Goal: Task Accomplishment & Management: Manage account settings

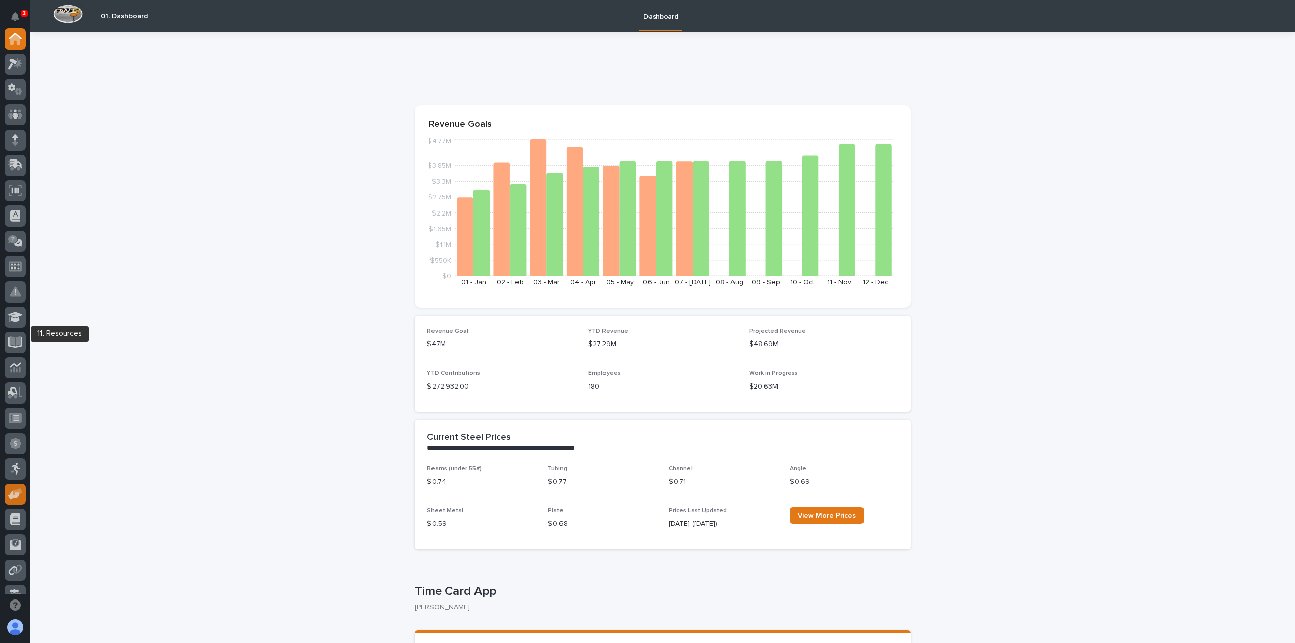
scroll to position [152, 0]
click at [18, 292] on icon at bounding box center [16, 292] width 12 height 12
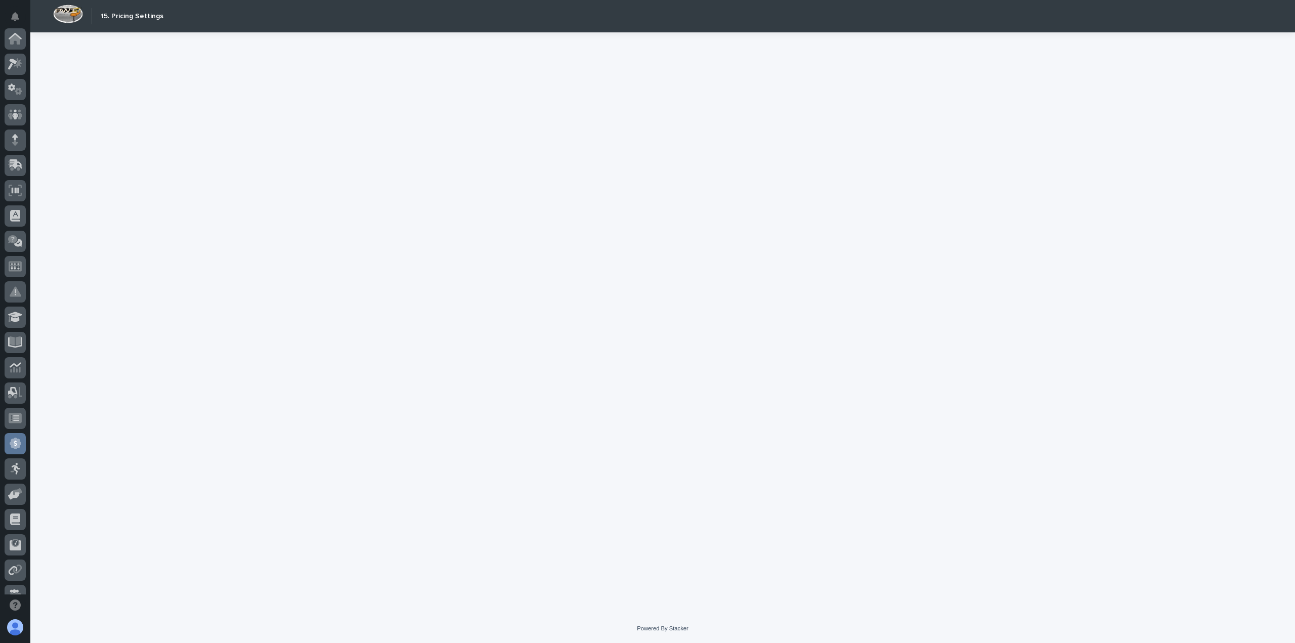
scroll to position [192, 0]
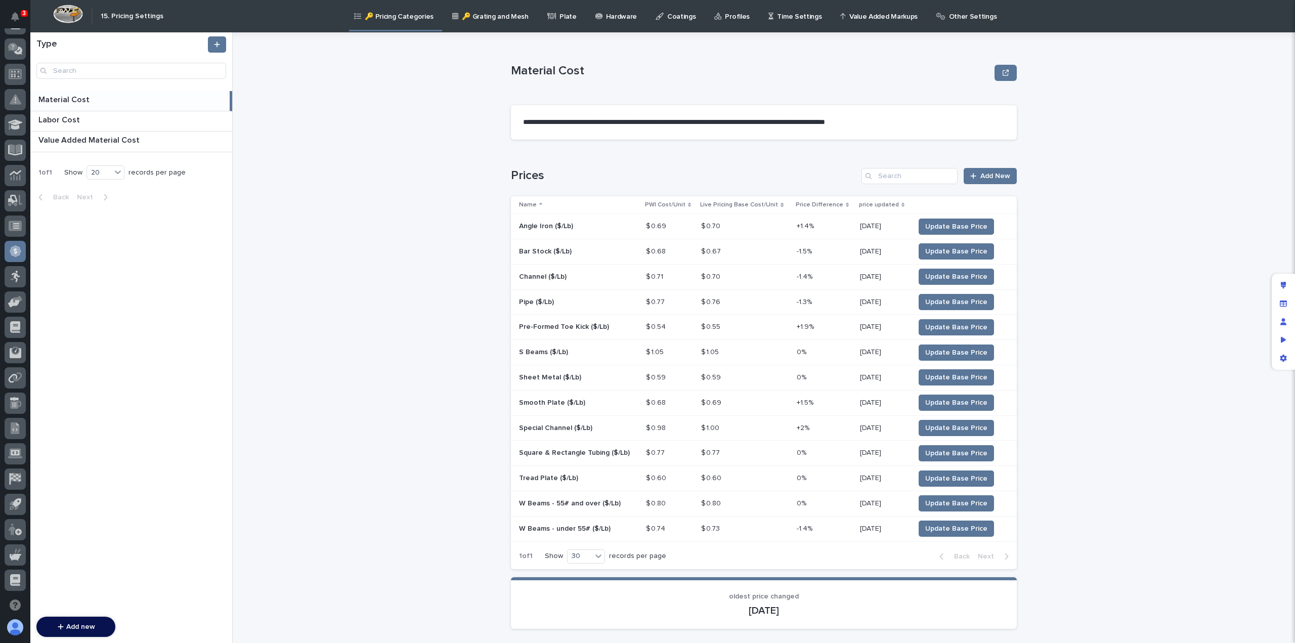
click at [798, 14] on p "Time Settings" at bounding box center [799, 10] width 45 height 21
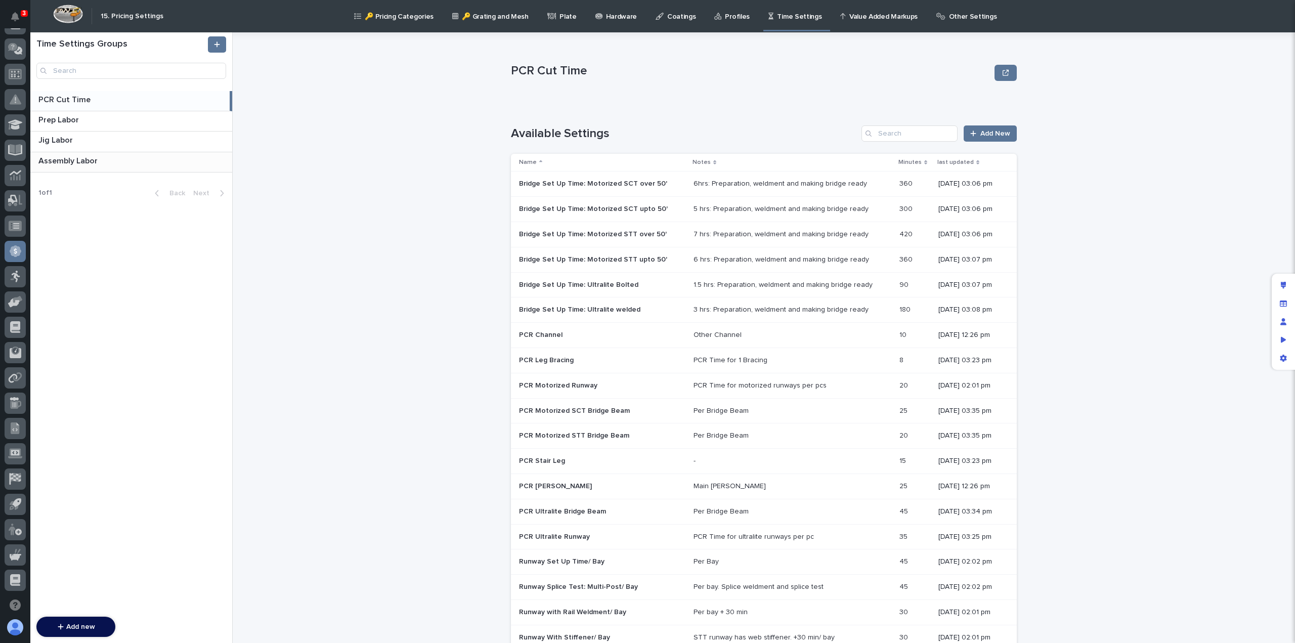
click at [111, 165] on div "Assembly Labor Assembly Labor" at bounding box center [131, 162] width 202 height 20
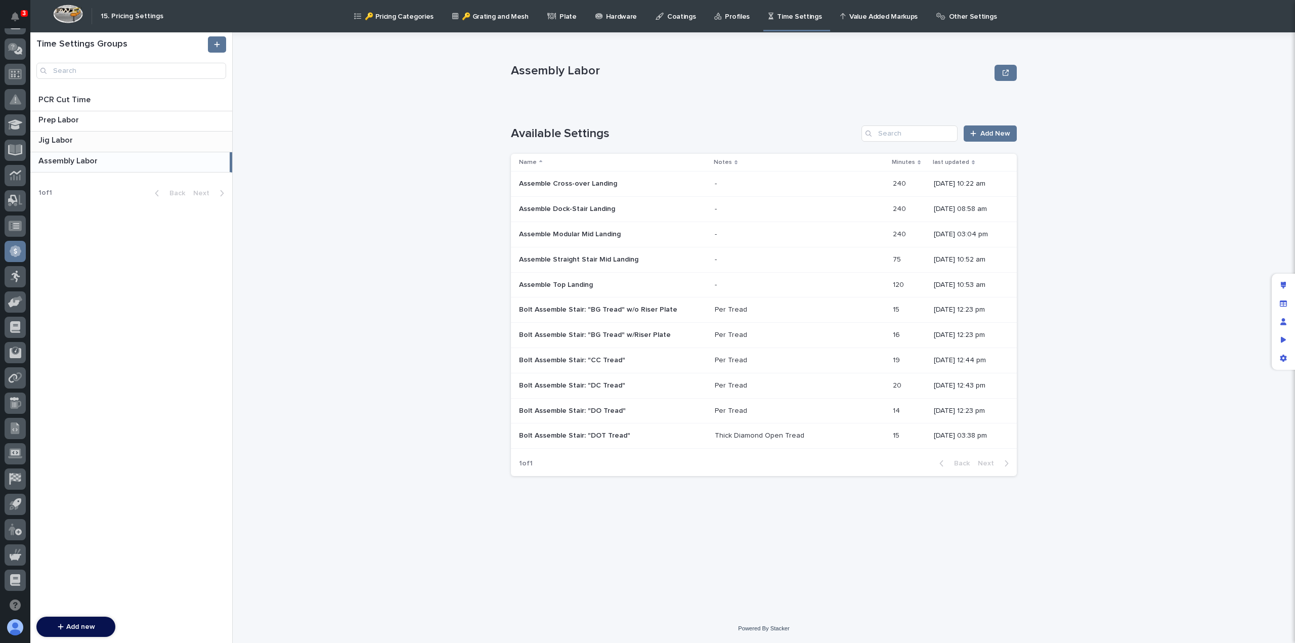
click at [81, 142] on p at bounding box center [133, 141] width 190 height 10
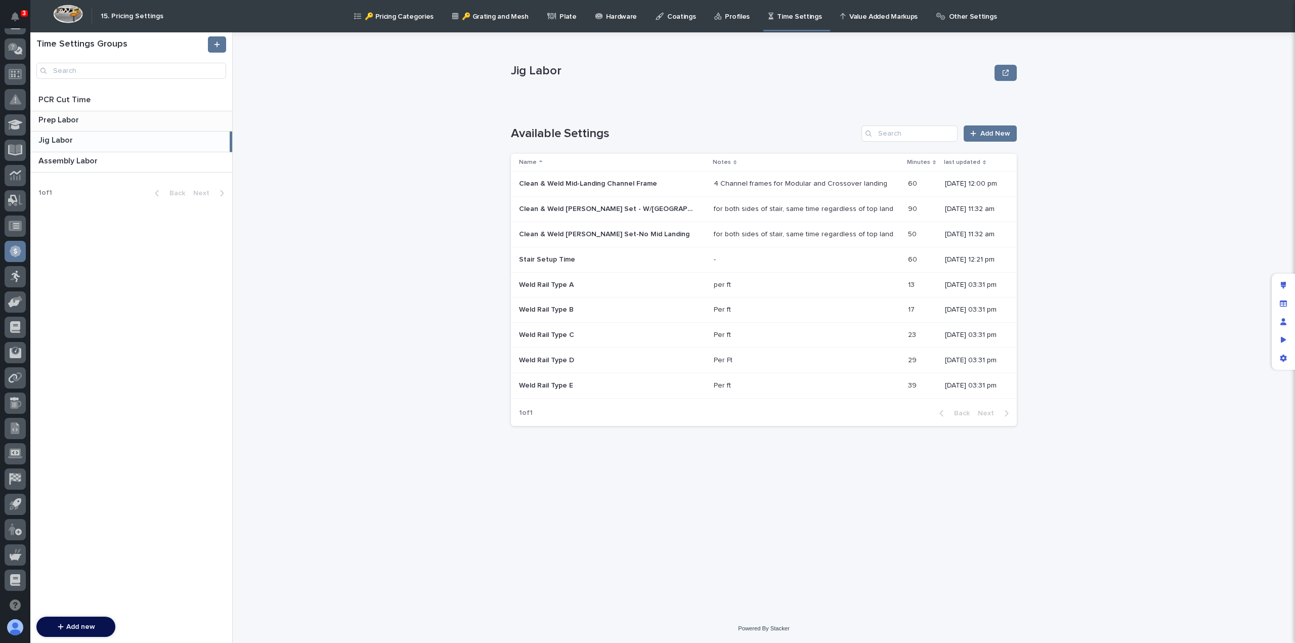
click at [71, 119] on p "Prep Labor" at bounding box center [59, 119] width 42 height 12
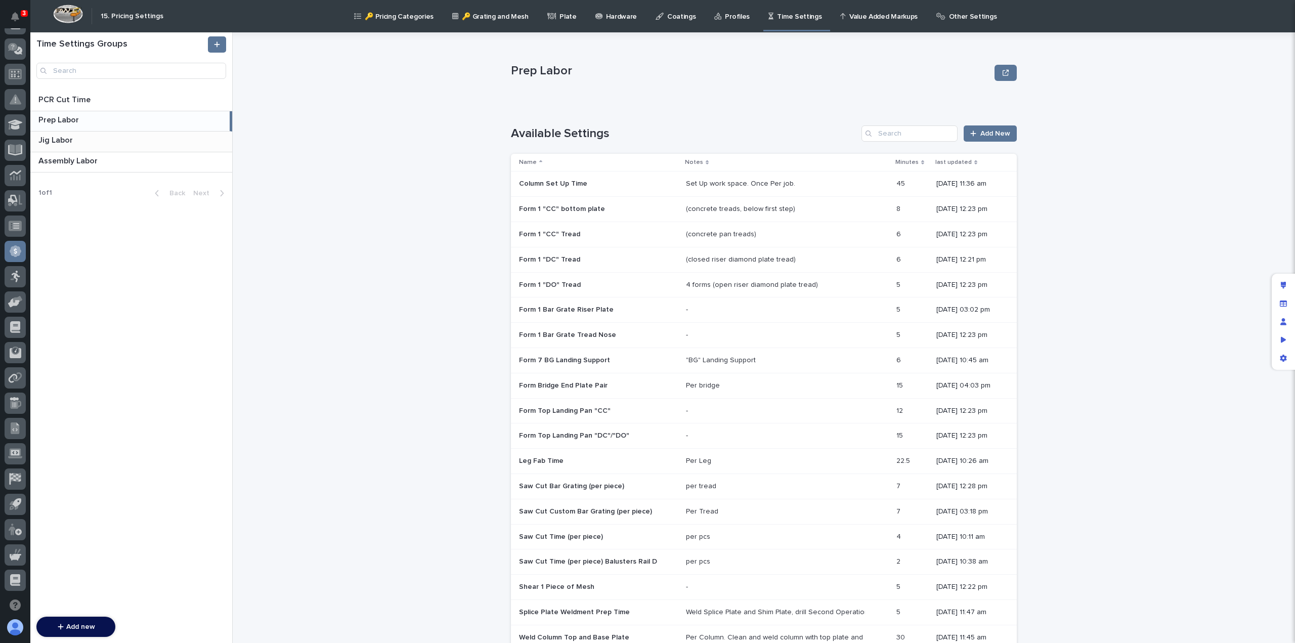
click at [78, 139] on p at bounding box center [133, 141] width 190 height 10
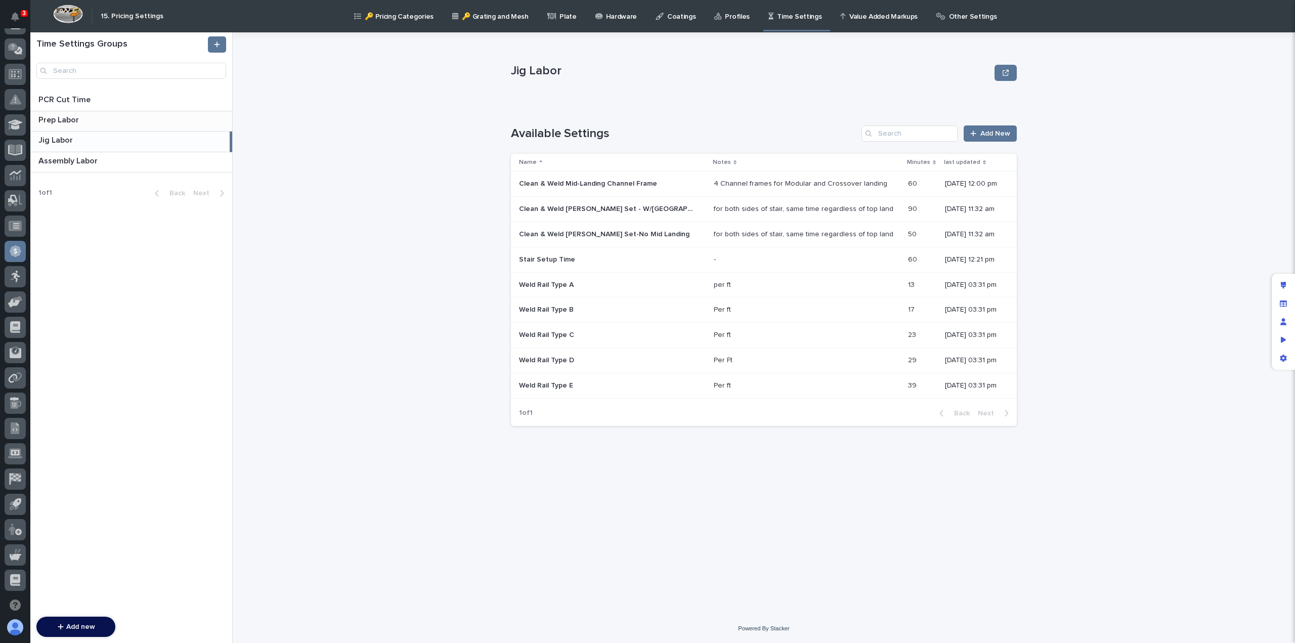
click at [79, 119] on p "Prep Labor" at bounding box center [59, 119] width 42 height 12
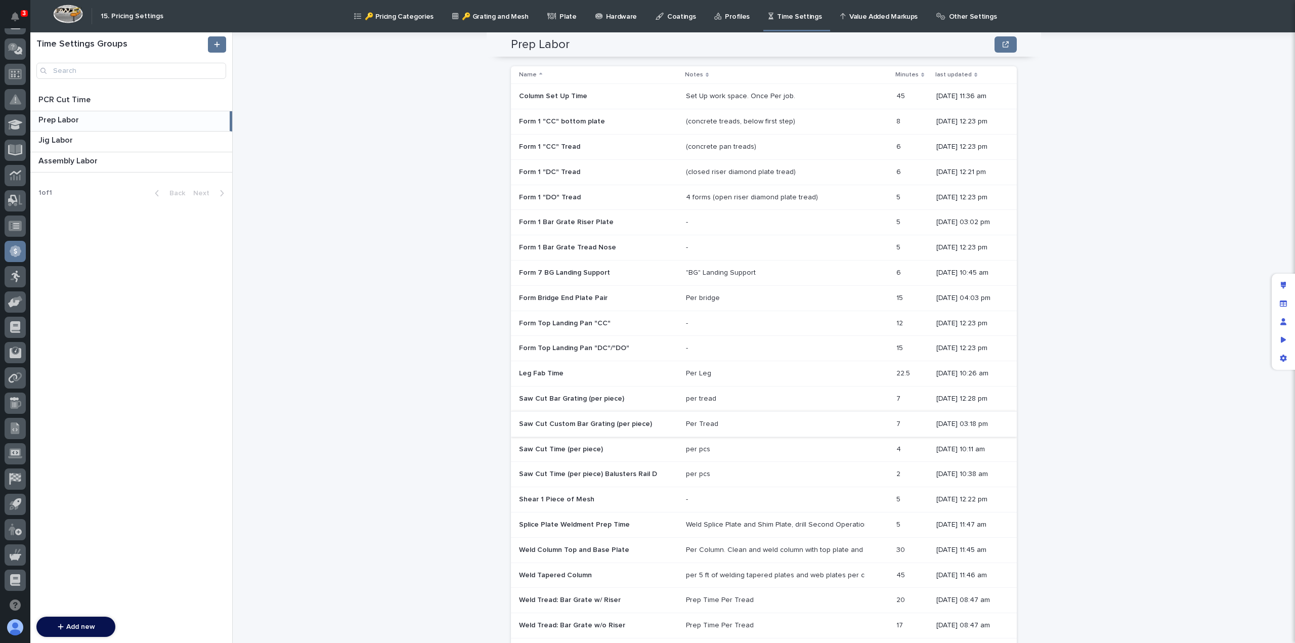
scroll to position [66, 0]
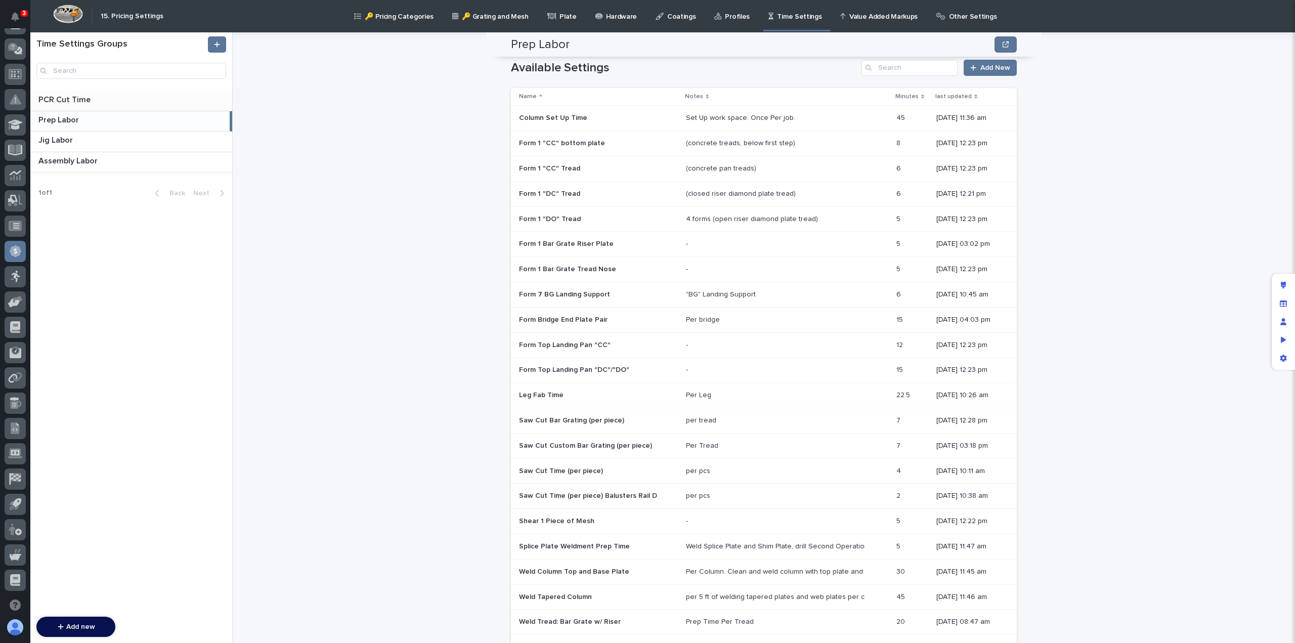
click at [83, 105] on p "PCR Cut Time" at bounding box center [65, 99] width 54 height 12
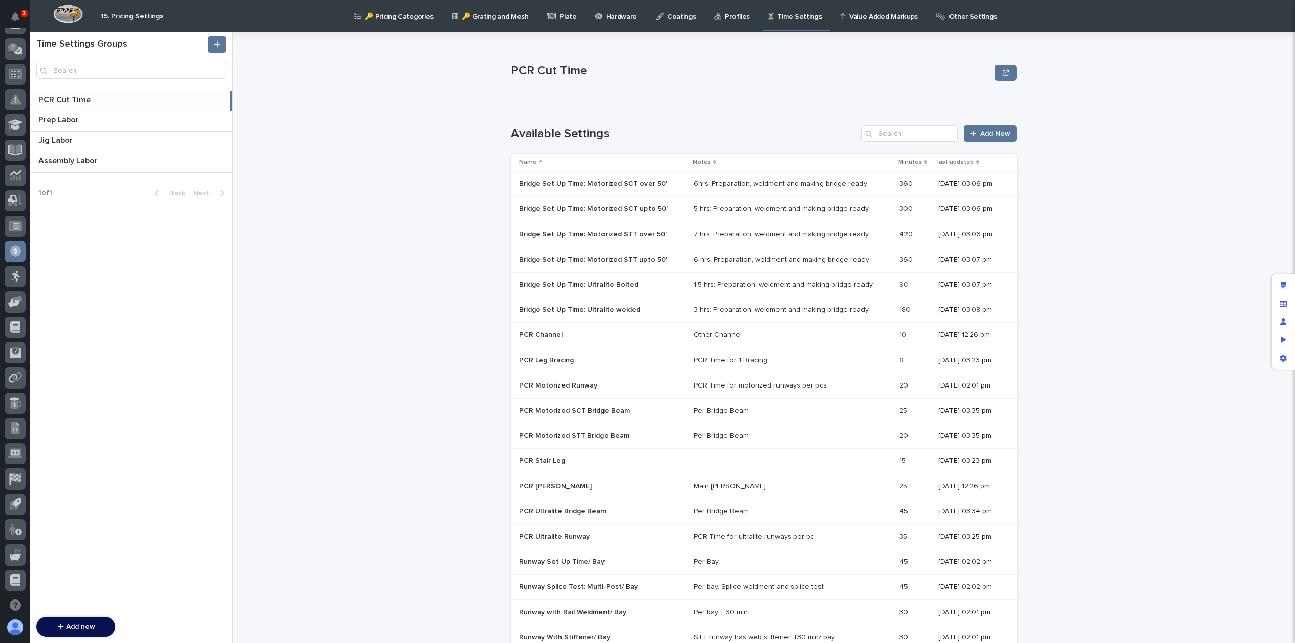
click at [573, 183] on p "Bridge Set Up Time: Motorized SCT over 50'" at bounding box center [594, 183] width 150 height 11
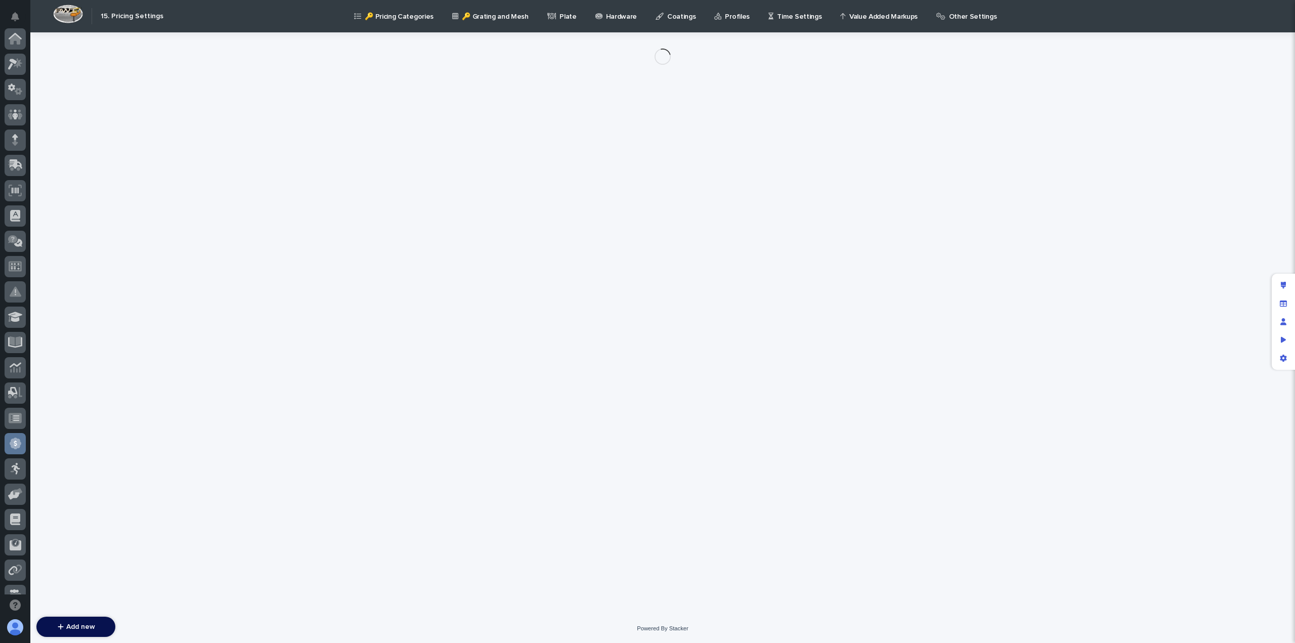
scroll to position [192, 0]
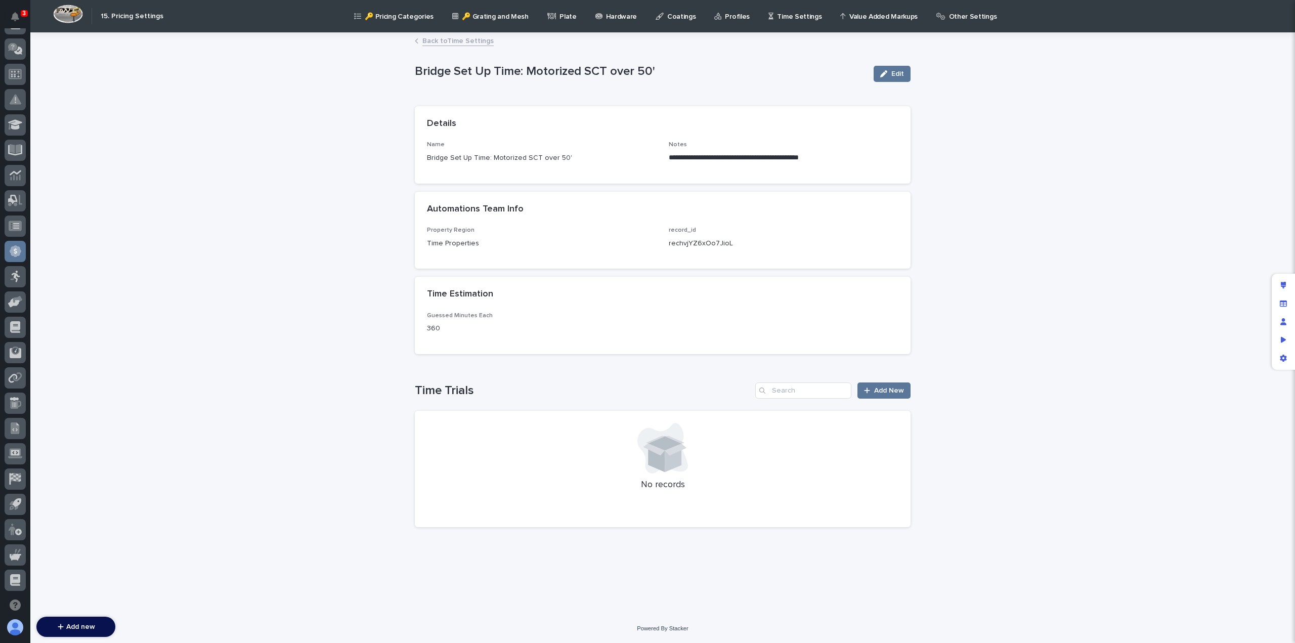
click at [429, 39] on link "Back to Time Settings" at bounding box center [457, 40] width 71 height 12
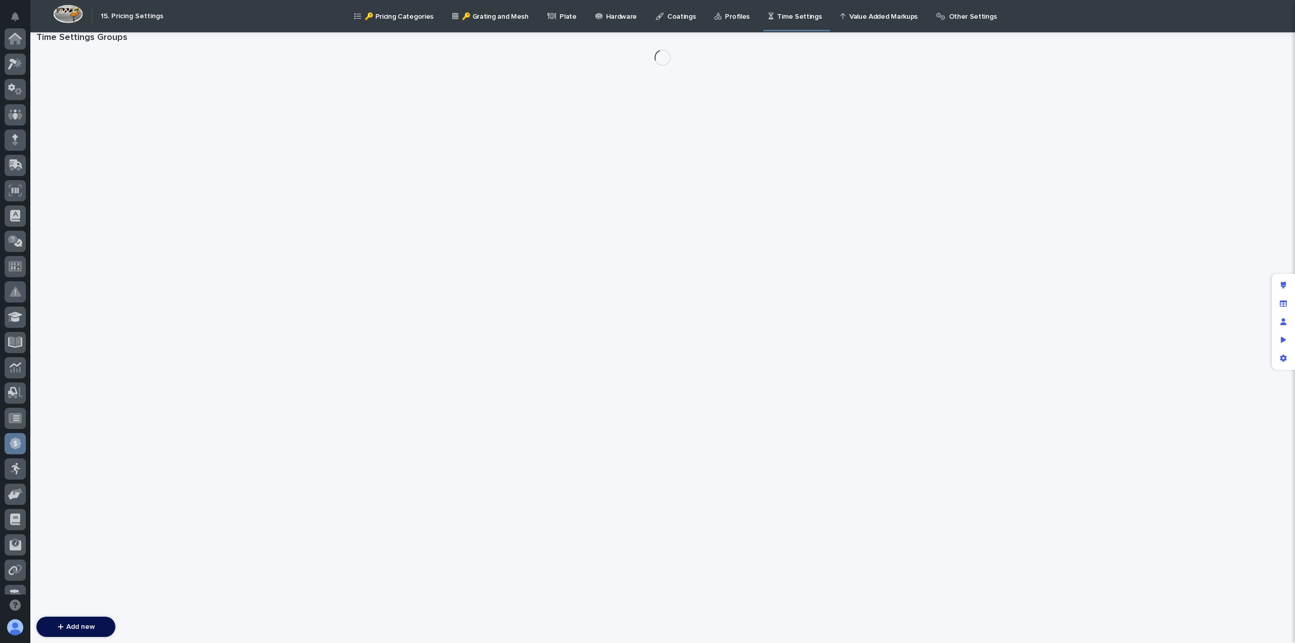
scroll to position [192, 0]
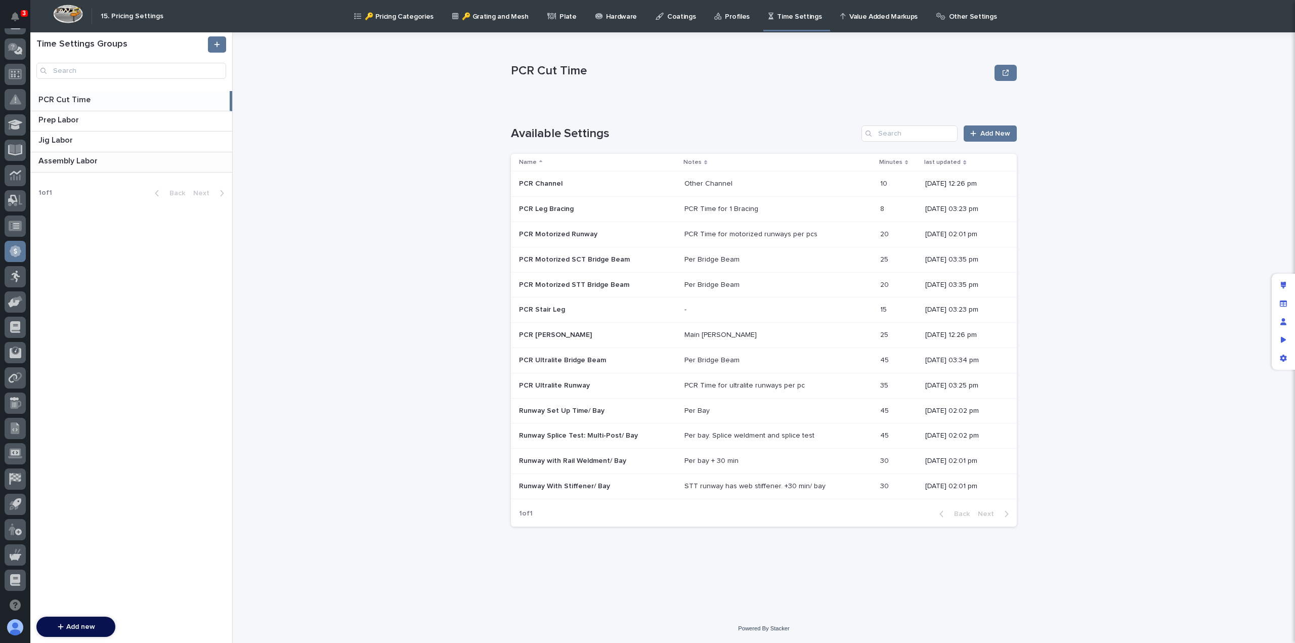
click at [119, 165] on p at bounding box center [133, 161] width 190 height 10
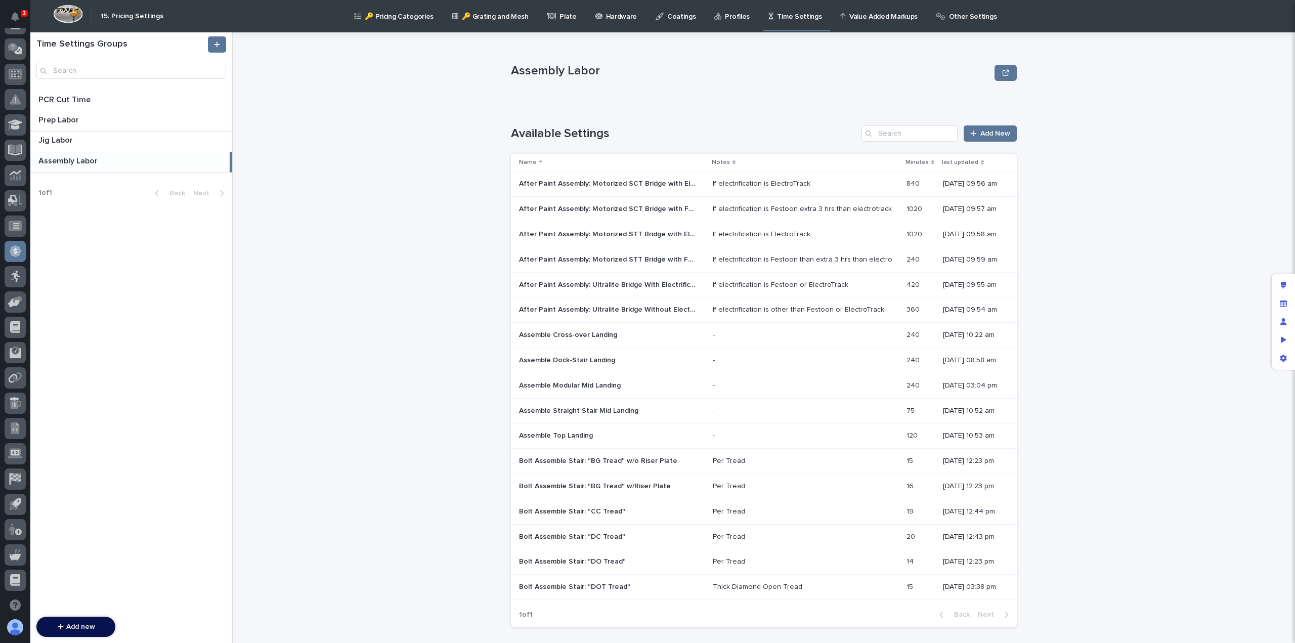
click at [713, 306] on div "If electrification is other than Festoon or ElectroTrack" at bounding box center [798, 310] width 171 height 9
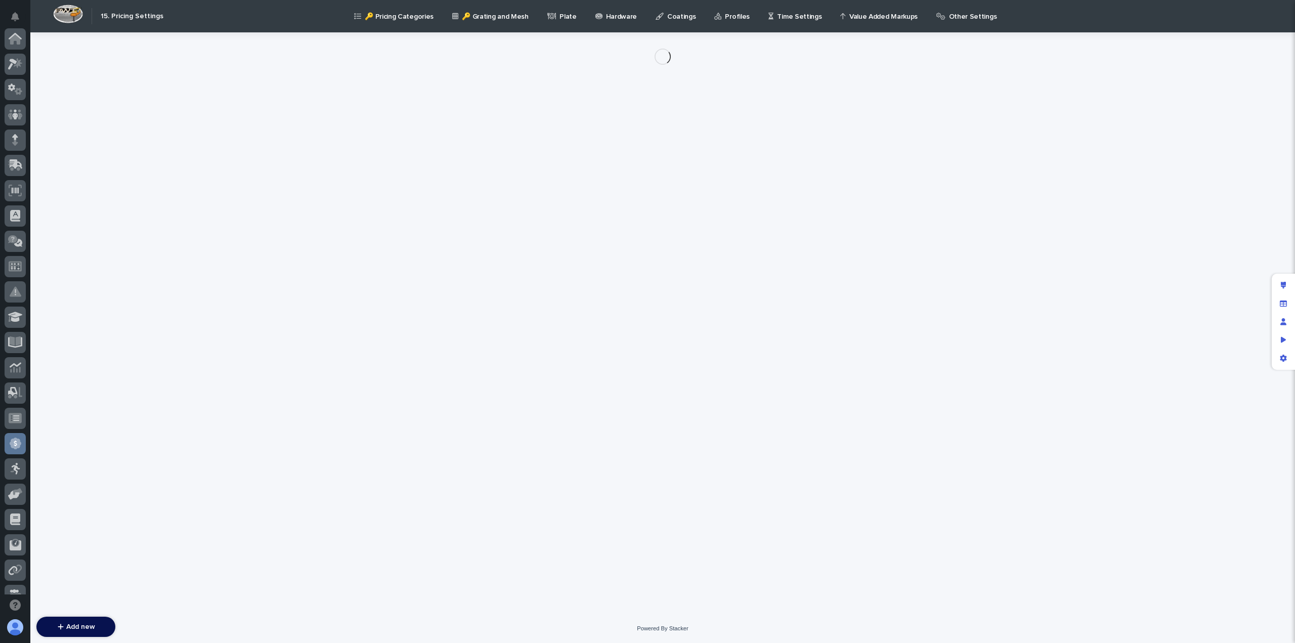
scroll to position [192, 0]
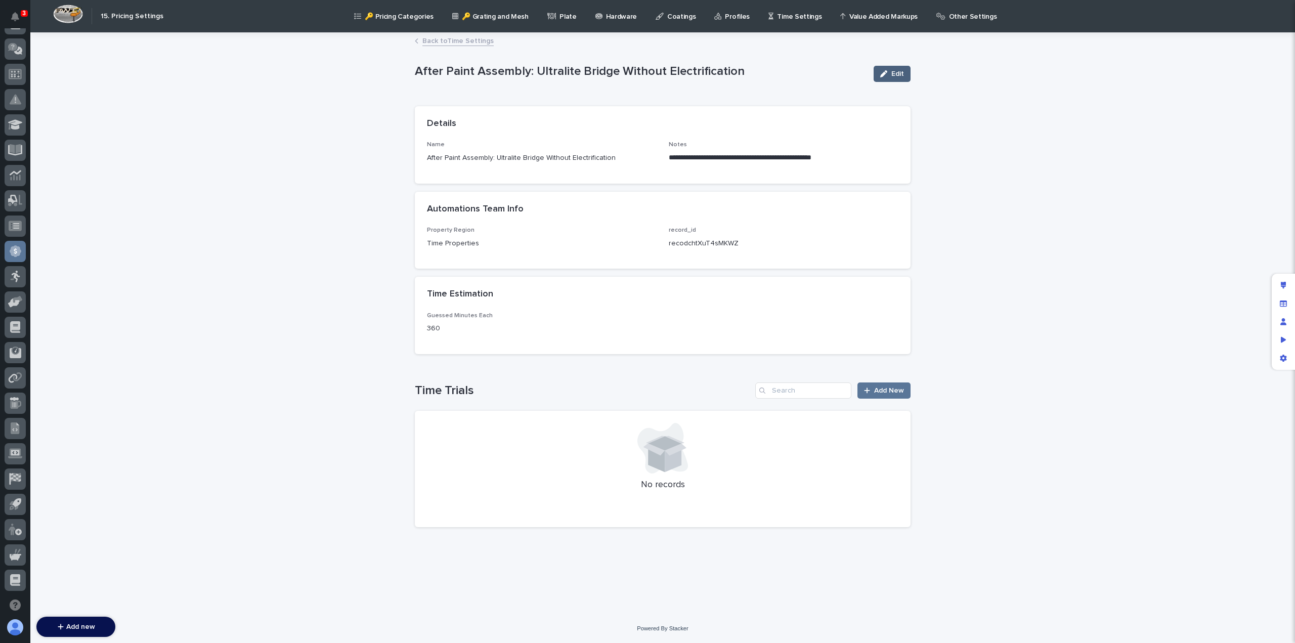
click at [890, 75] on div "button" at bounding box center [885, 73] width 11 height 7
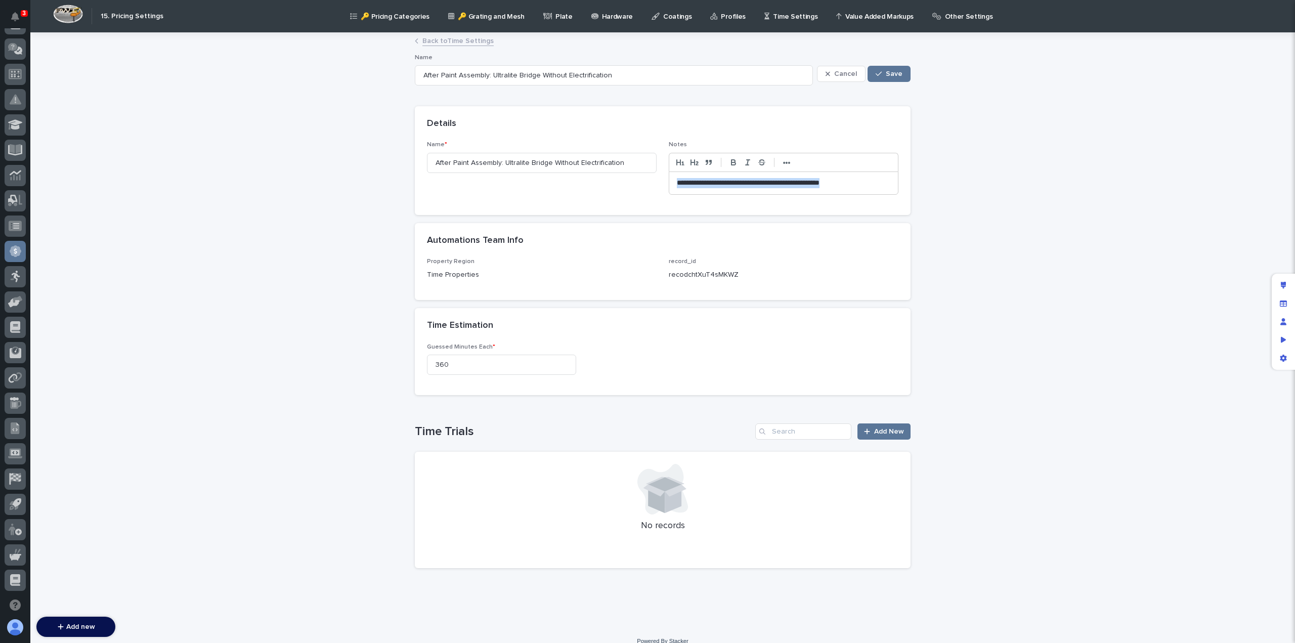
drag, startPoint x: 845, startPoint y: 183, endPoint x: 667, endPoint y: 196, distance: 178.0
click at [669, 196] on div "**********" at bounding box center [784, 171] width 230 height 61
click at [454, 41] on link "Back to Time Settings" at bounding box center [457, 40] width 71 height 12
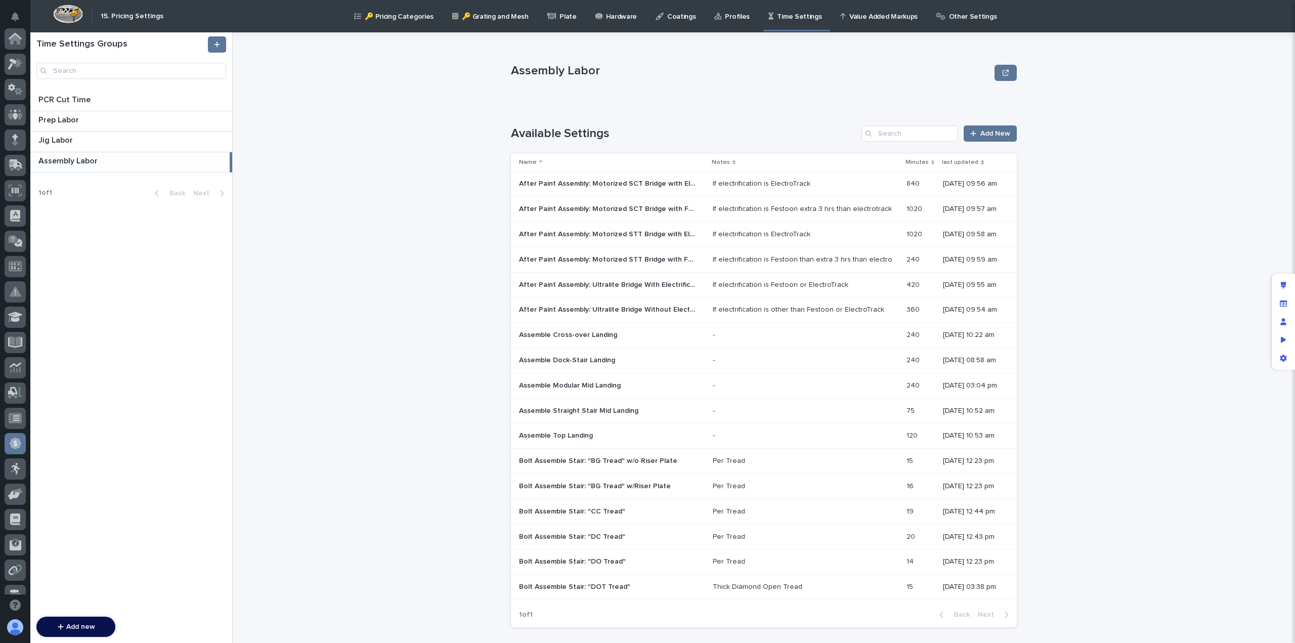
scroll to position [192, 0]
click at [750, 286] on div "If electrification is Festoon or ElectroTrack" at bounding box center [781, 285] width 136 height 9
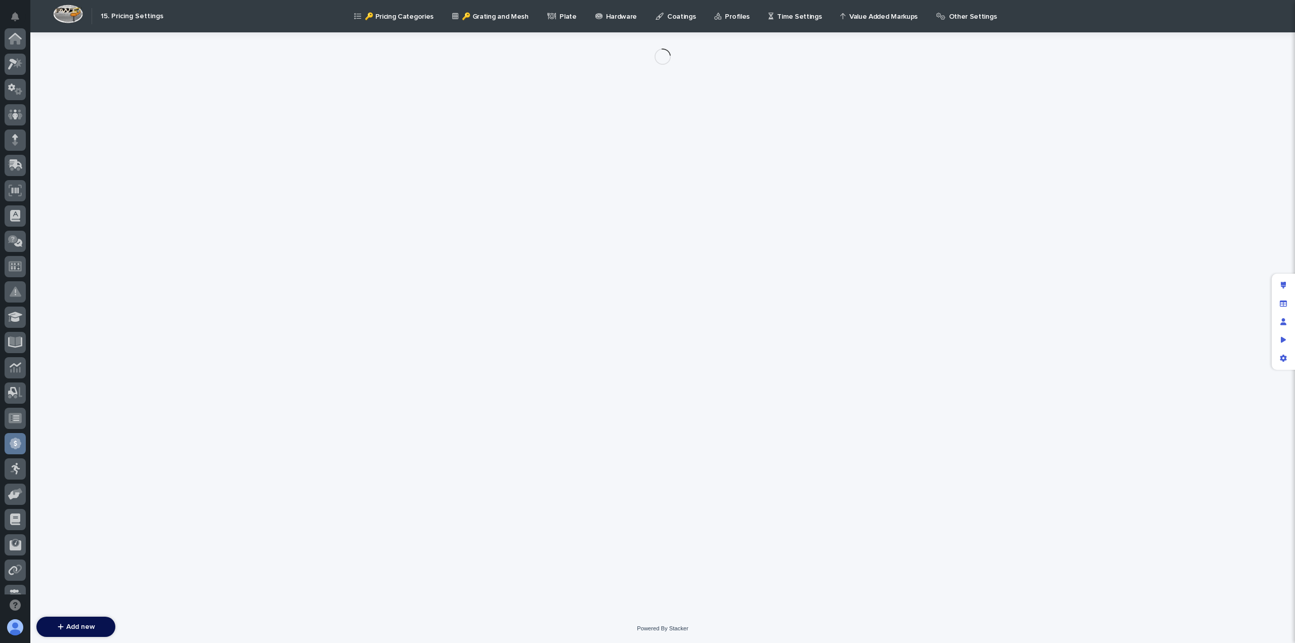
scroll to position [192, 0]
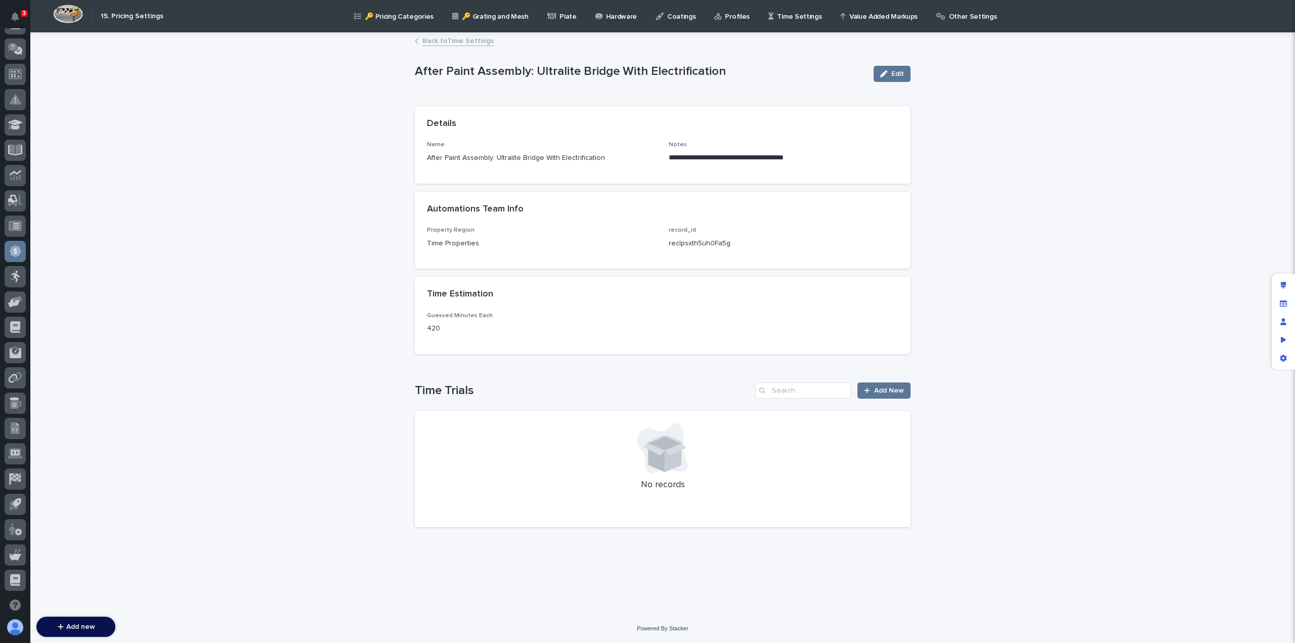
click at [455, 41] on link "Back to Time Settings" at bounding box center [457, 40] width 71 height 12
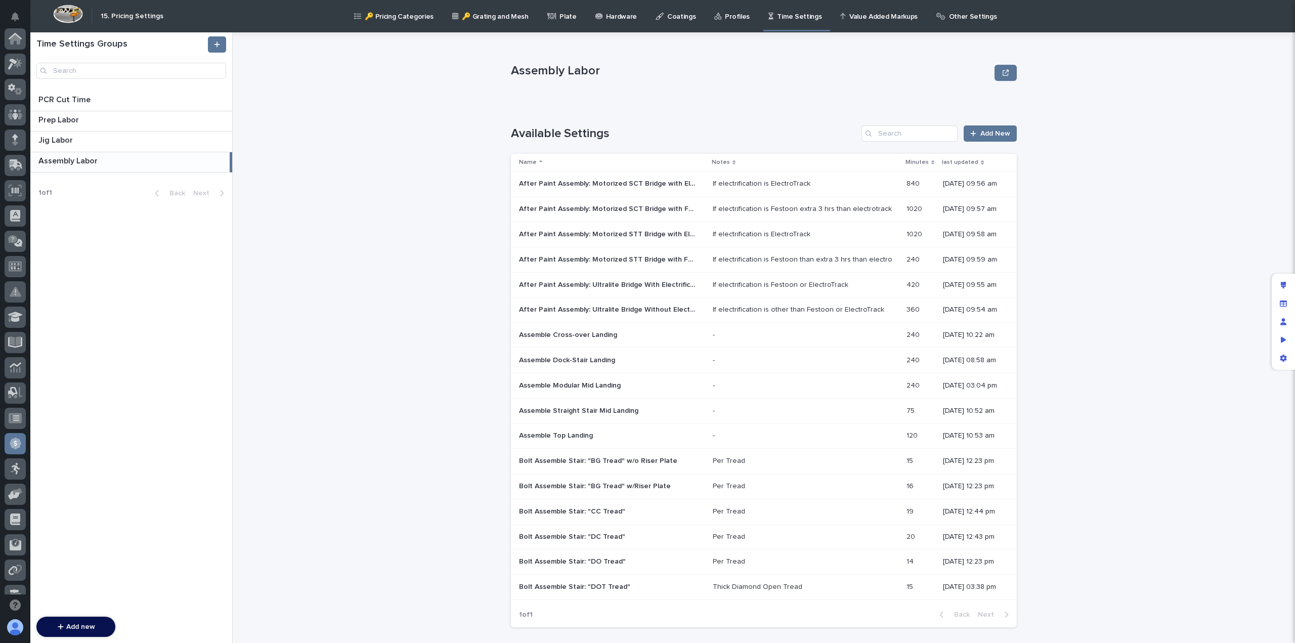
scroll to position [192, 0]
click at [661, 186] on p "After Paint Assembly: Motorized SCT Bridge with ElectroTrack" at bounding box center [608, 183] width 179 height 11
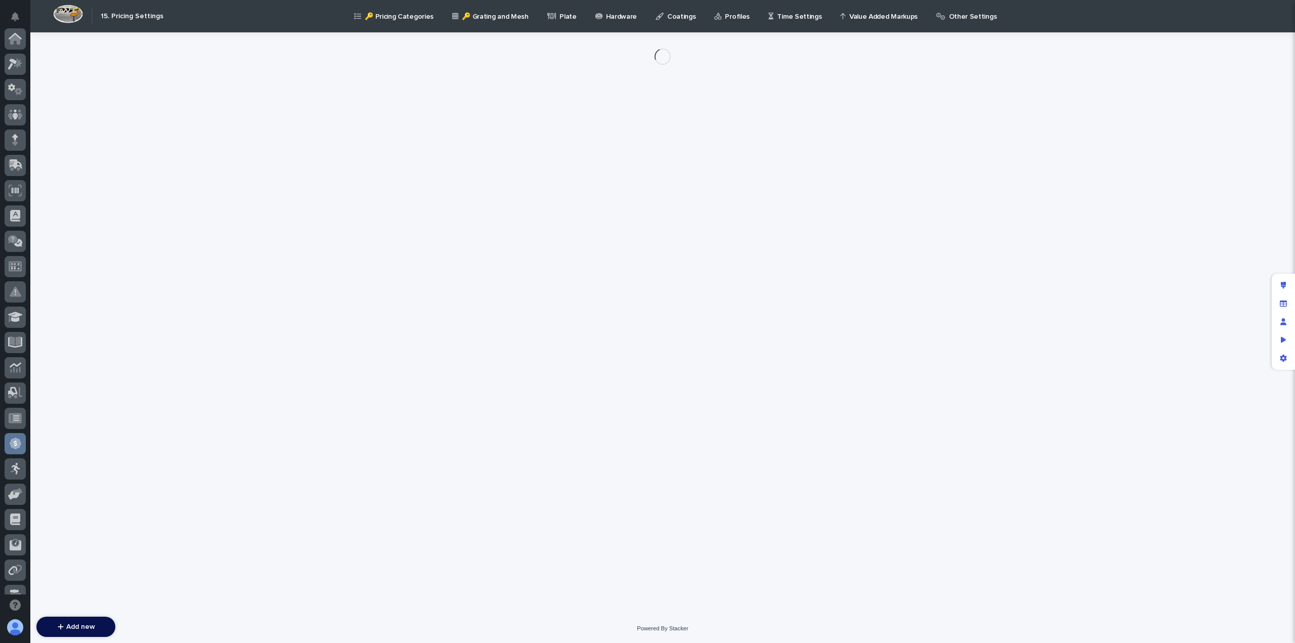
scroll to position [192, 0]
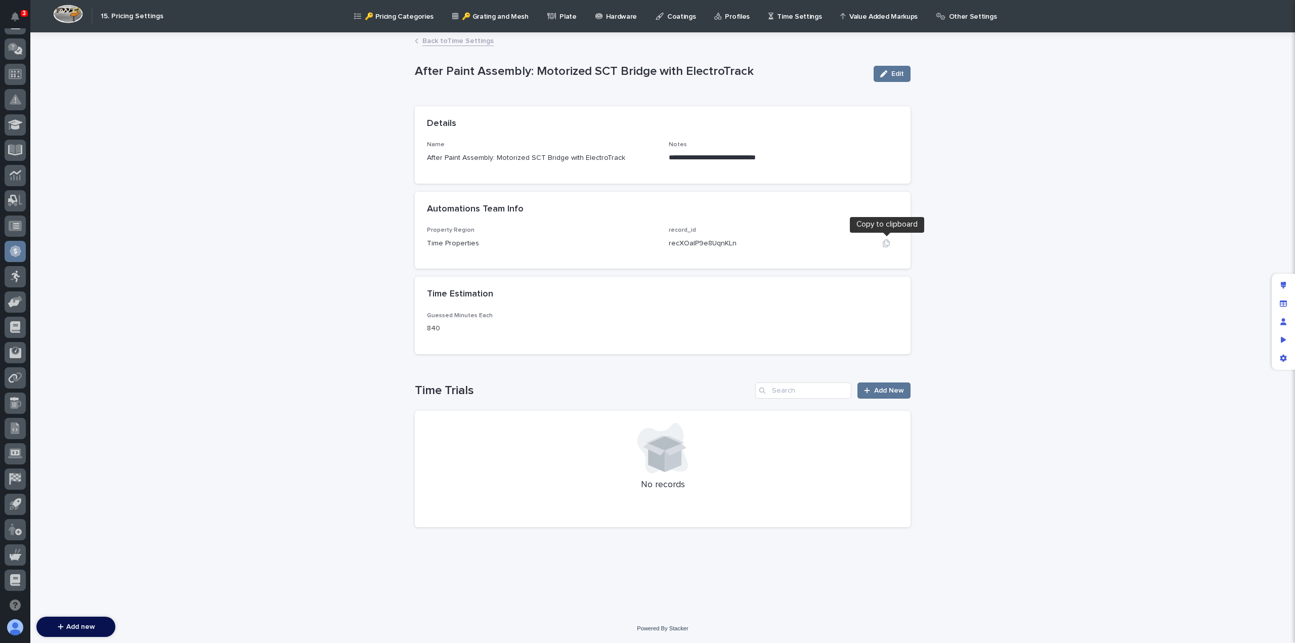
click at [884, 243] on icon "button" at bounding box center [886, 243] width 7 height 8
click at [454, 38] on link "Back to Time Settings" at bounding box center [457, 40] width 71 height 12
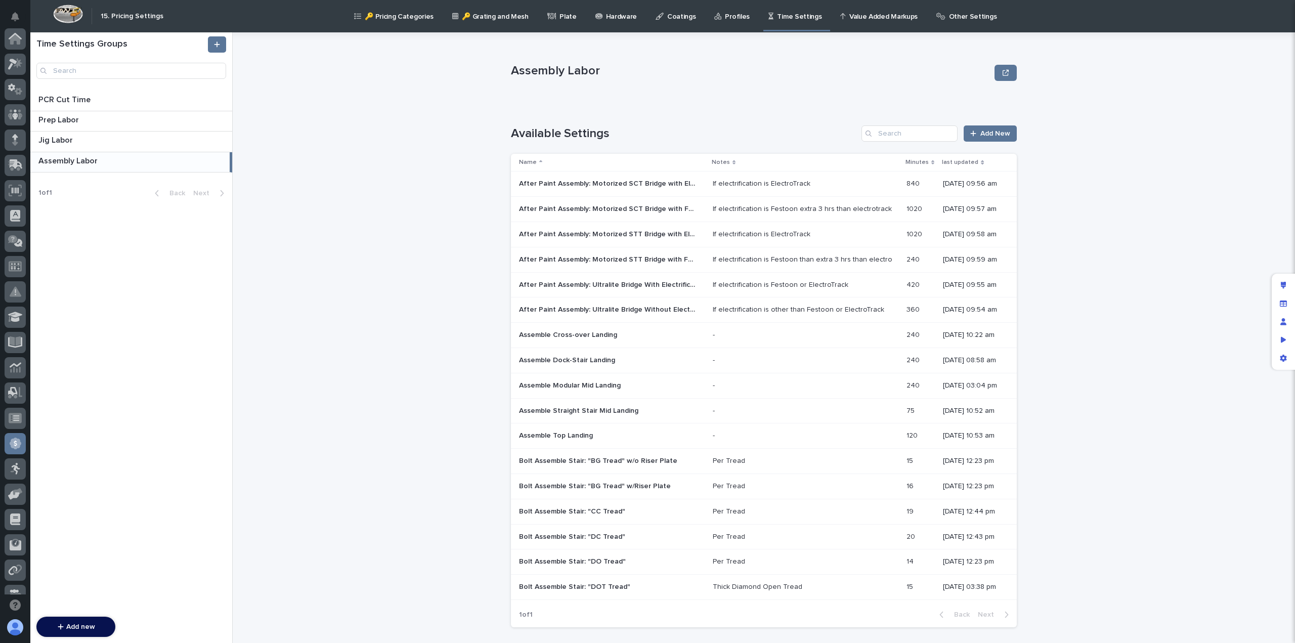
scroll to position [192, 0]
click at [577, 204] on p "After Paint Assembly: Motorized SCT Bridge with Festoon" at bounding box center [608, 208] width 179 height 11
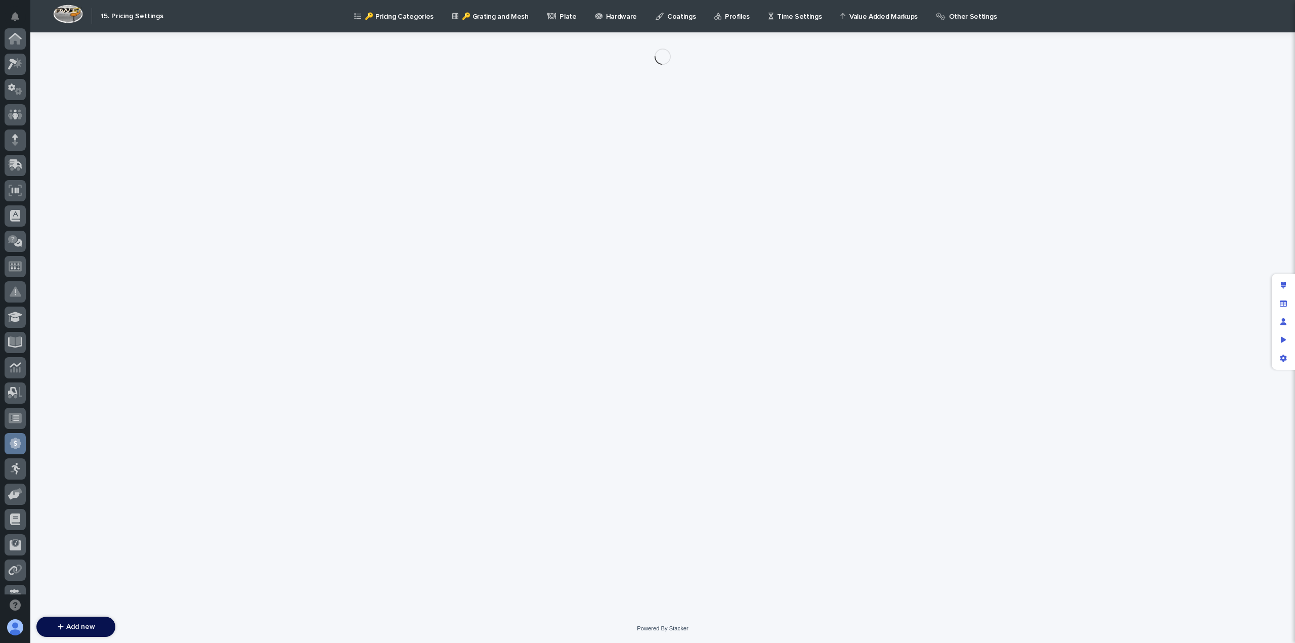
scroll to position [192, 0]
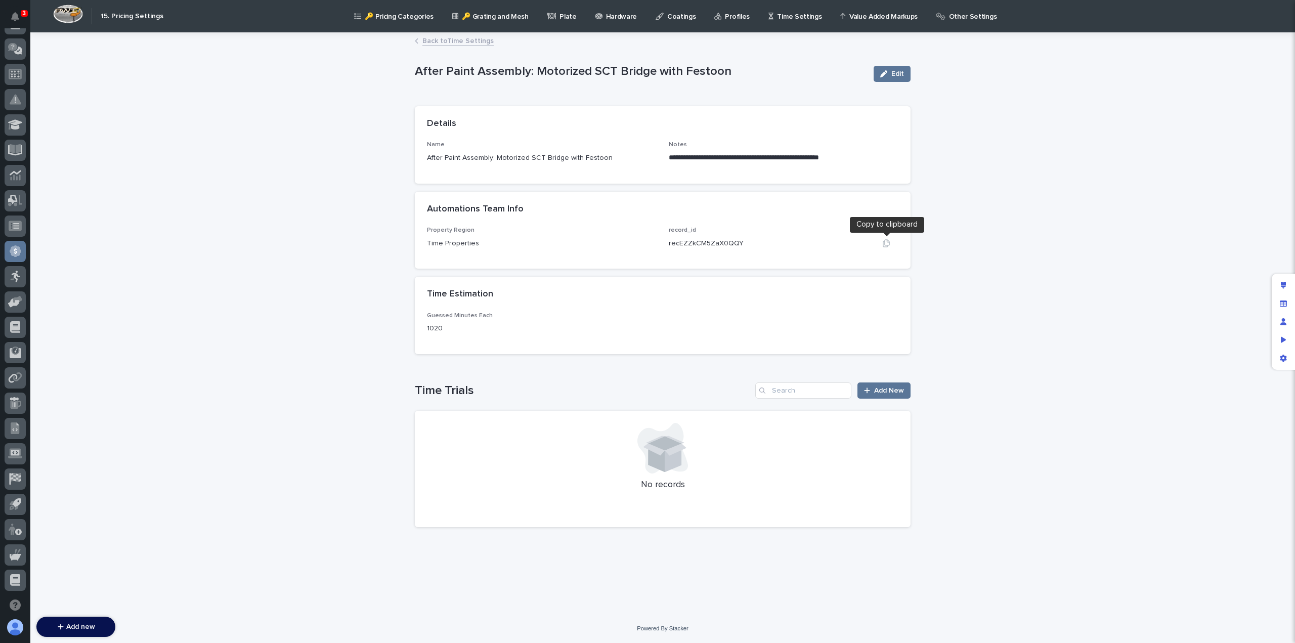
click at [884, 244] on icon "button" at bounding box center [886, 243] width 8 height 8
click at [470, 38] on link "Back to Time Settings" at bounding box center [457, 40] width 71 height 12
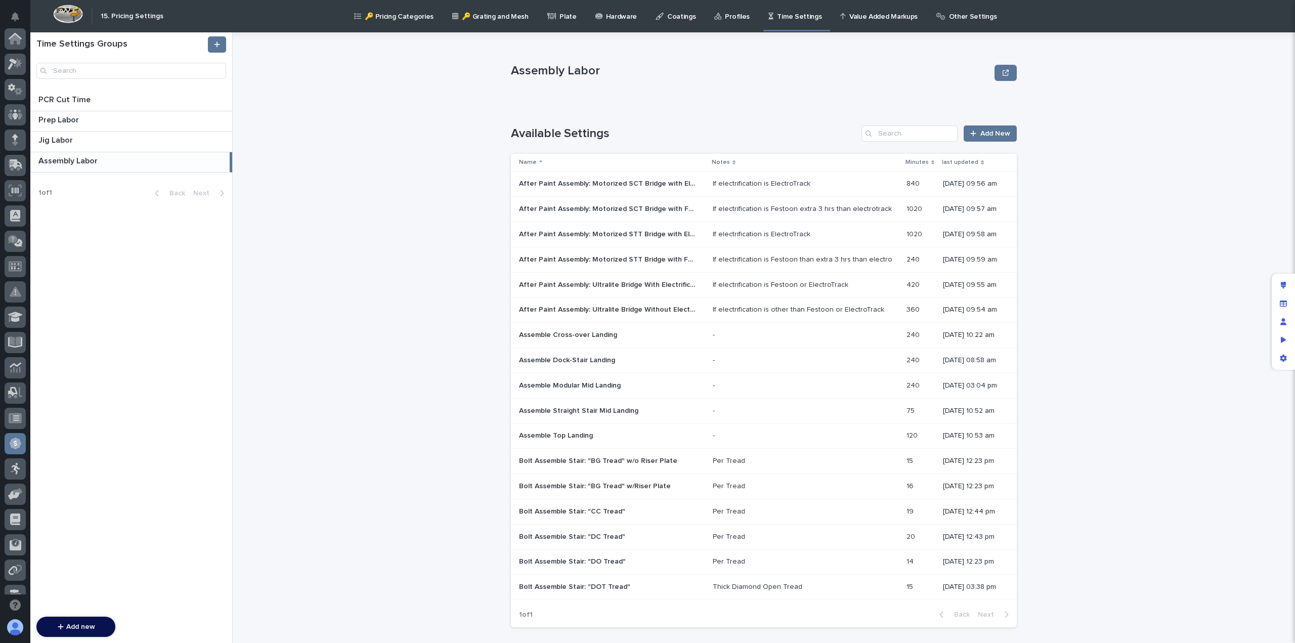
scroll to position [192, 0]
click at [715, 183] on div "If electrification is ElectroTrack" at bounding box center [762, 184] width 98 height 9
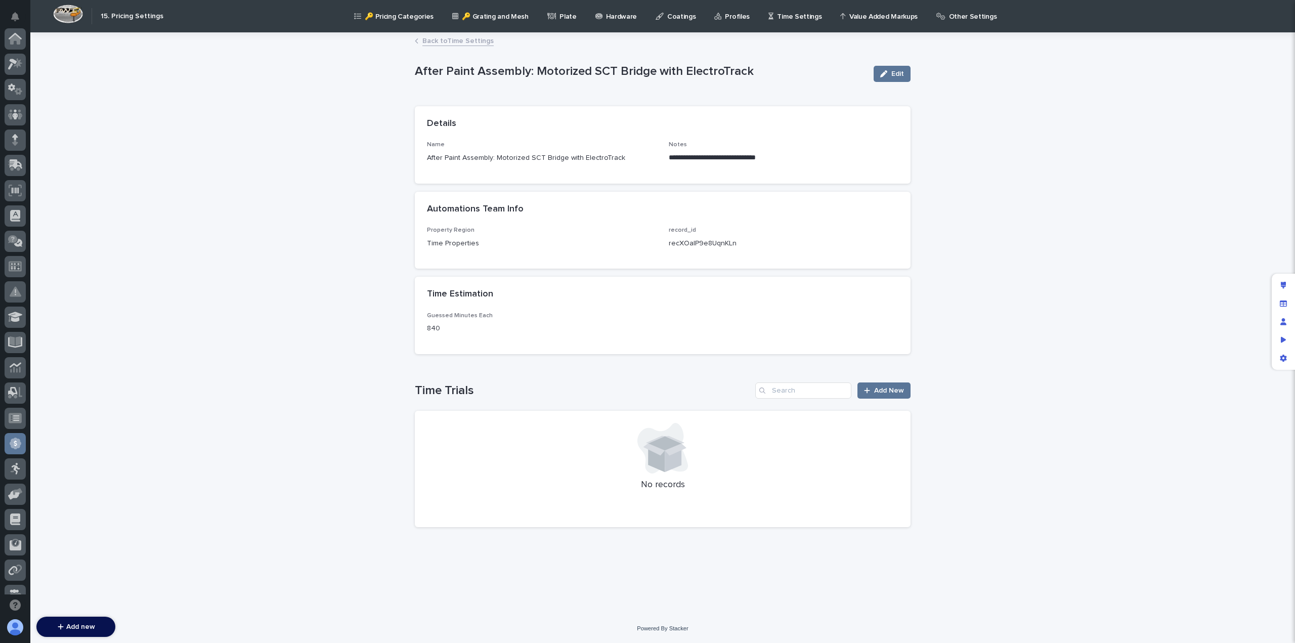
scroll to position [192, 0]
click at [463, 45] on link "Back to Time Settings" at bounding box center [457, 40] width 71 height 12
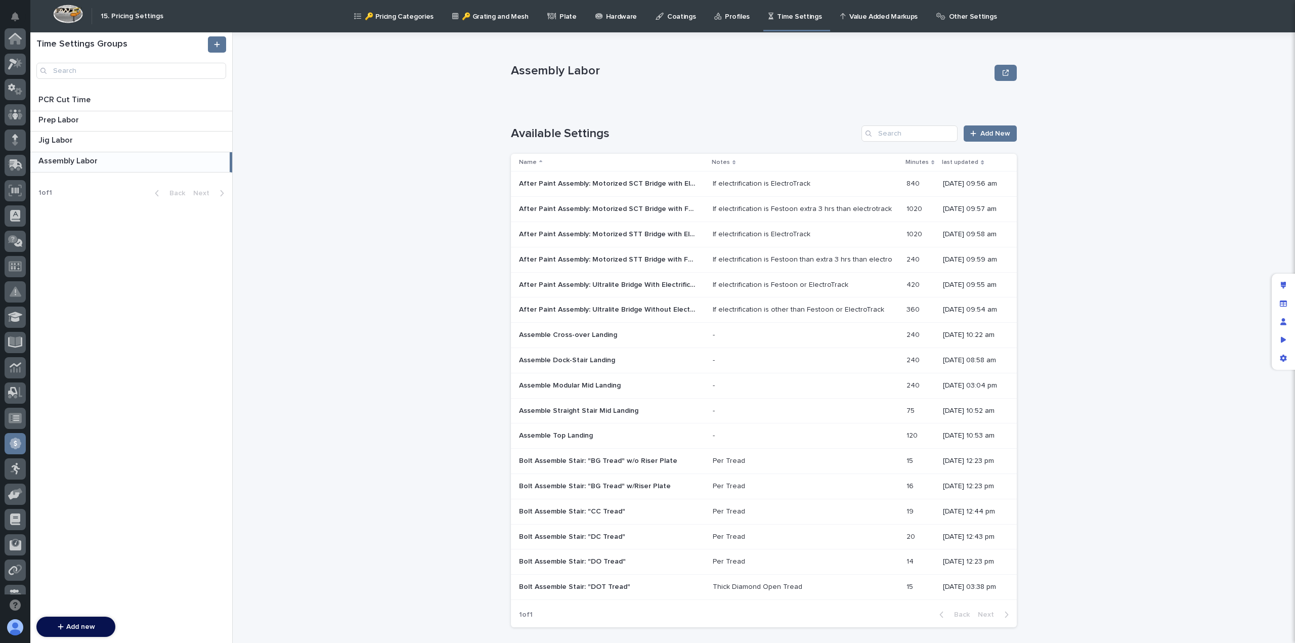
scroll to position [192, 0]
click at [641, 235] on p "After Paint Assembly: Motorized STT Bridge with ElectroTrack" at bounding box center [608, 233] width 179 height 11
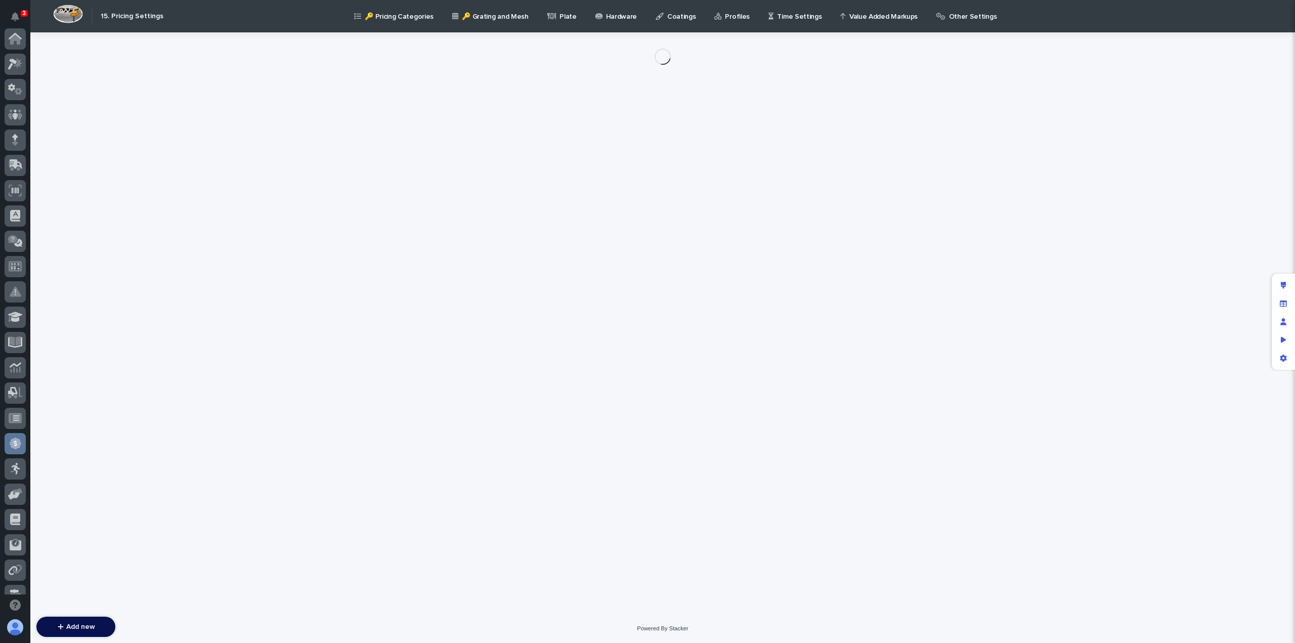
scroll to position [192, 0]
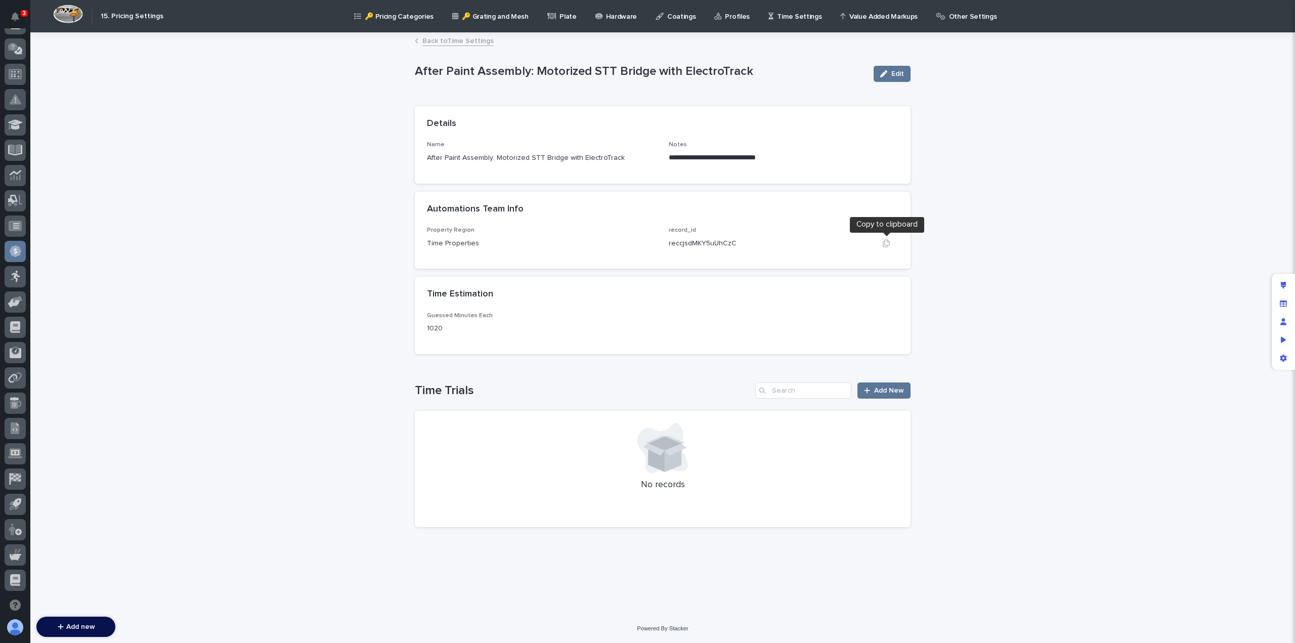
click at [886, 242] on icon "button" at bounding box center [886, 243] width 8 height 8
click at [472, 40] on link "Back to Time Settings" at bounding box center [457, 40] width 71 height 12
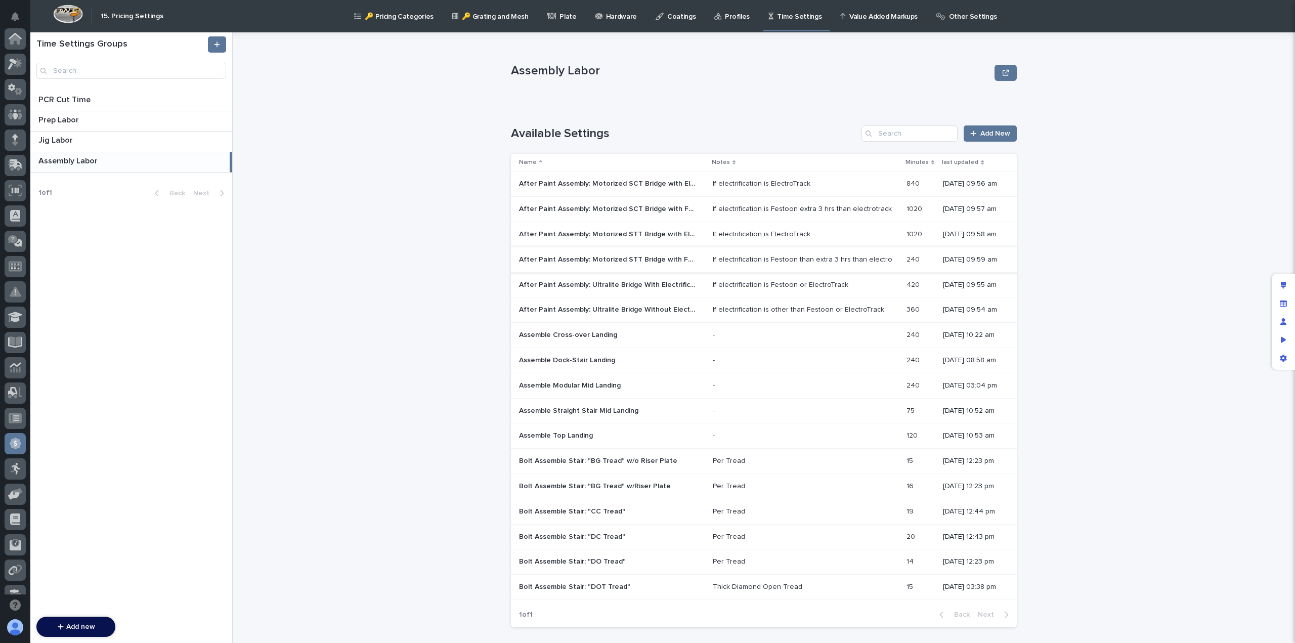
scroll to position [192, 0]
click at [641, 257] on p "After Paint Assembly: Motorized STT Bridge with Festoon" at bounding box center [608, 258] width 179 height 11
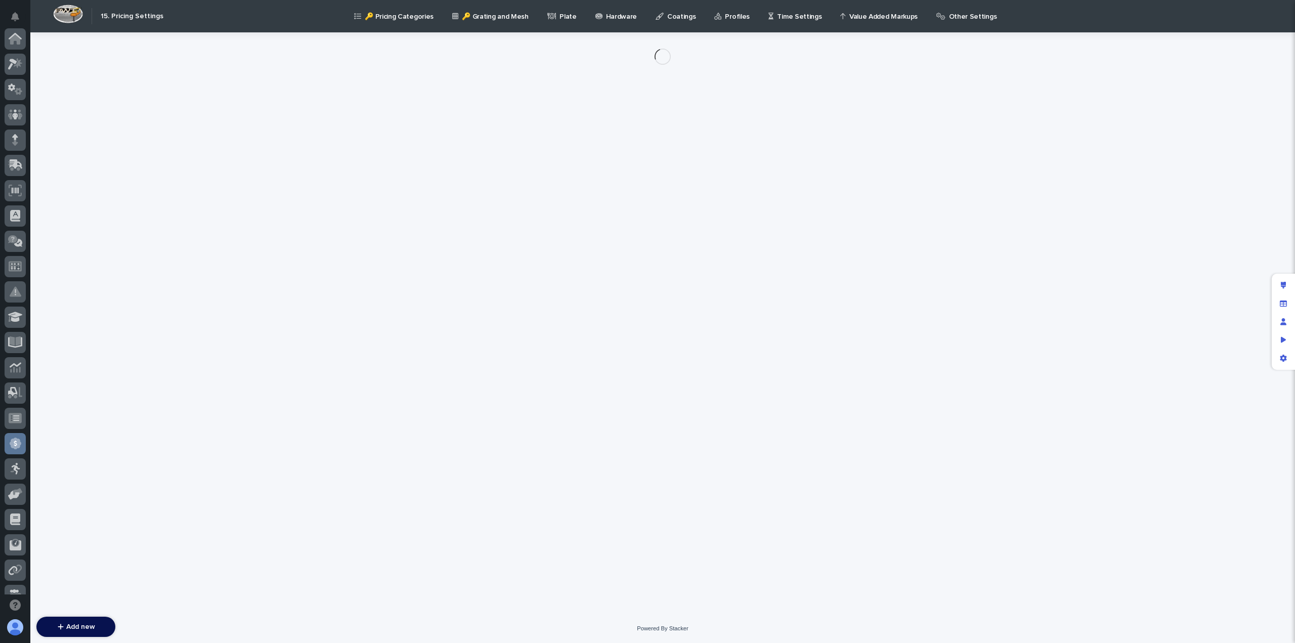
scroll to position [192, 0]
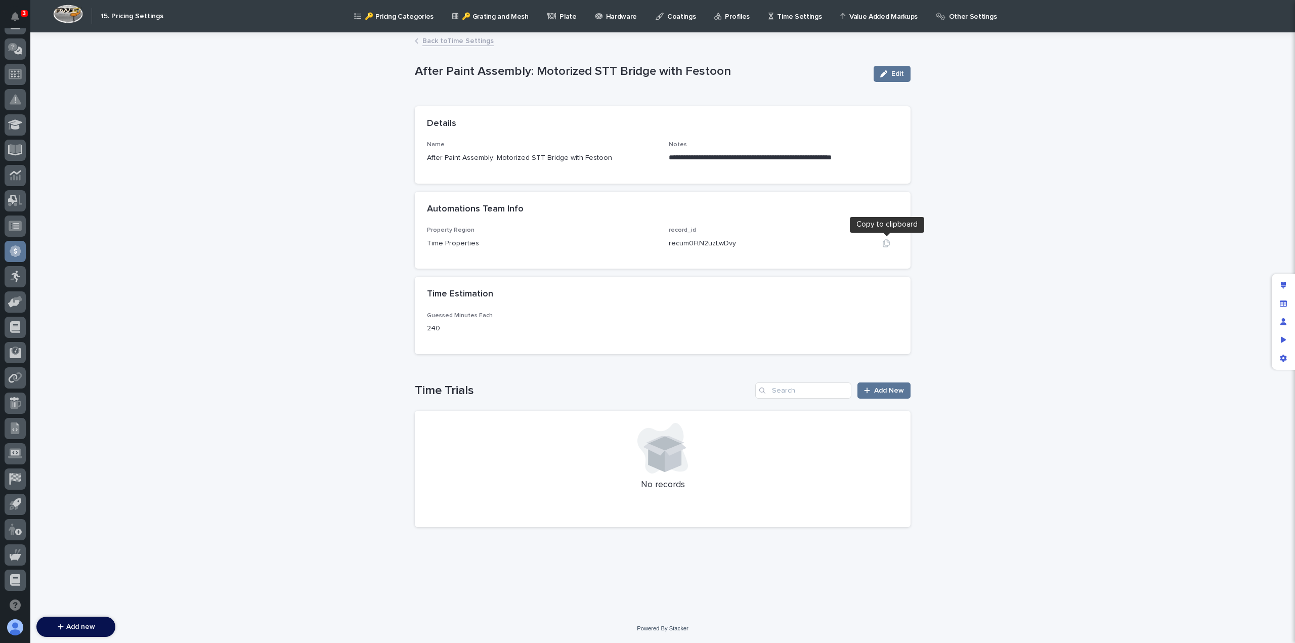
click at [886, 246] on icon "button" at bounding box center [886, 243] width 8 height 8
click at [449, 42] on link "Back to Time Settings" at bounding box center [457, 40] width 71 height 12
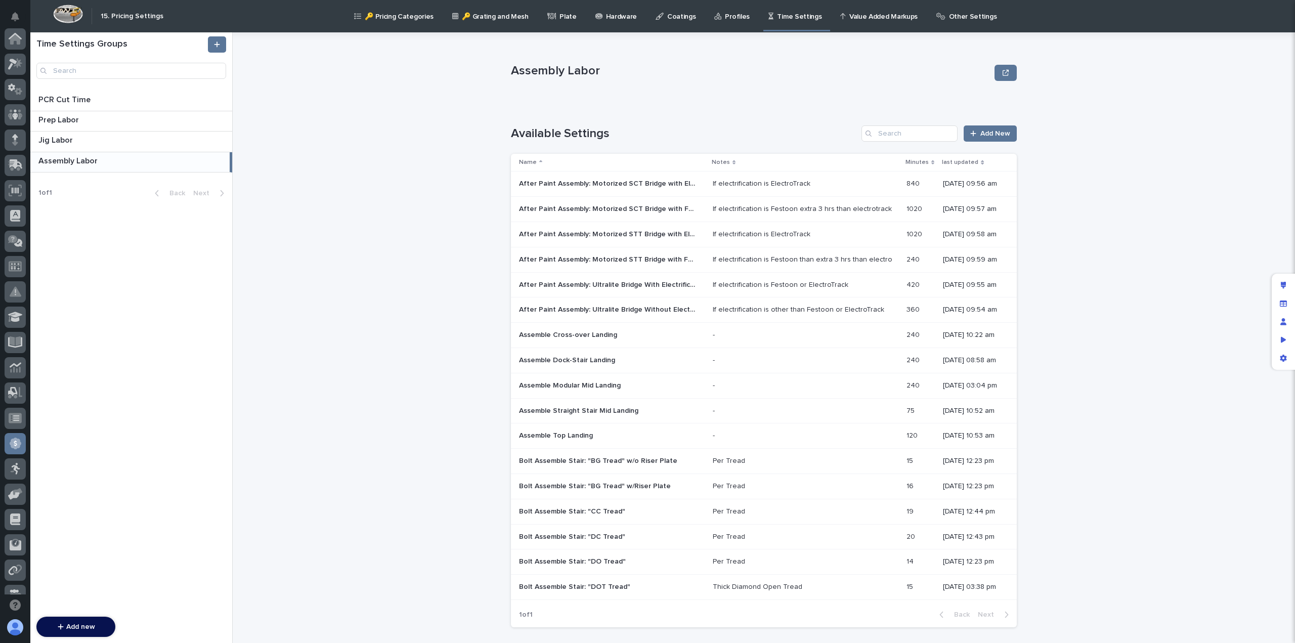
scroll to position [192, 0]
click at [651, 283] on p "After Paint Assembly: Ultralite Bridge With Electrification" at bounding box center [608, 284] width 179 height 11
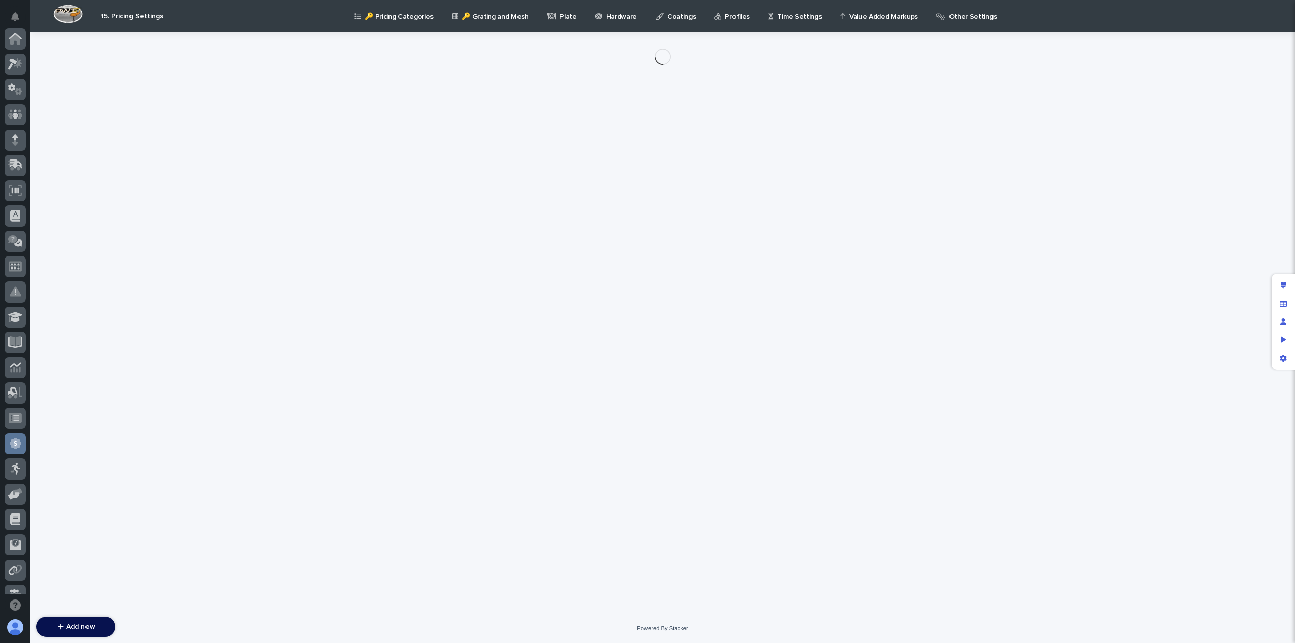
scroll to position [192, 0]
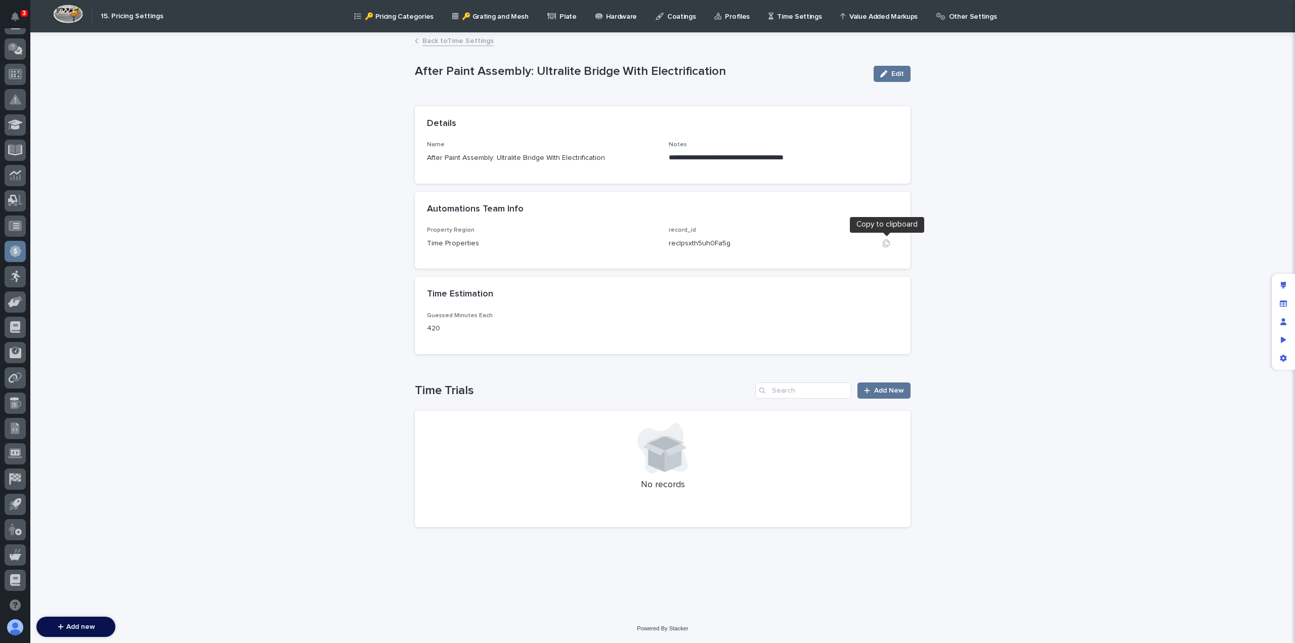
click at [890, 245] on button "button" at bounding box center [886, 243] width 24 height 8
click at [460, 43] on link "Back to Time Settings" at bounding box center [457, 40] width 71 height 12
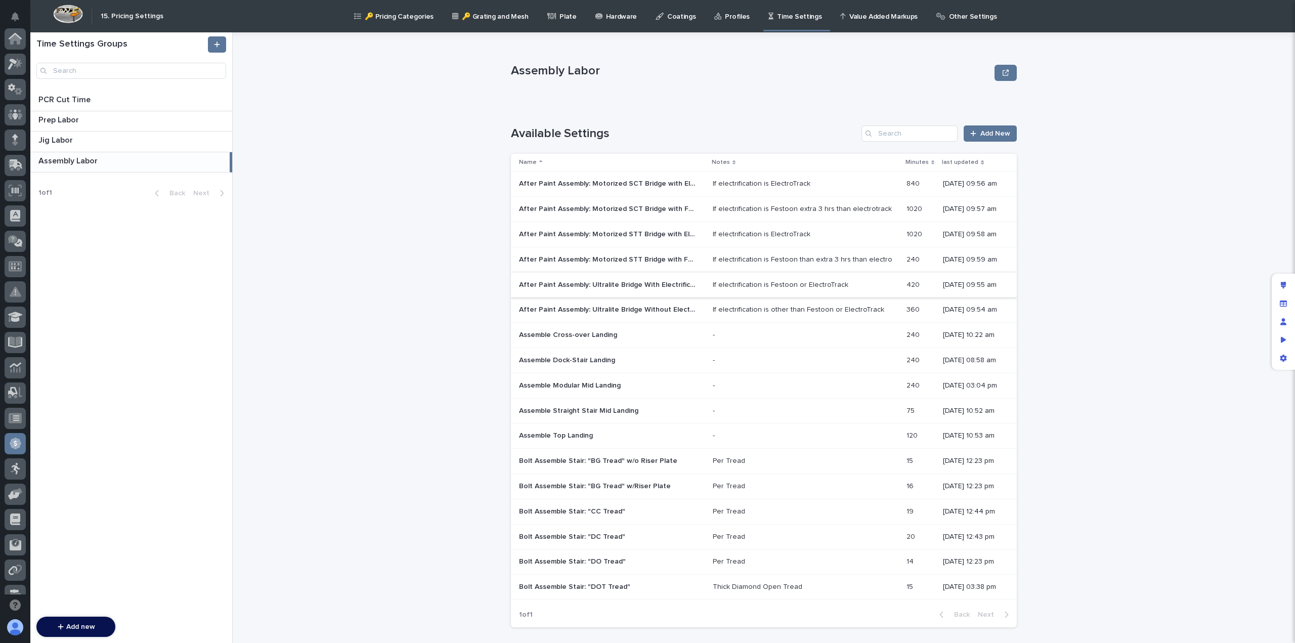
scroll to position [192, 0]
click at [663, 314] on div "After Paint Assembly: Ultralite Bridge Without Electrification After Paint Asse…" at bounding box center [612, 309] width 186 height 17
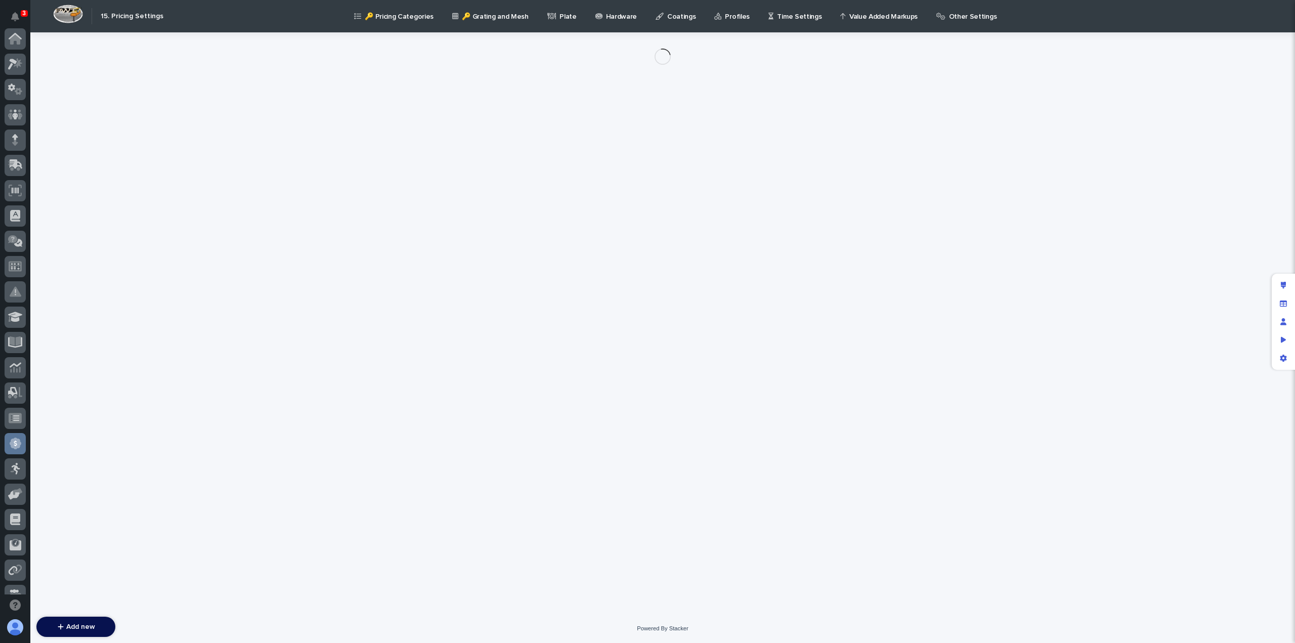
scroll to position [192, 0]
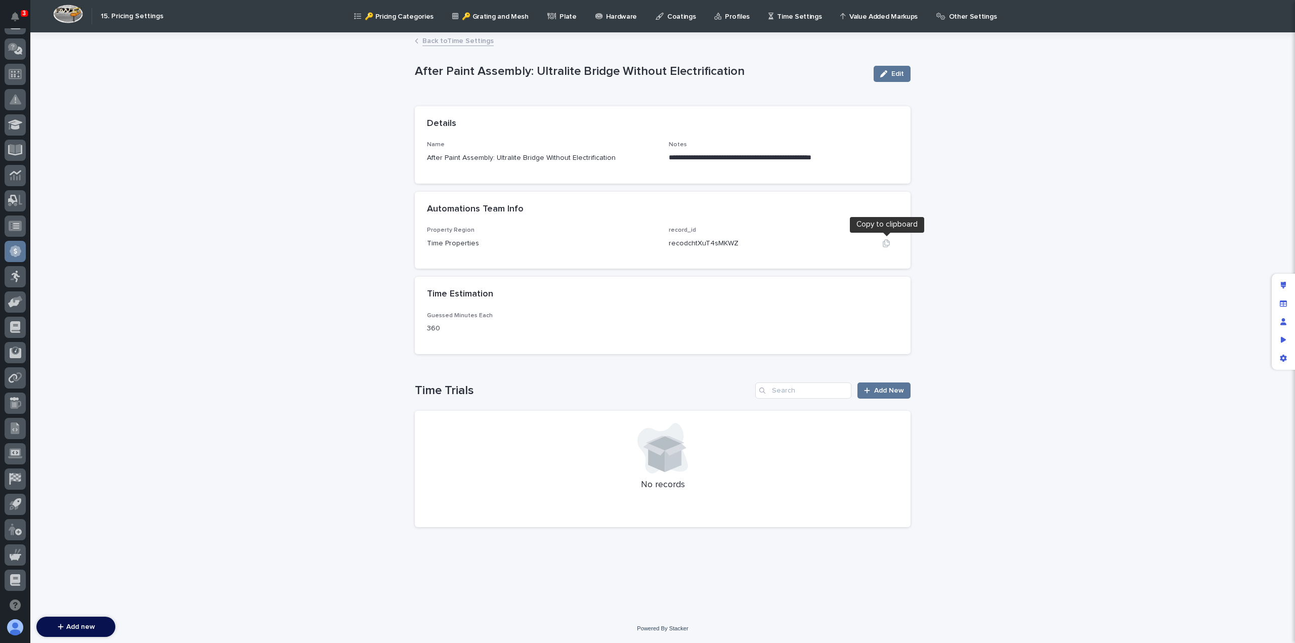
click at [889, 241] on icon "button" at bounding box center [886, 243] width 8 height 8
click at [455, 41] on link "Back to Time Settings" at bounding box center [457, 40] width 71 height 12
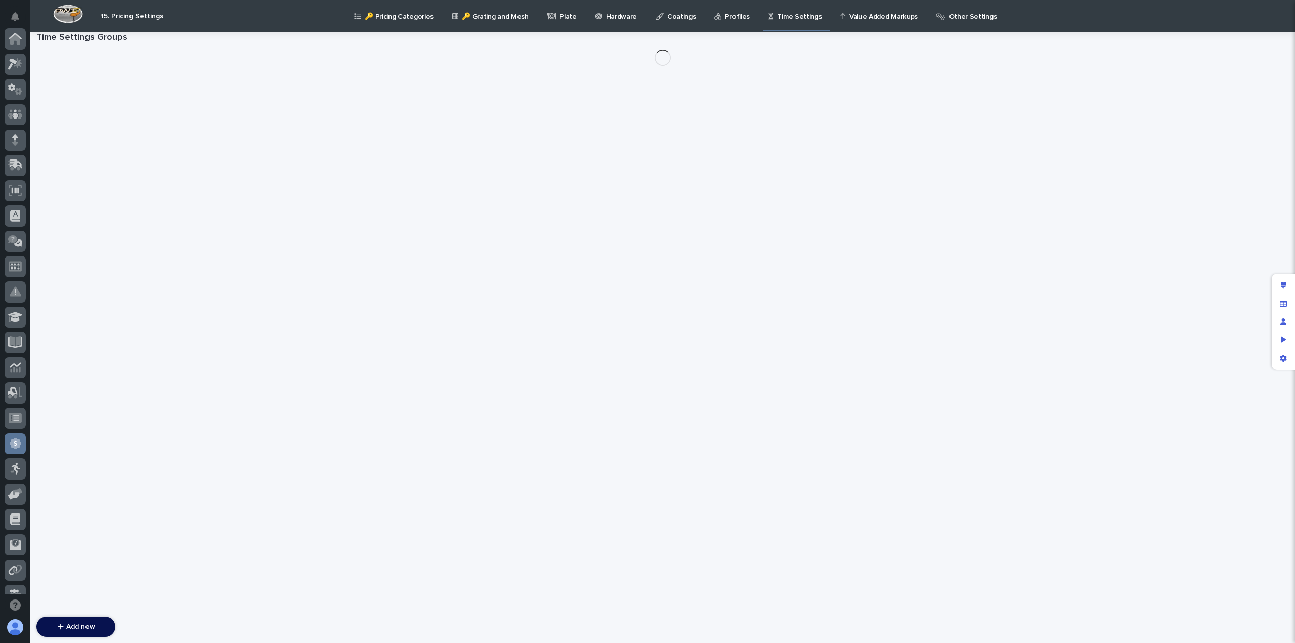
scroll to position [192, 0]
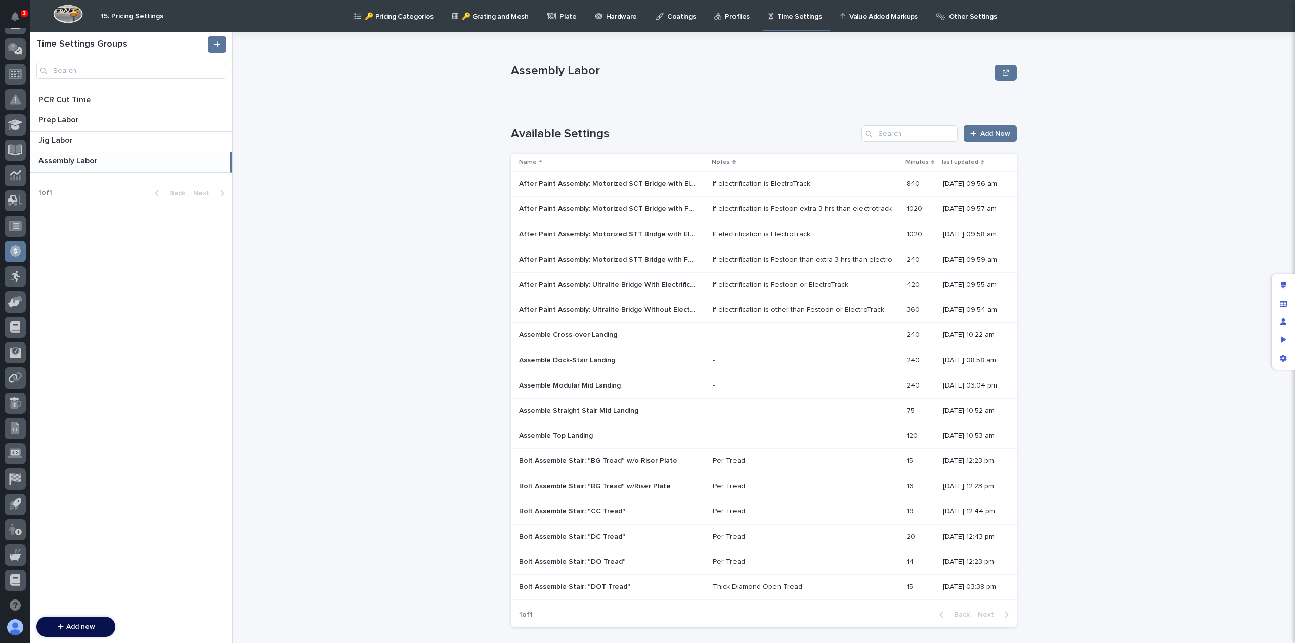
click at [810, 188] on p at bounding box center [801, 184] width 177 height 9
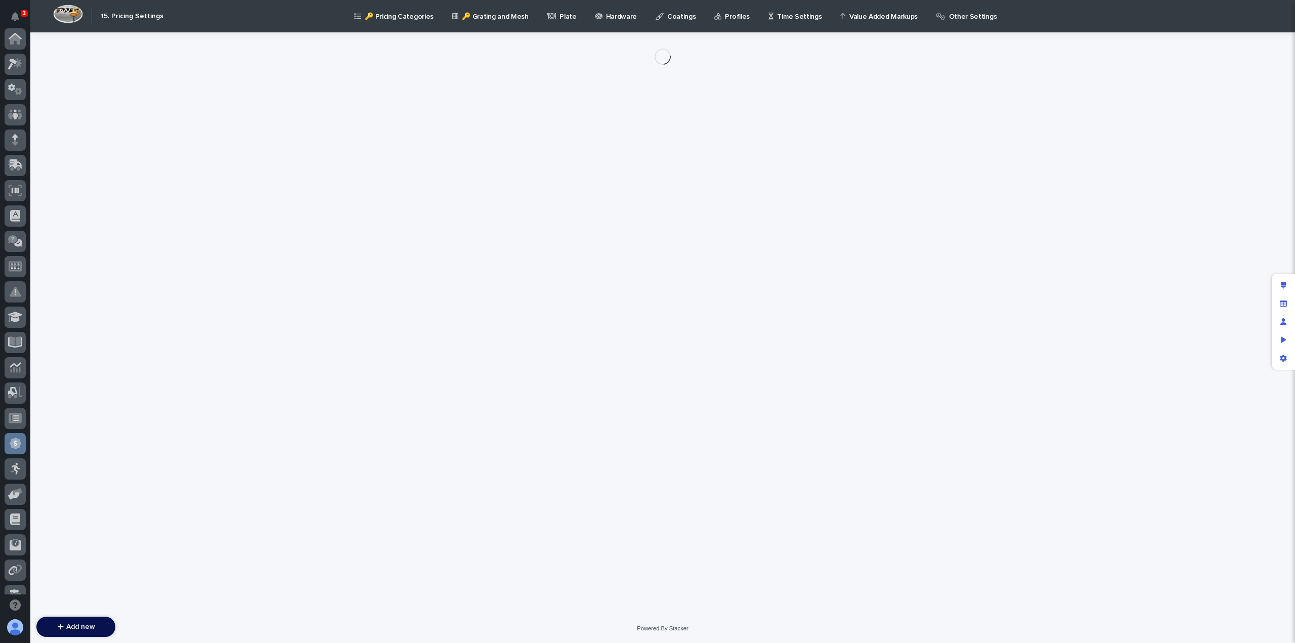
scroll to position [192, 0]
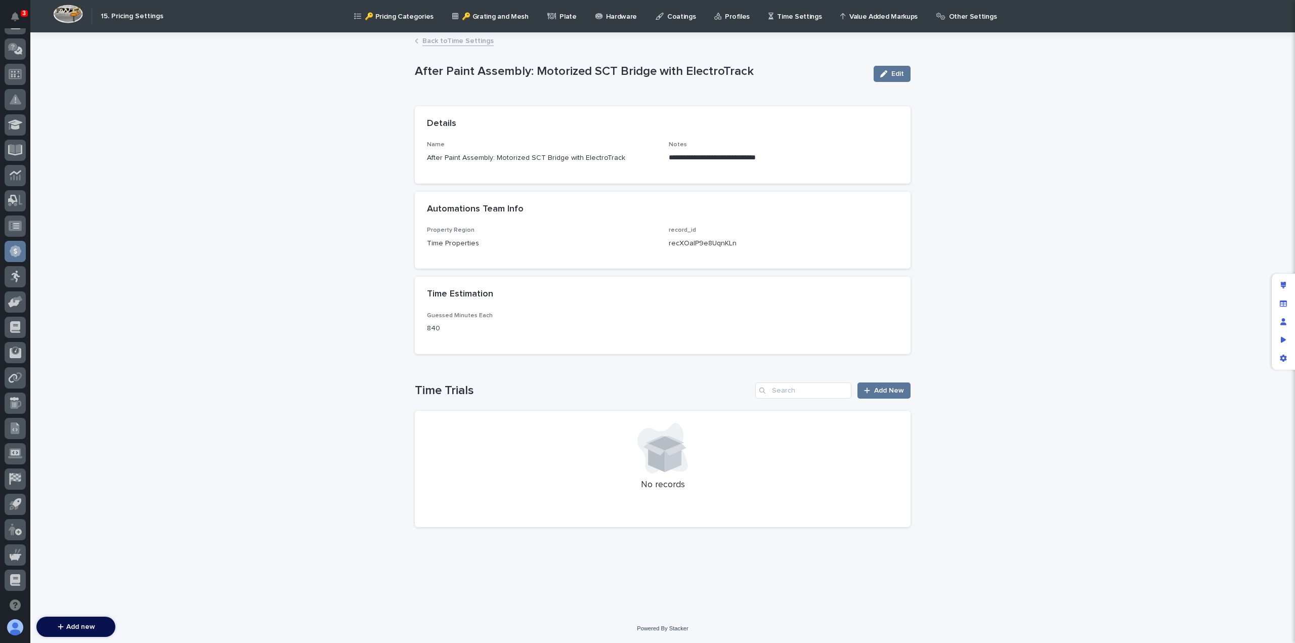
click at [464, 43] on link "Back to Time Settings" at bounding box center [457, 40] width 71 height 12
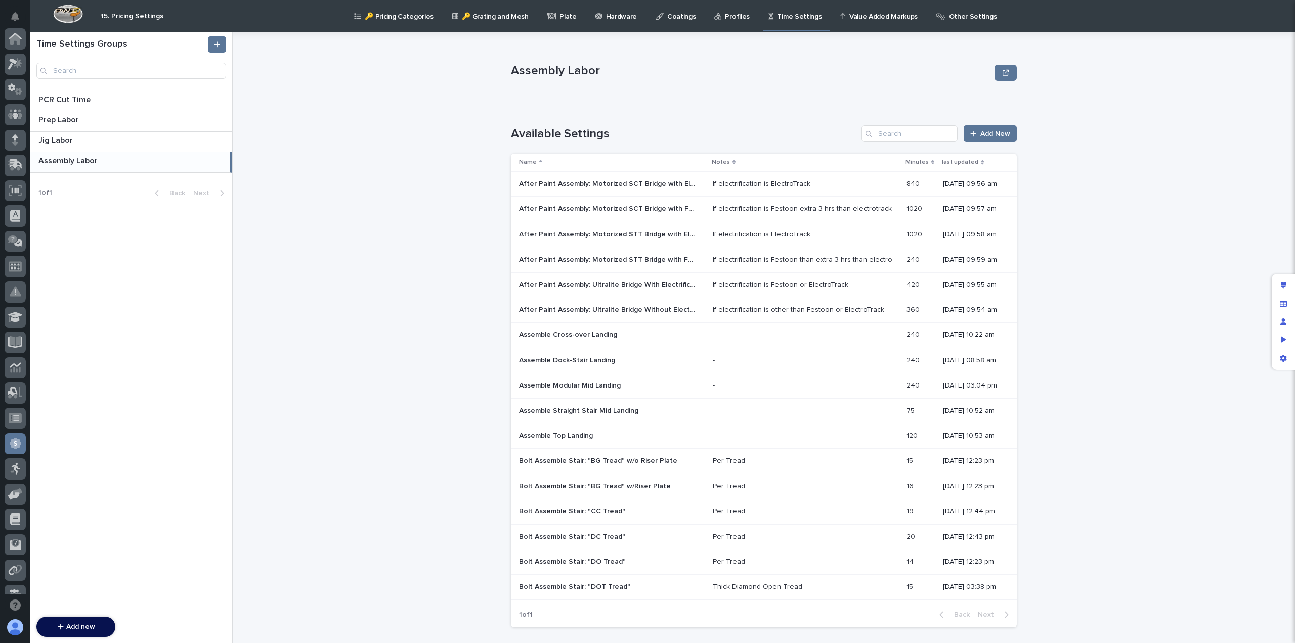
scroll to position [192, 0]
click at [675, 209] on p "After Paint Assembly: Motorized SCT Bridge with Festoon" at bounding box center [608, 208] width 179 height 11
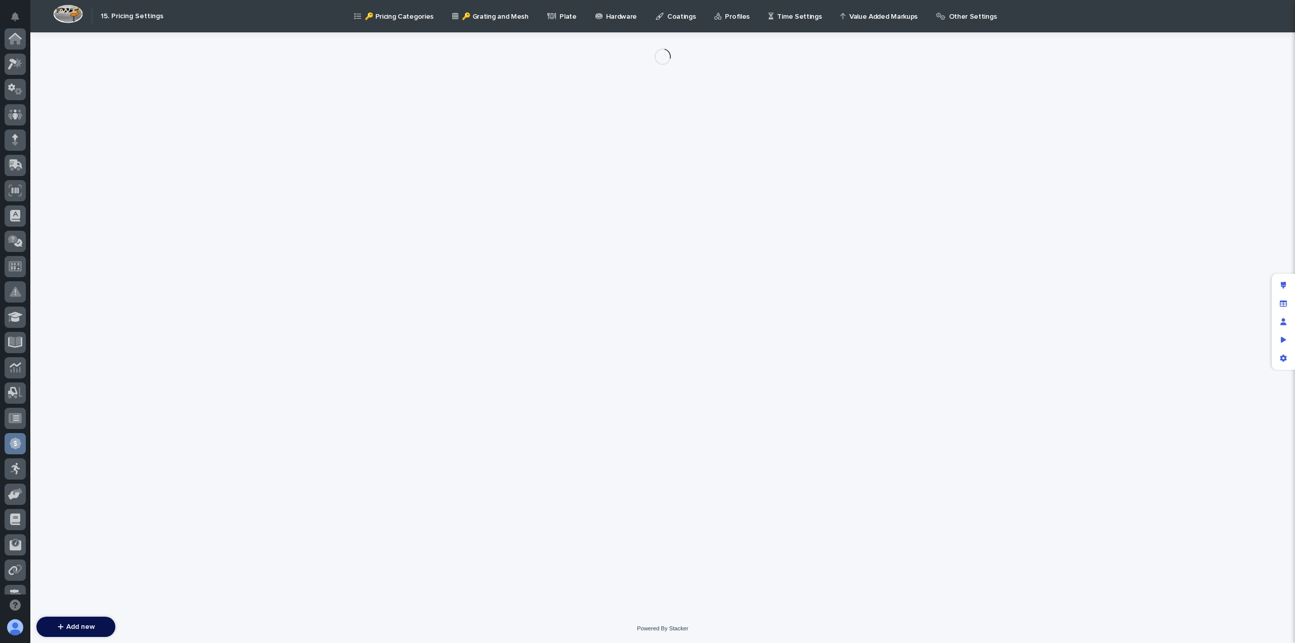
scroll to position [192, 0]
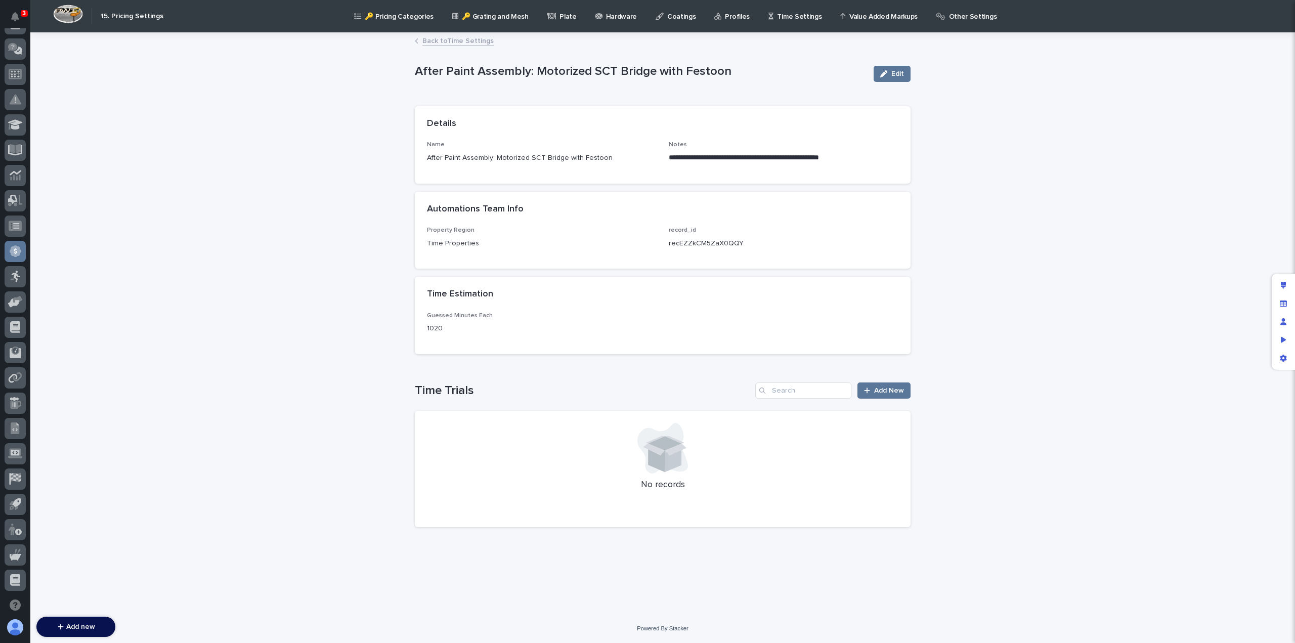
click at [465, 39] on link "Back to Time Settings" at bounding box center [457, 40] width 71 height 12
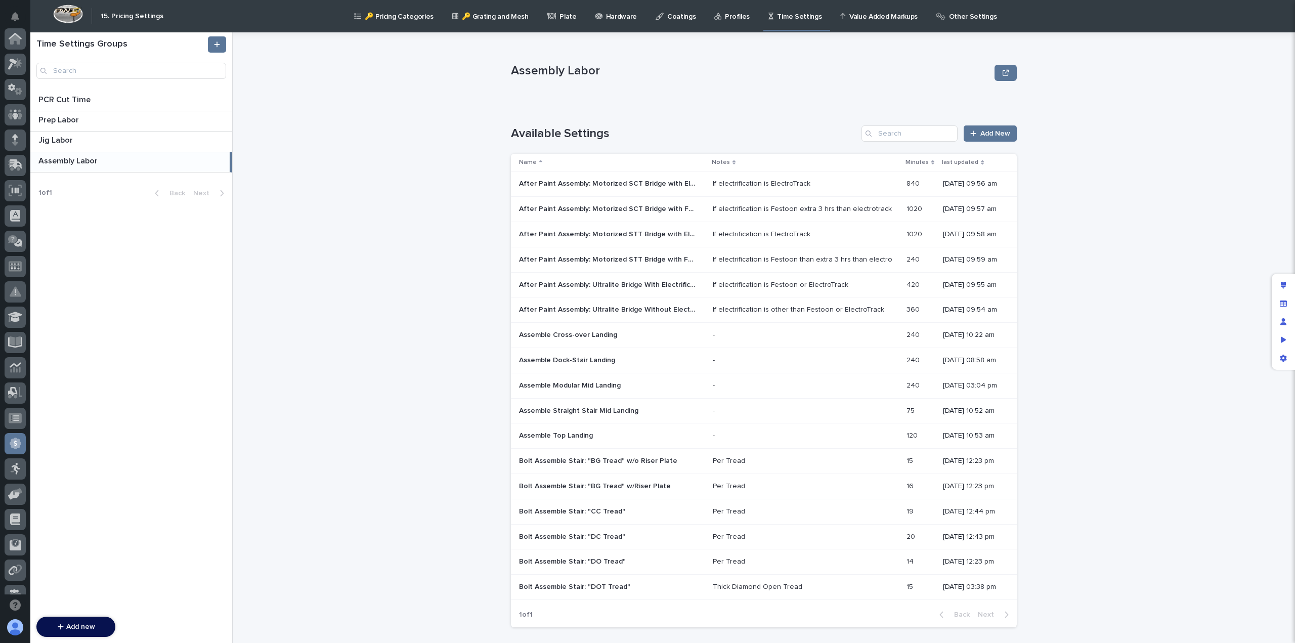
scroll to position [192, 0]
click at [668, 312] on p "After Paint Assembly: Ultralite Bridge Without Electrification" at bounding box center [608, 309] width 179 height 11
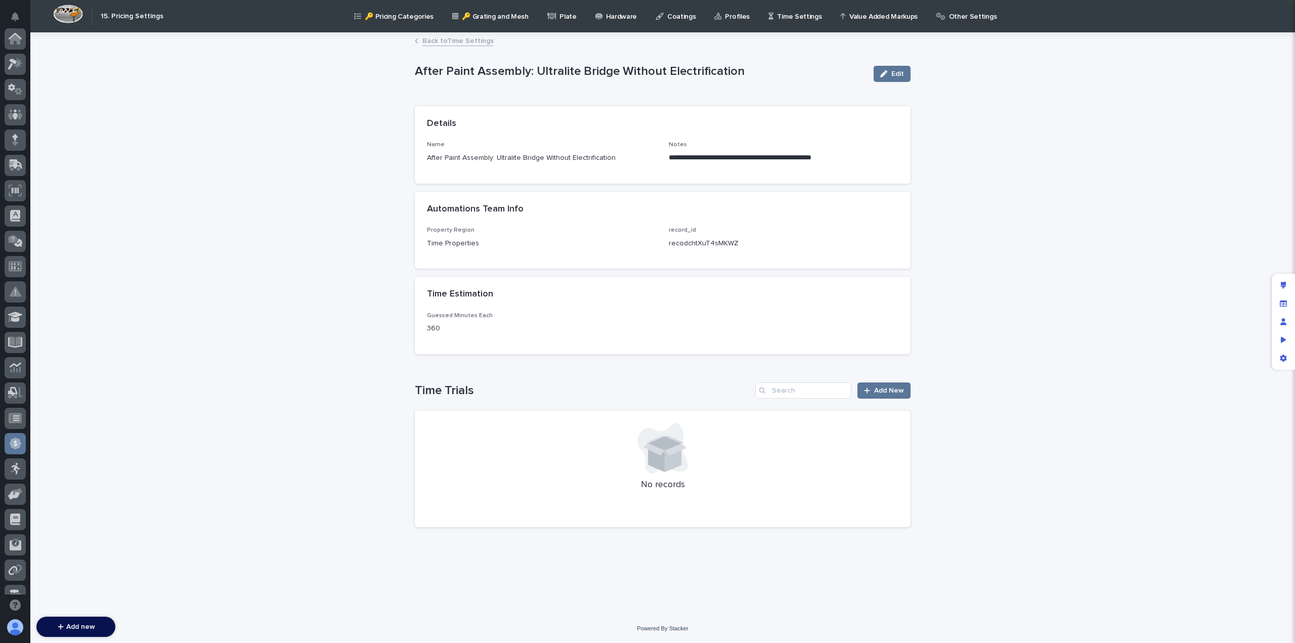
scroll to position [192, 0]
click at [435, 41] on link "Back to Time Settings" at bounding box center [457, 40] width 71 height 12
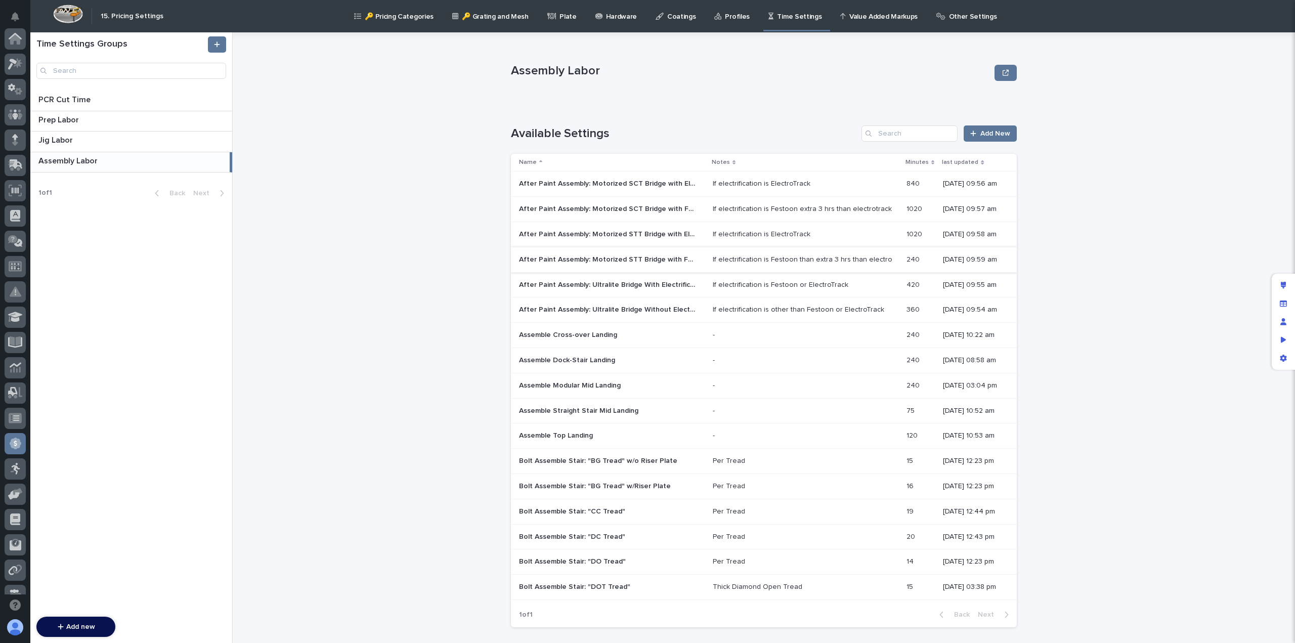
scroll to position [192, 0]
click at [646, 284] on p "After Paint Assembly: Ultralite Bridge With Electrification" at bounding box center [608, 284] width 179 height 11
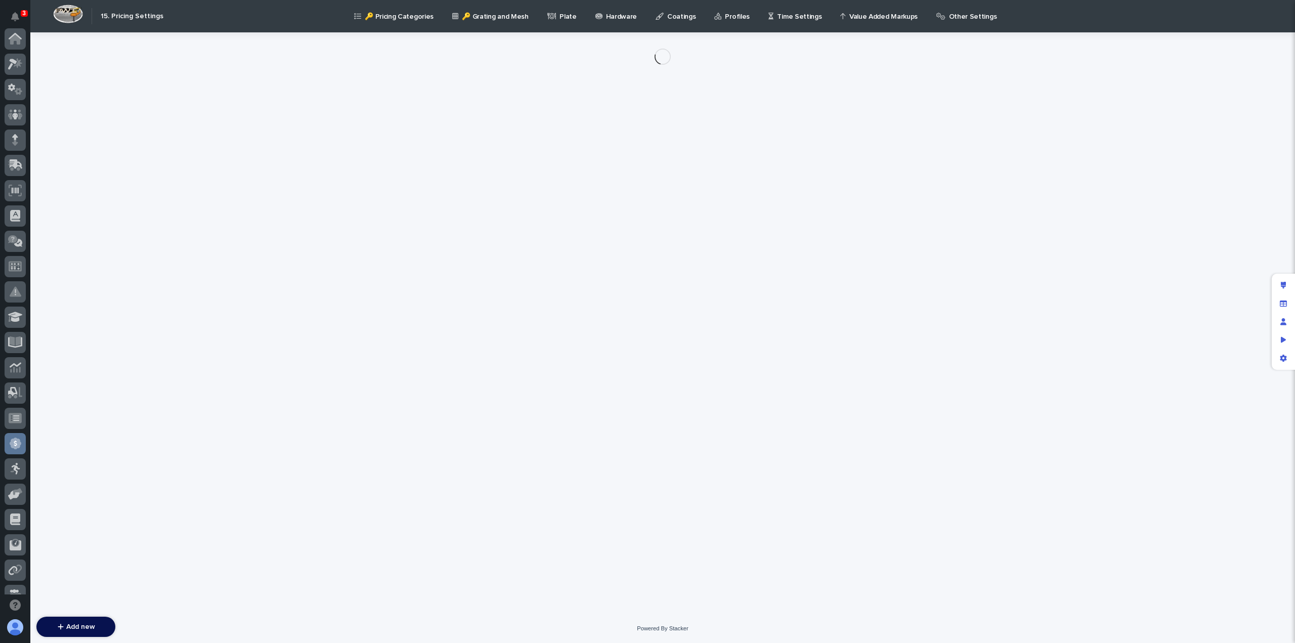
scroll to position [192, 0]
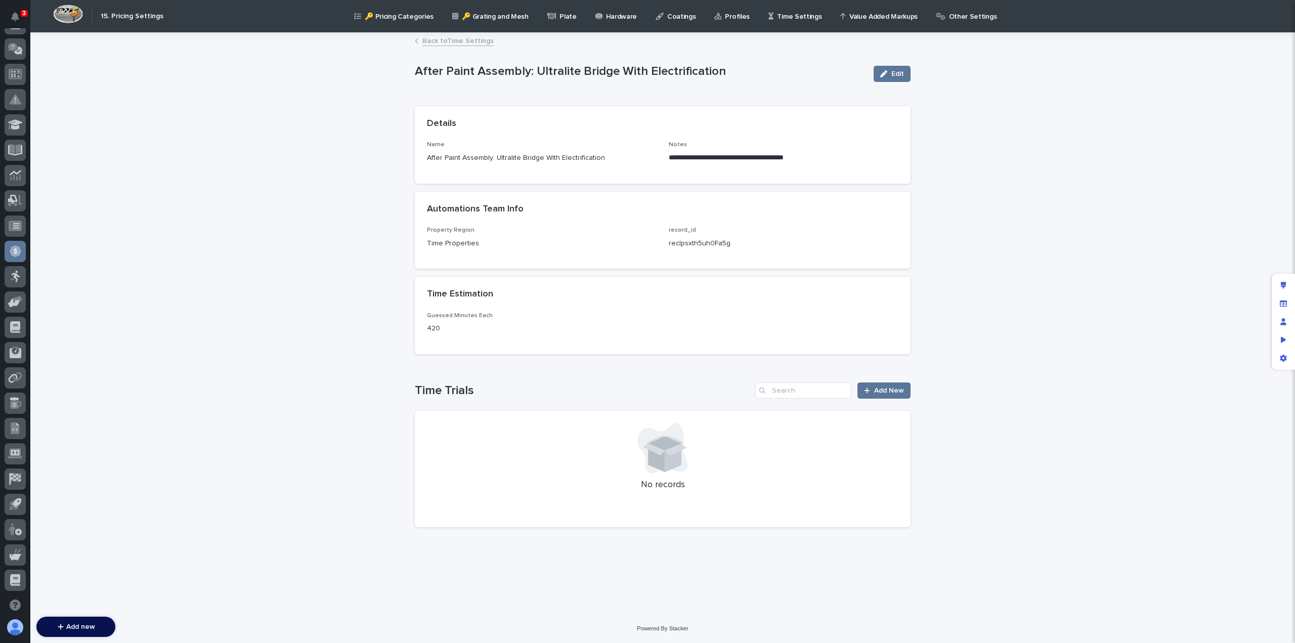
click at [457, 40] on link "Back to Time Settings" at bounding box center [457, 40] width 71 height 12
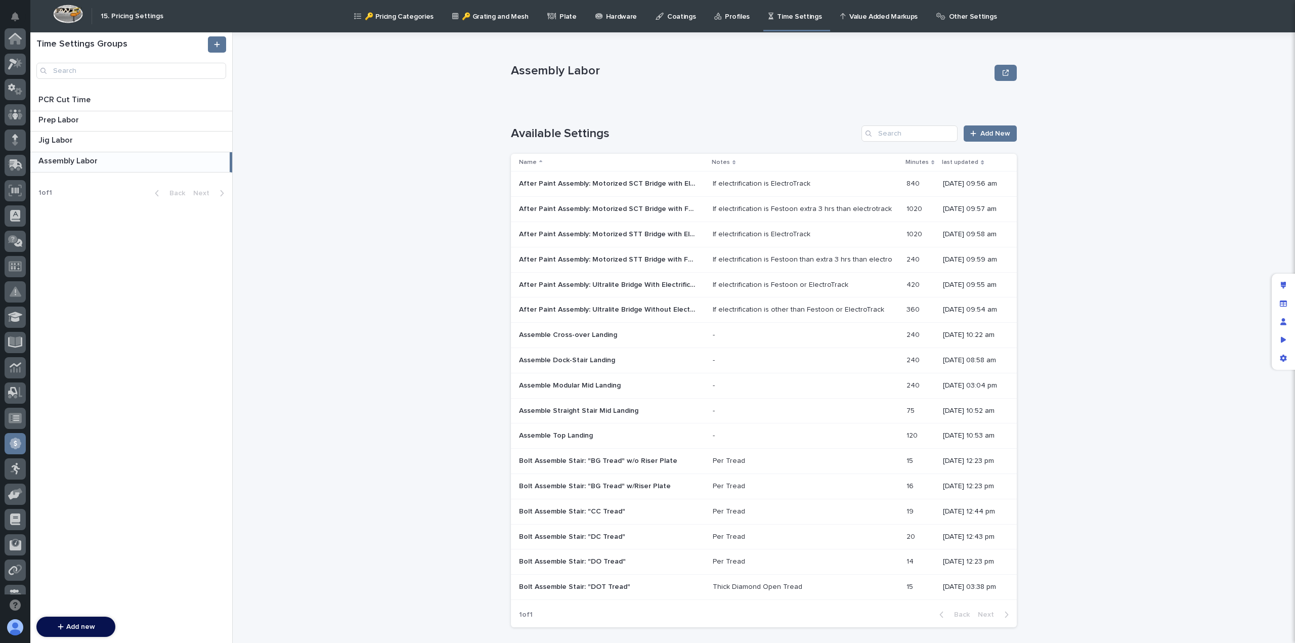
scroll to position [192, 0]
click at [670, 185] on p "After Paint Assembly: Motorized SCT Bridge with ElectroTrack" at bounding box center [608, 183] width 179 height 11
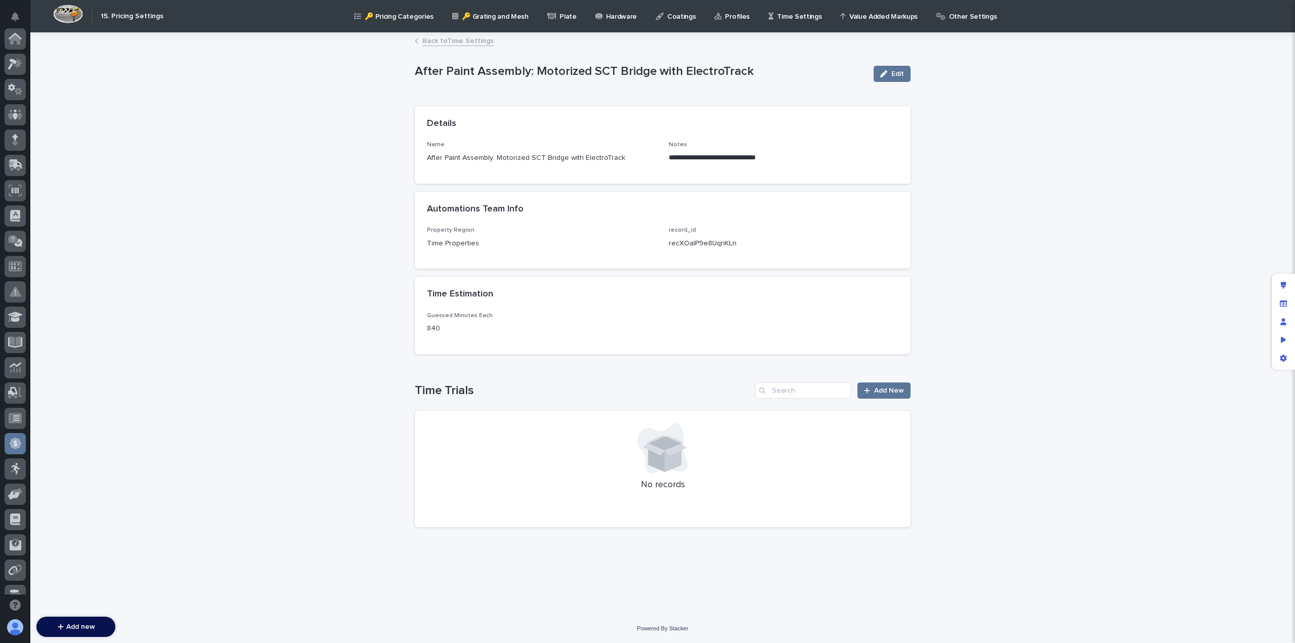
scroll to position [192, 0]
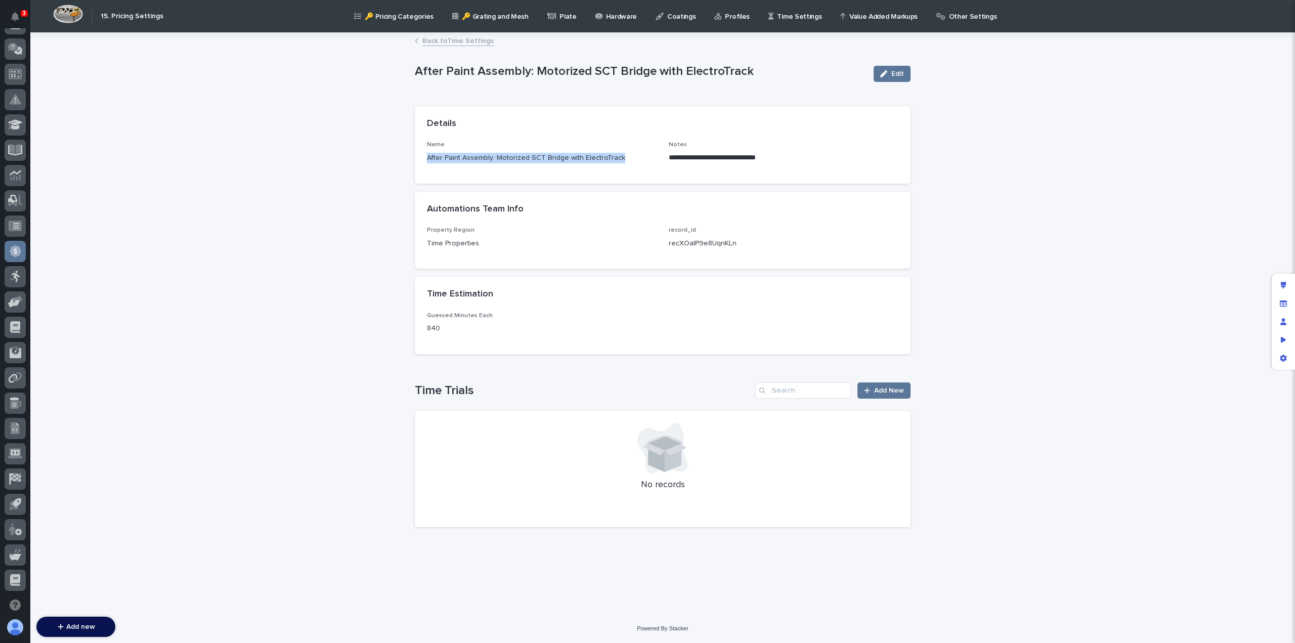
drag, startPoint x: 622, startPoint y: 158, endPoint x: 412, endPoint y: 163, distance: 209.5
click at [412, 163] on div "**********" at bounding box center [663, 310] width 506 height 555
copy p "After Paint Assembly: Motorized SCT Bridge with ElectroTrack"
click at [446, 41] on link "Back to Time Settings" at bounding box center [457, 40] width 71 height 12
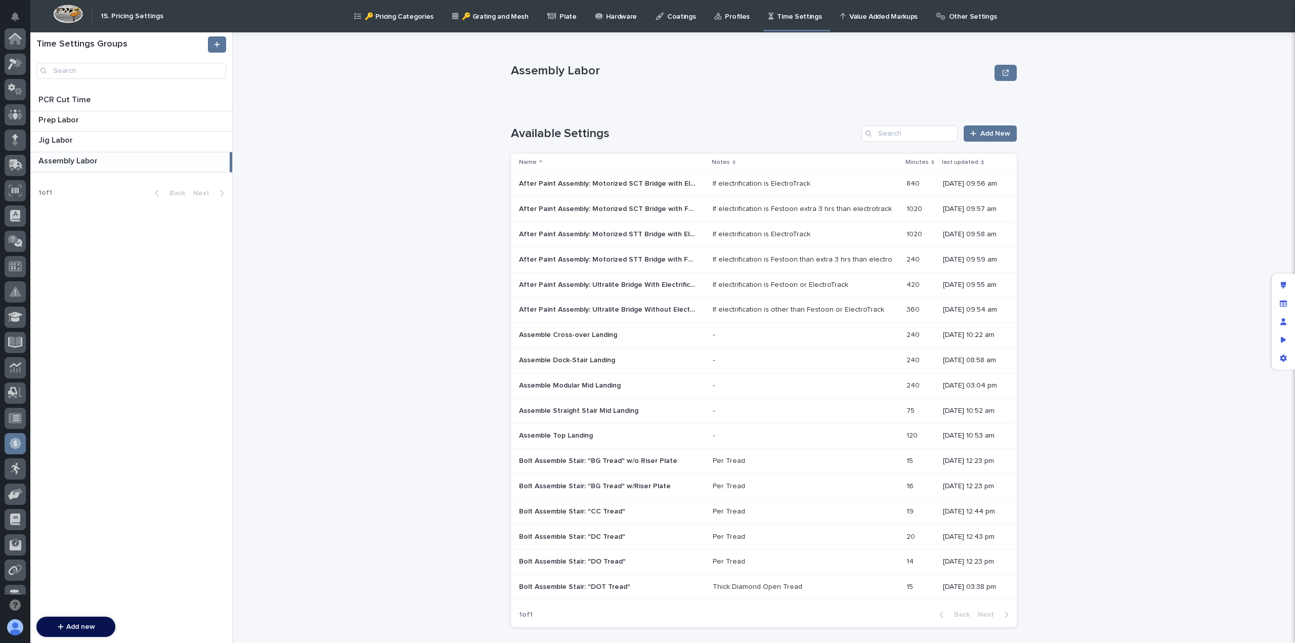
scroll to position [192, 0]
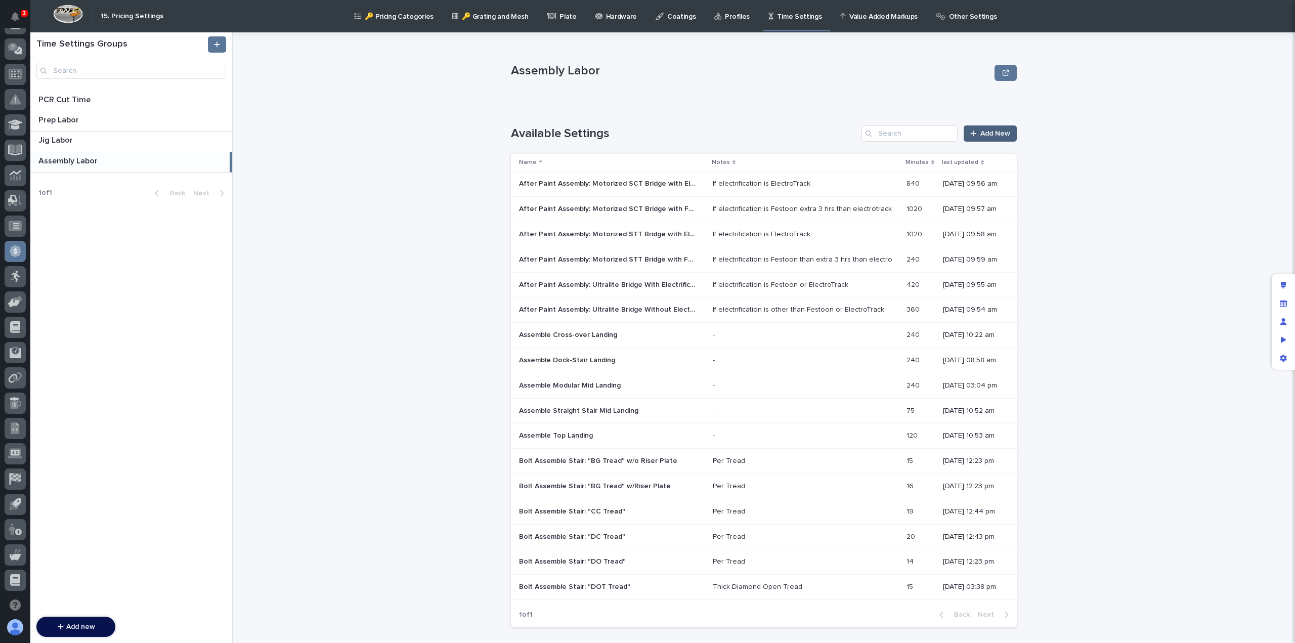
click at [983, 137] on span "Add New" at bounding box center [995, 133] width 30 height 7
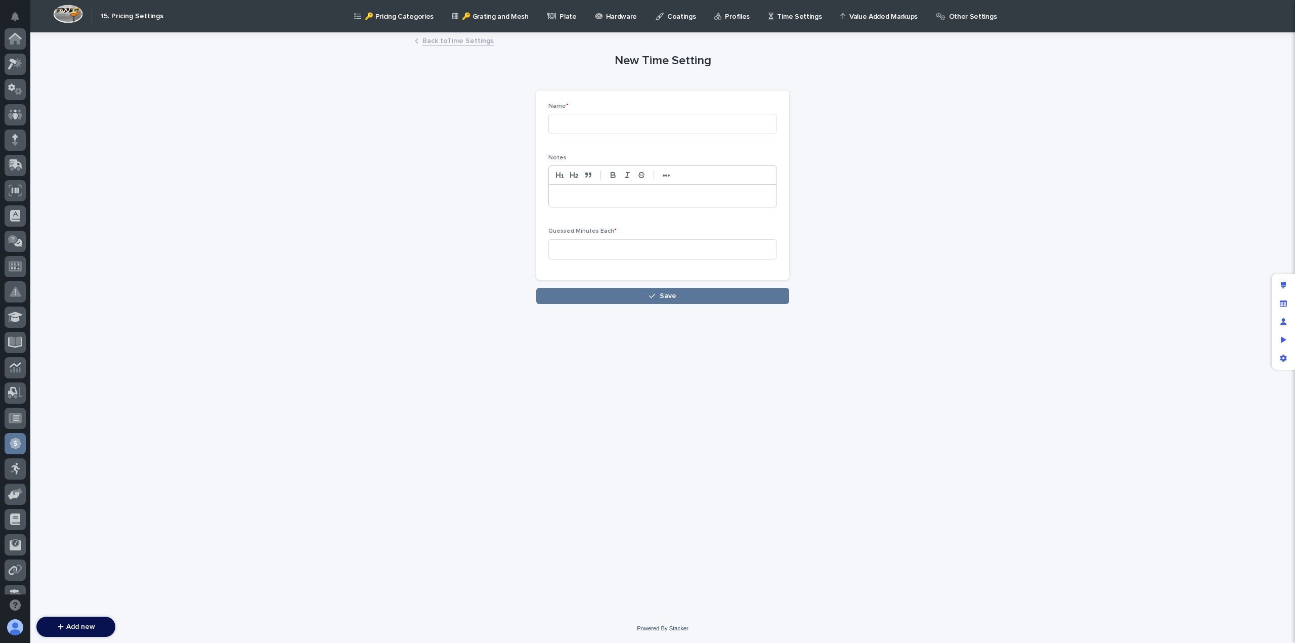
scroll to position [192, 0]
click at [602, 125] on input at bounding box center [662, 124] width 229 height 20
paste input "After Paint Assembly: Motorized SCT Bridge with ElectroTrack"
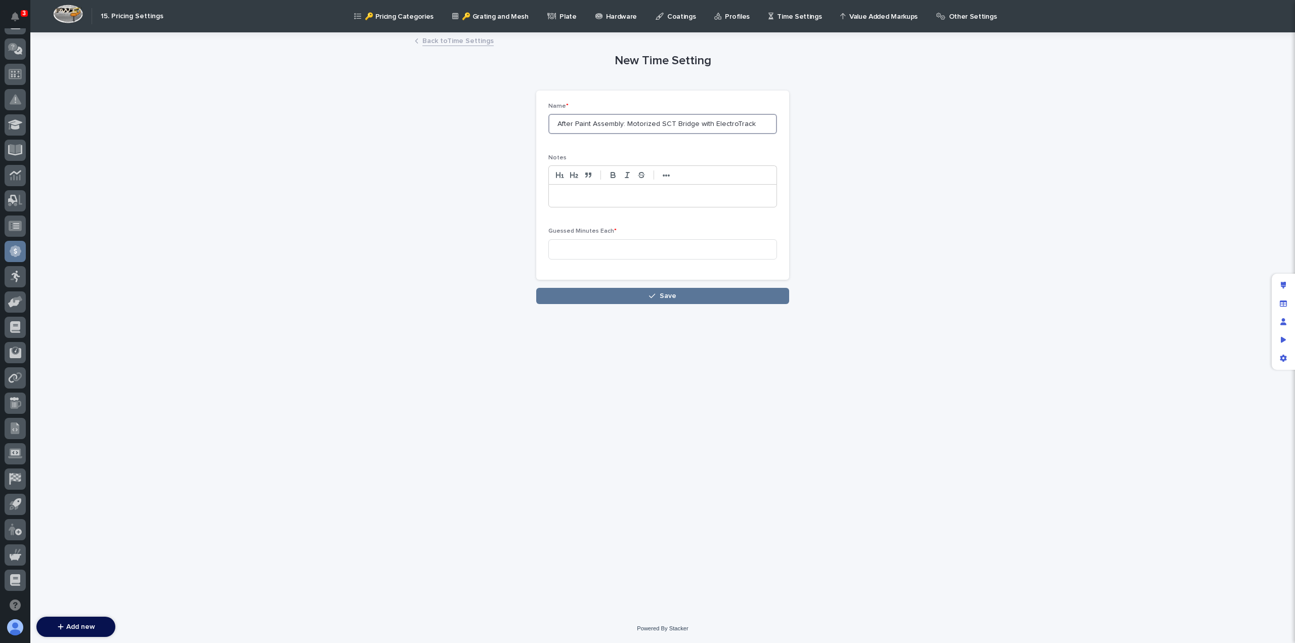
click at [706, 122] on input "After Paint Assembly: Motorized SCT Bridge with ElectroTrack" at bounding box center [662, 124] width 229 height 20
click at [766, 122] on input "After Paint Assembly: Motorized SCT Bridge without Electrification ElectroTrack" at bounding box center [662, 124] width 229 height 20
type input "After Paint Assembly: Motorized SCT Bridge without Electrification"
click at [583, 244] on input at bounding box center [662, 249] width 229 height 20
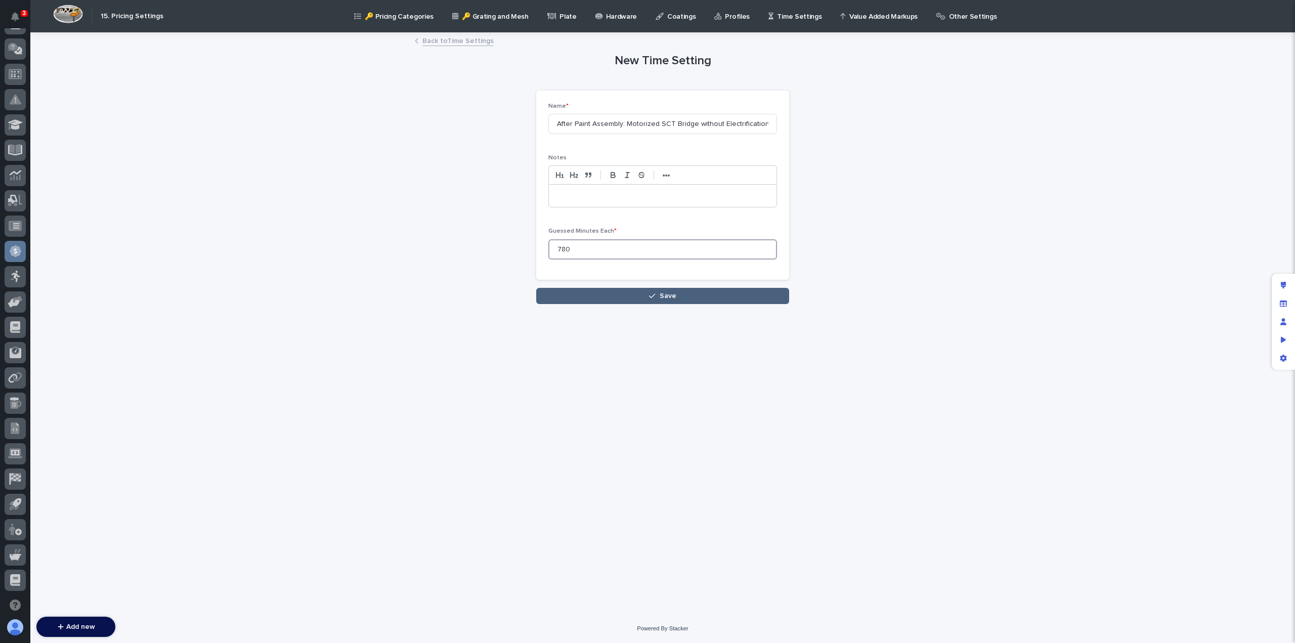
type input "780"
click at [625, 298] on button "Save" at bounding box center [662, 296] width 253 height 16
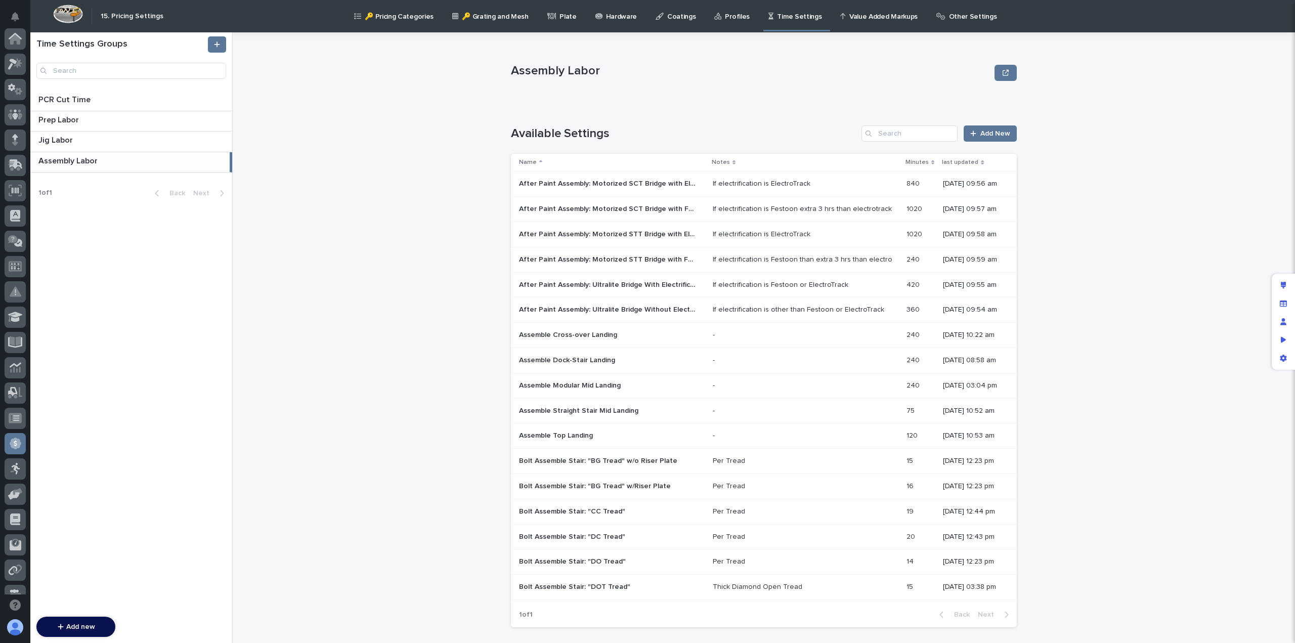
scroll to position [192, 0]
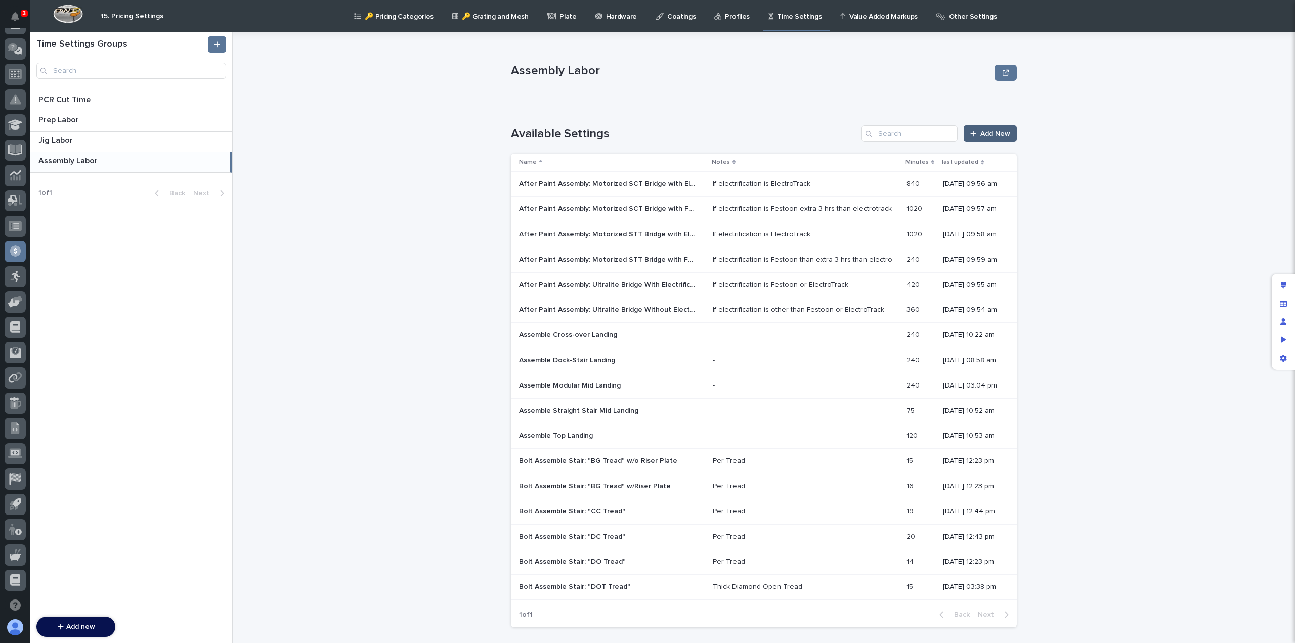
click at [990, 136] on span "Add New" at bounding box center [995, 133] width 30 height 7
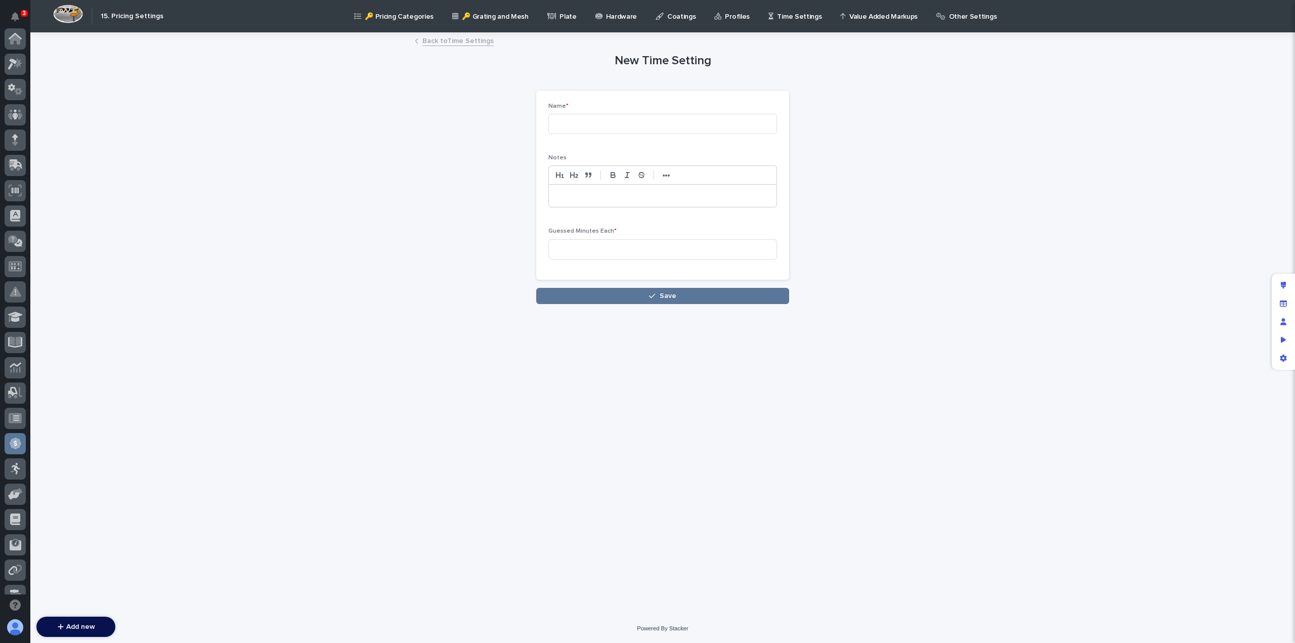
scroll to position [192, 0]
click at [598, 123] on input at bounding box center [662, 124] width 229 height 20
paste input "After Paint Assembly: Motorized SCT Bridge with ElectroTrack"
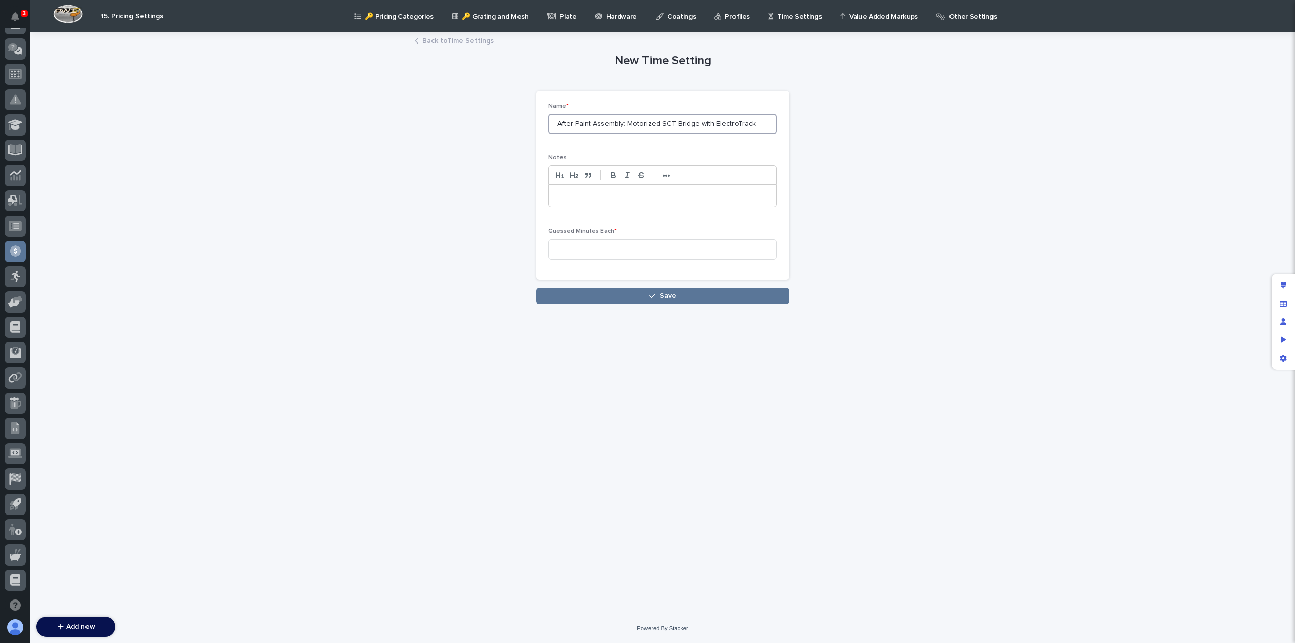
click at [667, 121] on input "After Paint Assembly: Motorized SCT Bridge with ElectroTrack" at bounding box center [662, 124] width 229 height 20
click at [706, 122] on input "After Paint Assembly: Motorized STT Bridge with ElectroTrack" at bounding box center [662, 124] width 229 height 20
click at [764, 124] on input "After Paint Assembly: Motorized STT Bridge without Electrification ElectroTrack" at bounding box center [662, 124] width 229 height 20
type input "After Paint Assembly: Motorized STT Bridge without Electrification"
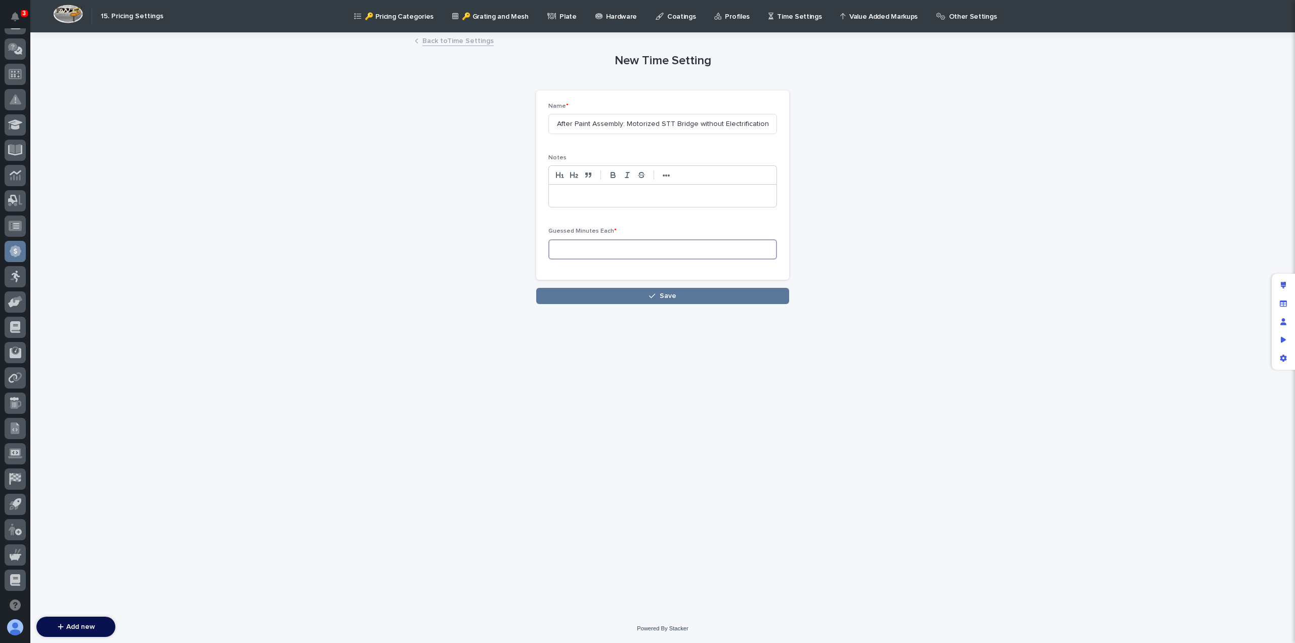
click at [583, 248] on input at bounding box center [662, 249] width 229 height 20
type input "960"
click at [600, 296] on button "Save" at bounding box center [662, 296] width 253 height 16
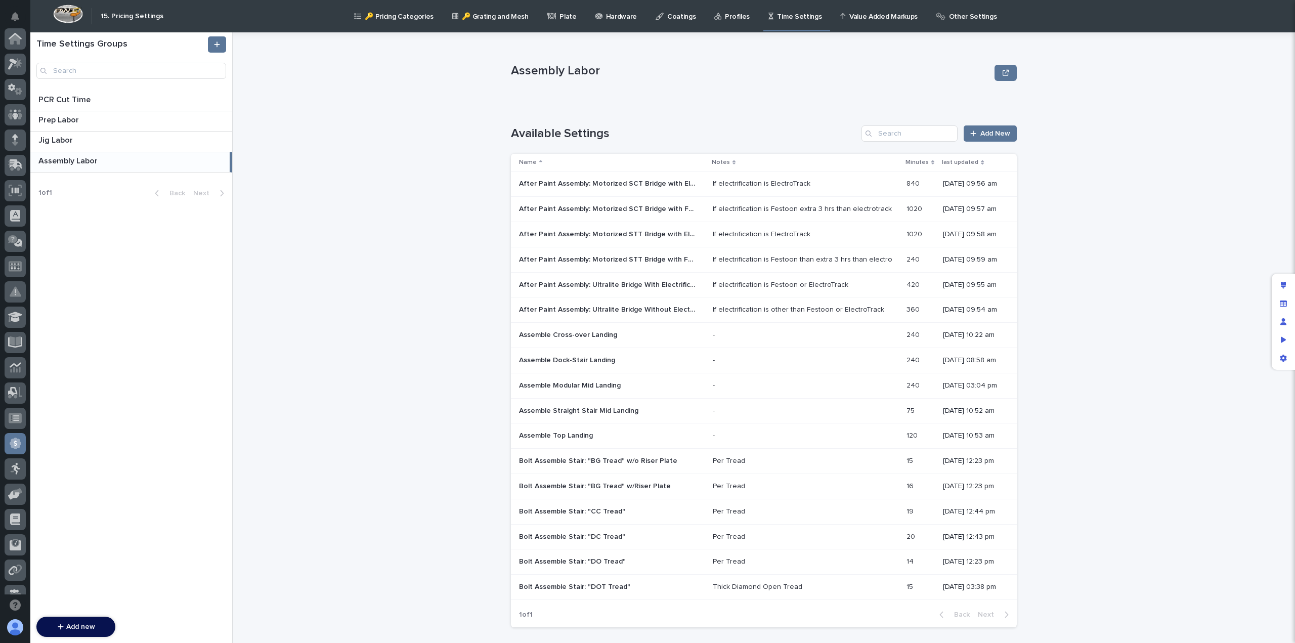
scroll to position [192, 0]
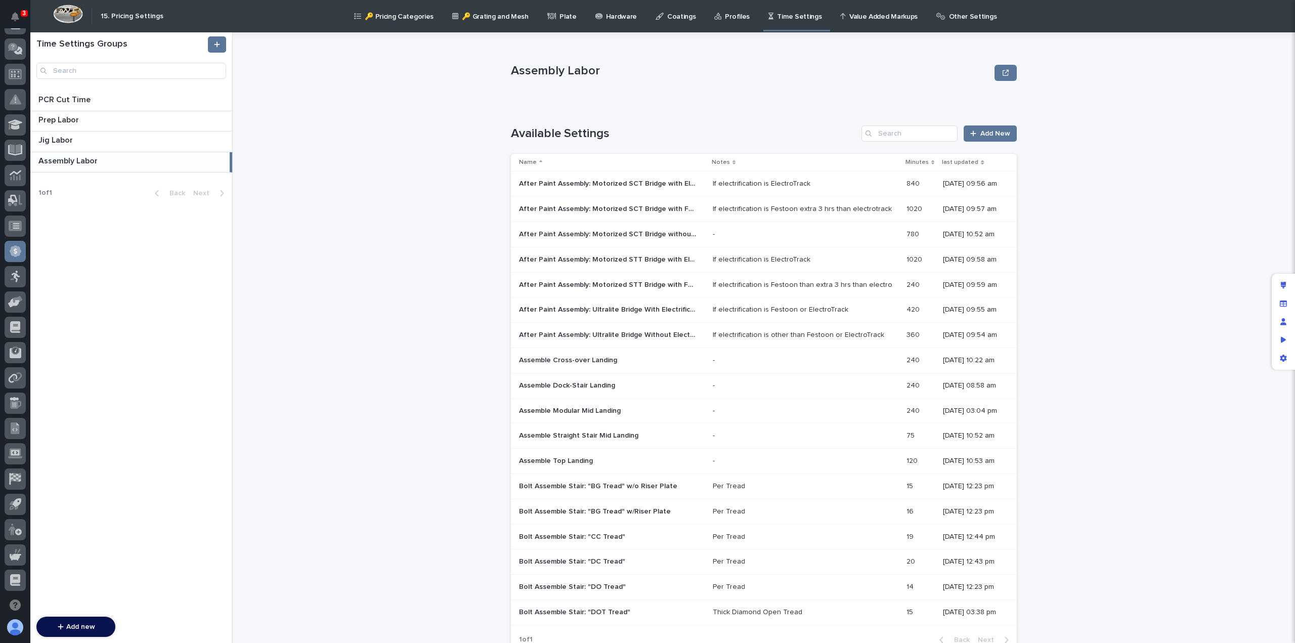
click at [654, 233] on p "After Paint Assembly: Motorized SCT Bridge without Electrification" at bounding box center [608, 233] width 179 height 11
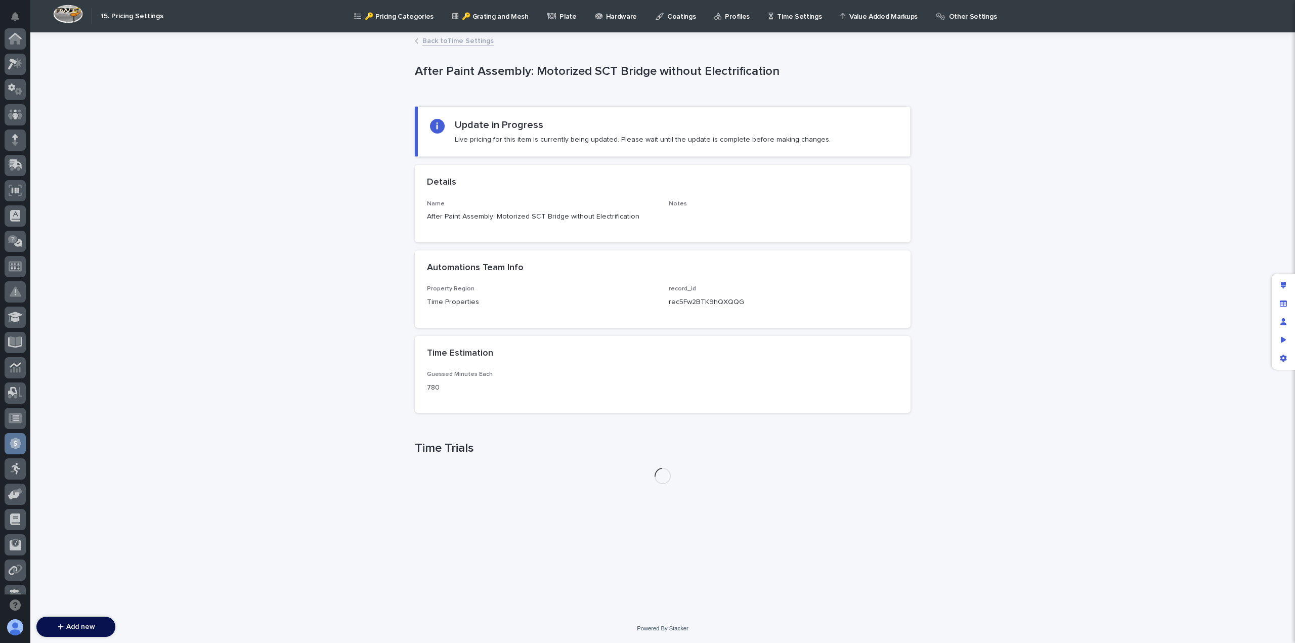
scroll to position [192, 0]
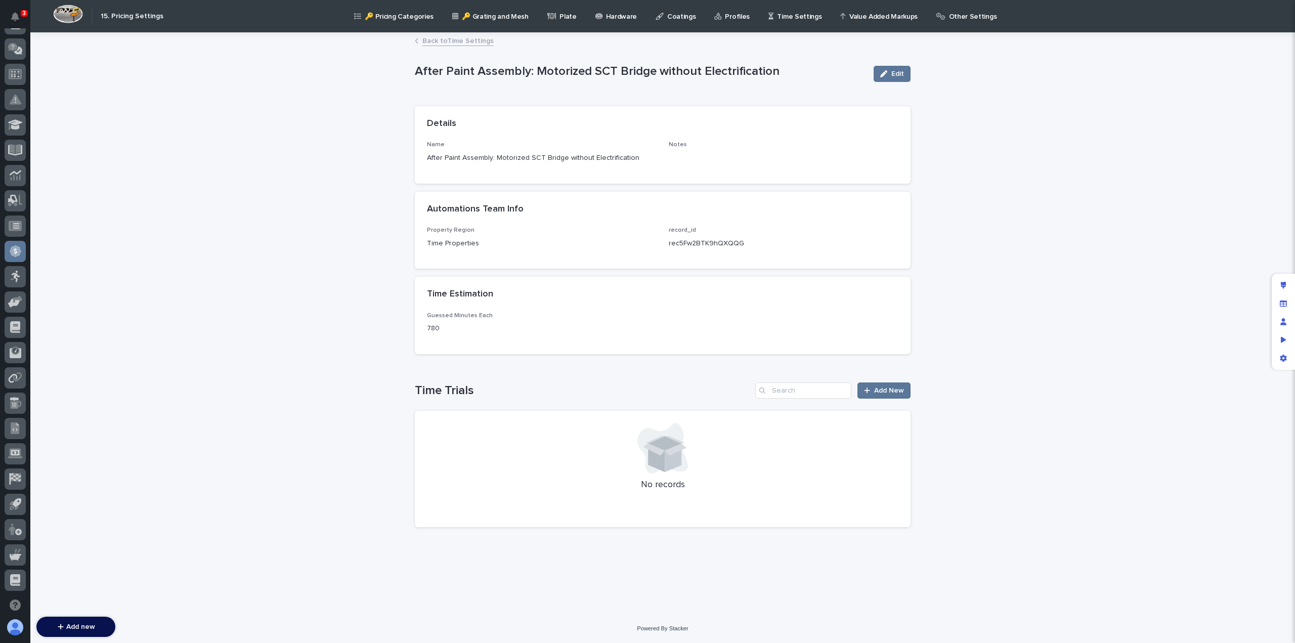
click at [457, 39] on link "Back to Time Settings" at bounding box center [457, 40] width 71 height 12
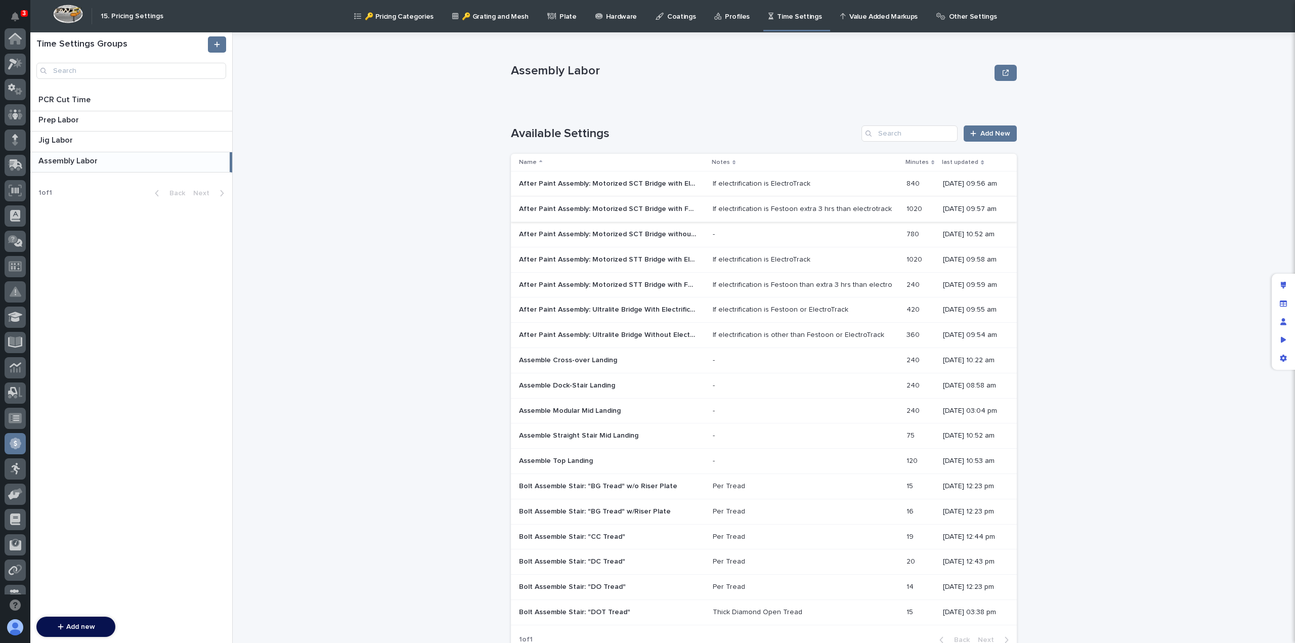
scroll to position [192, 0]
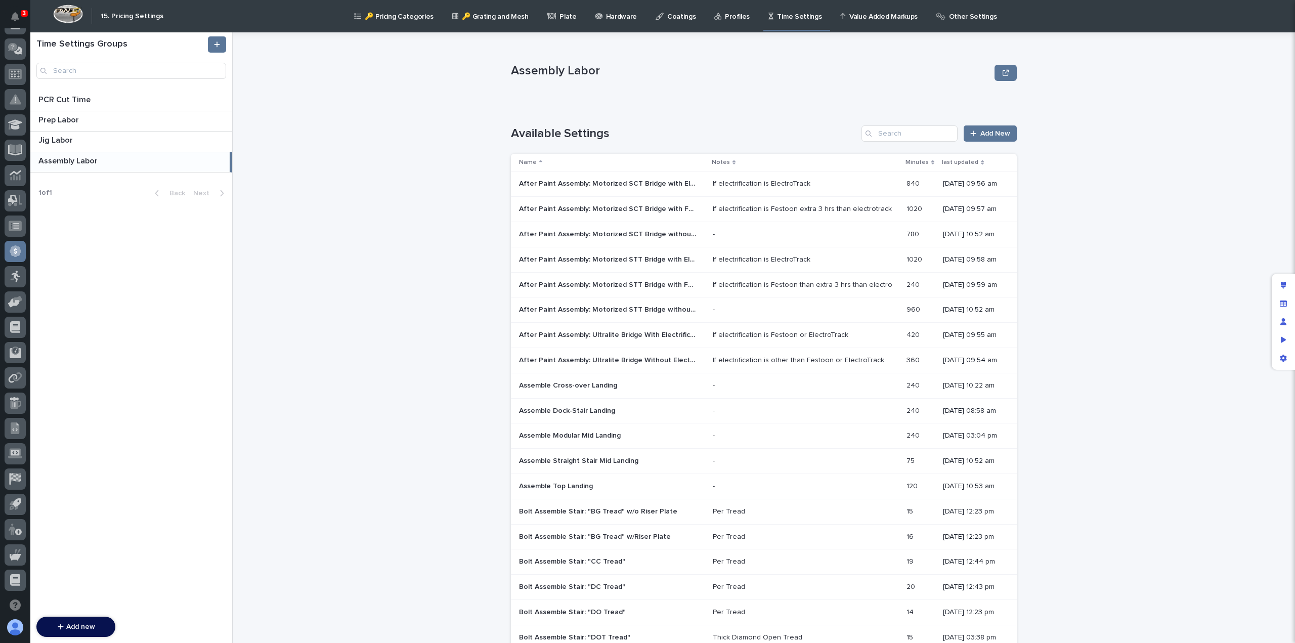
click at [663, 234] on p "After Paint Assembly: Motorized SCT Bridge without Electrification" at bounding box center [608, 233] width 179 height 11
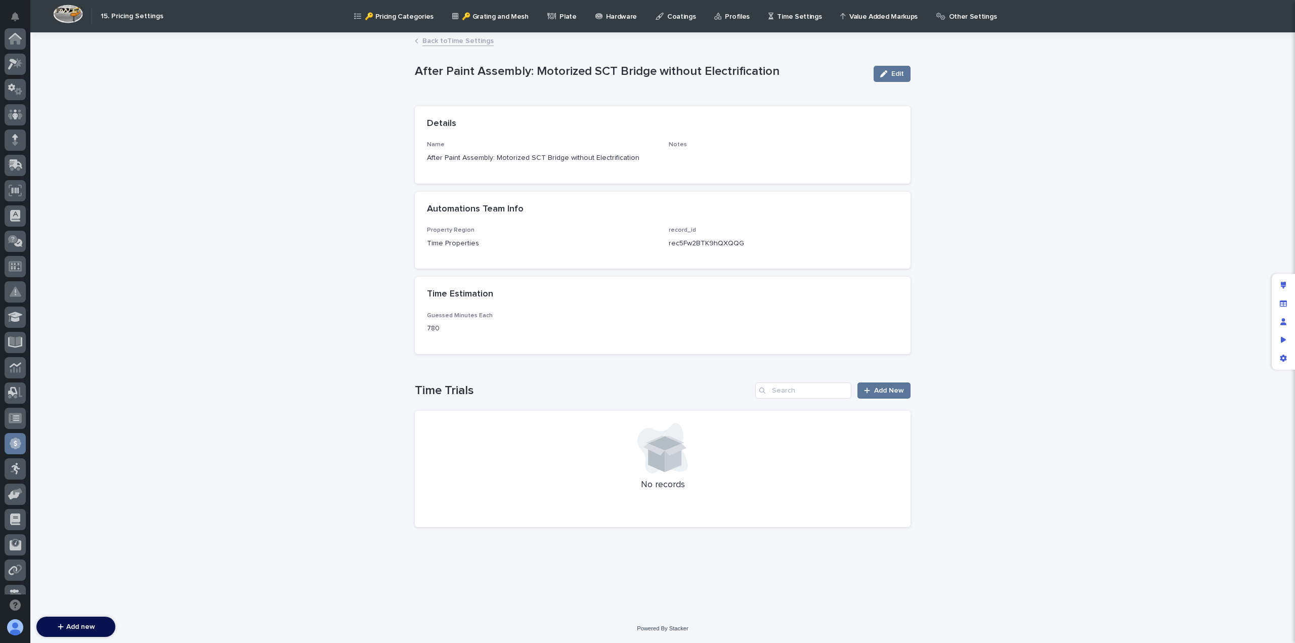
scroll to position [192, 0]
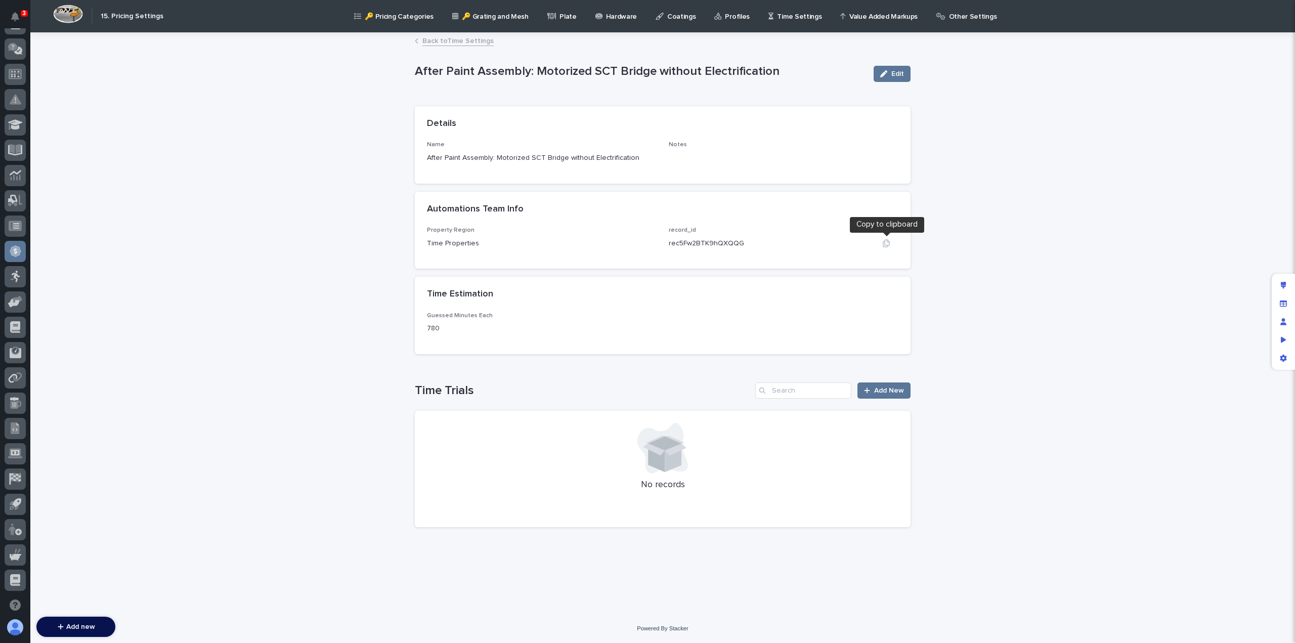
click at [886, 243] on icon "button" at bounding box center [886, 243] width 8 height 8
click at [448, 42] on link "Back to Time Settings" at bounding box center [457, 40] width 71 height 12
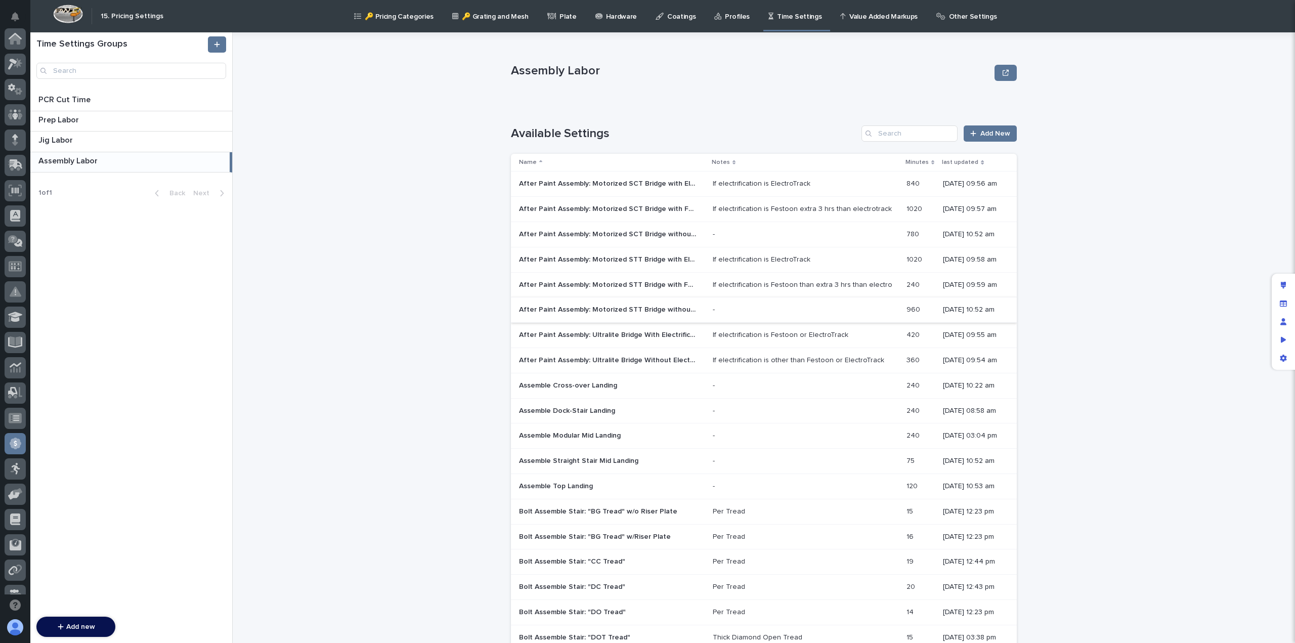
scroll to position [192, 0]
click at [627, 310] on p "After Paint Assembly: Motorized STT Bridge without Electrification" at bounding box center [608, 309] width 179 height 11
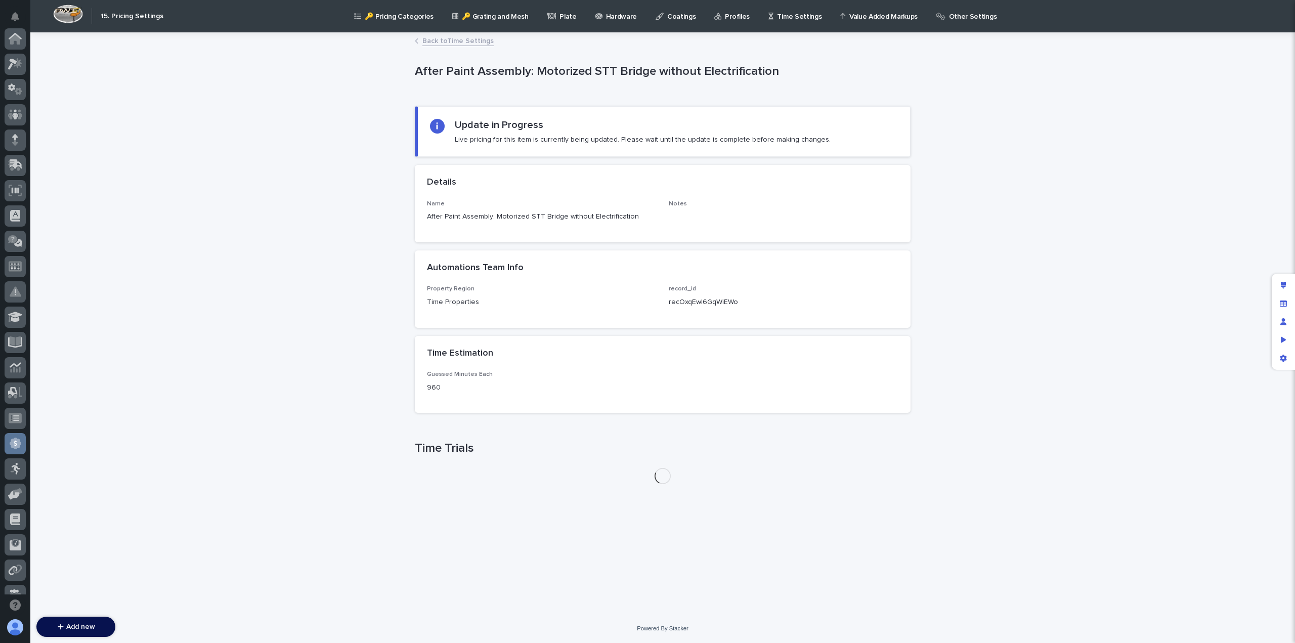
scroll to position [192, 0]
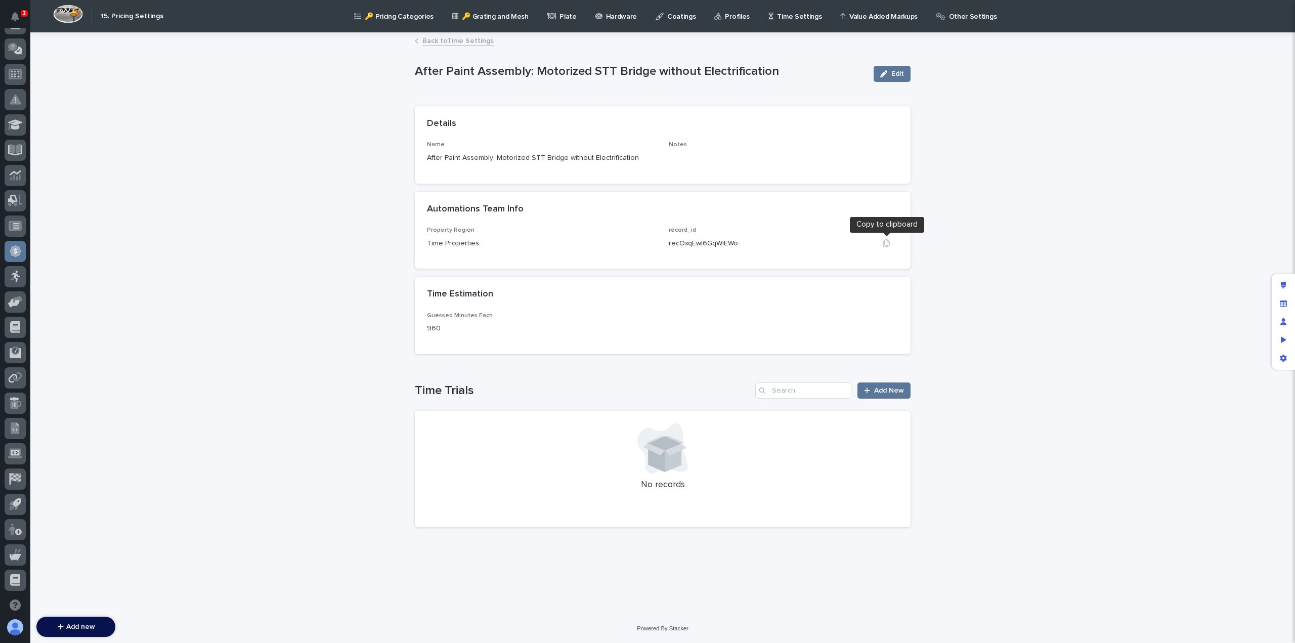
click at [891, 243] on button "button" at bounding box center [886, 243] width 24 height 8
click at [893, 69] on button "Edit" at bounding box center [892, 74] width 37 height 16
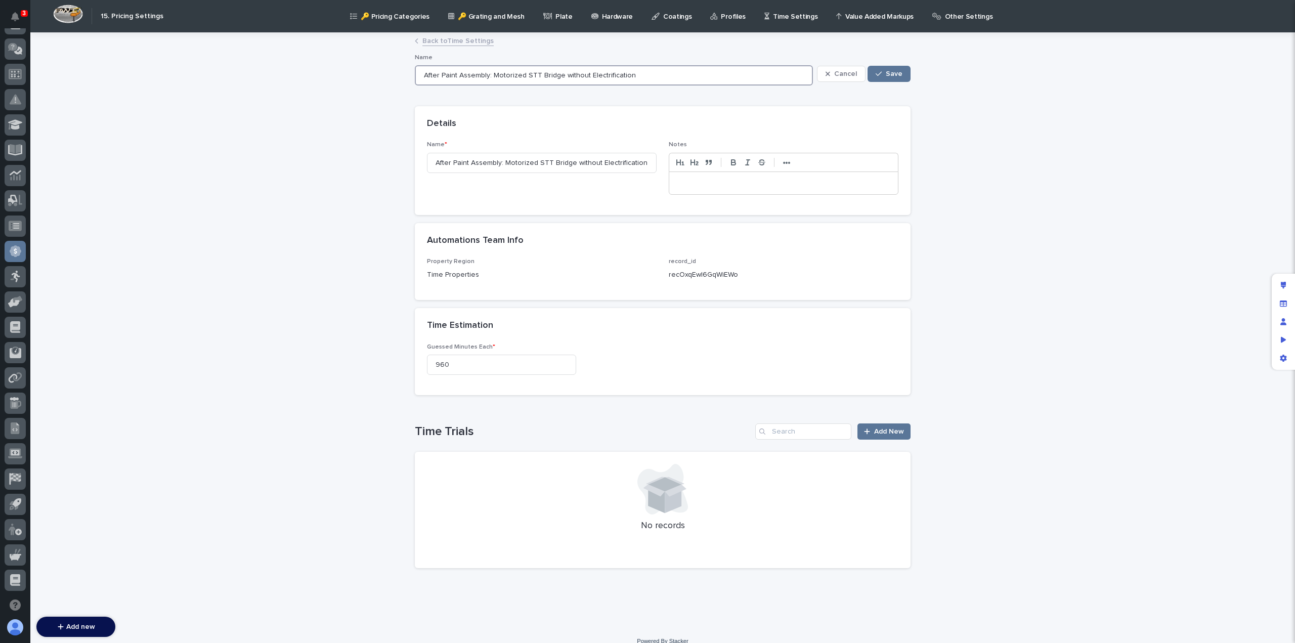
click at [500, 72] on input "After Paint Assembly: Motorized STT Bridge without Electrification" at bounding box center [614, 75] width 398 height 20
click at [541, 73] on input "After Paint Assembly: Motorized STT Bridge without Electrification" at bounding box center [614, 75] width 398 height 20
type input "After Paint Assembly: Motorized STT Crawithout Electrification"
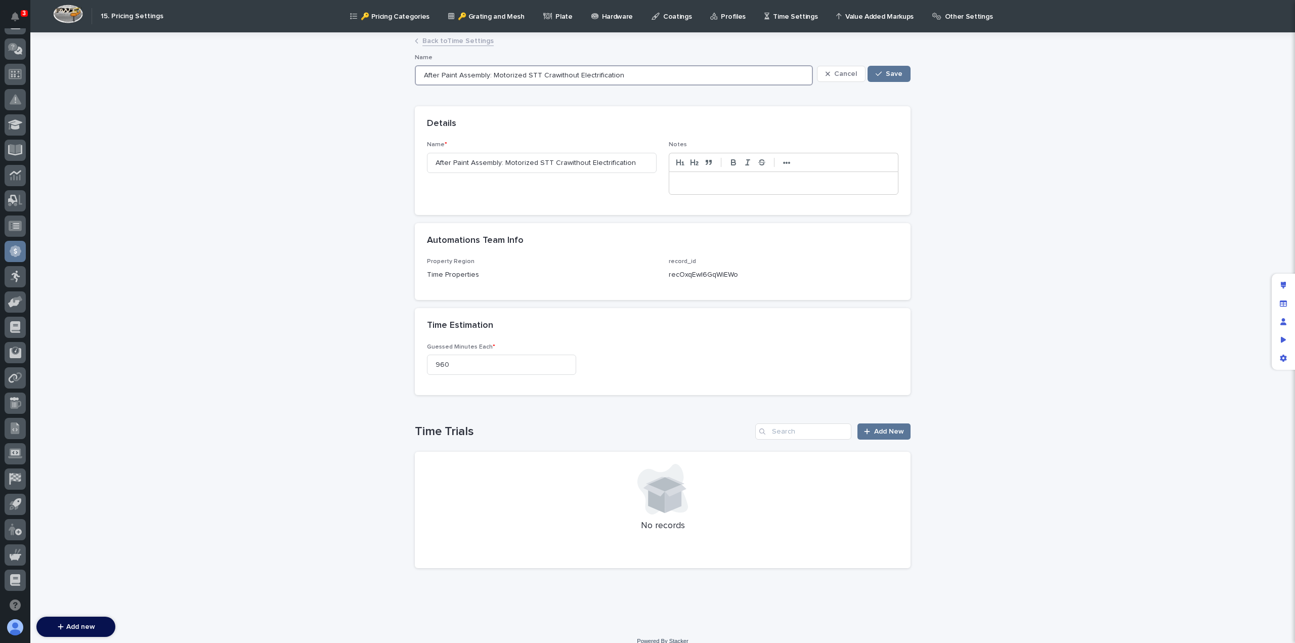
type input "After Paint Assembly: Motorized STT Cranwithout Electrification"
type input "After Paint Assembly: Motorized STT Cranewithout Electrification"
type input "After Paint Assembly: Motorized STT Crane without Electrification"
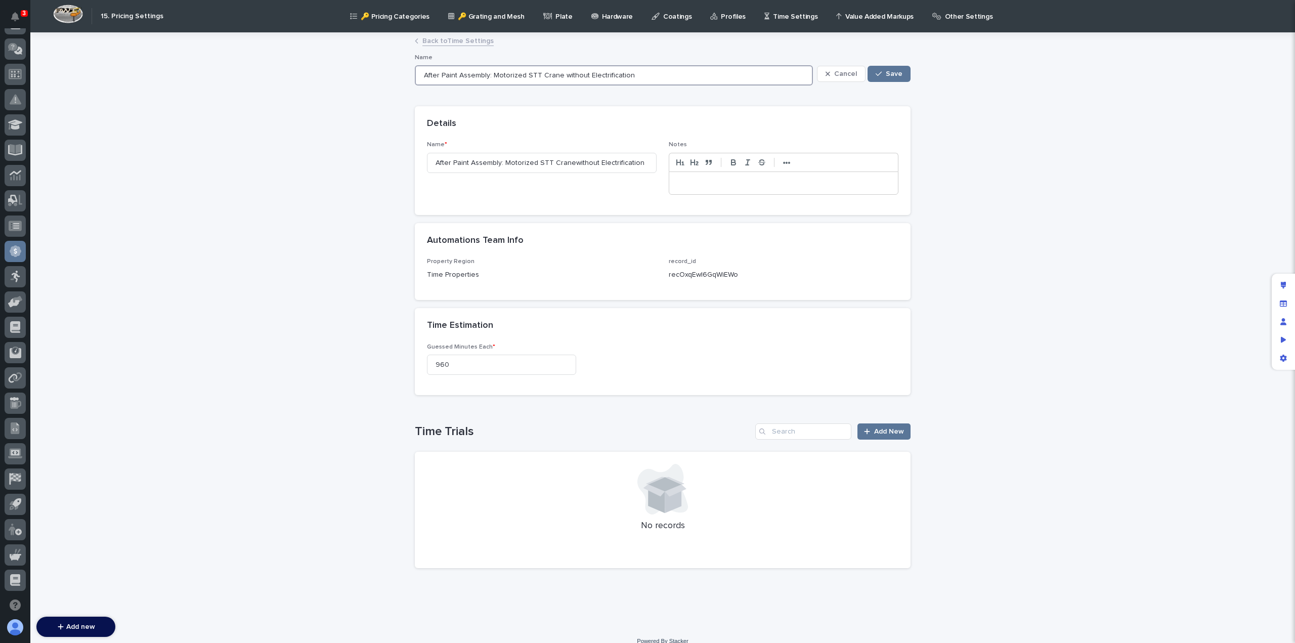
type input "After Paint Assembly: Motorized STT Crane without Electrification"
type input "After Paint Assembly: Motorized STT Crane w Electrification"
type input "After Paint Assembly: Motorized STT Crane w/ Electrification"
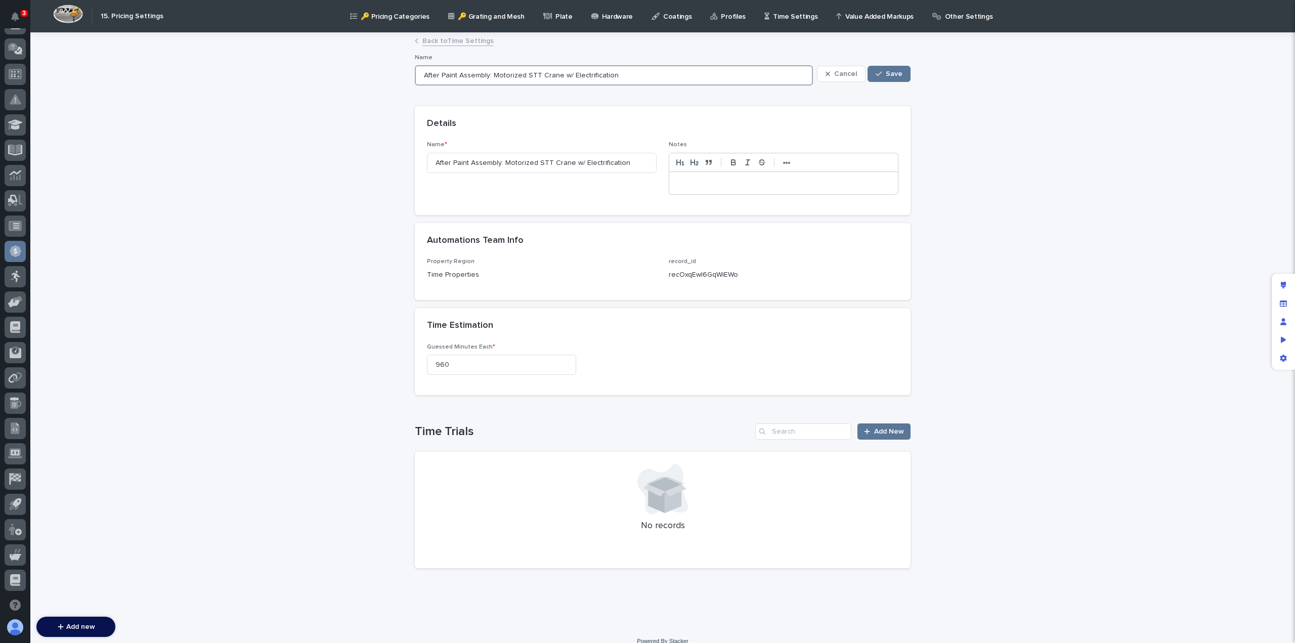
type input "After Paint Assembly: Motorized STT Crane w/0 Electrification"
type input "After Paint Assembly: Motorized STT Crane w/ Electrification"
type input "After Paint Assembly: Motorized STT Crane w/o Electrification"
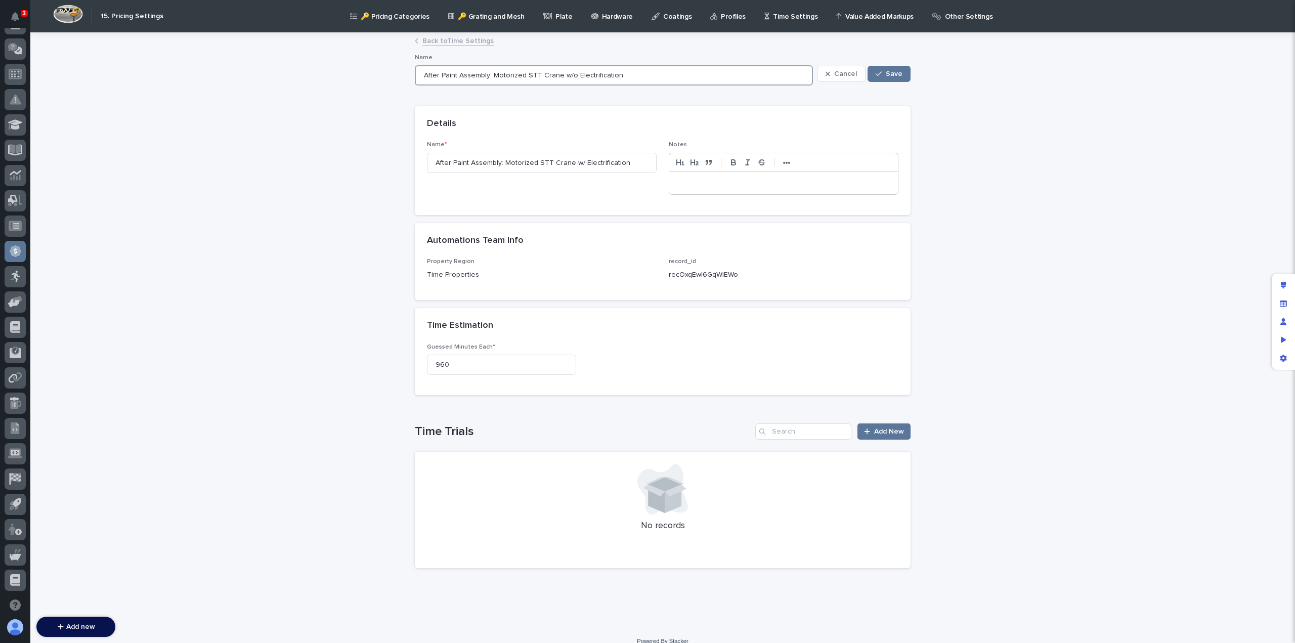
type input "After Paint Assembly: Motorized STT Crane w/o Electrification"
click at [631, 79] on input "After Paint Assembly: Motorized STT Crane w/o Electrification" at bounding box center [614, 75] width 398 height 20
click at [520, 73] on input "After Paint Assembly: Motorized STT Crane w/o Electrification" at bounding box center [614, 75] width 398 height 20
type input "After Paint Assembly: Motorized STT Crane w/o Electrification"
click at [894, 70] on span "Save" at bounding box center [894, 73] width 17 height 7
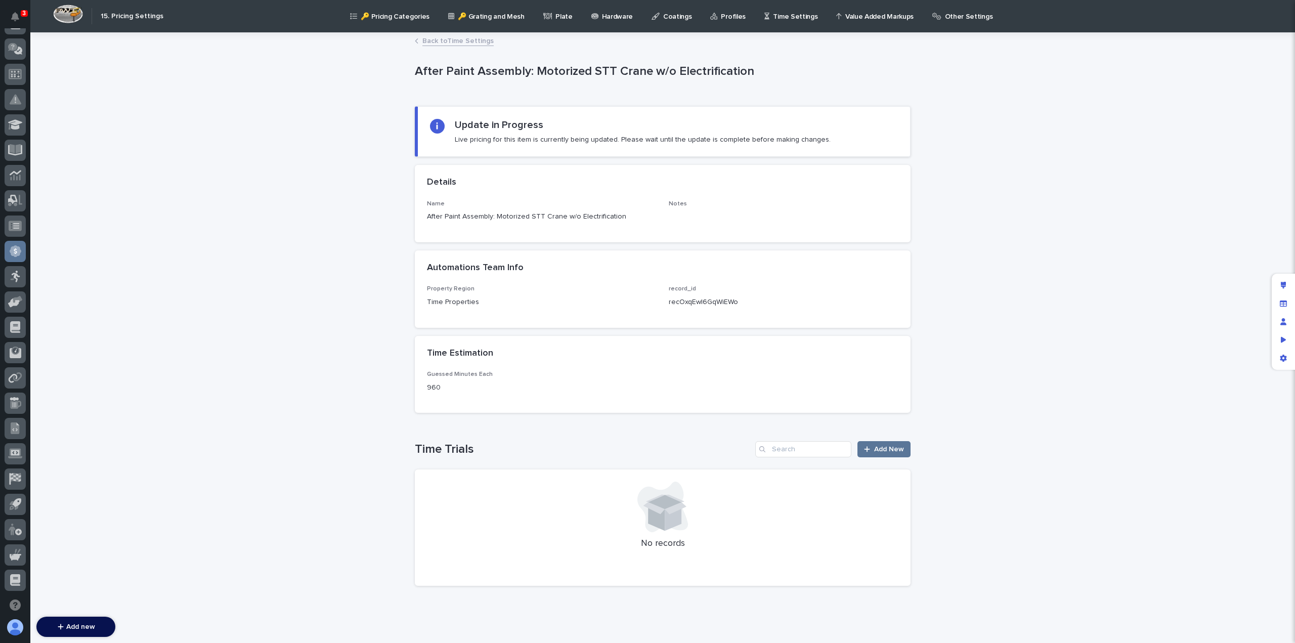
click at [450, 40] on link "Back to Time Settings" at bounding box center [457, 40] width 71 height 12
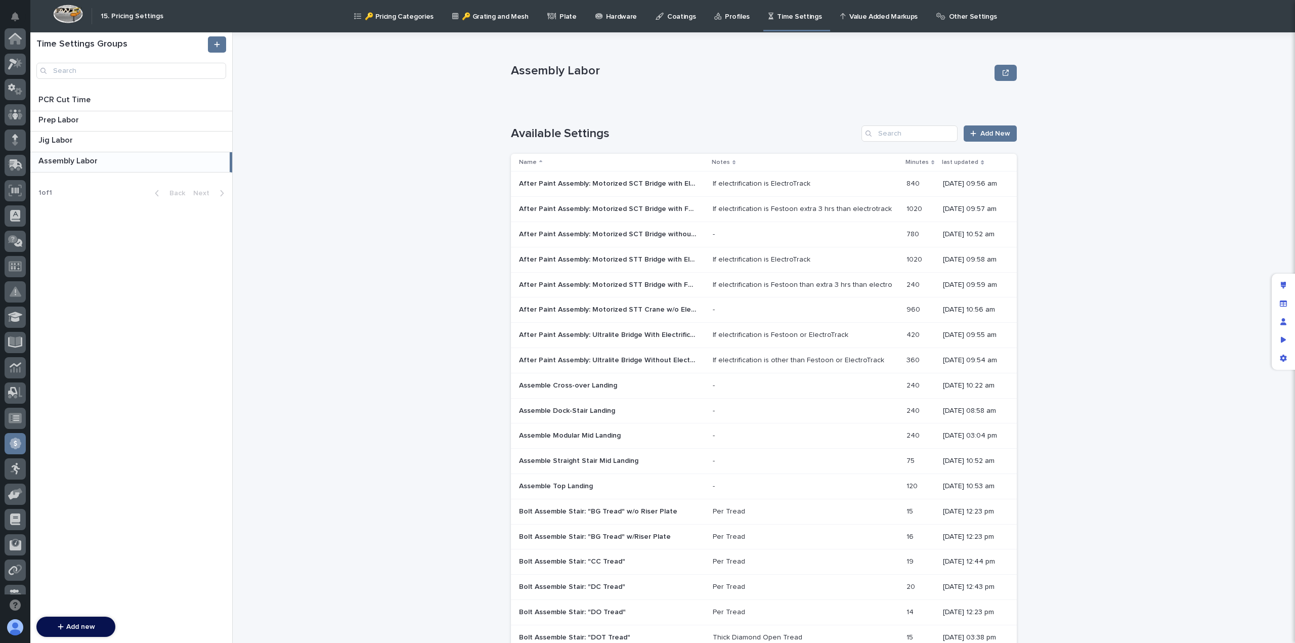
scroll to position [192, 0]
click at [619, 335] on p "After Paint Assembly: Ultralite Bridge With Electrification" at bounding box center [608, 334] width 179 height 11
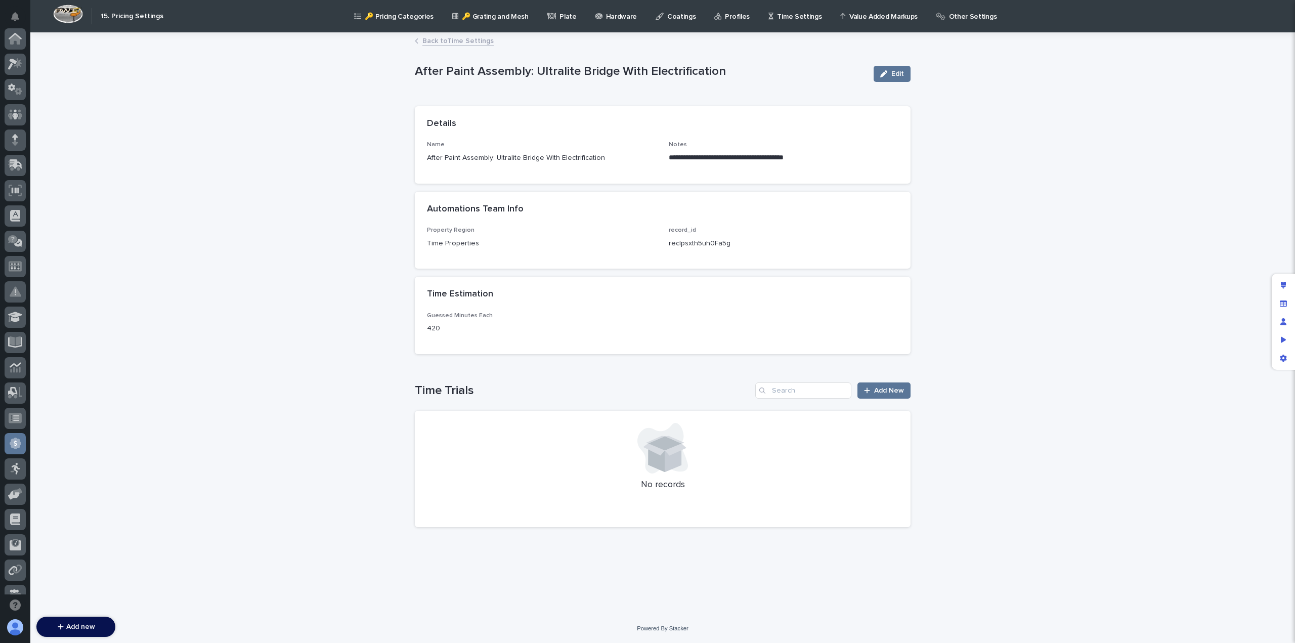
scroll to position [192, 0]
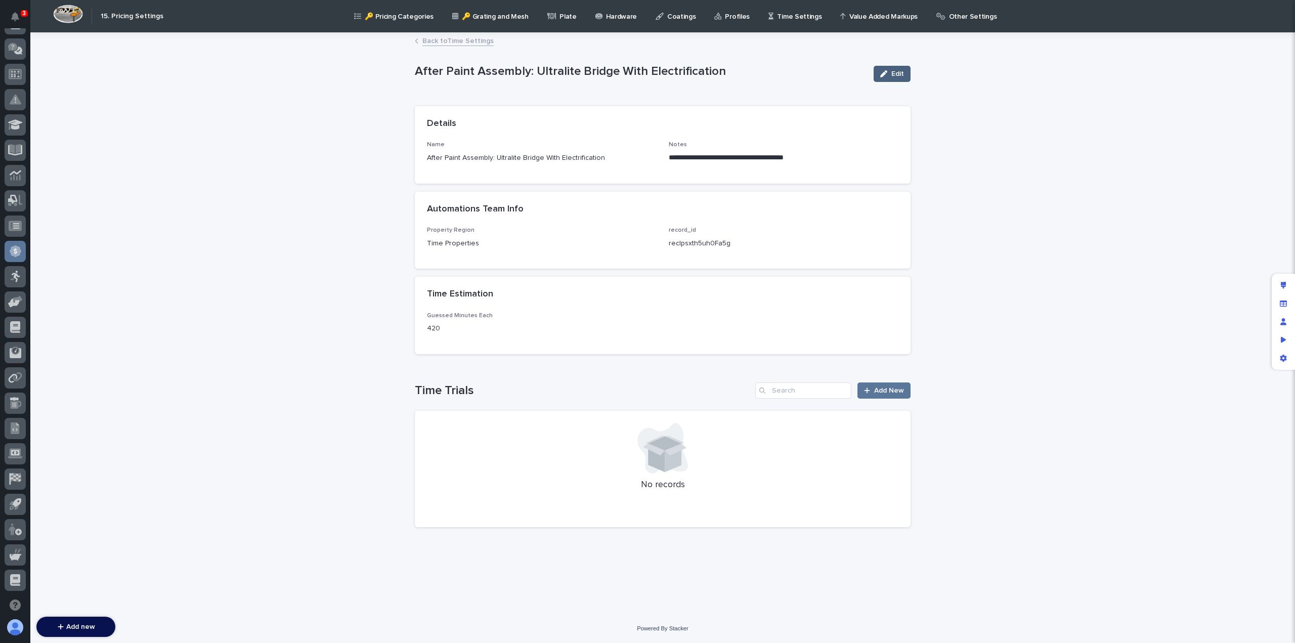
click at [884, 81] on button "Edit" at bounding box center [892, 74] width 37 height 16
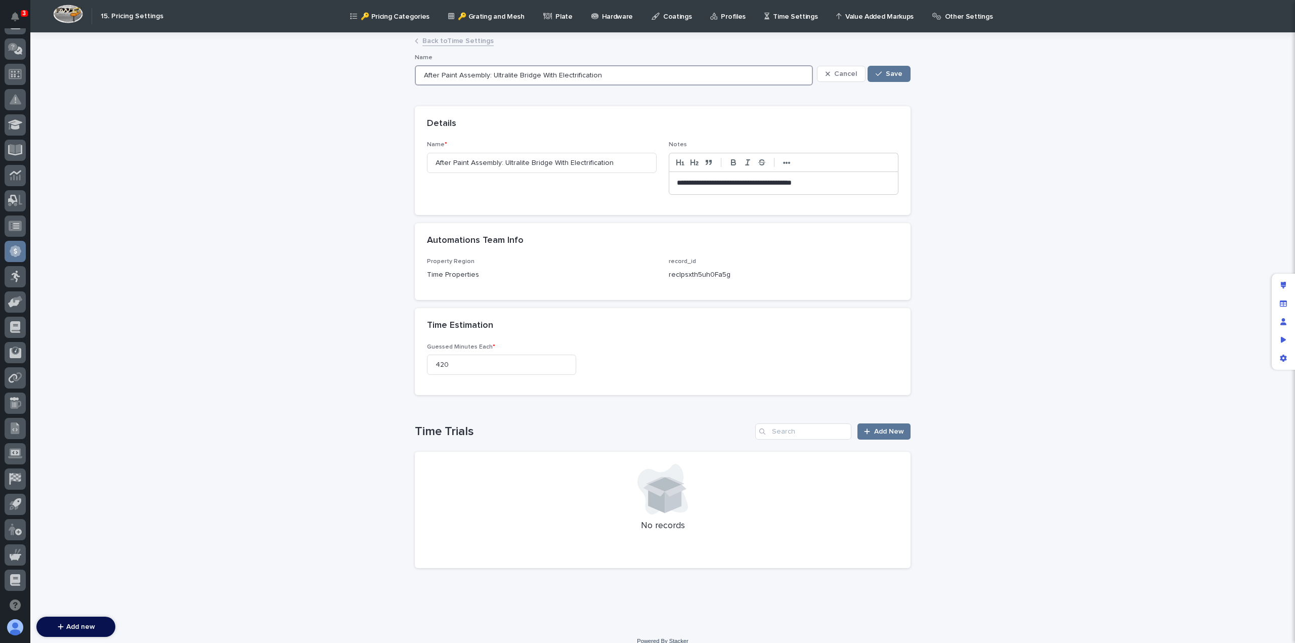
click at [521, 75] on input "After Paint Assembly: Ultralite Bridge With Electrification" at bounding box center [614, 75] width 398 height 20
type input "After Paint Assembly: Ultralite CramnWith Electrification"
type input "After Paint Assembly: Ultralite CramWith Electrification"
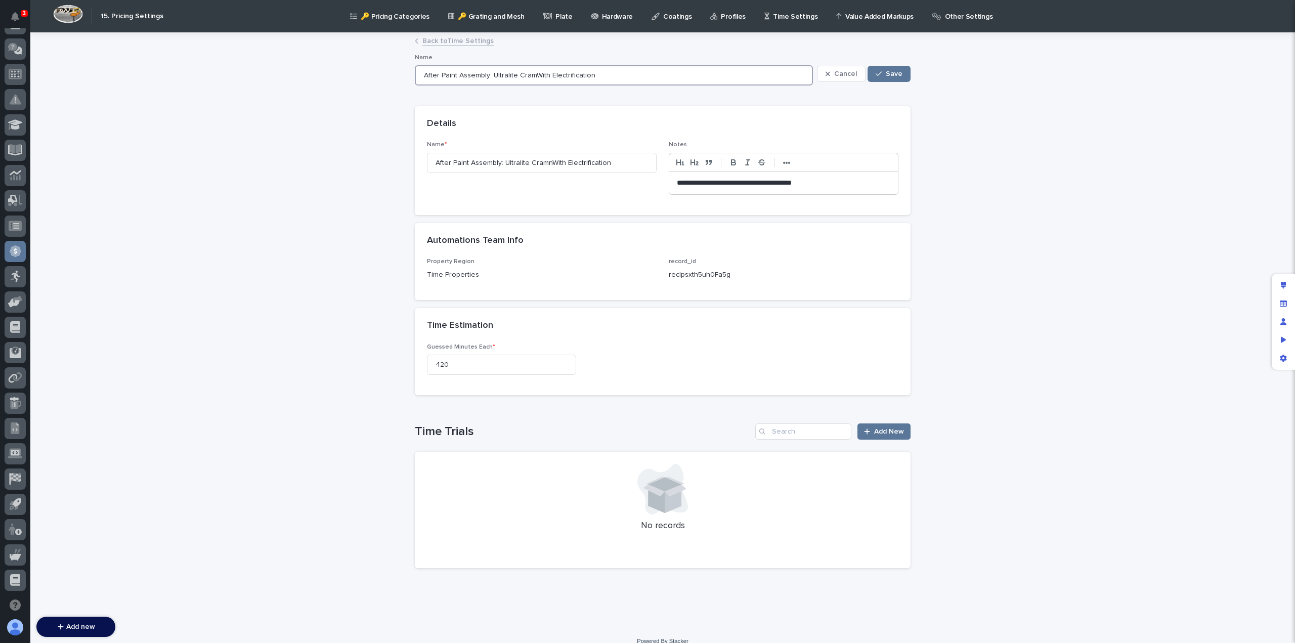
type input "After Paint Assembly: Ultralite CramWith Electrification"
type input "After Paint Assembly: Ultralite CraeWith Electrification"
type input "After Paint Assembly: Ultralite Crae With Electrification"
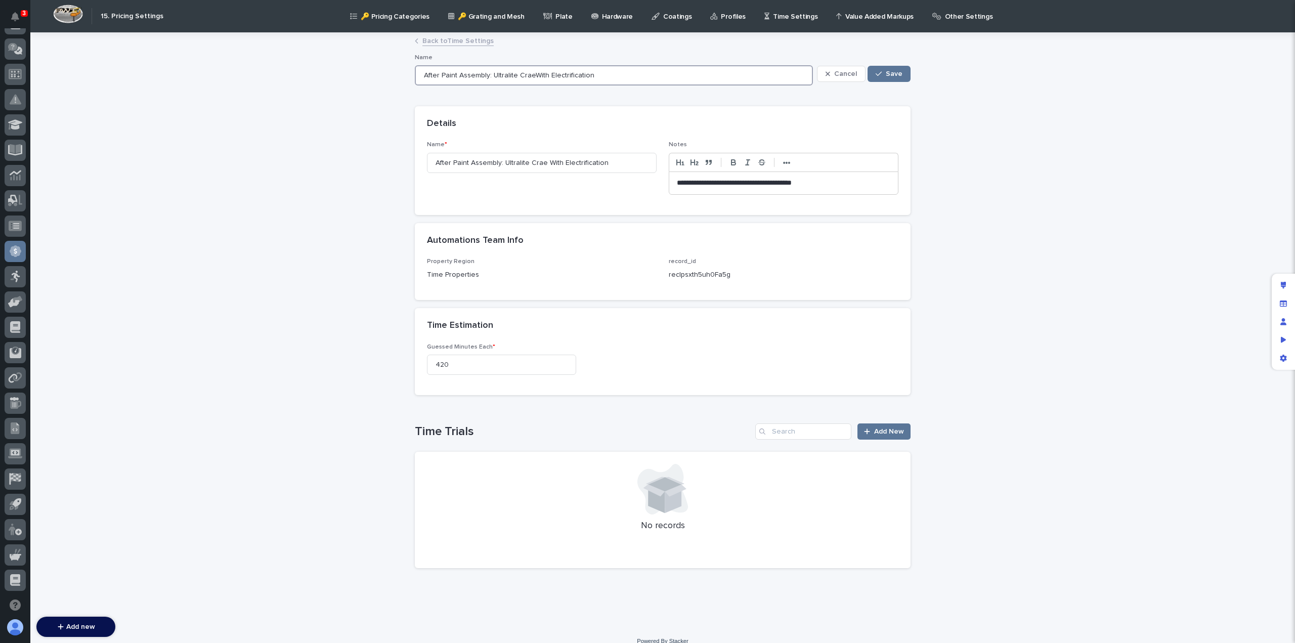
type input "After Paint Assembly: Ultralite CraWith Electrification"
type input "After Paint Assembly: Ultralite Crane With Electrification"
type input "After Paint Assembly: Ultralite Crane Electrification"
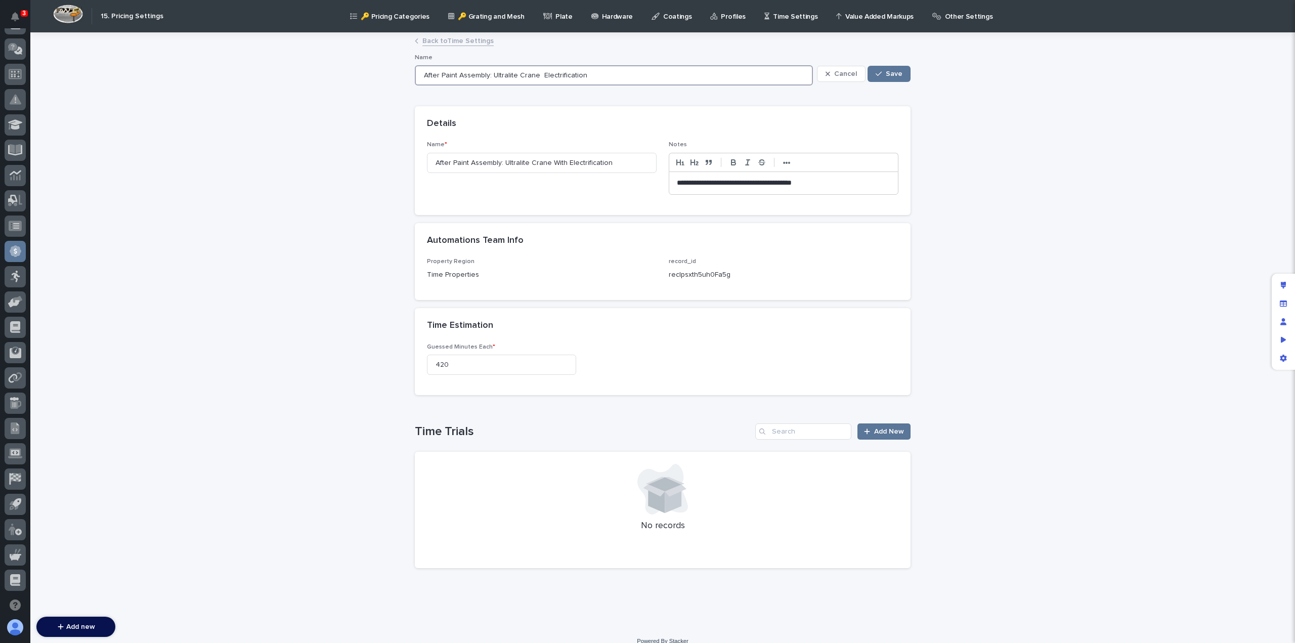
type input "After Paint Assembly: Ultralite Crane Electrification"
type input "After Paint Assembly: Ultralite Crane wElectrification"
type input "After Paint Assembly: Ultralite Crane w/Electrification"
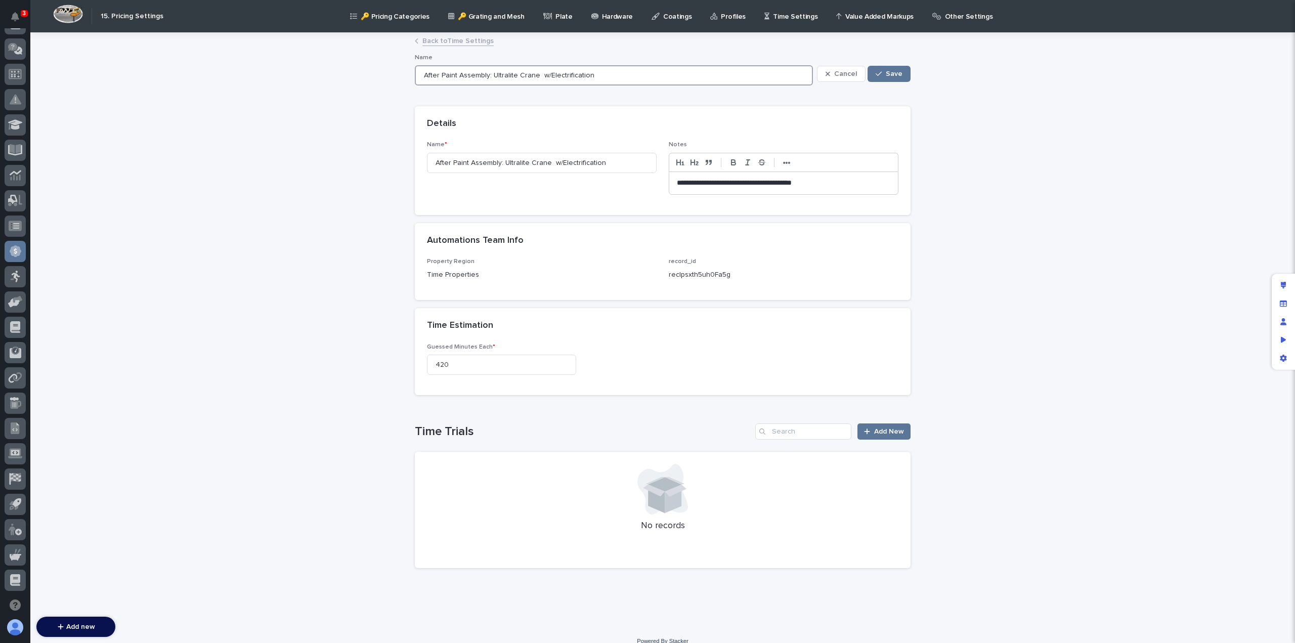
type input "After Paint Assembly: Ultralite Crane w/Electrification"
click at [886, 76] on span "Save" at bounding box center [894, 73] width 17 height 7
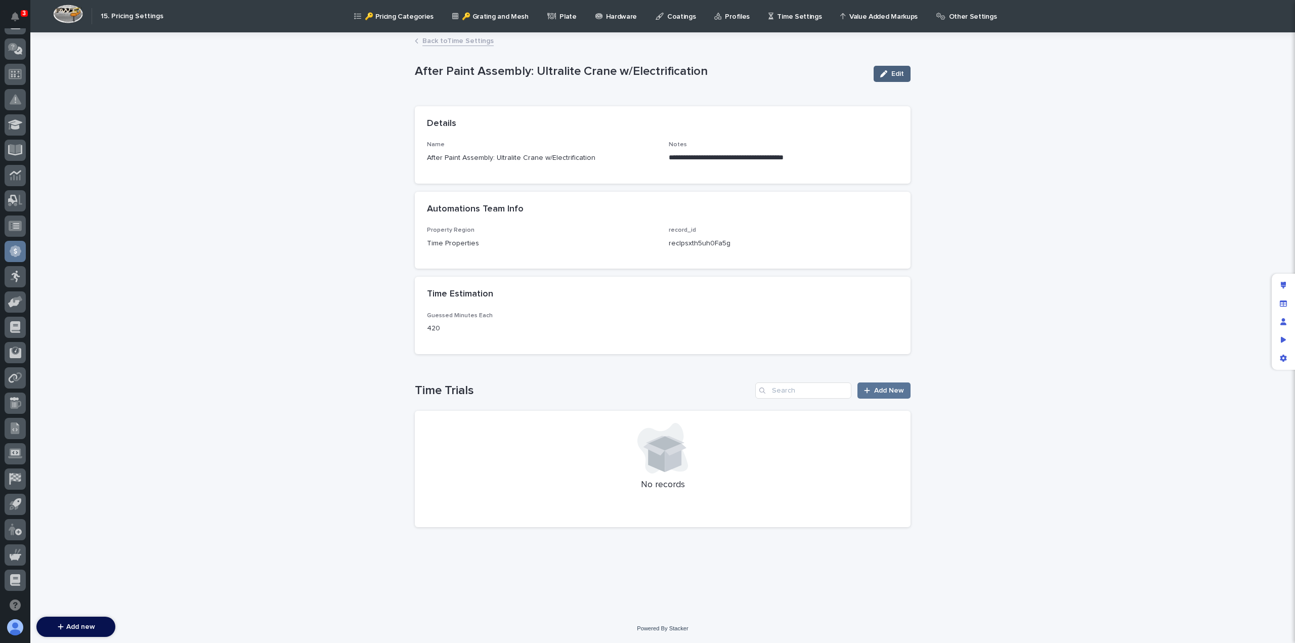
click at [890, 73] on div "button" at bounding box center [885, 73] width 11 height 7
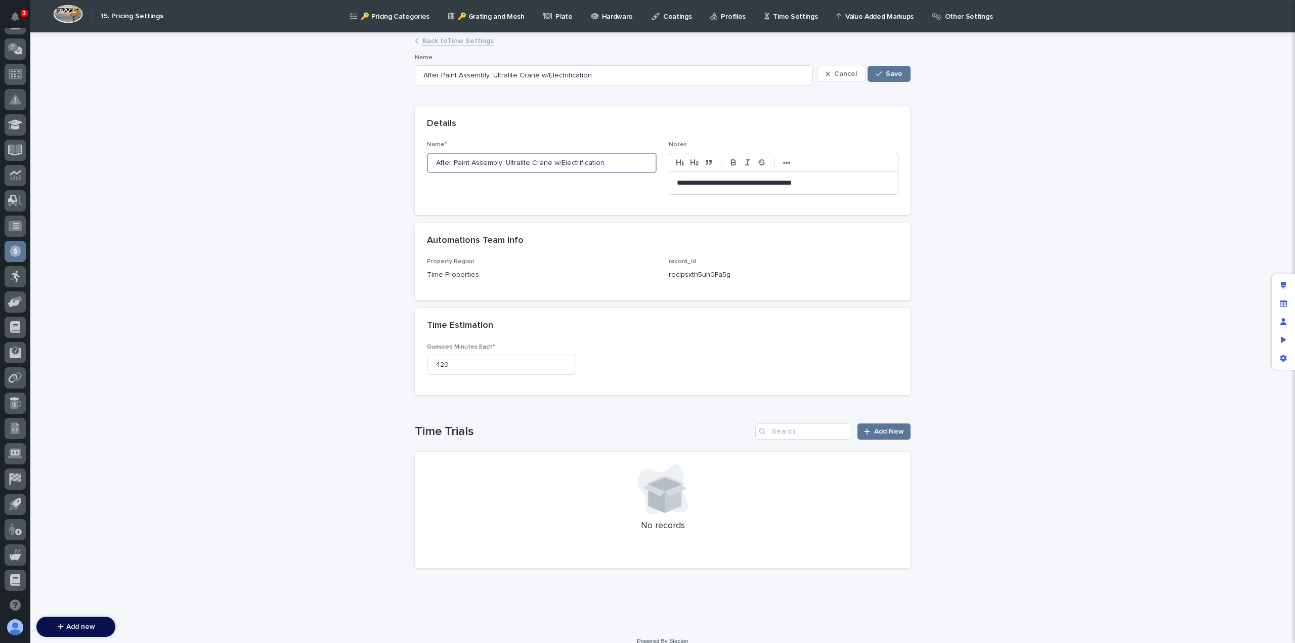
click at [499, 160] on input "After Paint Assembly: Ultralite Crane w/Electrification" at bounding box center [542, 163] width 230 height 20
type input "After Paint Assembly:Ultralite Crane w/Electrification"
type input "Ultralite Crane w/Electrification"
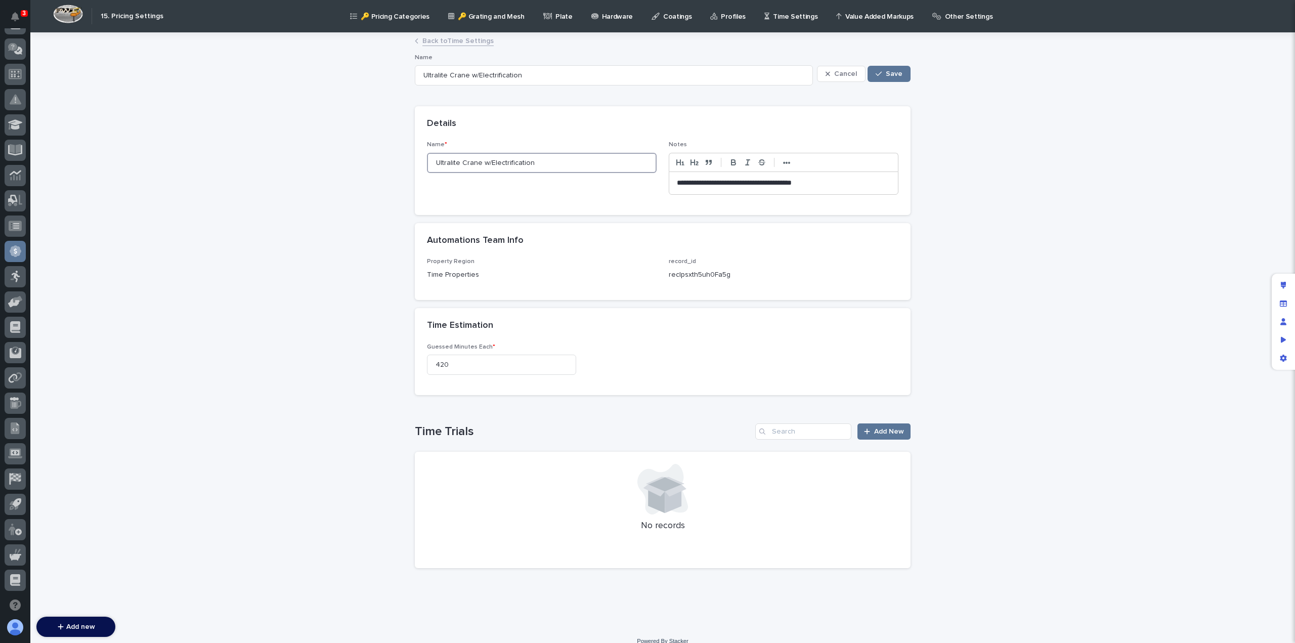
click at [544, 161] on input "Ultralite Crane w/Electrification" at bounding box center [542, 163] width 230 height 20
type input "Ultralite Crane w/Electrification"
click at [889, 73] on span "Save" at bounding box center [894, 73] width 17 height 7
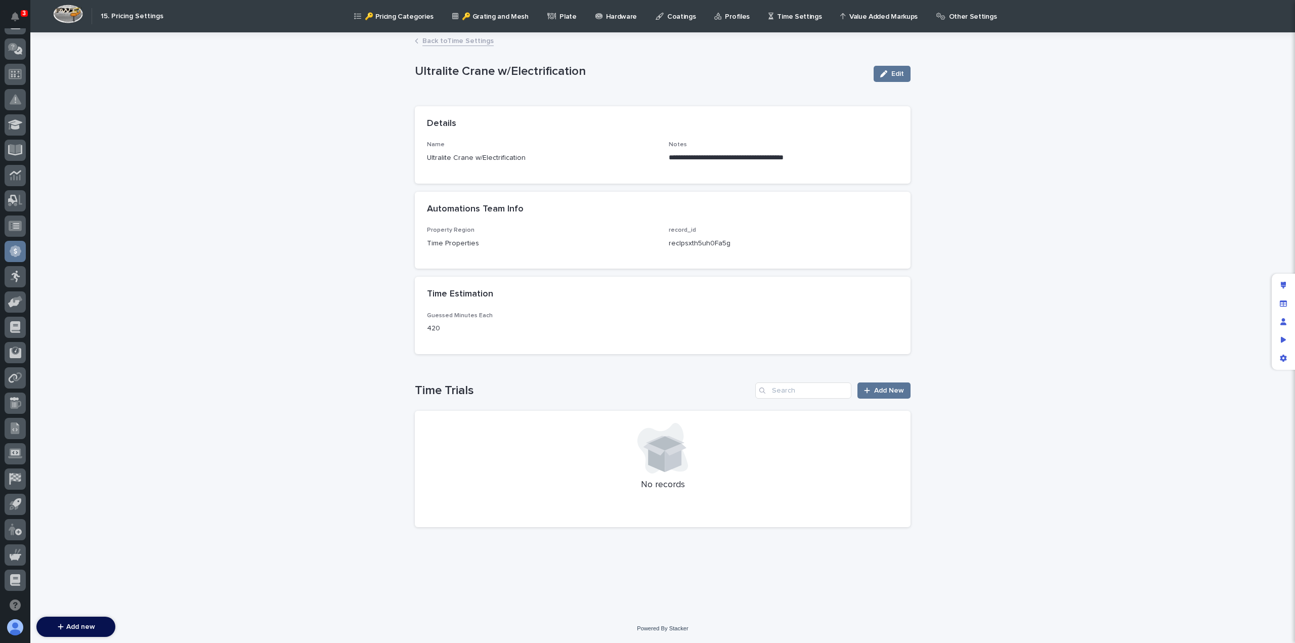
click at [427, 42] on link "Back to Time Settings" at bounding box center [457, 40] width 71 height 12
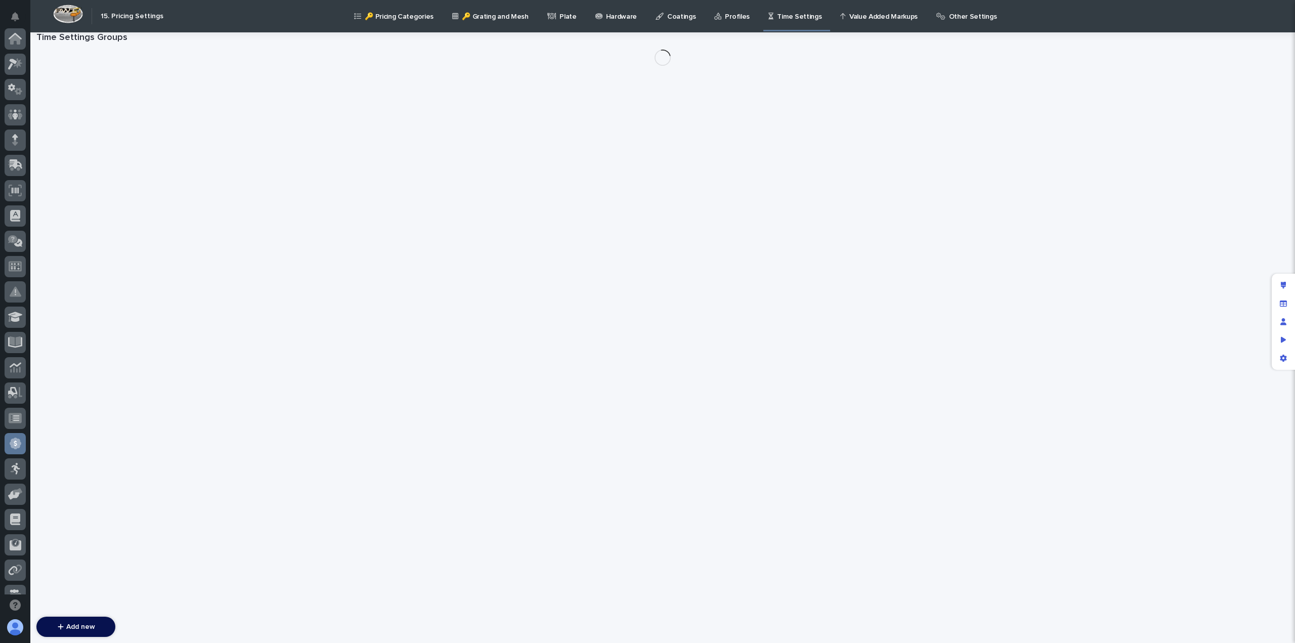
scroll to position [192, 0]
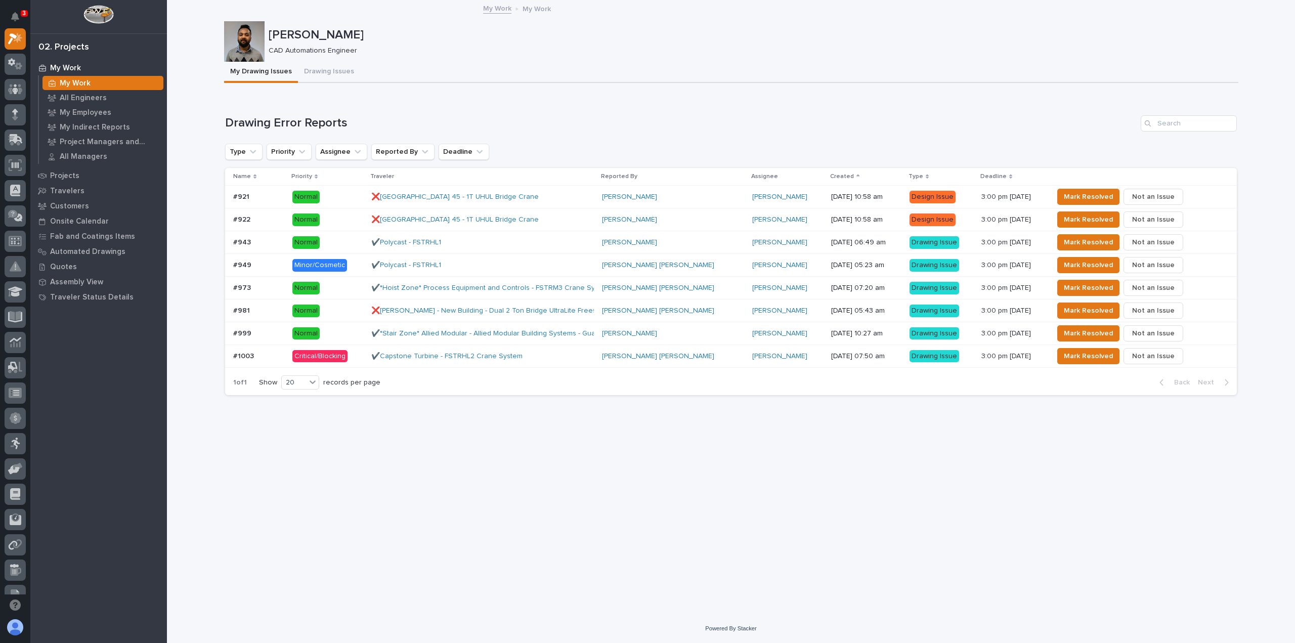
click at [552, 355] on div "✔️Capstone Turbine - FSTRHL2 Crane System" at bounding box center [482, 356] width 223 height 17
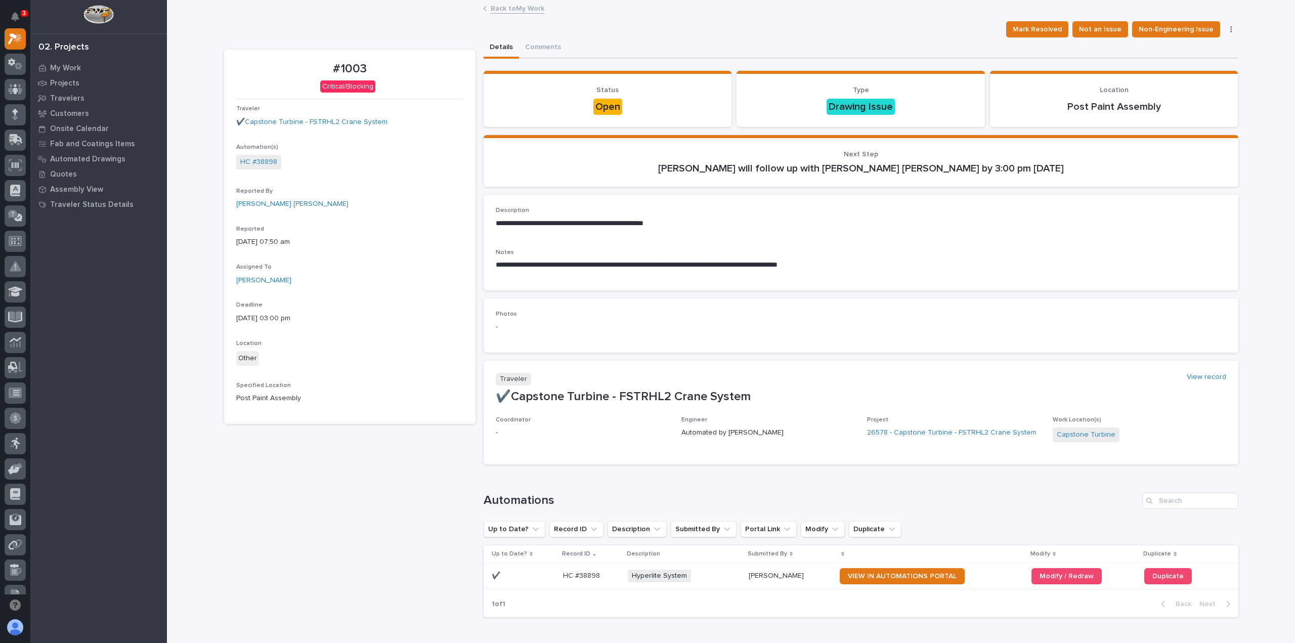
click at [511, 10] on link "Back to My Work" at bounding box center [518, 8] width 54 height 12
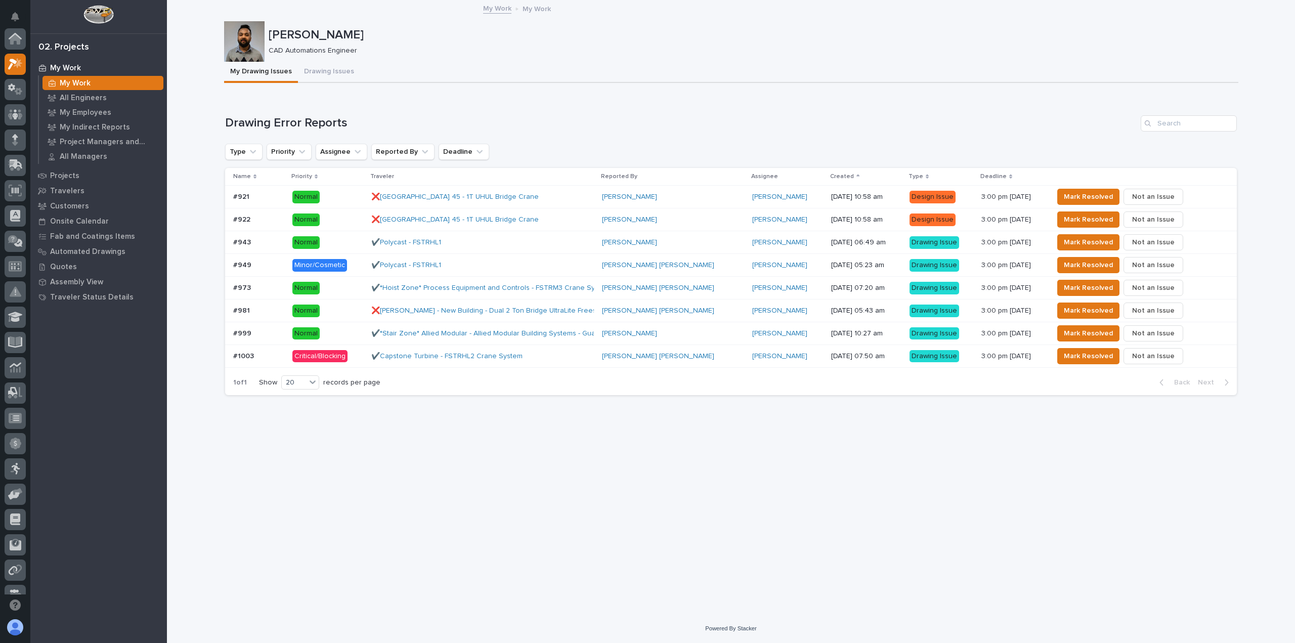
scroll to position [27, 0]
click at [666, 310] on div "Kyle Dean Miller" at bounding box center [673, 311] width 142 height 9
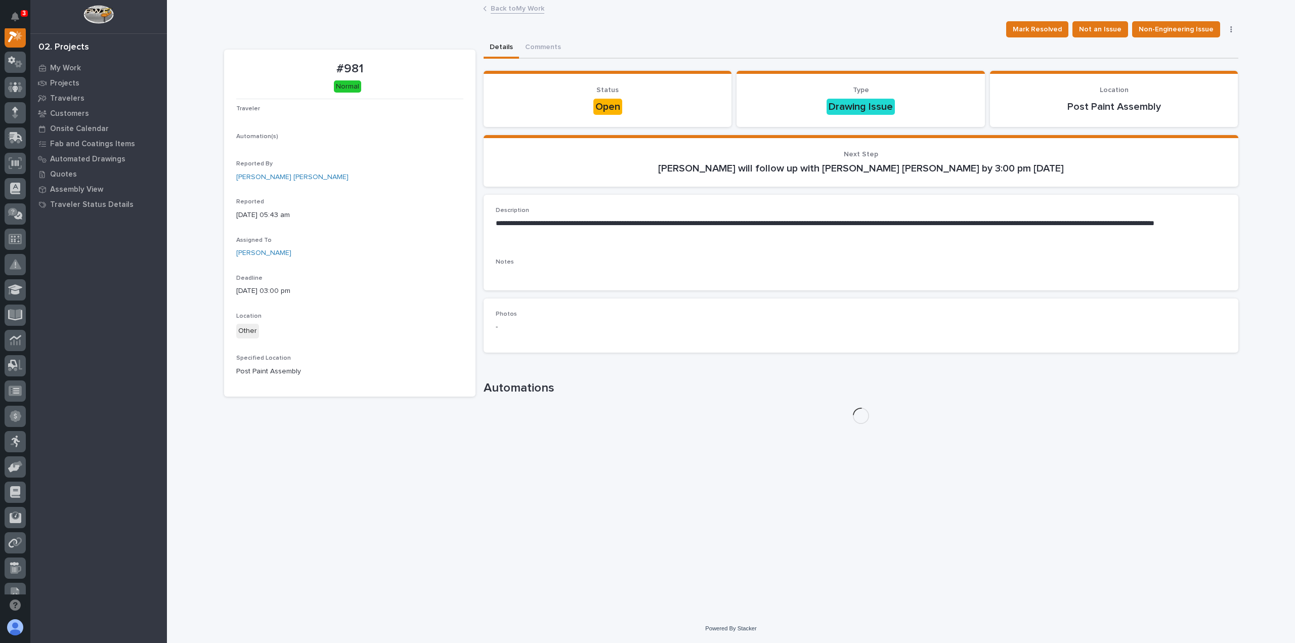
scroll to position [25, 0]
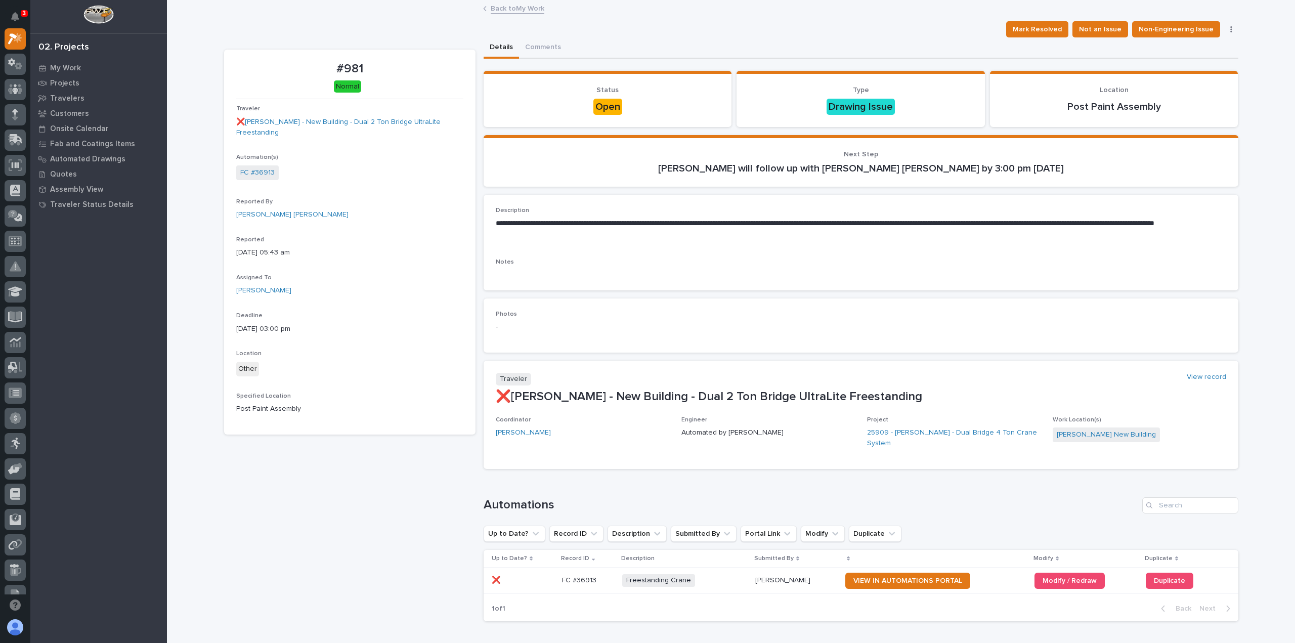
click at [496, 10] on link "Back to My Work" at bounding box center [518, 8] width 54 height 12
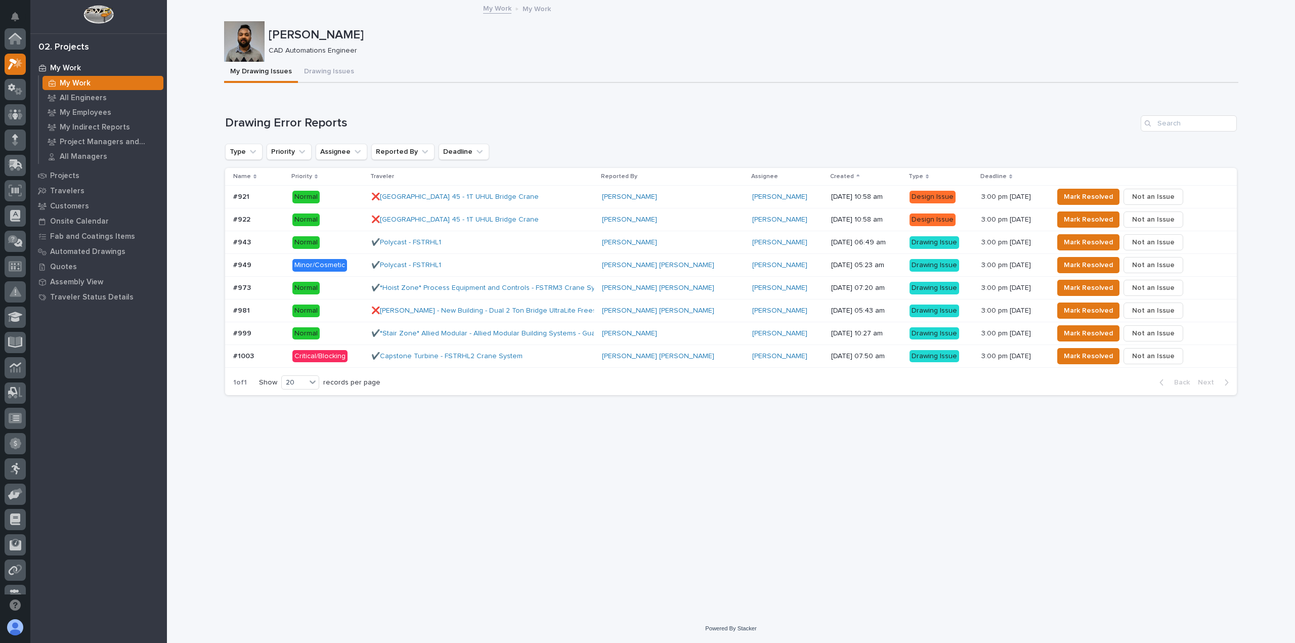
scroll to position [27, 0]
click at [12, 410] on icon at bounding box center [16, 416] width 12 height 12
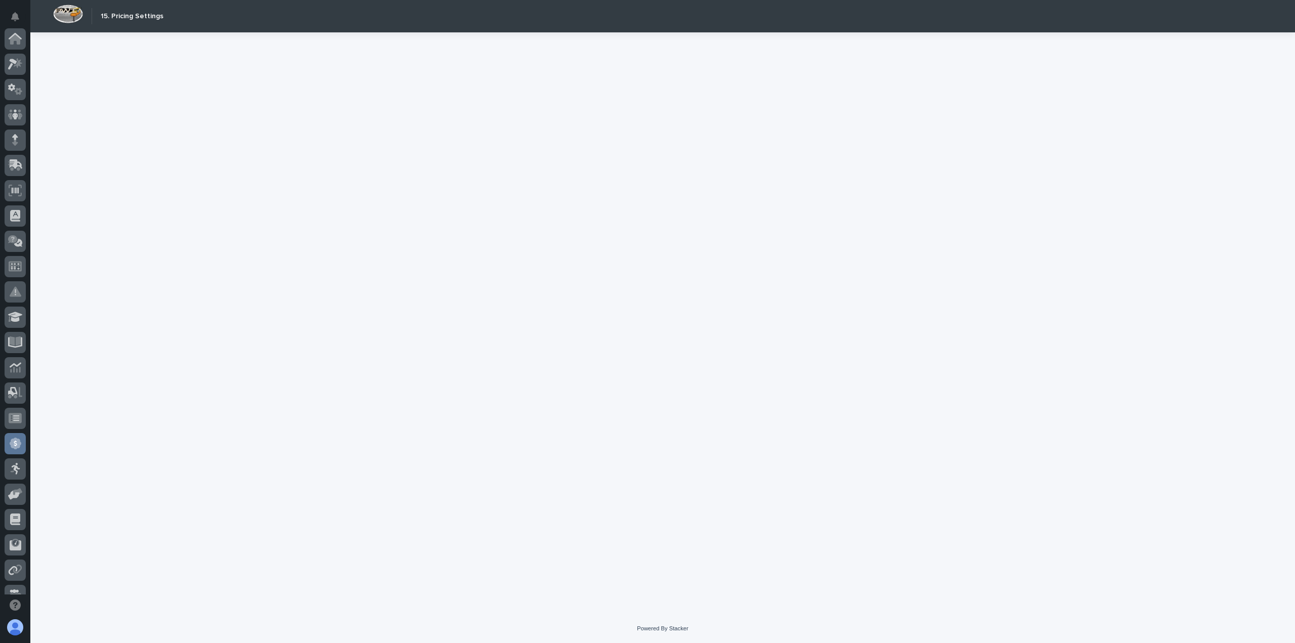
scroll to position [192, 0]
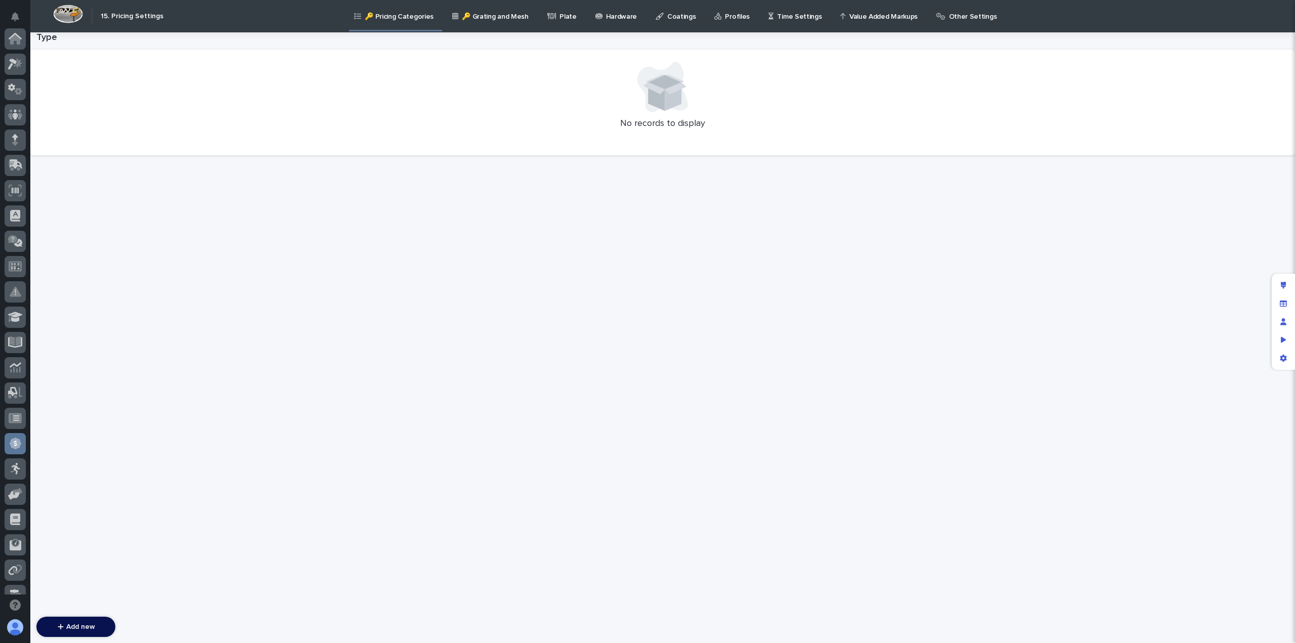
scroll to position [192, 0]
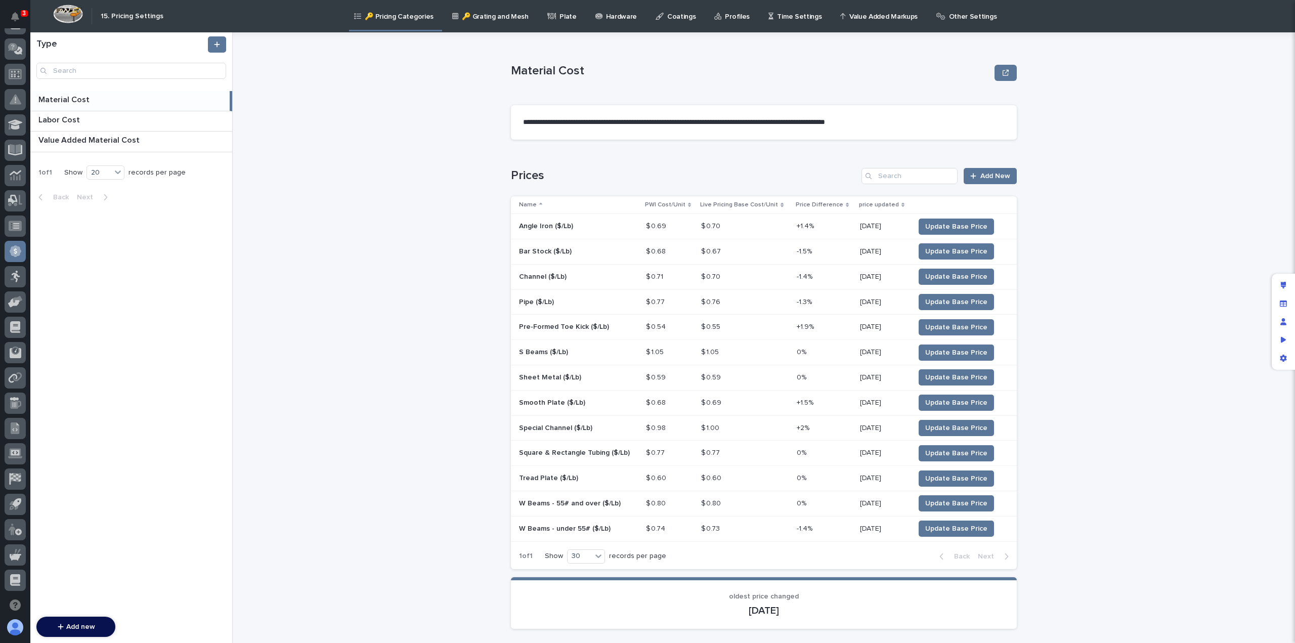
click at [784, 16] on p "Time Settings" at bounding box center [799, 10] width 45 height 21
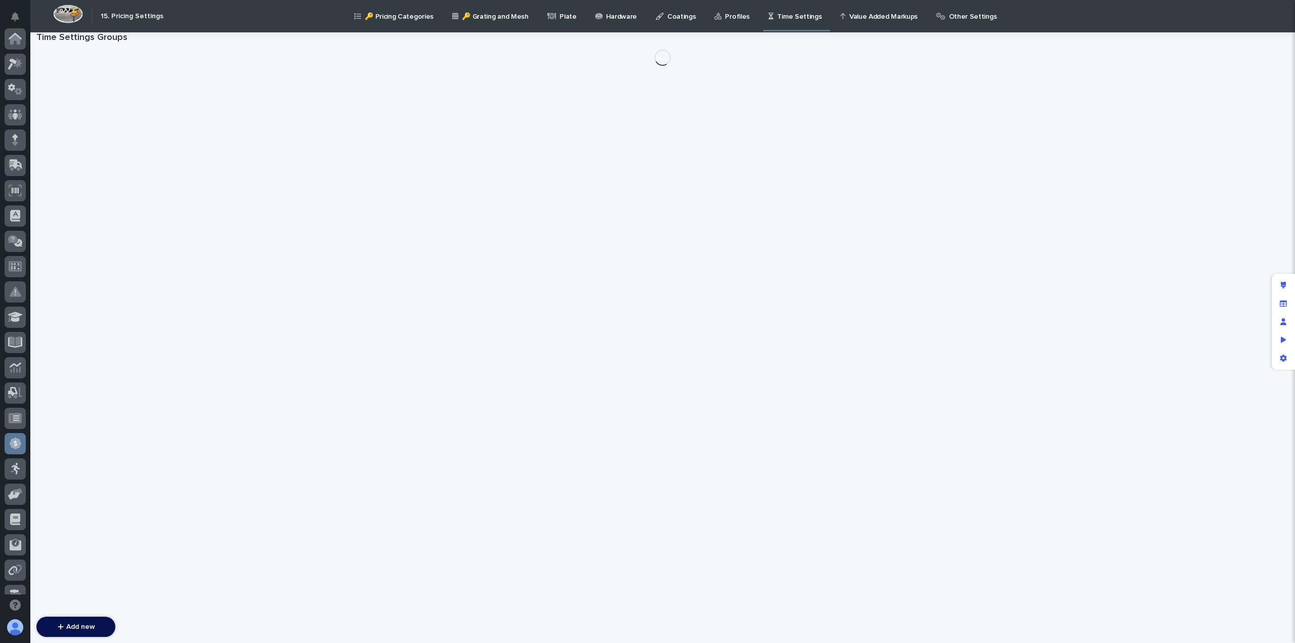
scroll to position [192, 0]
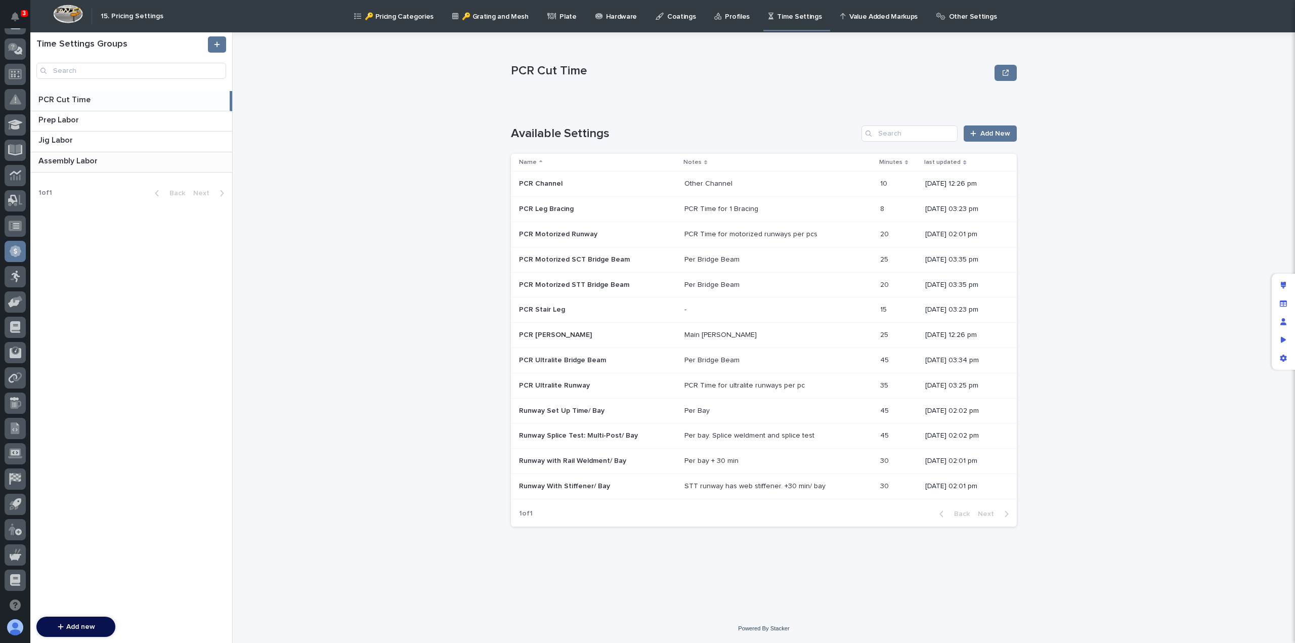
click at [83, 158] on p "Assembly Labor" at bounding box center [68, 160] width 61 height 12
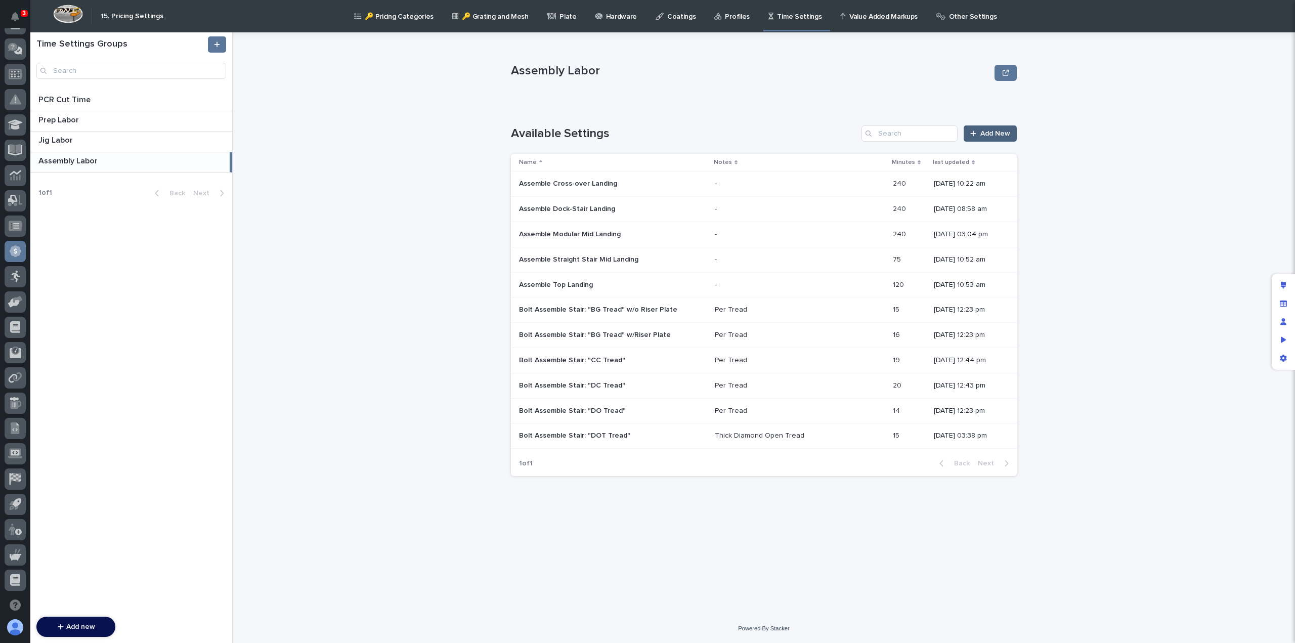
click at [1002, 140] on link "Add New" at bounding box center [990, 133] width 53 height 16
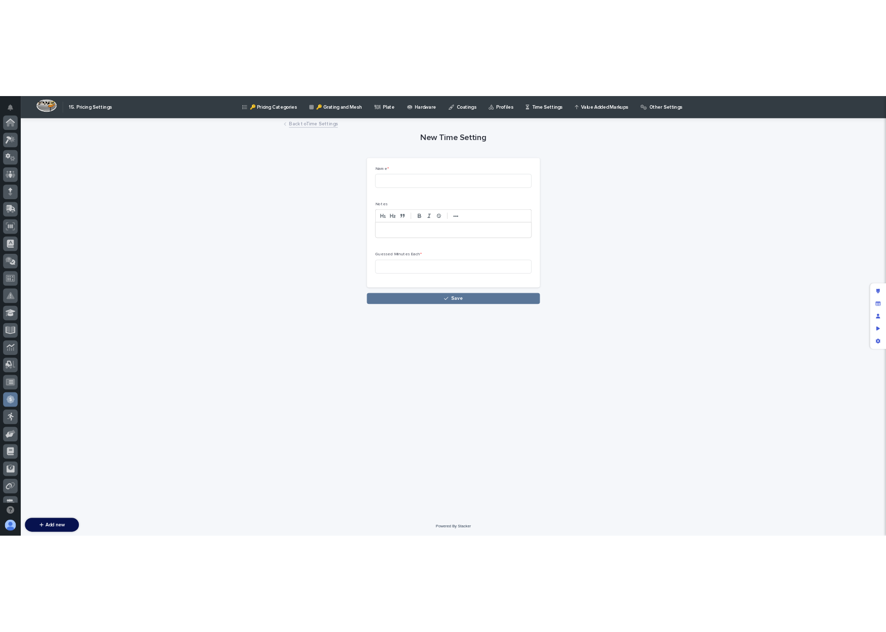
scroll to position [192, 0]
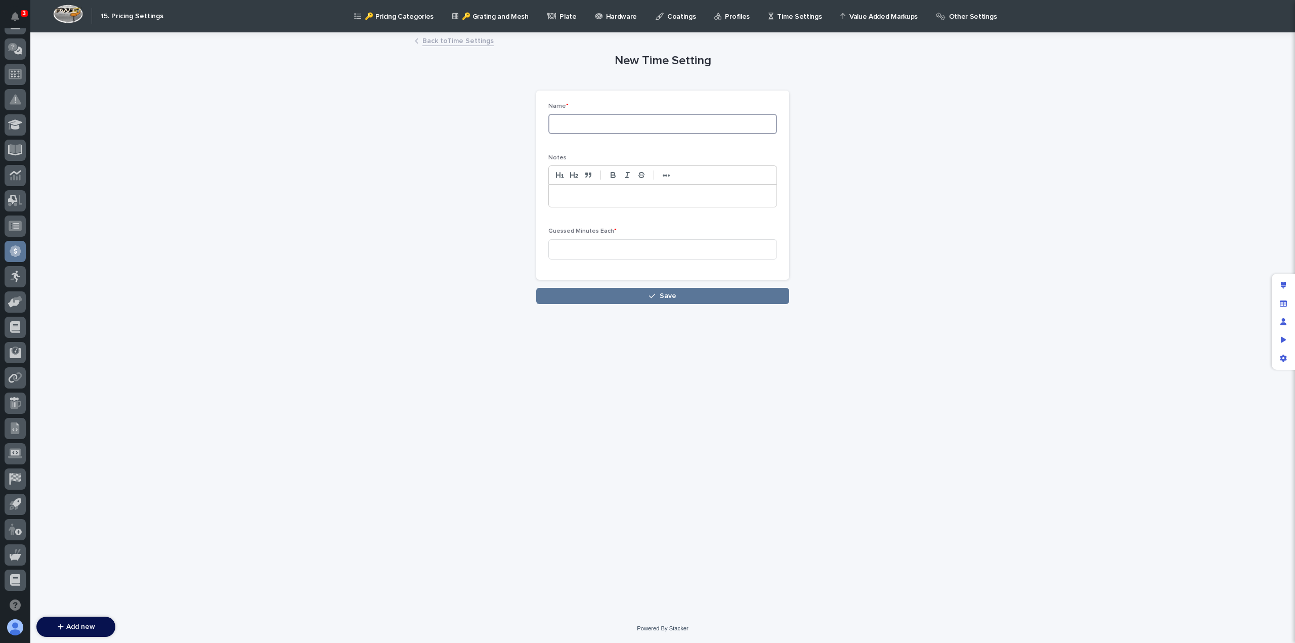
click at [616, 124] on input at bounding box center [662, 124] width 229 height 20
click at [594, 203] on div at bounding box center [663, 196] width 228 height 22
click at [689, 124] on input "After Paint Assembly: Ultralite Bridge" at bounding box center [662, 124] width 229 height 20
click at [710, 126] on input "After Paint Assembly: Ultralite Bridge" at bounding box center [662, 124] width 229 height 20
type input "After Paint Assembly: Ultralite Bridge Without Electrification"
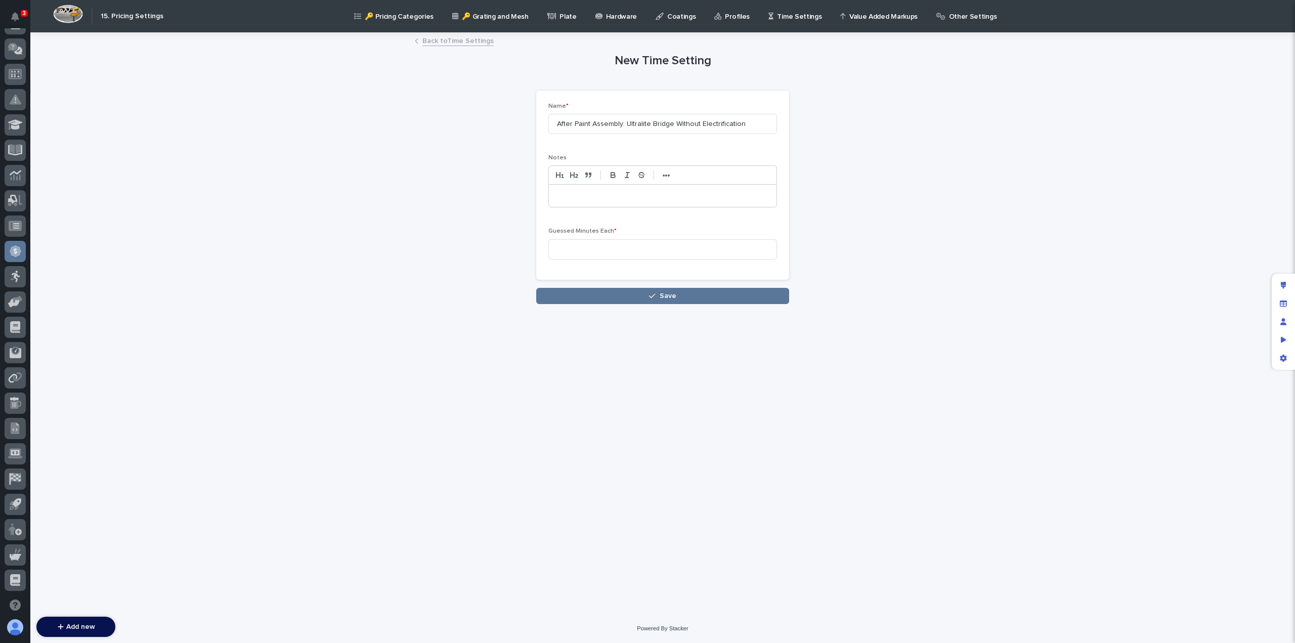
click at [587, 194] on p at bounding box center [662, 196] width 212 height 10
click at [598, 248] on input at bounding box center [662, 249] width 229 height 20
type input "360"
drag, startPoint x: 753, startPoint y: 127, endPoint x: 531, endPoint y: 141, distance: 222.5
click at [531, 141] on div "**********" at bounding box center [663, 168] width 496 height 271
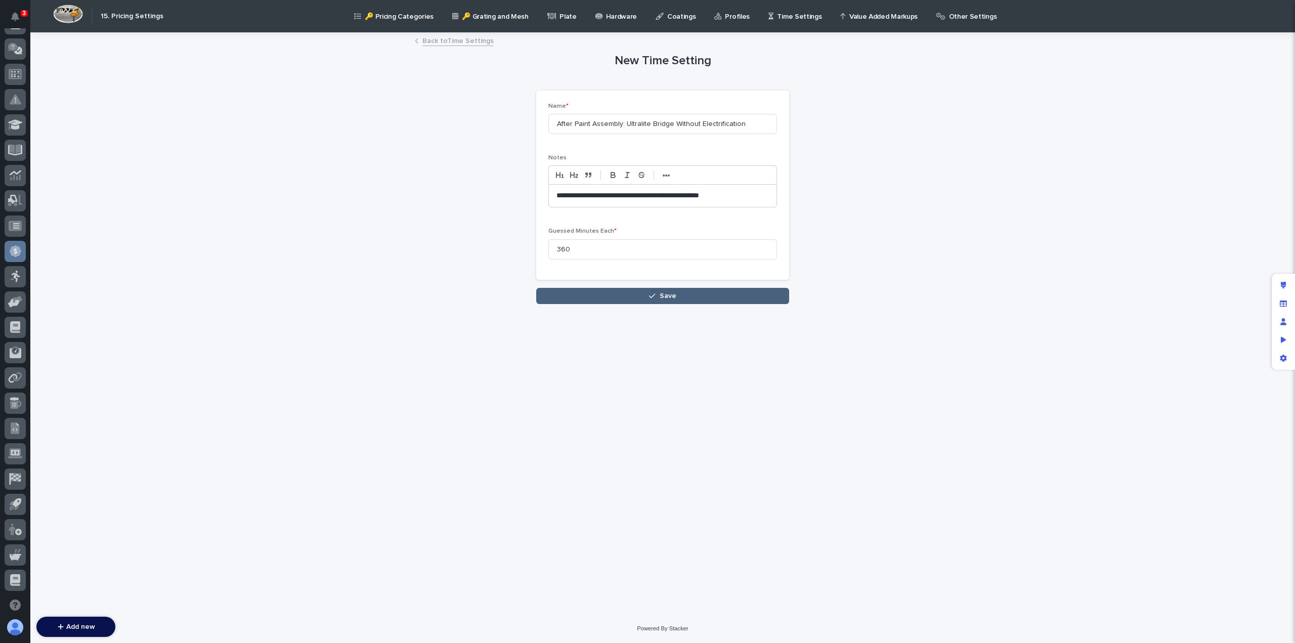
click at [598, 295] on button "Save" at bounding box center [662, 296] width 253 height 16
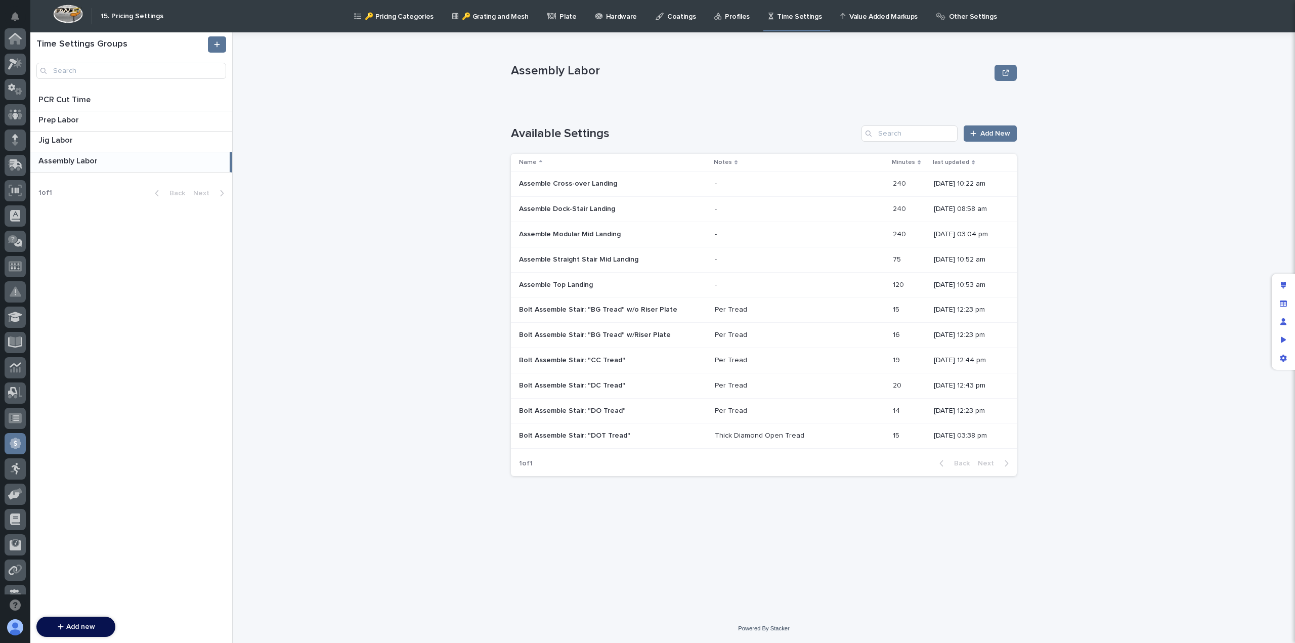
scroll to position [192, 0]
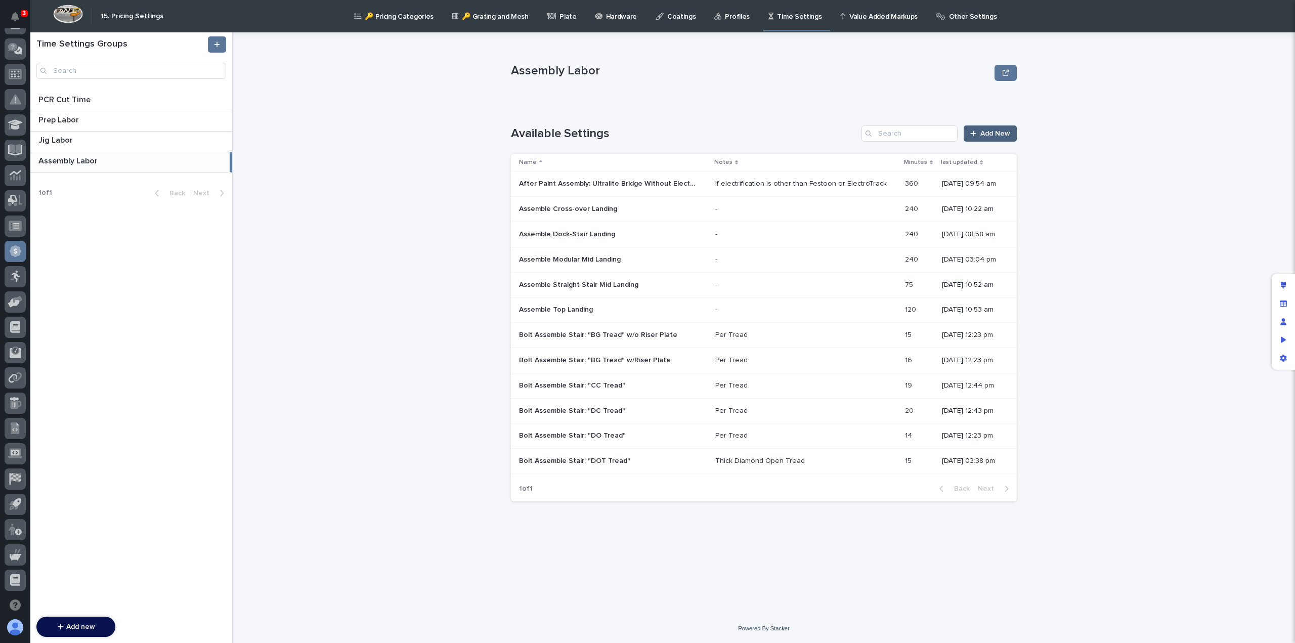
click at [994, 135] on span "Add New" at bounding box center [995, 133] width 30 height 7
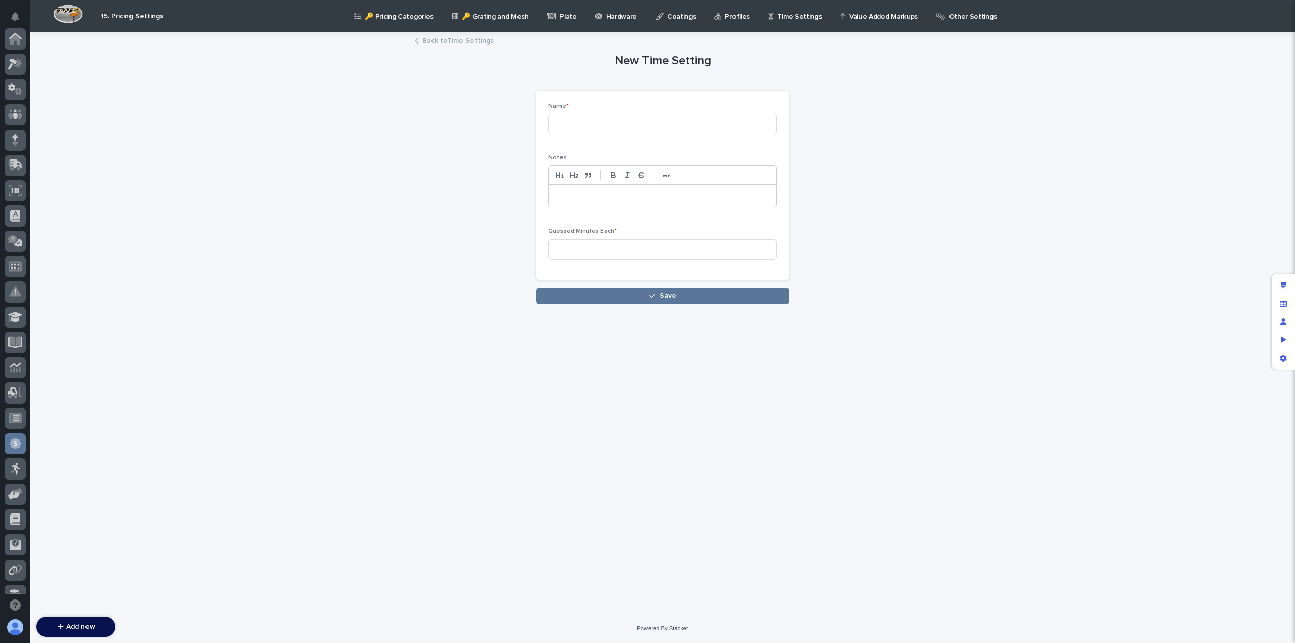
scroll to position [192, 0]
click at [603, 127] on input at bounding box center [662, 124] width 229 height 20
click at [448, 41] on link "Back to Time Settings" at bounding box center [457, 40] width 71 height 12
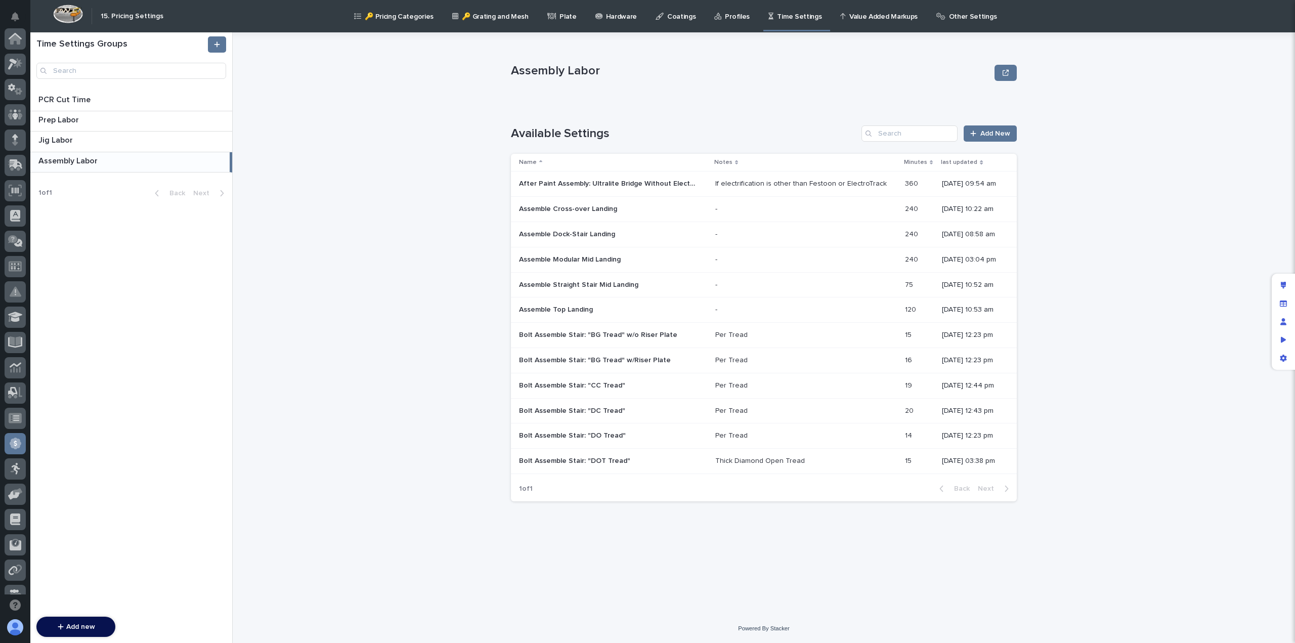
scroll to position [192, 0]
click at [770, 182] on div "If electrification is other than Festoon or ElectroTrack" at bounding box center [800, 184] width 171 height 9
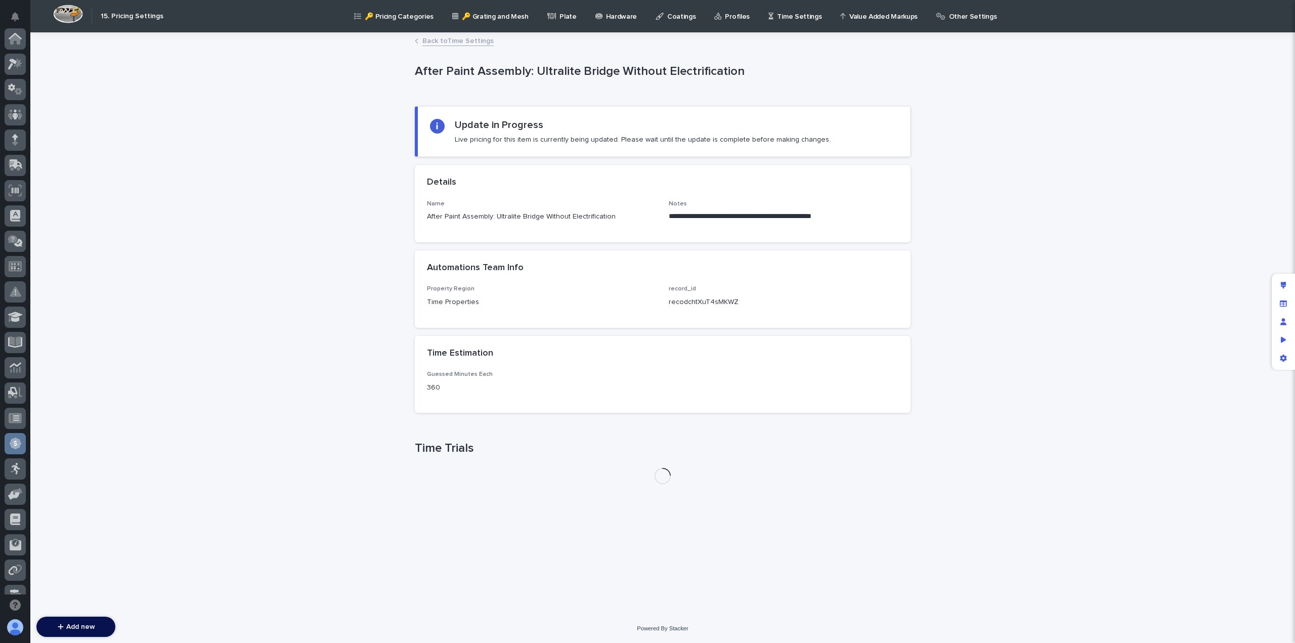
scroll to position [192, 0]
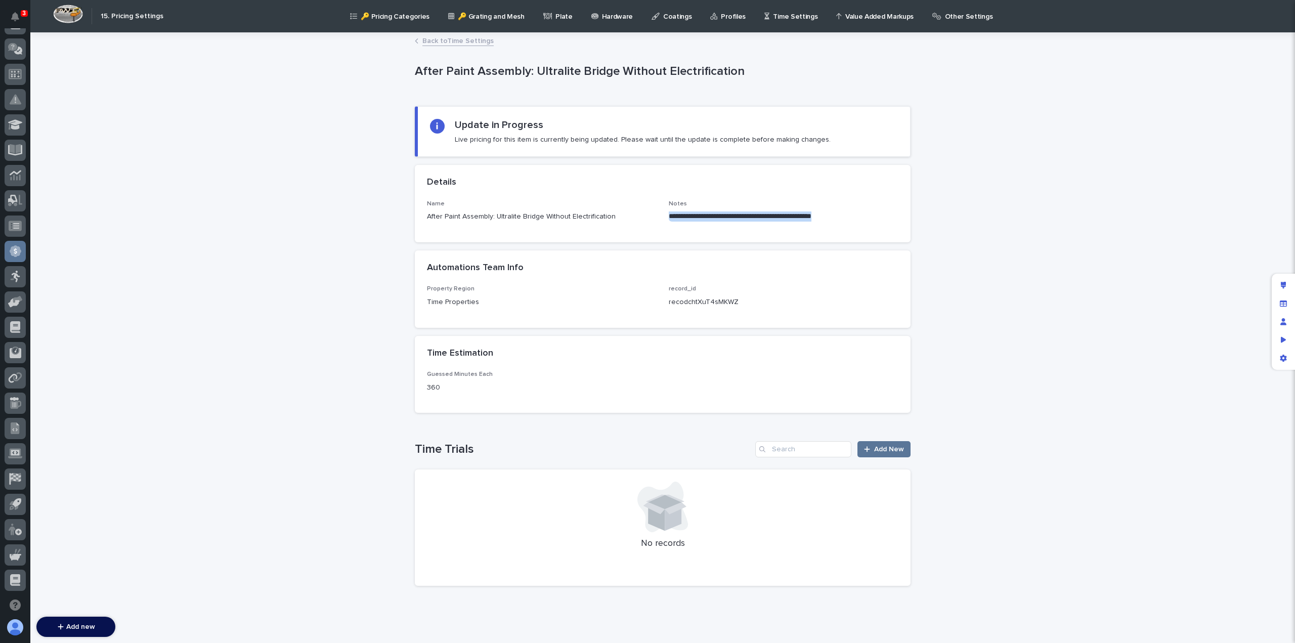
drag, startPoint x: 661, startPoint y: 217, endPoint x: 838, endPoint y: 215, distance: 176.6
click at [838, 215] on div "**********" at bounding box center [662, 215] width 471 height 30
copy p "**********"
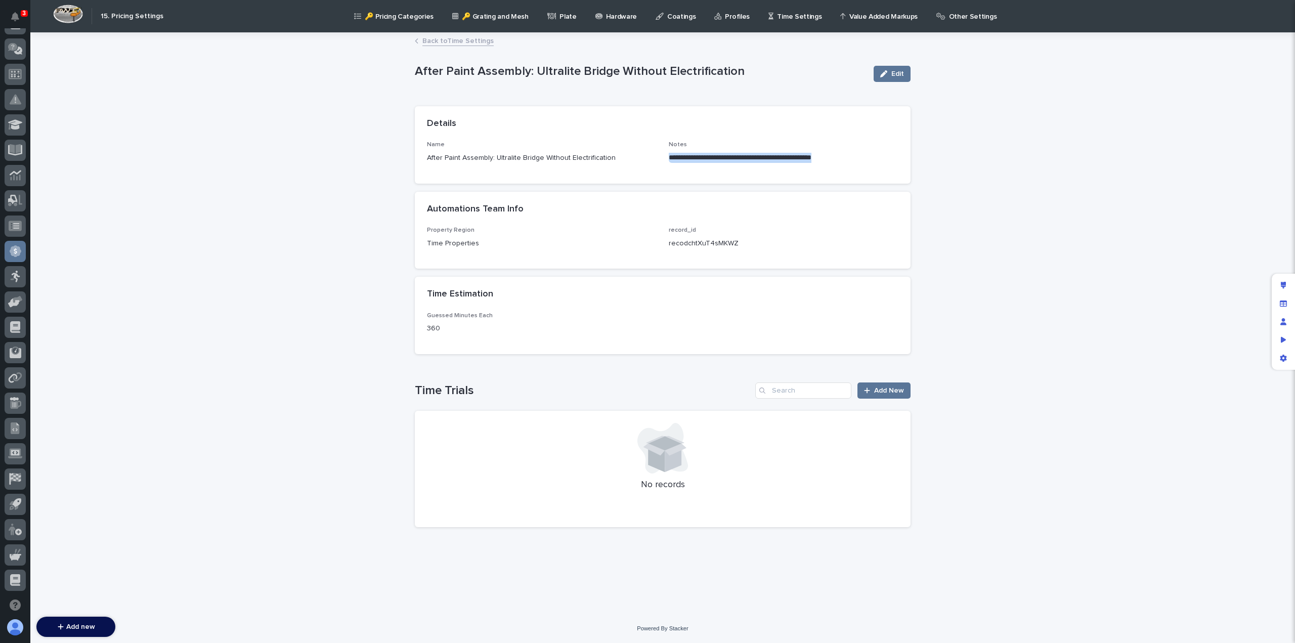
click at [442, 40] on link "Back to Time Settings" at bounding box center [457, 40] width 71 height 12
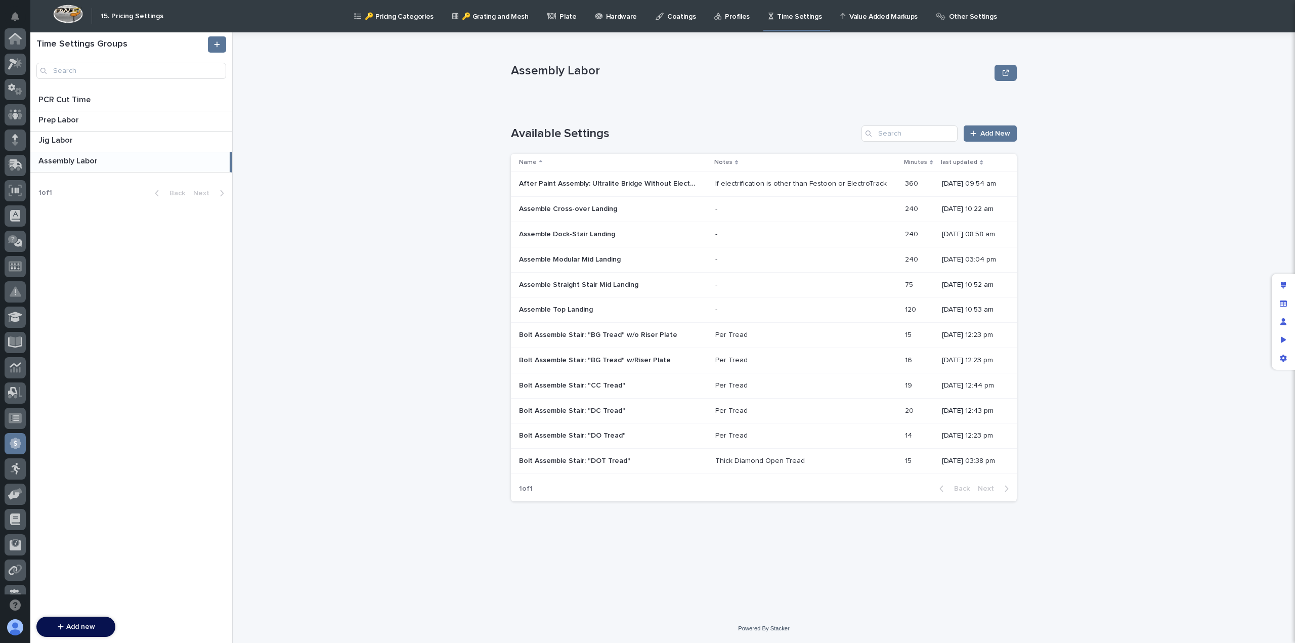
scroll to position [192, 0]
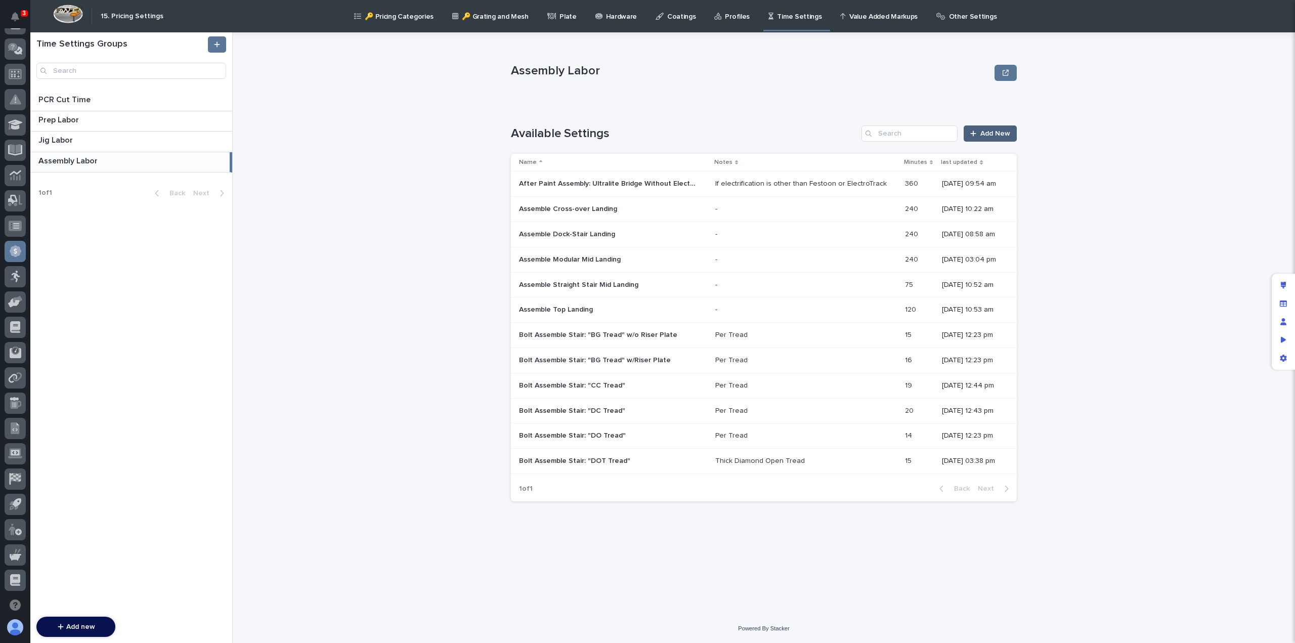
click at [999, 137] on span "Add New" at bounding box center [995, 133] width 30 height 7
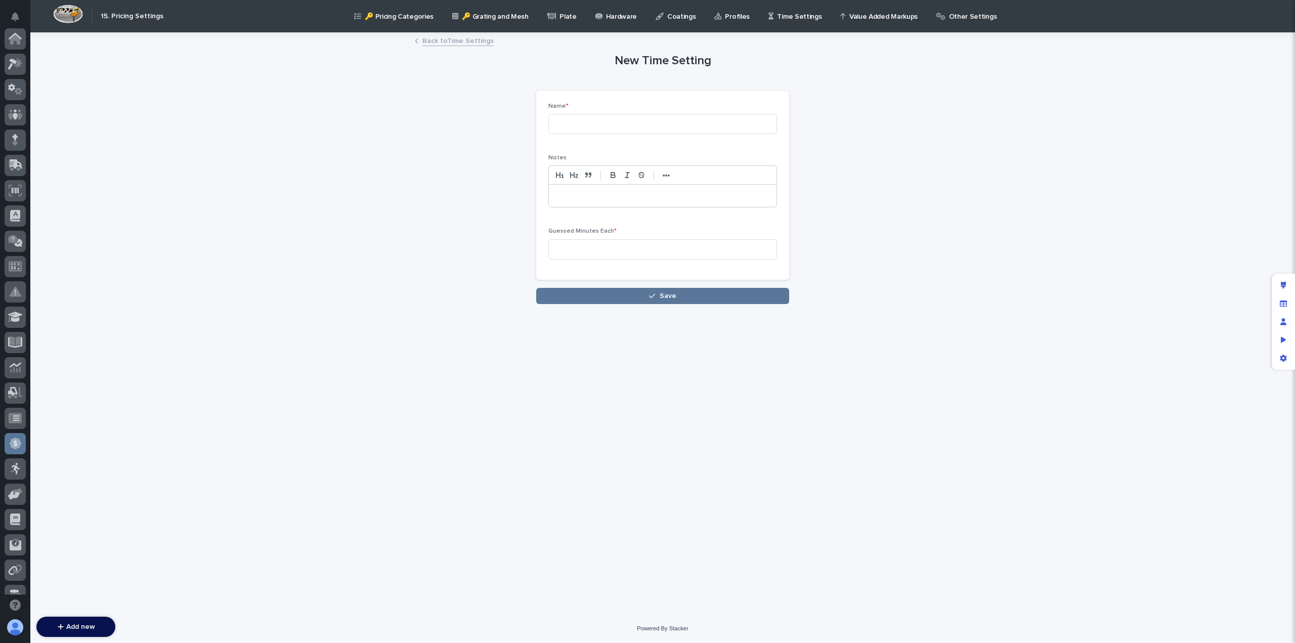
scroll to position [192, 0]
click at [625, 120] on input at bounding box center [662, 124] width 229 height 20
paste input "After Paint Assembly: Ultralite Bridge Without Electrification"
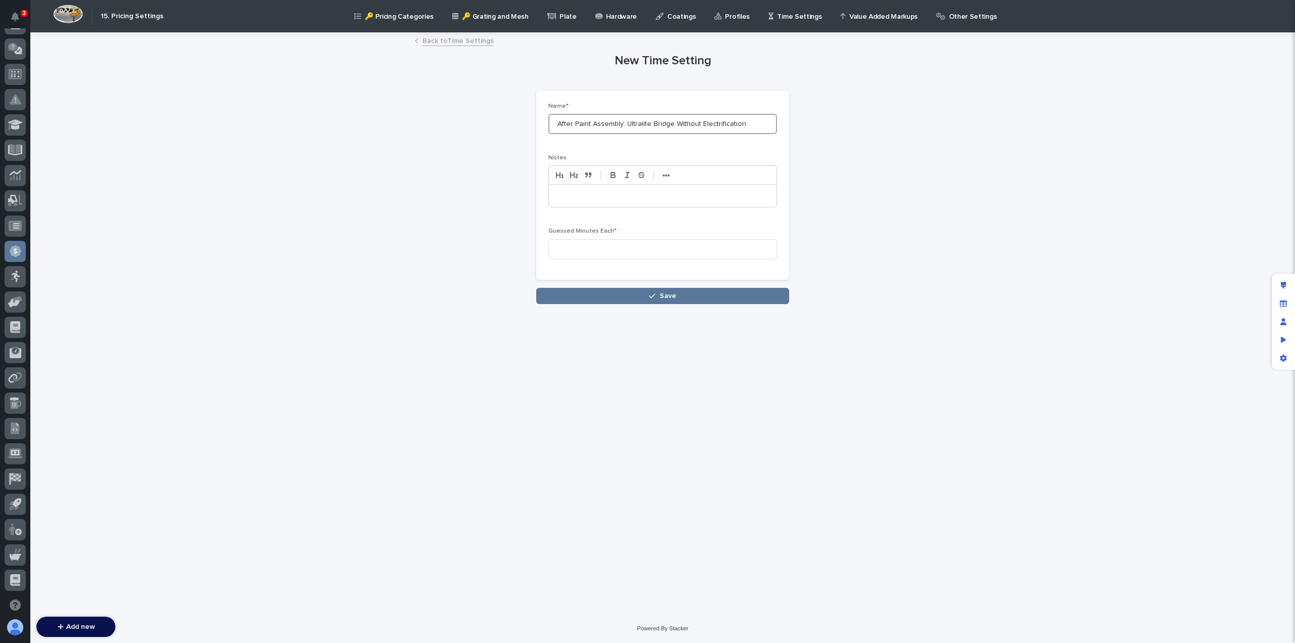
click at [690, 121] on input "After Paint Assembly: Ultralite Bridge Without Electrification" at bounding box center [662, 124] width 229 height 20
click at [698, 125] on input "After Paint Assembly: Ultralite Bridge Without Electrification" at bounding box center [662, 124] width 229 height 20
type input "After Paint Assembly: Ultralite Bridge With Electrification"
click at [573, 196] on p at bounding box center [662, 196] width 212 height 10
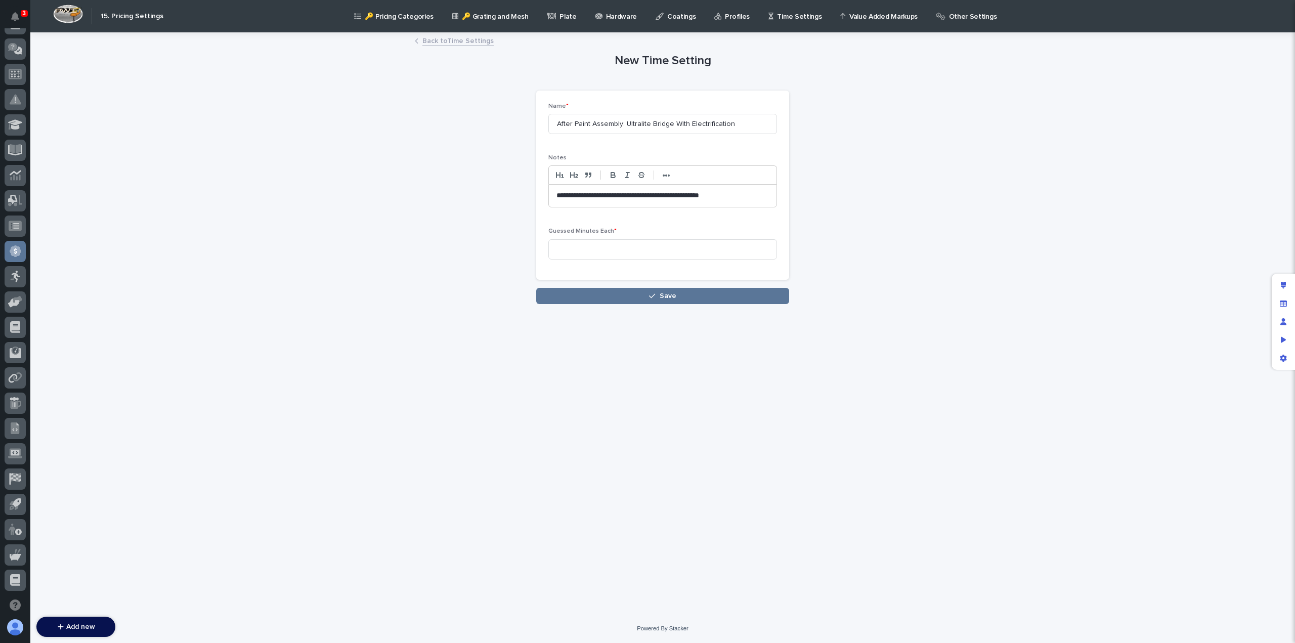
click at [621, 196] on p "**********" at bounding box center [662, 196] width 213 height 10
click at [606, 243] on input at bounding box center [662, 249] width 229 height 20
type input "420"
click at [621, 294] on button "Save" at bounding box center [662, 296] width 253 height 16
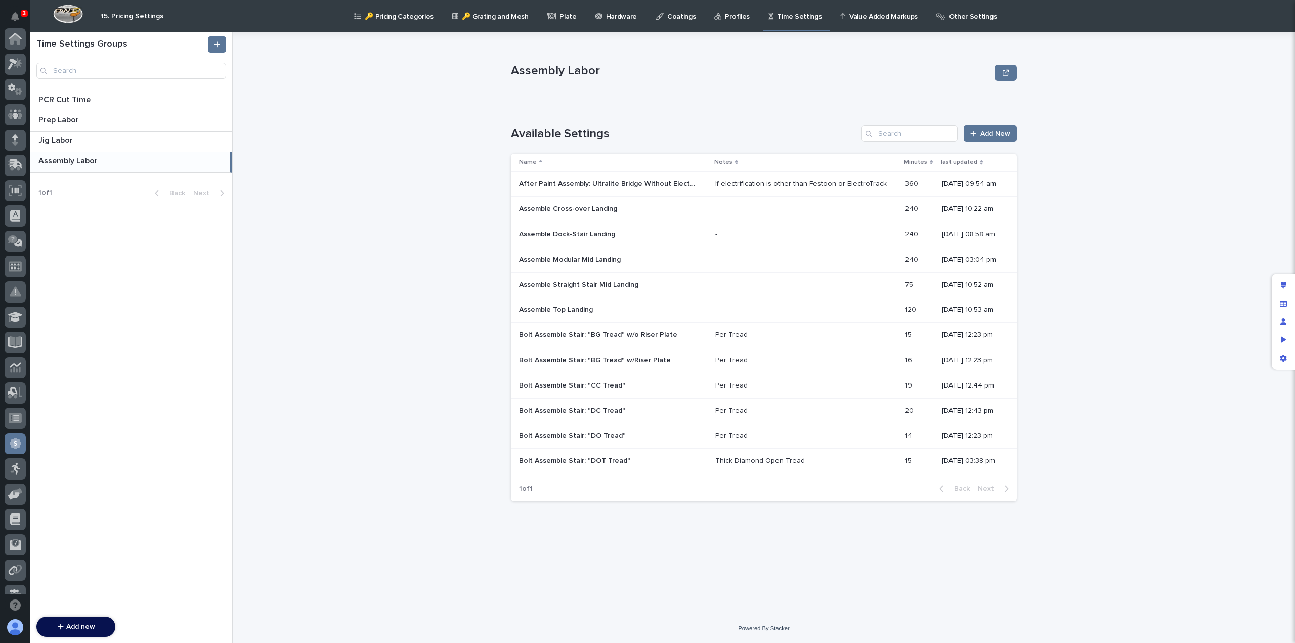
scroll to position [192, 0]
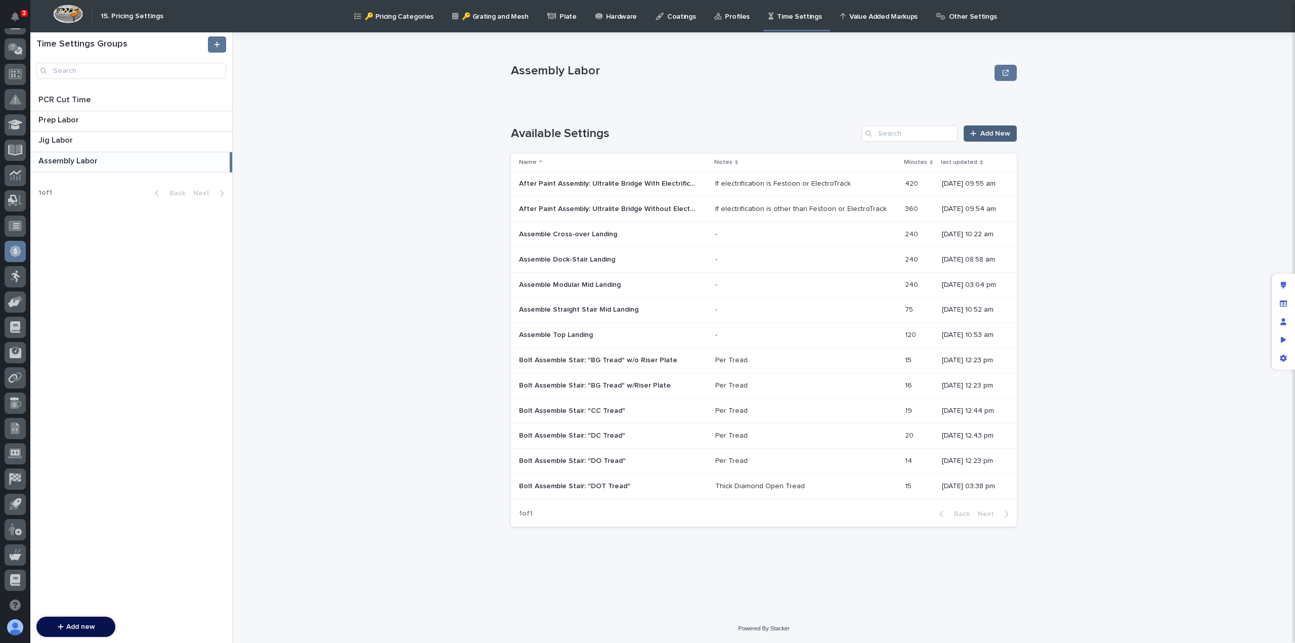
click at [990, 132] on span "Add New" at bounding box center [995, 133] width 30 height 7
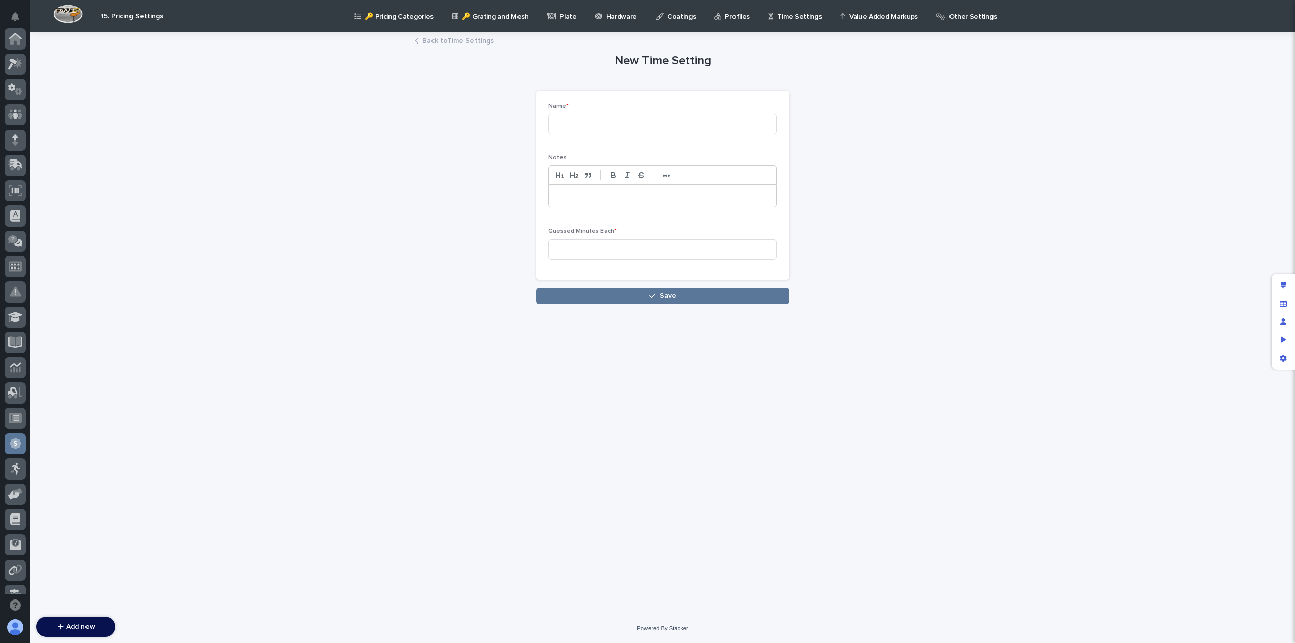
scroll to position [192, 0]
click at [575, 128] on input at bounding box center [662, 124] width 229 height 20
paste input "After Paint Assembly: Ultralite Bridge Without Electrification"
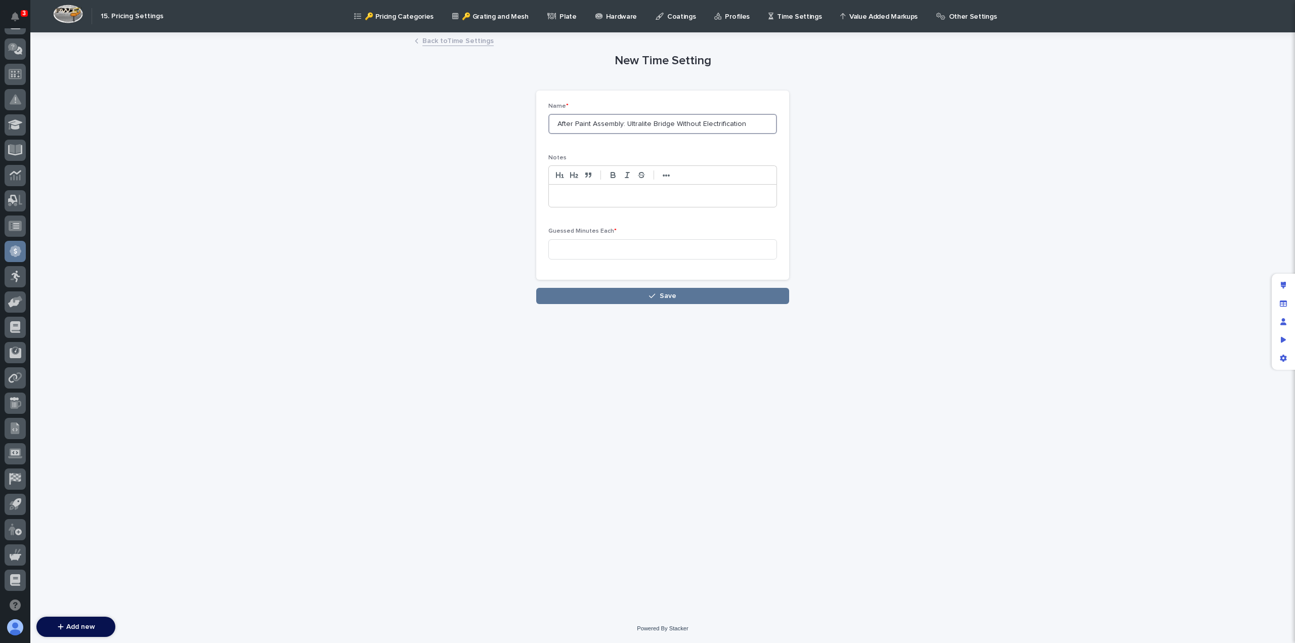
click at [627, 122] on input "After Paint Assembly: Ultralite Bridge Without Electrification" at bounding box center [662, 124] width 229 height 20
click at [703, 123] on input "After Paint Assembly: Motorized SCT Bridge Without Electrification" at bounding box center [662, 124] width 229 height 20
click at [757, 123] on input "After Paint Assembly: Motorized SCT Bridge with ElectroTrack Electrification" at bounding box center [662, 124] width 229 height 20
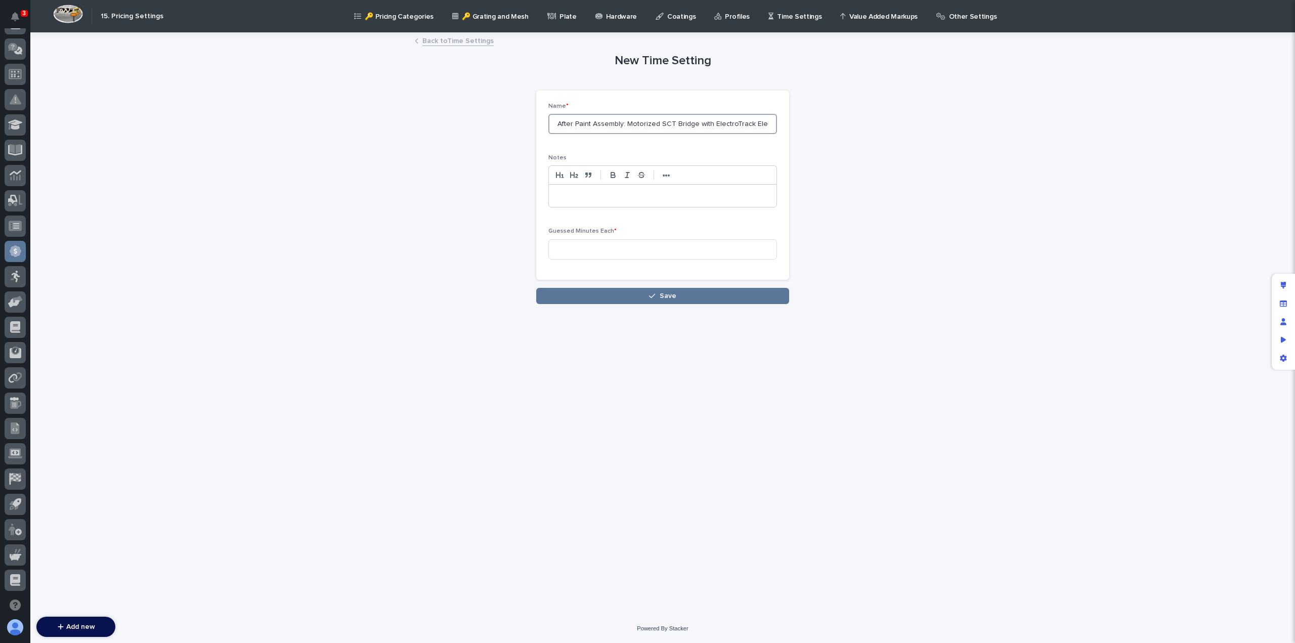
click at [757, 123] on input "After Paint Assembly: Motorized SCT Bridge with ElectroTrack Electrification" at bounding box center [662, 124] width 229 height 20
type input "After Paint Assembly: Motorized SCT Bridge with ElectroTrack"
click at [578, 200] on p at bounding box center [662, 196] width 212 height 10
paste div
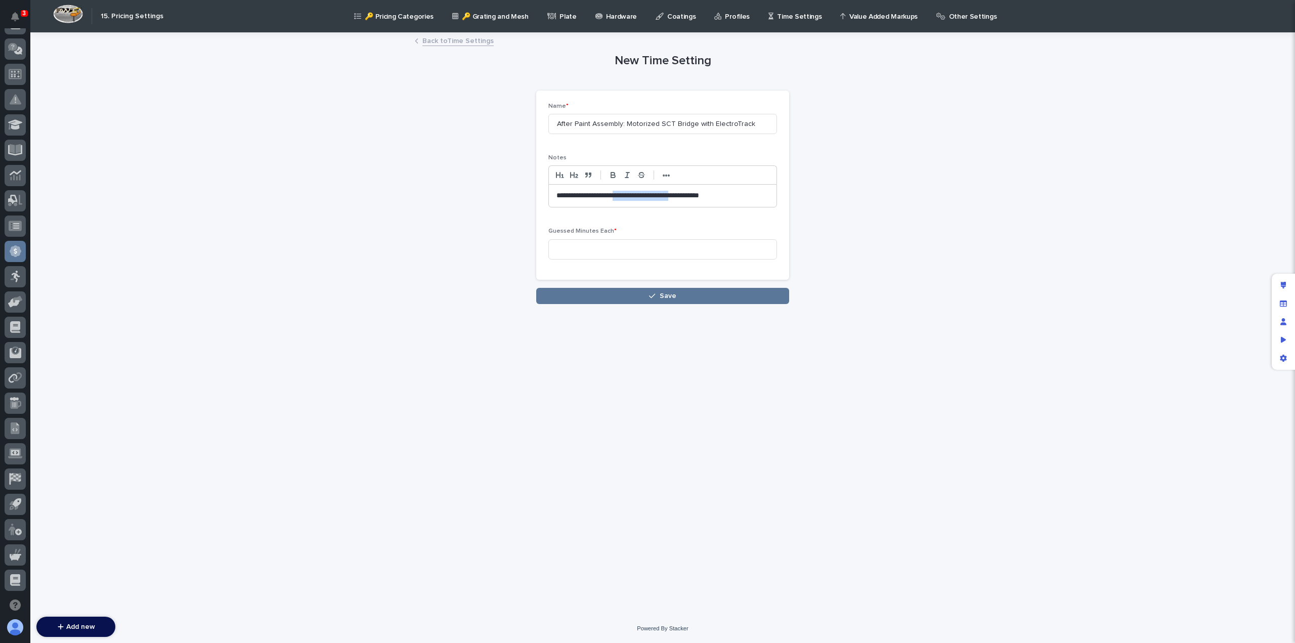
drag, startPoint x: 681, startPoint y: 195, endPoint x: 613, endPoint y: 197, distance: 67.8
click at [613, 197] on p "**********" at bounding box center [662, 196] width 213 height 10
click at [585, 248] on input at bounding box center [662, 249] width 229 height 20
type input "840"
click at [669, 297] on span "Save" at bounding box center [668, 295] width 17 height 7
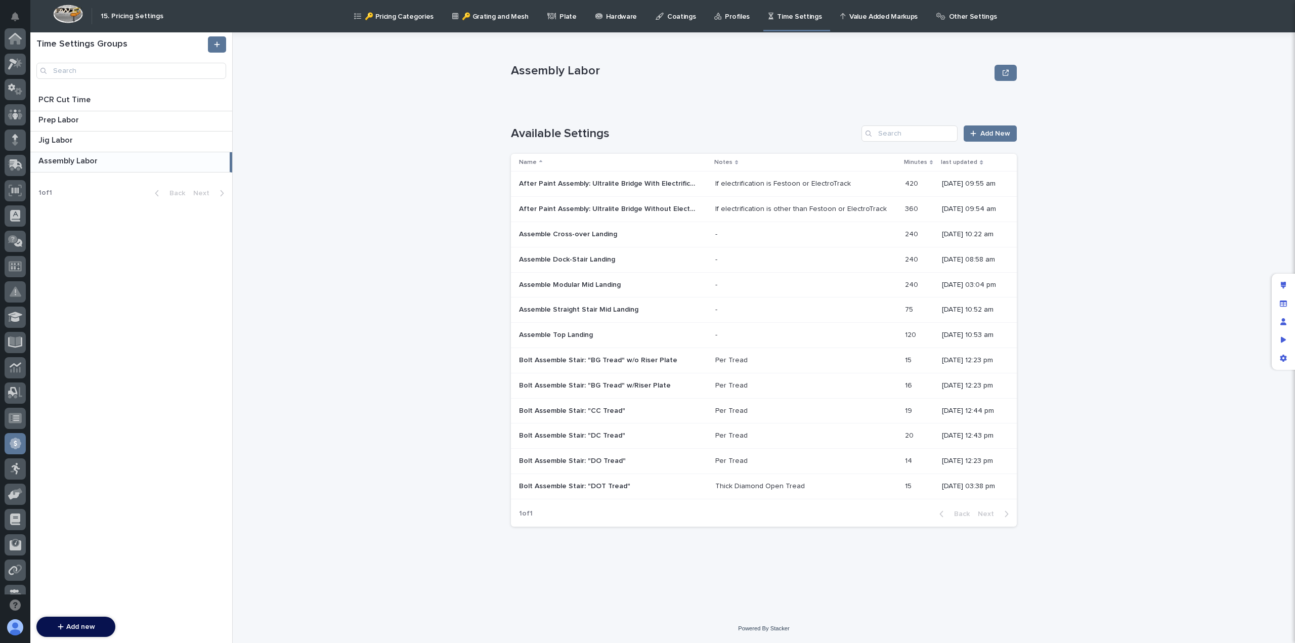
scroll to position [192, 0]
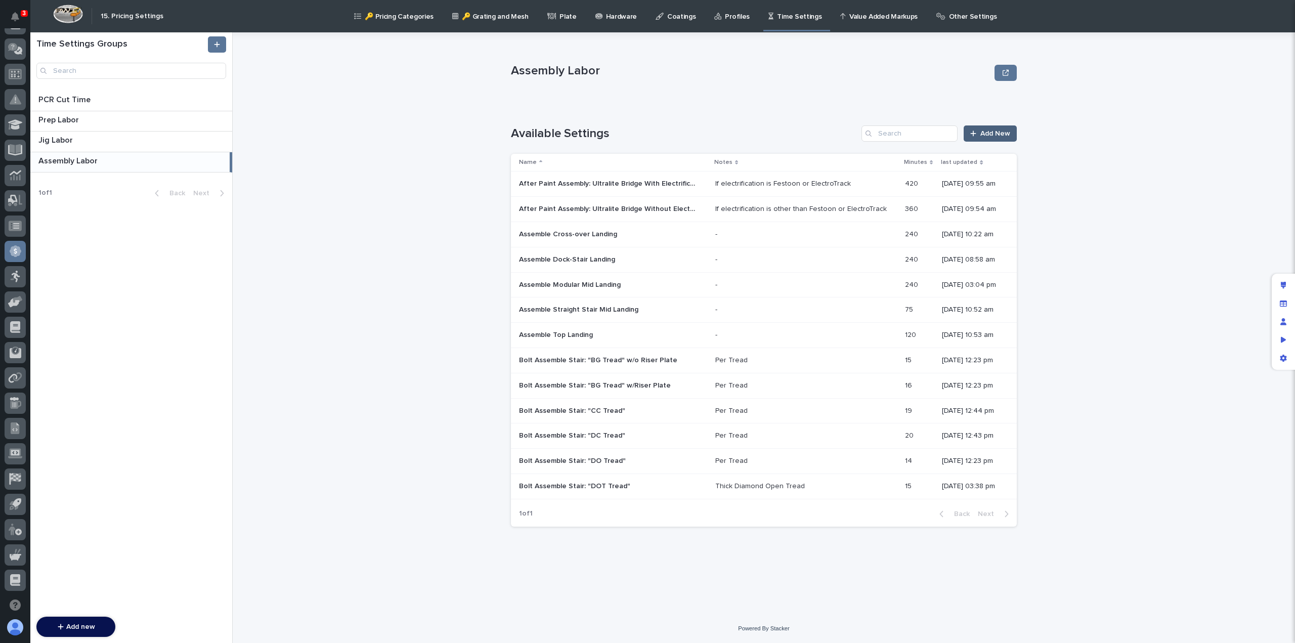
click at [984, 136] on span "Add New" at bounding box center [995, 133] width 30 height 7
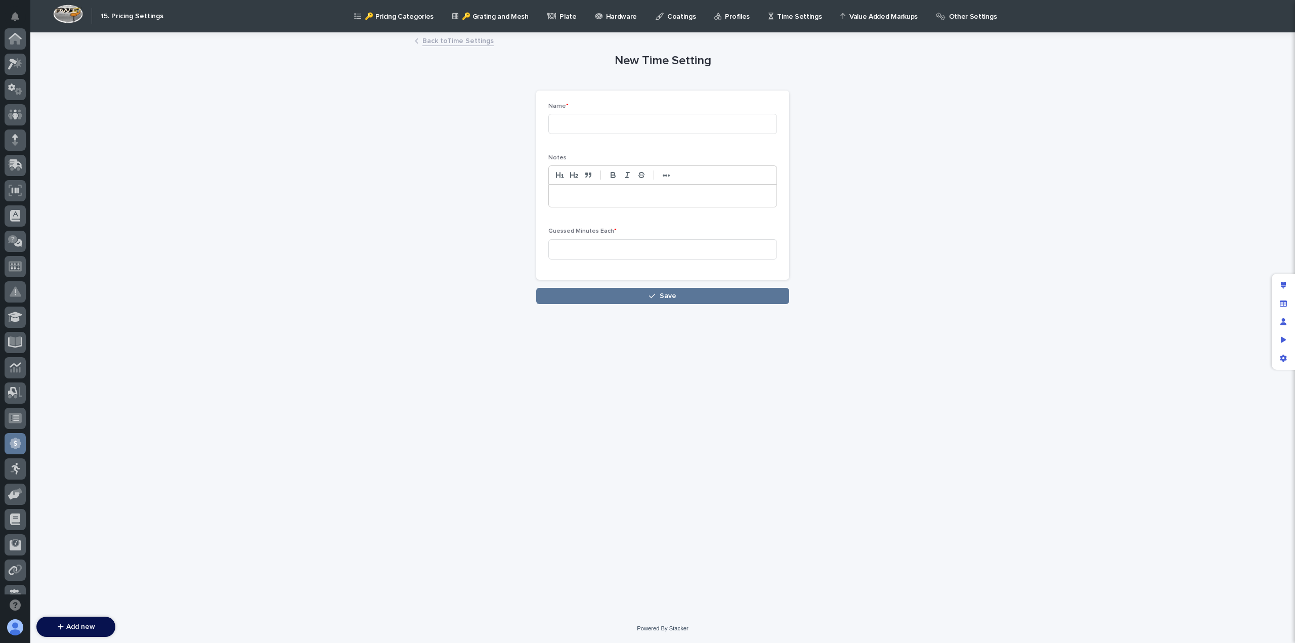
scroll to position [192, 0]
click at [606, 124] on input at bounding box center [662, 124] width 229 height 20
click at [438, 33] on div "New Time Setting Loading... Saving… Loading... Saving… Loading... Saving… Name …" at bounding box center [663, 168] width 496 height 271
click at [438, 44] on link "Back to Time Settings" at bounding box center [457, 40] width 71 height 12
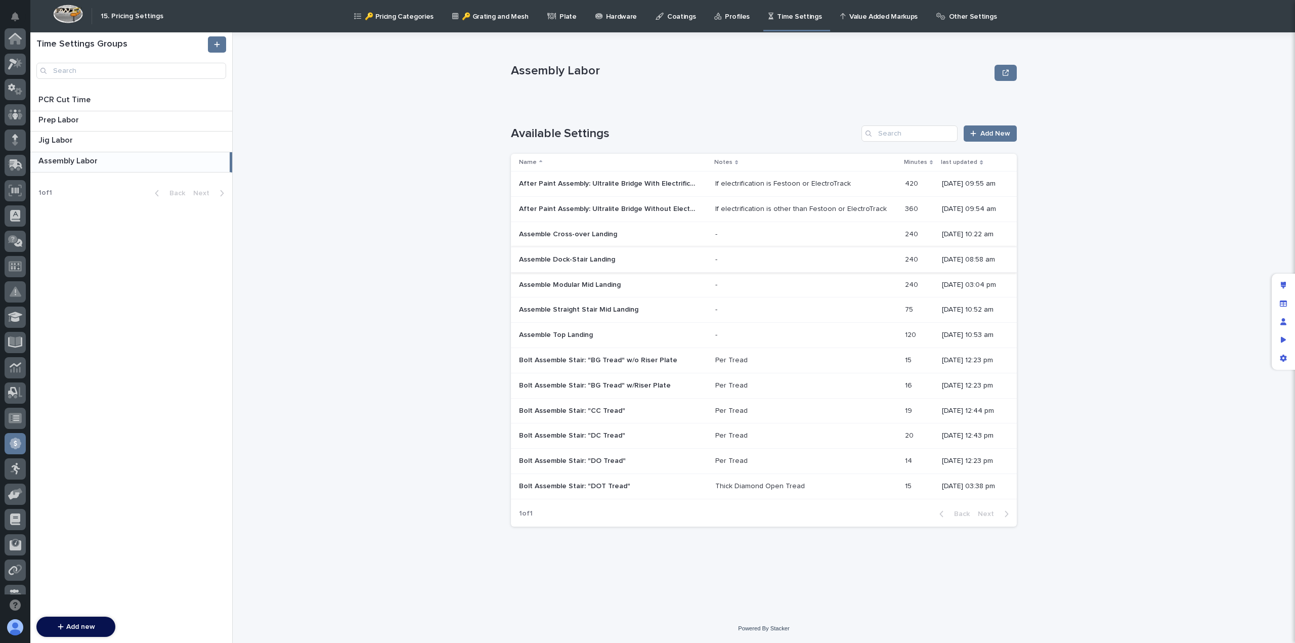
scroll to position [192, 0]
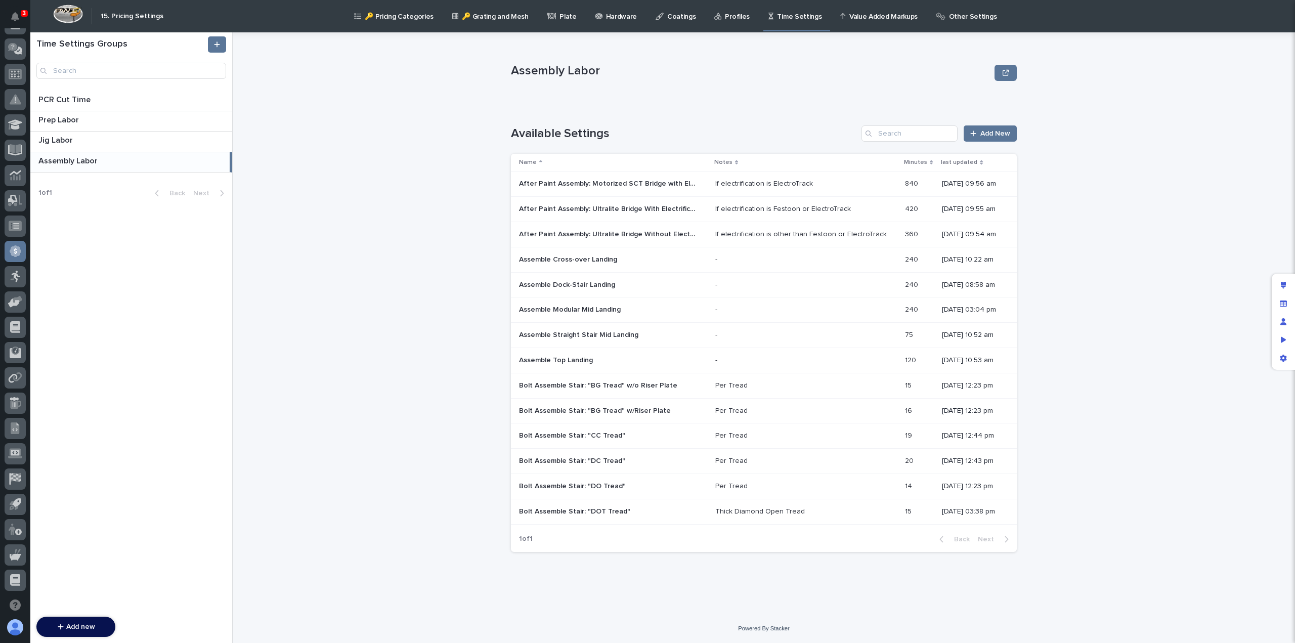
click at [627, 185] on p "After Paint Assembly: Motorized SCT Bridge with ElectroTrack" at bounding box center [608, 183] width 179 height 11
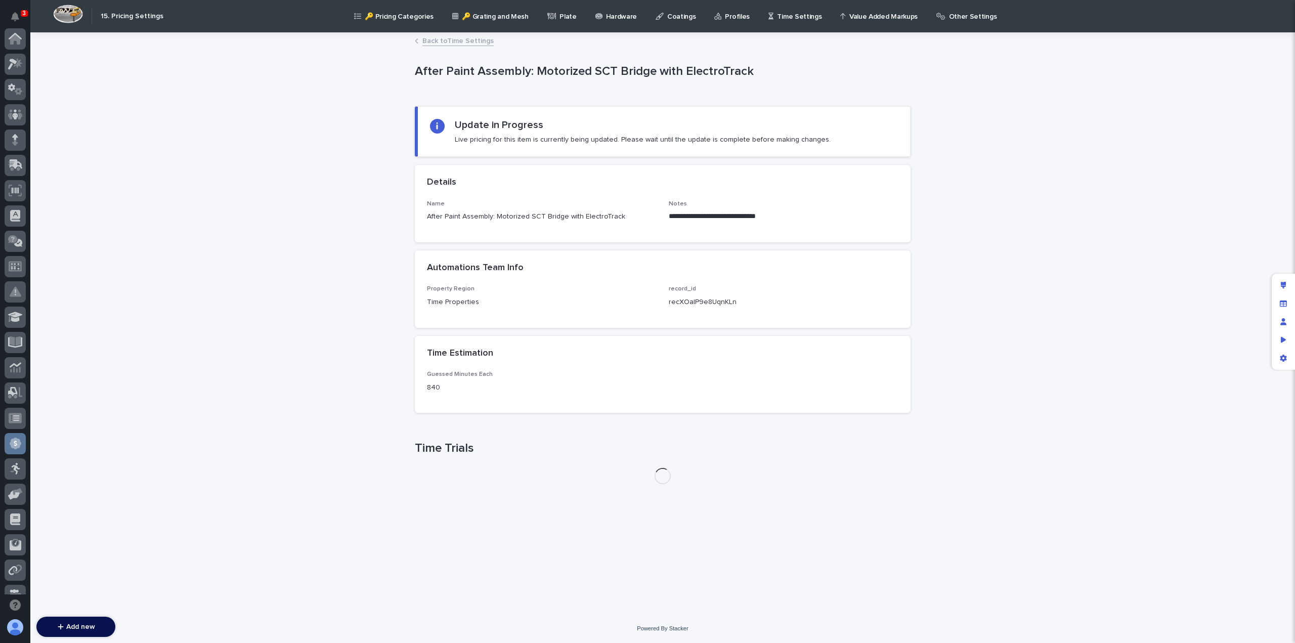
scroll to position [192, 0]
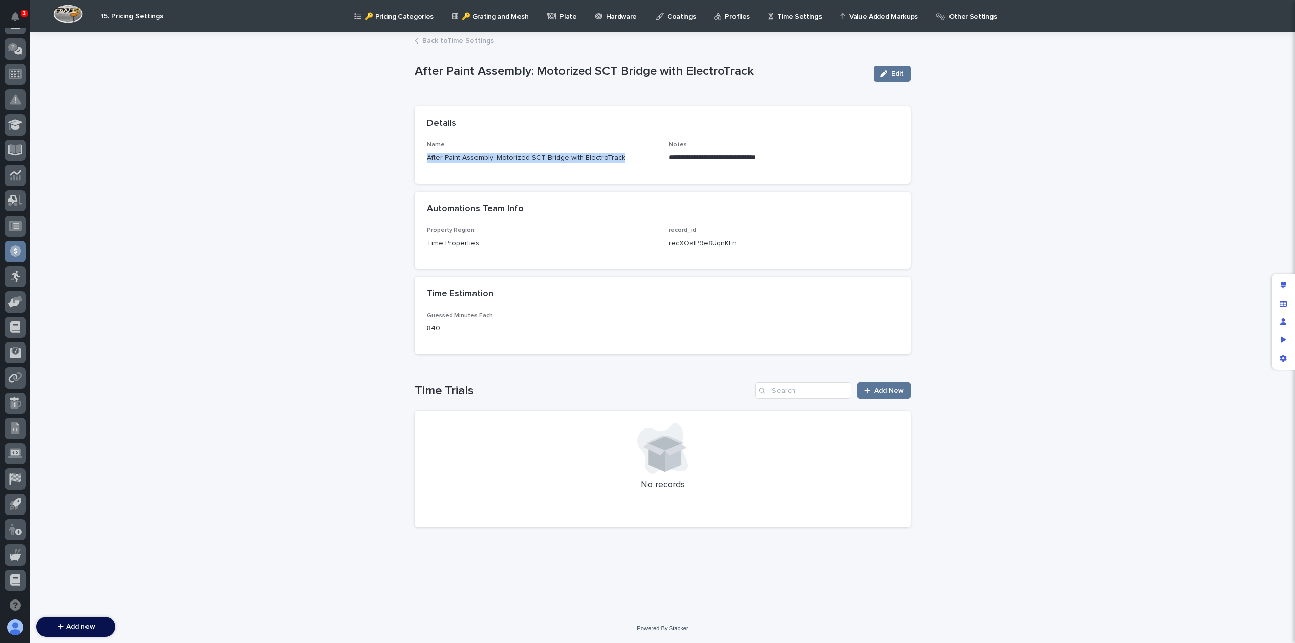
drag, startPoint x: 633, startPoint y: 161, endPoint x: 426, endPoint y: 168, distance: 207.0
click at [426, 168] on div "**********" at bounding box center [663, 162] width 496 height 42
copy p "After Paint Assembly: Motorized SCT Bridge with ElectroTrack"
click at [475, 43] on link "Back to Time Settings" at bounding box center [457, 40] width 71 height 12
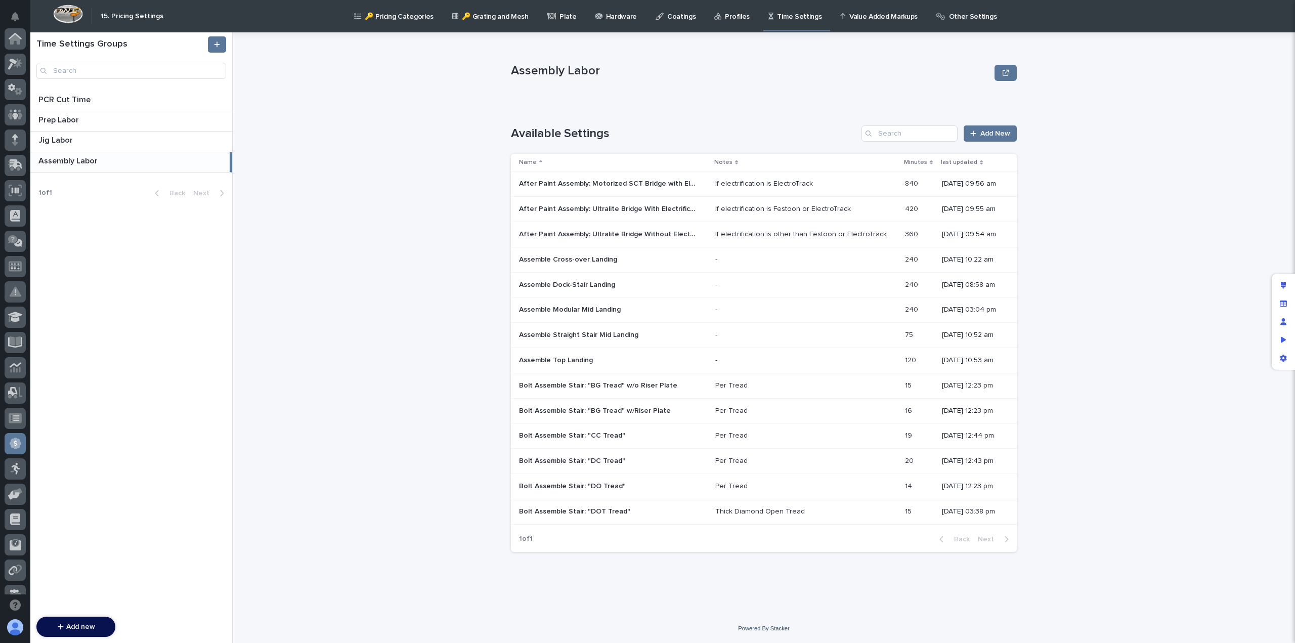
scroll to position [192, 0]
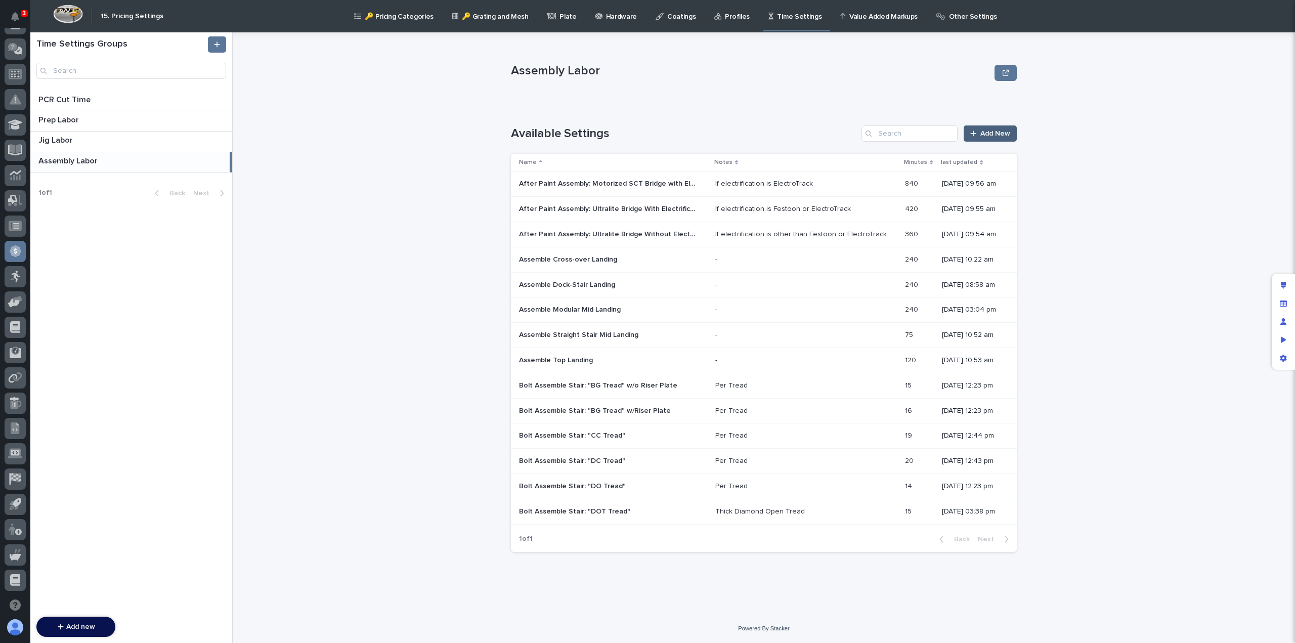
click at [1000, 134] on span "Add New" at bounding box center [995, 133] width 30 height 7
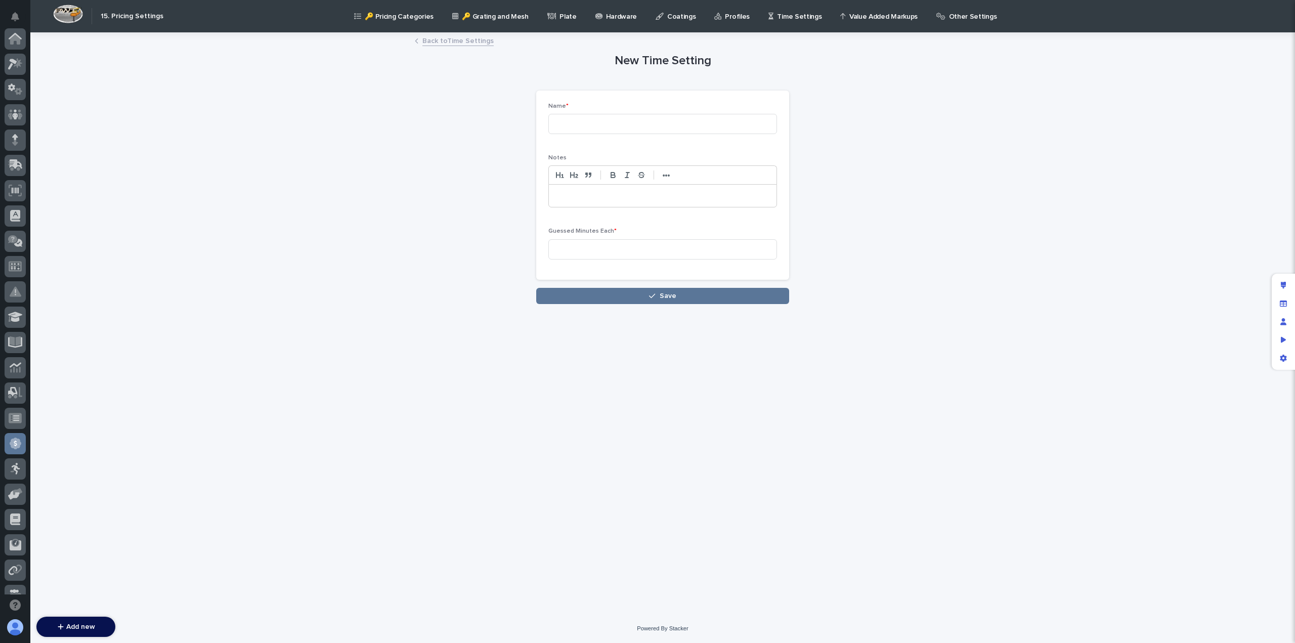
scroll to position [192, 0]
click at [615, 125] on input at bounding box center [662, 124] width 229 height 20
paste input "After Paint Assembly: Motorized SCT Bridge with ElectroTrack"
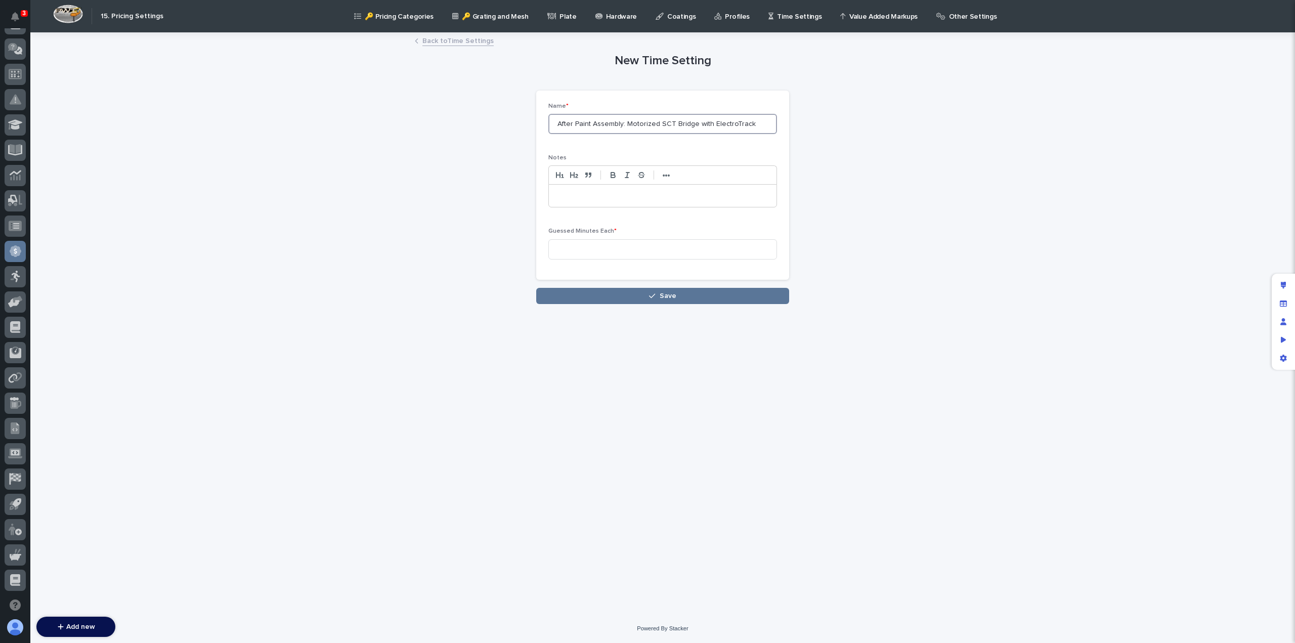
click at [724, 123] on input "After Paint Assembly: Motorized SCT Bridge with ElectroTrack" at bounding box center [662, 124] width 229 height 20
type input "After Paint Assembly: Motorized SCT Bridge with Festoon"
click at [581, 198] on p at bounding box center [662, 196] width 212 height 10
click at [586, 246] on input at bounding box center [662, 249] width 229 height 20
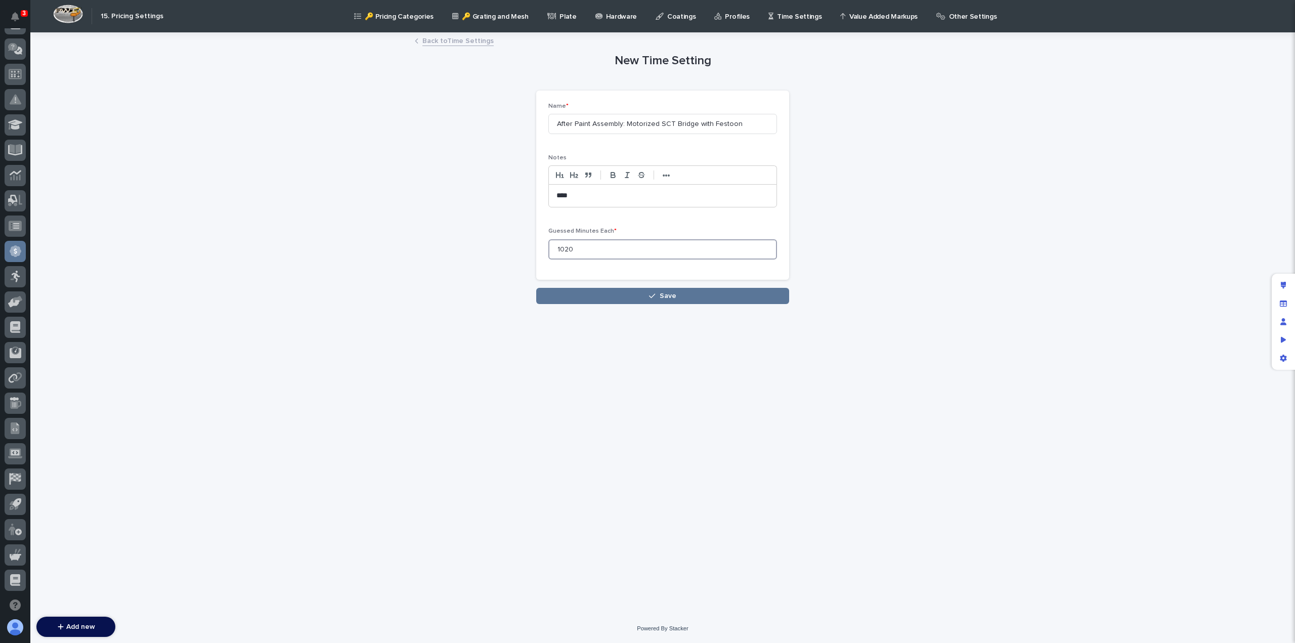
type input "1020"
drag, startPoint x: 586, startPoint y: 195, endPoint x: 463, endPoint y: 199, distance: 123.5
click at [463, 199] on div "New Time Setting Loading... Saving… Loading... Saving… Loading... Saving… Name …" at bounding box center [663, 168] width 496 height 271
drag, startPoint x: 612, startPoint y: 194, endPoint x: 645, endPoint y: 194, distance: 32.9
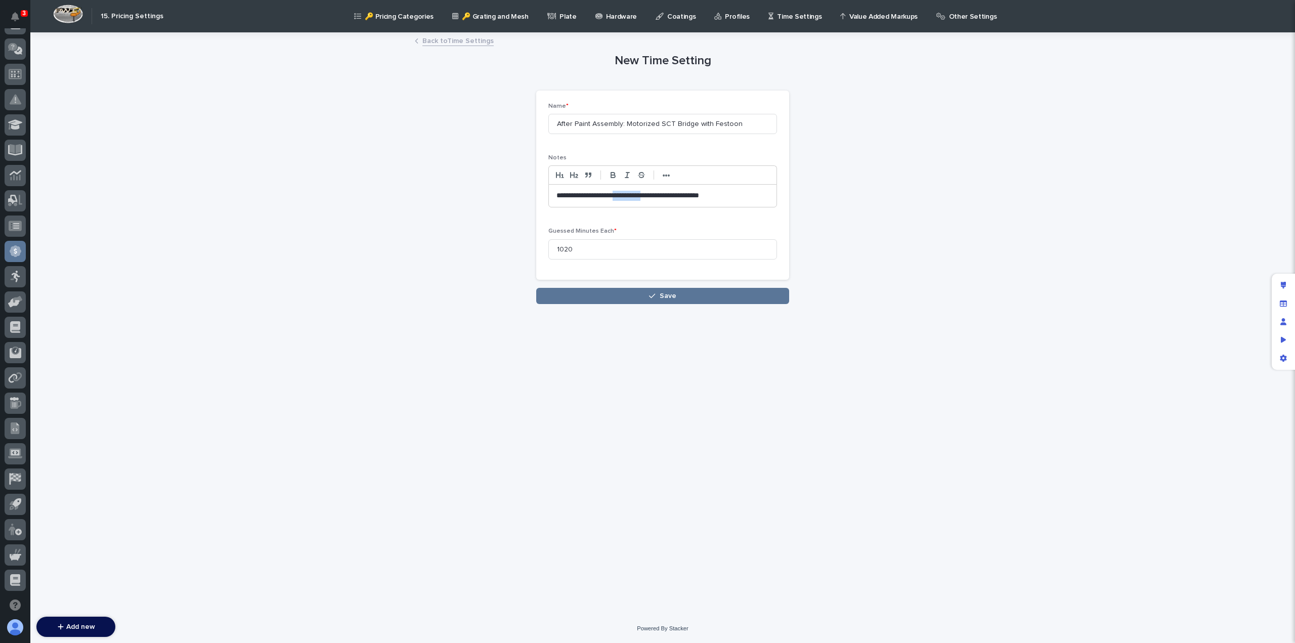
click at [645, 194] on p "**********" at bounding box center [662, 196] width 213 height 10
click at [700, 195] on p "**********" at bounding box center [662, 196] width 213 height 10
click at [615, 294] on button "Save" at bounding box center [662, 296] width 253 height 16
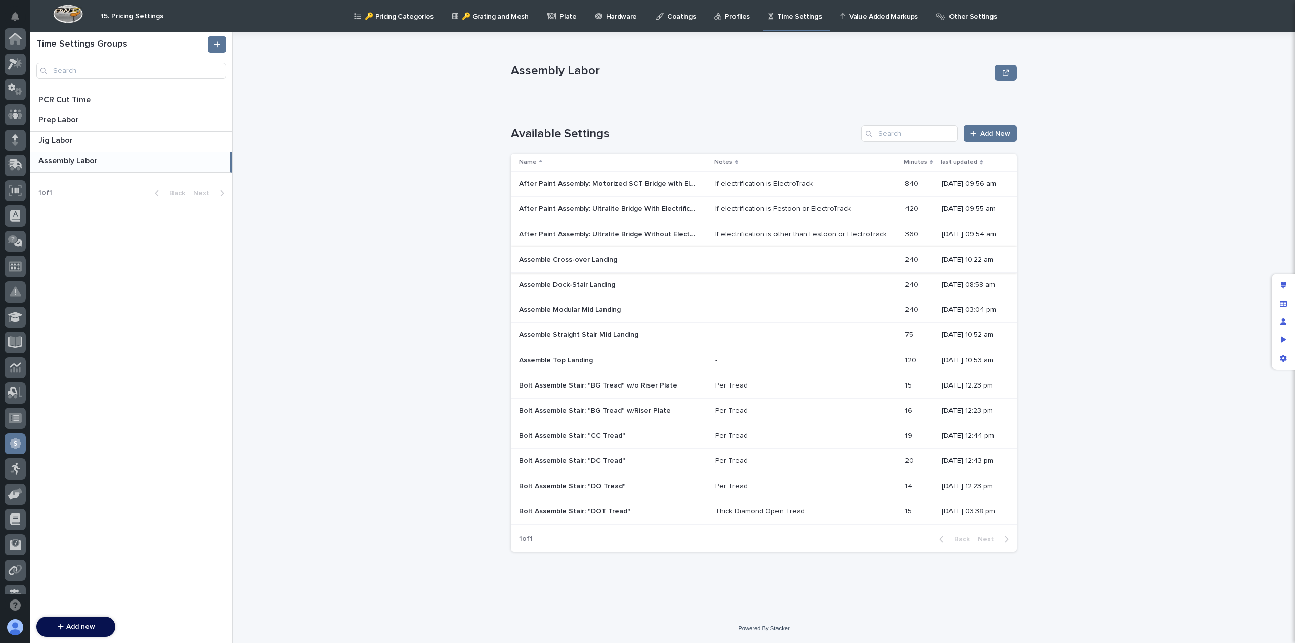
scroll to position [192, 0]
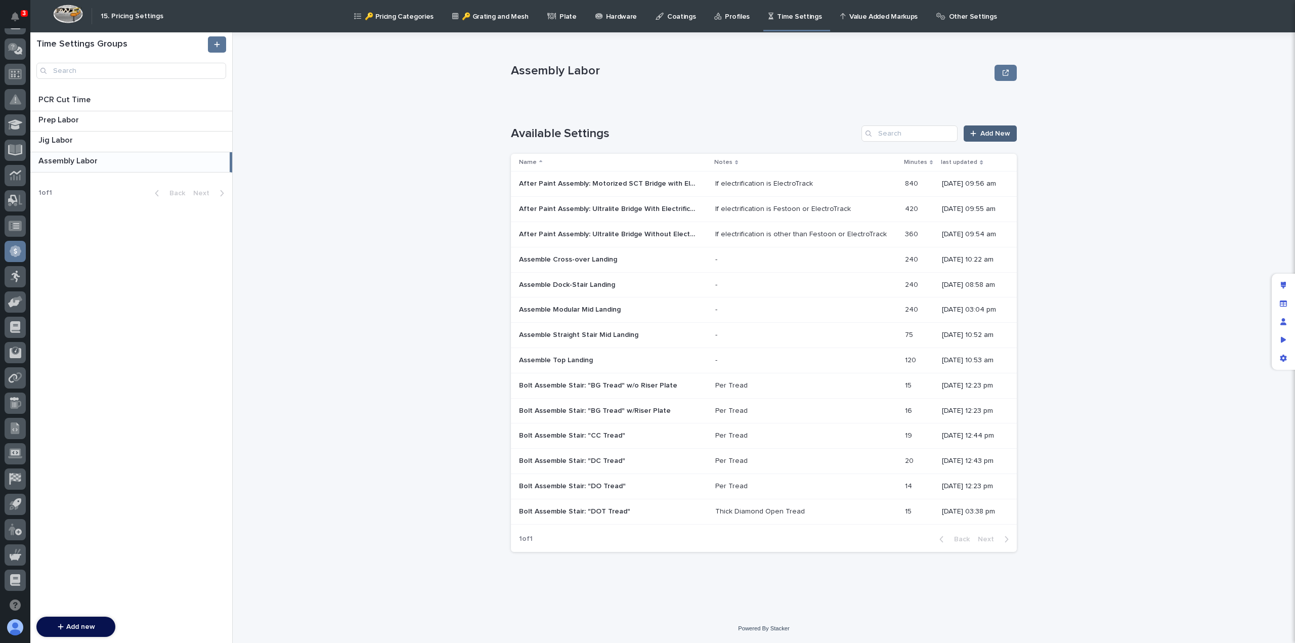
click at [995, 136] on span "Add New" at bounding box center [995, 133] width 30 height 7
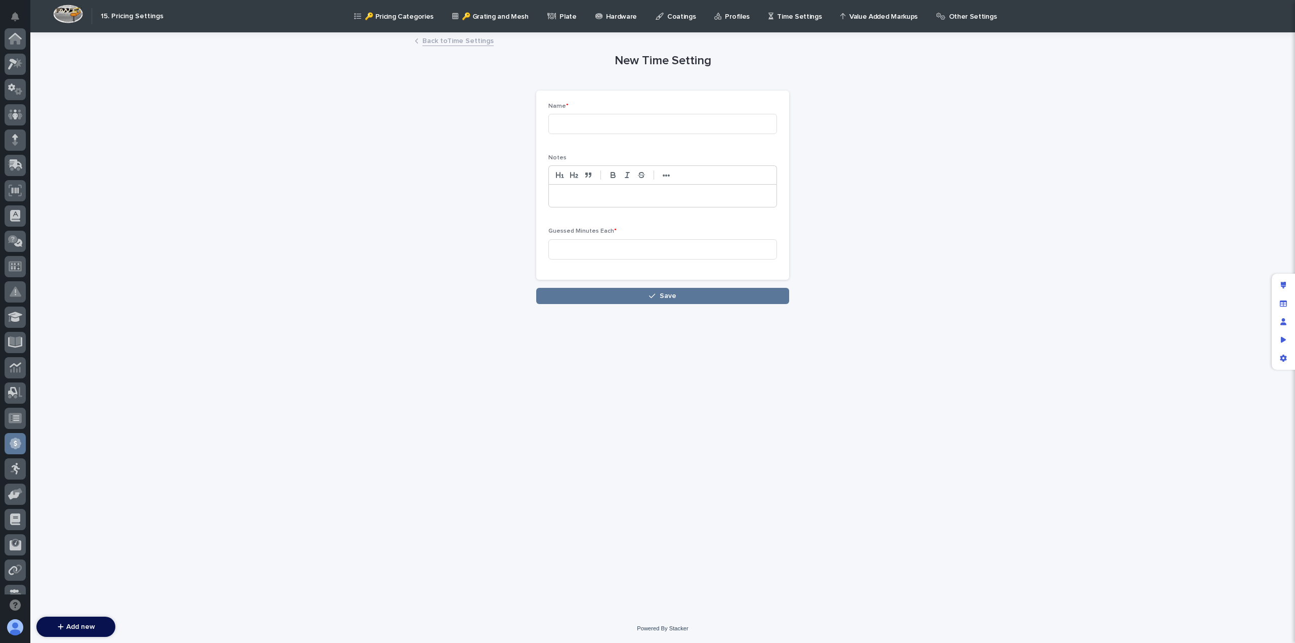
scroll to position [192, 0]
click at [628, 123] on input at bounding box center [662, 124] width 229 height 20
paste input "After Paint Assembly: Motorized SCT Bridge with ElectroTrack"
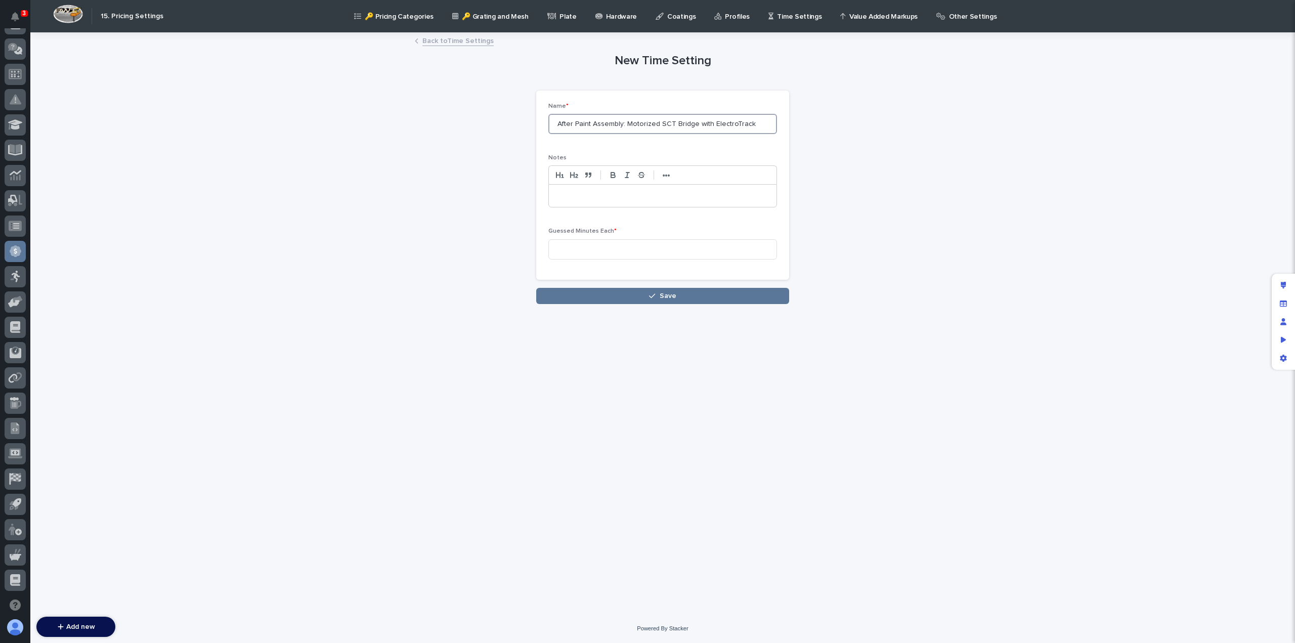
click at [667, 122] on input "After Paint Assembly: Motorized SCT Bridge with ElectroTrack" at bounding box center [662, 124] width 229 height 20
type input "After Paint Assembly: Motorized STT Bridge with ElectroTrack"
click at [645, 245] on input at bounding box center [662, 249] width 229 height 20
type input "1020"
click at [621, 192] on p at bounding box center [662, 196] width 212 height 10
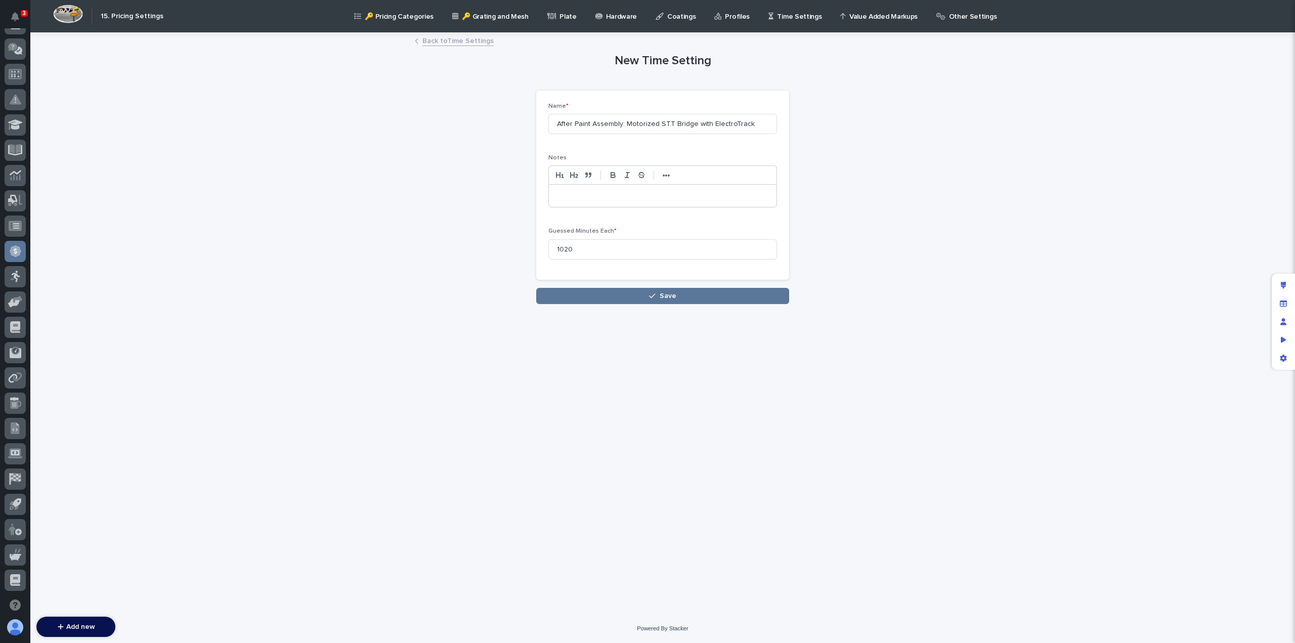
scroll to position [0, 0]
drag, startPoint x: 612, startPoint y: 194, endPoint x: 683, endPoint y: 196, distance: 70.9
click at [683, 196] on p "**********" at bounding box center [662, 196] width 213 height 10
click at [673, 293] on span "Save" at bounding box center [668, 295] width 17 height 7
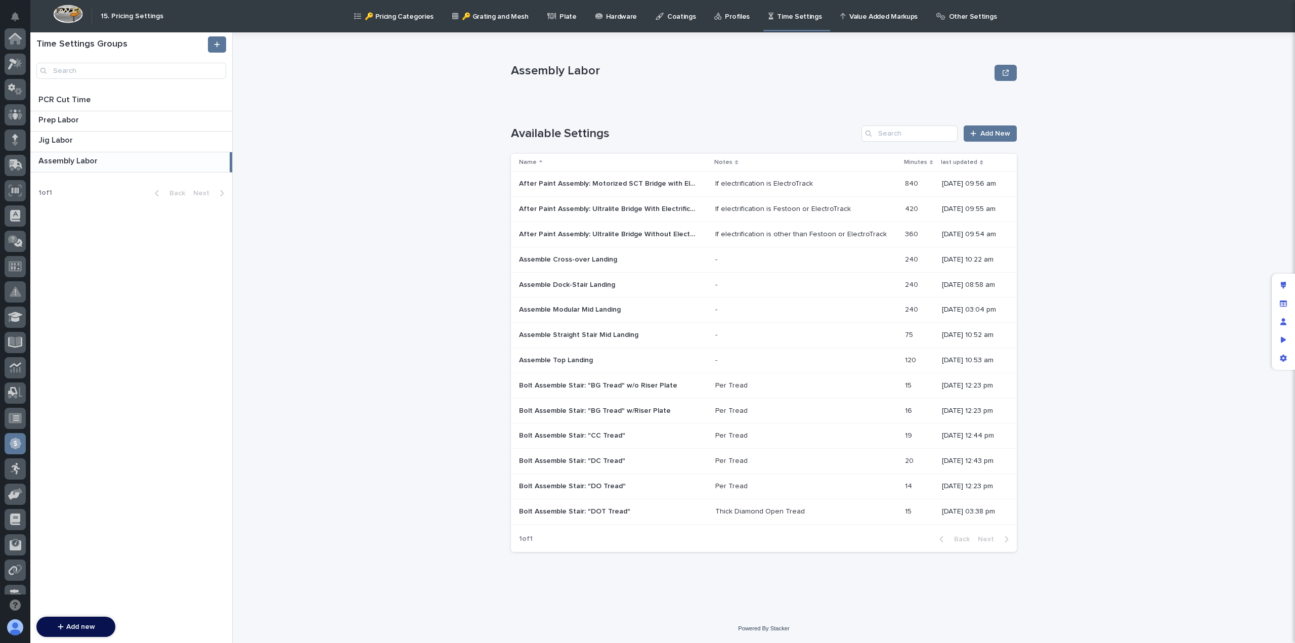
scroll to position [192, 0]
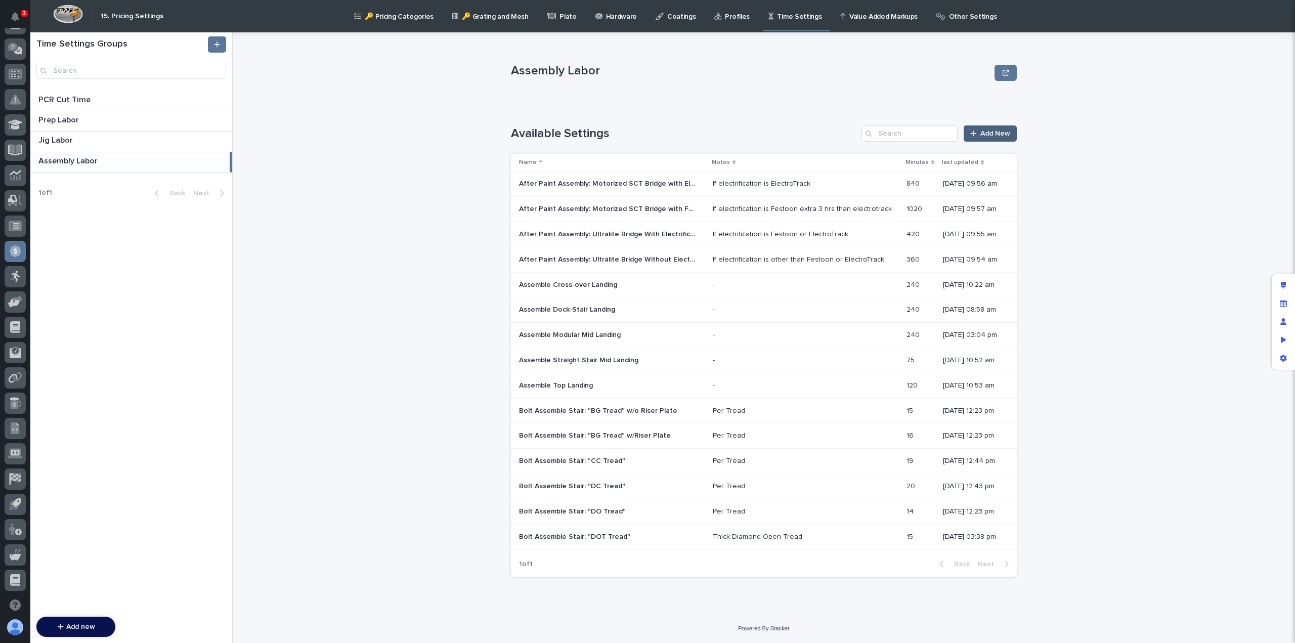
click at [998, 134] on span "Add New" at bounding box center [995, 133] width 30 height 7
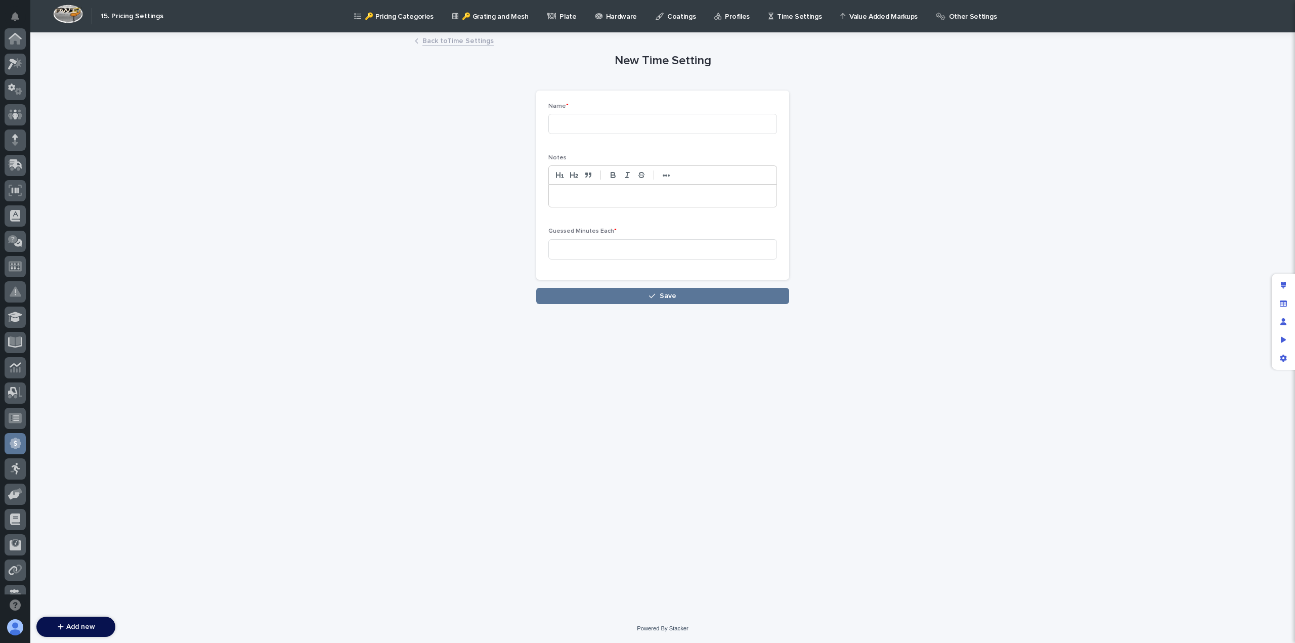
scroll to position [192, 0]
click at [679, 125] on input at bounding box center [662, 124] width 229 height 20
paste input "After Paint Assembly: Motorized SCT Bridge with ElectroTrack"
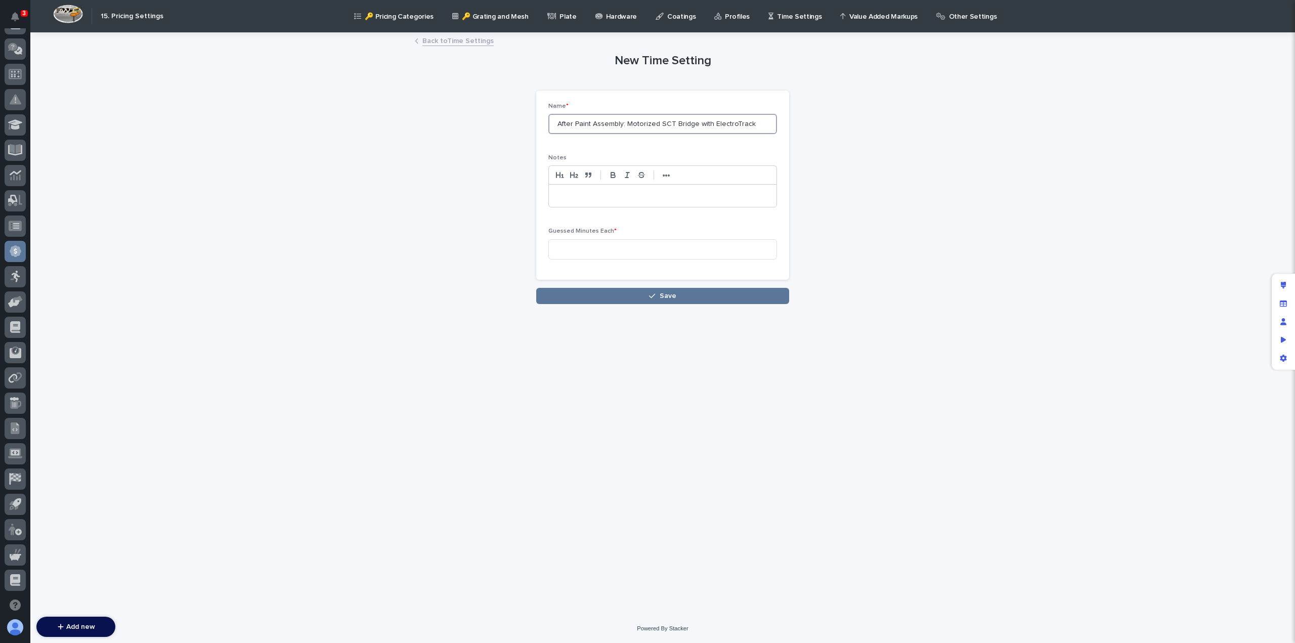
click at [668, 123] on input "After Paint Assembly: Motorized SCT Bridge with ElectroTrack" at bounding box center [662, 124] width 229 height 20
click at [729, 121] on input "After Paint Assembly: Motorized STT Bridge with ElectroTrack" at bounding box center [662, 124] width 229 height 20
type input "After Paint Assembly: Motorized STT Bridge with Festoon"
click at [577, 200] on p at bounding box center [662, 196] width 212 height 10
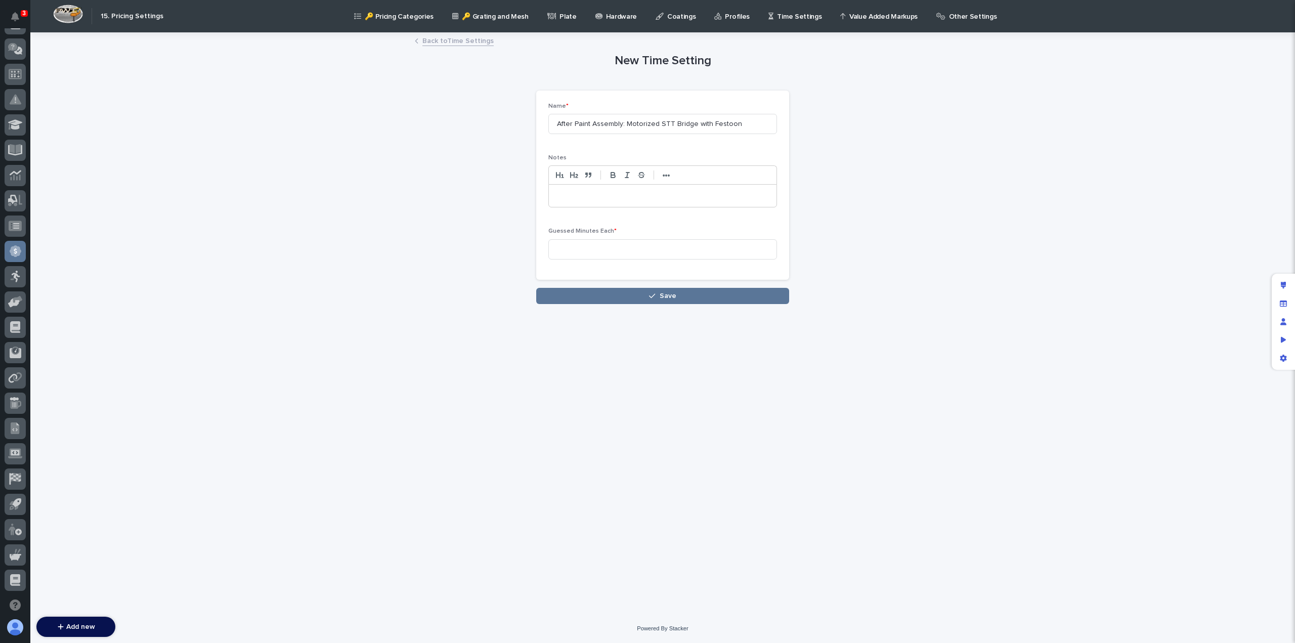
scroll to position [0, 0]
drag, startPoint x: 613, startPoint y: 195, endPoint x: 645, endPoint y: 195, distance: 32.9
click at [645, 195] on p "**********" at bounding box center [662, 196] width 213 height 10
click at [716, 197] on p "**********" at bounding box center [662, 196] width 213 height 10
click at [619, 245] on input at bounding box center [662, 249] width 229 height 20
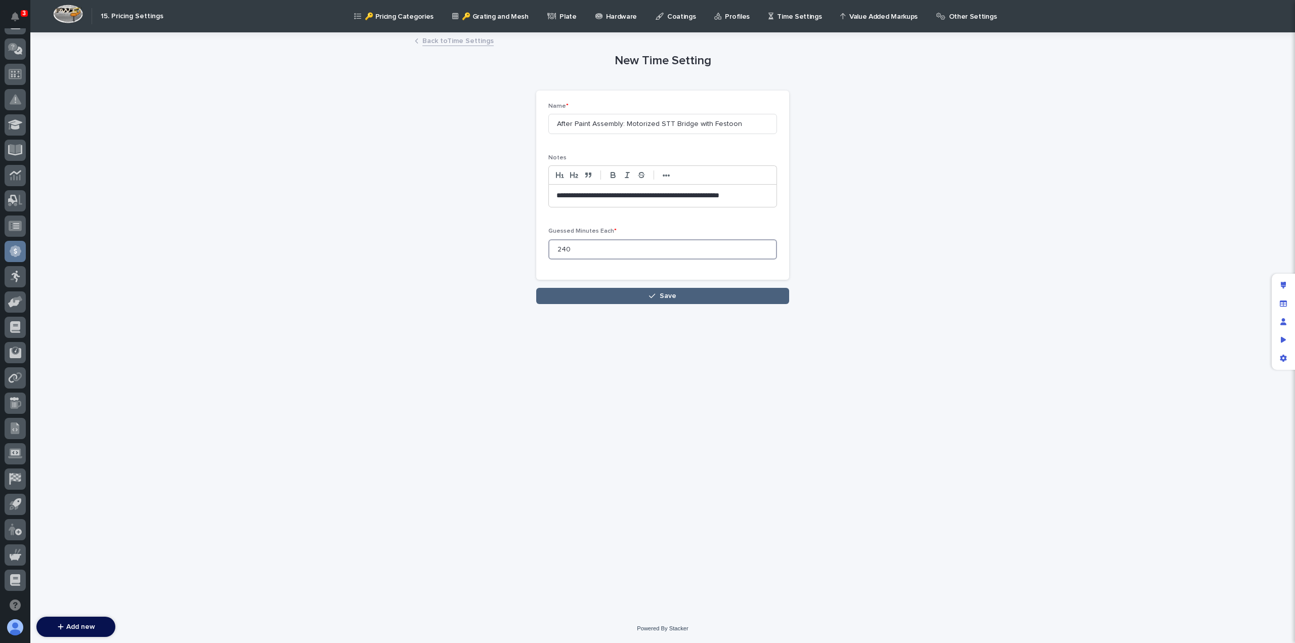
type input "240"
click at [655, 294] on icon "button" at bounding box center [652, 295] width 6 height 5
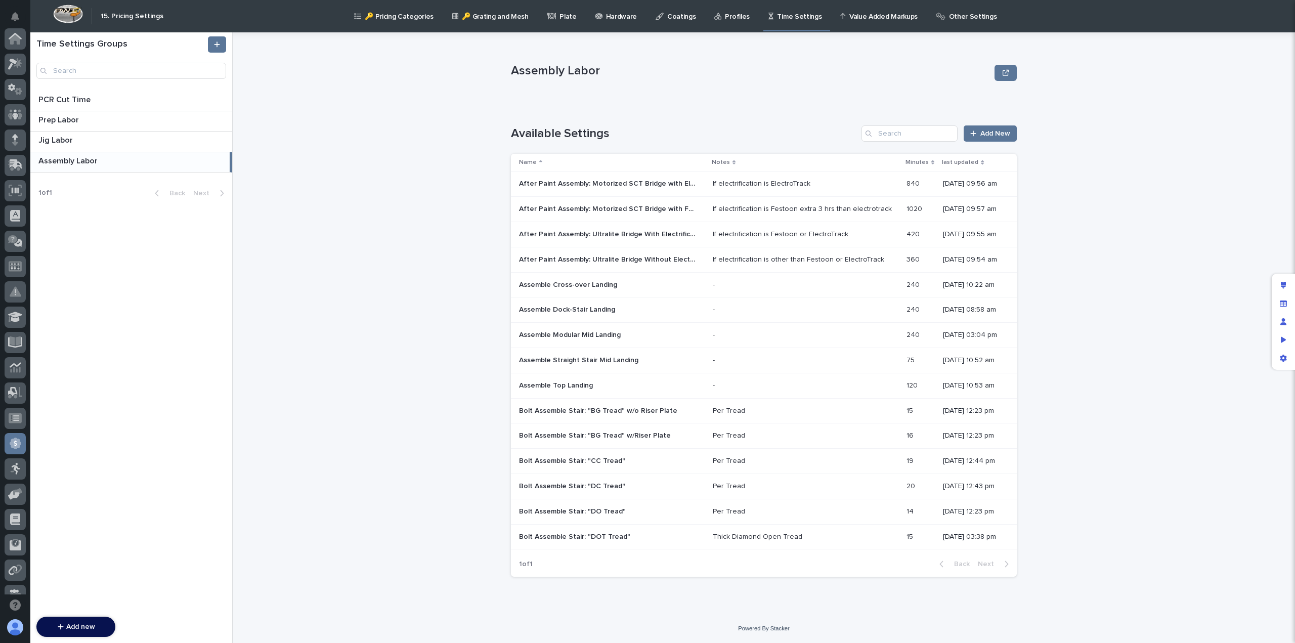
scroll to position [192, 0]
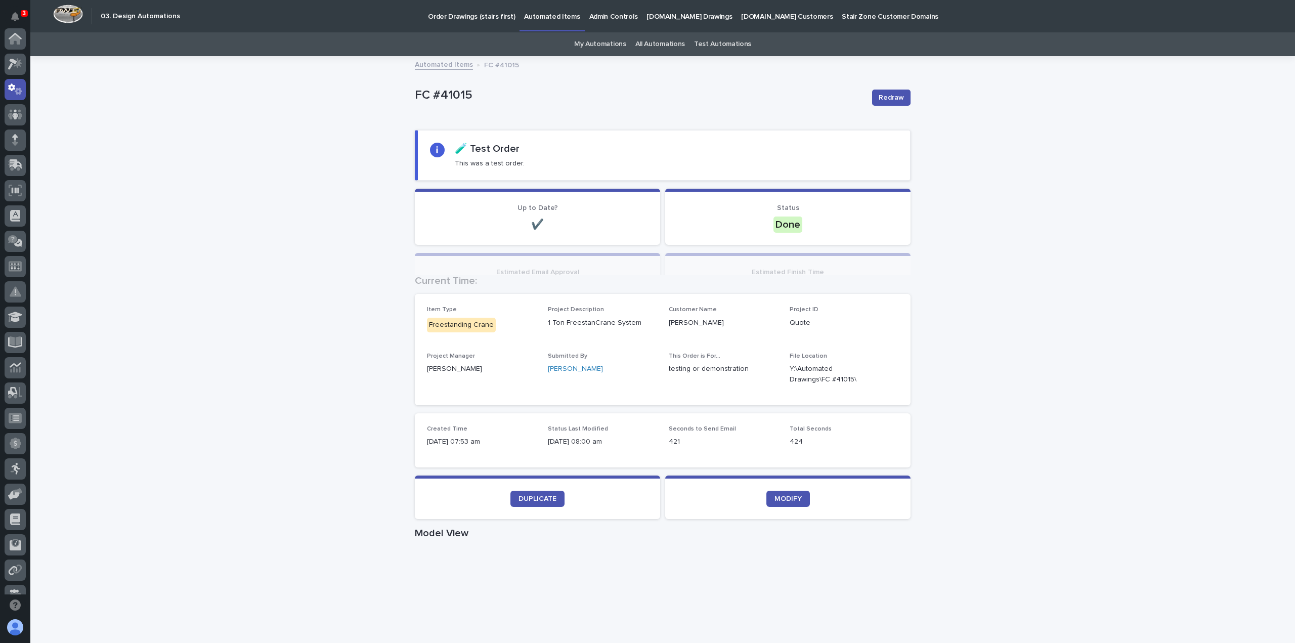
scroll to position [51, 0]
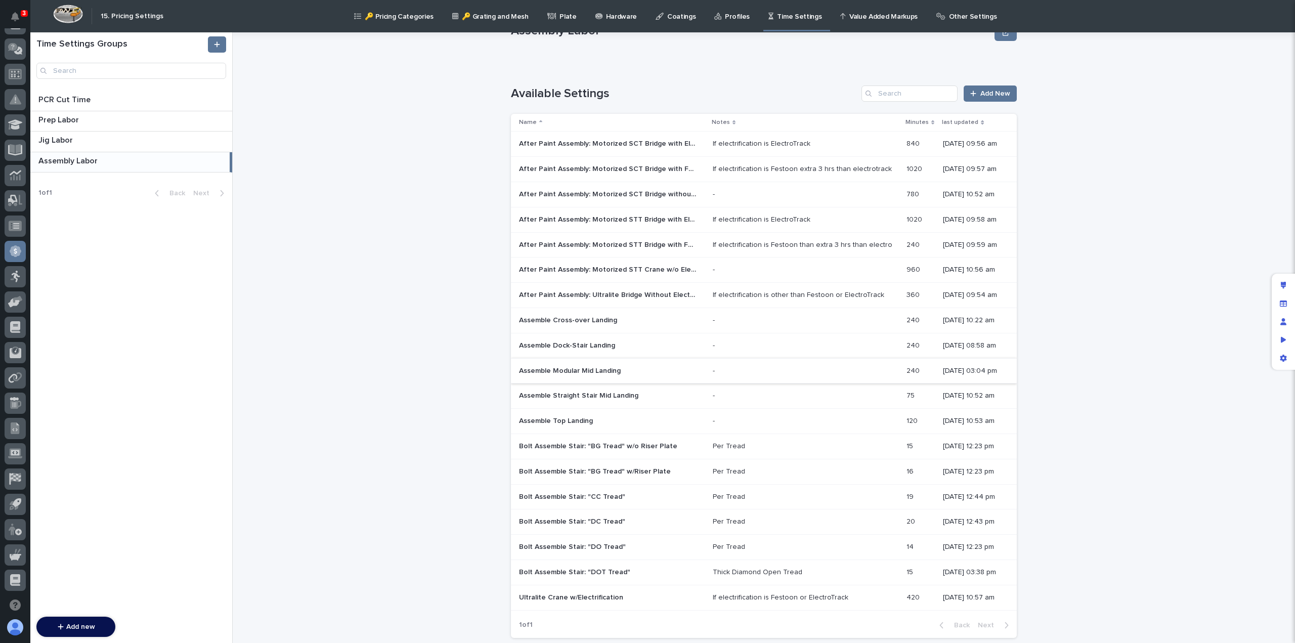
scroll to position [68, 0]
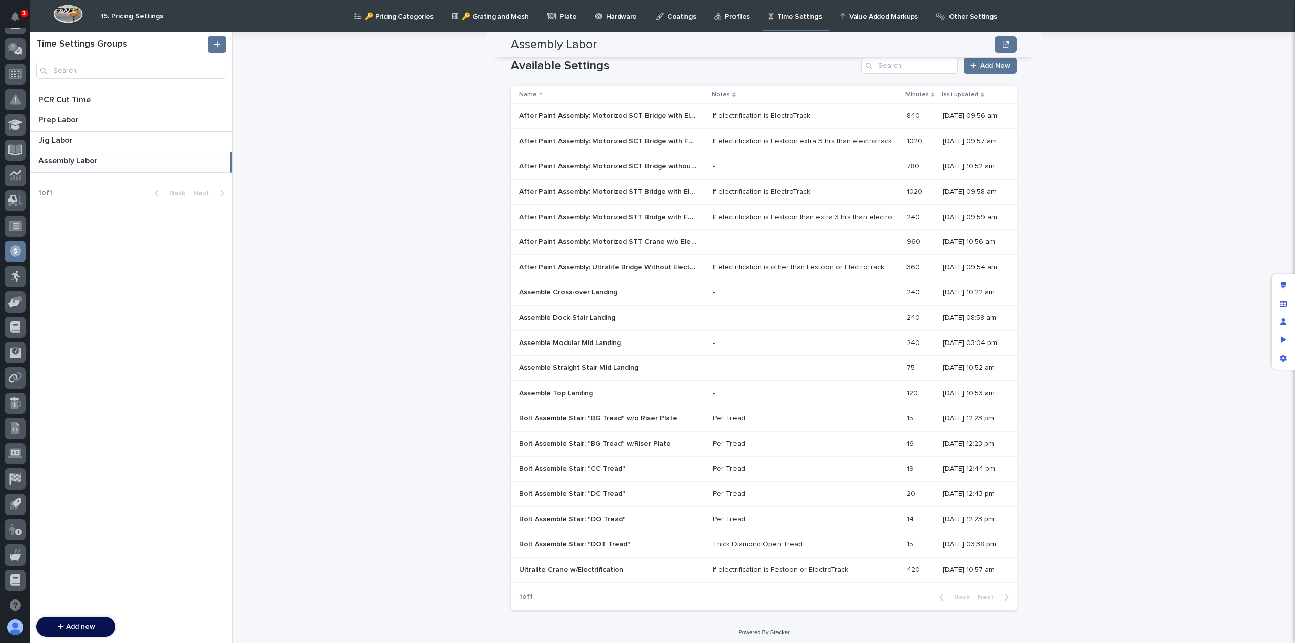
click at [615, 269] on p "After Paint Assembly: Ultralite Bridge Without Electrification" at bounding box center [608, 266] width 179 height 11
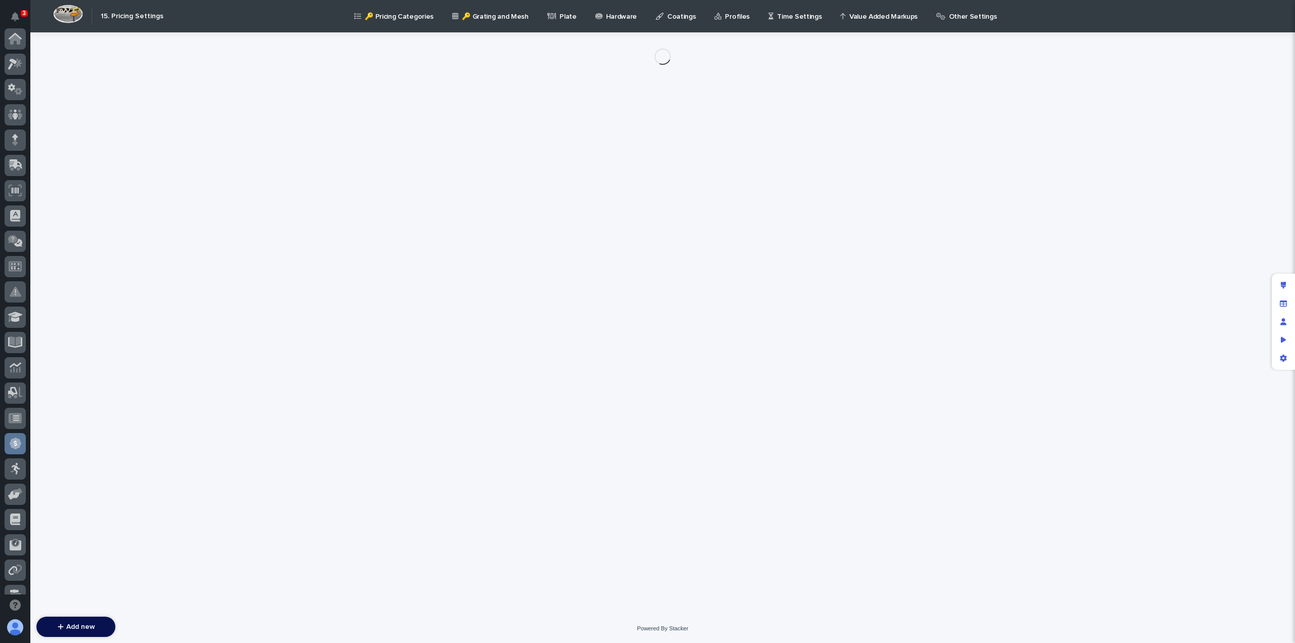
scroll to position [192, 0]
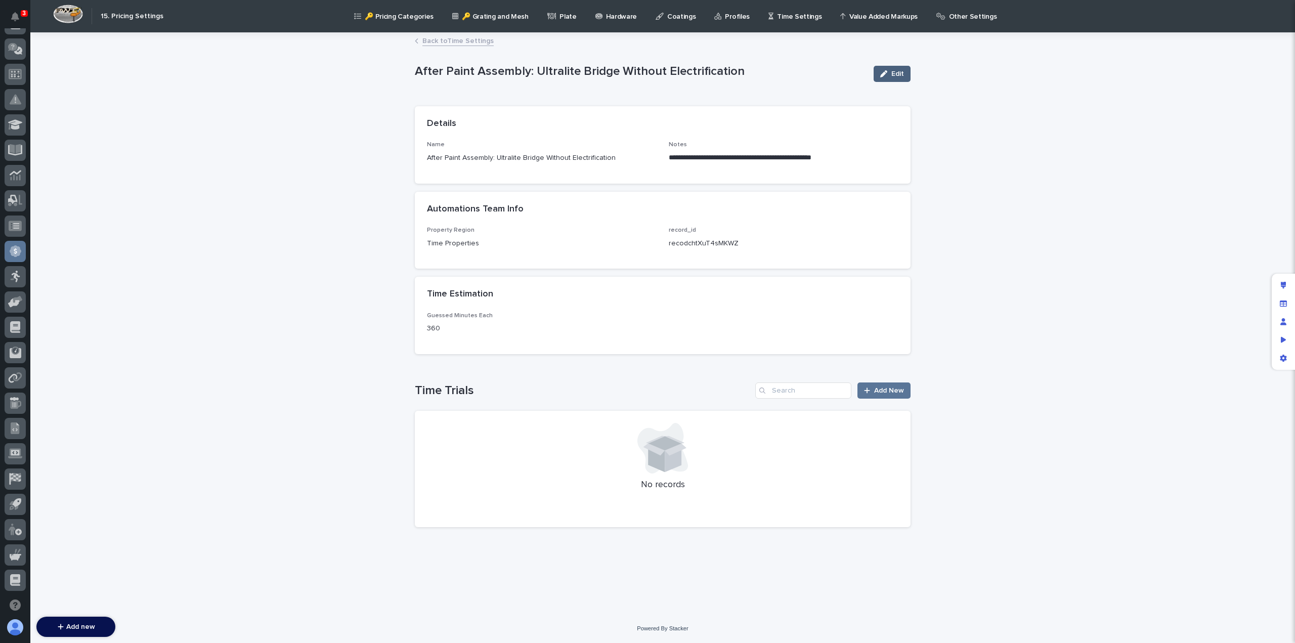
click at [896, 75] on span "Edit" at bounding box center [897, 73] width 13 height 7
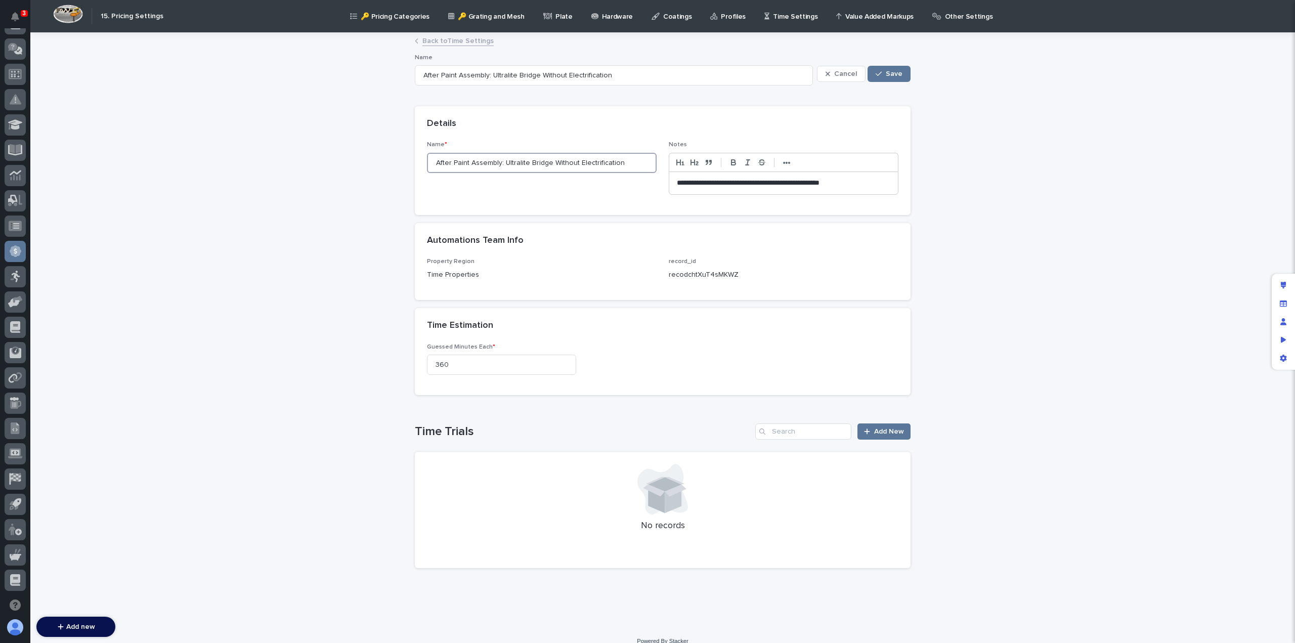
click at [499, 162] on input "After Paint Assembly: Ultralite Bridge Without Electrification" at bounding box center [542, 163] width 230 height 20
type input "After Paint Assembly:Ultralite Bridge Without Electrification"
type input "Ultralite Bridge Without Electrification"
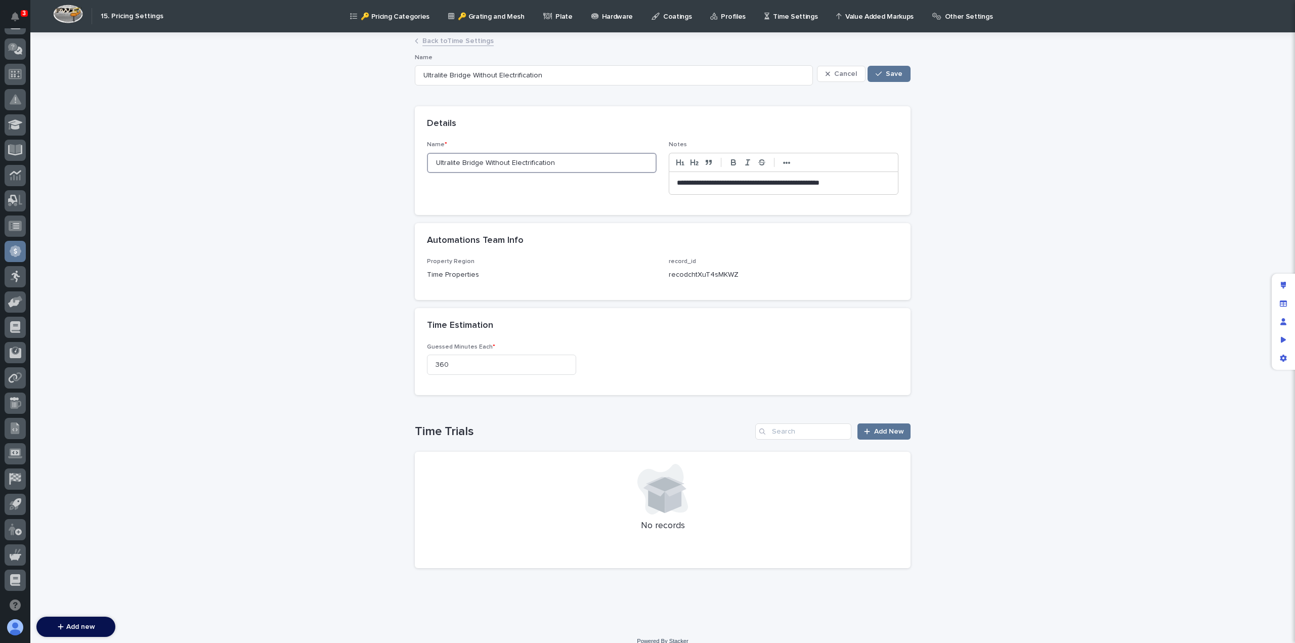
type input "Ultralite Bridg Without Electrification"
type input "Ultralite B Without Electrification"
type input "Ultralite Without Electrification"
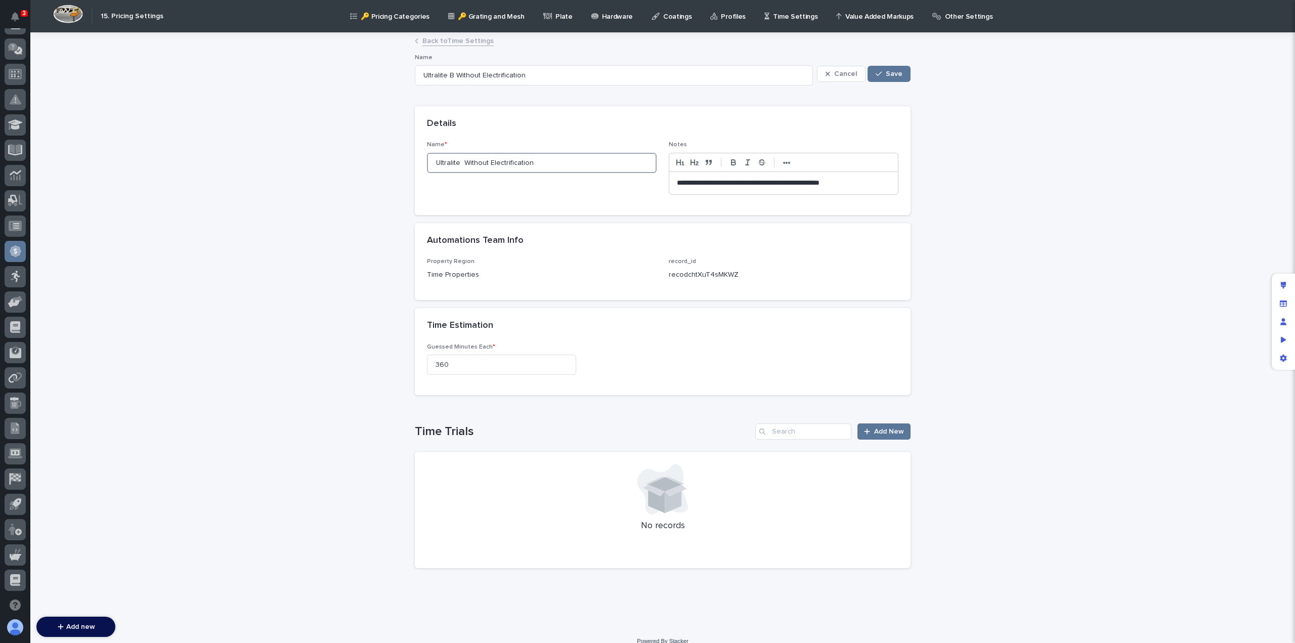
type input "Ultralite Without Electrification"
type input "Ultralite Cr Without Electrification"
type input "Ultralite Crane Without Electrification"
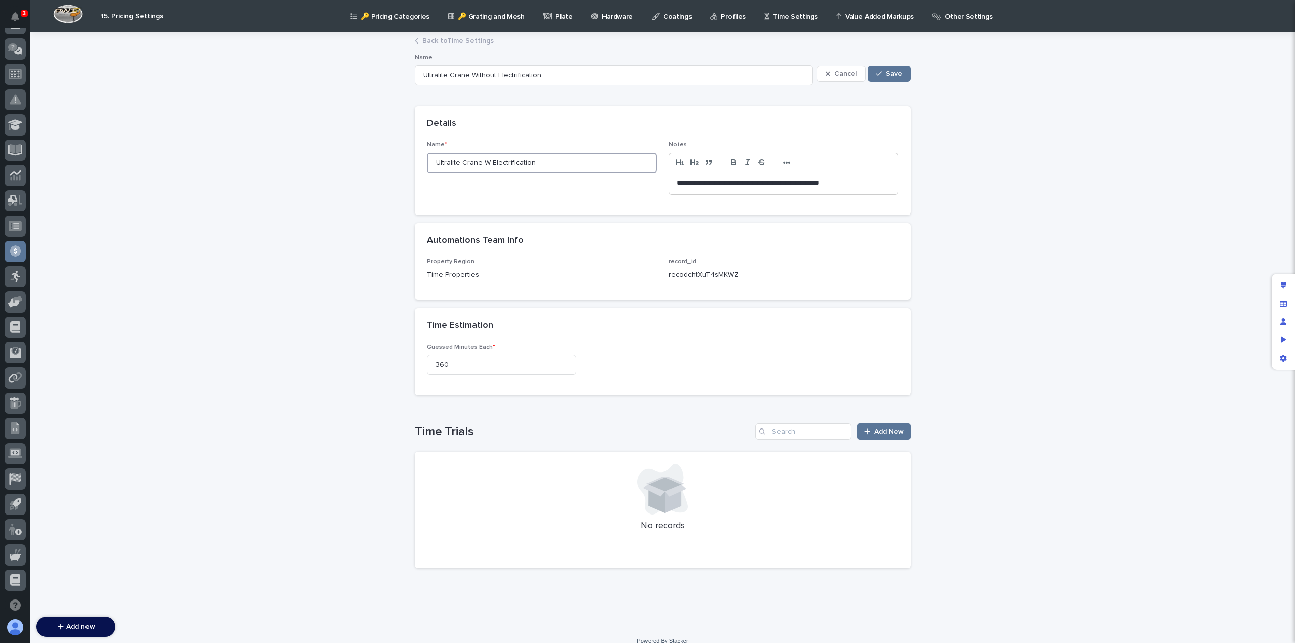
type input "Ultralite Crane Electrification"
type input "Ultralite Crane w Electrification"
type input "Ultralite Crane w/o Electrification"
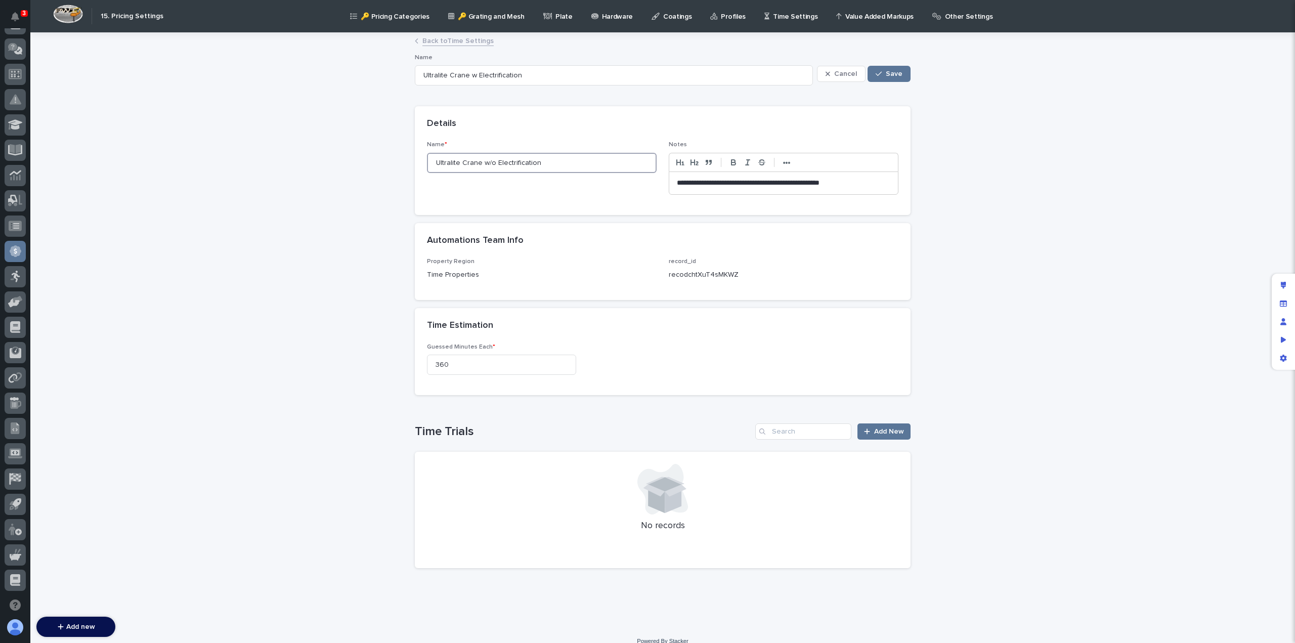
type input "Ultralite Crane w/o Electrification"
click at [892, 74] on span "Save" at bounding box center [894, 73] width 17 height 7
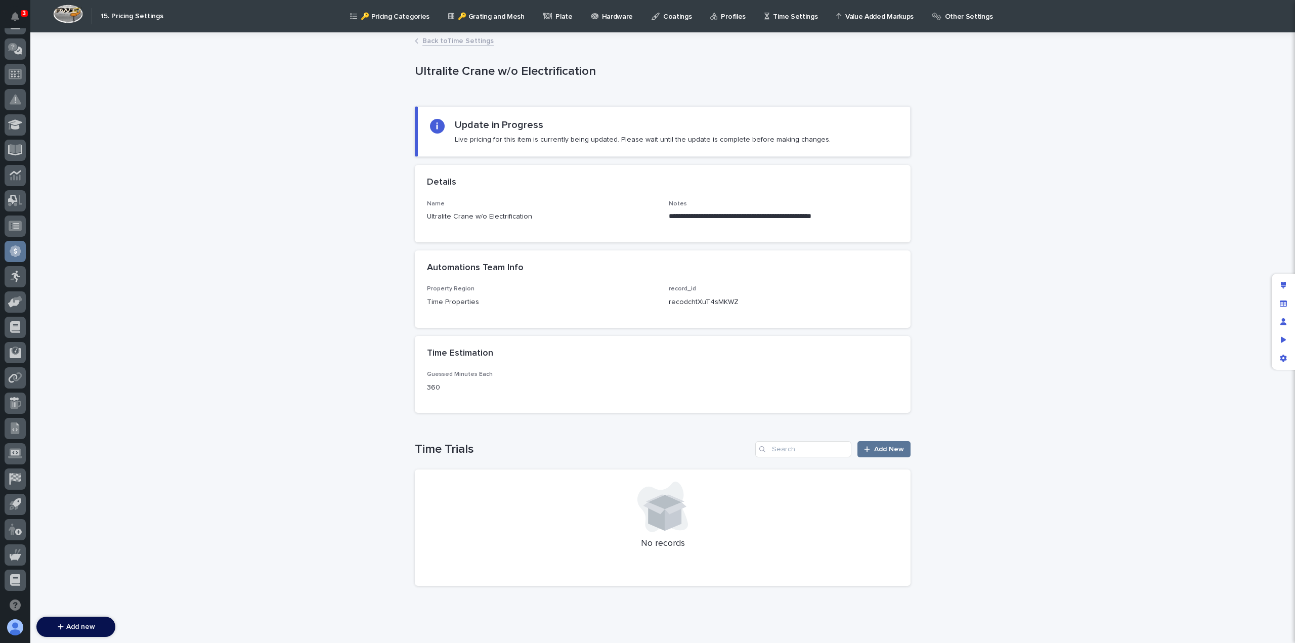
click at [440, 42] on link "Back to Time Settings" at bounding box center [457, 40] width 71 height 12
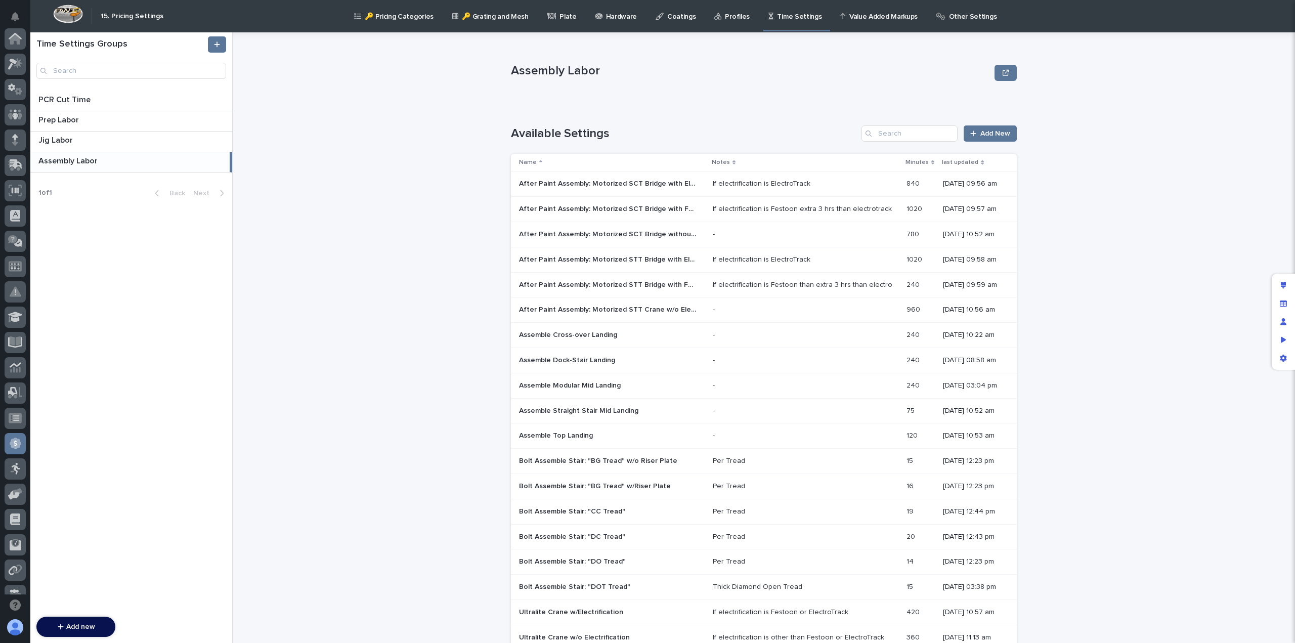
scroll to position [192, 0]
click at [599, 309] on p "After Paint Assembly: Motorized STT Crane w/o Electrification" at bounding box center [608, 309] width 179 height 11
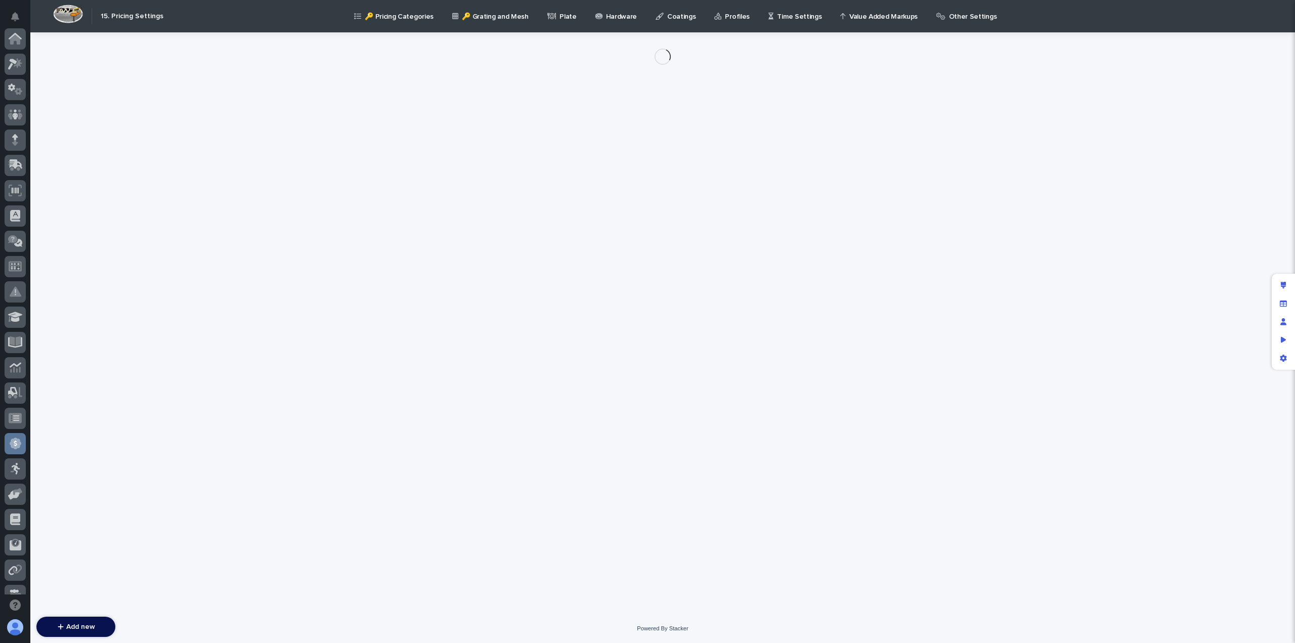
scroll to position [192, 0]
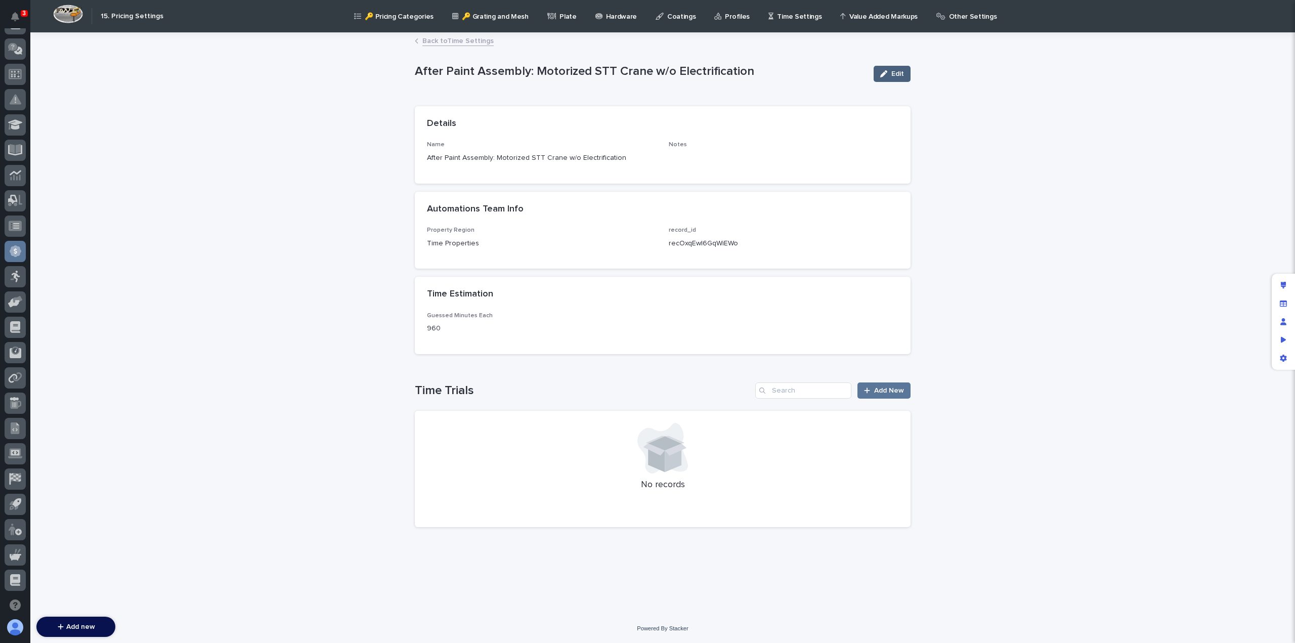
click at [903, 72] on span "Edit" at bounding box center [897, 73] width 13 height 7
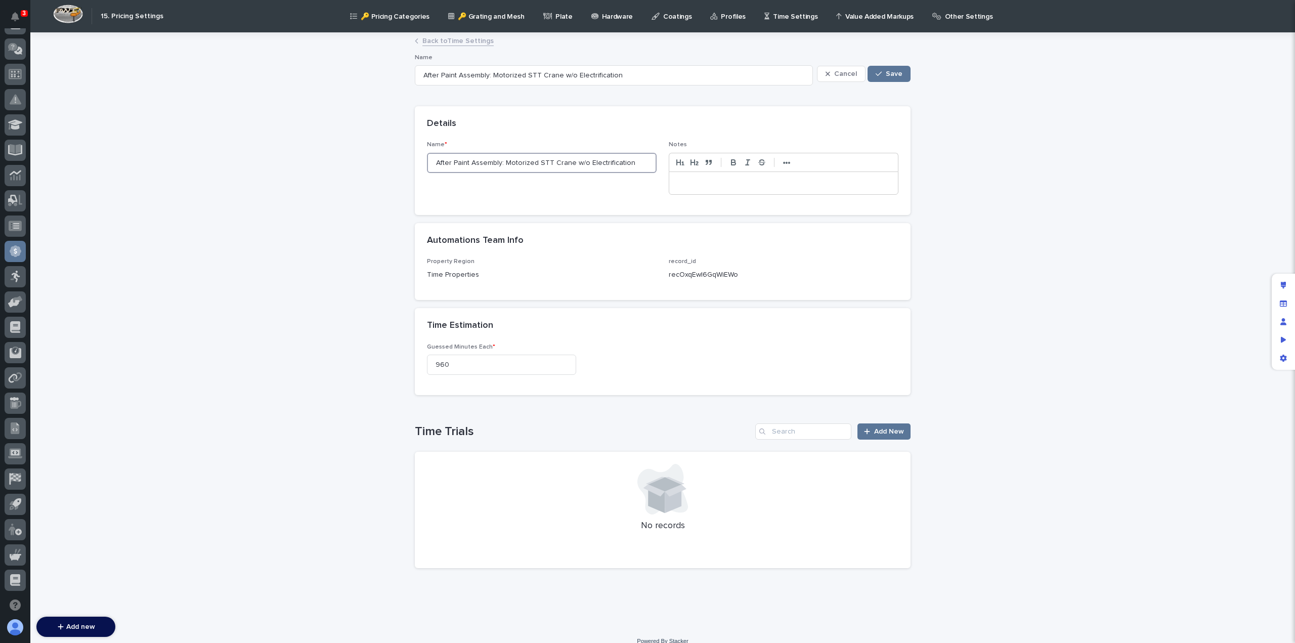
drag, startPoint x: 499, startPoint y: 161, endPoint x: 404, endPoint y: 166, distance: 95.2
click at [404, 166] on div "Loading... Saving… Loading... Saving… After Paint Assembly: Motorized STT Crane…" at bounding box center [662, 329] width 1265 height 593
type input "Motorized STT Crane w/o Electrification"
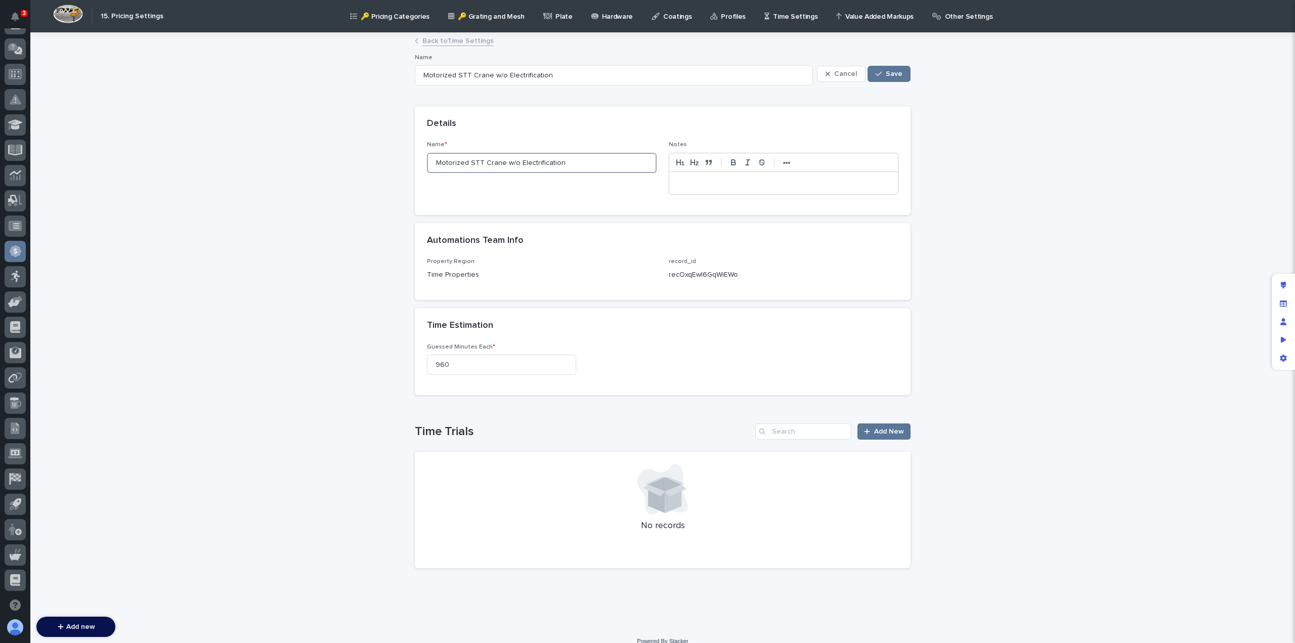
type input "Motorized STT Crane w/o Electrification"
click at [464, 162] on input "Motorized STT Crane w/o Electrification" at bounding box center [542, 163] width 230 height 20
type input "MotorizedSTT Crane w/o Electrification"
type input "STT Crane w/o Electrification"
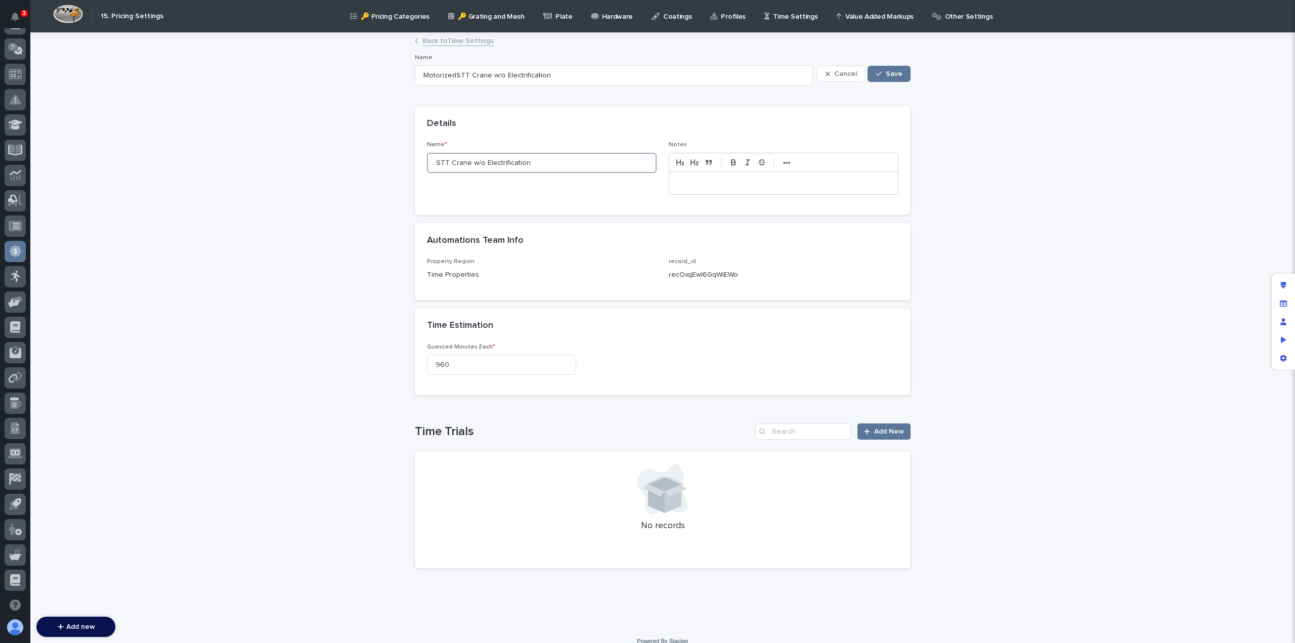
type input "STT Crane w/o Electrification"
click at [888, 75] on span "Save" at bounding box center [894, 73] width 17 height 7
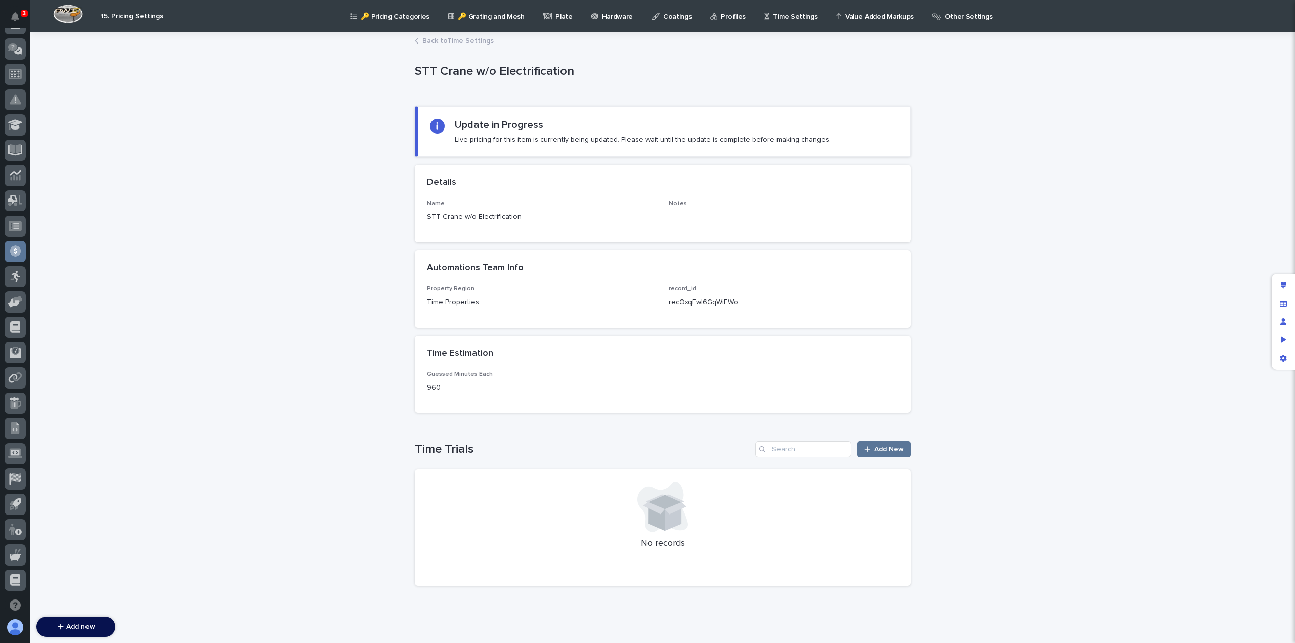
click at [463, 38] on link "Back to Time Settings" at bounding box center [457, 40] width 71 height 12
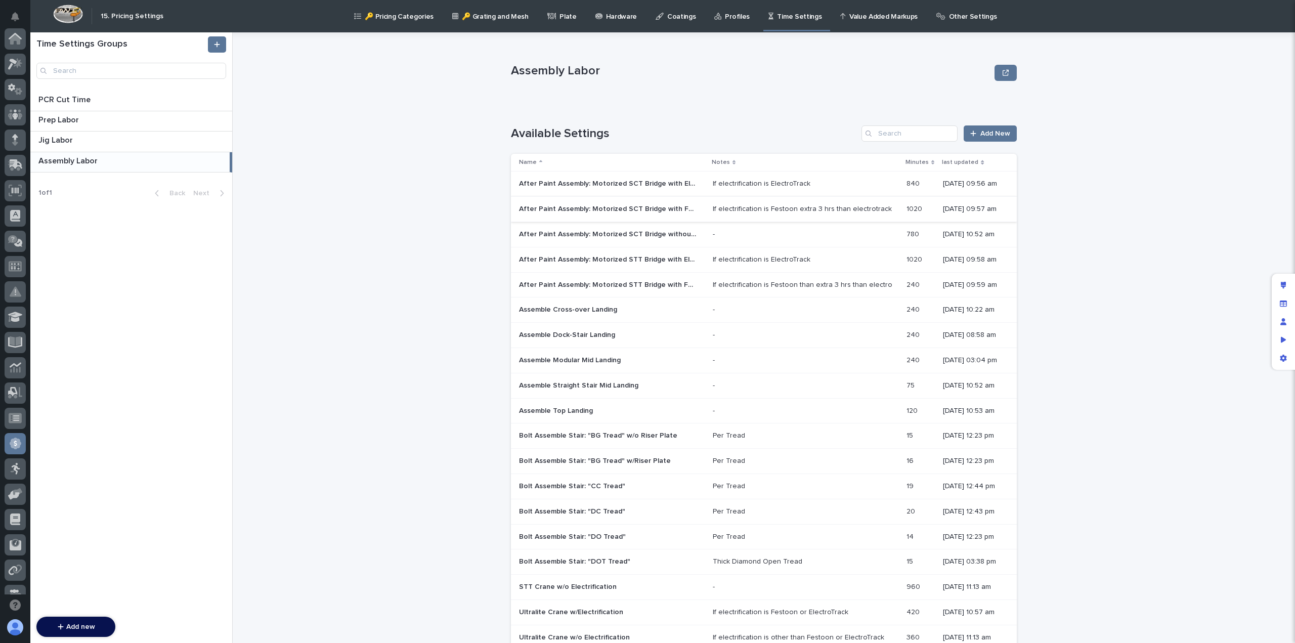
scroll to position [192, 0]
click at [614, 262] on p "After Paint Assembly: Motorized STT Bridge with ElectroTrack" at bounding box center [608, 258] width 179 height 11
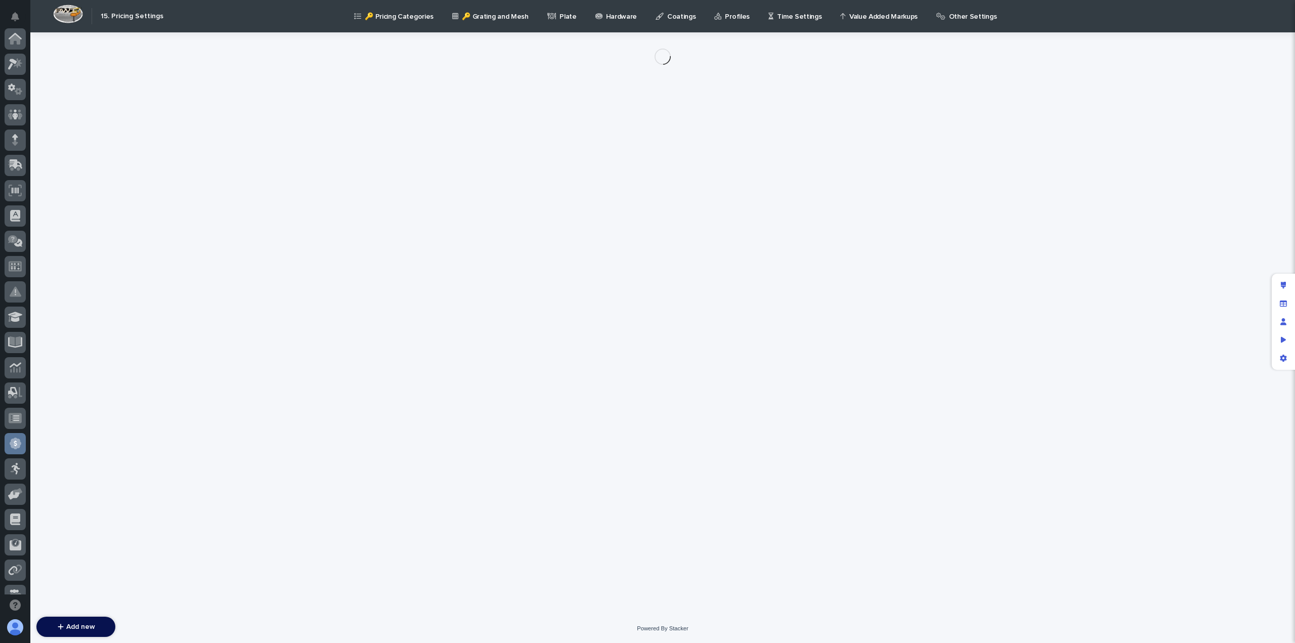
scroll to position [192, 0]
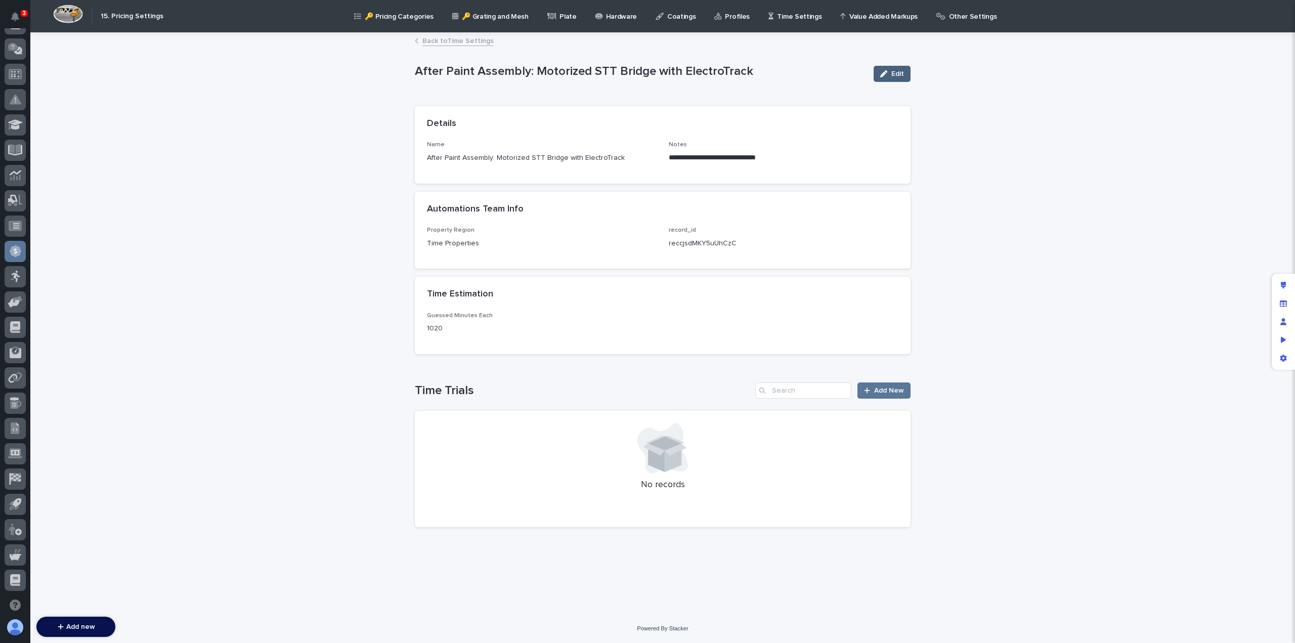
click at [909, 72] on button "Edit" at bounding box center [892, 74] width 37 height 16
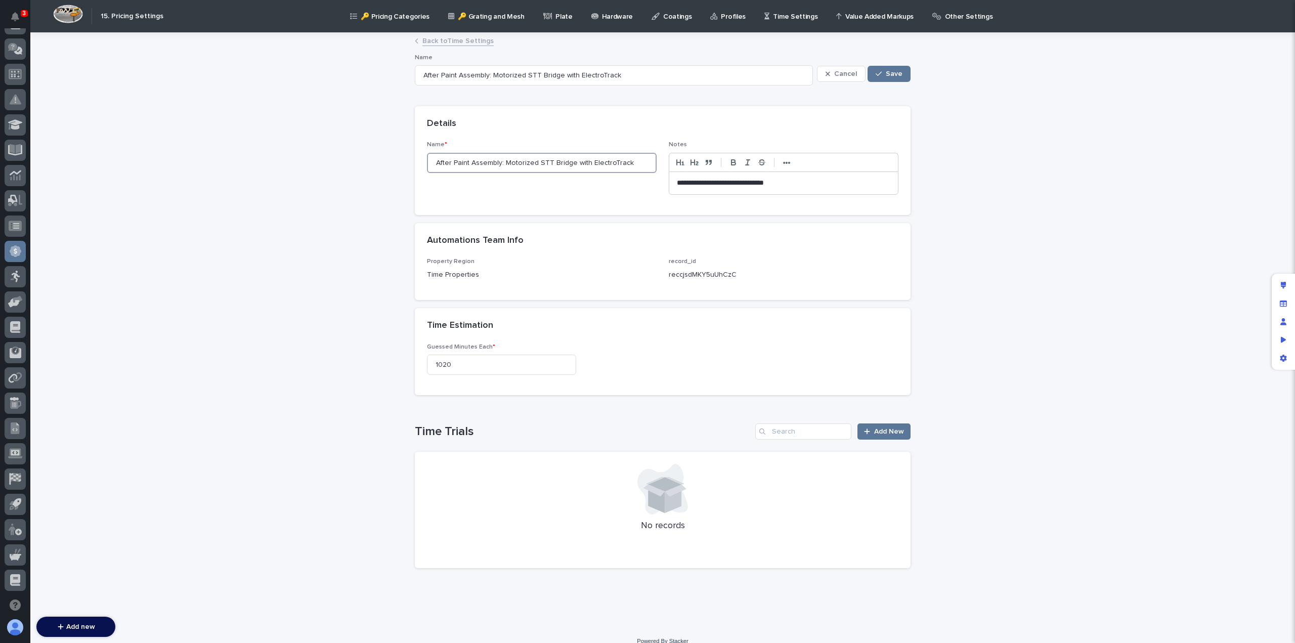
drag, startPoint x: 532, startPoint y: 160, endPoint x: 375, endPoint y: 167, distance: 157.5
click at [376, 167] on div "**********" at bounding box center [662, 329] width 1265 height 593
type input "STT Bridge with ElectroTrack"
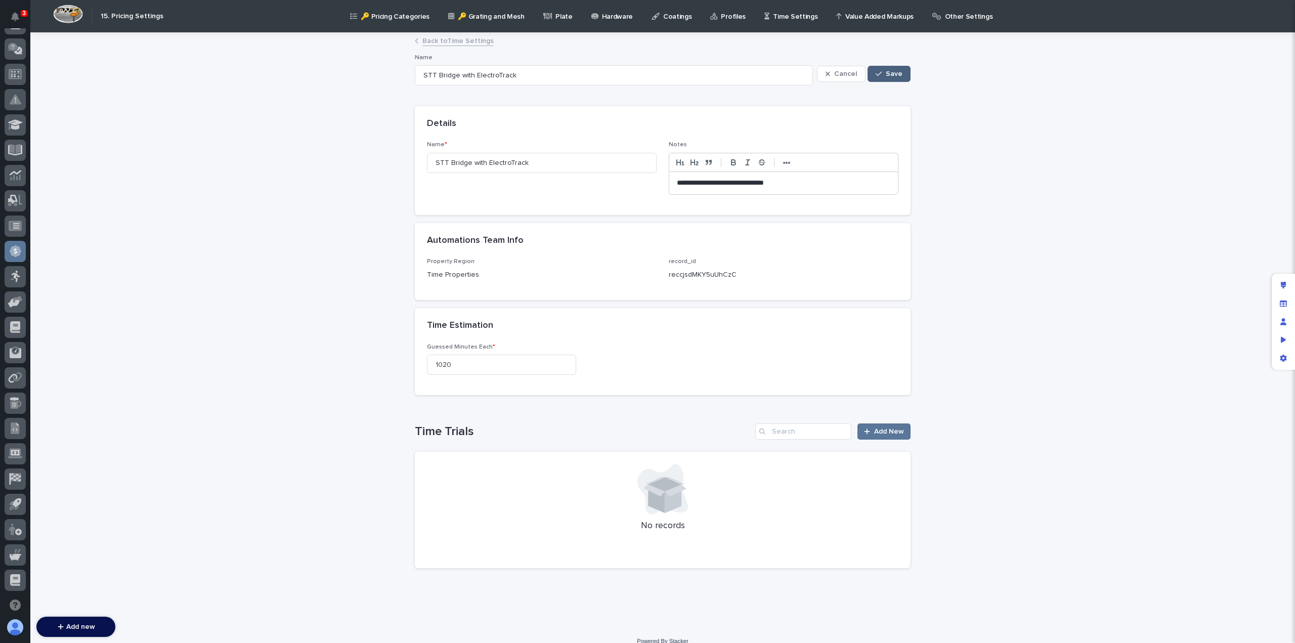
click at [886, 70] on span "Save" at bounding box center [894, 73] width 17 height 7
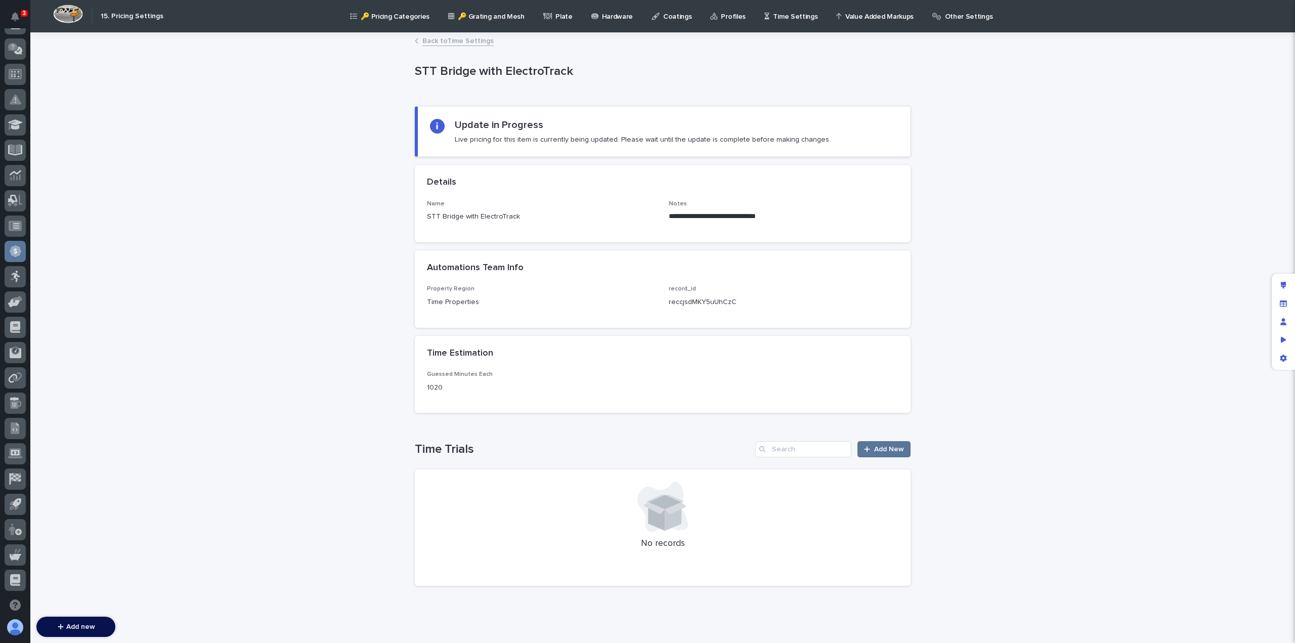
click at [452, 35] on link "Back to Time Settings" at bounding box center [457, 40] width 71 height 12
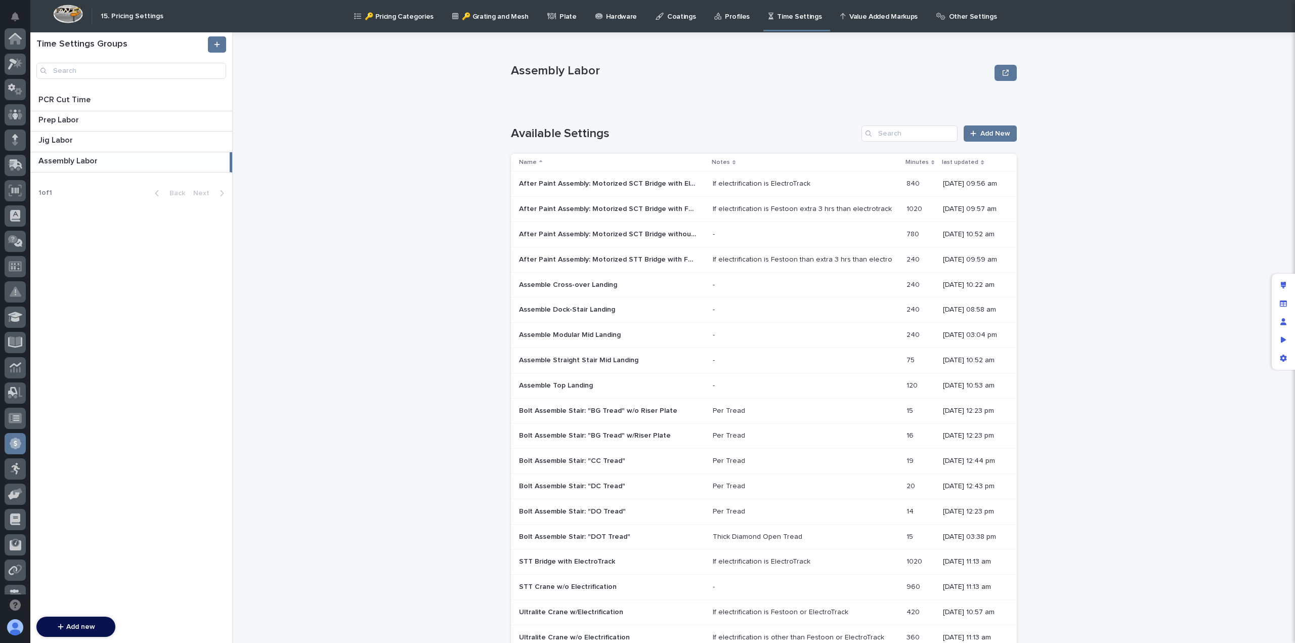
scroll to position [192, 0]
click at [613, 259] on p "After Paint Assembly: Motorized STT Bridge with Festoon" at bounding box center [608, 258] width 179 height 11
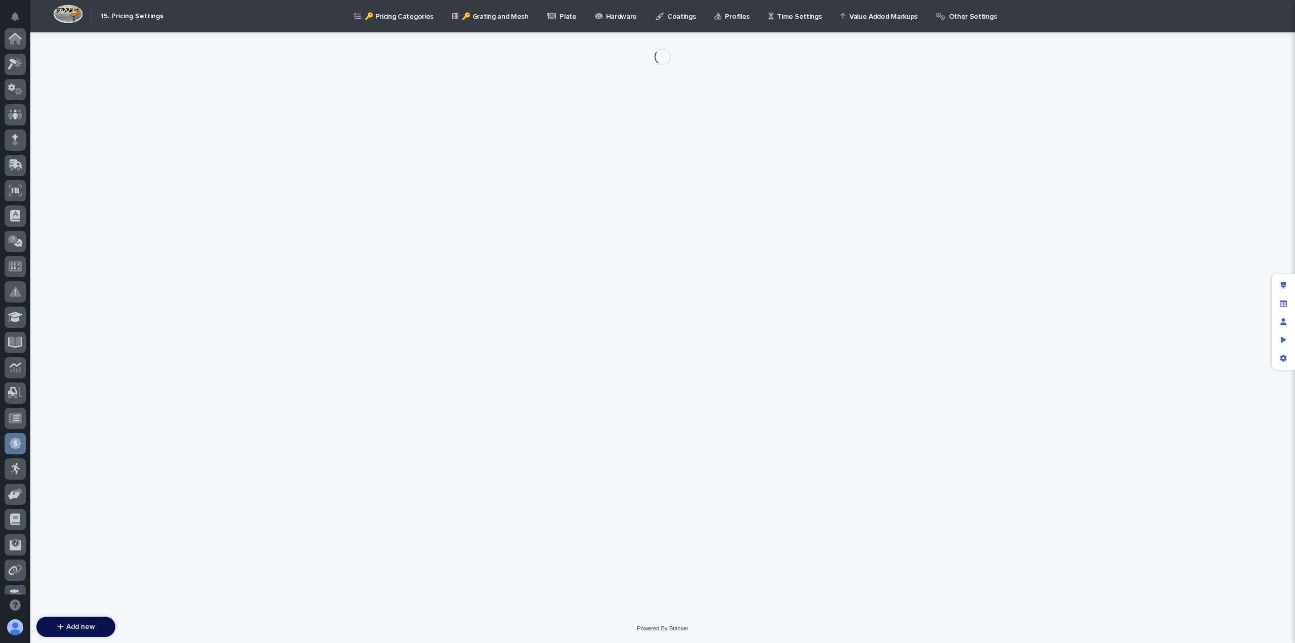
scroll to position [192, 0]
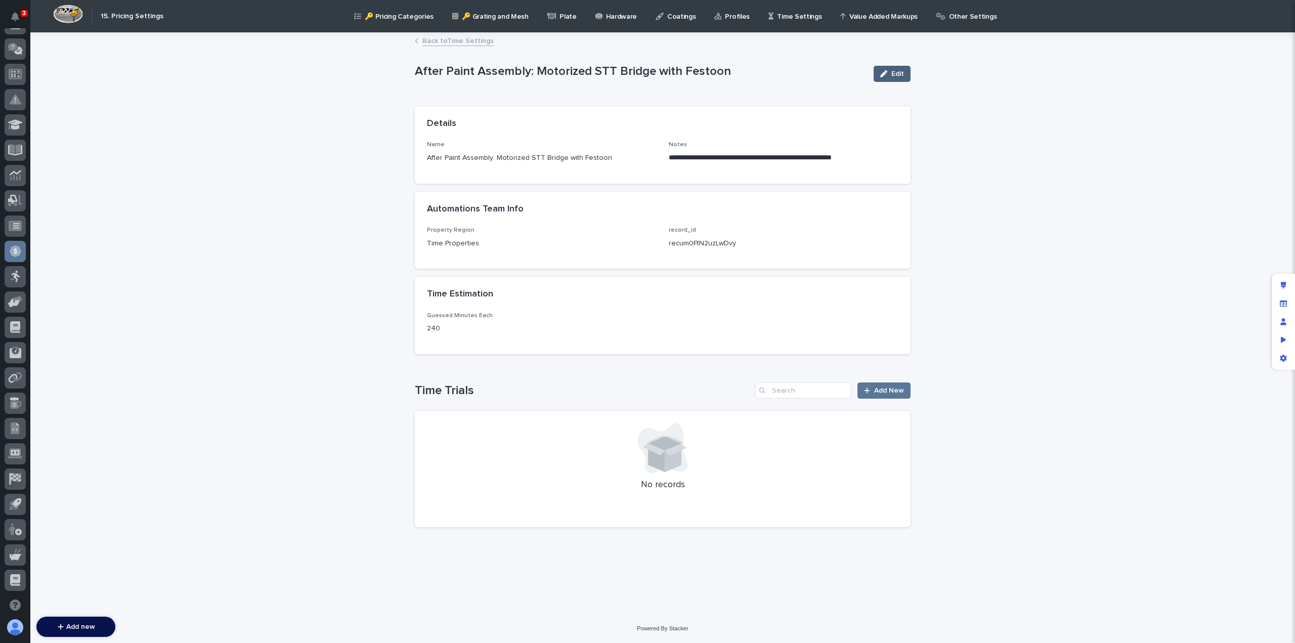
click at [888, 69] on button "Edit" at bounding box center [892, 74] width 37 height 16
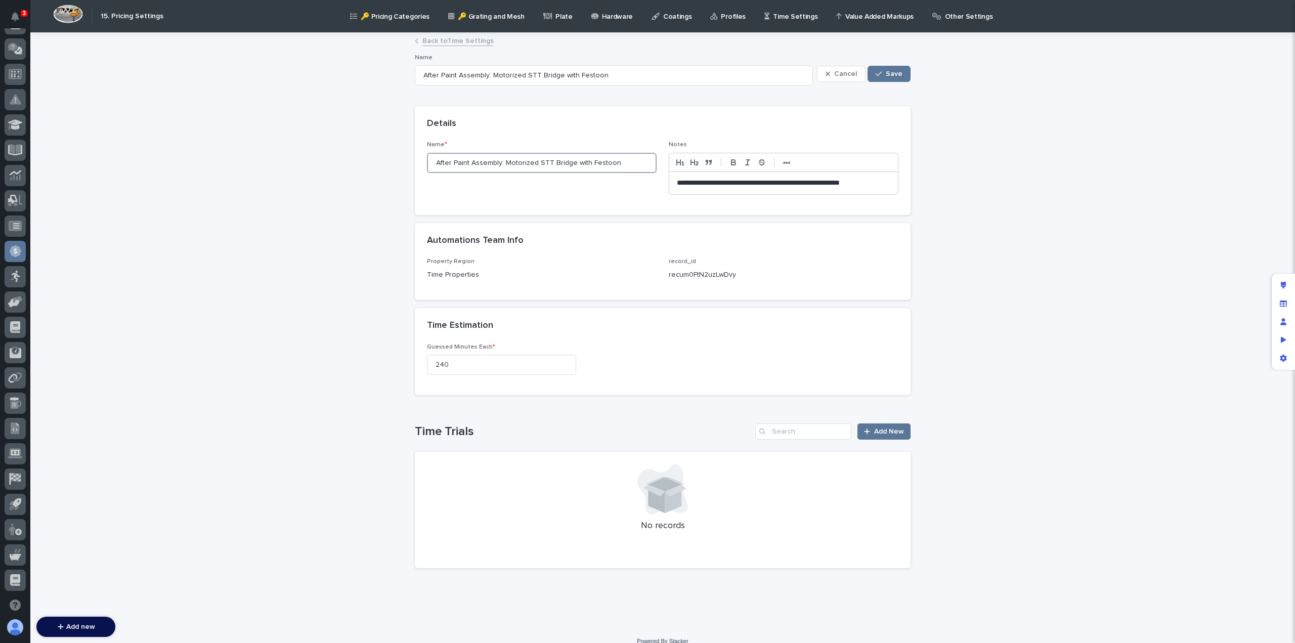
drag, startPoint x: 533, startPoint y: 160, endPoint x: 371, endPoint y: 160, distance: 161.9
click at [371, 160] on div "**********" at bounding box center [662, 329] width 1265 height 593
type input "STT Bridge with Festoon"
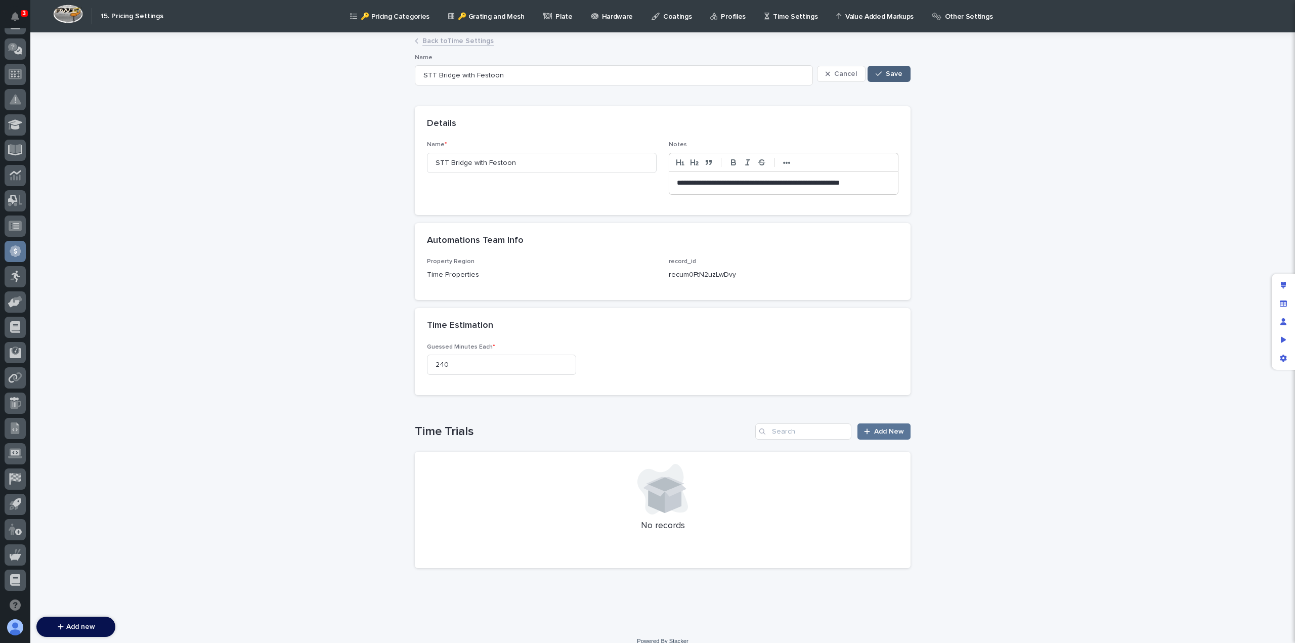
click at [886, 73] on span "Save" at bounding box center [894, 73] width 17 height 7
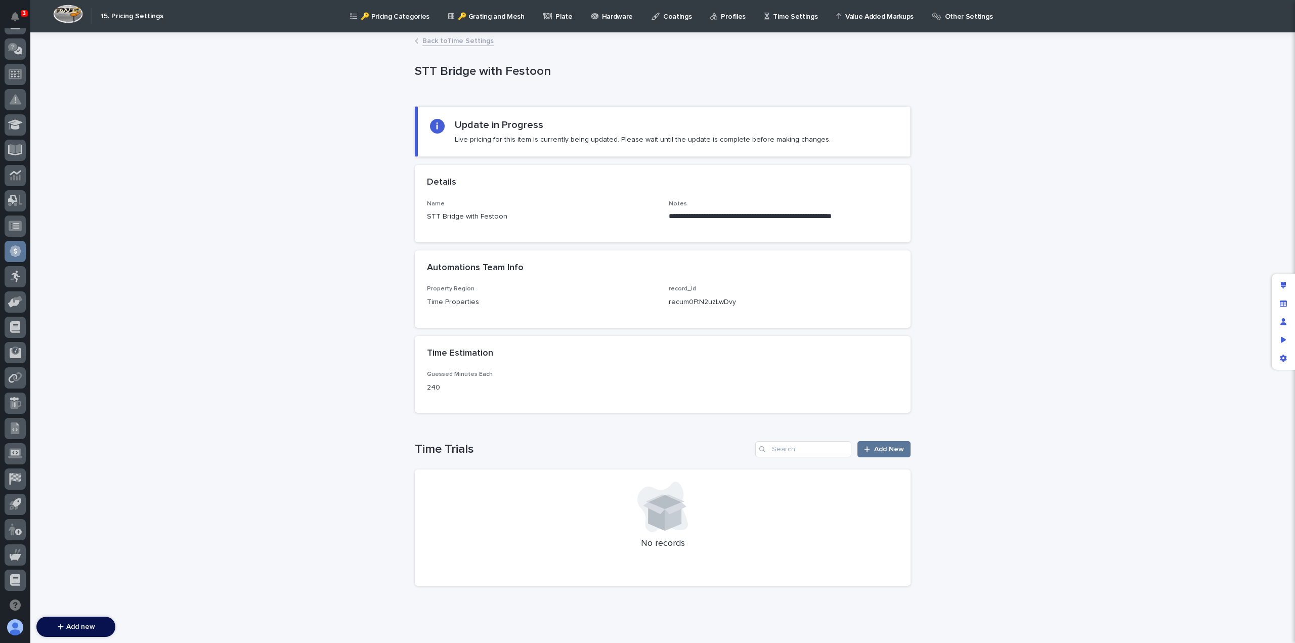
click at [443, 41] on link "Back to Time Settings" at bounding box center [457, 40] width 71 height 12
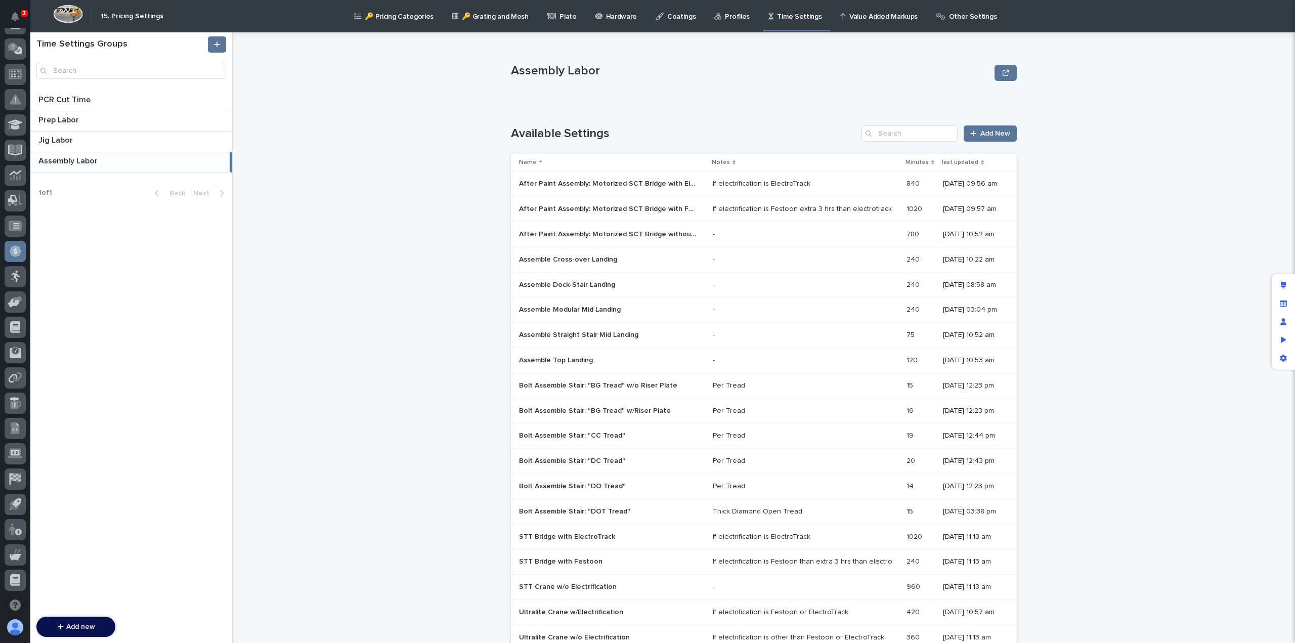
click at [605, 183] on p "After Paint Assembly: Motorized SCT Bridge with ElectroTrack" at bounding box center [608, 183] width 179 height 11
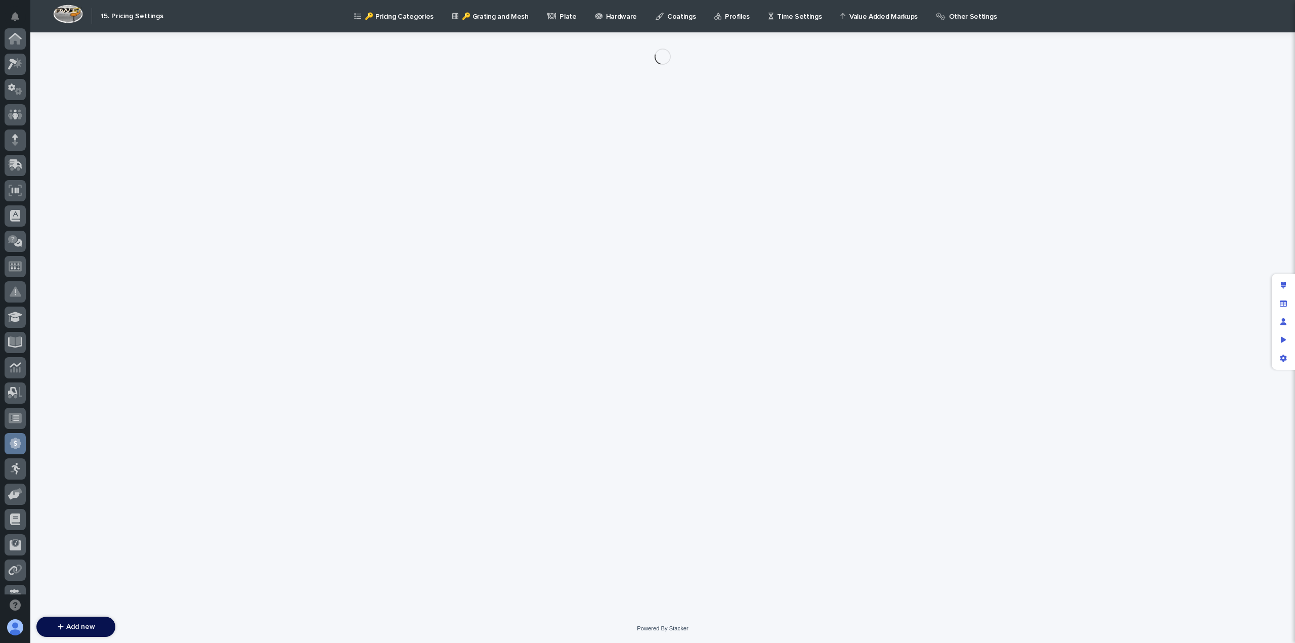
scroll to position [192, 0]
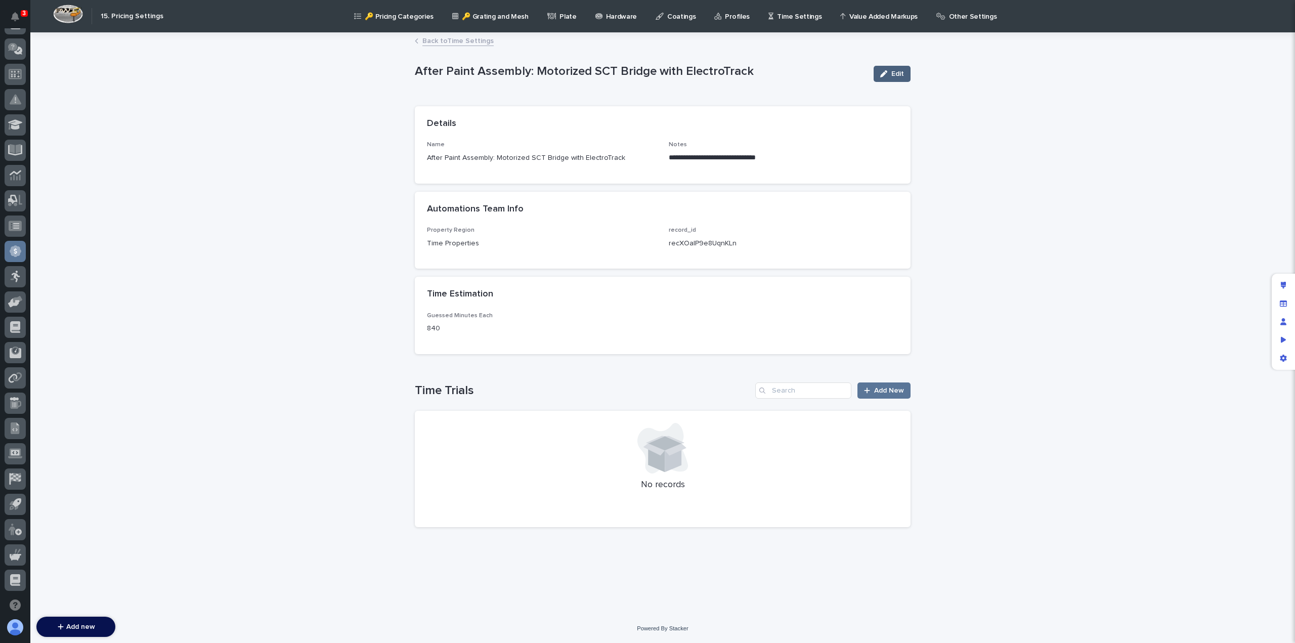
click at [887, 71] on icon "button" at bounding box center [883, 73] width 7 height 7
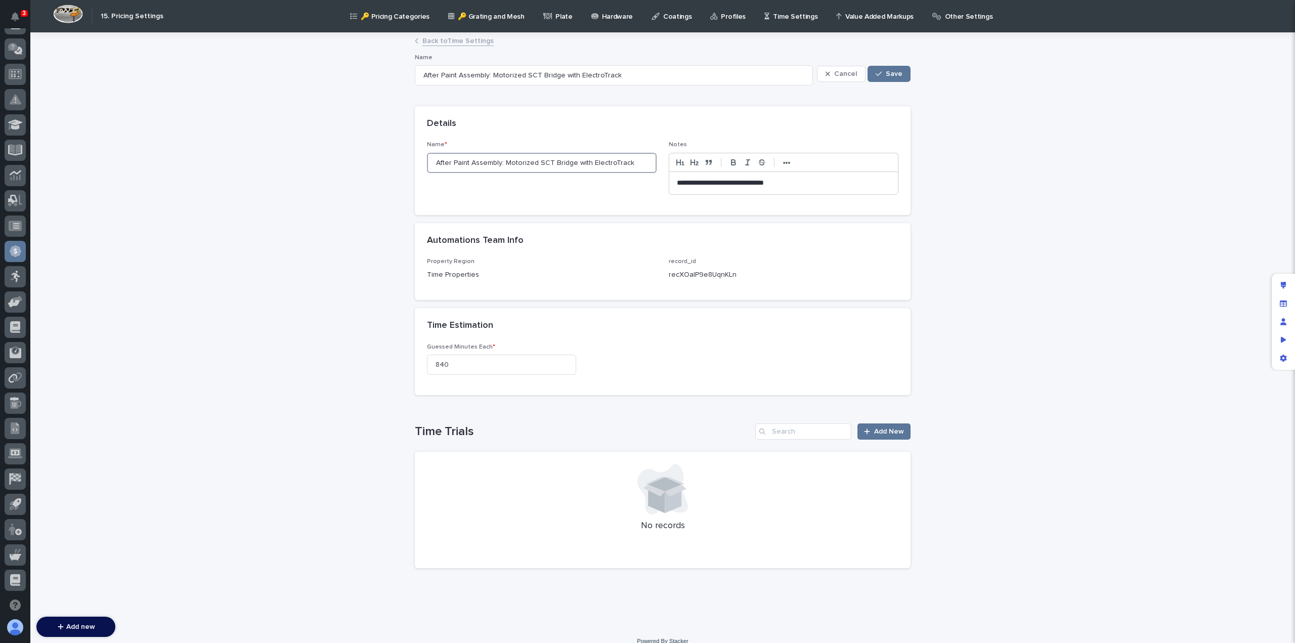
drag, startPoint x: 532, startPoint y: 163, endPoint x: 386, endPoint y: 161, distance: 145.2
click at [386, 161] on div "**********" at bounding box center [662, 329] width 1265 height 593
type input "= SCT Bridge with ElectroTrack"
type input "SCT Bridge with ElectroTrack"
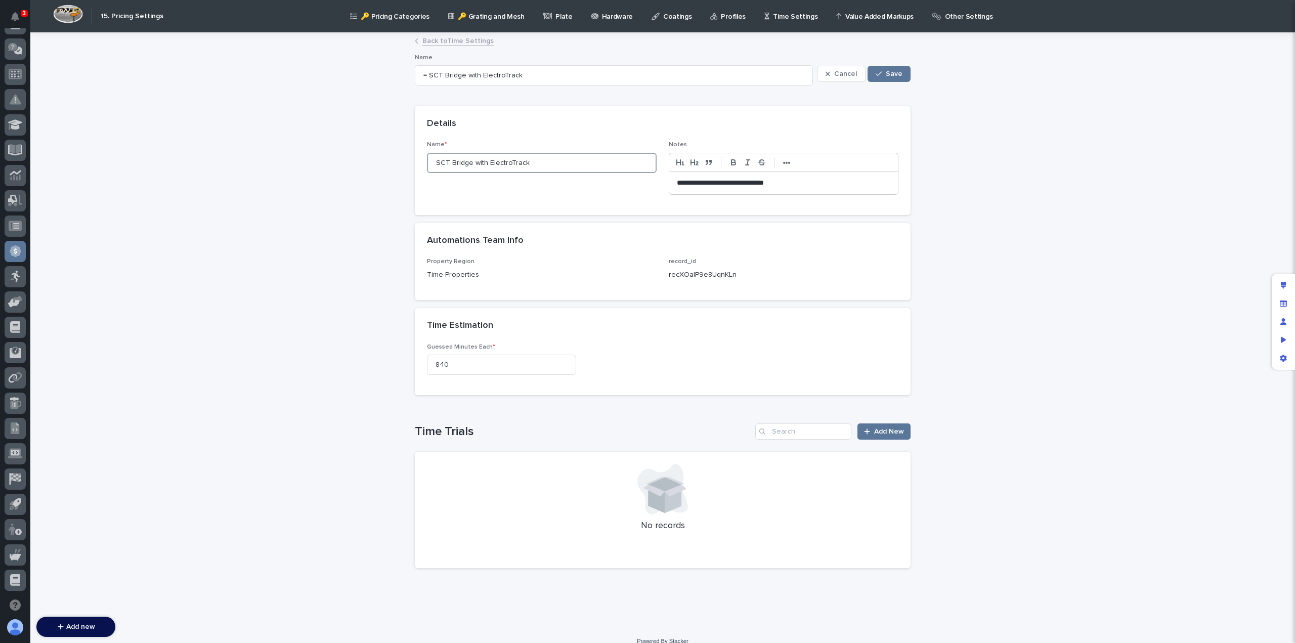
type input "SCT Bridge with ElectroTrack"
click at [896, 73] on span "Save" at bounding box center [894, 73] width 17 height 7
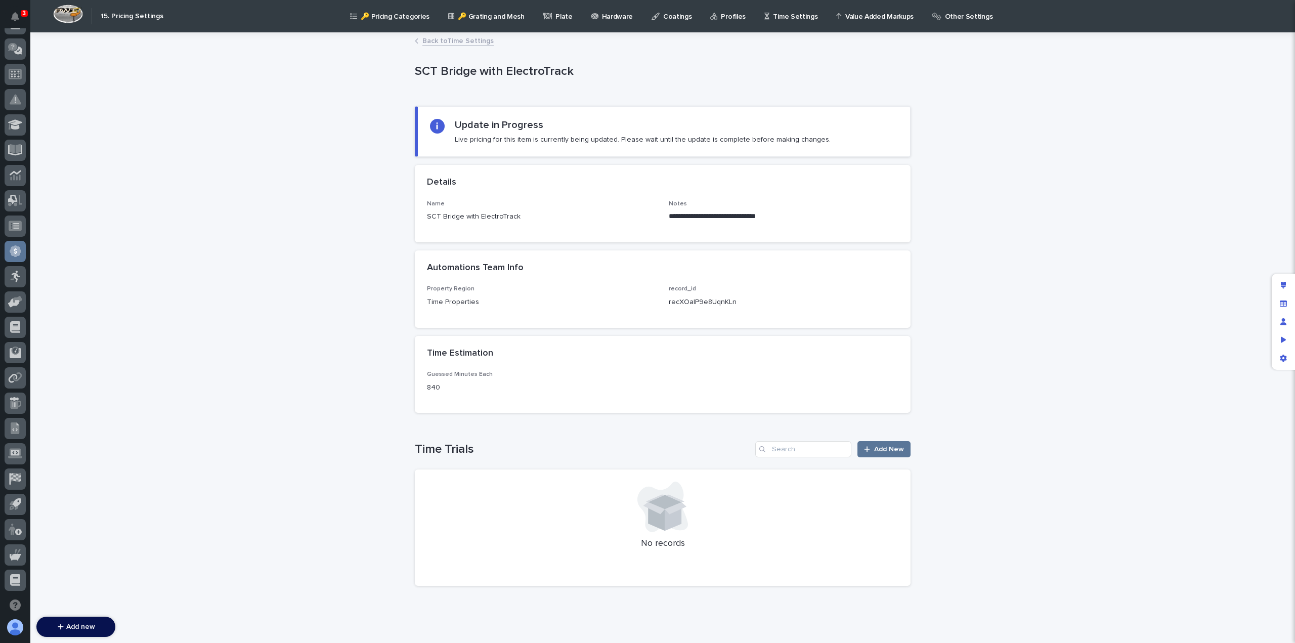
click at [457, 41] on link "Back to Time Settings" at bounding box center [457, 40] width 71 height 12
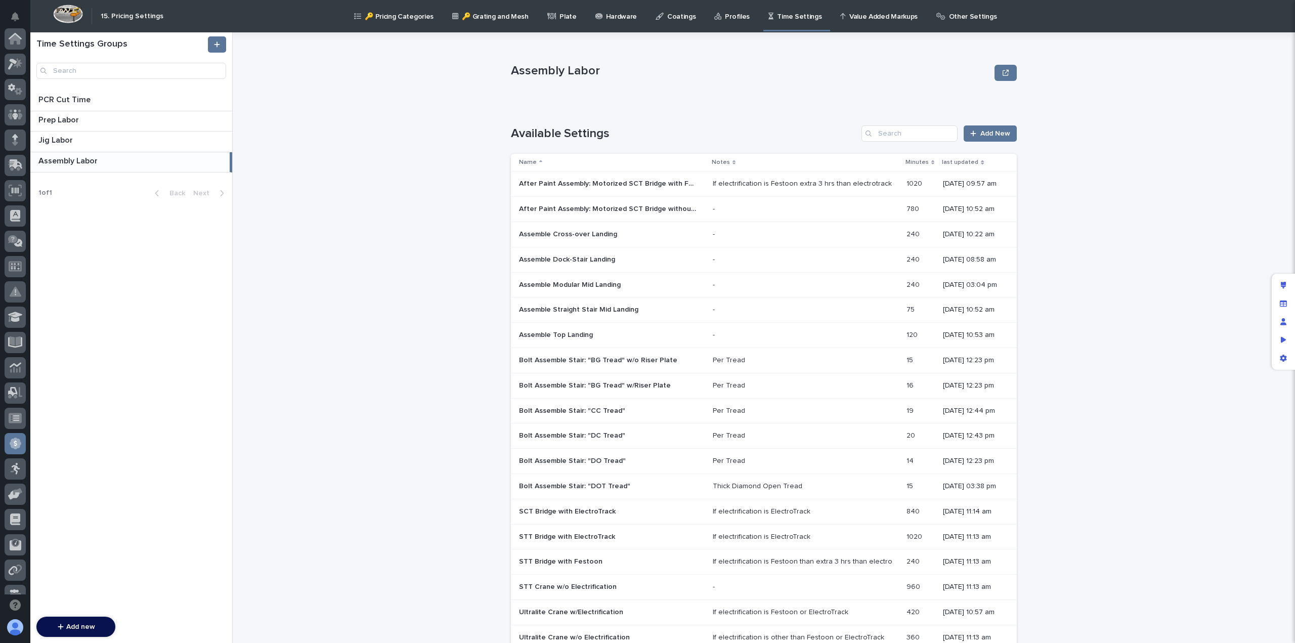
scroll to position [192, 0]
click at [586, 186] on p "After Paint Assembly: Motorized SCT Bridge with Festoon" at bounding box center [608, 183] width 179 height 11
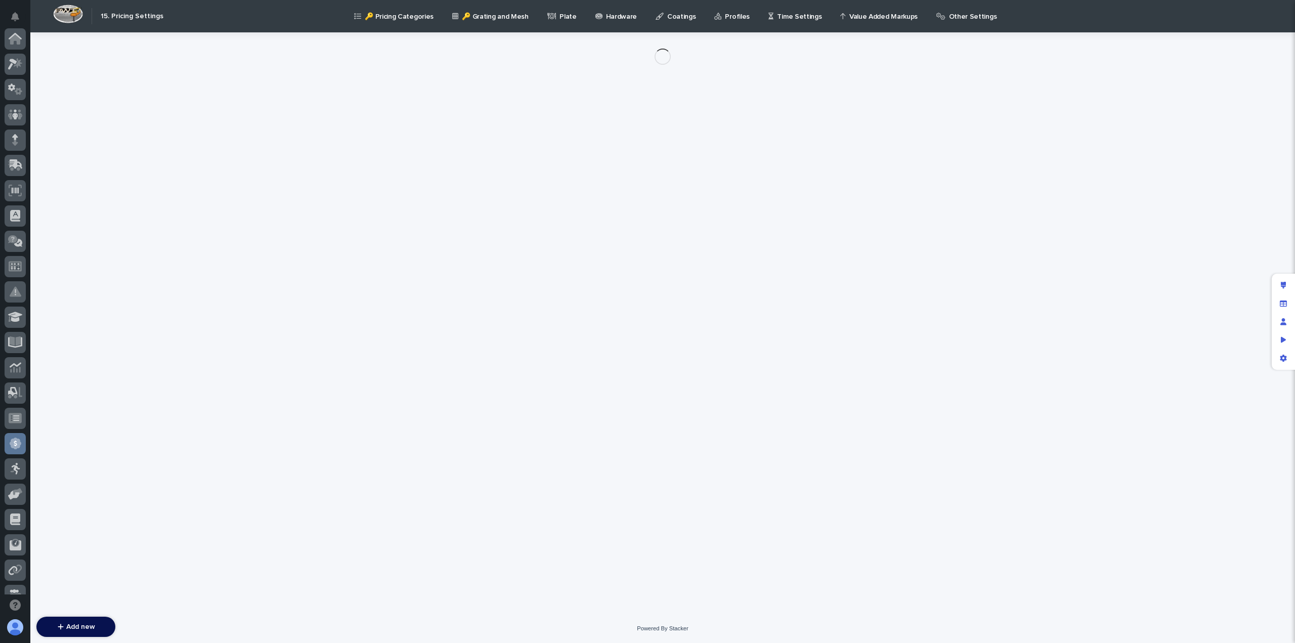
scroll to position [192, 0]
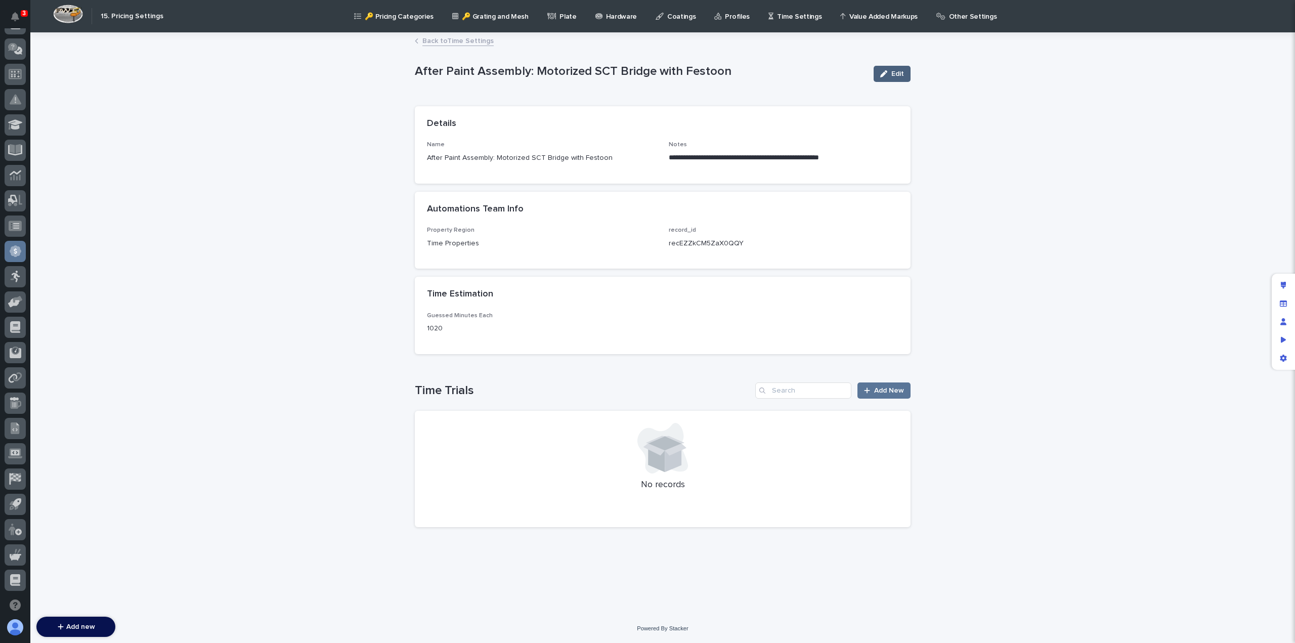
click at [902, 73] on span "Edit" at bounding box center [897, 73] width 13 height 7
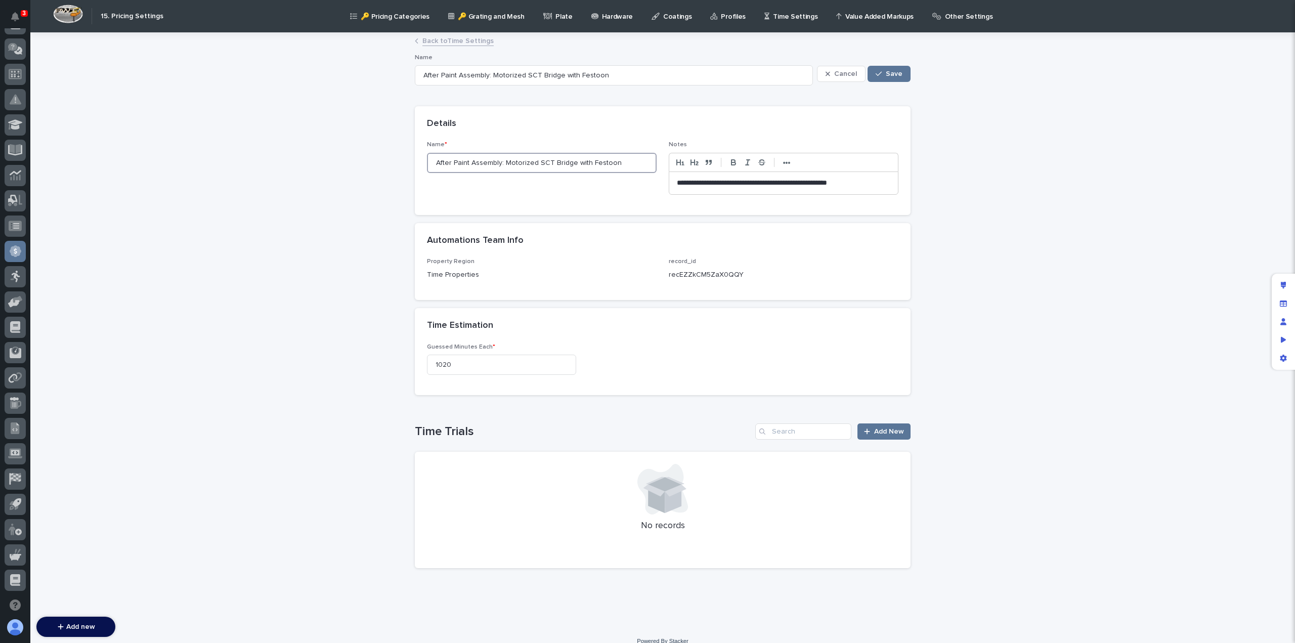
drag, startPoint x: 532, startPoint y: 161, endPoint x: 349, endPoint y: 164, distance: 183.1
click at [350, 165] on div "**********" at bounding box center [662, 329] width 1265 height 593
type input "SCT Bridge with Festoon"
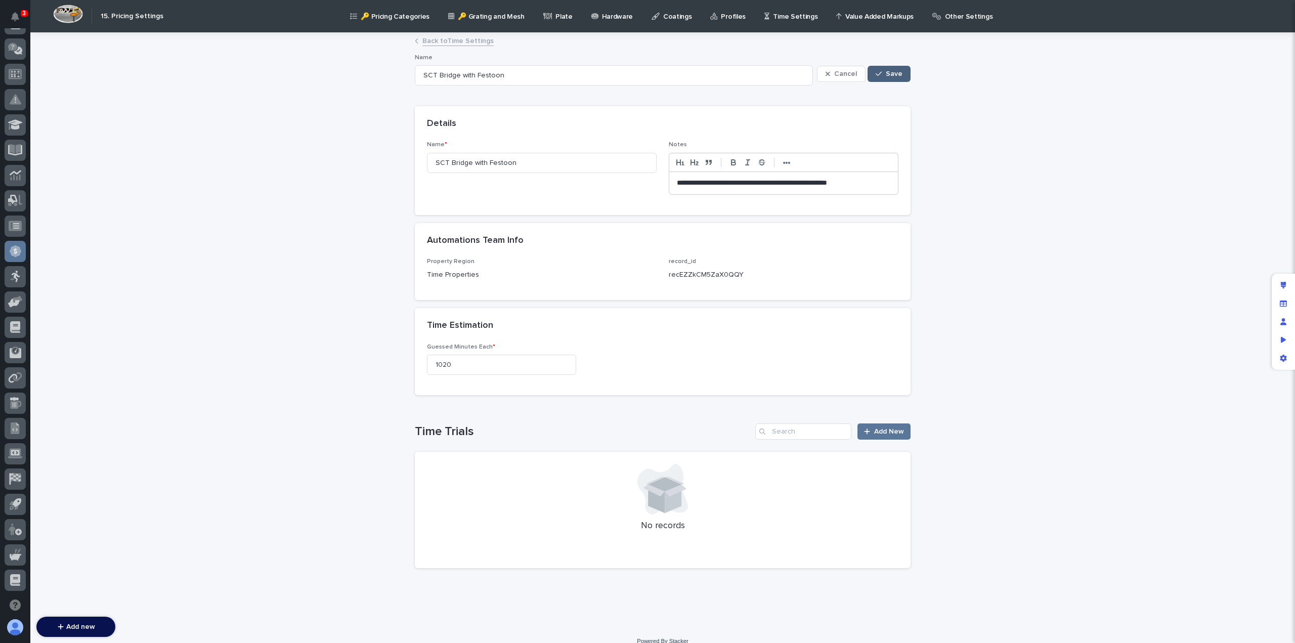
click at [890, 74] on span "Save" at bounding box center [894, 73] width 17 height 7
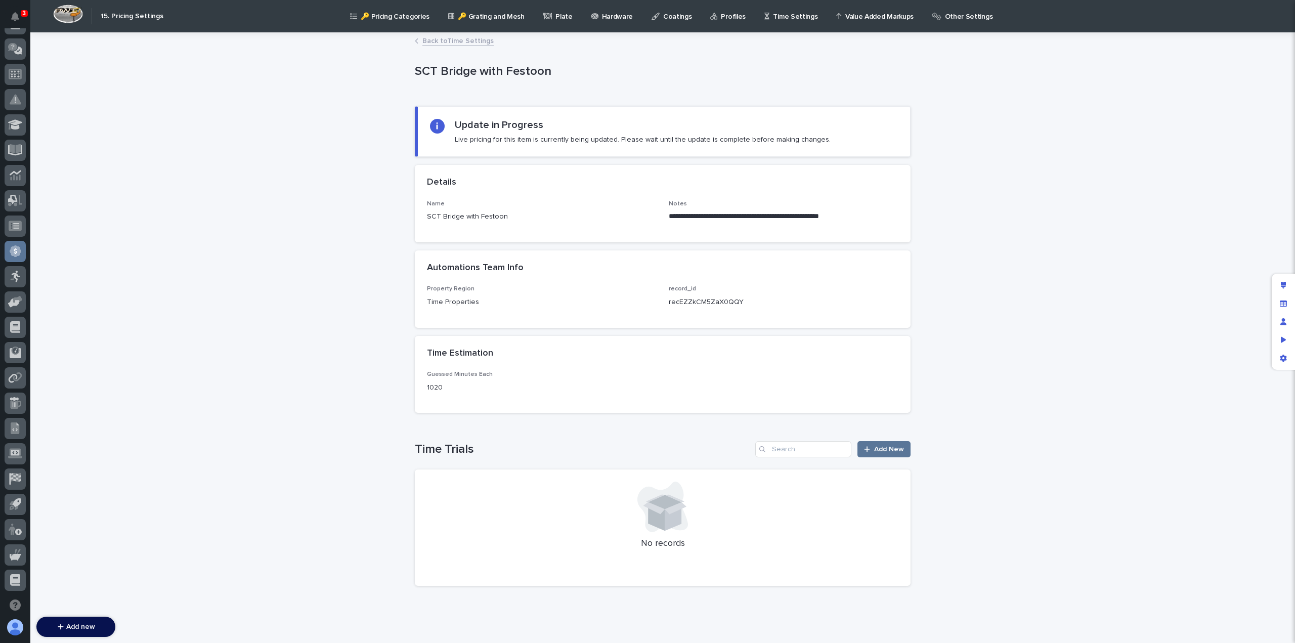
click at [435, 41] on link "Back to Time Settings" at bounding box center [457, 40] width 71 height 12
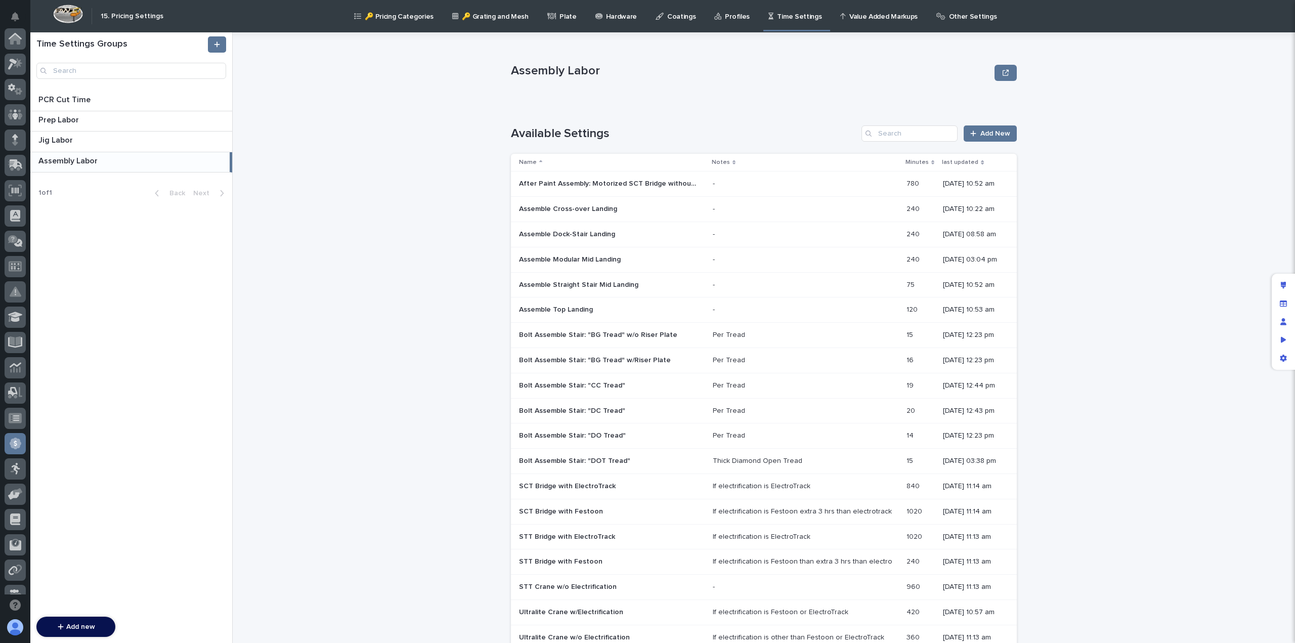
scroll to position [192, 0]
click at [600, 183] on p "After Paint Assembly: Motorized SCT Bridge without Electrification" at bounding box center [608, 183] width 179 height 11
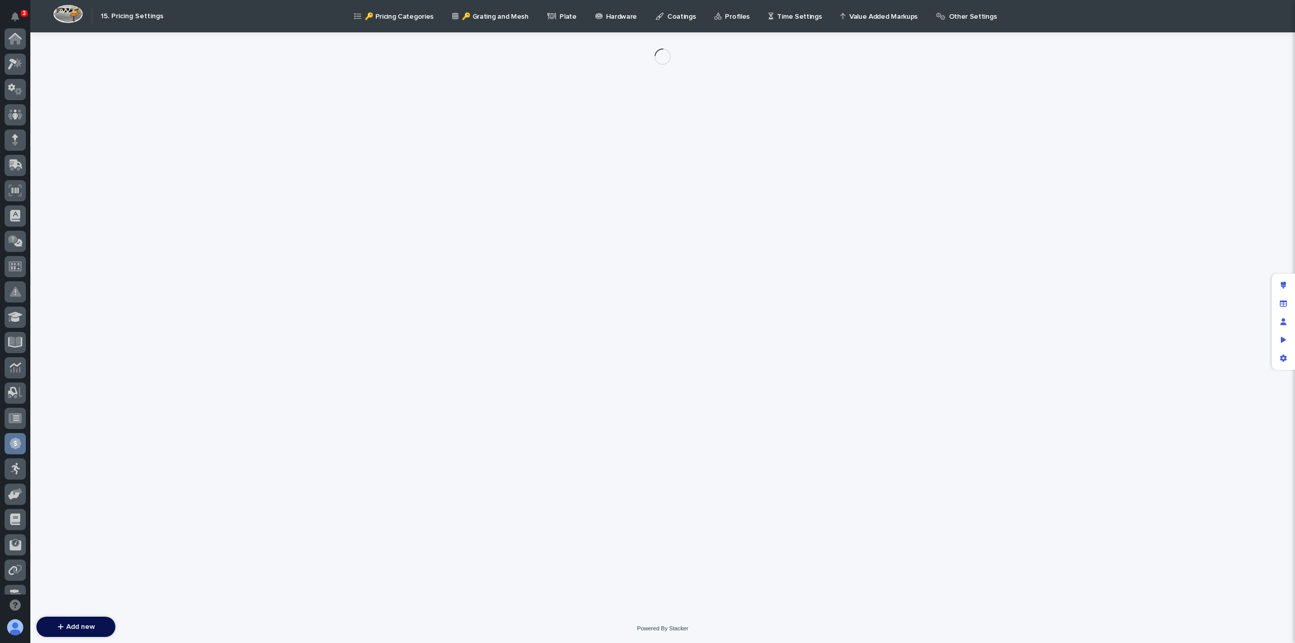
scroll to position [192, 0]
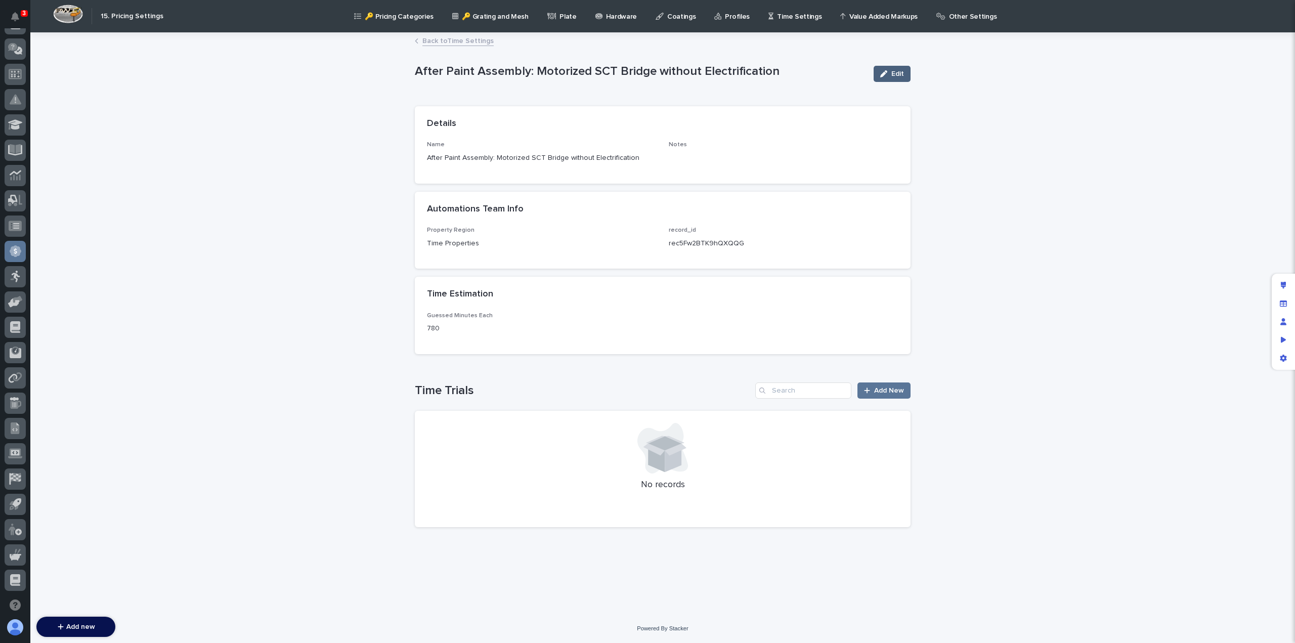
click at [895, 69] on button "Edit" at bounding box center [892, 74] width 37 height 16
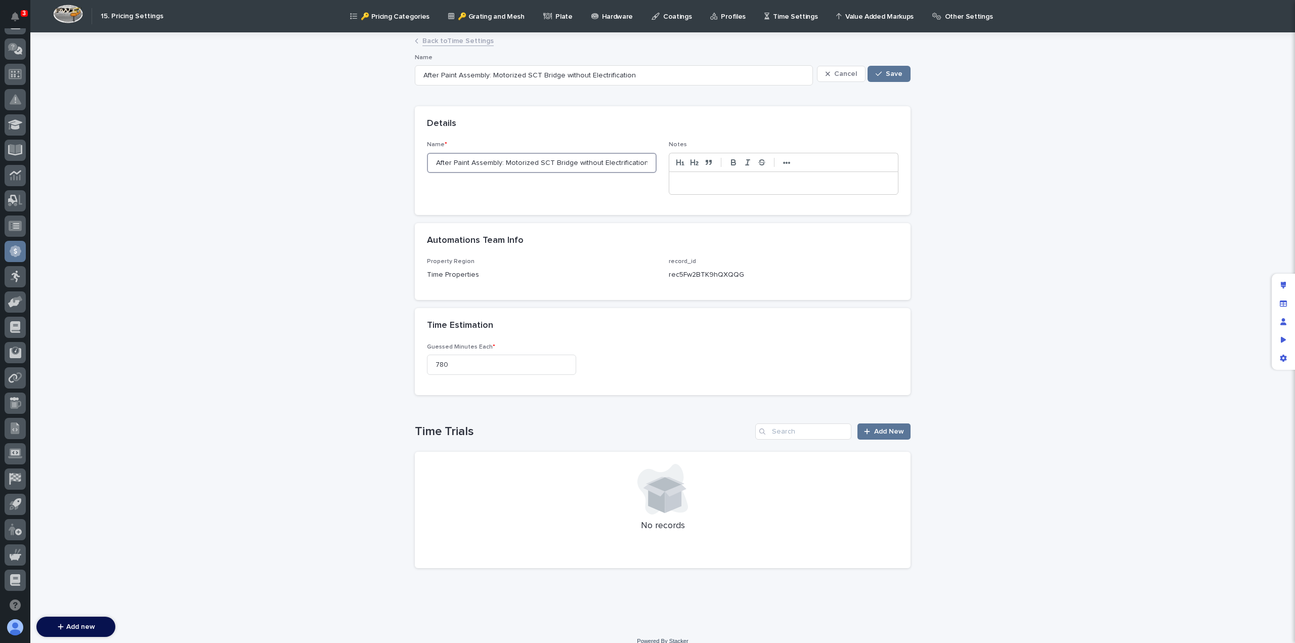
drag, startPoint x: 532, startPoint y: 158, endPoint x: 336, endPoint y: 160, distance: 196.3
click at [336, 160] on div "Loading... Saving… Loading... Saving… After Paint Assembly: Motorized SCT Bridg…" at bounding box center [662, 329] width 1265 height 593
type input "SCT Bridge without Electrification"
type input "SCT Bridge w Electrification"
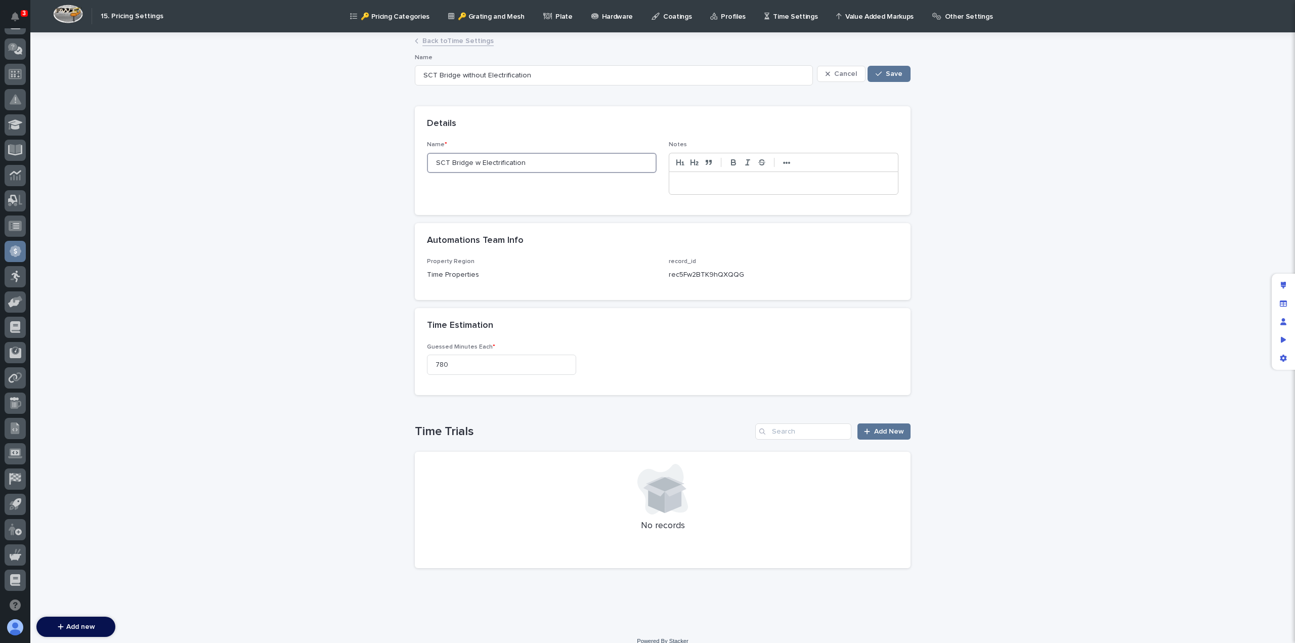
type input "SCT Bridge w Electrification"
type input "SCT Bridge w/ Electrification"
type input "SCT Bridge w/o Electrification"
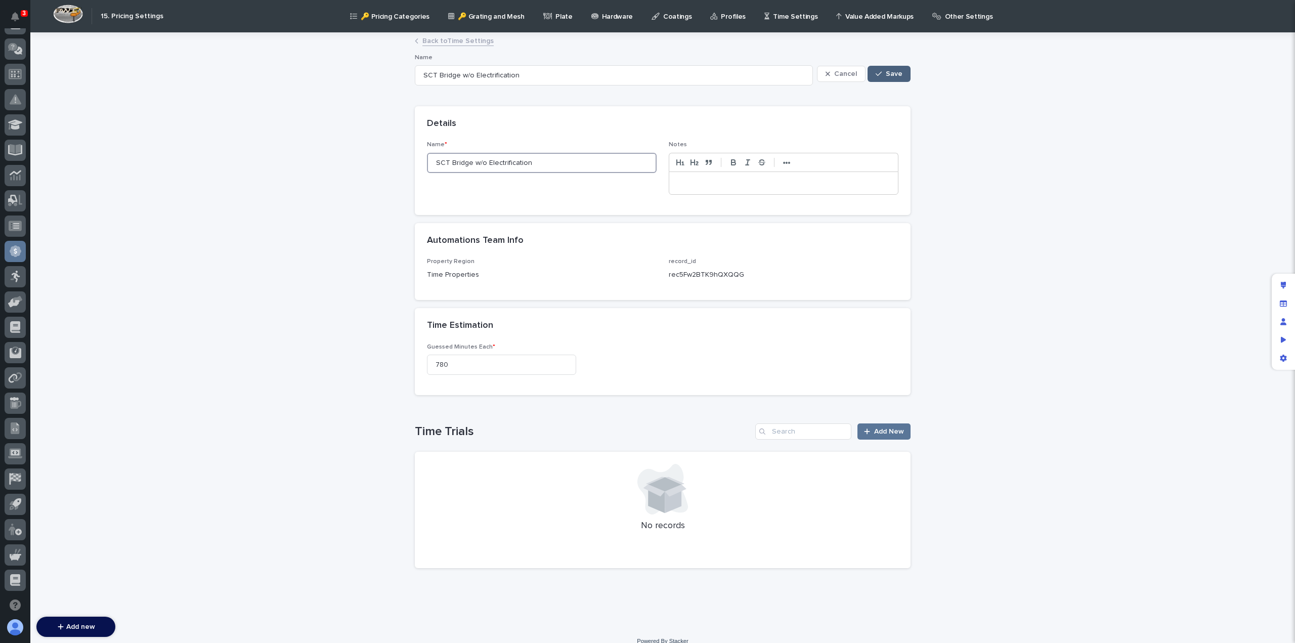
type input "SCT Bridge w/o Electrification"
click at [890, 76] on span "Save" at bounding box center [894, 73] width 17 height 7
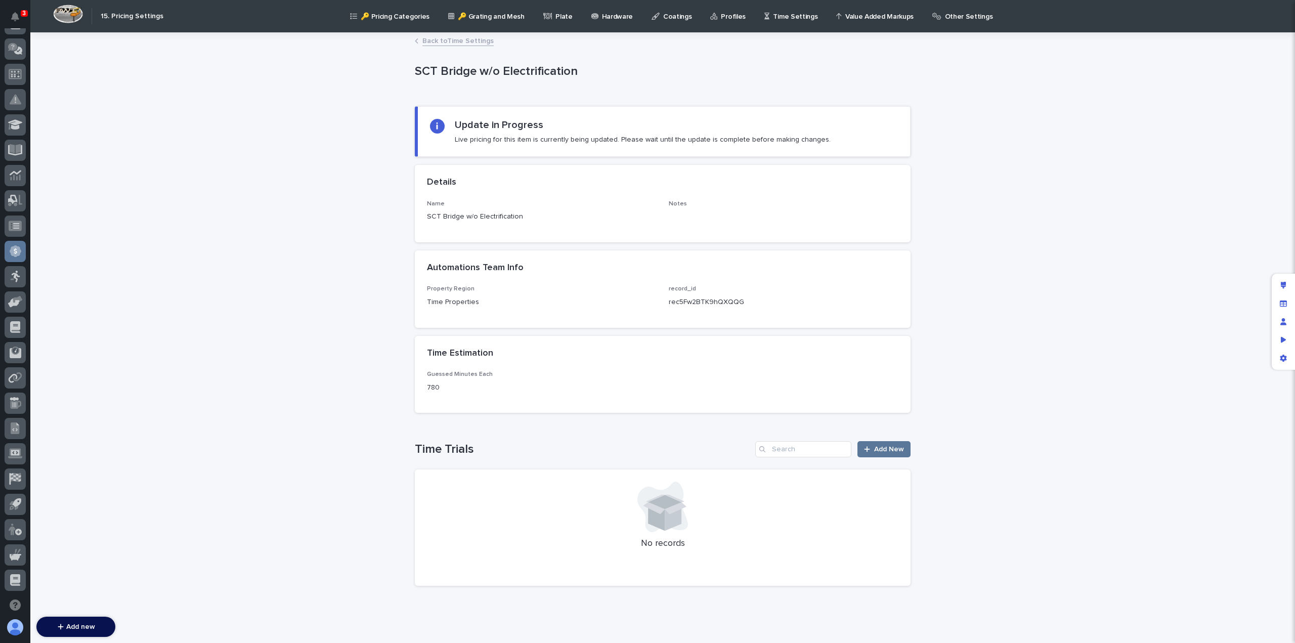
click at [438, 47] on div "Back to Time Settings" at bounding box center [663, 41] width 506 height 14
click at [441, 45] on link "Back to Time Settings" at bounding box center [457, 40] width 71 height 12
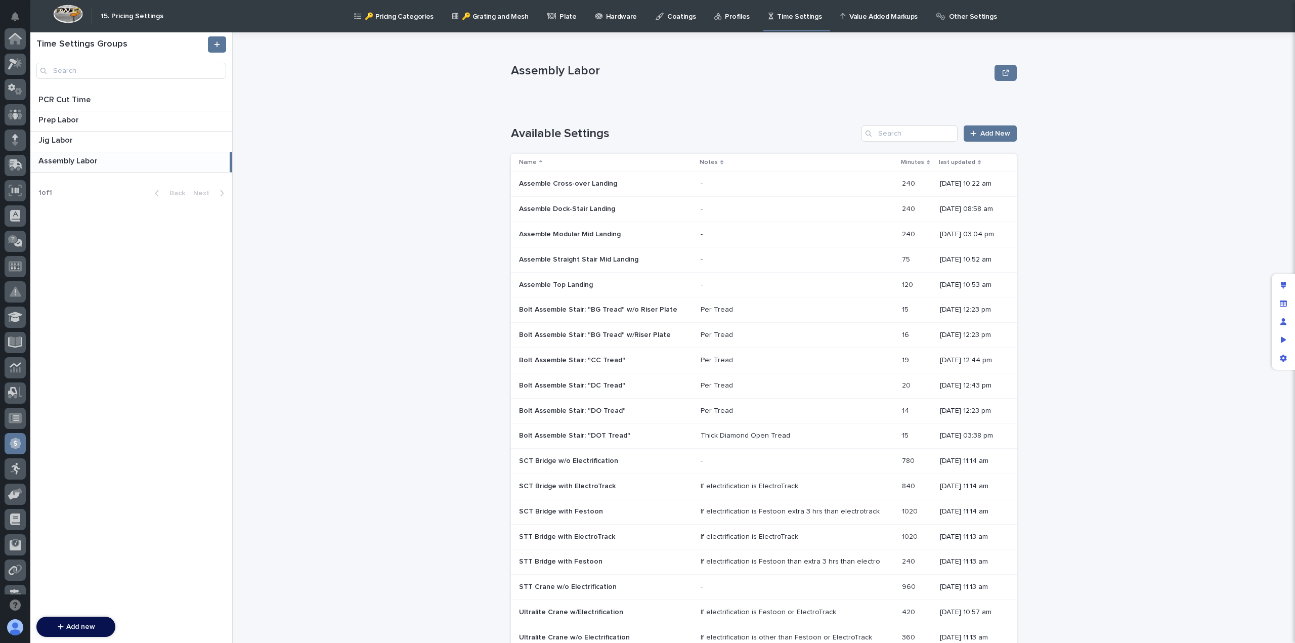
scroll to position [192, 0]
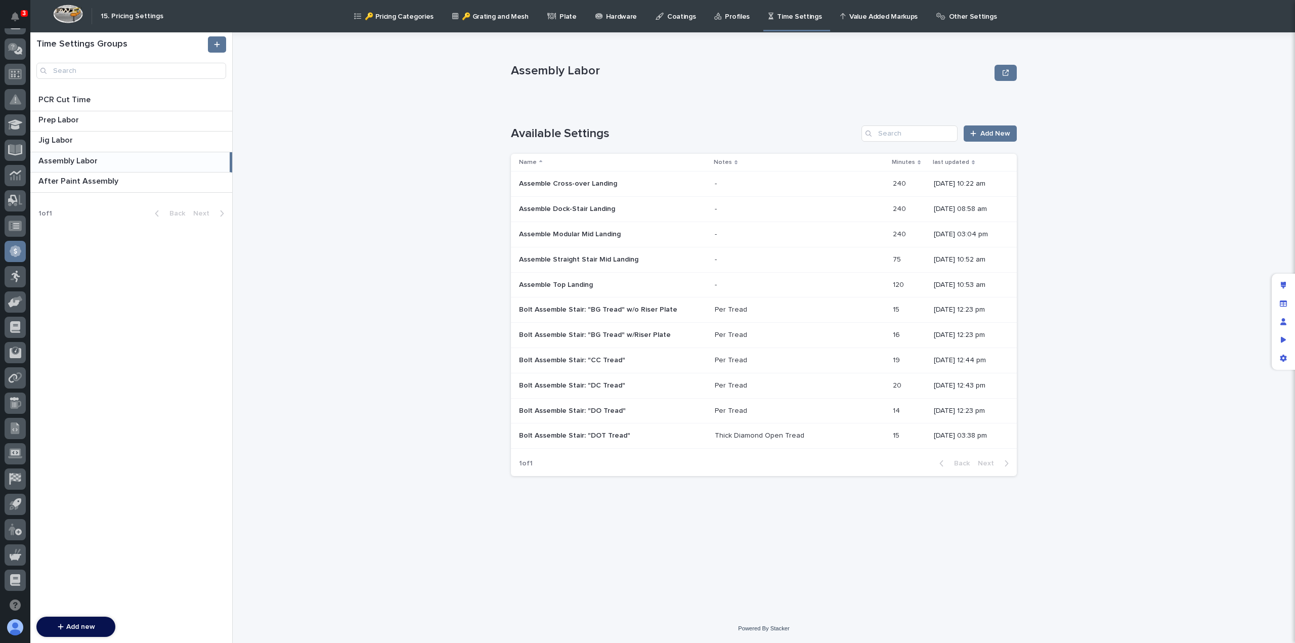
click at [88, 232] on div "Time Settings Groups PCR Cut Time PCR Cut Time Prep Labor Prep Labor Jig Labor …" at bounding box center [131, 337] width 202 height 611
click at [77, 176] on p "After Paint Assembly" at bounding box center [79, 181] width 82 height 12
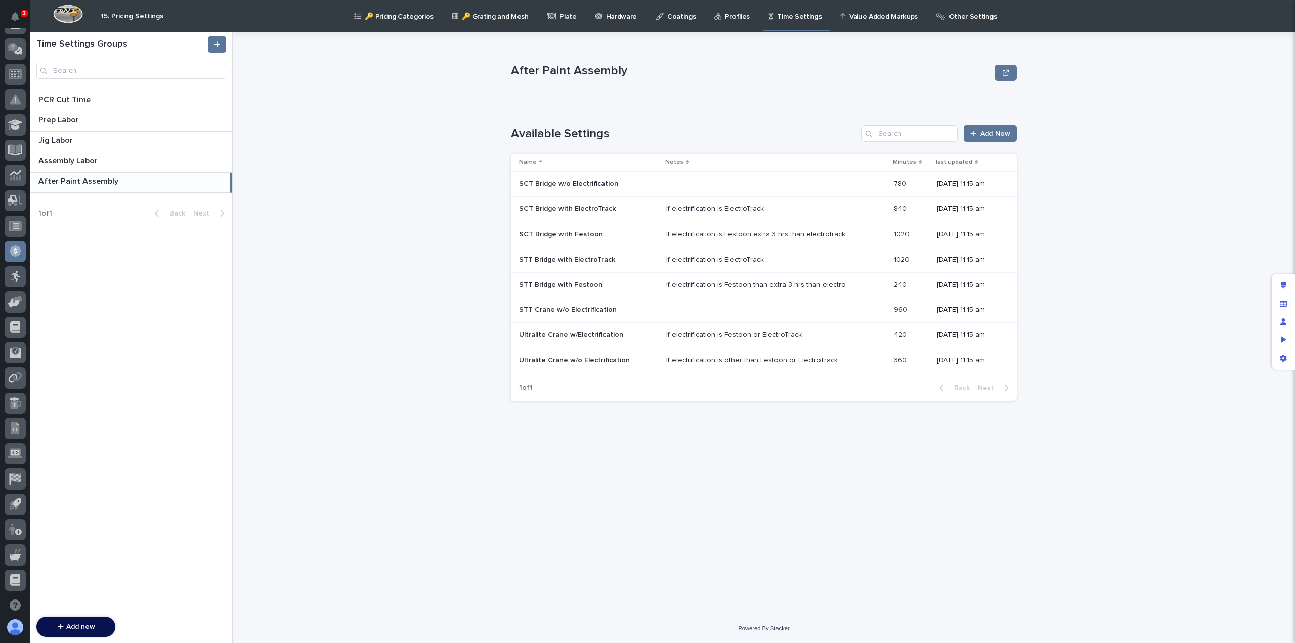
click at [565, 438] on div "After Paint Assembly After Paint Assembly Sorry, there was an error saving your…" at bounding box center [764, 323] width 506 height 582
drag, startPoint x: 85, startPoint y: 267, endPoint x: 95, endPoint y: 264, distance: 10.6
click at [85, 267] on div "Time Settings Groups PCR Cut Time PCR Cut Time Prep Labor Prep Labor Jig Labor …" at bounding box center [131, 337] width 202 height 611
click at [391, 282] on div "After Paint Assembly After Paint Assembly Sorry, there was an error saving your…" at bounding box center [770, 337] width 1050 height 611
click at [220, 48] on link at bounding box center [217, 44] width 18 height 16
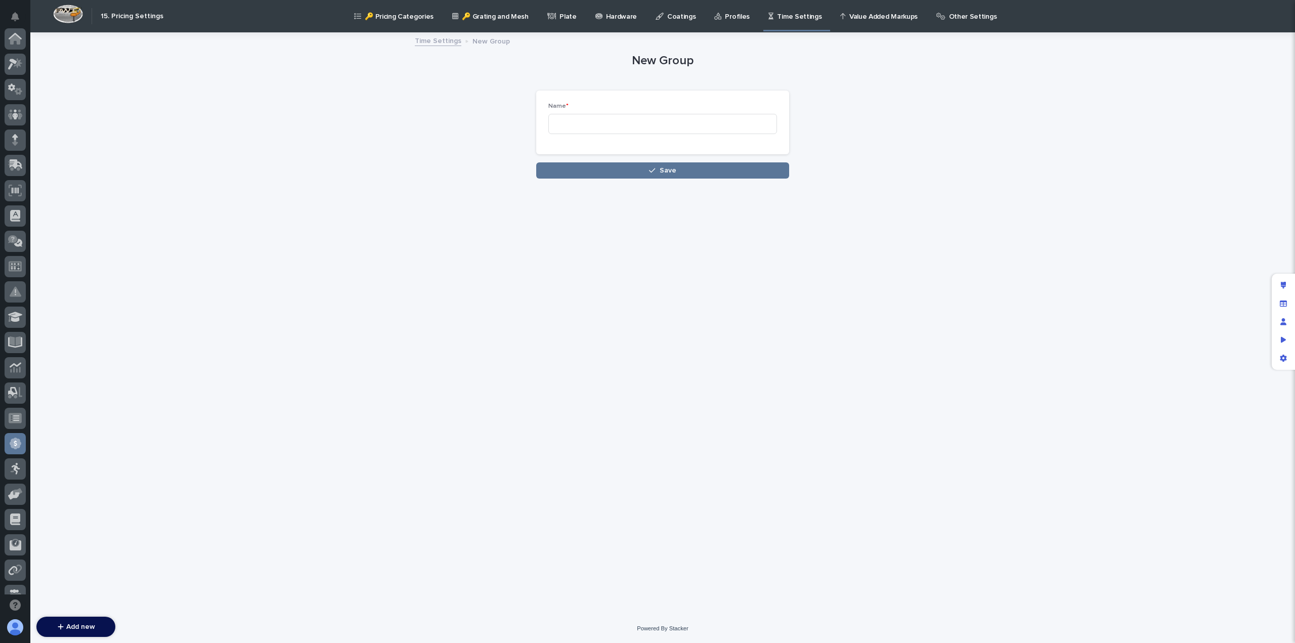
scroll to position [192, 0]
click at [586, 123] on input at bounding box center [662, 124] width 229 height 20
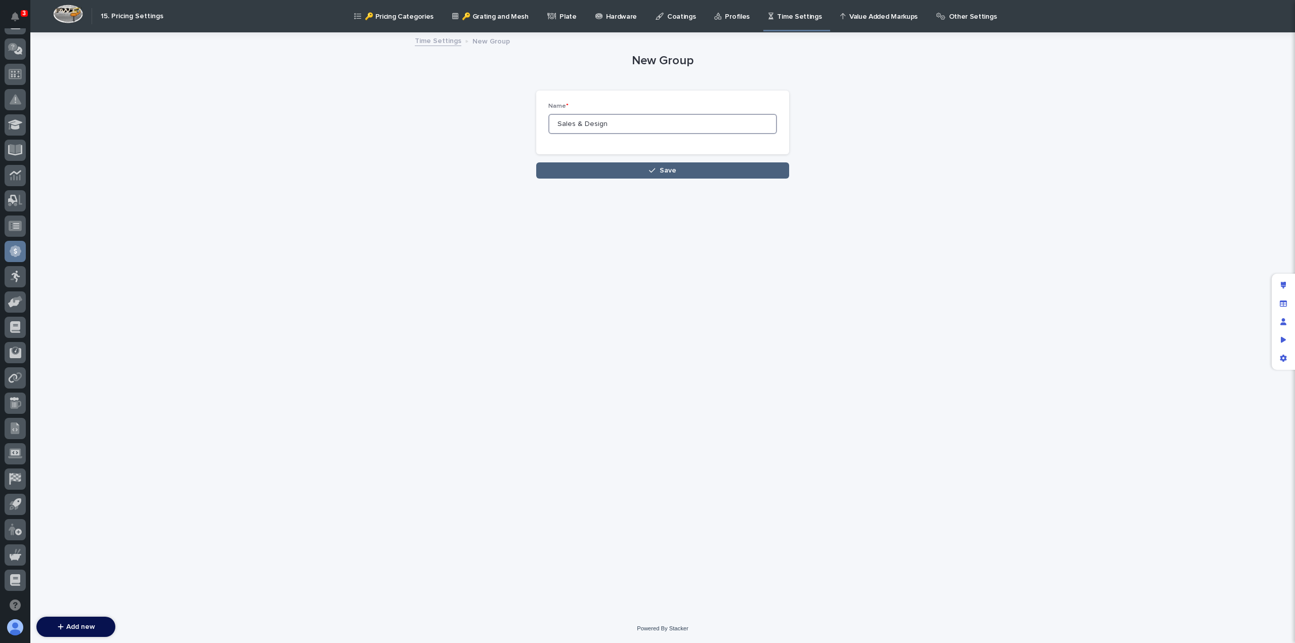
type input "Sales & Design"
click at [681, 169] on button "Save" at bounding box center [662, 170] width 253 height 16
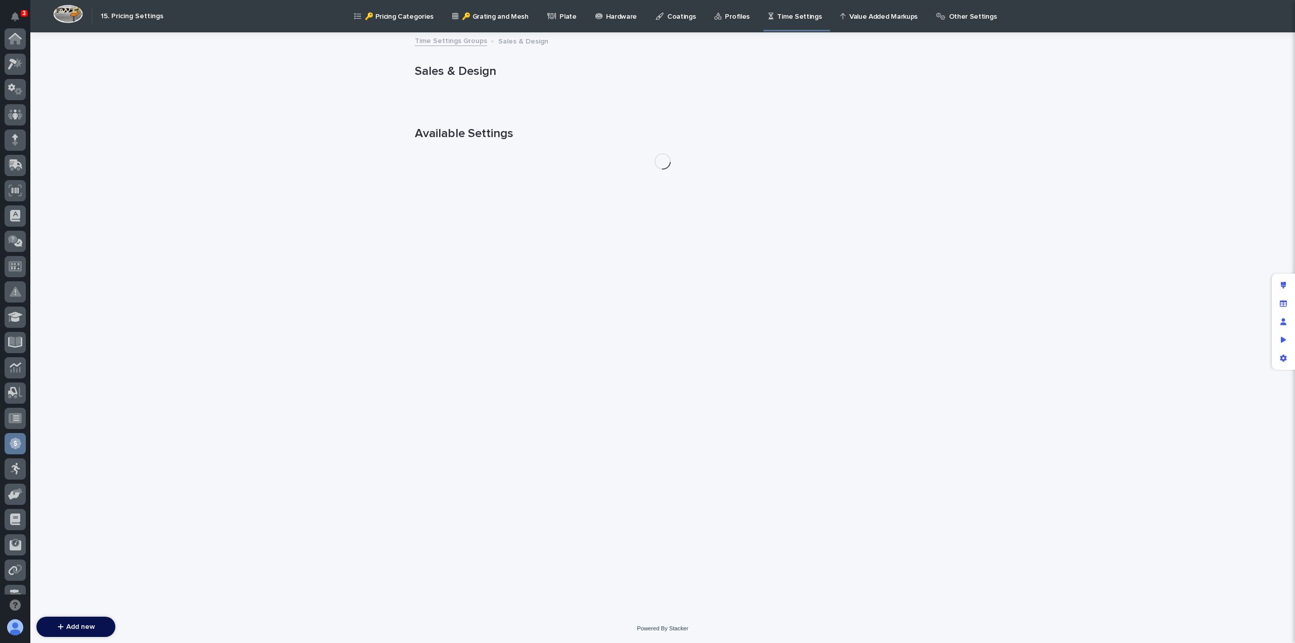
scroll to position [192, 0]
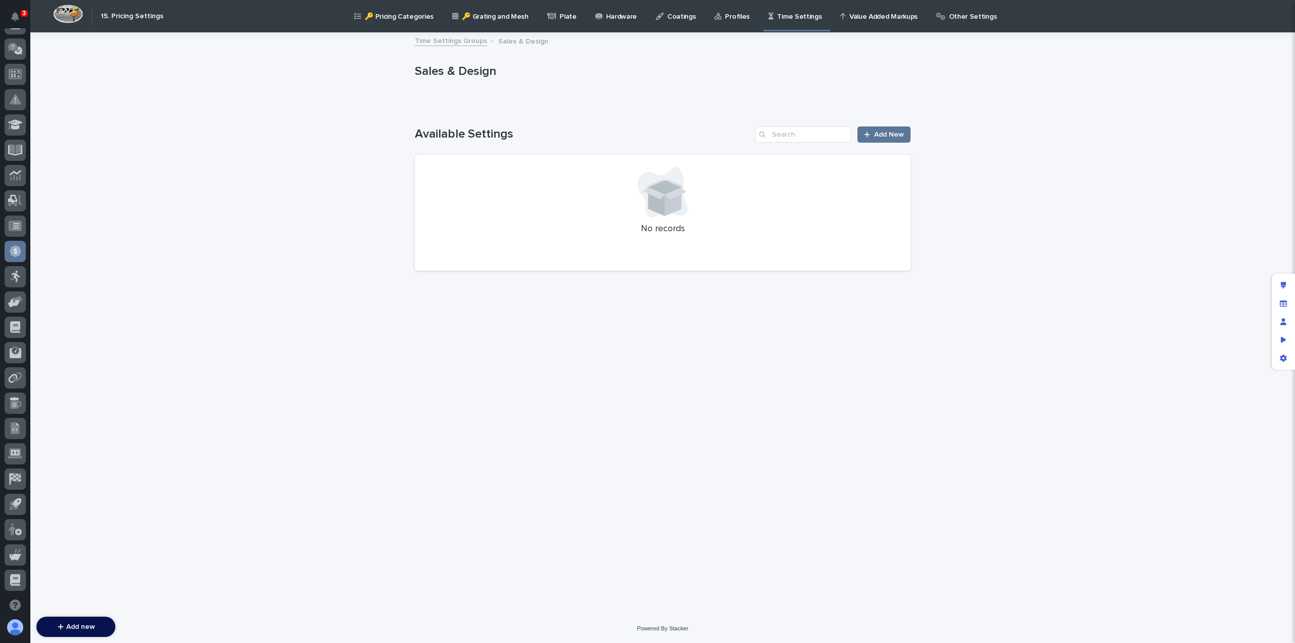
click at [450, 40] on link "Time Settings Groups" at bounding box center [451, 40] width 72 height 12
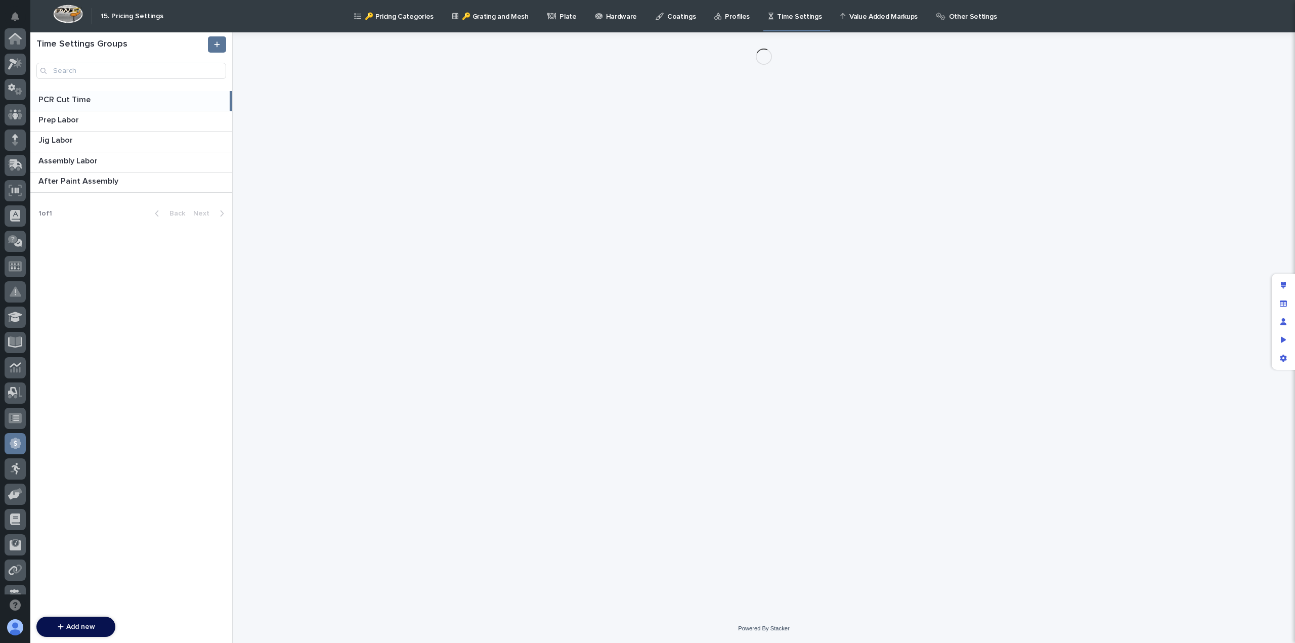
scroll to position [192, 0]
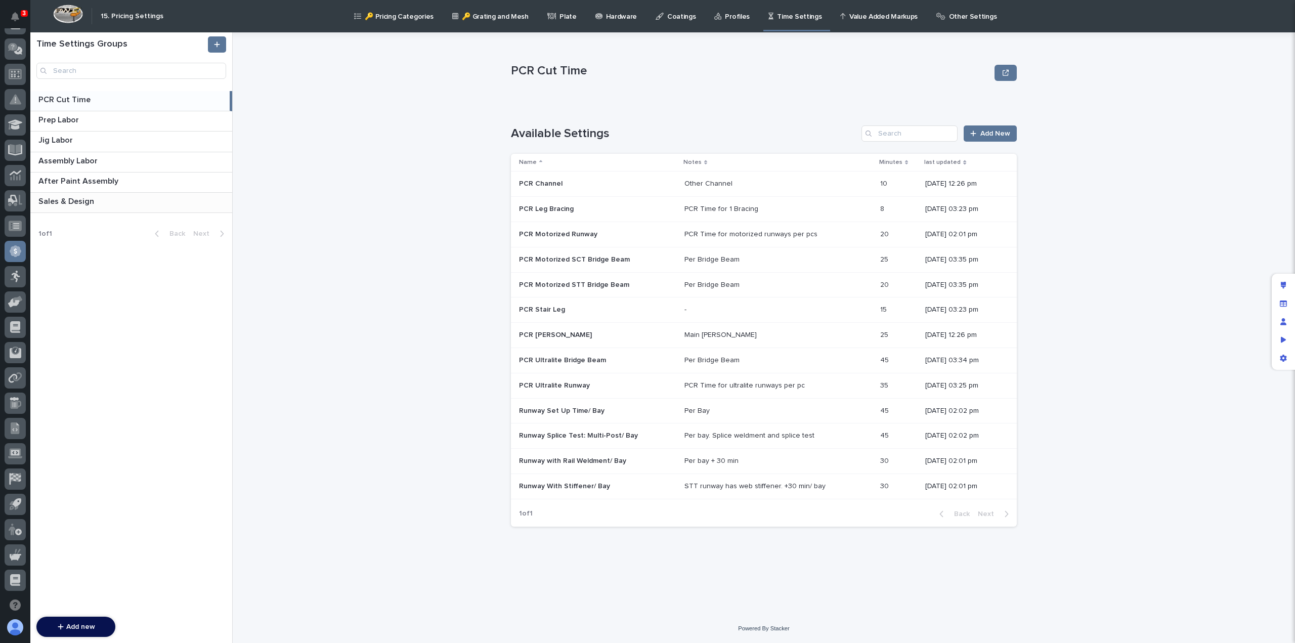
click at [79, 199] on p "Sales & Design" at bounding box center [67, 201] width 58 height 12
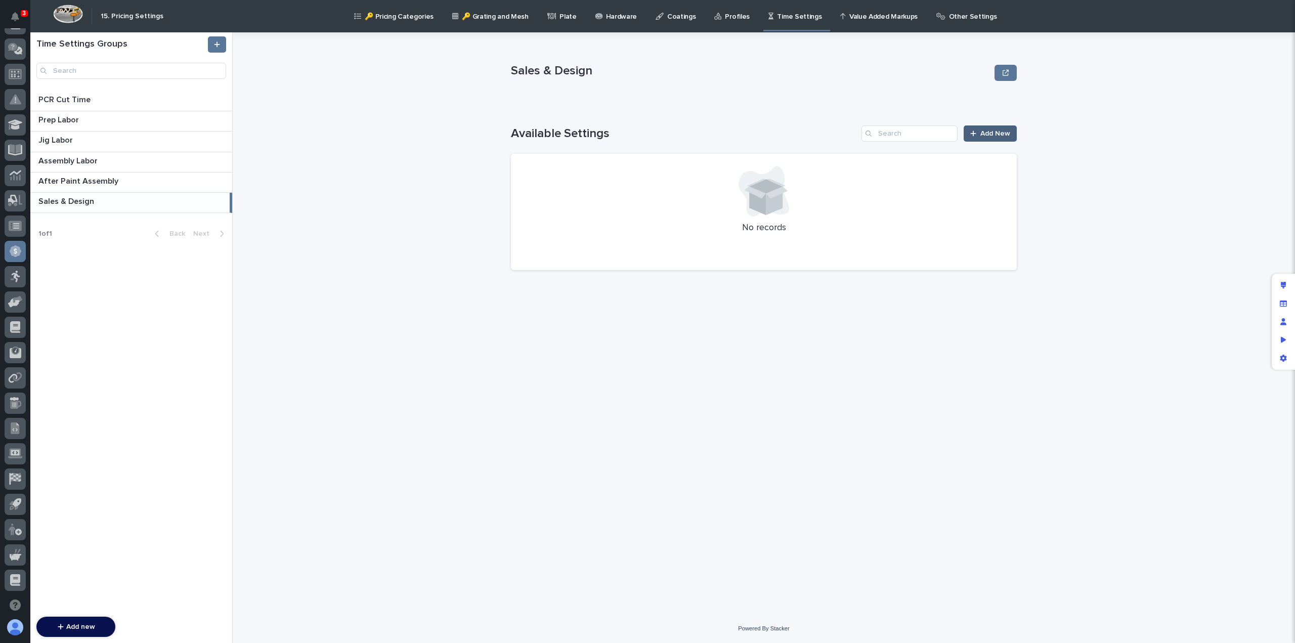
click at [981, 137] on link "Add New" at bounding box center [990, 133] width 53 height 16
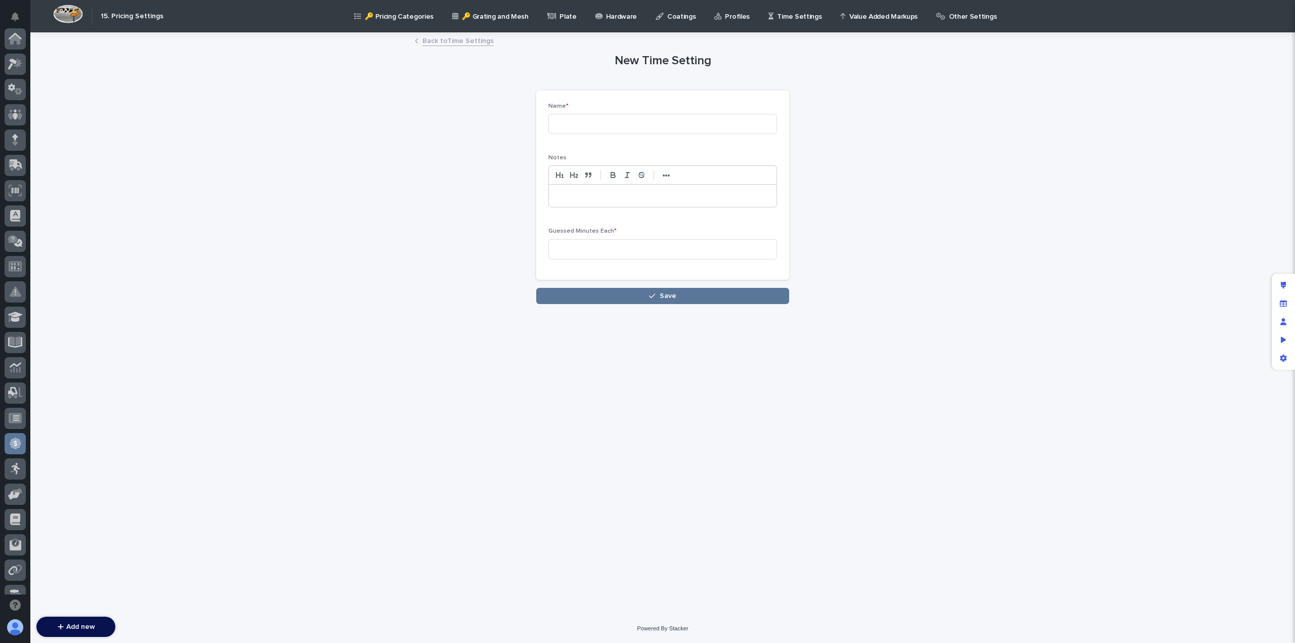
scroll to position [192, 0]
click at [579, 123] on input at bounding box center [662, 124] width 229 height 20
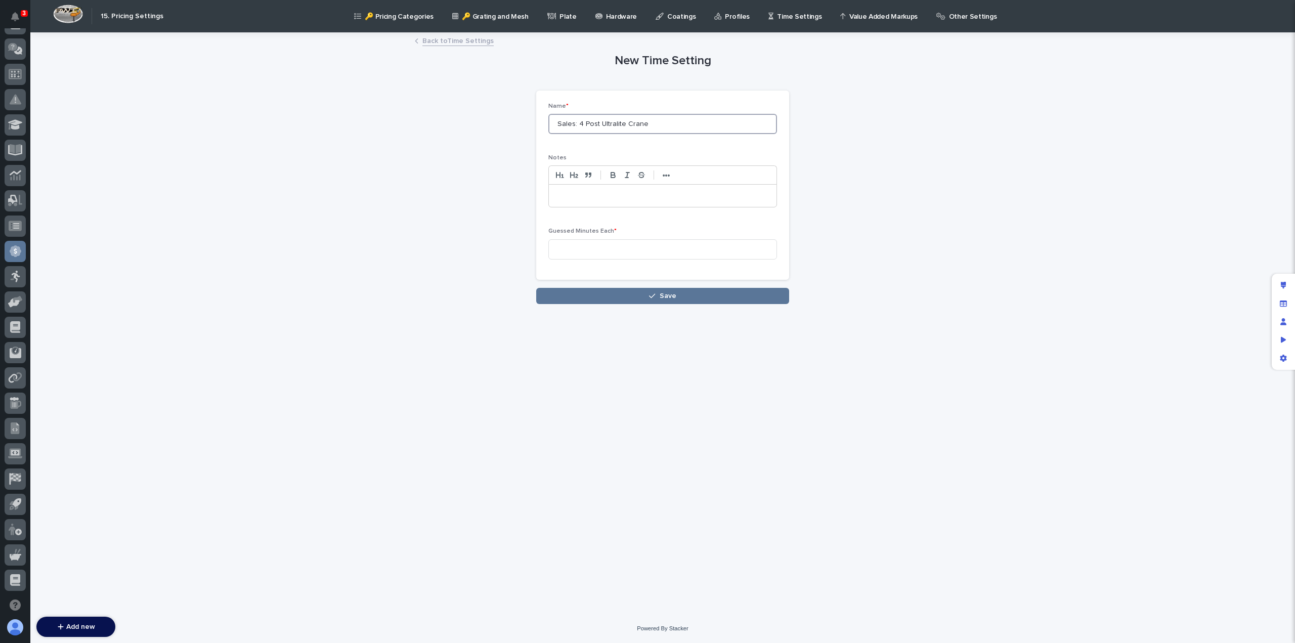
drag, startPoint x: 660, startPoint y: 125, endPoint x: 444, endPoint y: 133, distance: 216.1
click at [444, 133] on div "New Time Setting Loading... Saving… Loading... Saving… Loading... Saving… Name …" at bounding box center [663, 168] width 496 height 271
type input "Sales: 4 Post Ultralite Crane"
click at [580, 195] on p at bounding box center [662, 196] width 212 height 10
click at [570, 251] on input at bounding box center [662, 249] width 229 height 20
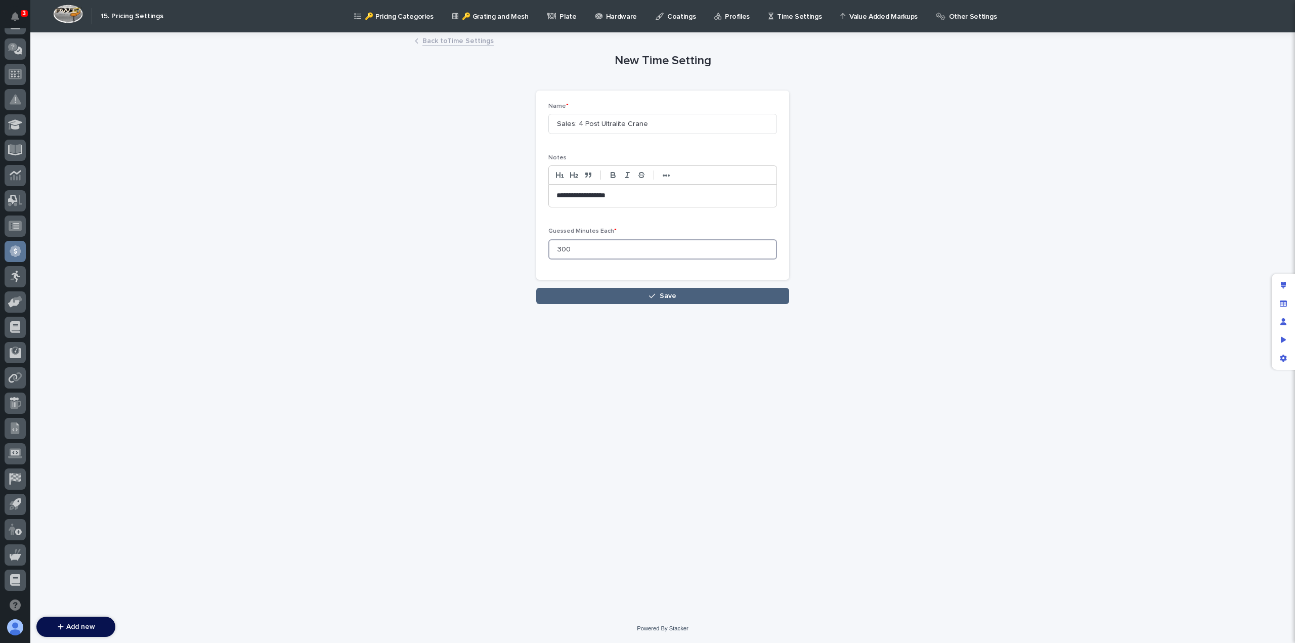
type input "300"
click at [626, 301] on button "Save" at bounding box center [662, 296] width 253 height 16
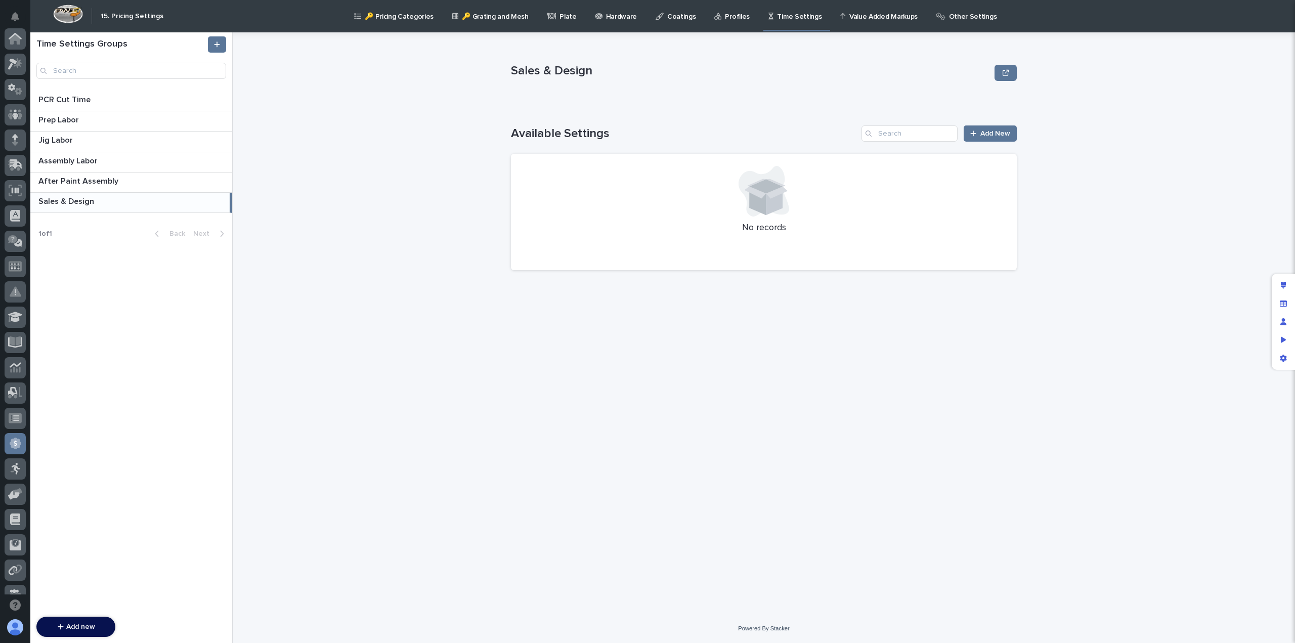
scroll to position [192, 0]
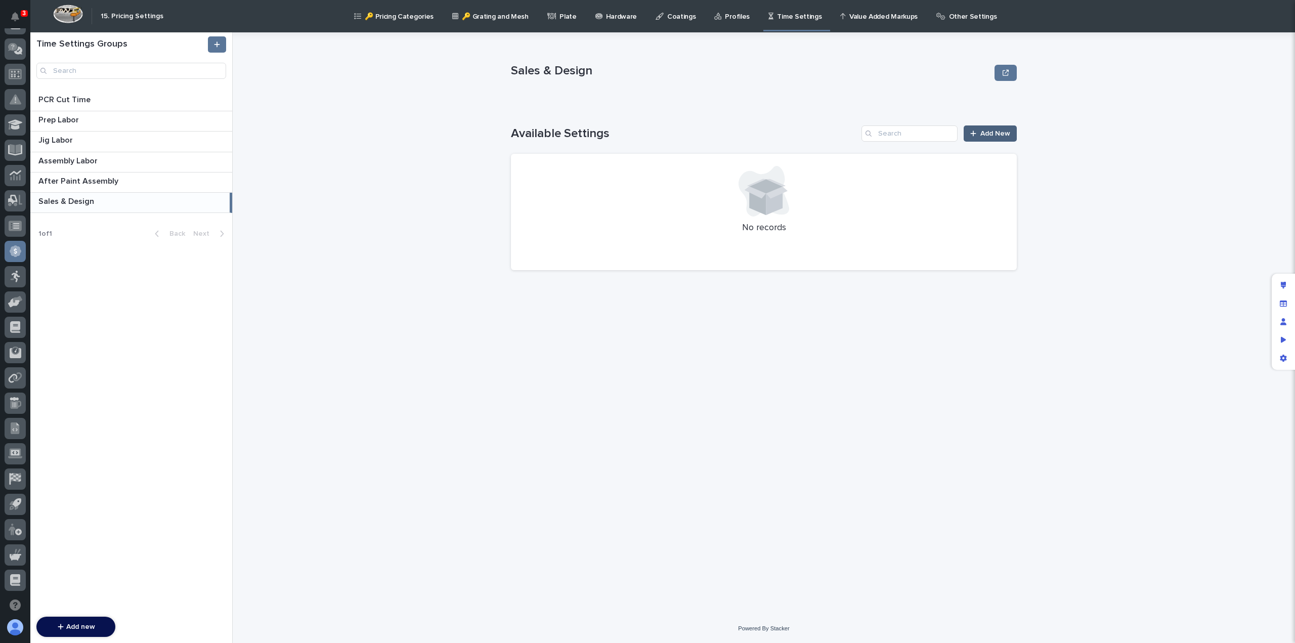
click at [991, 136] on span "Add New" at bounding box center [995, 133] width 30 height 7
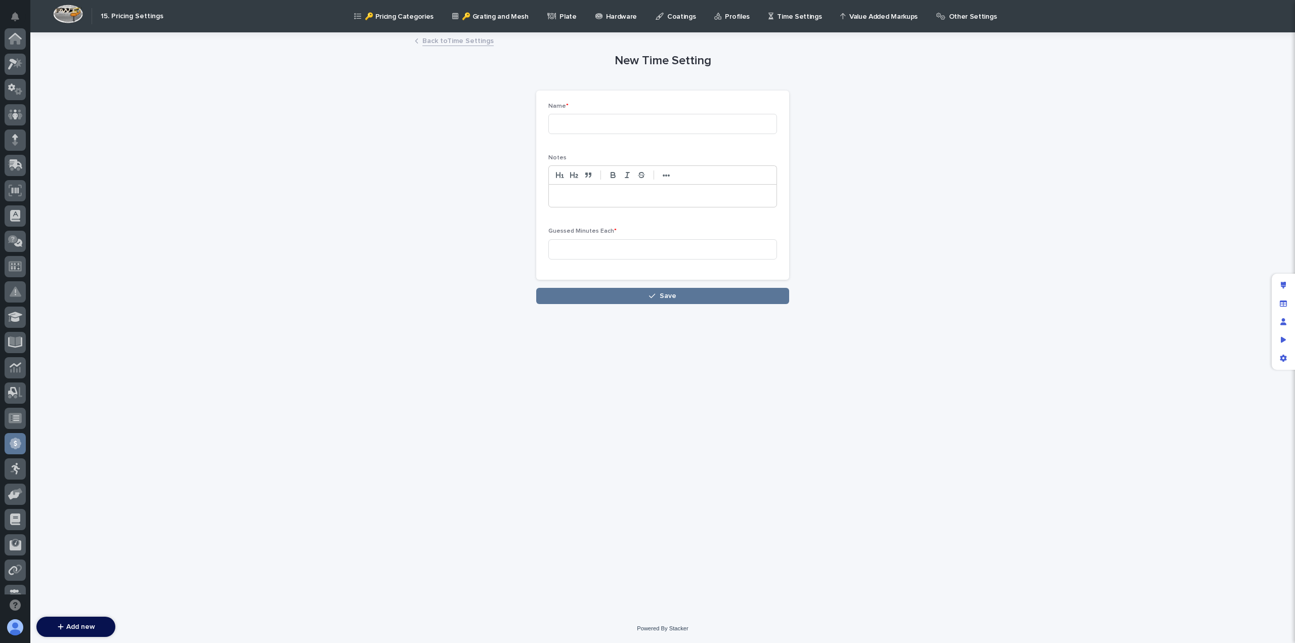
scroll to position [192, 0]
click at [592, 123] on input at bounding box center [662, 124] width 229 height 20
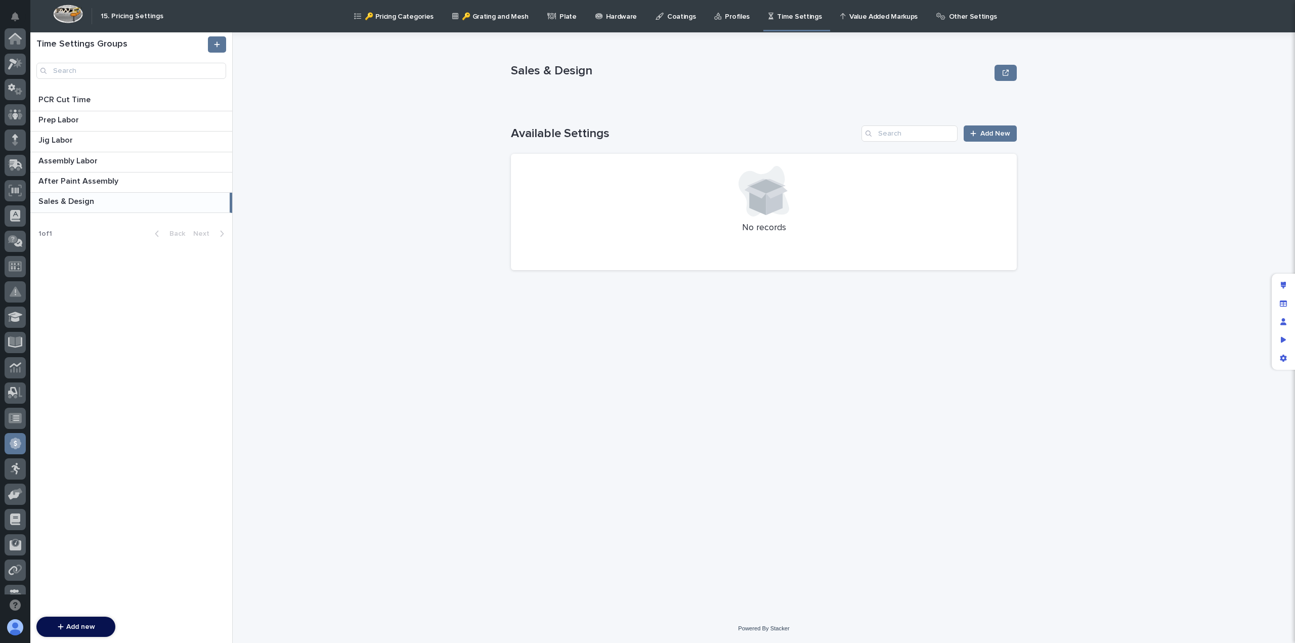
scroll to position [192, 0]
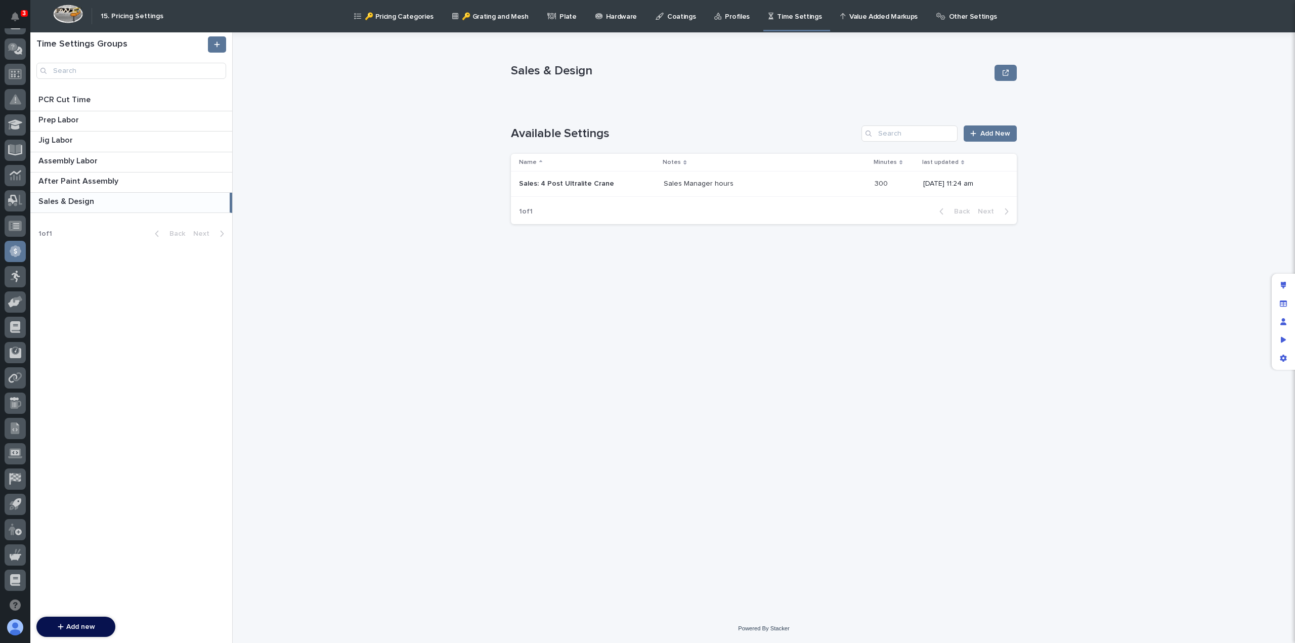
click at [836, 187] on div "Sales Manager hours Sales Manager hours" at bounding box center [765, 184] width 203 height 17
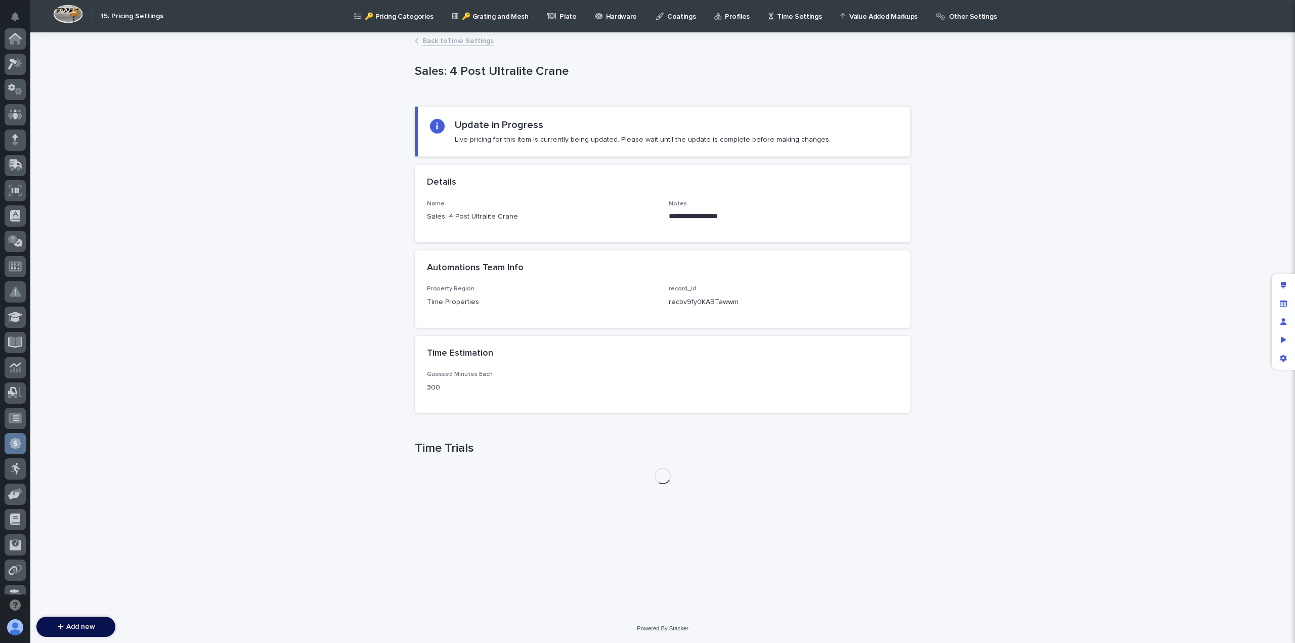
scroll to position [192, 0]
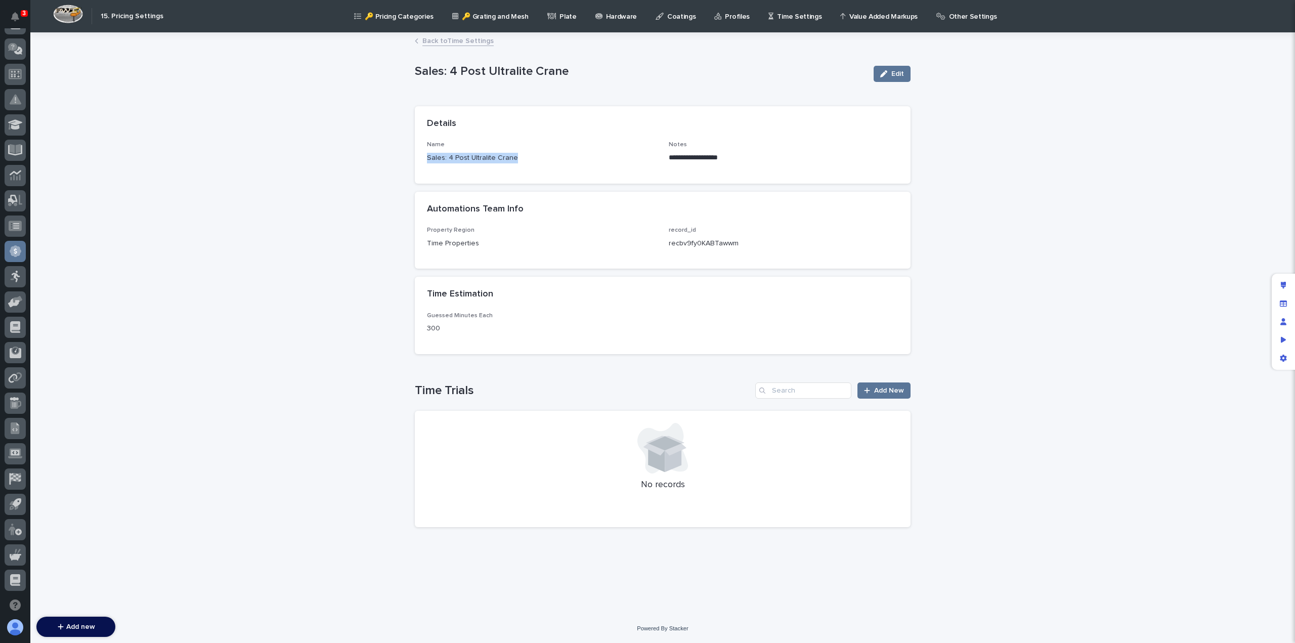
drag, startPoint x: 521, startPoint y: 159, endPoint x: 400, endPoint y: 166, distance: 121.6
click at [400, 166] on div "**********" at bounding box center [662, 323] width 1265 height 581
copy p "Sales: 4 Post Ultralite Crane"
drag, startPoint x: 752, startPoint y: 156, endPoint x: 652, endPoint y: 157, distance: 100.7
click at [652, 157] on div "**********" at bounding box center [662, 156] width 471 height 30
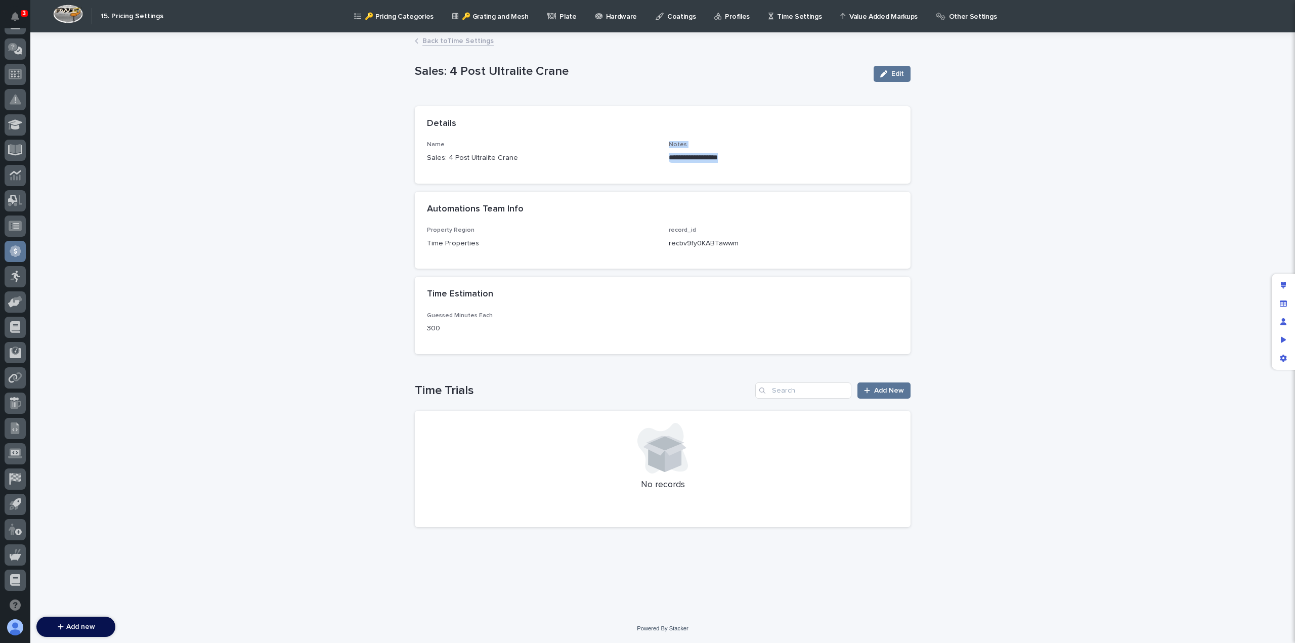
click at [742, 161] on p "**********" at bounding box center [784, 158] width 230 height 10
click at [720, 157] on p "**********" at bounding box center [784, 158] width 230 height 10
drag, startPoint x: 738, startPoint y: 156, endPoint x: 666, endPoint y: 157, distance: 71.8
click at [666, 157] on div "**********" at bounding box center [662, 156] width 471 height 30
click at [453, 42] on link "Back to Time Settings" at bounding box center [457, 40] width 71 height 12
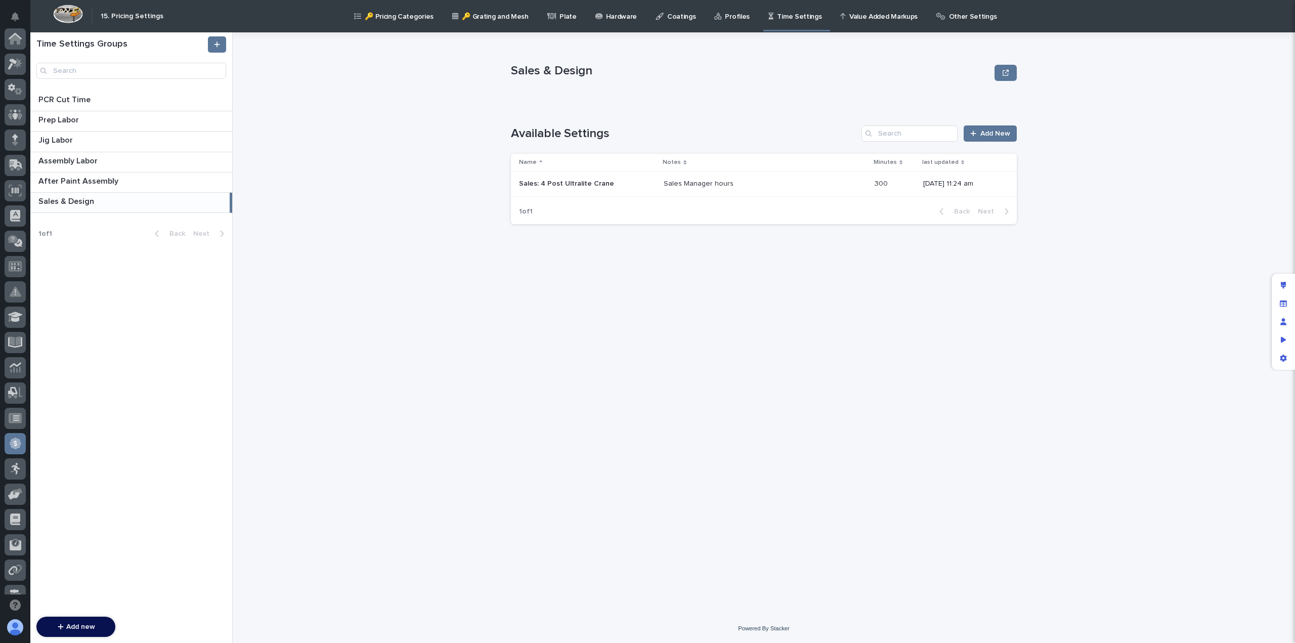
scroll to position [192, 0]
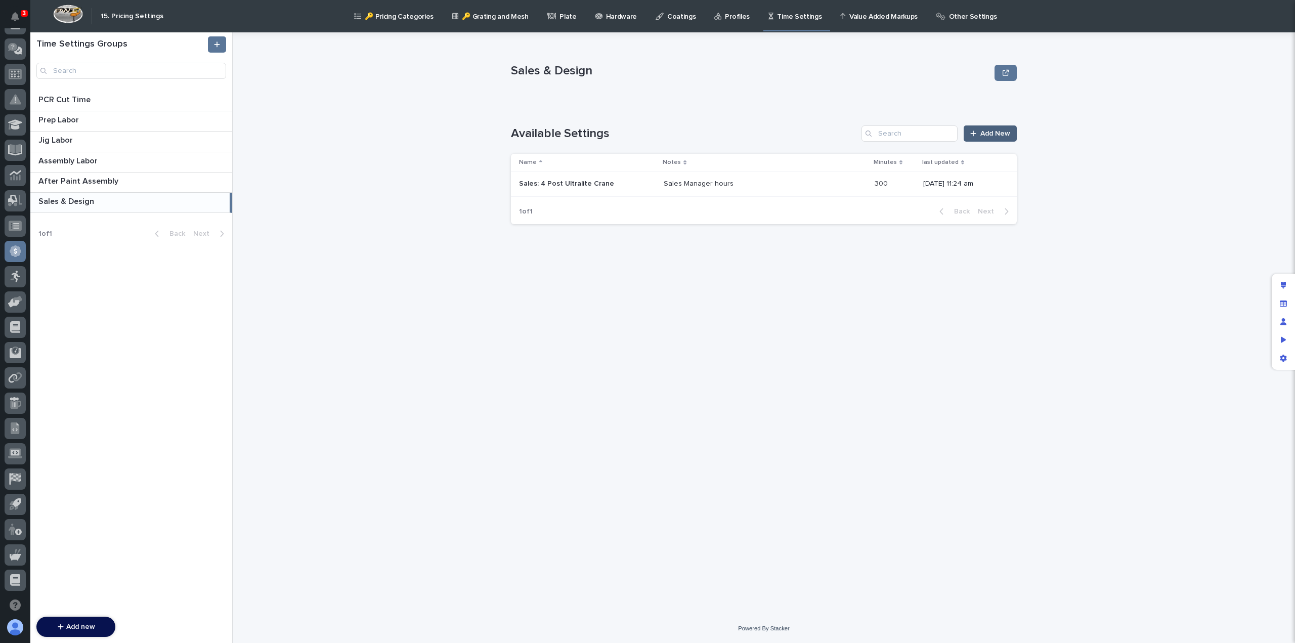
click at [994, 134] on span "Add New" at bounding box center [995, 133] width 30 height 7
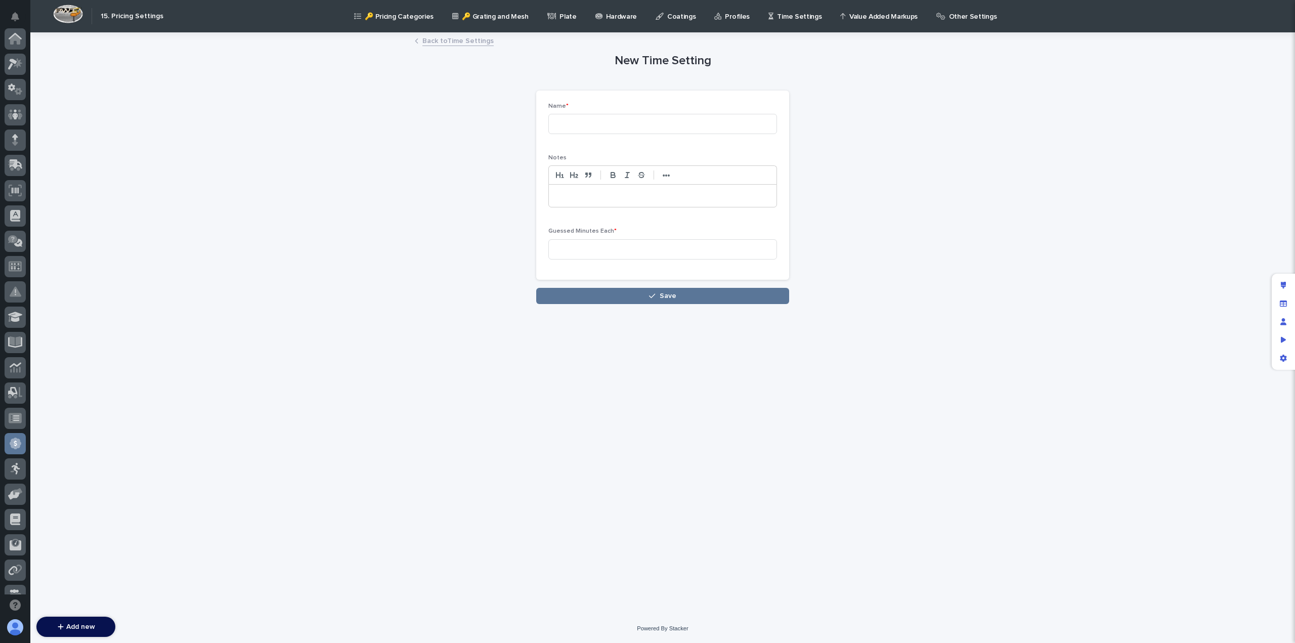
scroll to position [192, 0]
click at [586, 124] on input at bounding box center [662, 124] width 229 height 20
paste input "Sales: 4 Post Ultralite Crane"
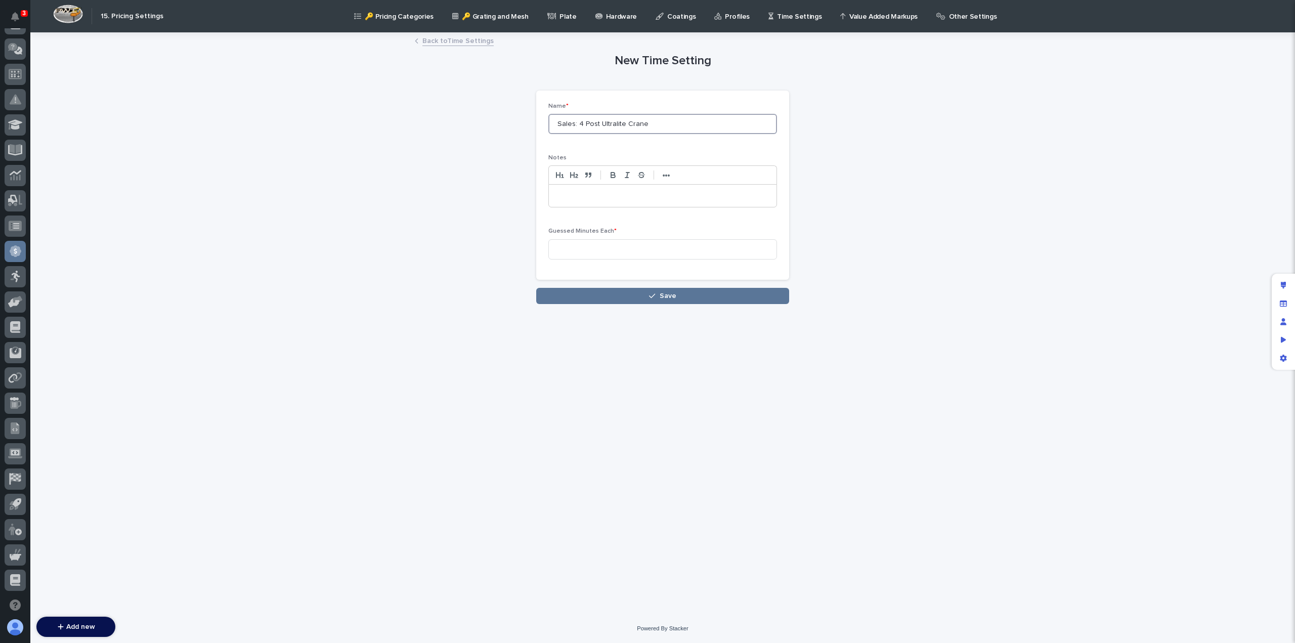
click at [581, 124] on input "Sales: 4 Post Ultralite Crane" at bounding box center [662, 124] width 229 height 20
click at [576, 189] on div at bounding box center [663, 196] width 228 height 22
click at [597, 122] on input "Sales: Multi- Post Ultralite Crane" at bounding box center [662, 124] width 229 height 20
type input "Sales: Multi-Post Ultralite Crane"
click at [591, 243] on input at bounding box center [662, 249] width 229 height 20
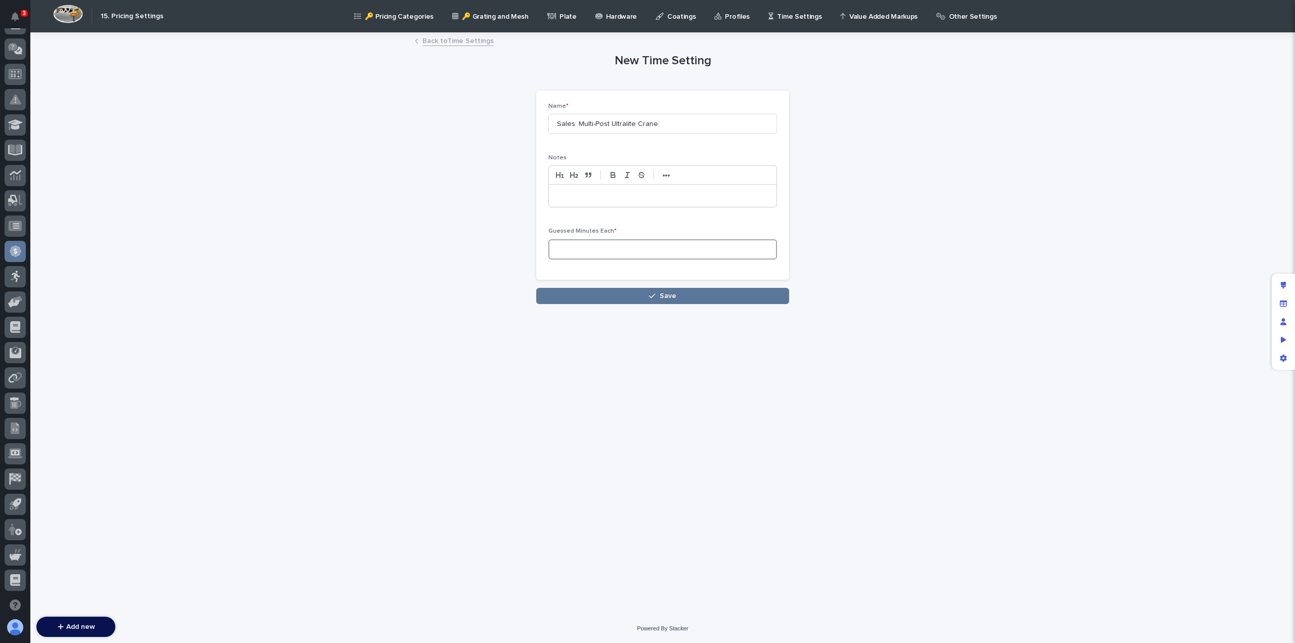
click at [583, 249] on input at bounding box center [662, 249] width 229 height 20
type input "300"
click at [618, 296] on button "Save" at bounding box center [662, 296] width 253 height 16
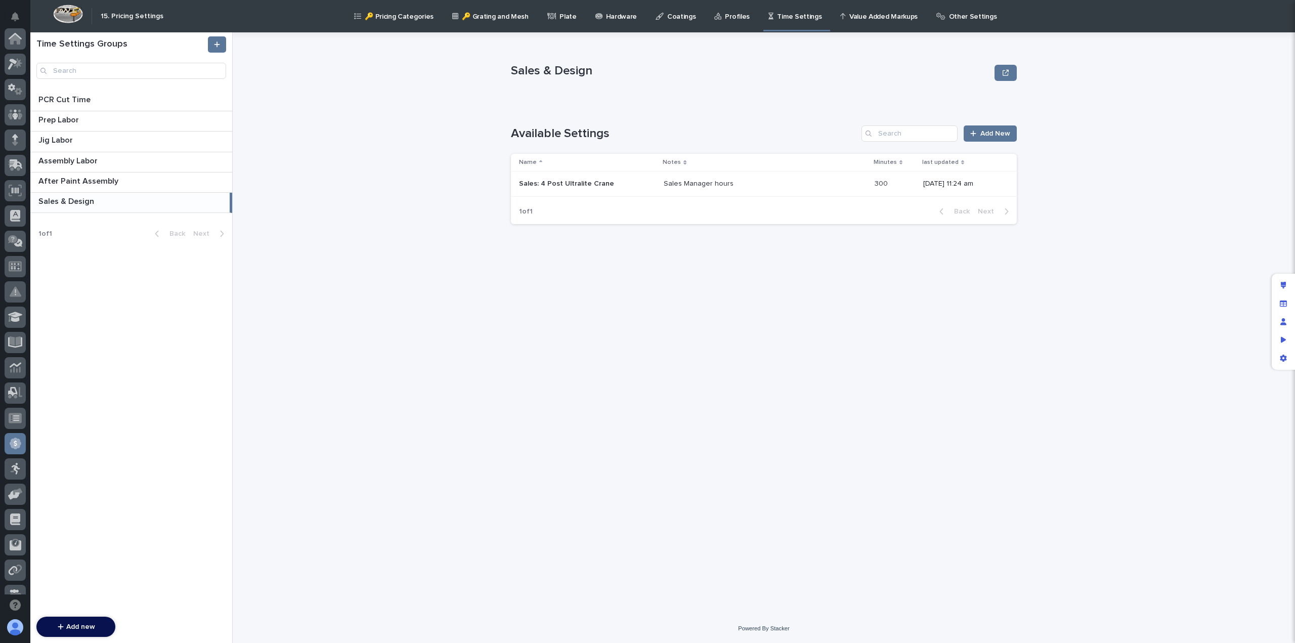
scroll to position [192, 0]
click at [630, 184] on p at bounding box center [587, 184] width 137 height 9
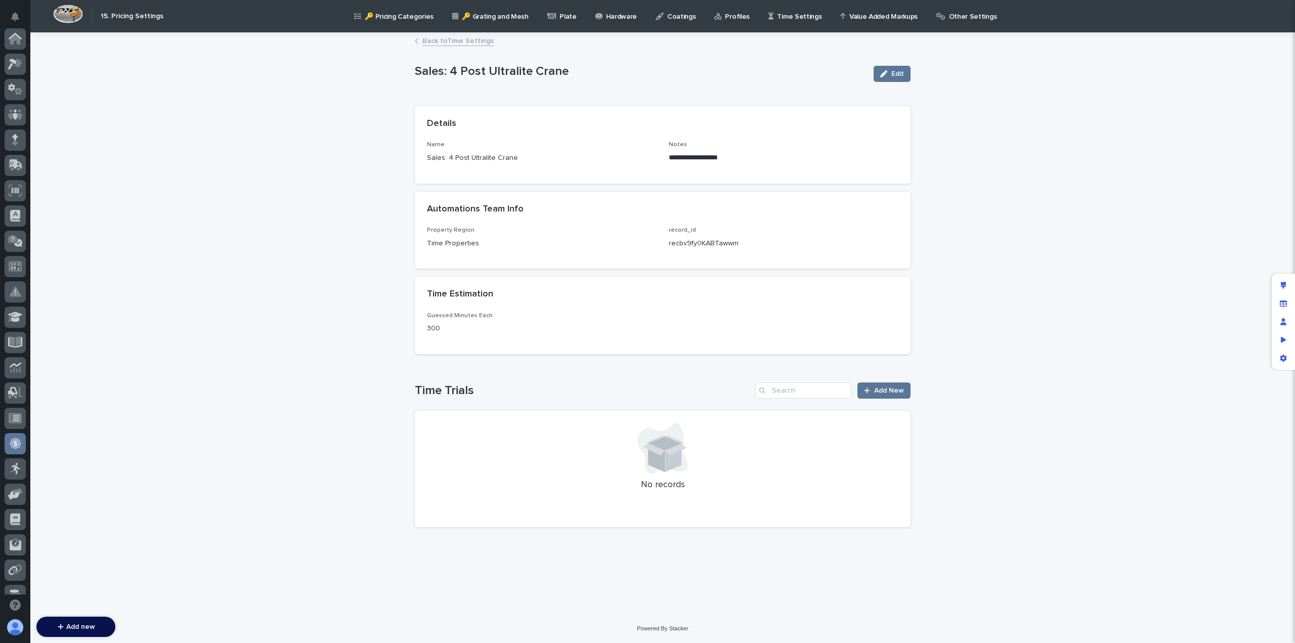
scroll to position [192, 0]
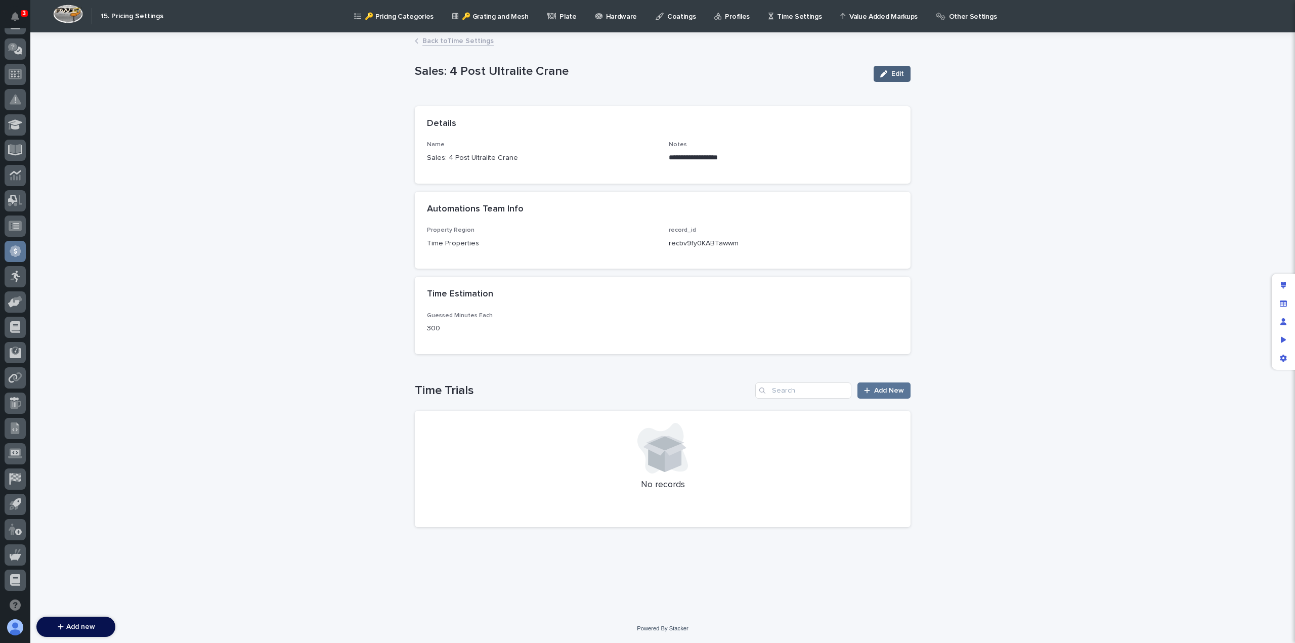
click at [897, 72] on span "Edit" at bounding box center [897, 73] width 13 height 7
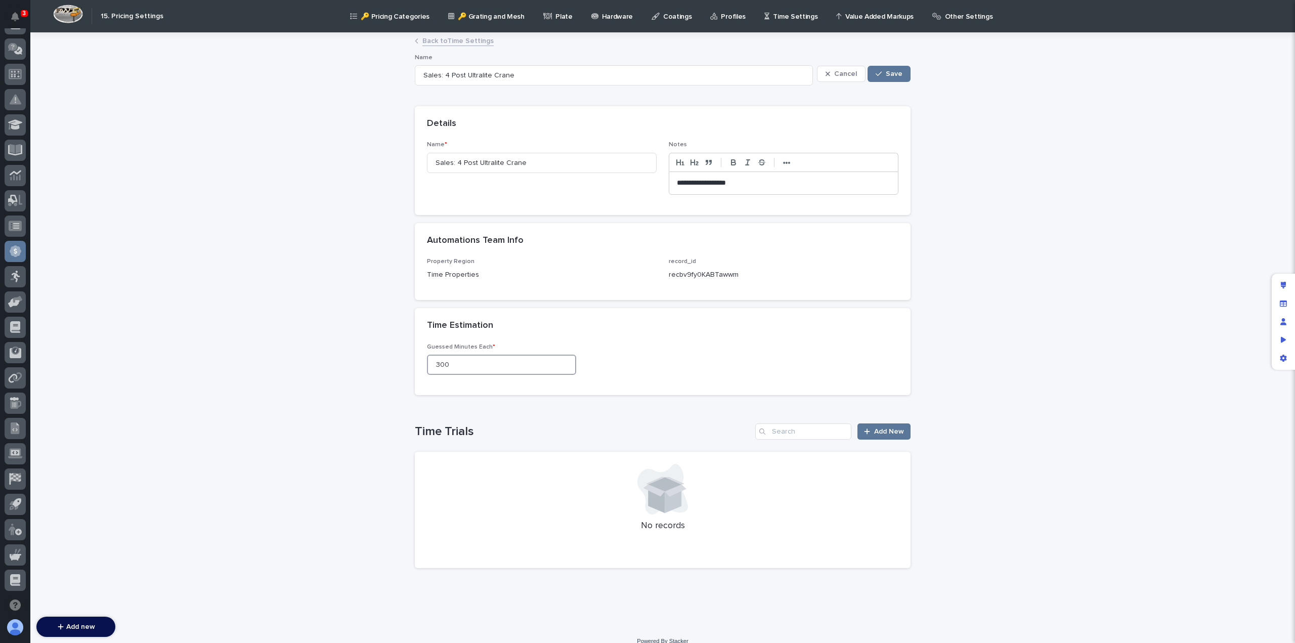
drag, startPoint x: 456, startPoint y: 365, endPoint x: 357, endPoint y: 371, distance: 99.8
click at [357, 371] on div "**********" at bounding box center [662, 329] width 1265 height 593
type input "240"
click at [890, 73] on span "Save" at bounding box center [894, 73] width 17 height 7
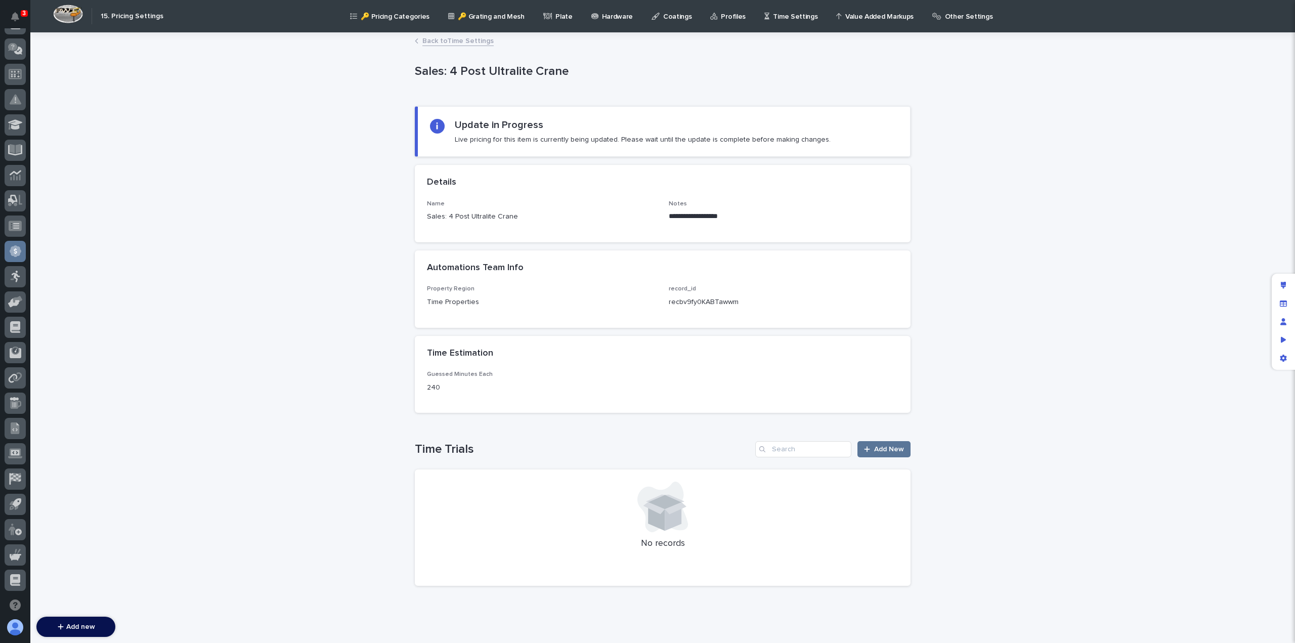
click at [429, 45] on link "Back to Time Settings" at bounding box center [457, 40] width 71 height 12
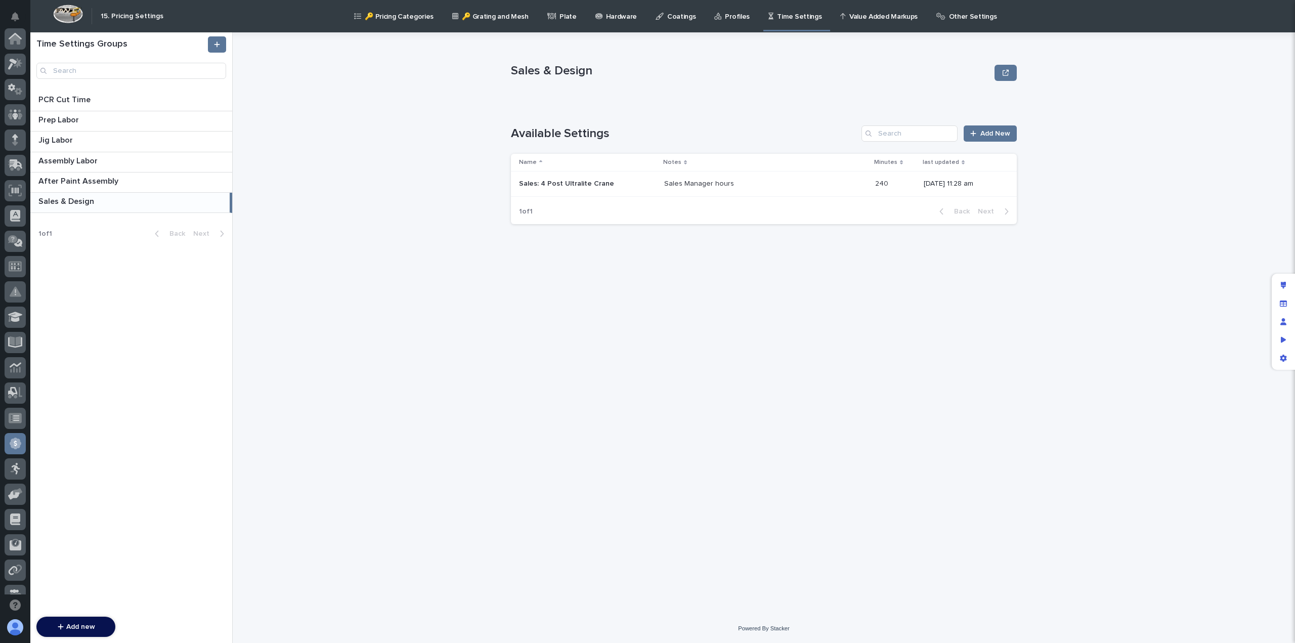
scroll to position [192, 0]
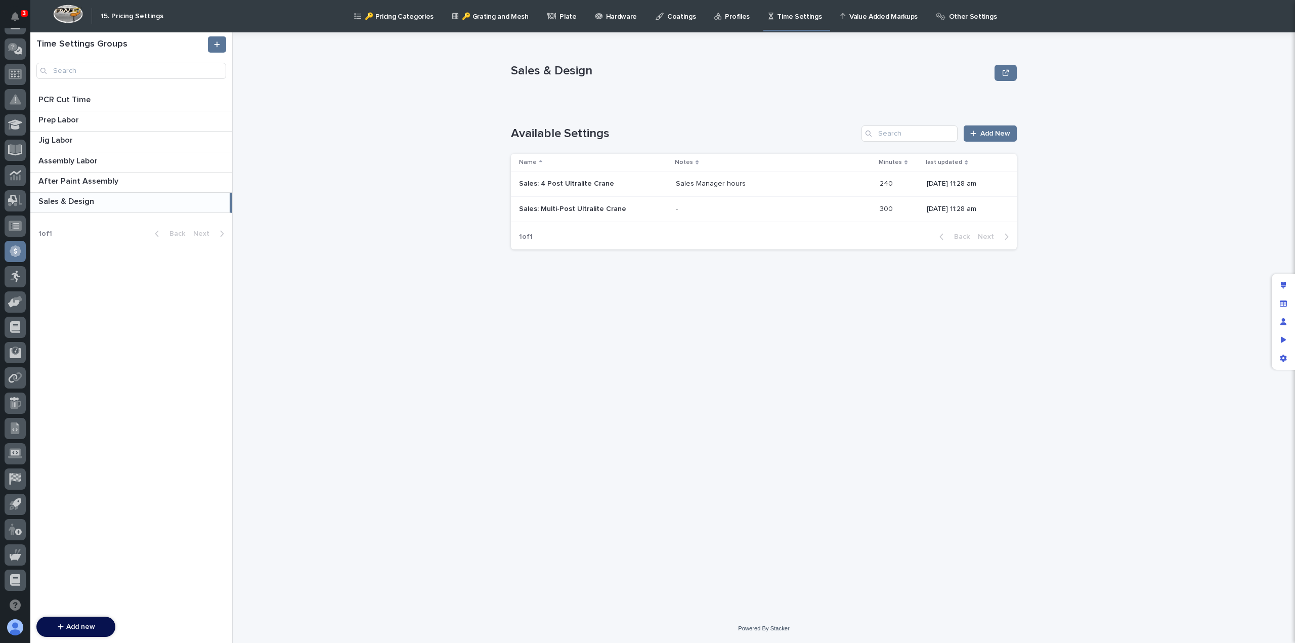
click at [831, 181] on p at bounding box center [764, 184] width 177 height 9
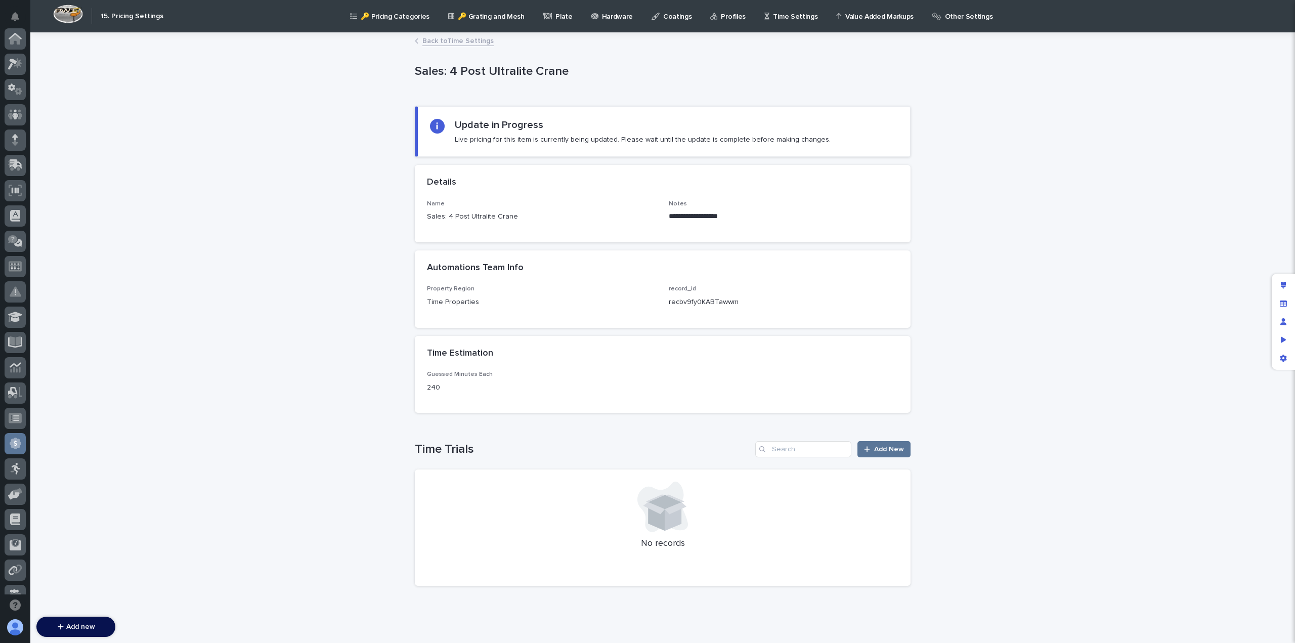
scroll to position [192, 0]
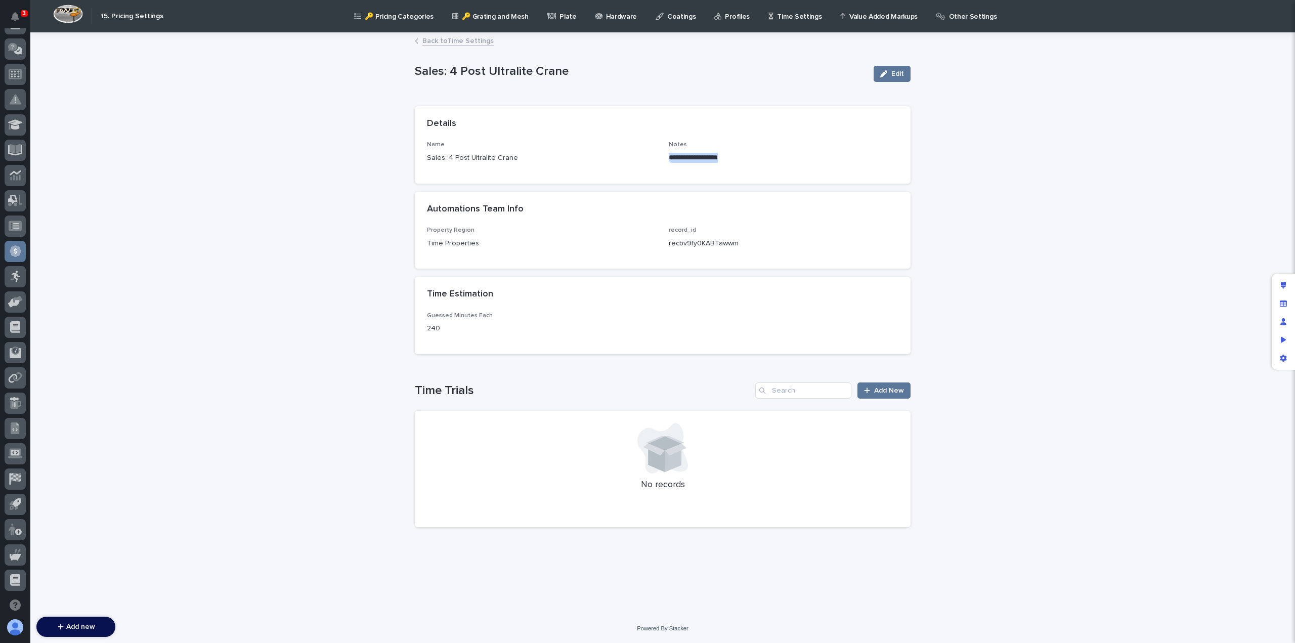
click at [666, 159] on div "**********" at bounding box center [662, 156] width 471 height 30
copy p "**********"
click at [448, 40] on link "Back to Time Settings" at bounding box center [457, 40] width 71 height 12
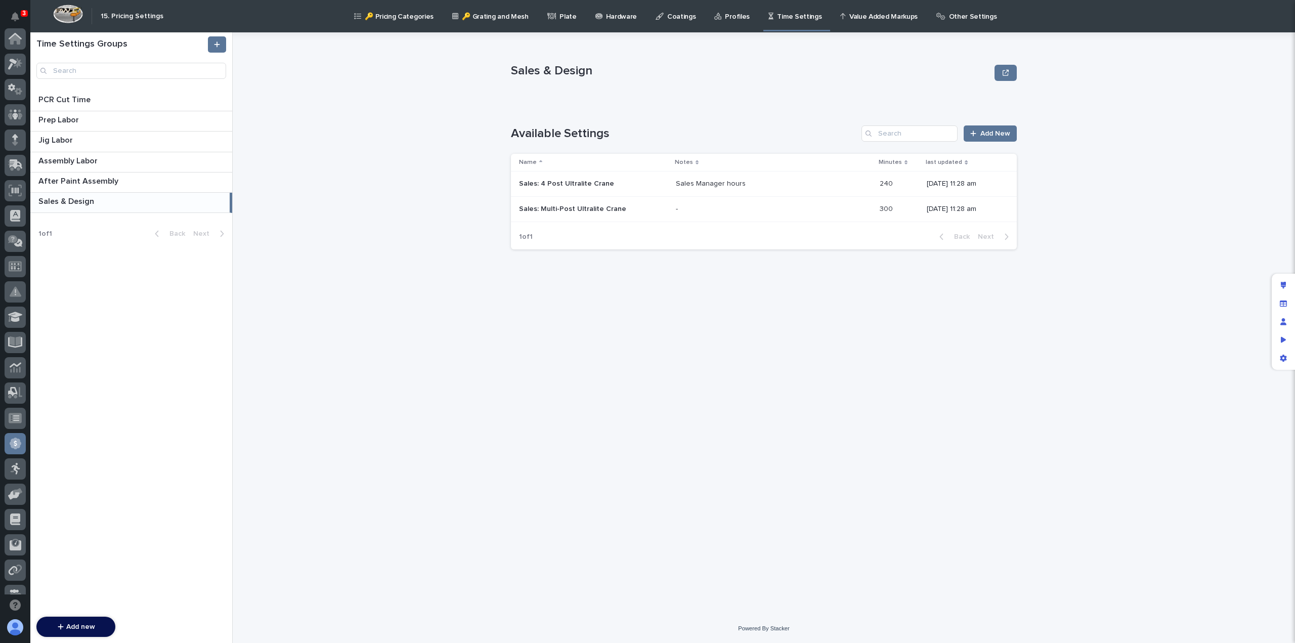
scroll to position [192, 0]
click at [690, 213] on p at bounding box center [764, 209] width 177 height 9
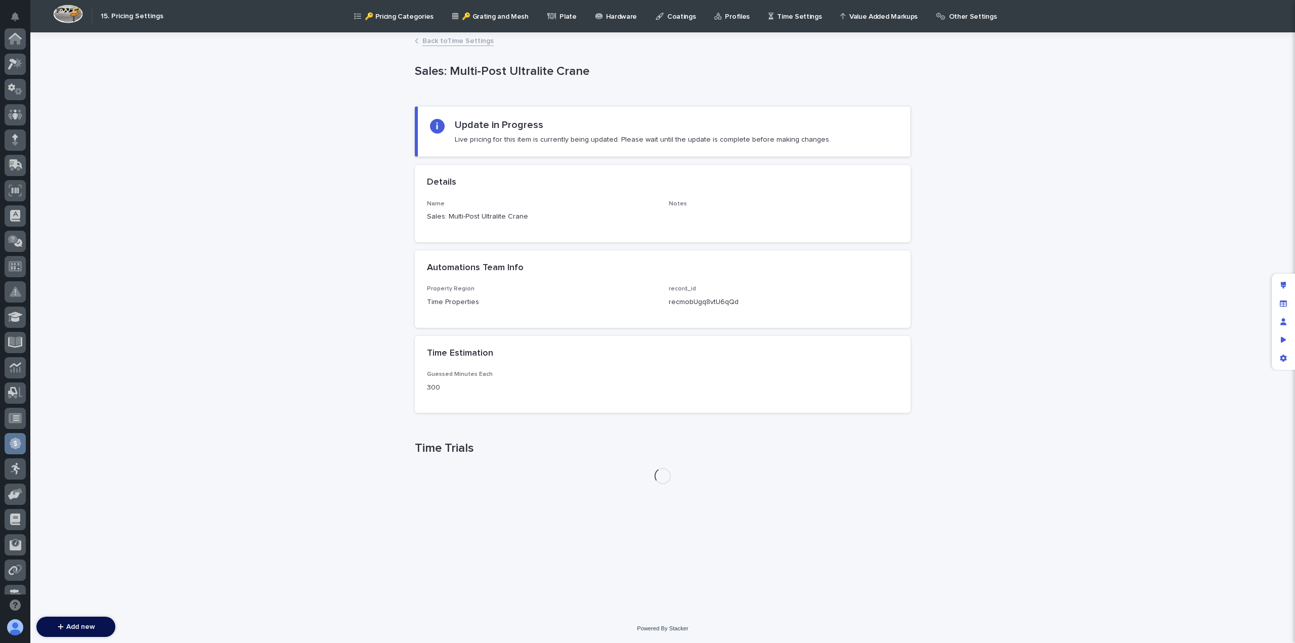
scroll to position [192, 0]
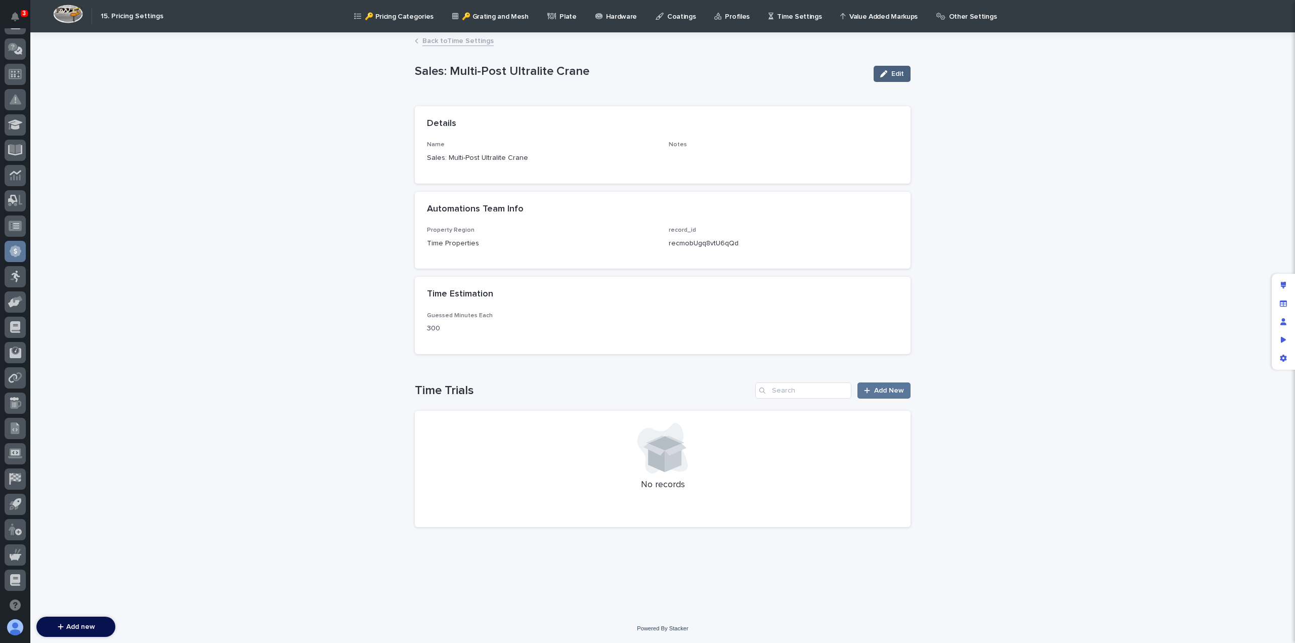
click at [890, 74] on div "button" at bounding box center [885, 73] width 11 height 7
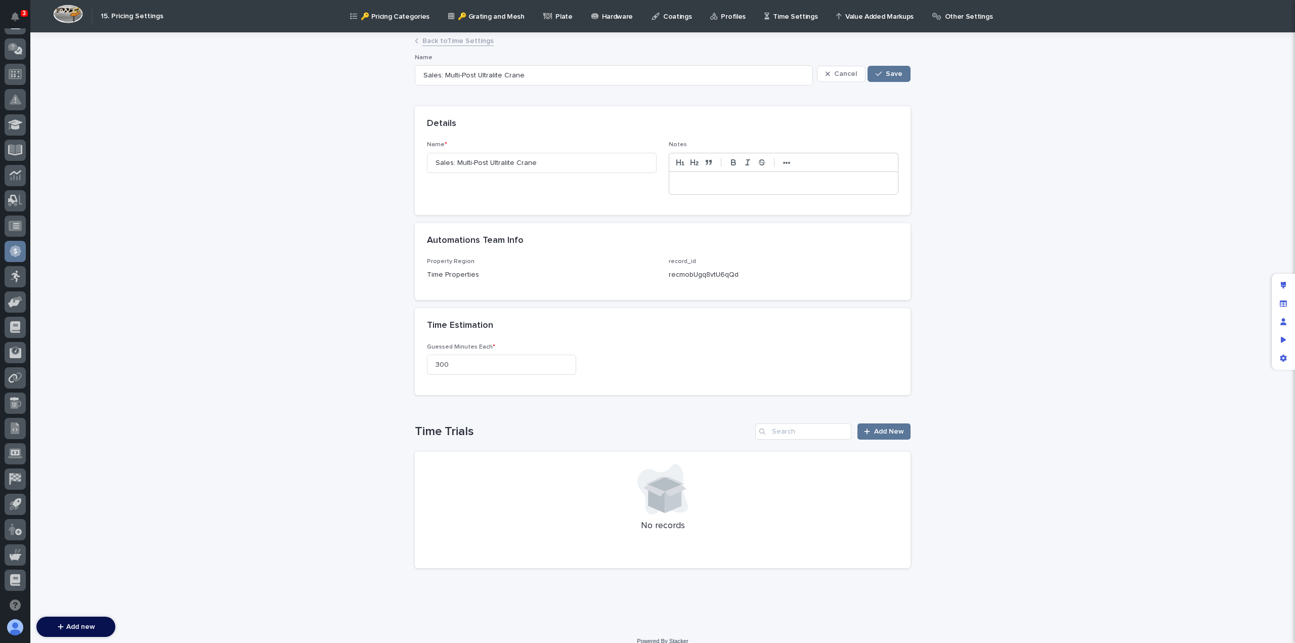
click at [704, 181] on p at bounding box center [783, 183] width 213 height 10
click at [886, 76] on span "Save" at bounding box center [894, 73] width 17 height 7
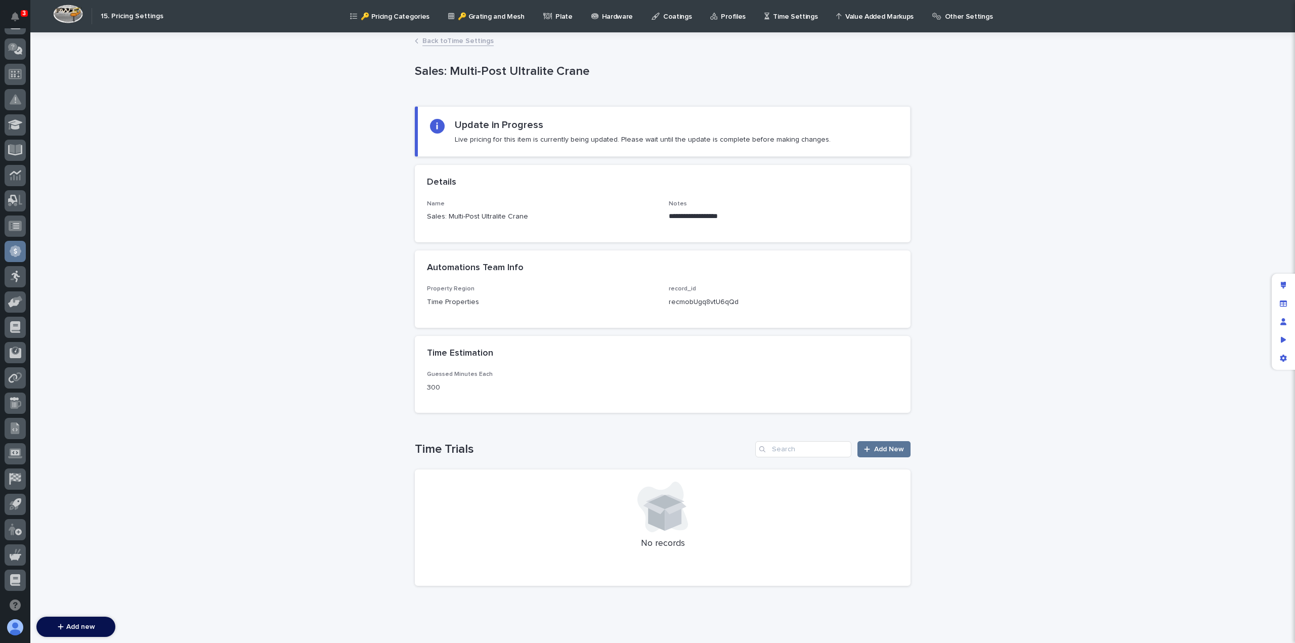
click at [443, 41] on link "Back to Time Settings" at bounding box center [457, 40] width 71 height 12
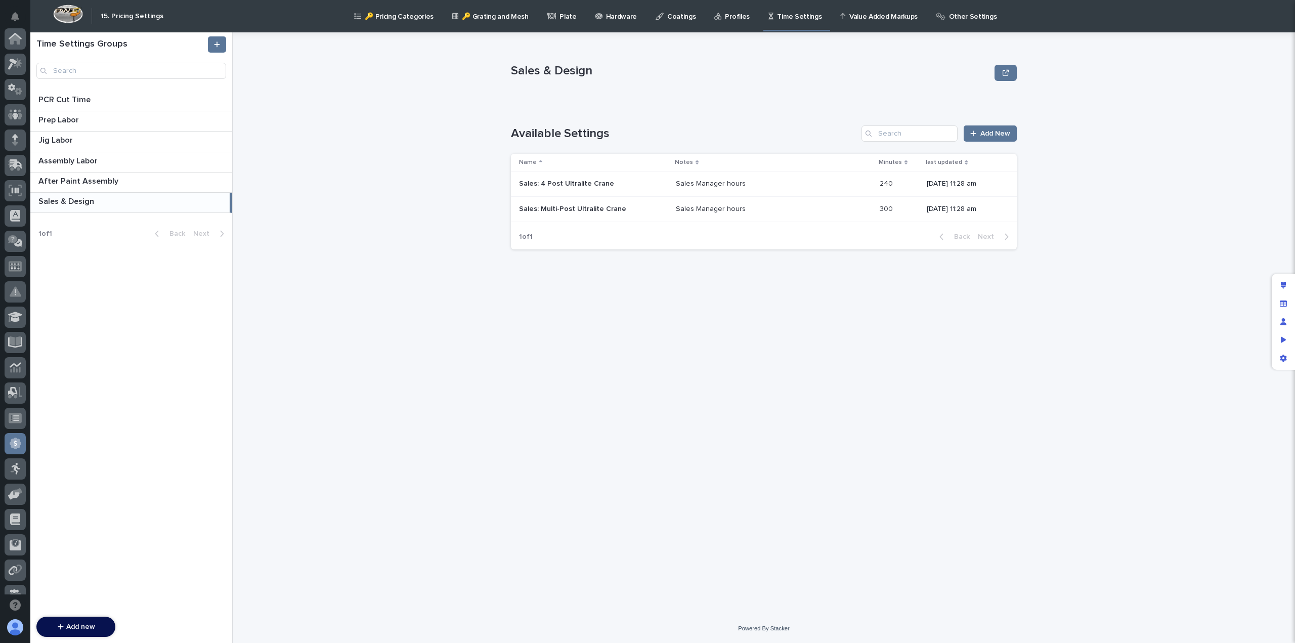
scroll to position [192, 0]
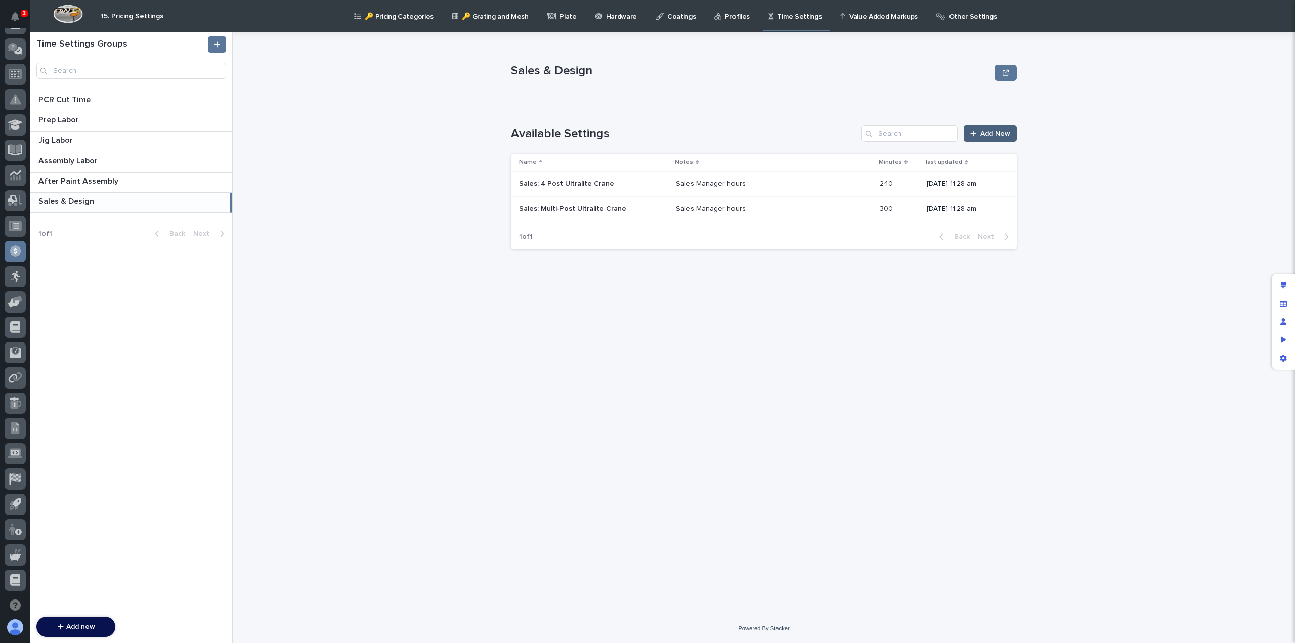
click at [984, 134] on span "Add New" at bounding box center [995, 133] width 30 height 7
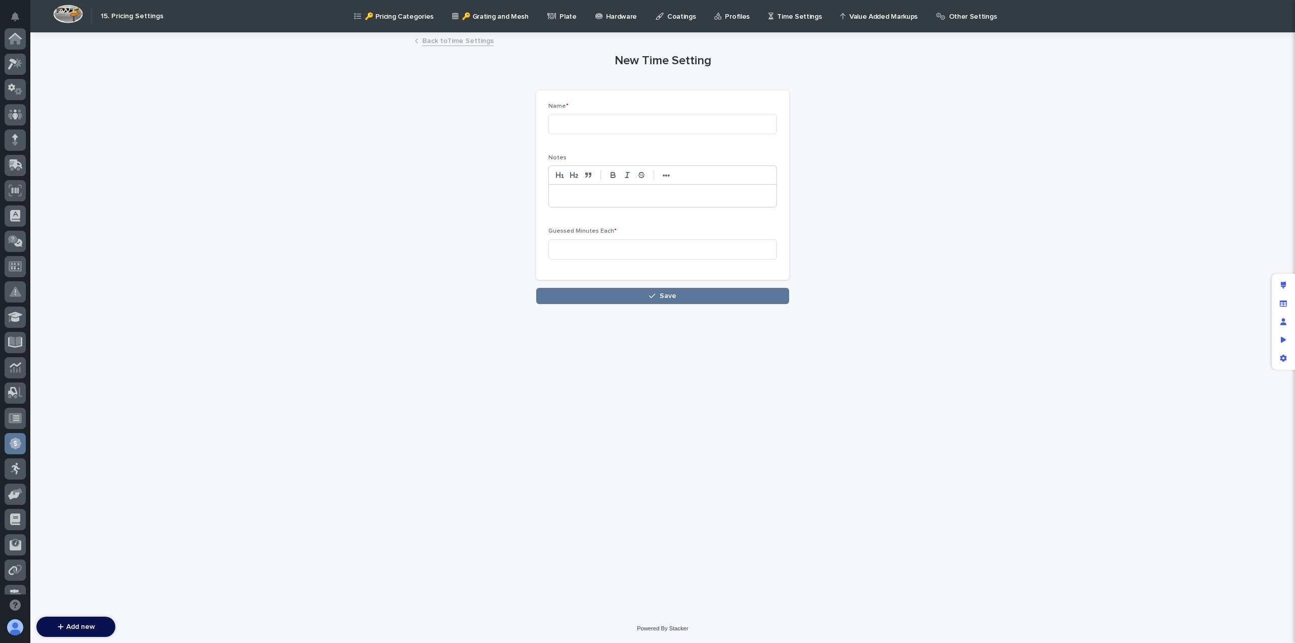
scroll to position [192, 0]
click at [601, 122] on input at bounding box center [662, 124] width 229 height 20
paste input "Sales: 4 Post Ultralite Crane"
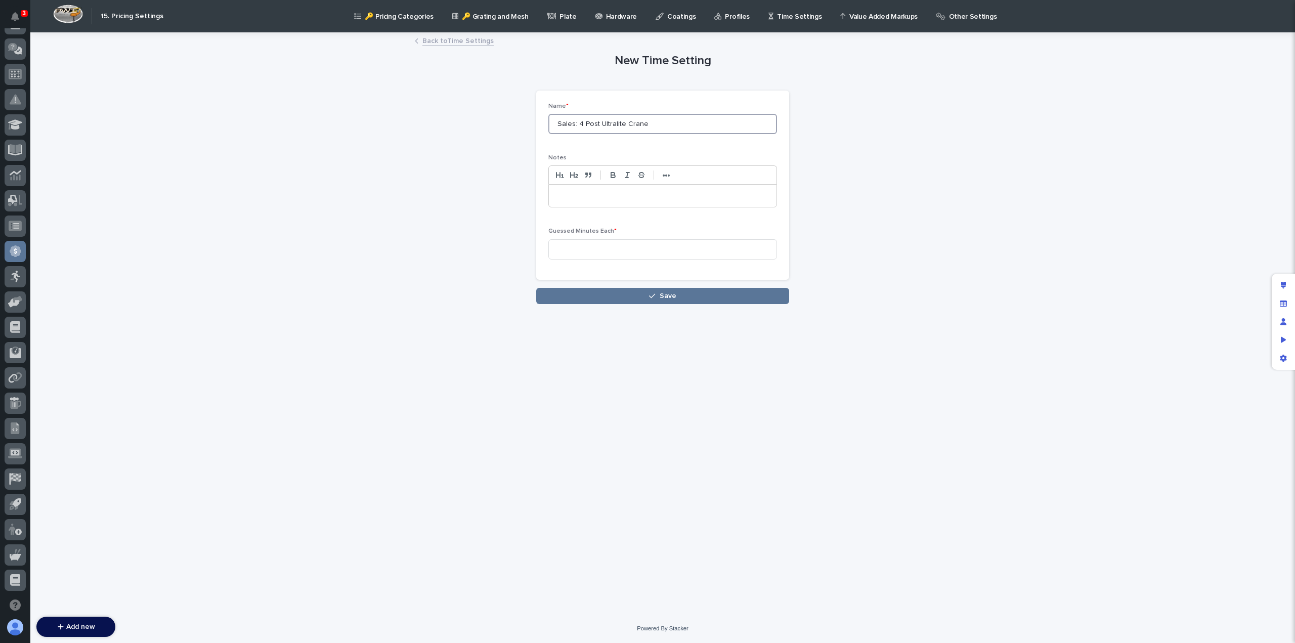
click at [603, 124] on input "Sales: 4 Post Ultralite Crane" at bounding box center [662, 124] width 229 height 20
type input "Sales: 4 Post SCT Crane"
click at [577, 193] on p at bounding box center [662, 196] width 212 height 10
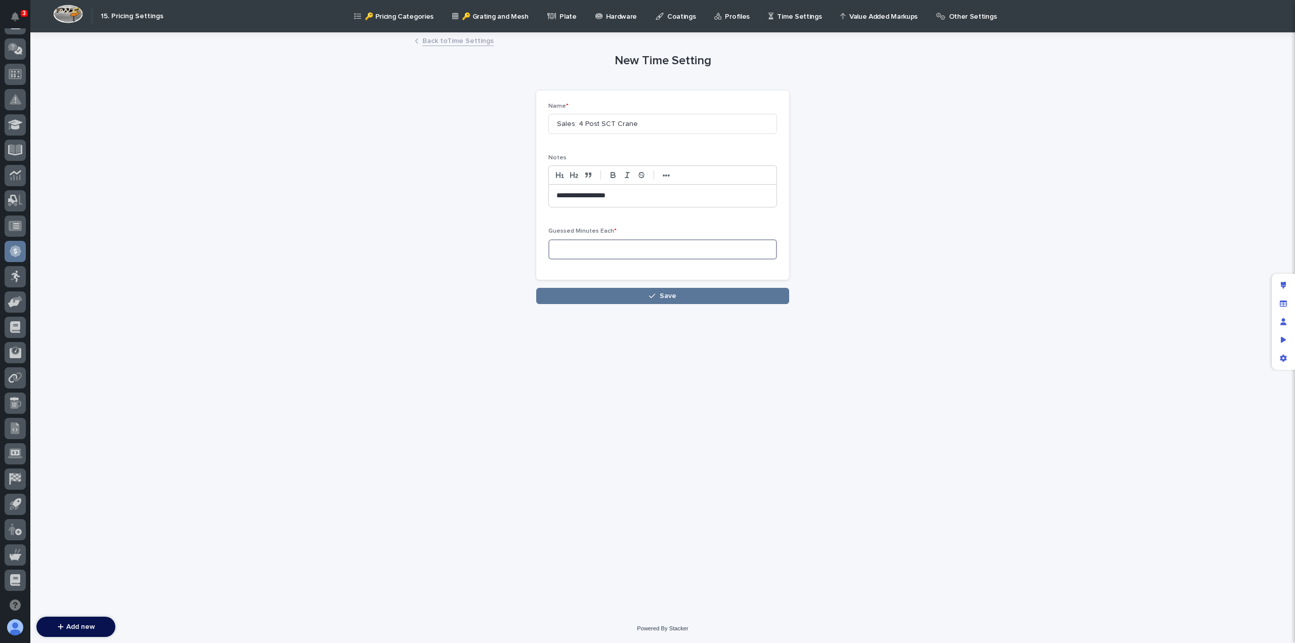
click at [578, 253] on input at bounding box center [662, 249] width 229 height 20
type input "300"
click at [625, 296] on button "Save" at bounding box center [662, 296] width 253 height 16
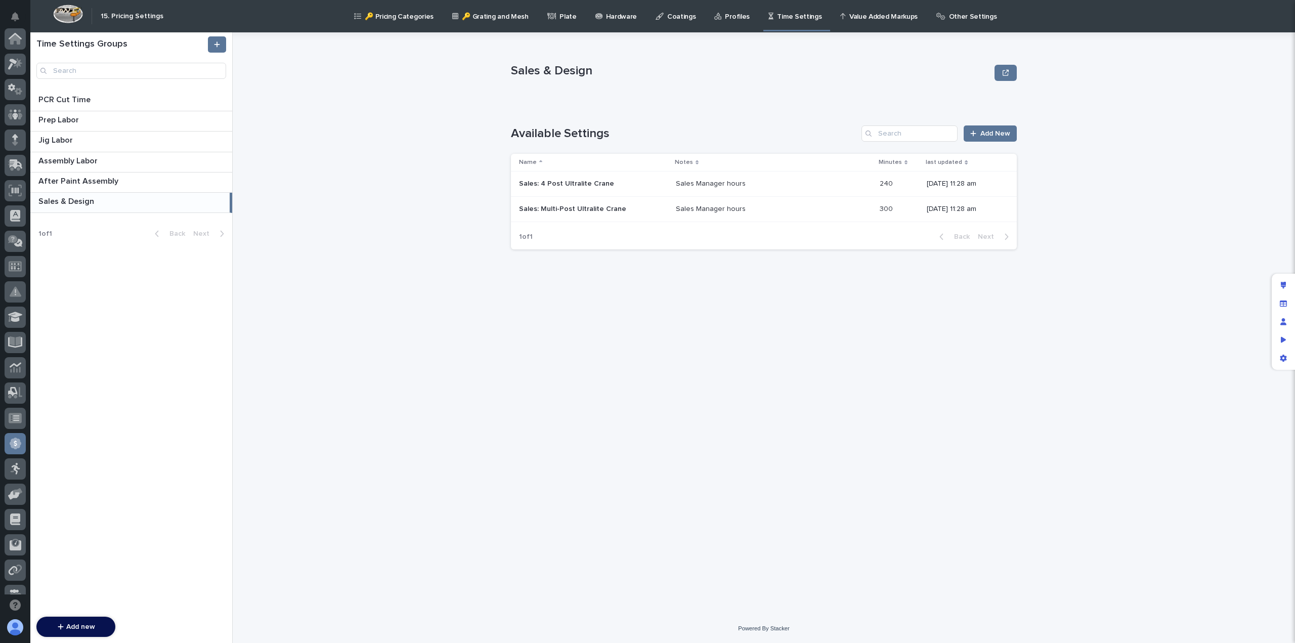
scroll to position [192, 0]
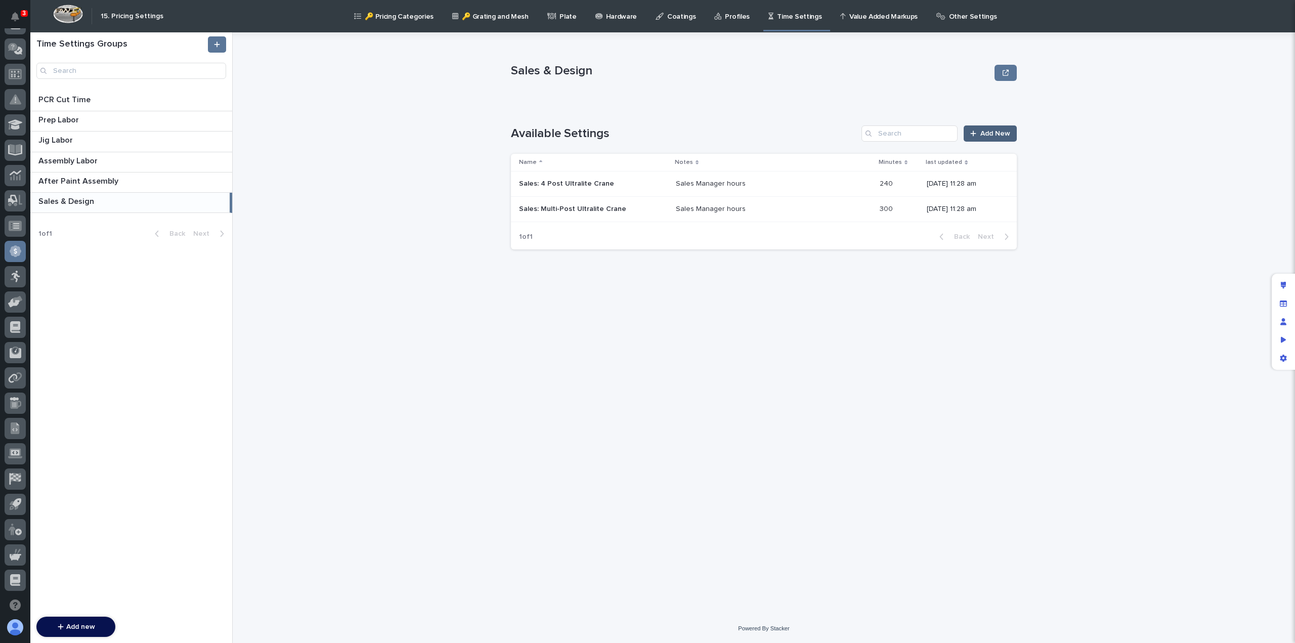
click at [984, 133] on span "Add New" at bounding box center [995, 133] width 30 height 7
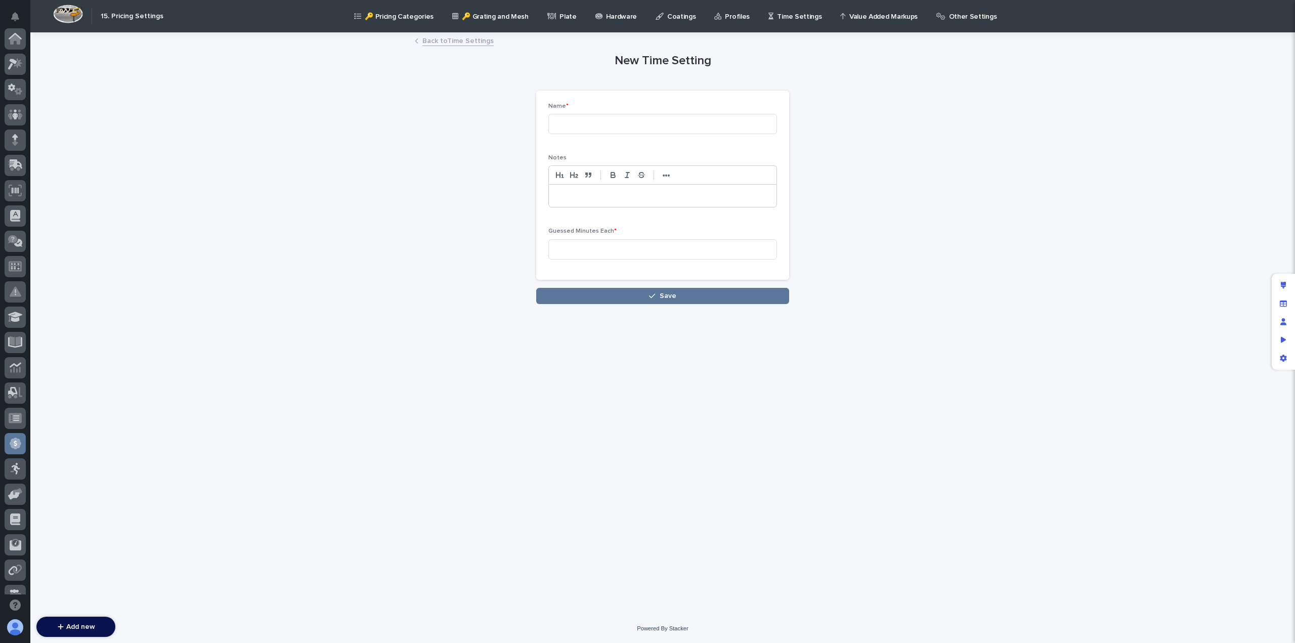
scroll to position [192, 0]
click at [616, 120] on input at bounding box center [662, 124] width 229 height 20
click at [574, 121] on input at bounding box center [662, 124] width 229 height 20
click at [581, 122] on input at bounding box center [662, 124] width 229 height 20
click at [600, 119] on input at bounding box center [662, 124] width 229 height 20
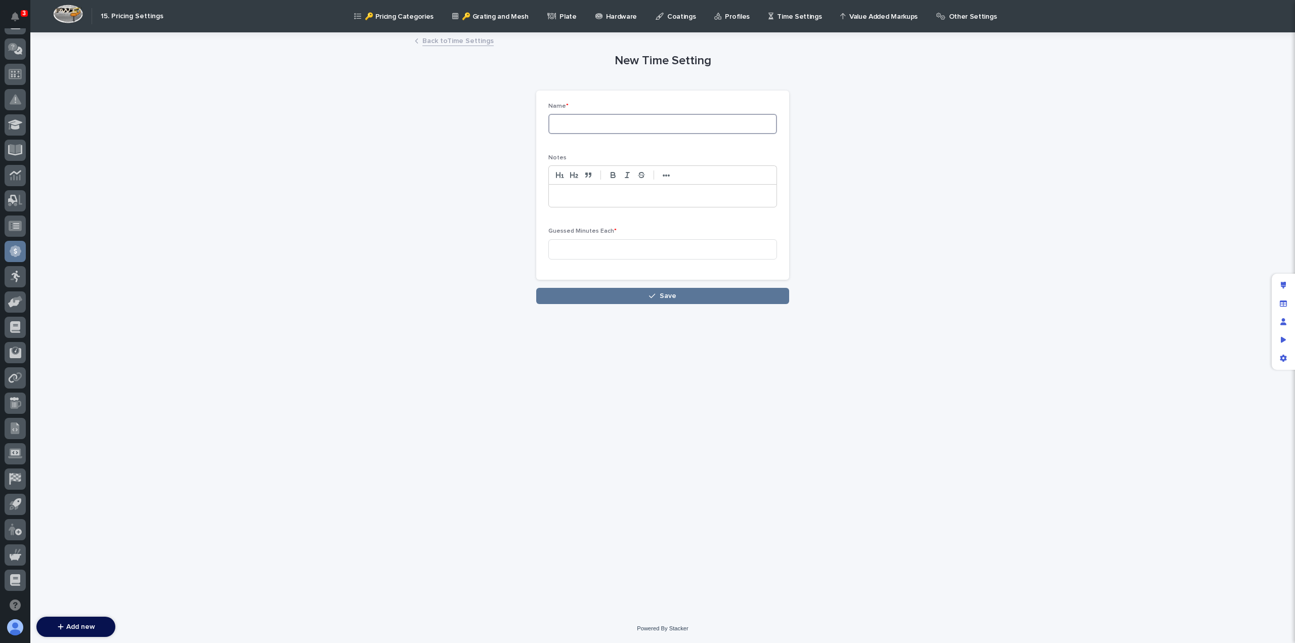
paste input "Sales: 4 Post Ultralite Crane"
click at [580, 123] on input "Sales: 4 Post Ultralite Crane" at bounding box center [662, 124] width 229 height 20
click at [628, 124] on input "Sales: Multi-Post Ultralite Crane" at bounding box center [662, 124] width 229 height 20
type input "Sales: Multi-Post SCT Crane"
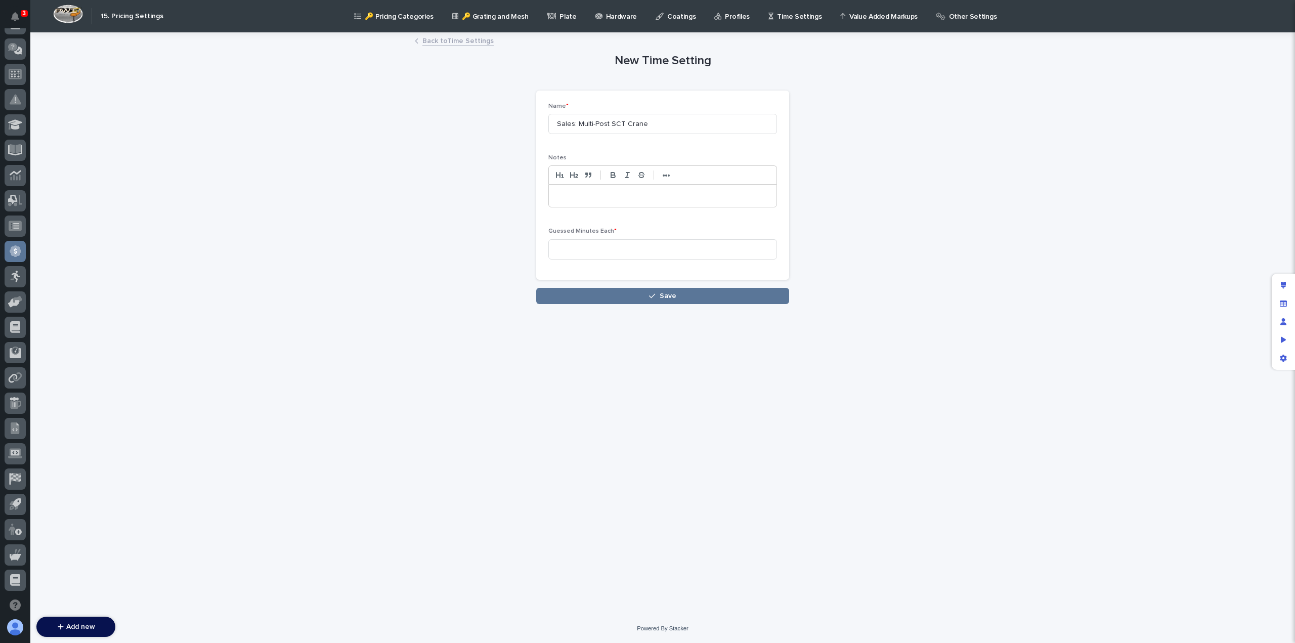
click at [595, 192] on p at bounding box center [662, 196] width 212 height 10
click at [580, 244] on input at bounding box center [662, 249] width 229 height 20
type input "420"
click at [631, 299] on button "Save" at bounding box center [662, 296] width 253 height 16
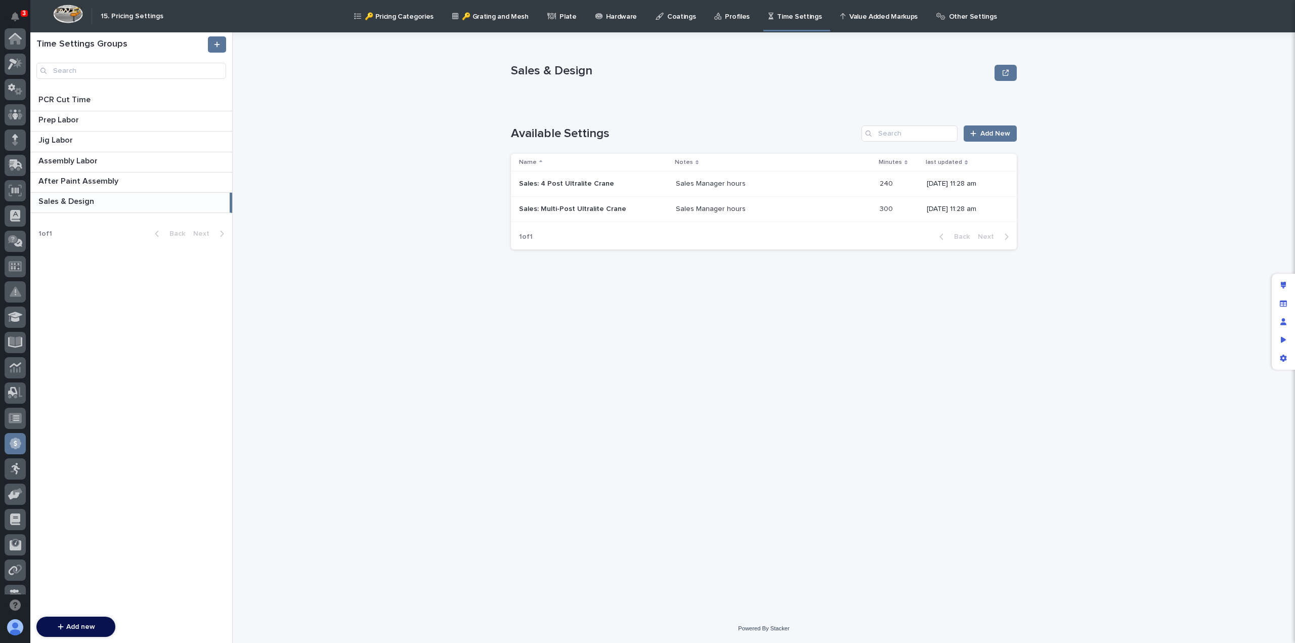
scroll to position [192, 0]
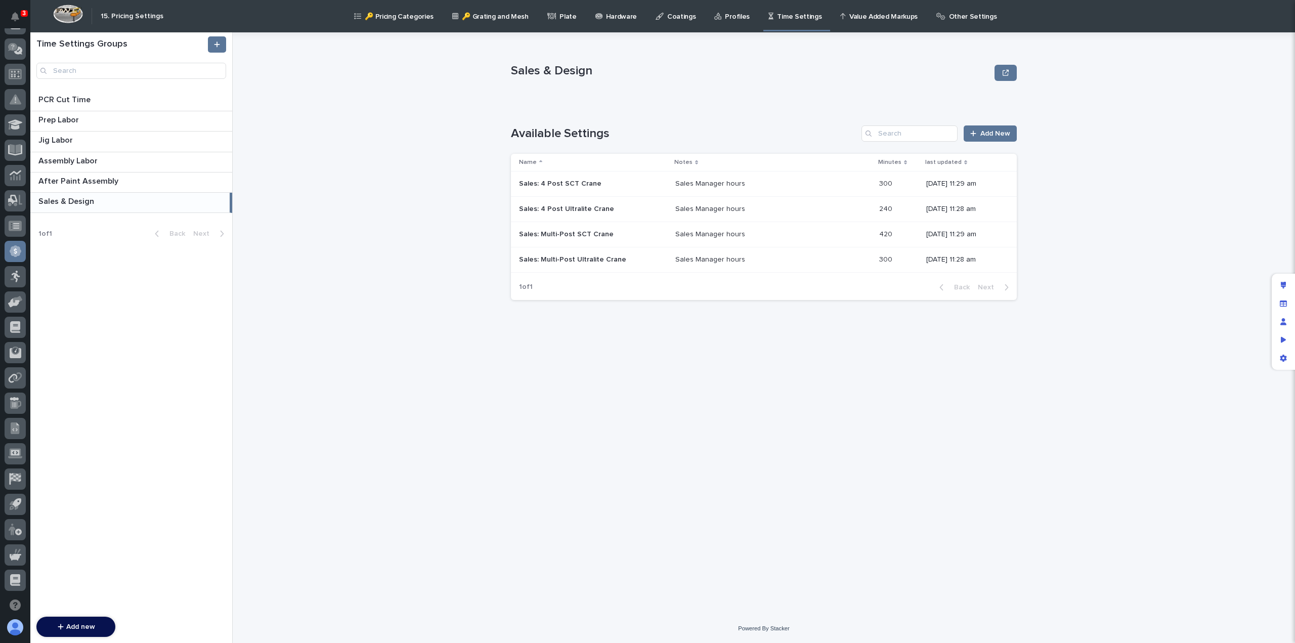
click at [567, 235] on p "Sales: Multi-Post SCT Crane" at bounding box center [567, 233] width 97 height 11
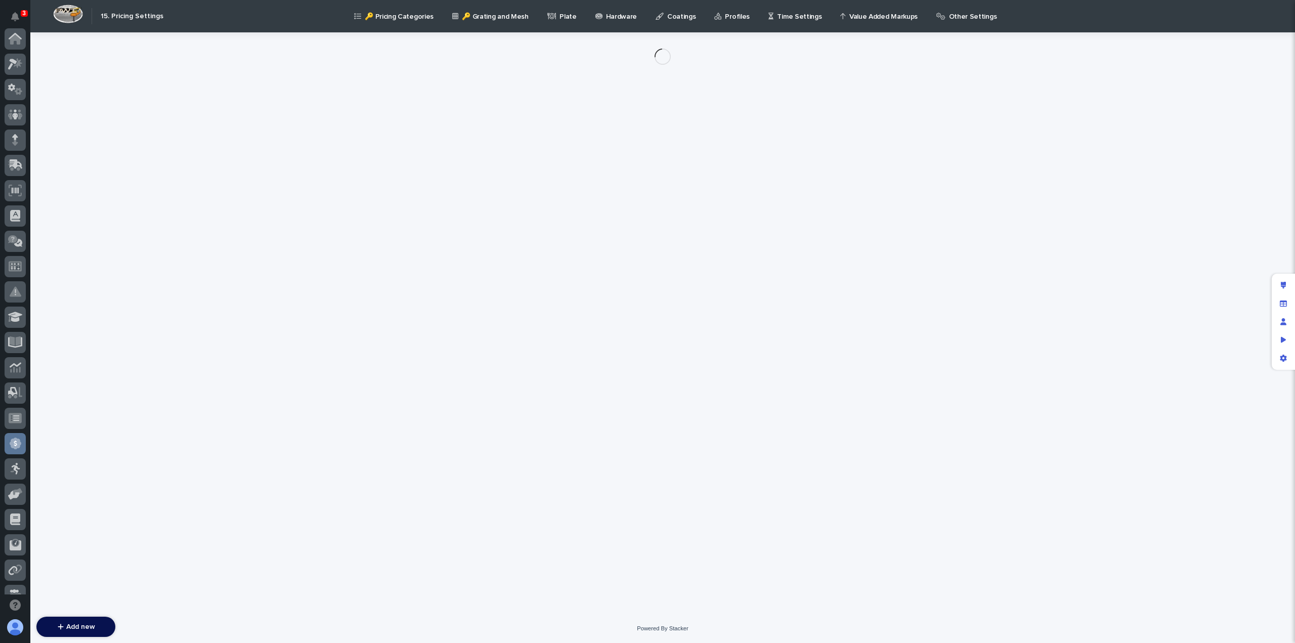
scroll to position [192, 0]
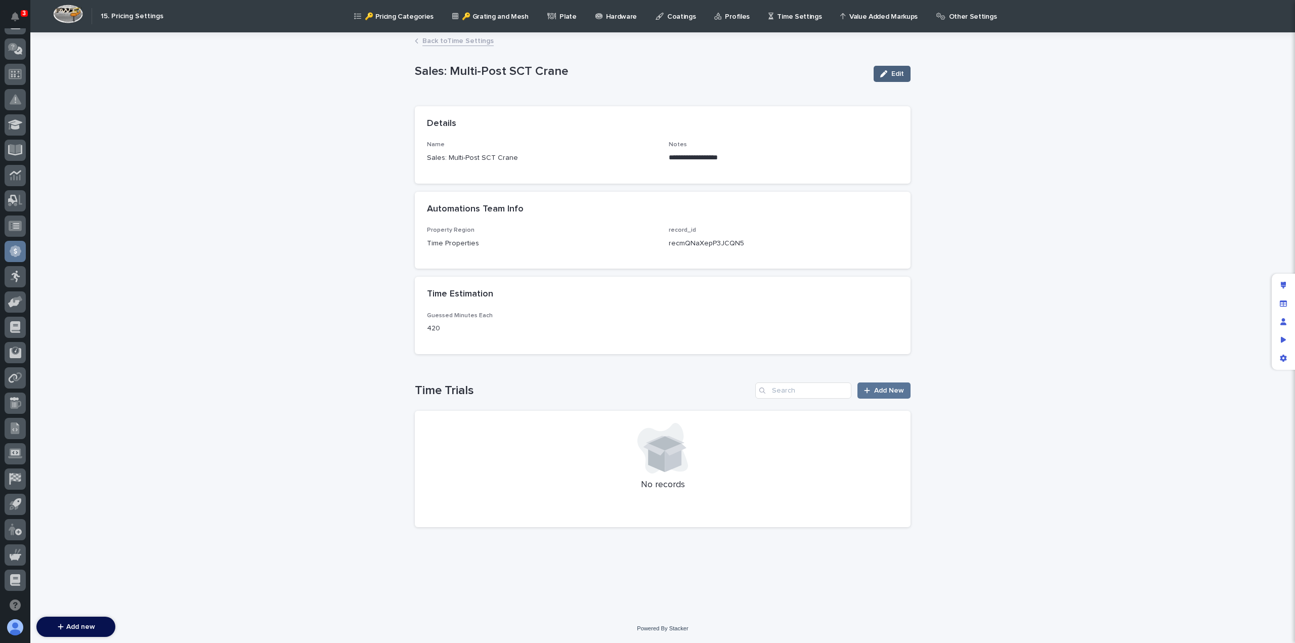
click at [887, 75] on icon "button" at bounding box center [883, 73] width 7 height 7
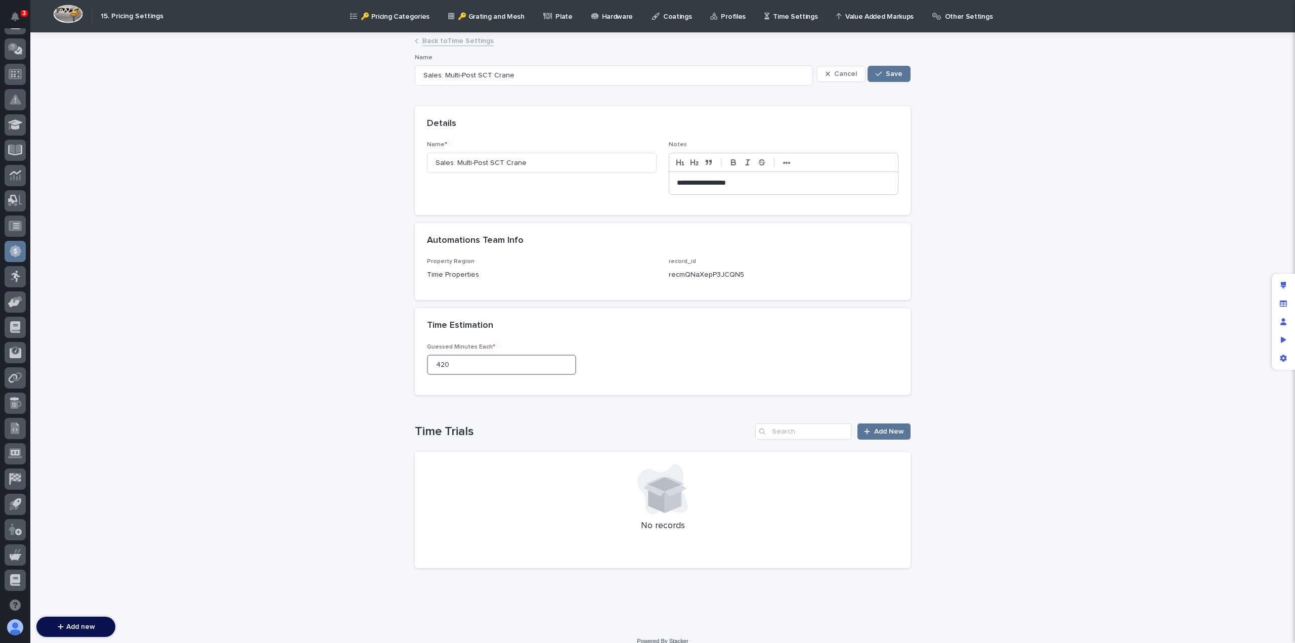
drag, startPoint x: 368, startPoint y: 367, endPoint x: 349, endPoint y: 365, distance: 19.9
click at [349, 367] on div "**********" at bounding box center [662, 329] width 1265 height 593
type input "360"
click at [894, 74] on span "Save" at bounding box center [894, 73] width 17 height 7
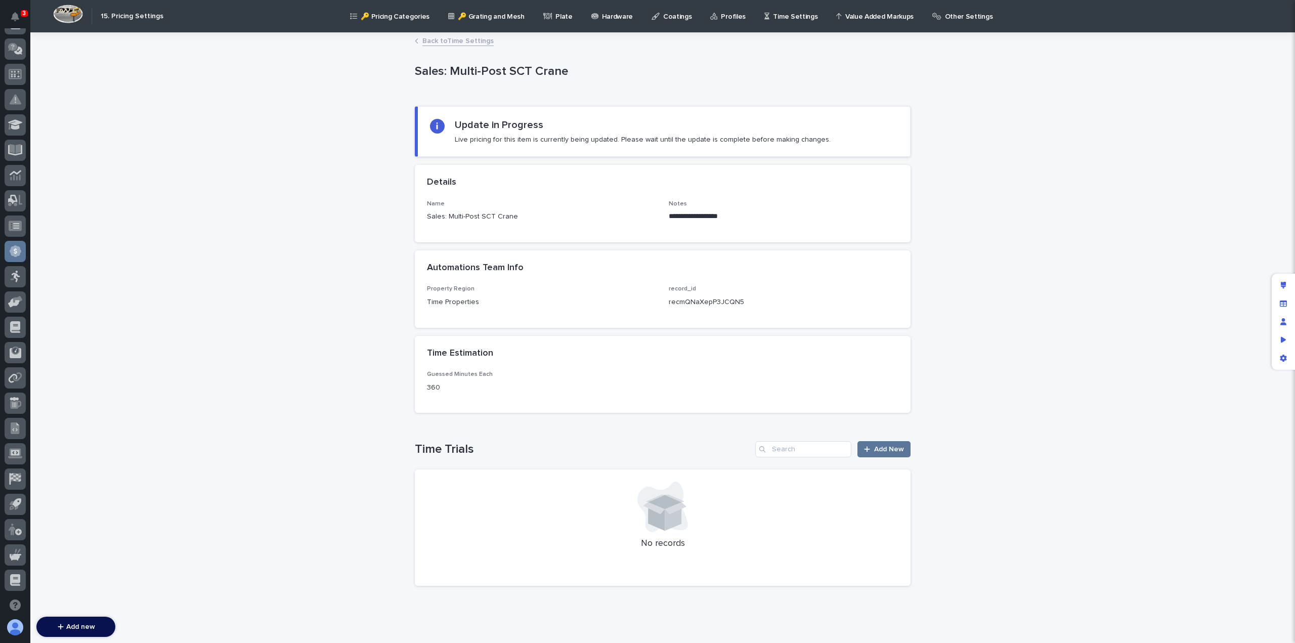
click at [452, 43] on link "Back to Time Settings" at bounding box center [457, 40] width 71 height 12
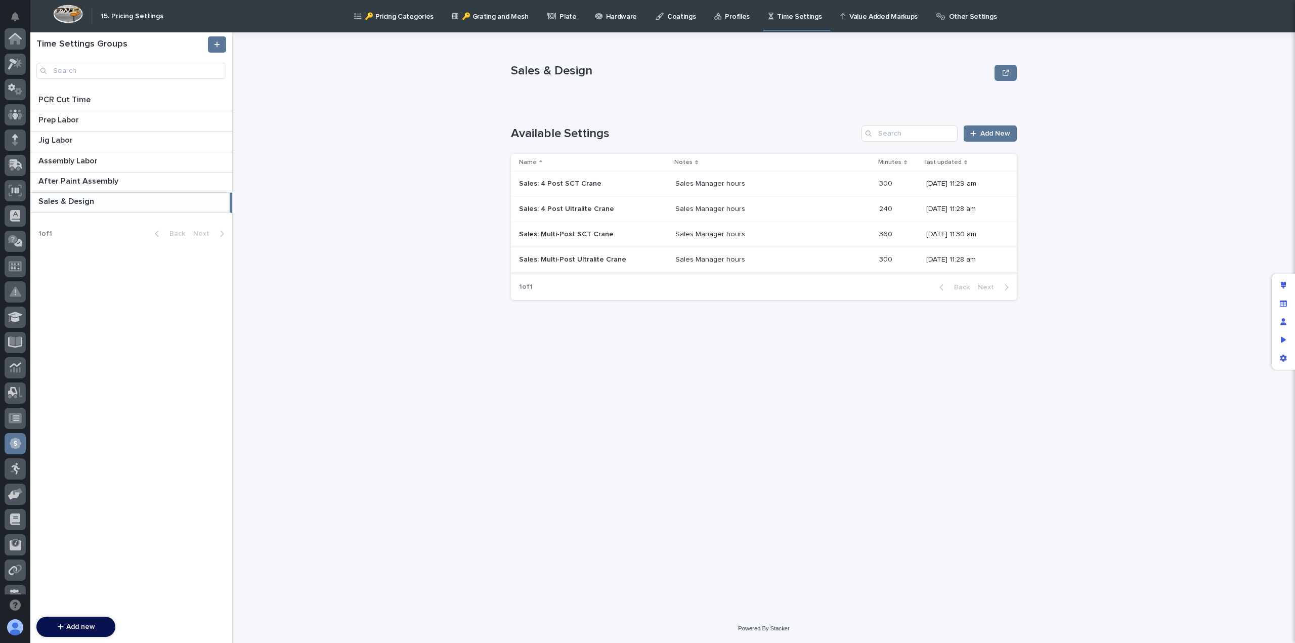
scroll to position [192, 0]
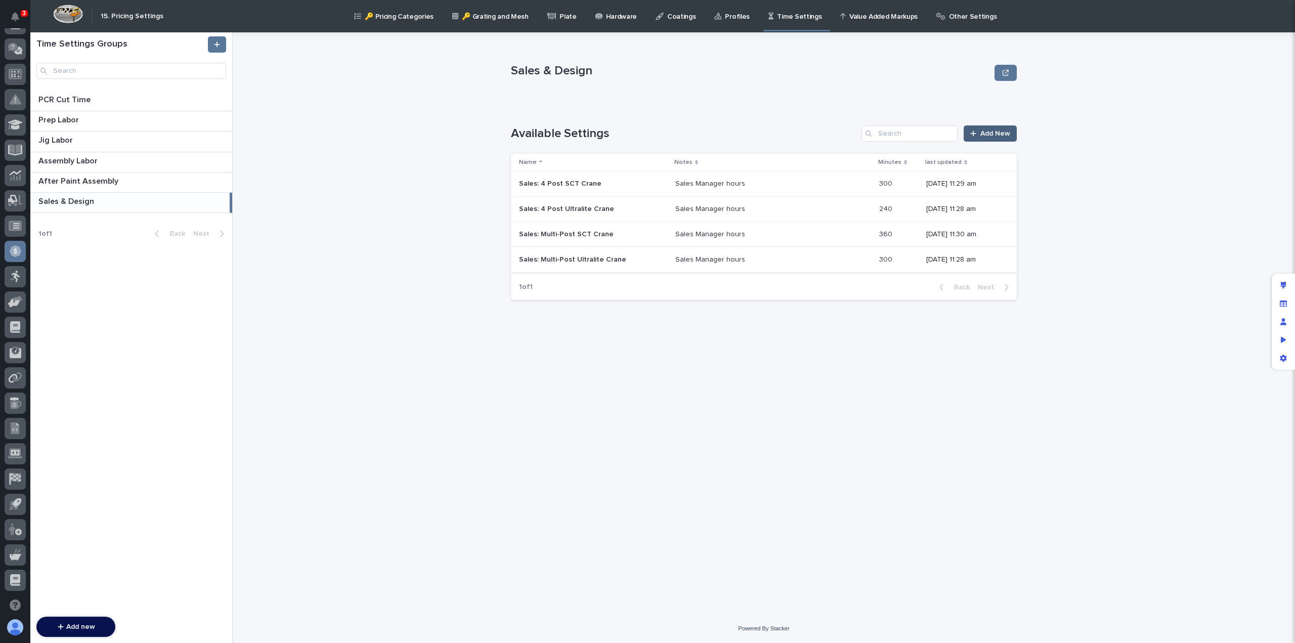
click at [989, 136] on span "Add New" at bounding box center [995, 133] width 30 height 7
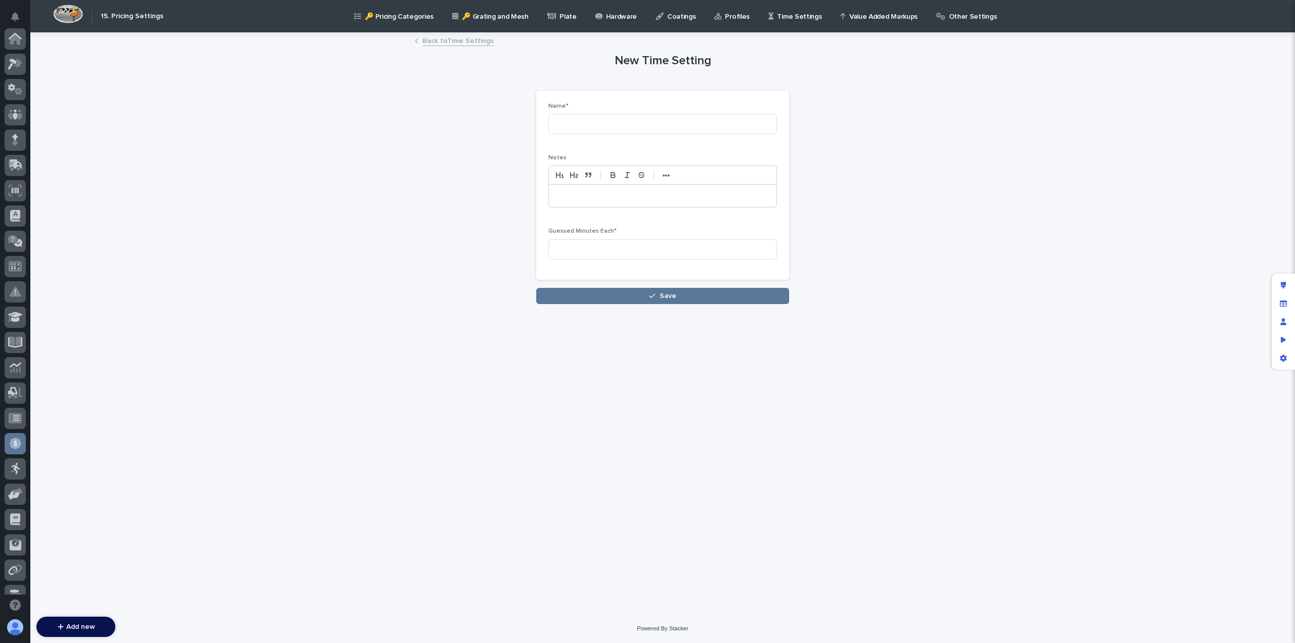
scroll to position [192, 0]
click at [611, 126] on input at bounding box center [662, 124] width 229 height 20
paste input "Sales: 4 Post Ultralite Crane"
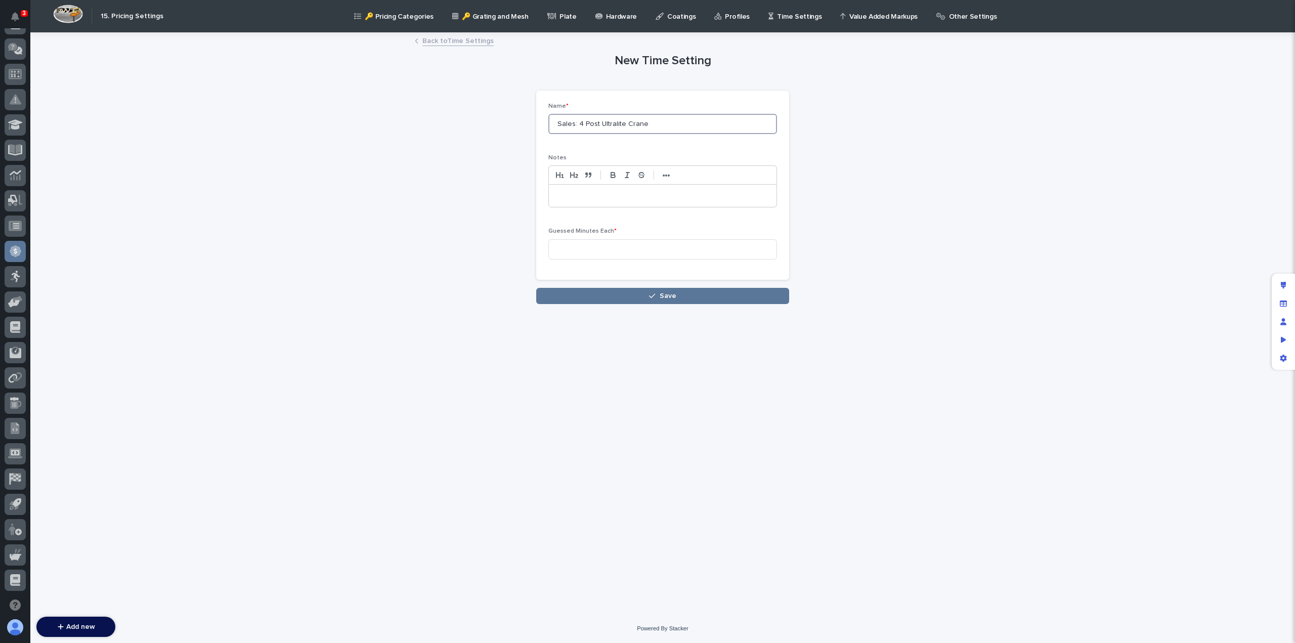
click at [612, 122] on input "Sales: 4 Post Ultralite Crane" at bounding box center [662, 124] width 229 height 20
type input "Sales: 4 Post STT Crane"
click at [590, 191] on p at bounding box center [662, 196] width 212 height 10
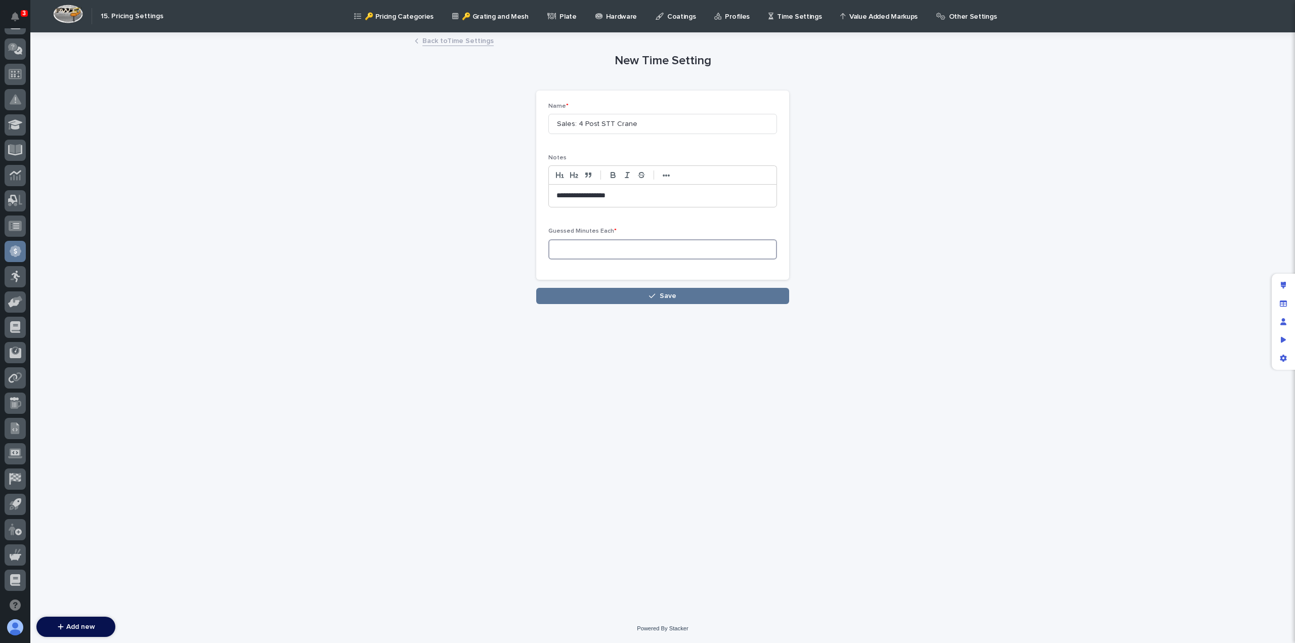
click at [580, 248] on input at bounding box center [662, 249] width 229 height 20
type input "360"
click at [623, 297] on button "Save" at bounding box center [662, 296] width 253 height 16
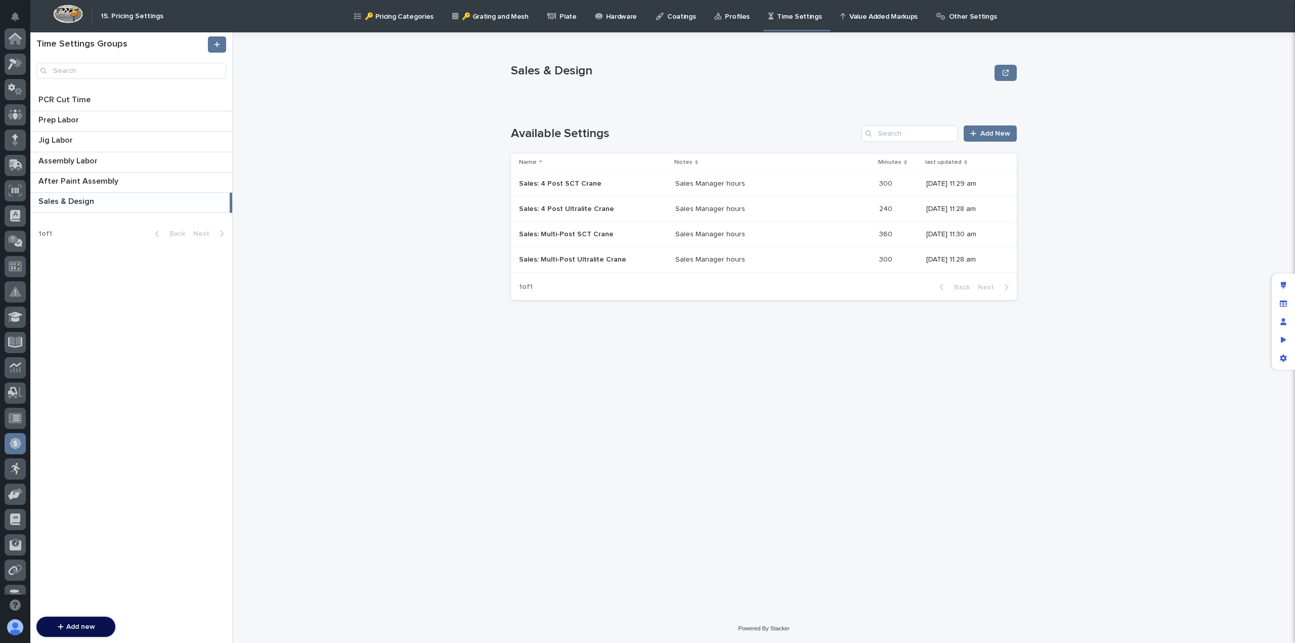
scroll to position [192, 0]
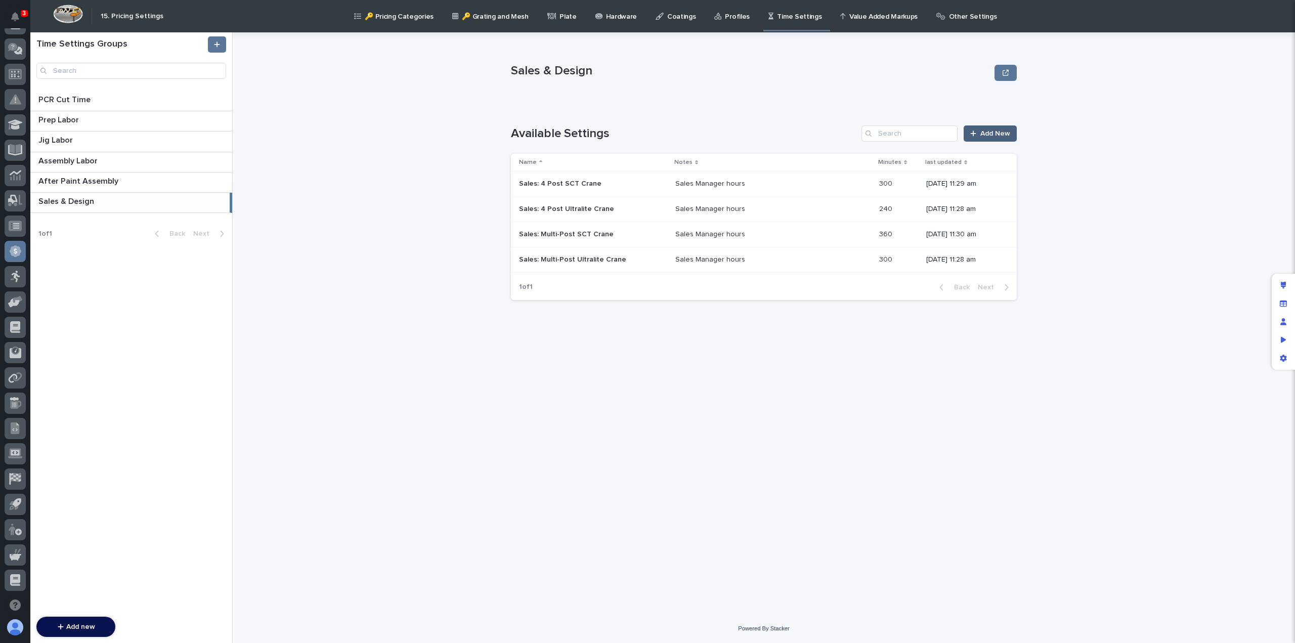
click at [987, 135] on span "Add New" at bounding box center [995, 133] width 30 height 7
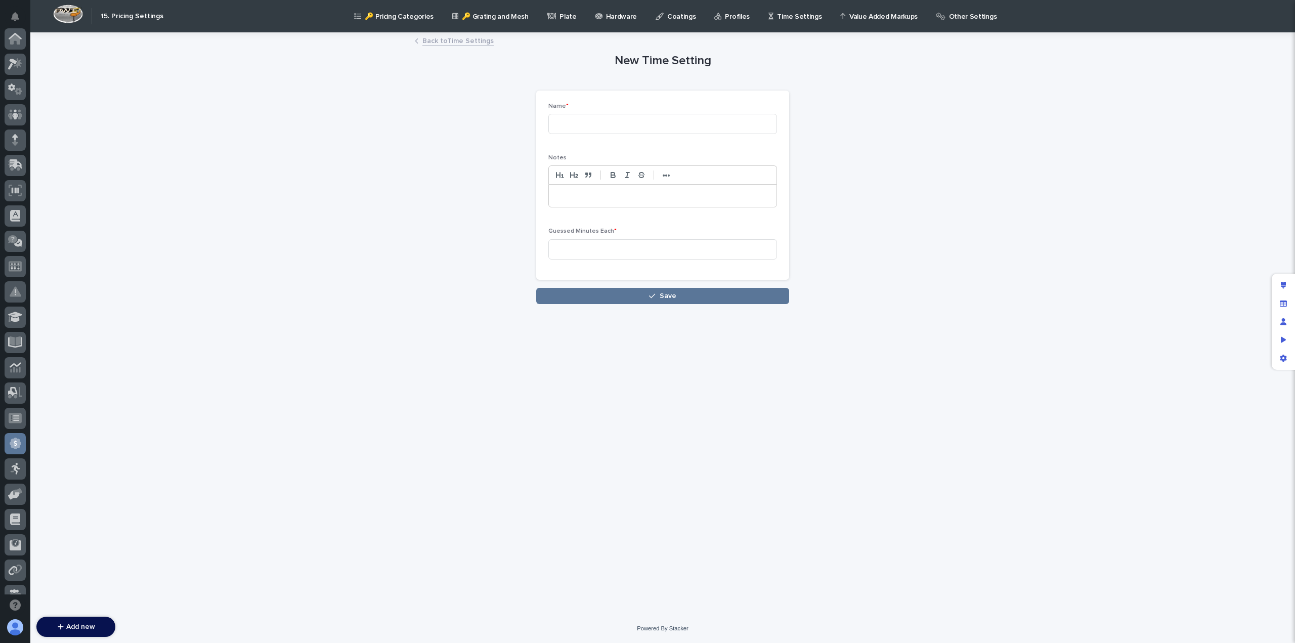
scroll to position [192, 0]
click at [587, 120] on input at bounding box center [662, 124] width 229 height 20
paste input "Sales: 4 Post Ultralite Crane"
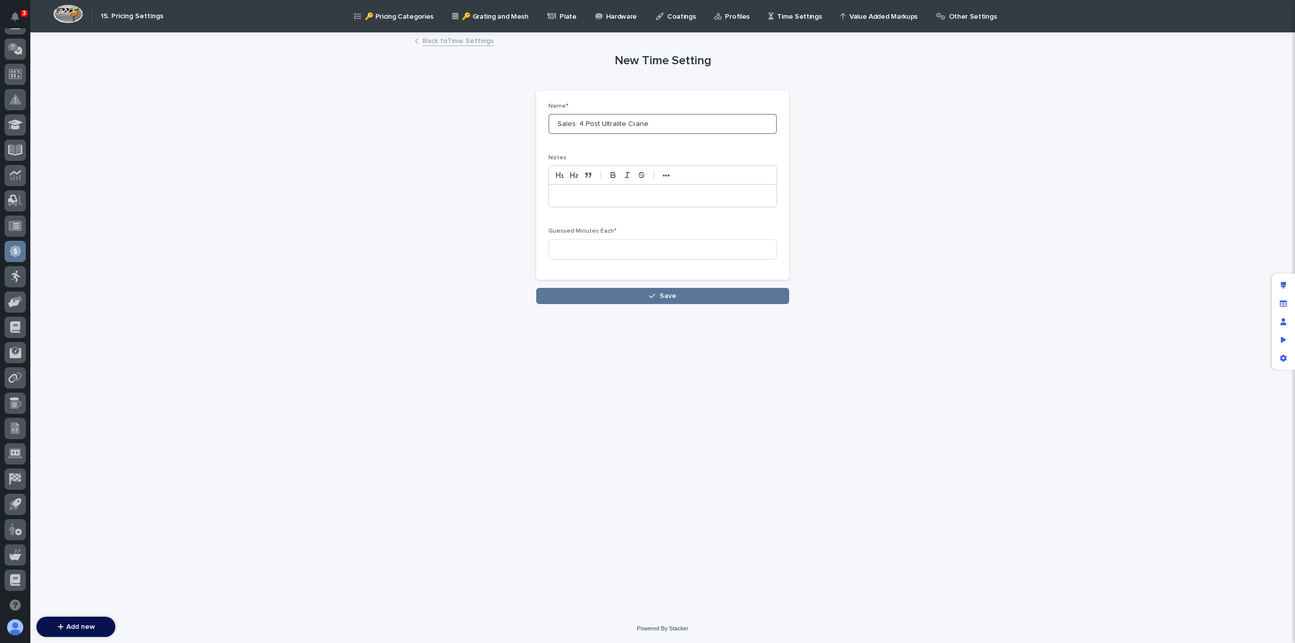
click at [581, 122] on input "Sales: 4 Post Ultralite Crane" at bounding box center [662, 124] width 229 height 20
click at [615, 123] on input "Sales: Multi-Post Ultralite Crane" at bounding box center [662, 124] width 229 height 20
type input "Sales: Multi-Post STT Crane"
click at [590, 199] on p at bounding box center [662, 196] width 212 height 10
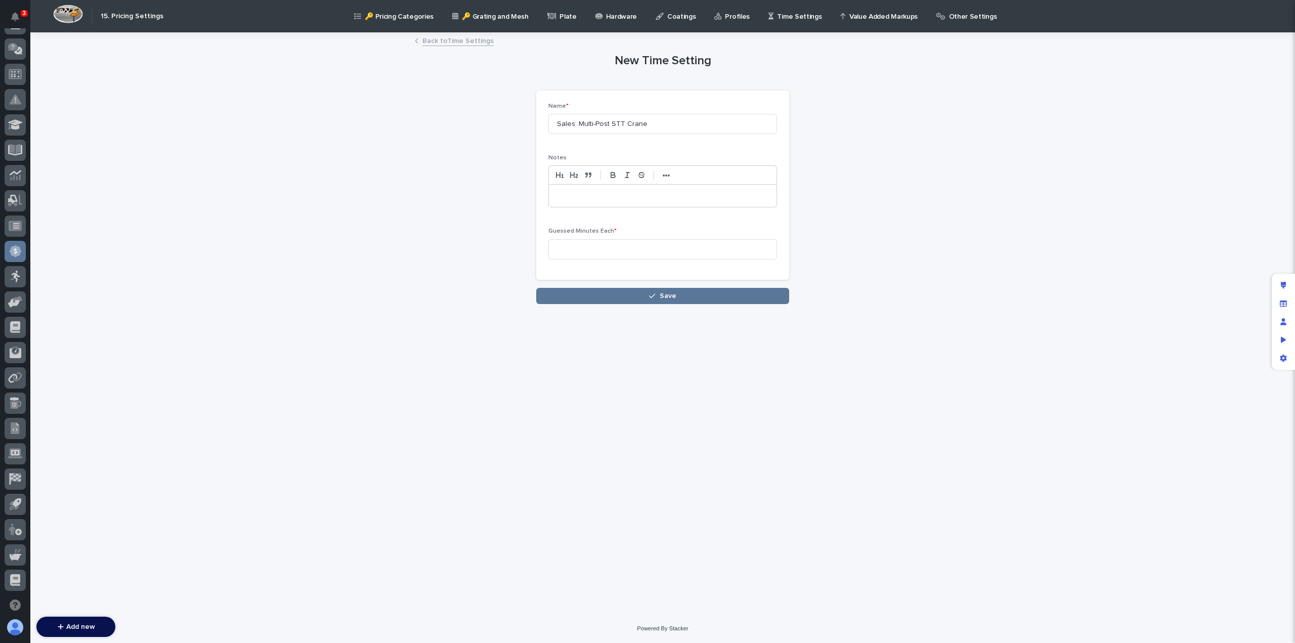
scroll to position [0, 0]
click at [582, 246] on input at bounding box center [662, 249] width 229 height 20
type input "420"
click at [640, 291] on button "Save" at bounding box center [662, 296] width 253 height 16
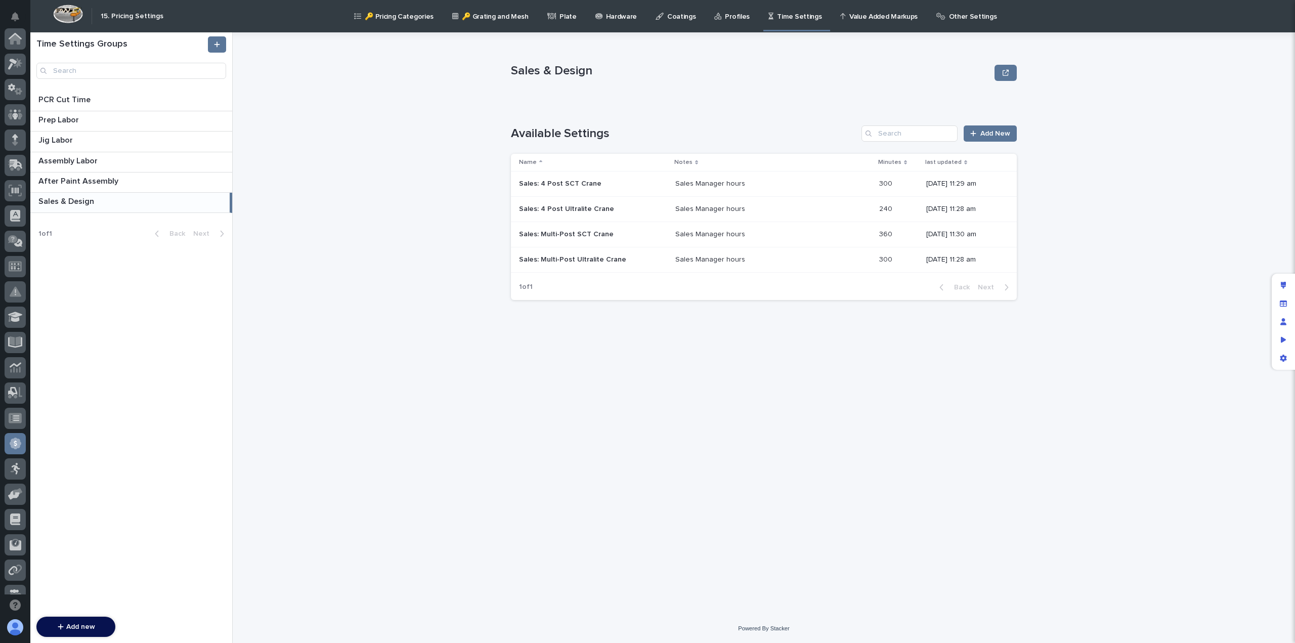
scroll to position [192, 0]
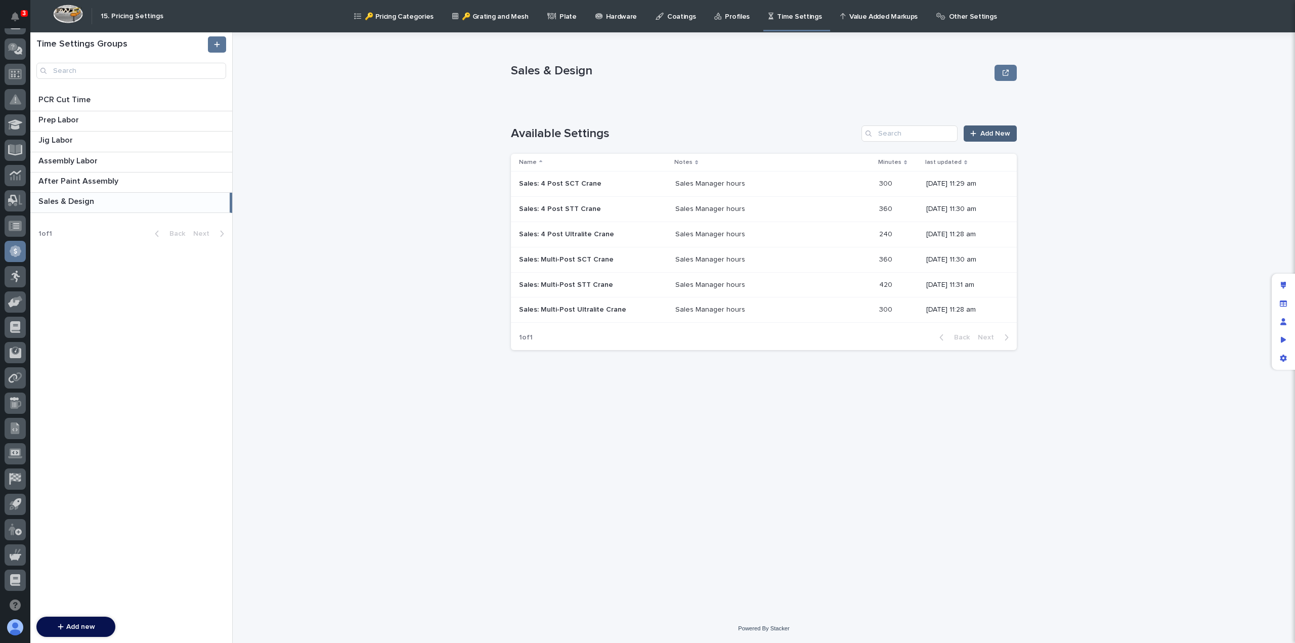
click at [993, 134] on span "Add New" at bounding box center [995, 133] width 30 height 7
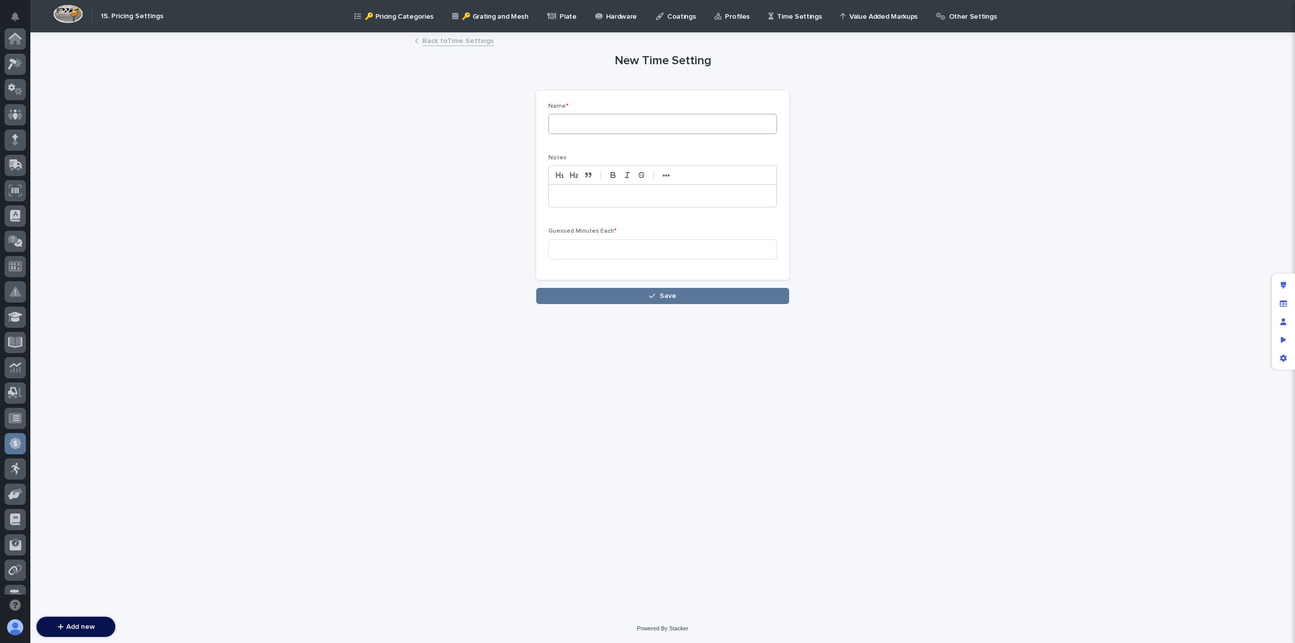
scroll to position [192, 0]
click at [586, 122] on input at bounding box center [662, 124] width 229 height 20
paste input "Sales: 4 Post Ultralite Crane"
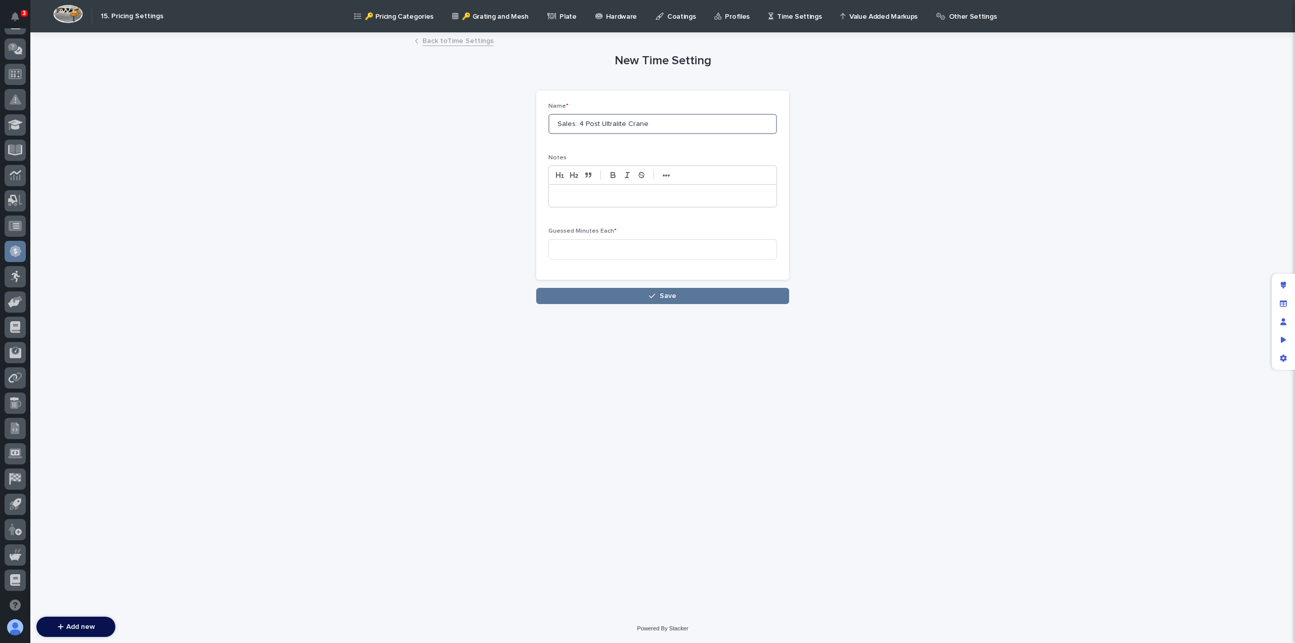
click at [565, 124] on input "Sales: 4 Post Ultralite Crane" at bounding box center [662, 124] width 229 height 20
type input "Engineering: 4 Post Ultralite Crane"
click at [589, 194] on p at bounding box center [662, 196] width 212 height 10
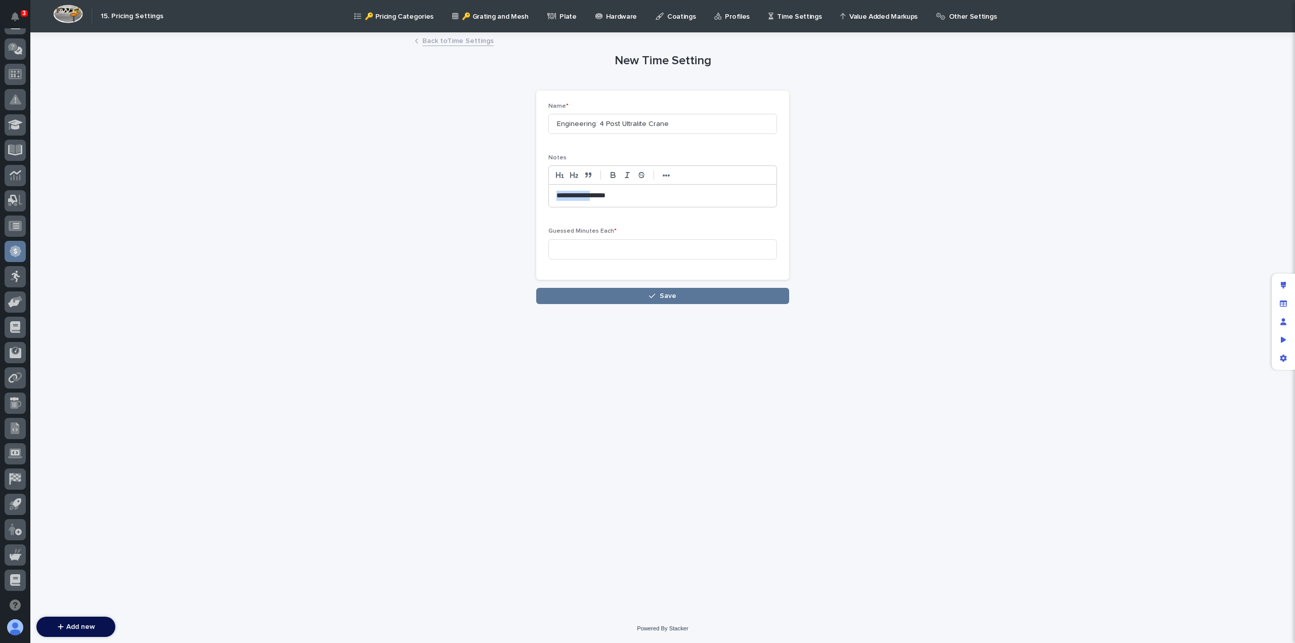
drag, startPoint x: 603, startPoint y: 195, endPoint x: 502, endPoint y: 196, distance: 101.2
click at [502, 196] on div "**********" at bounding box center [663, 168] width 496 height 271
copy p "**********"
click at [599, 125] on input "Engineering: 4 Post Ultralite Crane" at bounding box center [662, 124] width 229 height 20
click at [582, 246] on input at bounding box center [662, 249] width 229 height 20
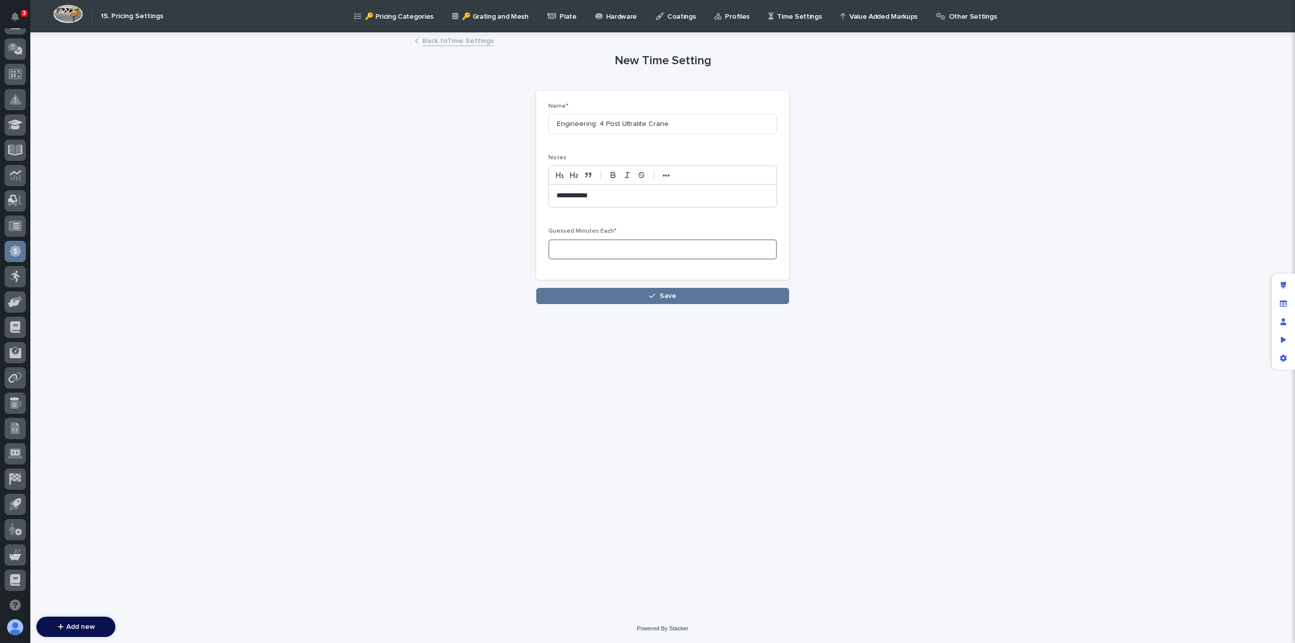
type input "."
type input "360"
click at [611, 303] on button "Save" at bounding box center [662, 296] width 253 height 16
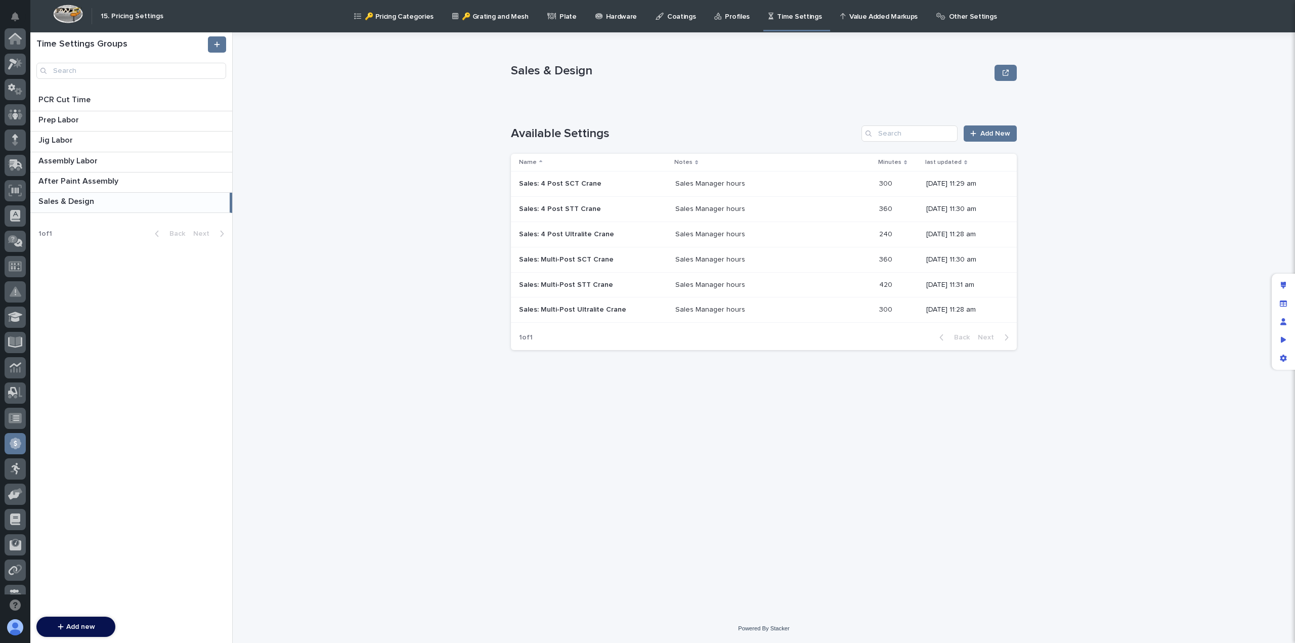
scroll to position [192, 0]
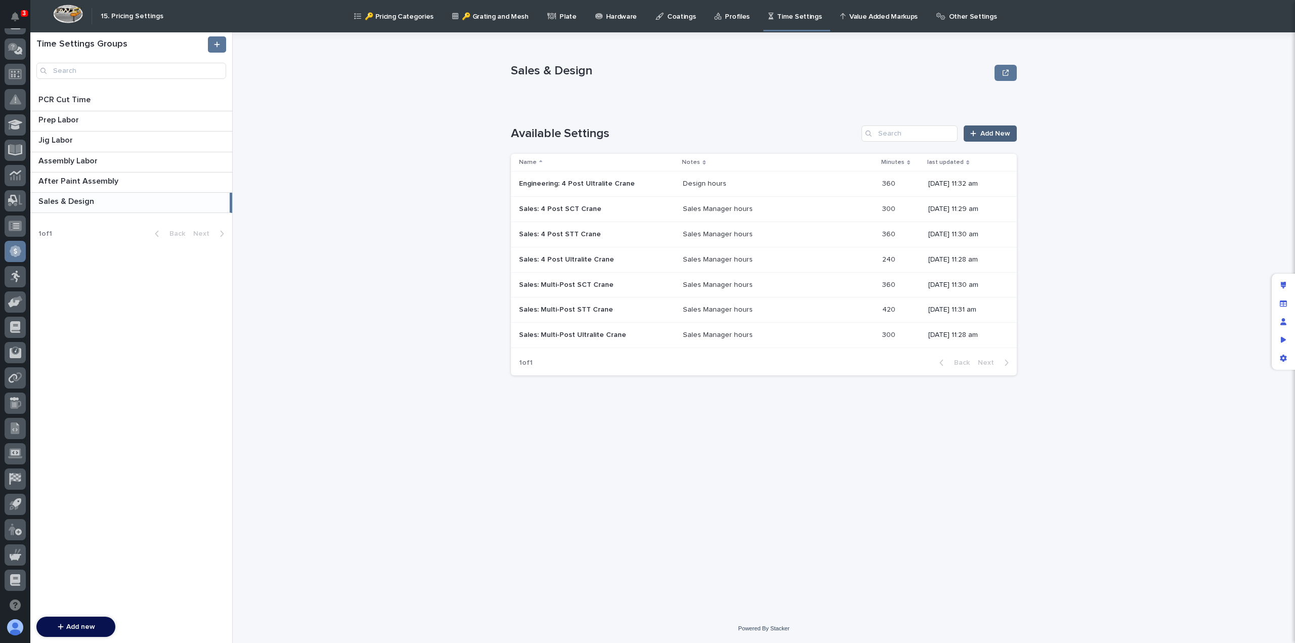
click at [995, 135] on span "Add New" at bounding box center [995, 133] width 30 height 7
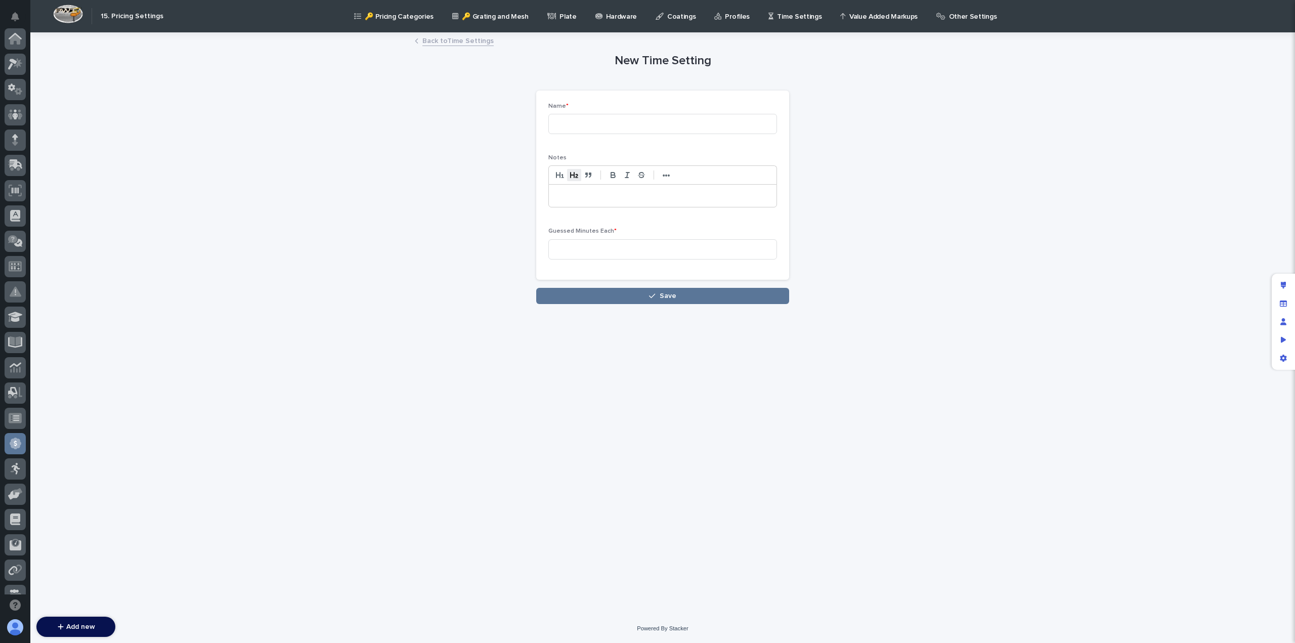
scroll to position [192, 0]
click at [581, 123] on input at bounding box center [662, 124] width 229 height 20
paste input "Engineering: 4 Post Ultralite Crane"
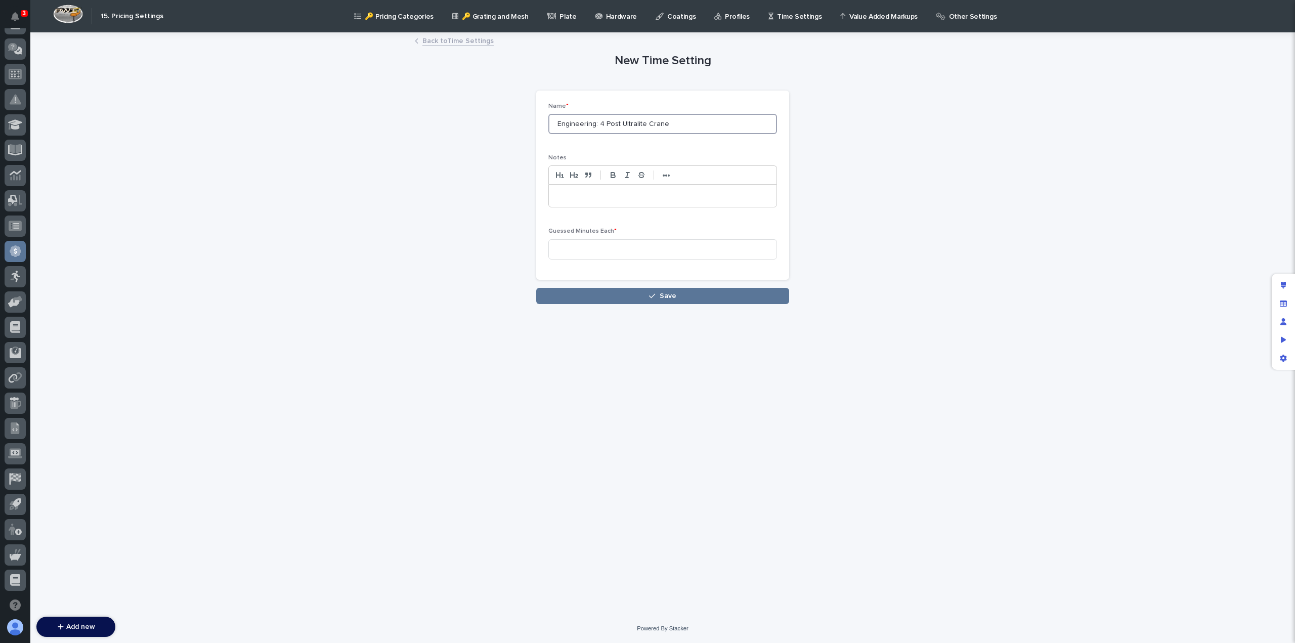
click at [605, 123] on input "Engineering: 4 Post Ultralite Crane" at bounding box center [662, 124] width 229 height 20
type input "Engineering: Multi-Post Ultralite Crane"
click at [606, 202] on div at bounding box center [663, 196] width 228 height 22
click at [573, 248] on input at bounding box center [662, 249] width 229 height 20
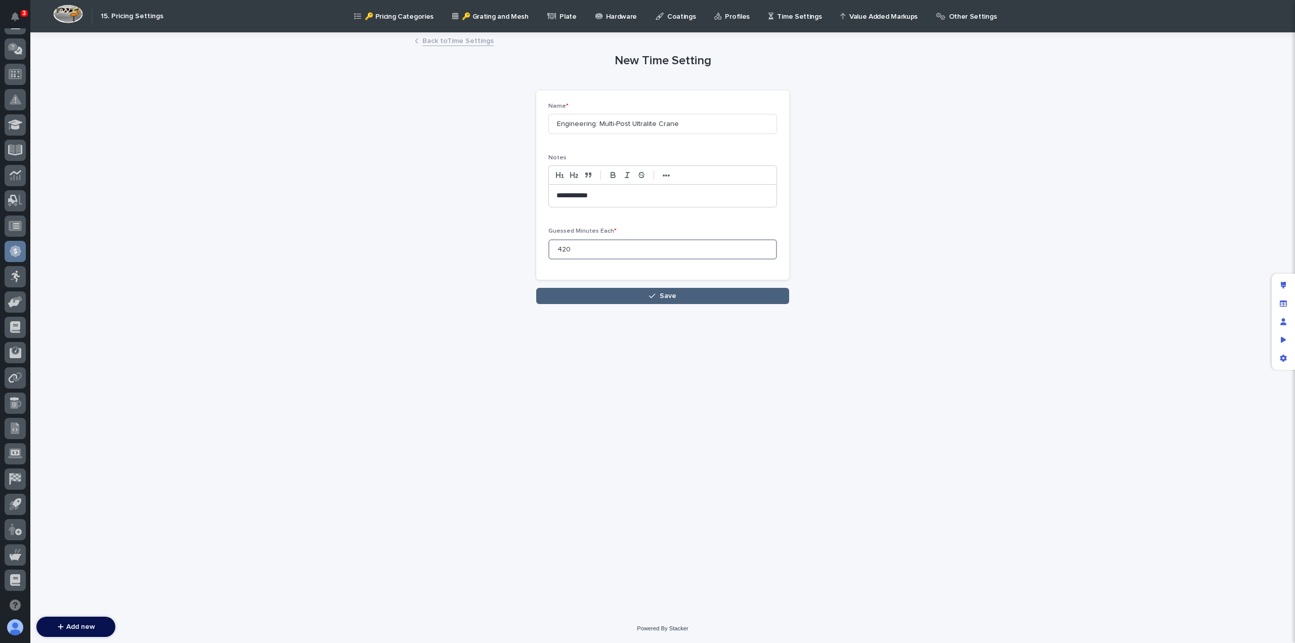
type input "420"
click at [609, 296] on button "Save" at bounding box center [662, 296] width 253 height 16
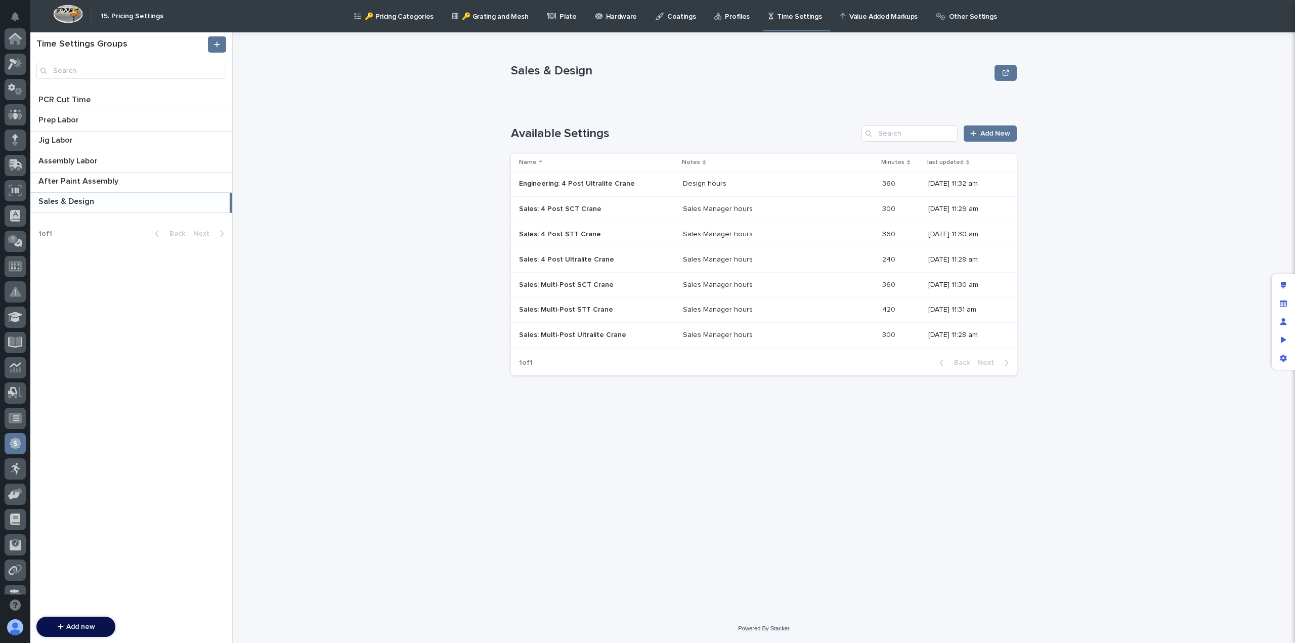
scroll to position [192, 0]
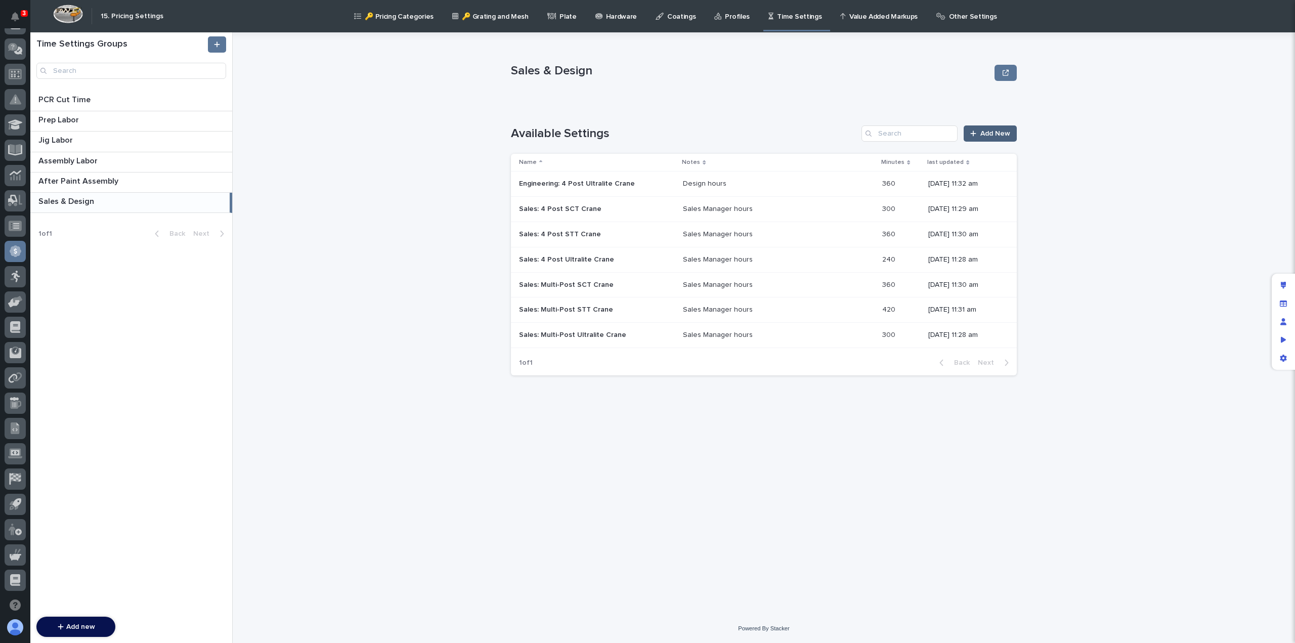
click at [1003, 132] on span "Add New" at bounding box center [995, 133] width 30 height 7
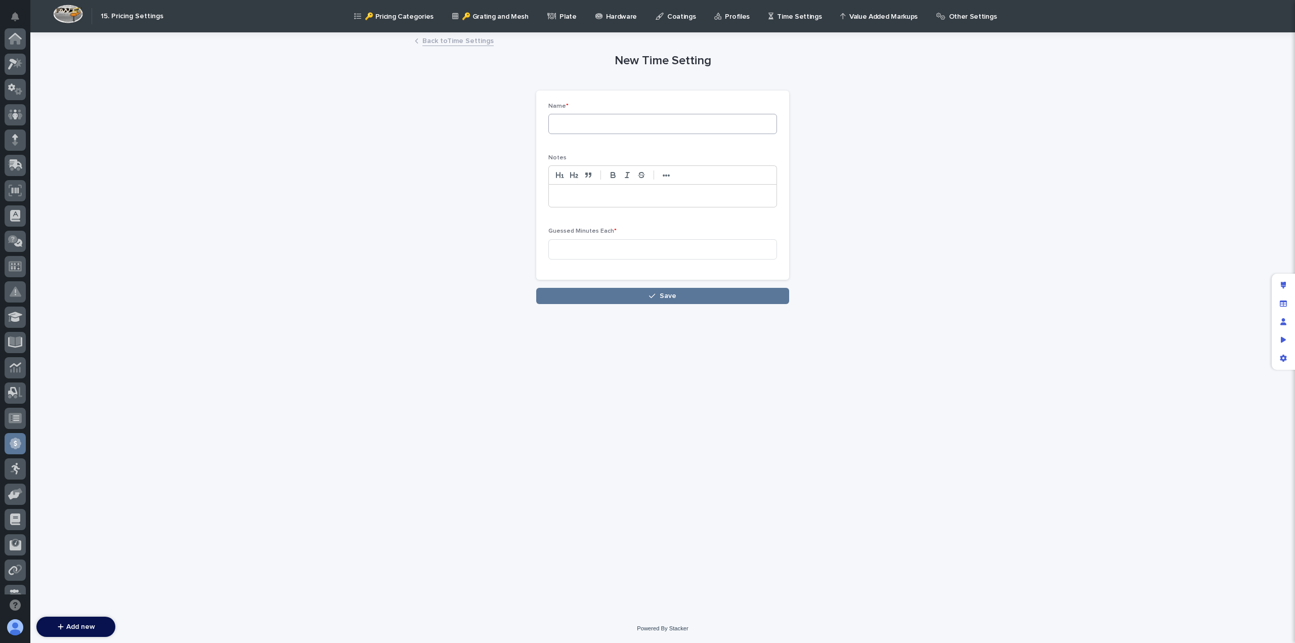
scroll to position [192, 0]
click at [646, 119] on input at bounding box center [662, 124] width 229 height 20
click at [594, 124] on input at bounding box center [662, 124] width 229 height 20
paste input "Engineering: 4 Post Ultralite Crane"
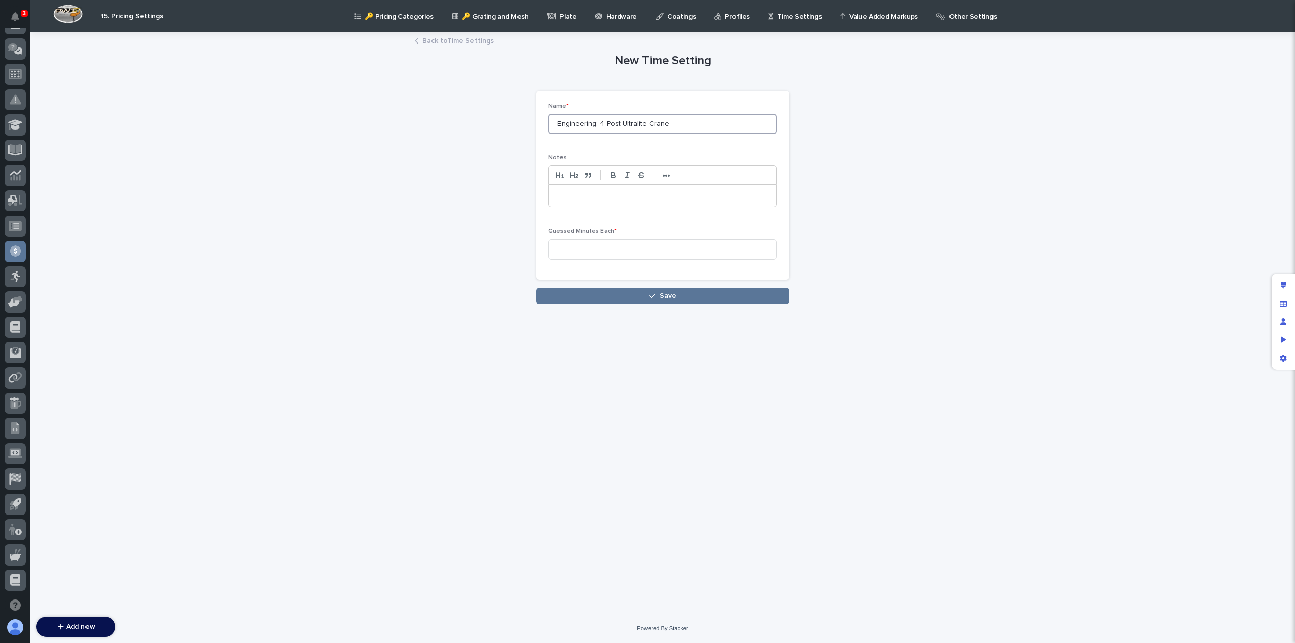
click at [603, 122] on input "Engineering: 4 Post Ultralite Crane" at bounding box center [662, 124] width 229 height 20
click at [626, 123] on input "Engineering: 4 Post Ultralite Crane" at bounding box center [662, 124] width 229 height 20
type input "Engineering: 4 Post SCT Crane"
click at [598, 195] on p at bounding box center [662, 196] width 212 height 10
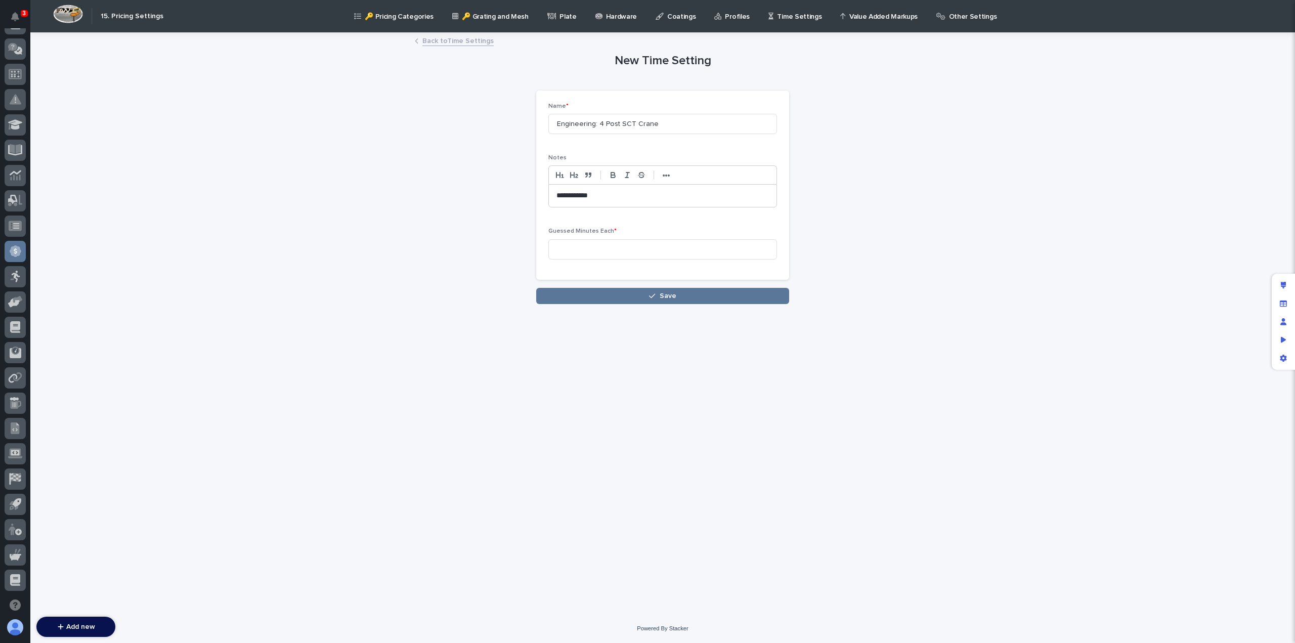
scroll to position [0, 0]
click at [611, 256] on input at bounding box center [662, 249] width 229 height 20
type input "420"
click at [625, 299] on button "Save" at bounding box center [662, 296] width 253 height 16
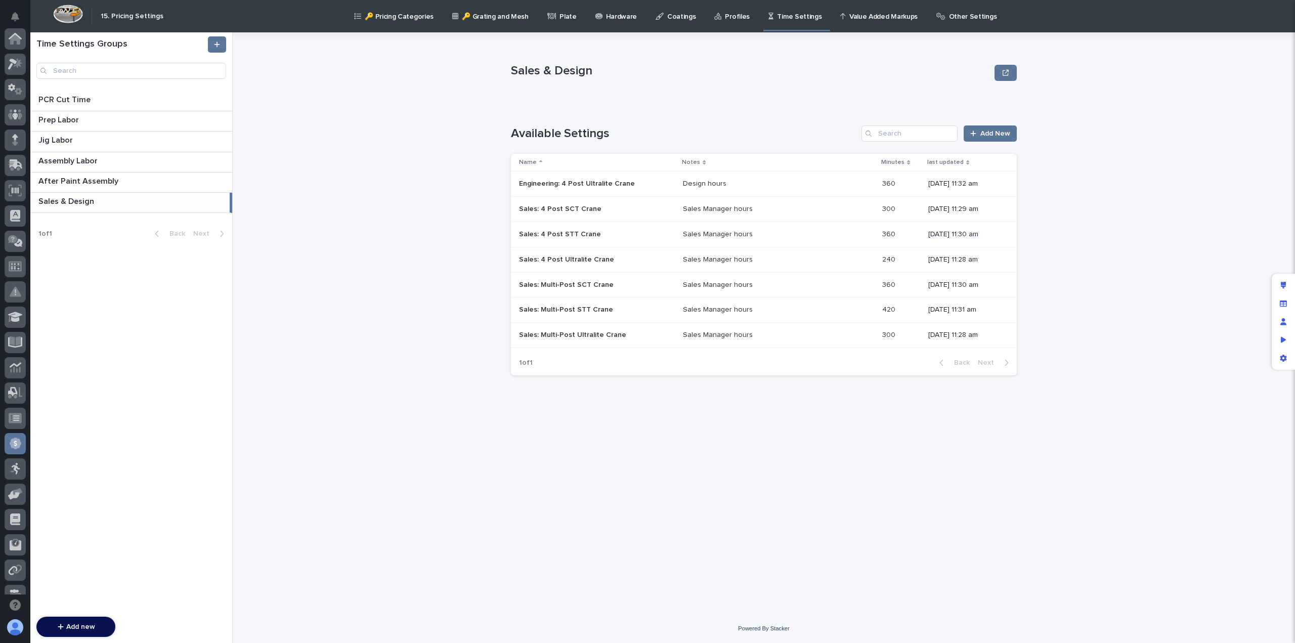
scroll to position [192, 0]
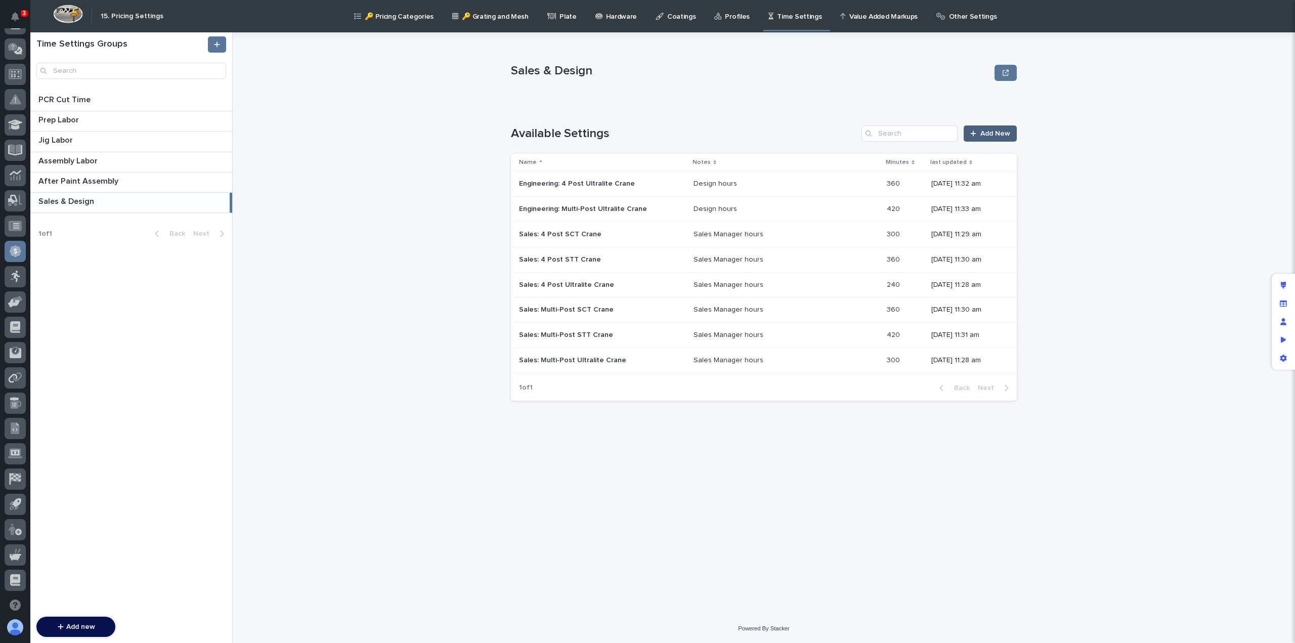
click at [989, 134] on span "Add New" at bounding box center [995, 133] width 30 height 7
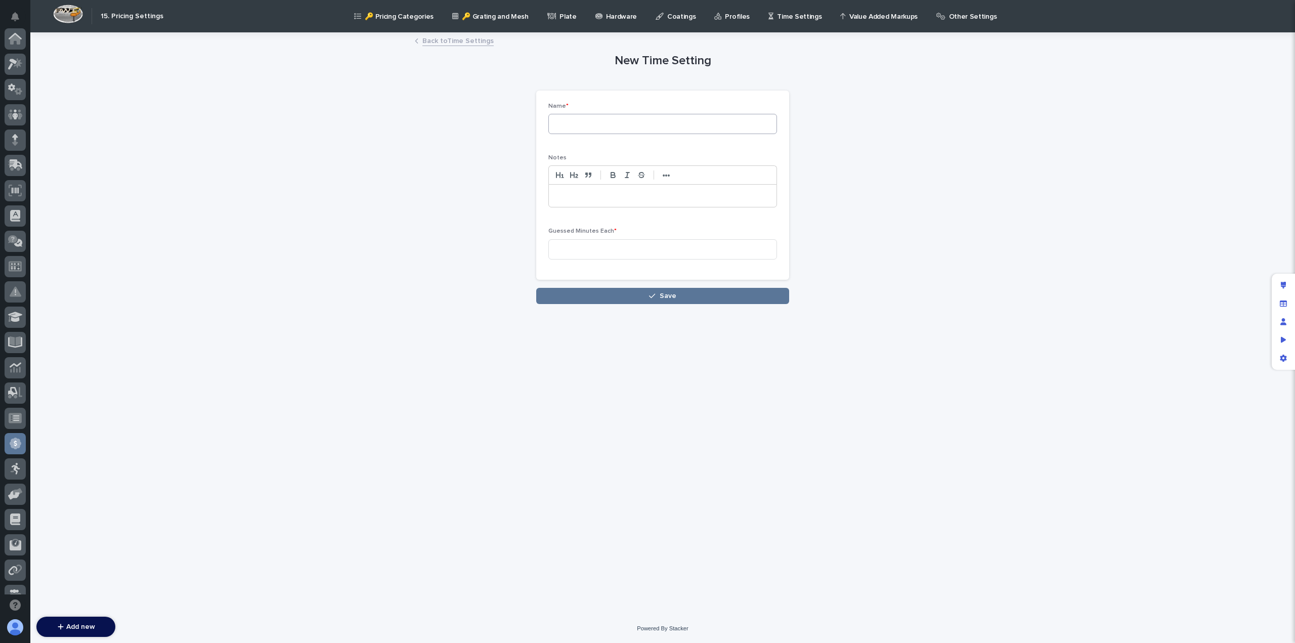
scroll to position [192, 0]
click at [710, 127] on input at bounding box center [662, 124] width 229 height 20
paste input "Engineering: 4 Post Ultralite Crane"
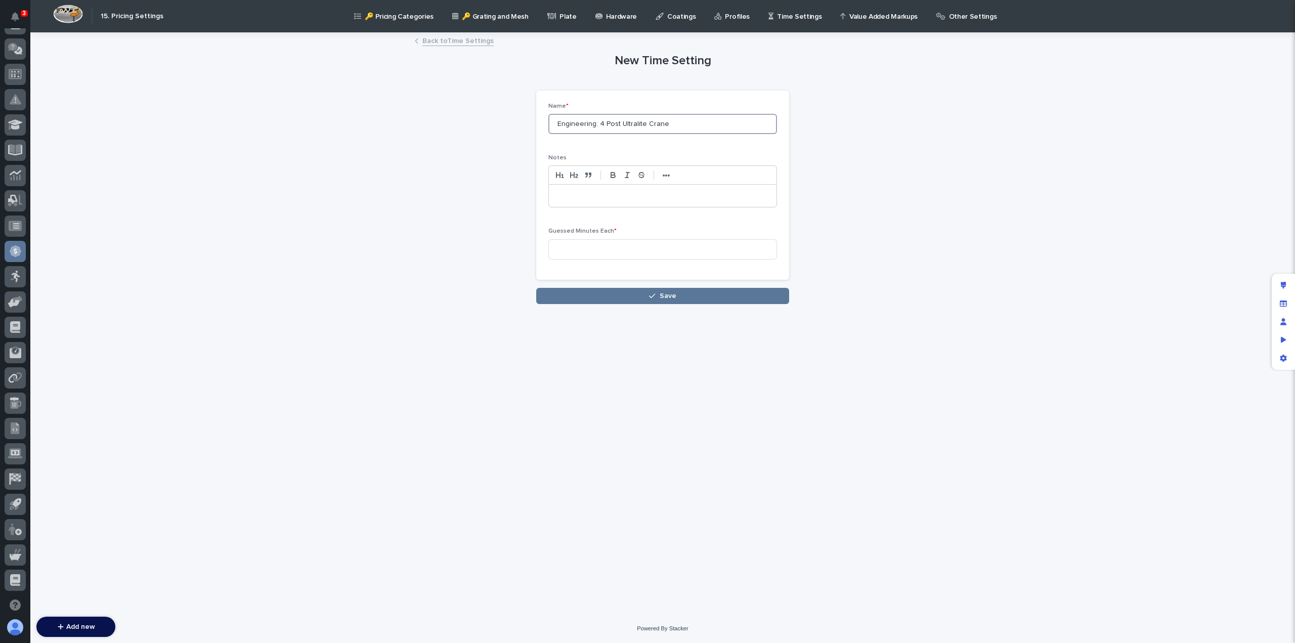
click at [628, 124] on input "Engineering: 4 Post Ultralite Crane" at bounding box center [662, 124] width 229 height 20
type input "Engineering: Multi-Post SCT Crane"
click at [588, 195] on p at bounding box center [662, 196] width 212 height 10
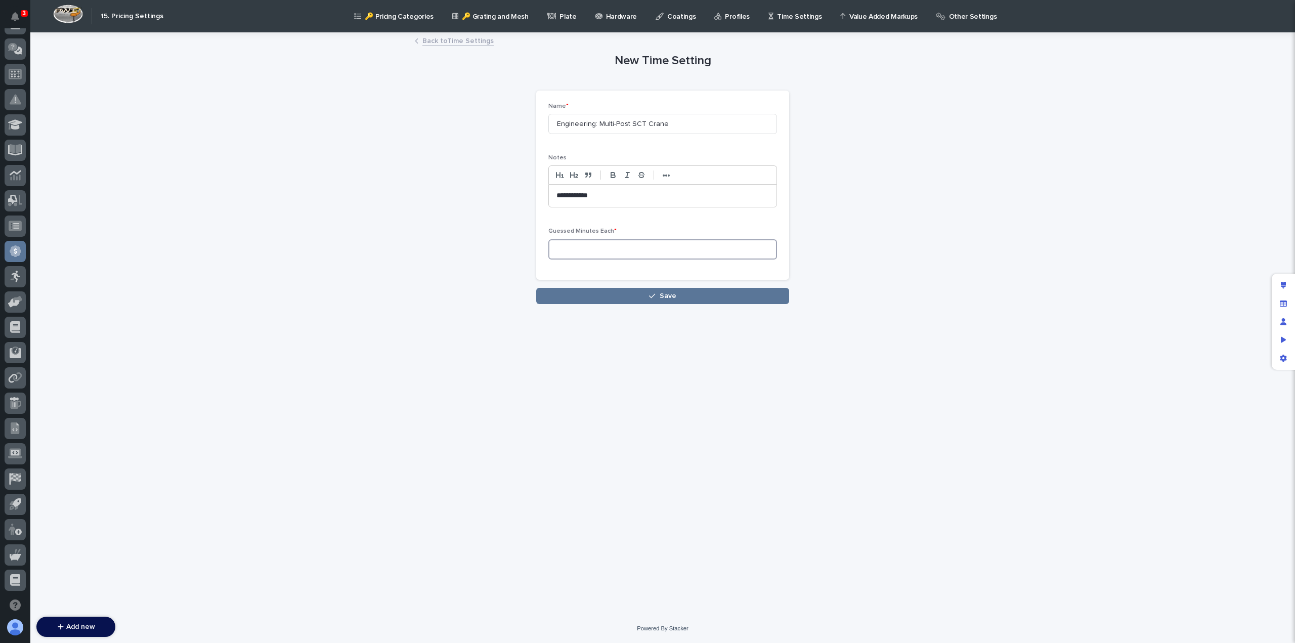
click at [596, 242] on input at bounding box center [662, 249] width 229 height 20
type input "480"
click at [661, 297] on span "Save" at bounding box center [668, 295] width 17 height 7
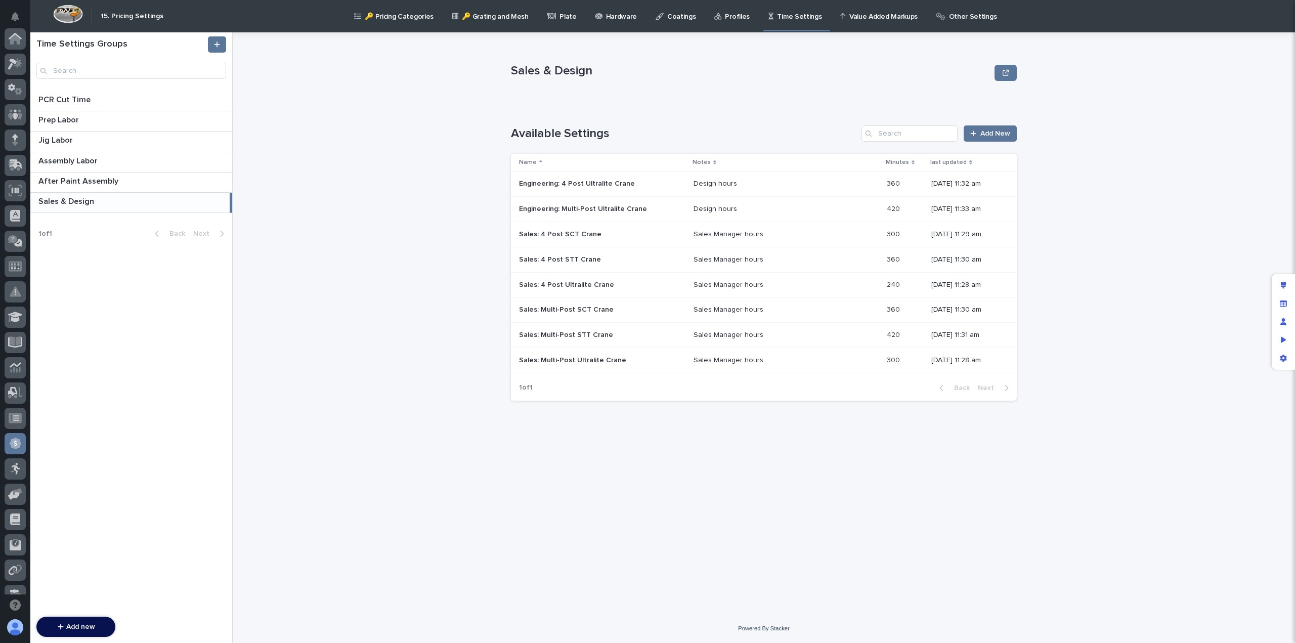
scroll to position [192, 0]
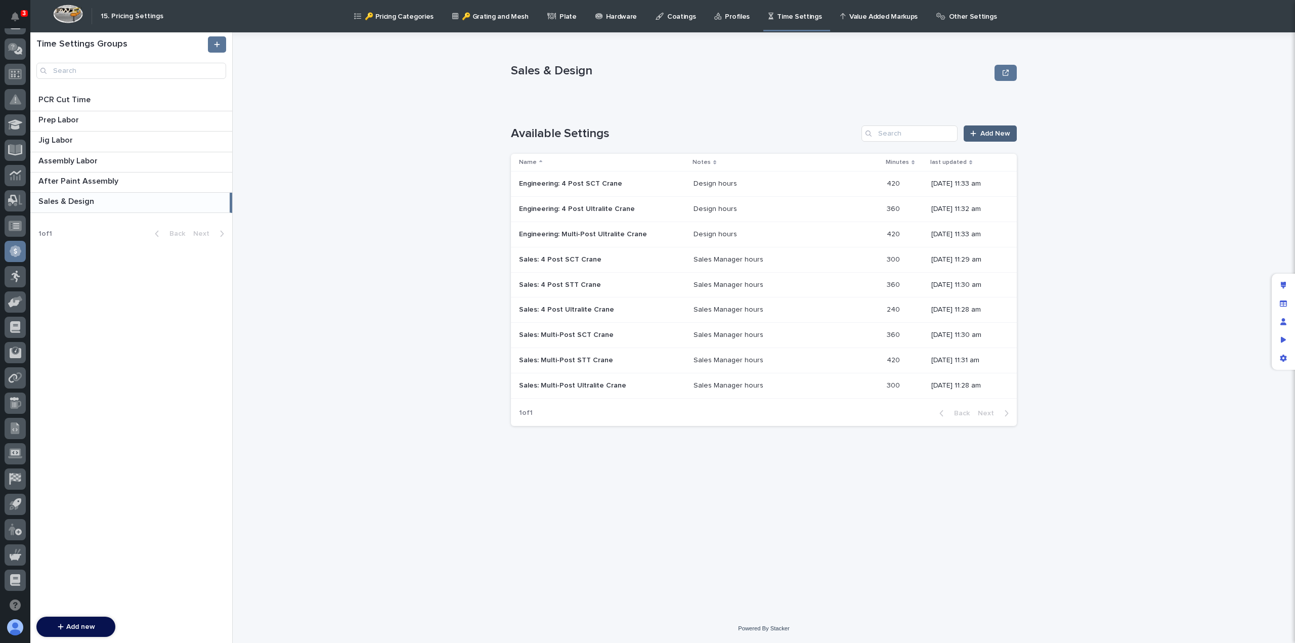
click at [987, 132] on span "Add New" at bounding box center [995, 133] width 30 height 7
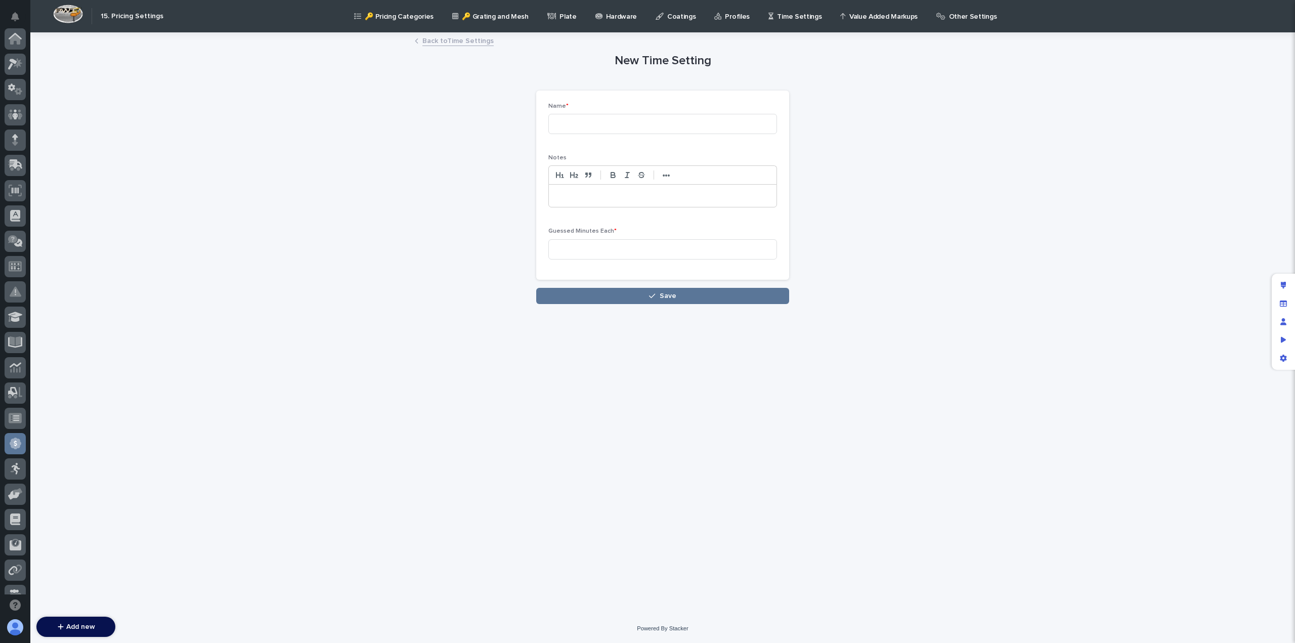
scroll to position [192, 0]
click at [686, 124] on input at bounding box center [662, 124] width 229 height 20
paste input "Engineering: 4 Post Ultralite Crane"
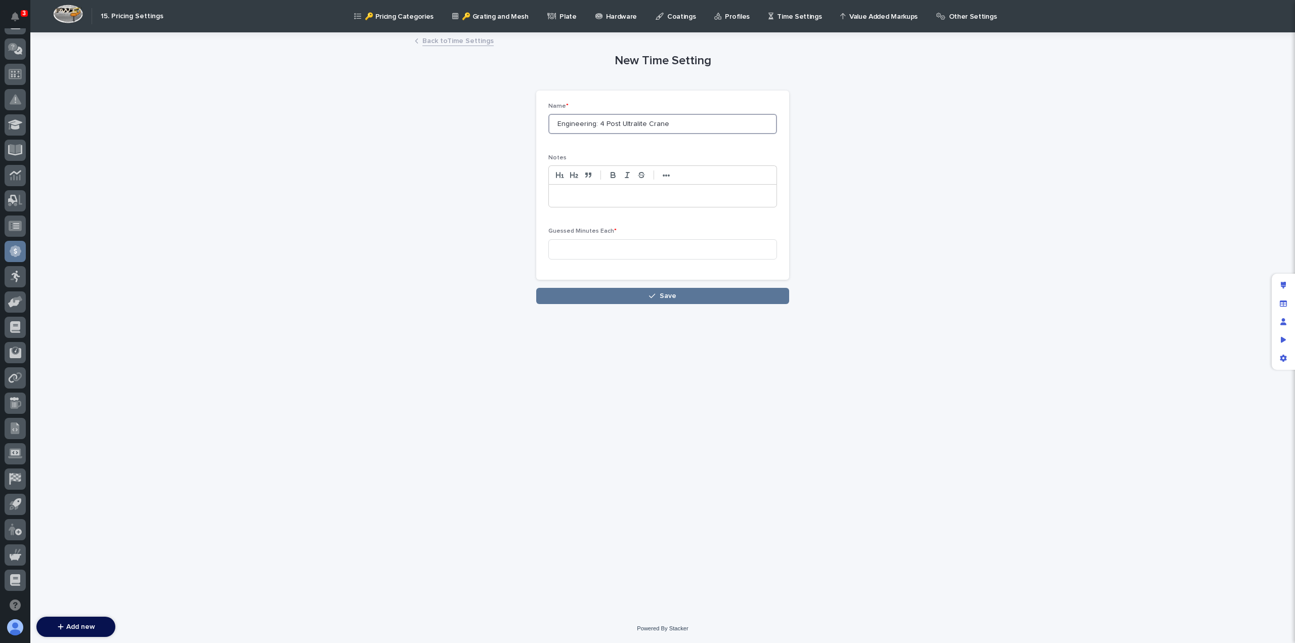
click at [628, 122] on input "Engineering: 4 Post Ultralite Crane" at bounding box center [662, 124] width 229 height 20
type input "Engineering: 4 Post STT Crane"
click at [580, 195] on p at bounding box center [662, 196] width 212 height 10
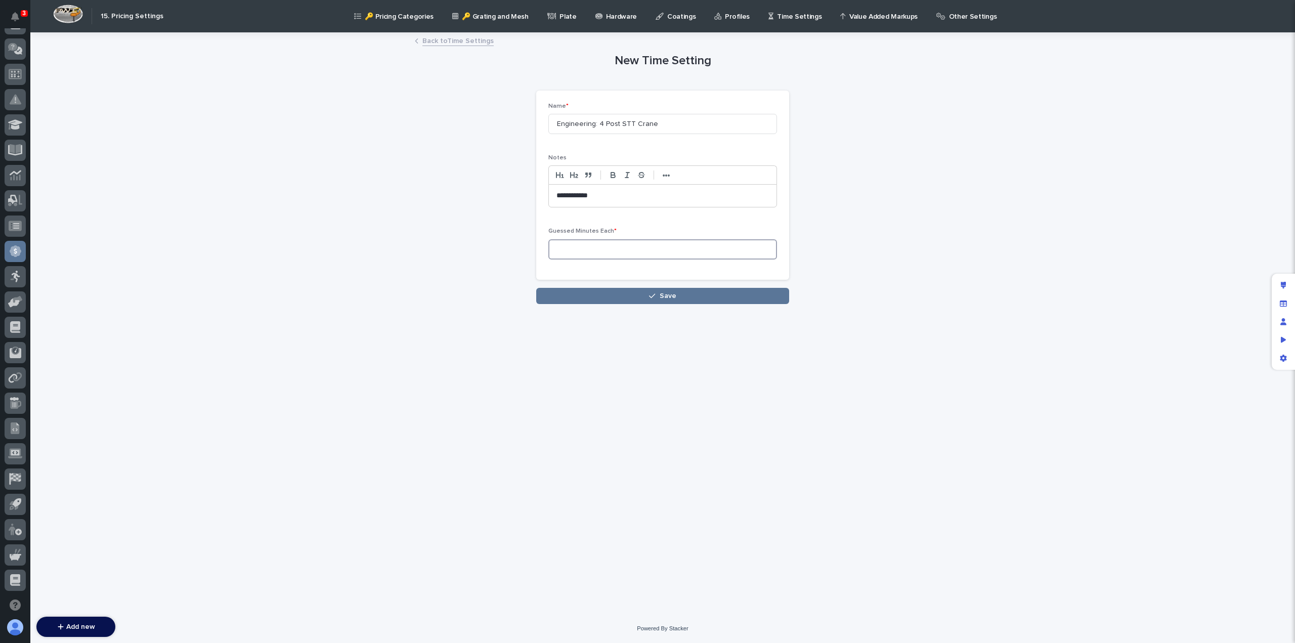
click at [568, 243] on input at bounding box center [662, 249] width 229 height 20
type input "480"
click at [605, 303] on div "**********" at bounding box center [663, 310] width 506 height 555
click at [628, 289] on button "Save" at bounding box center [662, 296] width 253 height 16
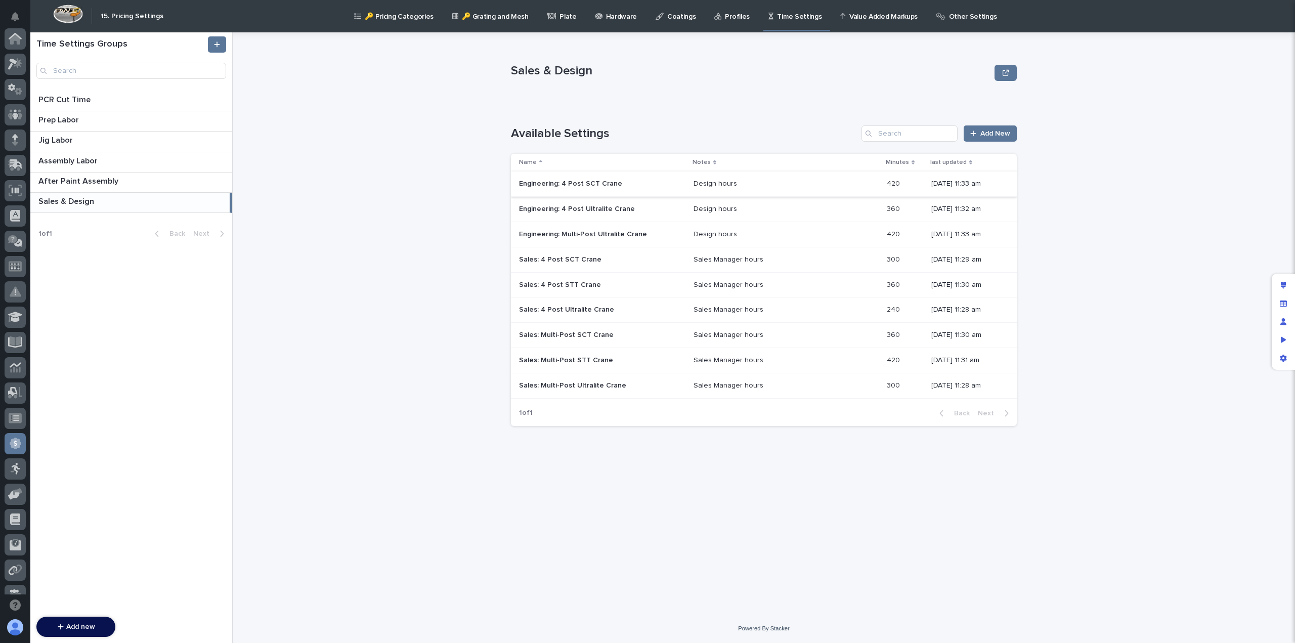
scroll to position [192, 0]
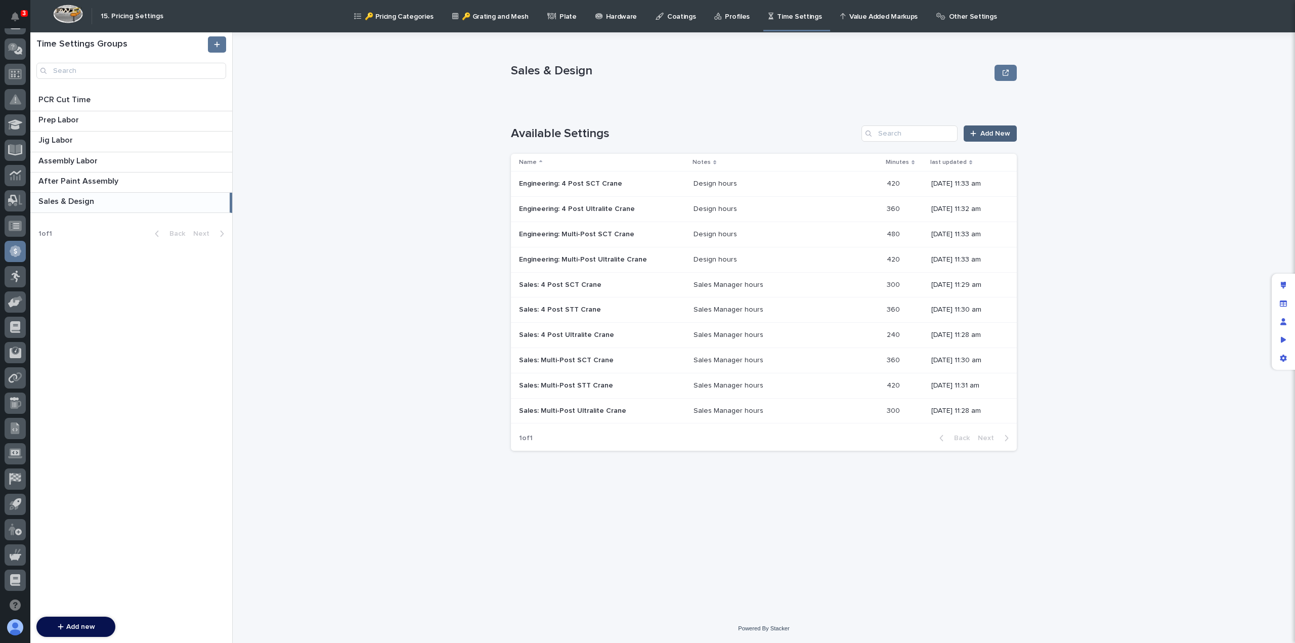
click at [978, 135] on div at bounding box center [975, 133] width 10 height 7
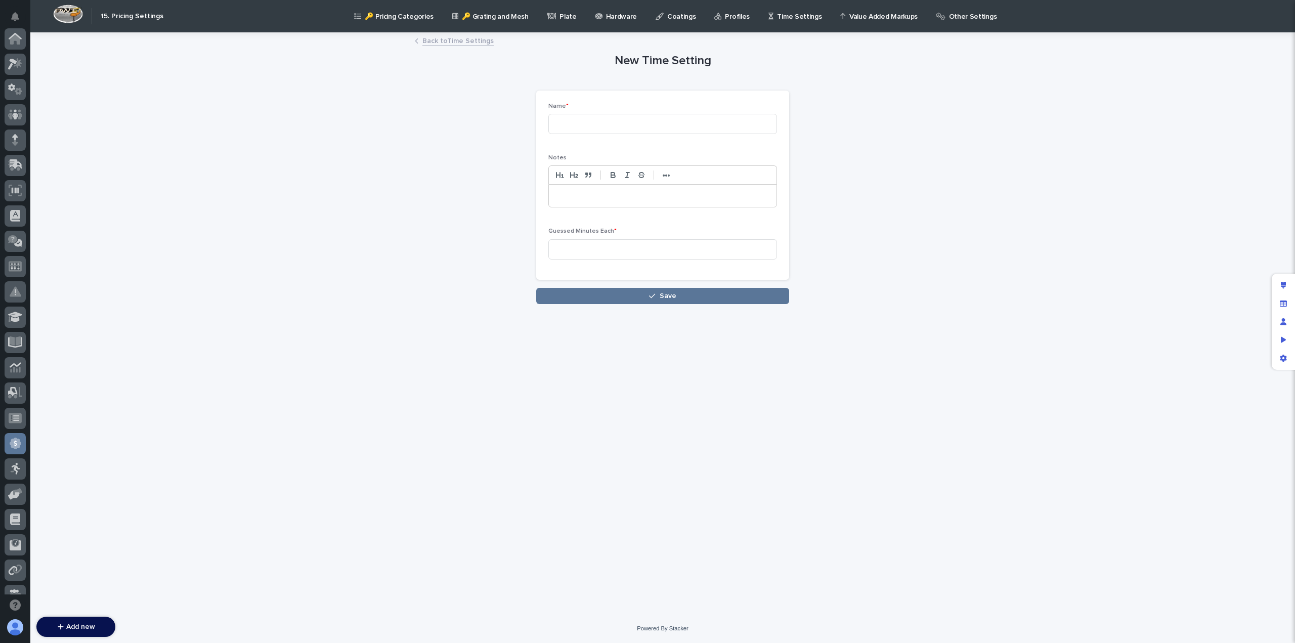
scroll to position [192, 0]
click at [675, 127] on input at bounding box center [662, 124] width 229 height 20
paste input "Engineering: 4 Post Ultralite Crane"
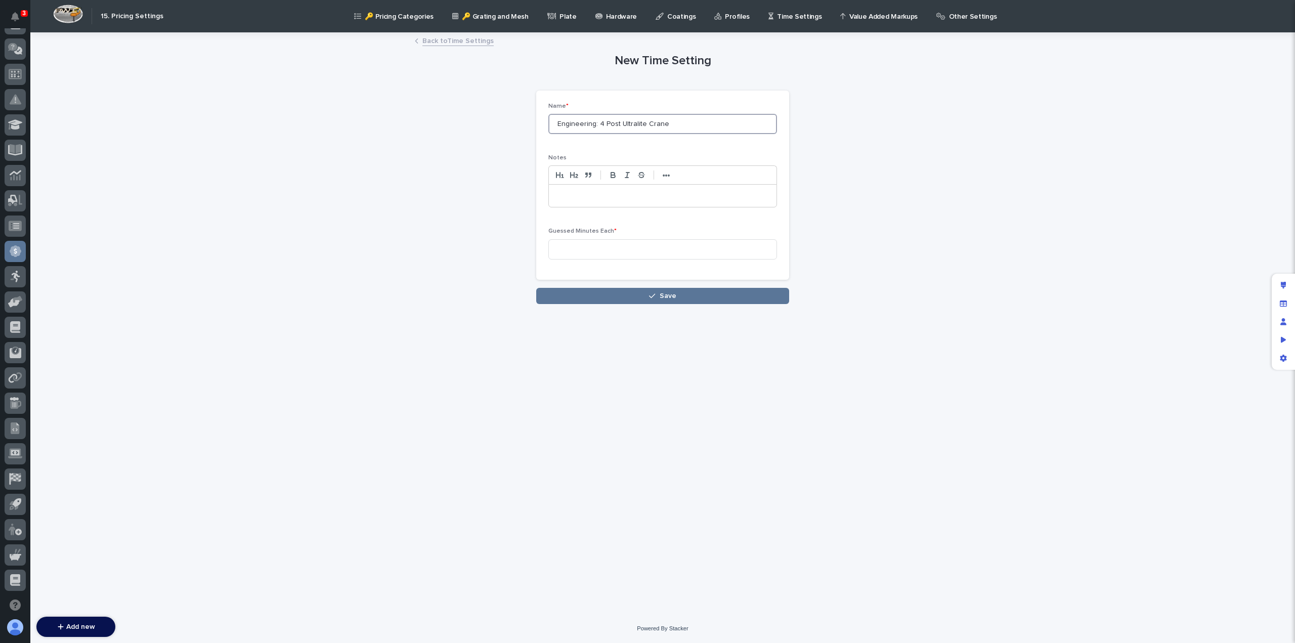
click at [604, 121] on input "Engineering: 4 Post Ultralite Crane" at bounding box center [662, 124] width 229 height 20
click at [656, 122] on input "Engineering: Multi-Post STT Ultralite Crane" at bounding box center [662, 124] width 229 height 20
type input "Engineering: Multi-Post STT Crane"
click at [572, 200] on p at bounding box center [662, 196] width 212 height 10
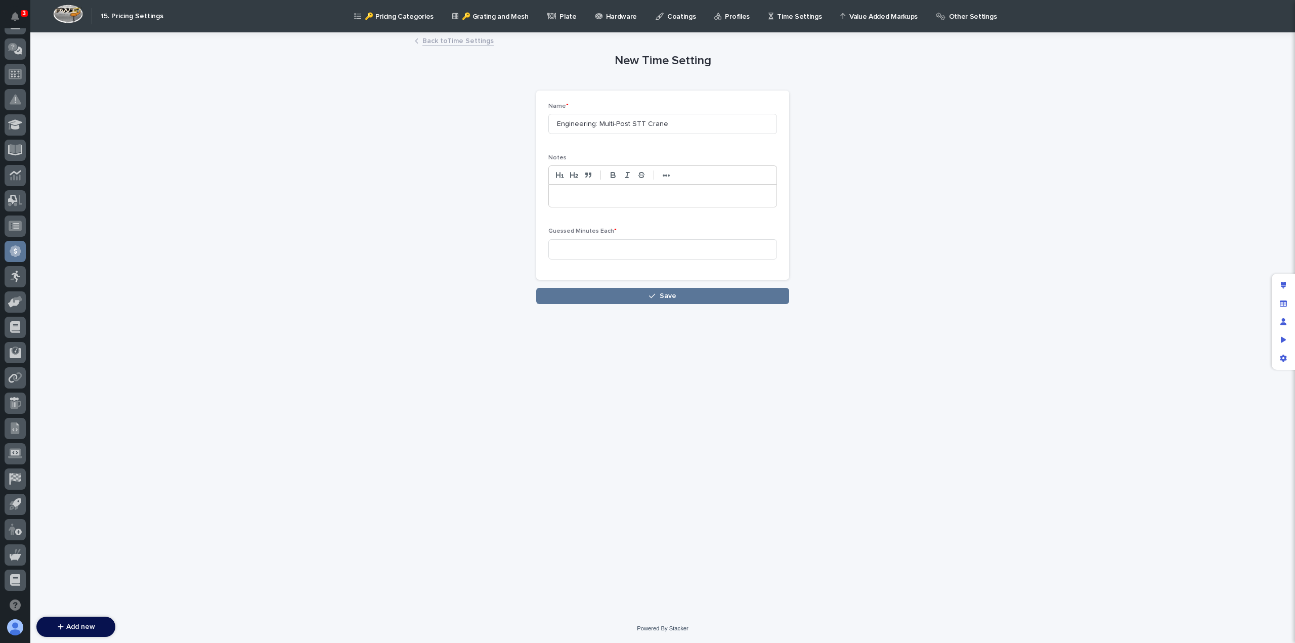
click at [576, 191] on p at bounding box center [662, 196] width 212 height 10
paste div
click at [563, 248] on input at bounding box center [662, 249] width 229 height 20
type input "7"
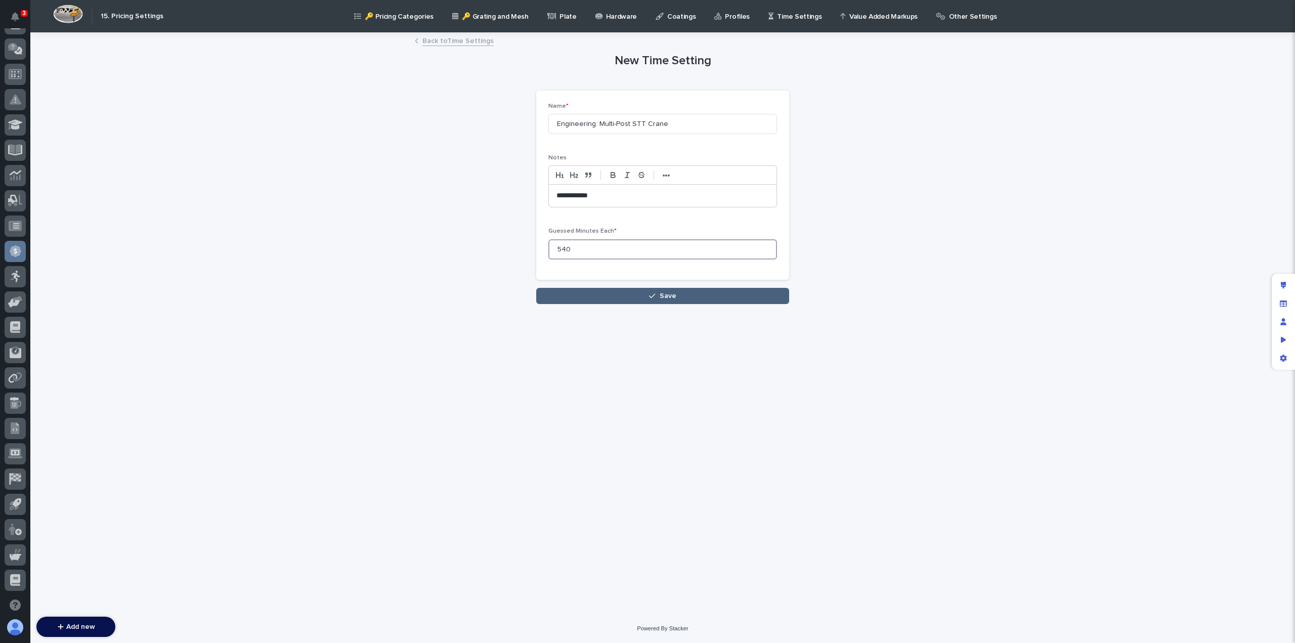
type input "540"
click at [642, 298] on button "Save" at bounding box center [662, 296] width 253 height 16
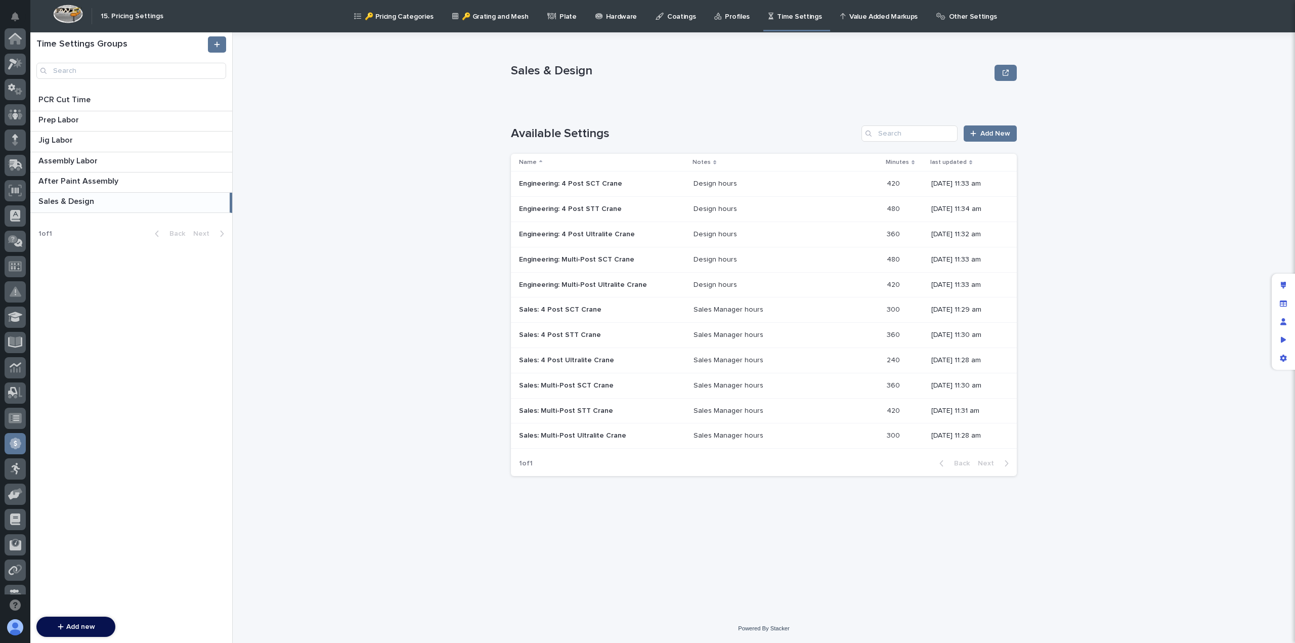
scroll to position [192, 0]
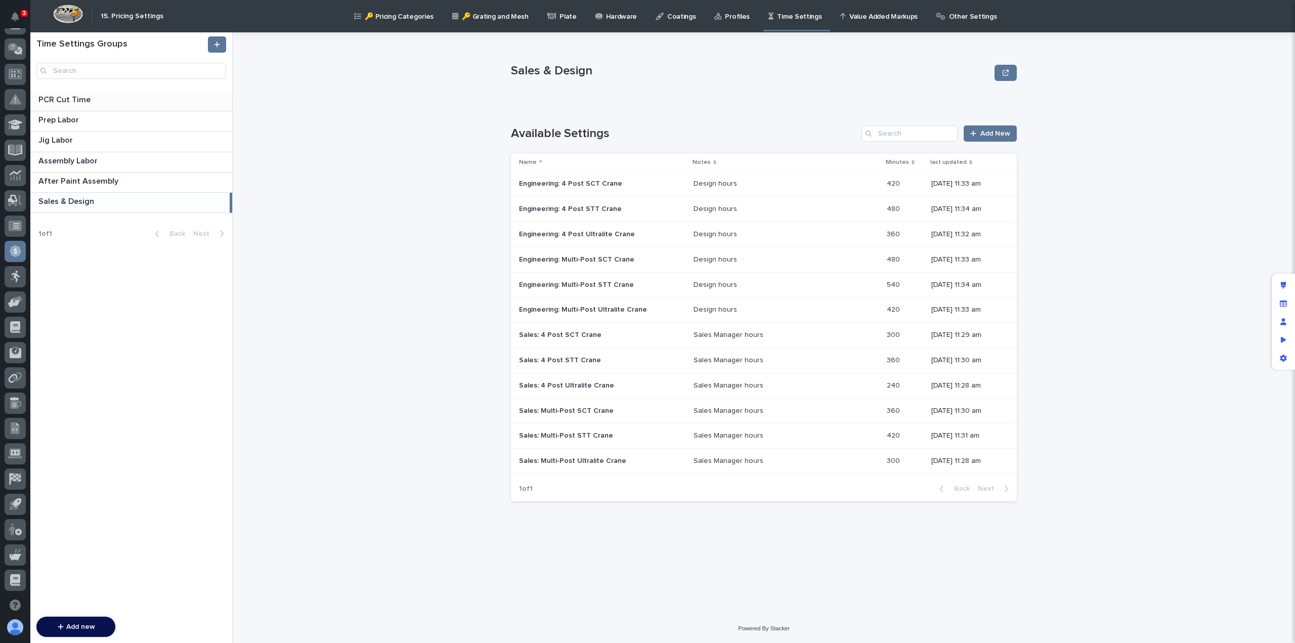
click at [79, 103] on p "PCR Cut Time" at bounding box center [65, 99] width 54 height 12
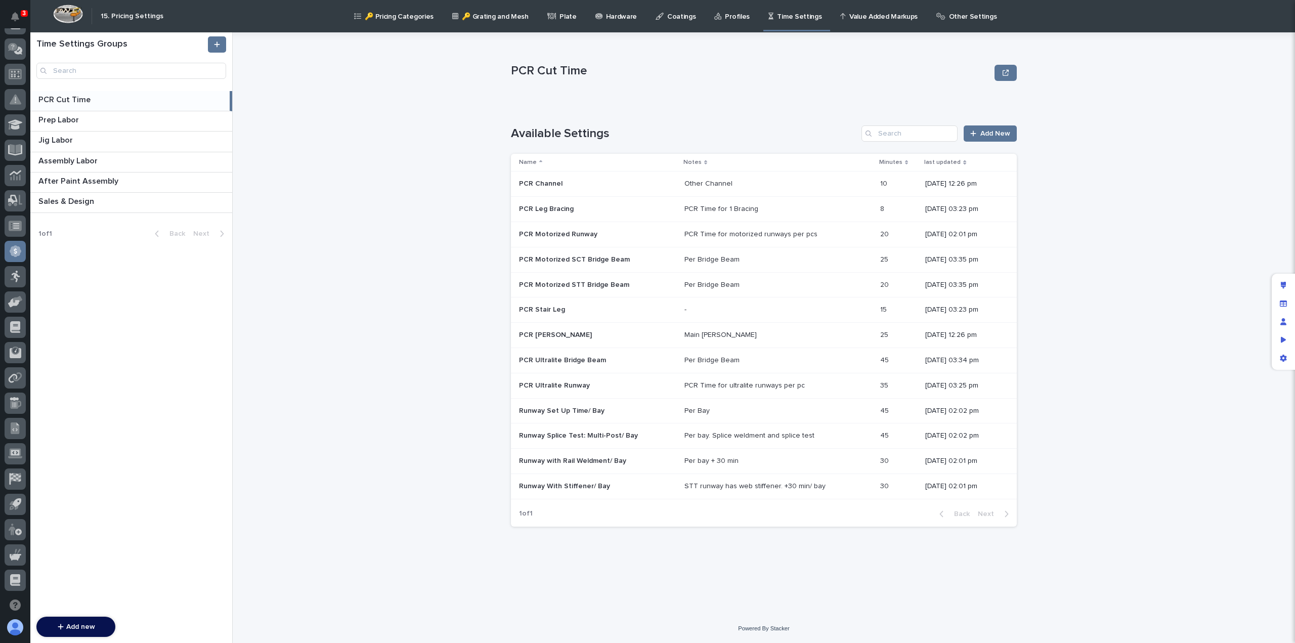
click at [881, 18] on p "Value Added Markups" at bounding box center [883, 10] width 68 height 21
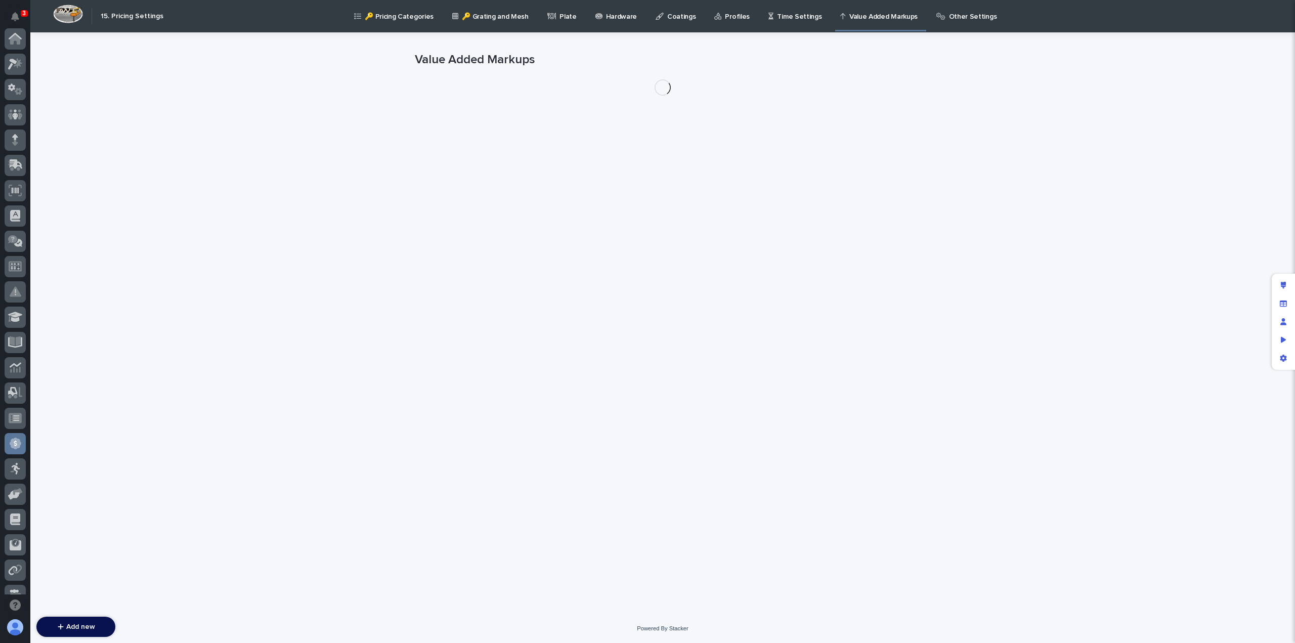
scroll to position [192, 0]
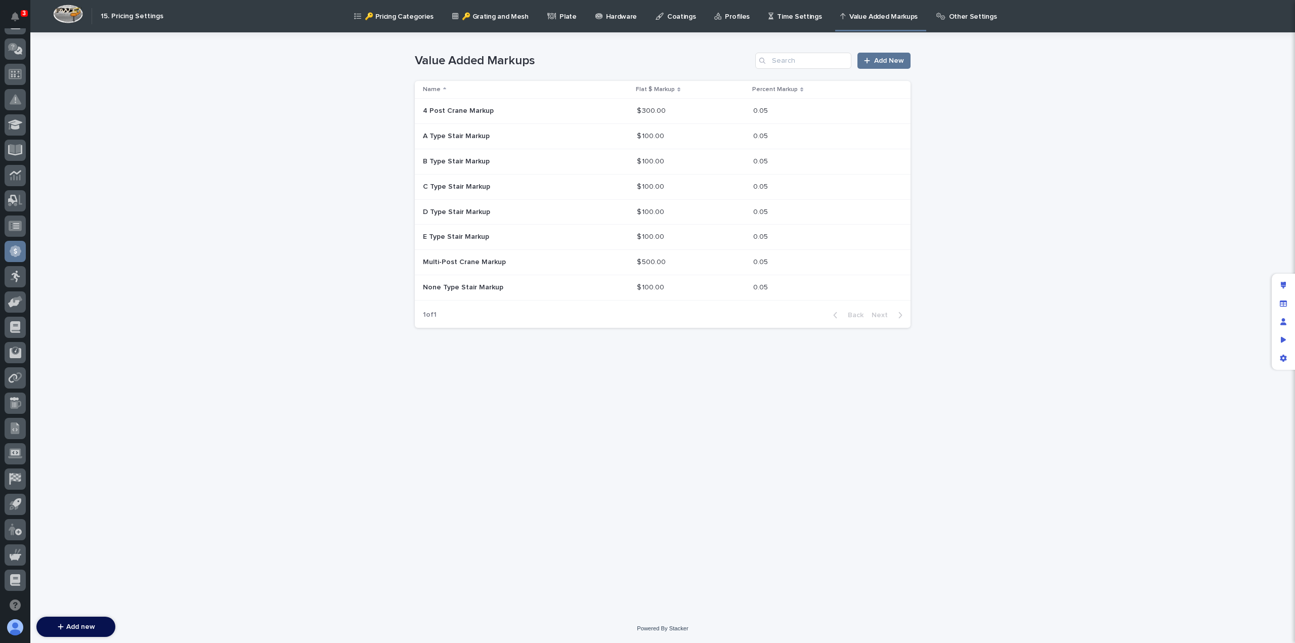
click at [949, 15] on p "Other Settings" at bounding box center [973, 10] width 48 height 21
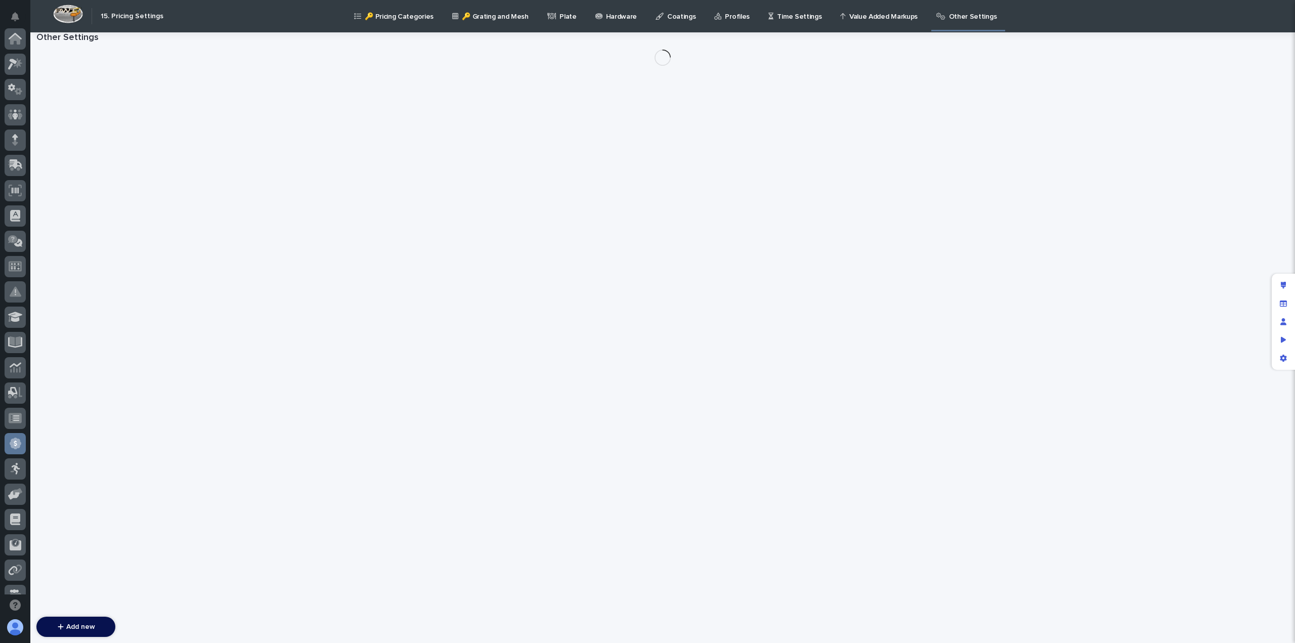
scroll to position [192, 0]
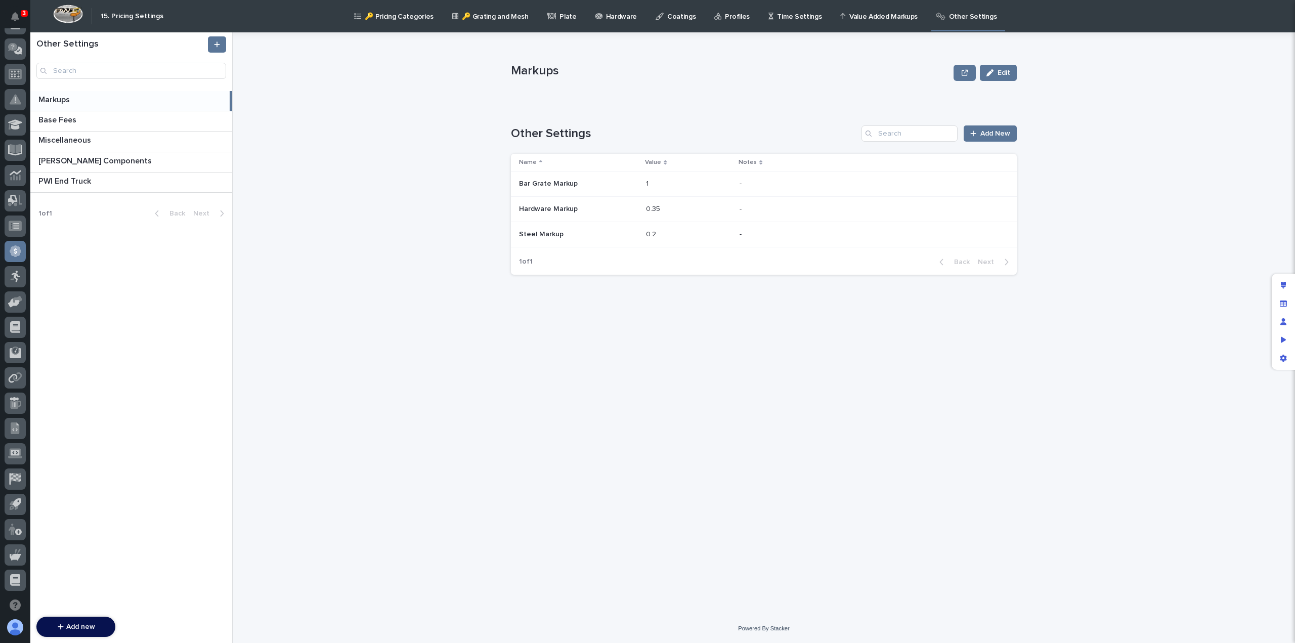
click at [406, 15] on p "🔑 Pricing Categories" at bounding box center [399, 10] width 69 height 21
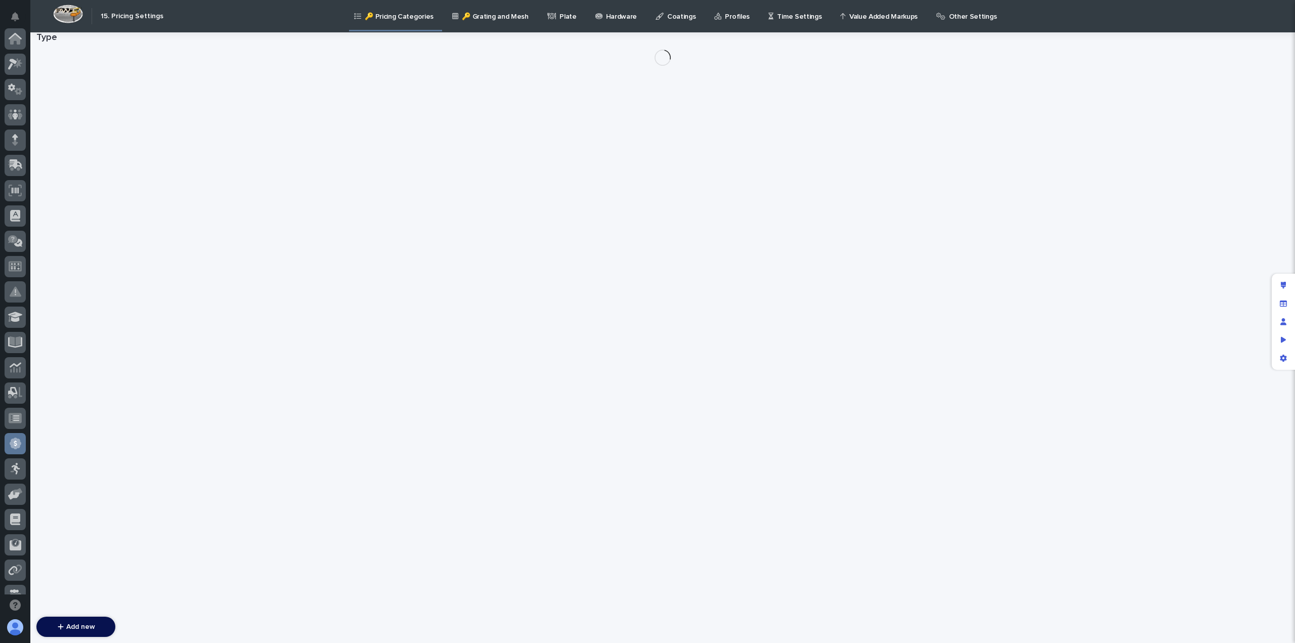
scroll to position [192, 0]
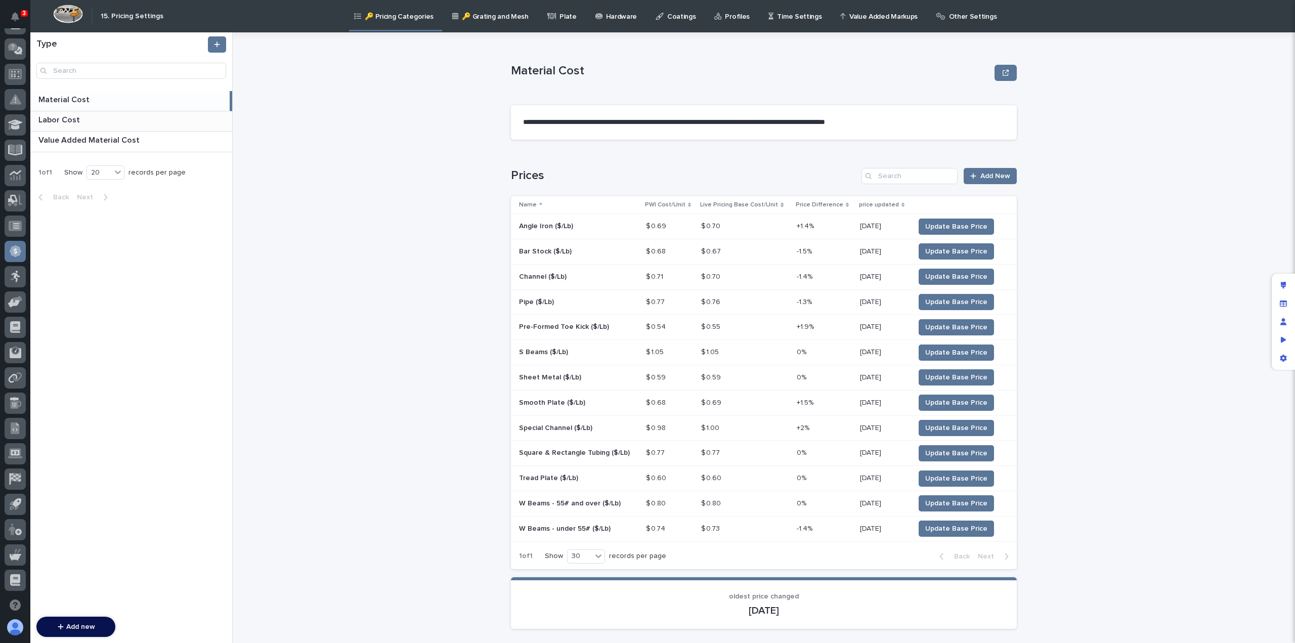
click at [67, 123] on p "Labor Cost" at bounding box center [60, 119] width 44 height 12
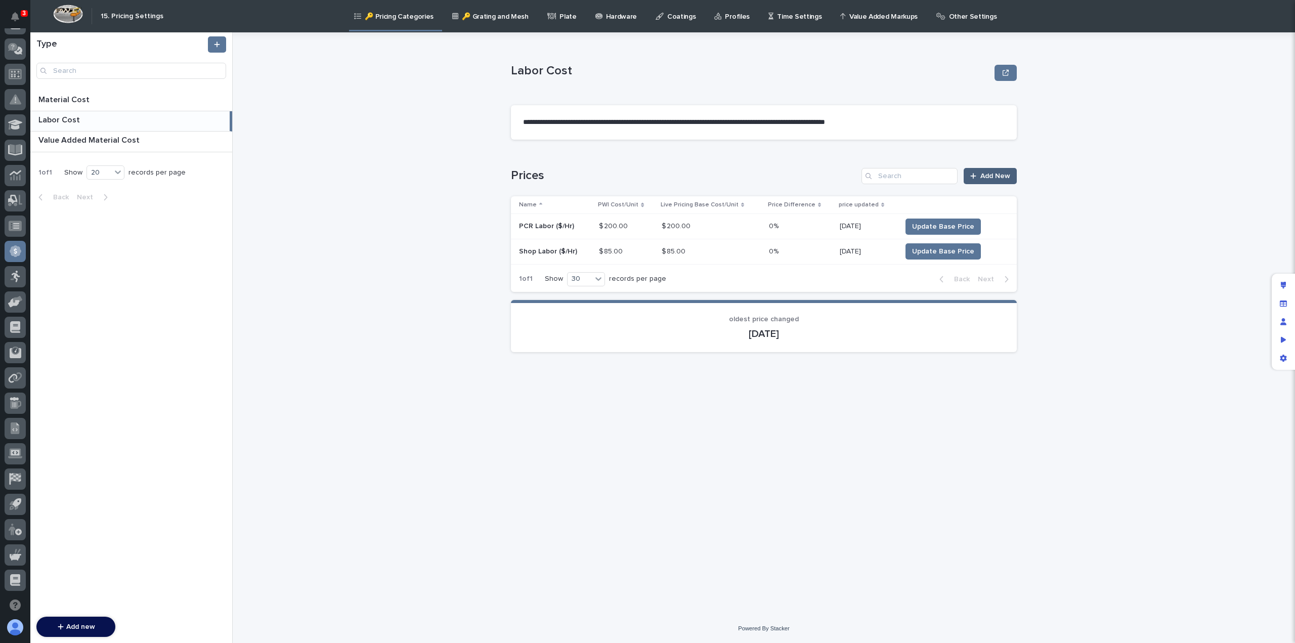
click at [994, 175] on span "Add New" at bounding box center [995, 175] width 30 height 7
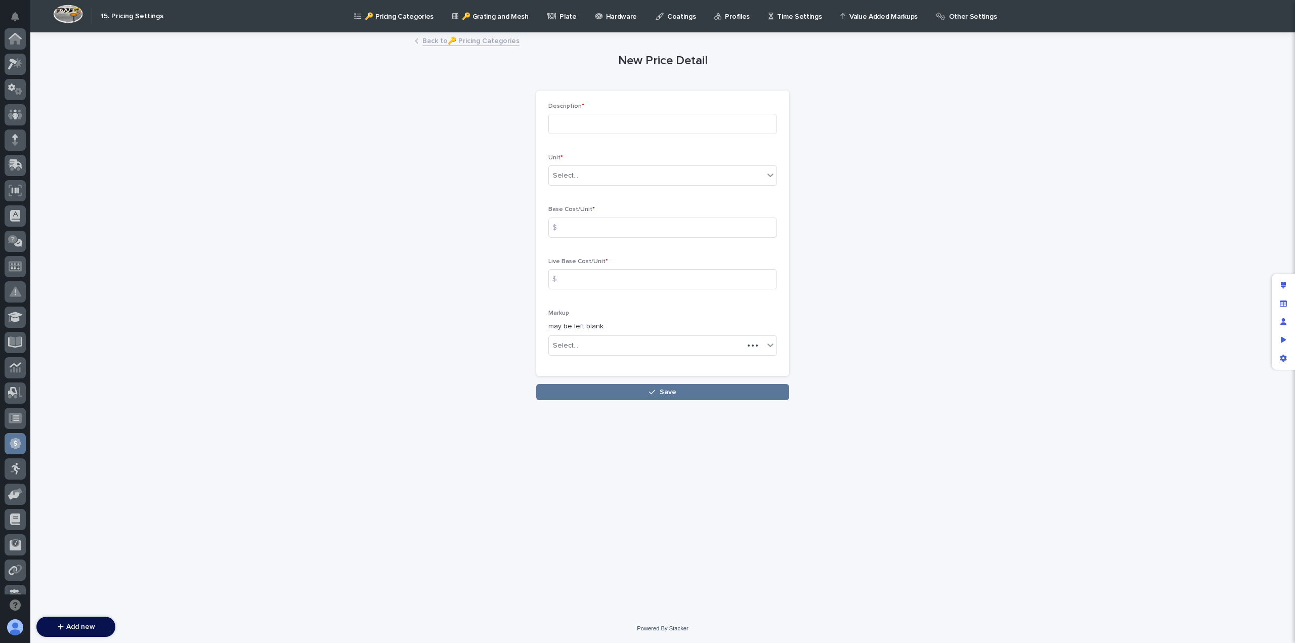
scroll to position [192, 0]
click at [563, 120] on input at bounding box center [662, 124] width 229 height 20
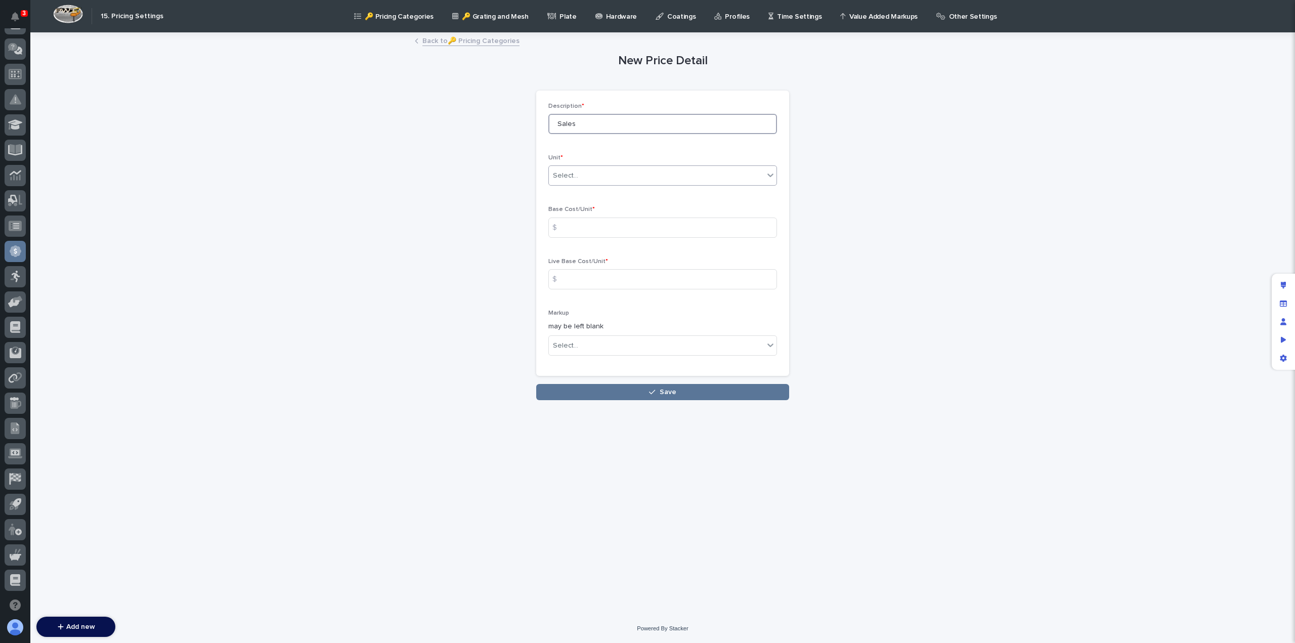
type input "Sales"
click at [575, 172] on div "Select..." at bounding box center [565, 175] width 25 height 11
click at [561, 197] on div "Hr" at bounding box center [663, 195] width 228 height 18
click at [565, 229] on div "$" at bounding box center [558, 228] width 20 height 20
click at [562, 225] on div "$" at bounding box center [558, 228] width 20 height 20
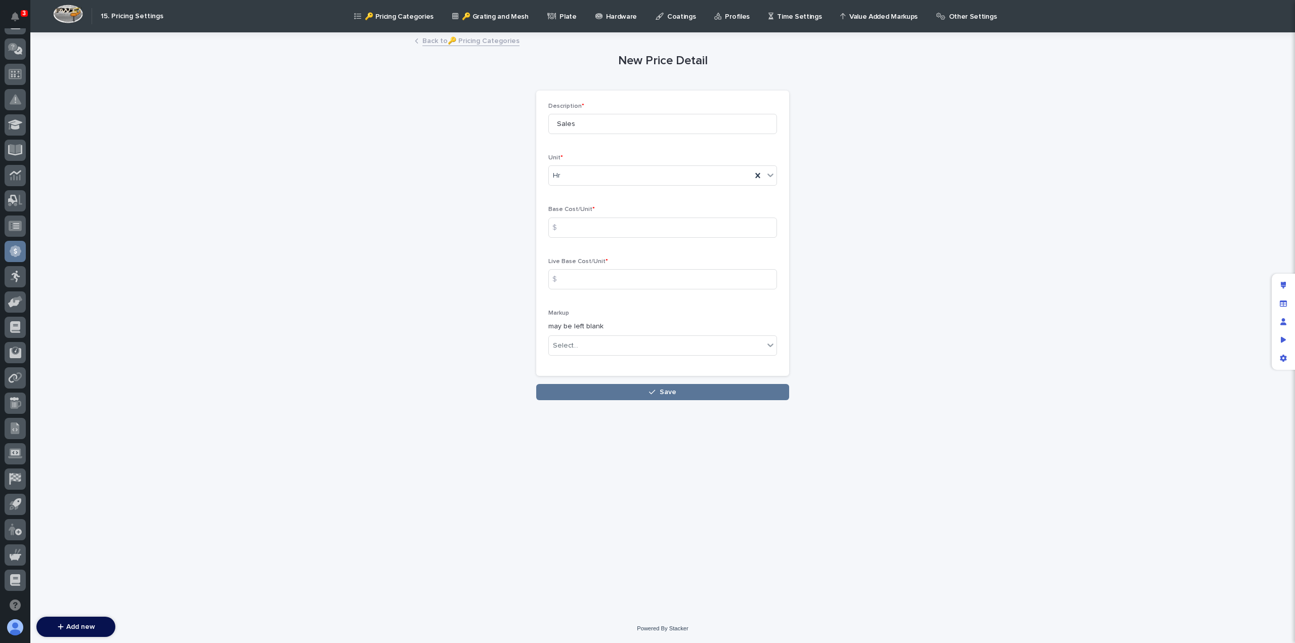
click at [568, 274] on div "$" at bounding box center [558, 279] width 20 height 20
click at [564, 286] on div "$" at bounding box center [558, 279] width 20 height 20
click at [565, 274] on div "$" at bounding box center [558, 279] width 20 height 20
click at [580, 347] on div "Select..." at bounding box center [656, 345] width 215 height 17
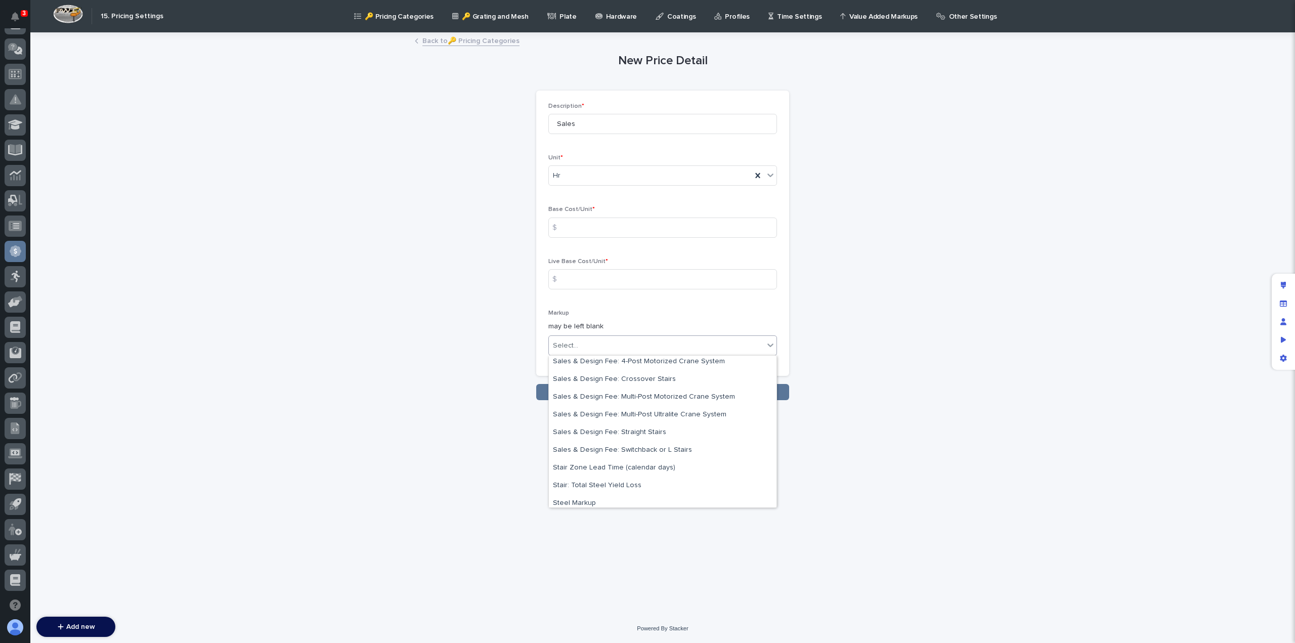
scroll to position [663, 0]
click at [508, 328] on div "New Price Detail Loading... Saving… Loading... Saving… Loading... Saving… Descr…" at bounding box center [663, 216] width 496 height 367
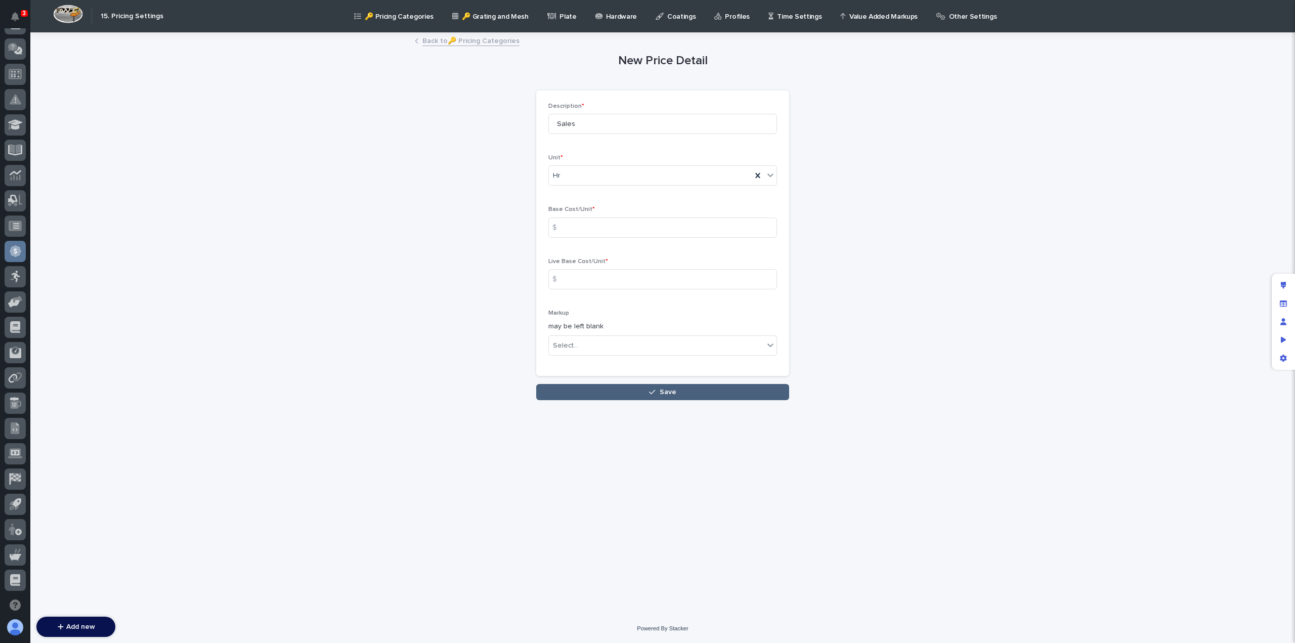
click at [617, 391] on button "Save" at bounding box center [662, 392] width 253 height 16
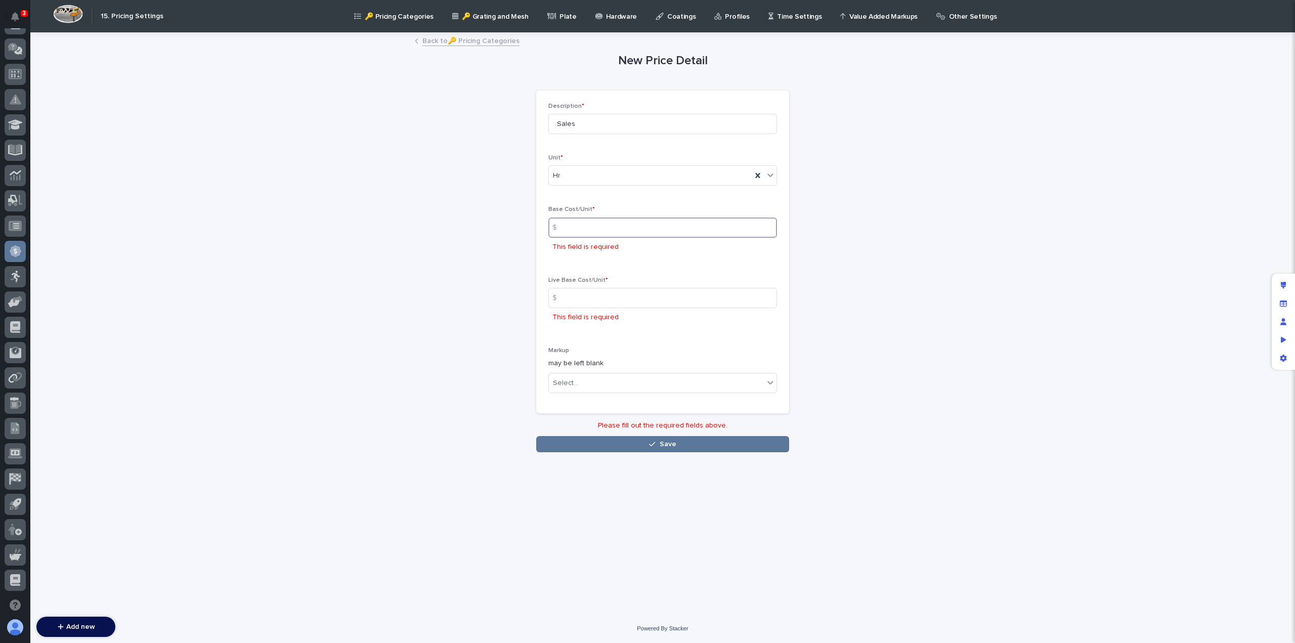
click at [577, 230] on input at bounding box center [662, 228] width 229 height 20
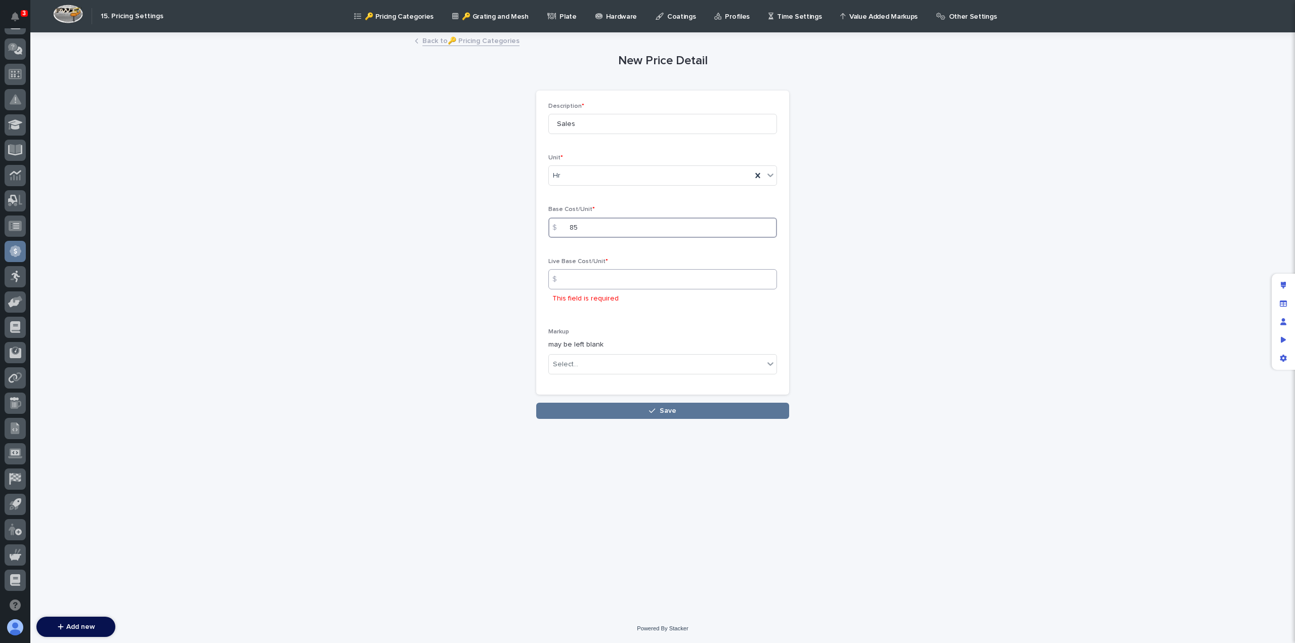
type input "85"
click at [597, 281] on input at bounding box center [662, 279] width 229 height 20
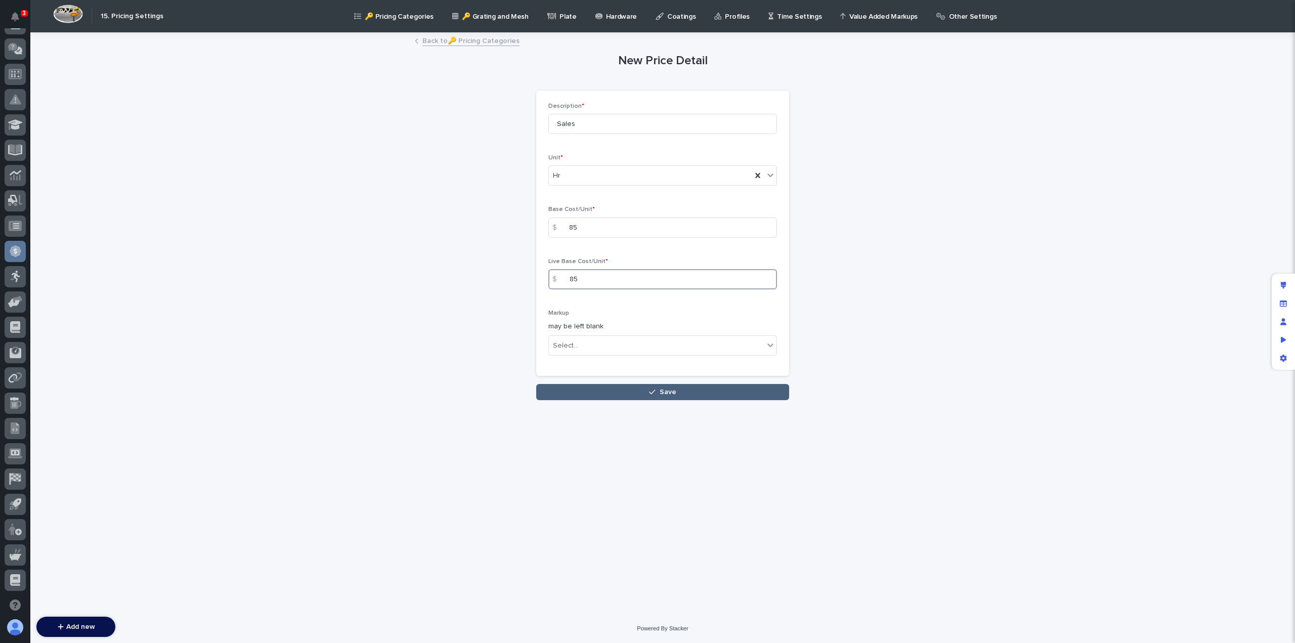
type input "85"
click at [633, 392] on button "Save" at bounding box center [662, 392] width 253 height 16
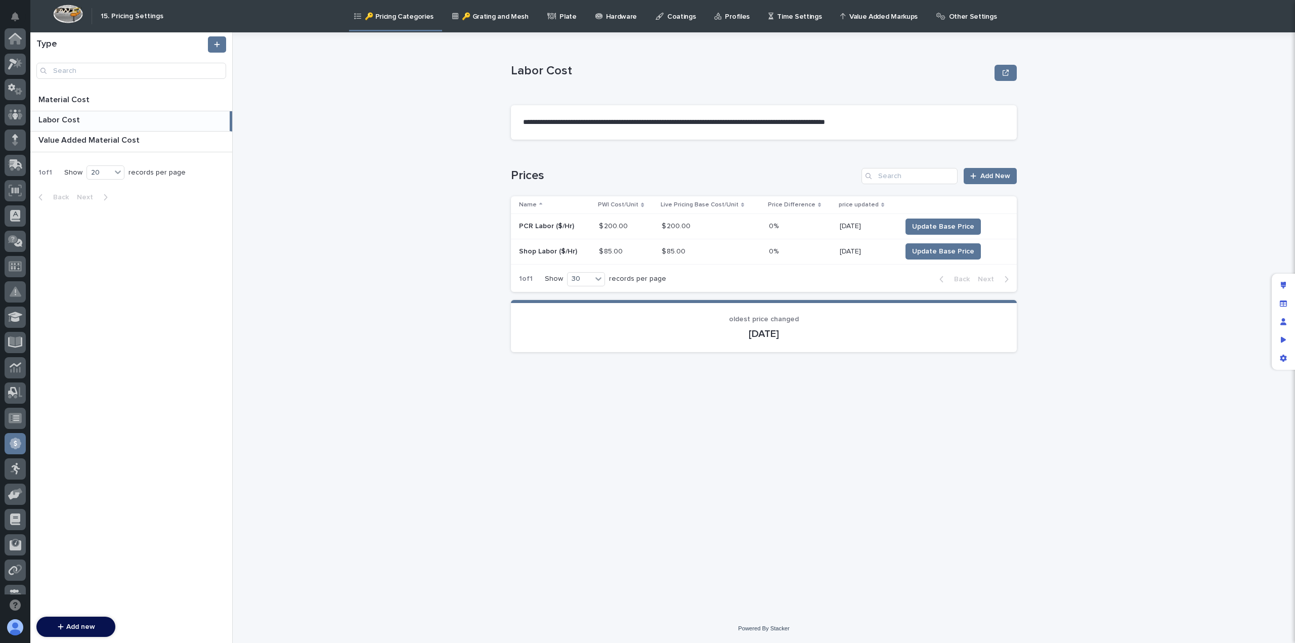
scroll to position [192, 0]
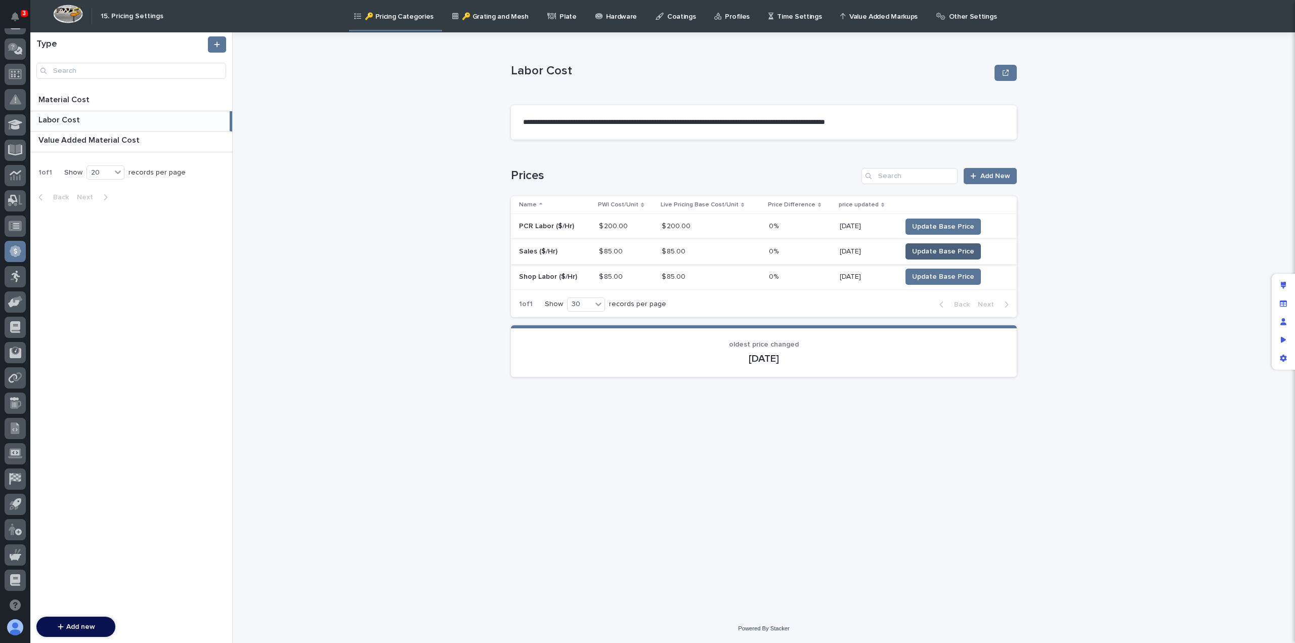
click at [929, 253] on span "Update Base Price" at bounding box center [943, 251] width 62 height 10
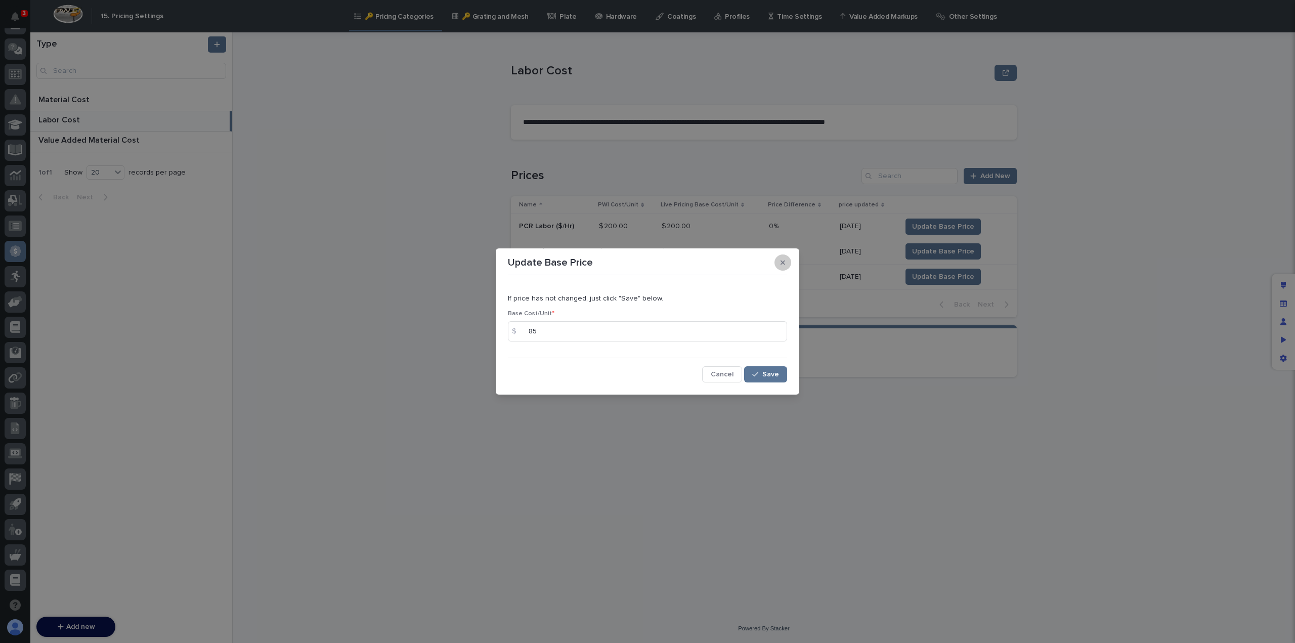
click at [779, 262] on button "button" at bounding box center [782, 262] width 17 height 16
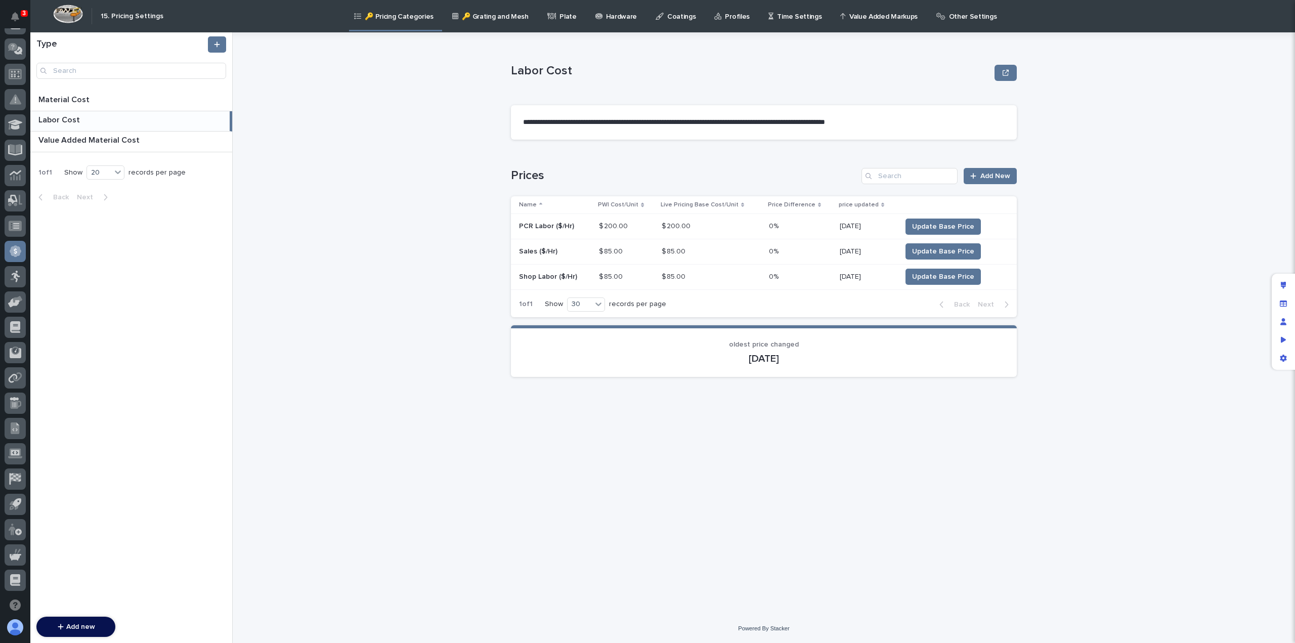
click at [581, 254] on p at bounding box center [555, 251] width 72 height 9
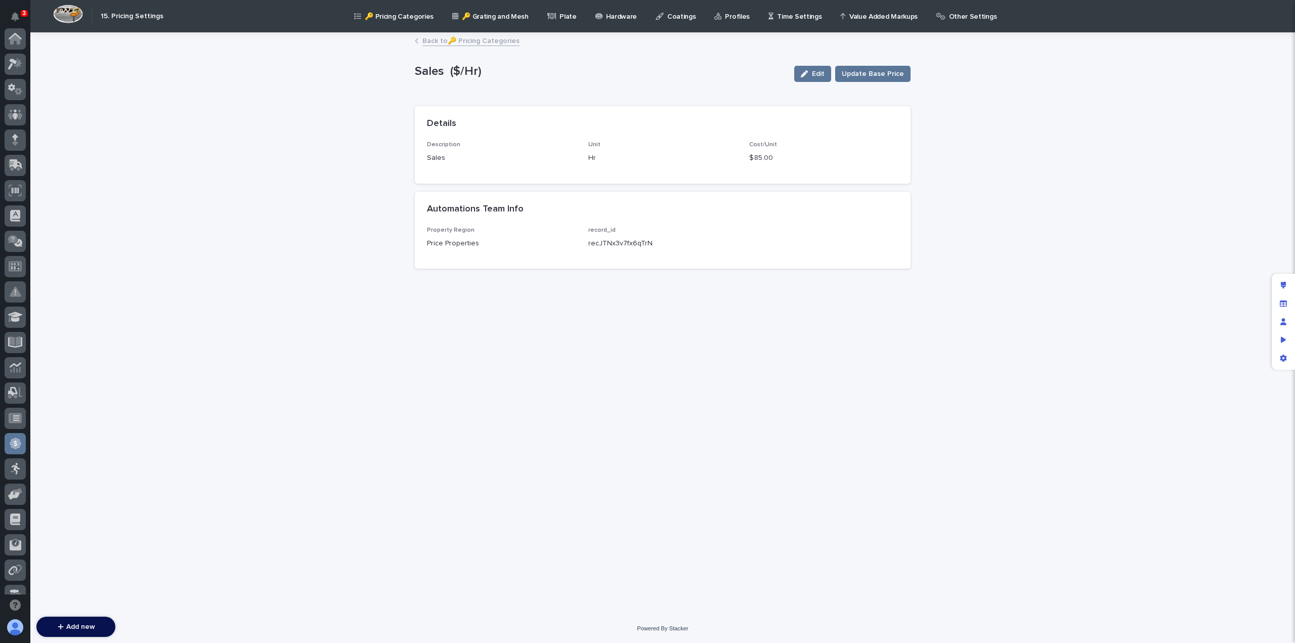
scroll to position [192, 0]
click at [818, 72] on span "Edit" at bounding box center [818, 73] width 13 height 7
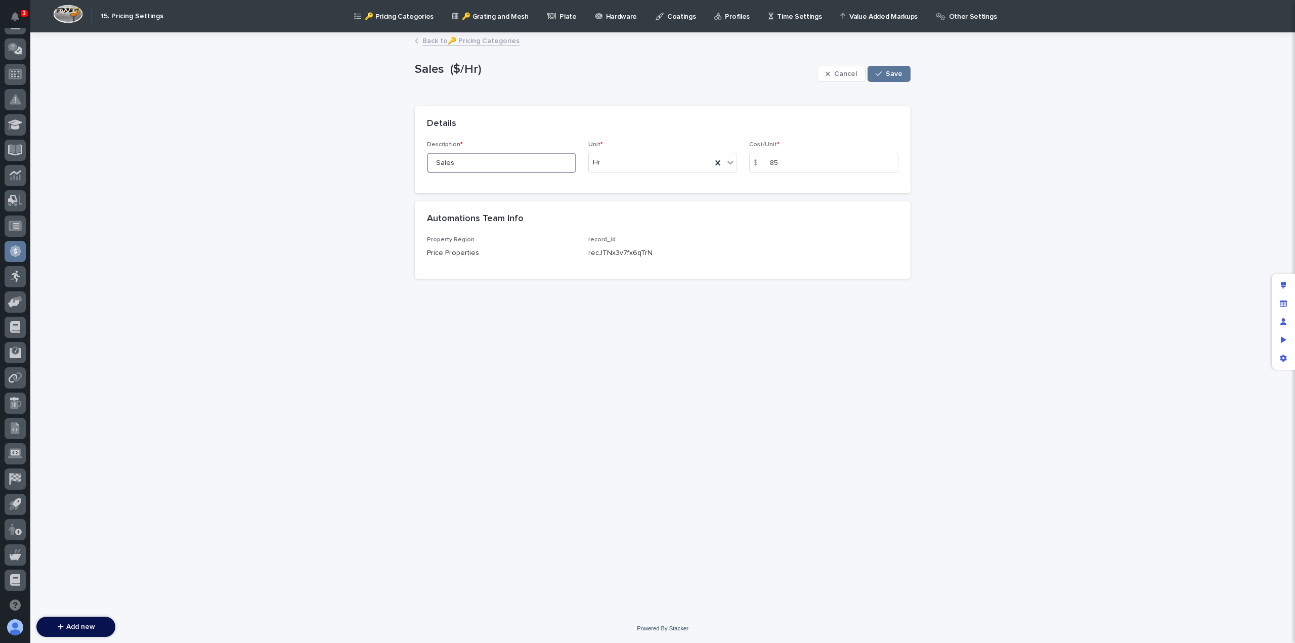
click at [461, 163] on input "Sales" at bounding box center [501, 163] width 149 height 20
click at [436, 40] on link "Back to 🔑 Pricing Categories" at bounding box center [470, 40] width 97 height 12
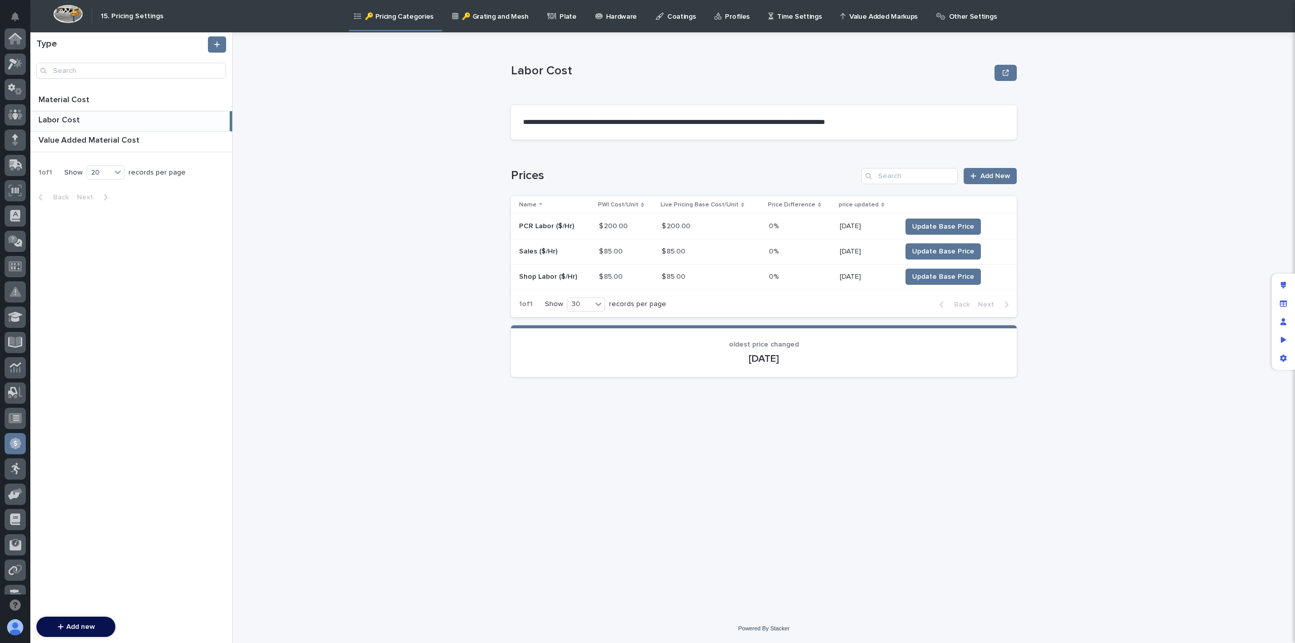
scroll to position [192, 0]
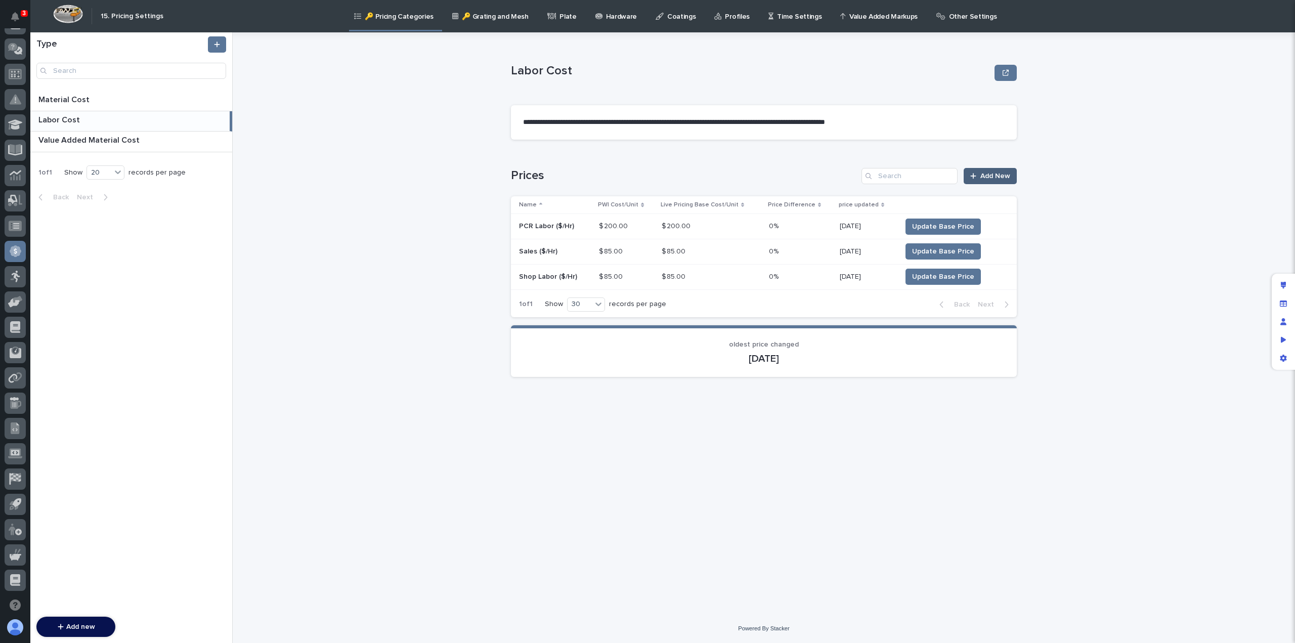
click at [1005, 176] on span "Add New" at bounding box center [995, 175] width 30 height 7
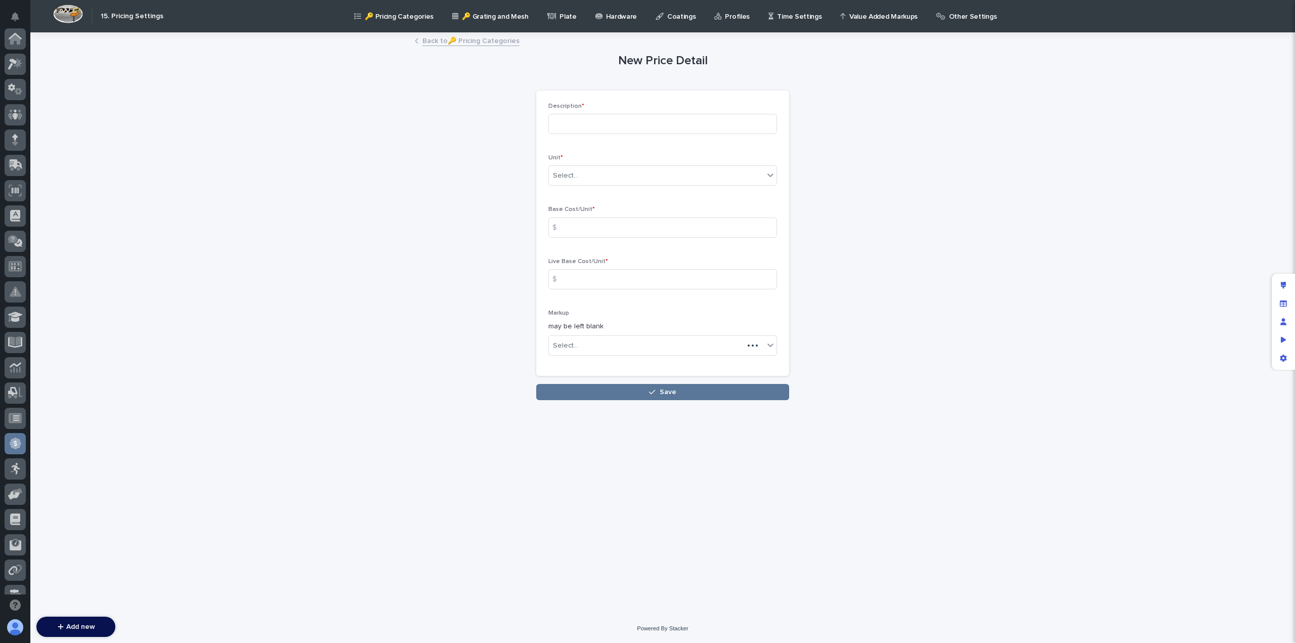
scroll to position [192, 0]
click at [578, 128] on input at bounding box center [662, 124] width 229 height 20
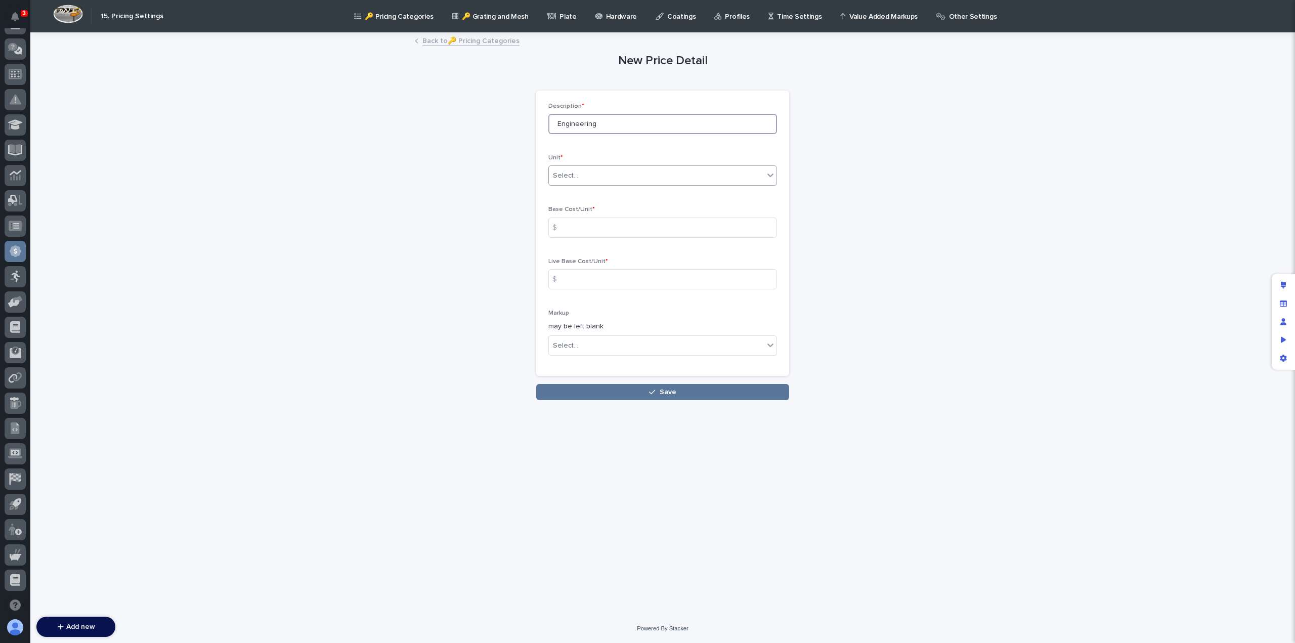
type input "Engineering"
click at [579, 175] on input "text" at bounding box center [579, 175] width 1 height 9
click at [560, 197] on div "Hr" at bounding box center [663, 195] width 228 height 18
click at [578, 227] on input at bounding box center [662, 228] width 229 height 20
type input "150"
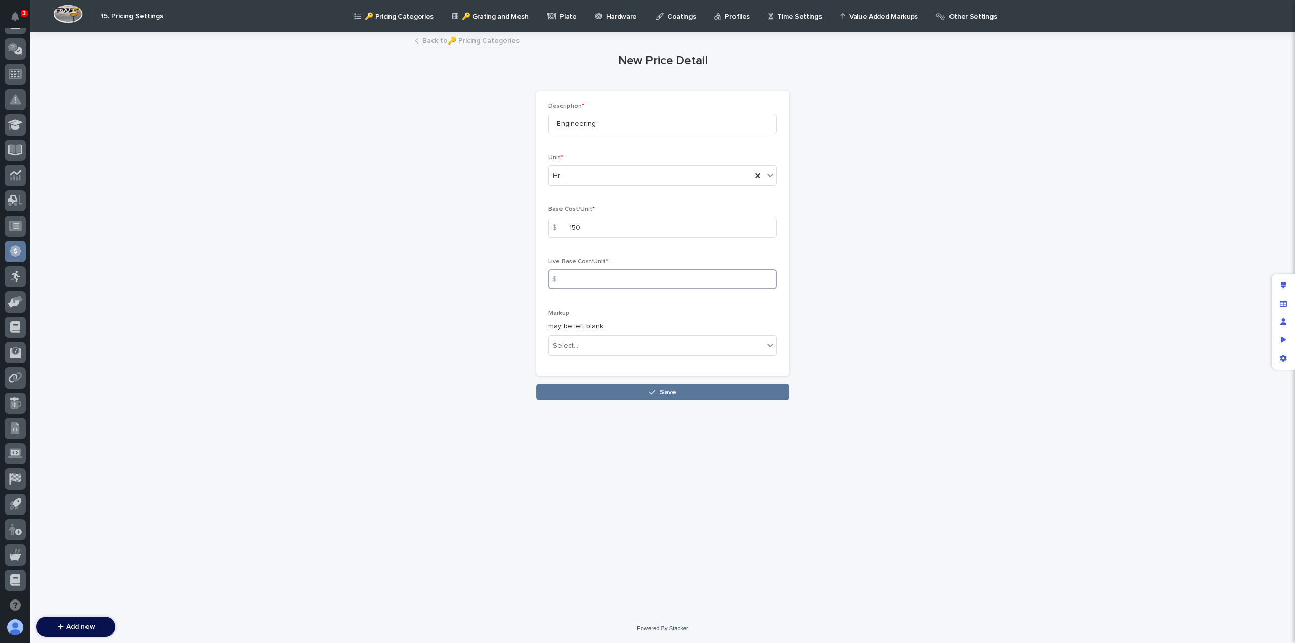
click at [585, 284] on input at bounding box center [662, 279] width 229 height 20
type input "150"
click at [607, 390] on button "Save" at bounding box center [662, 392] width 253 height 16
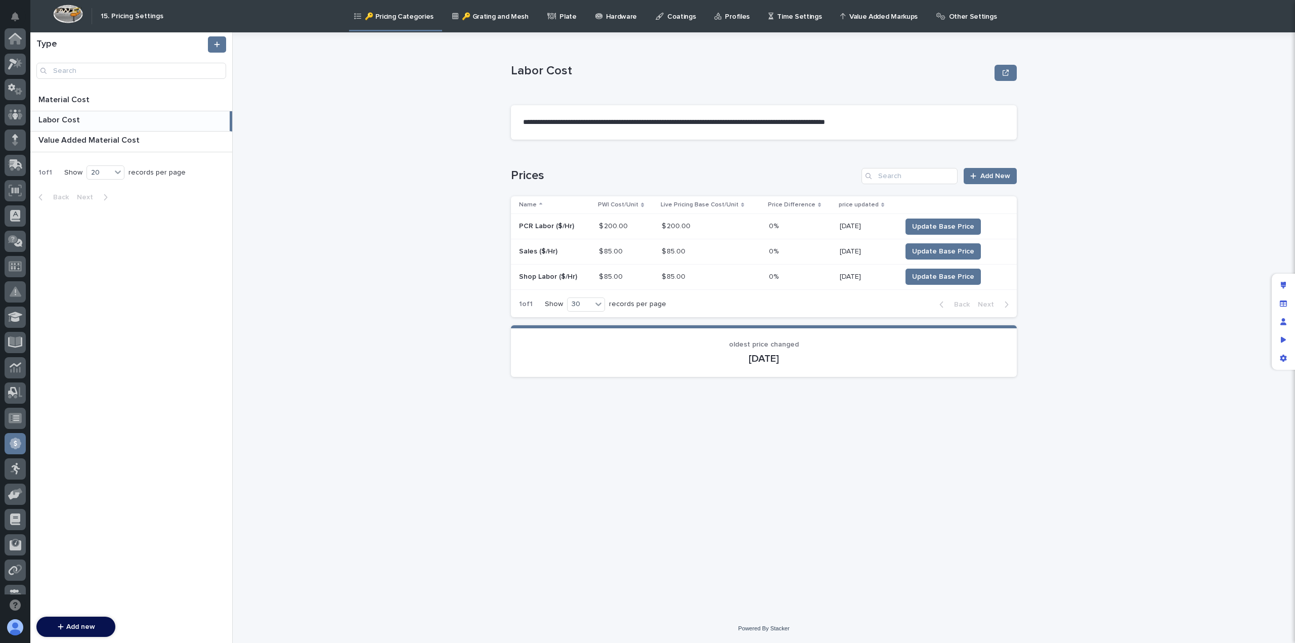
scroll to position [192, 0]
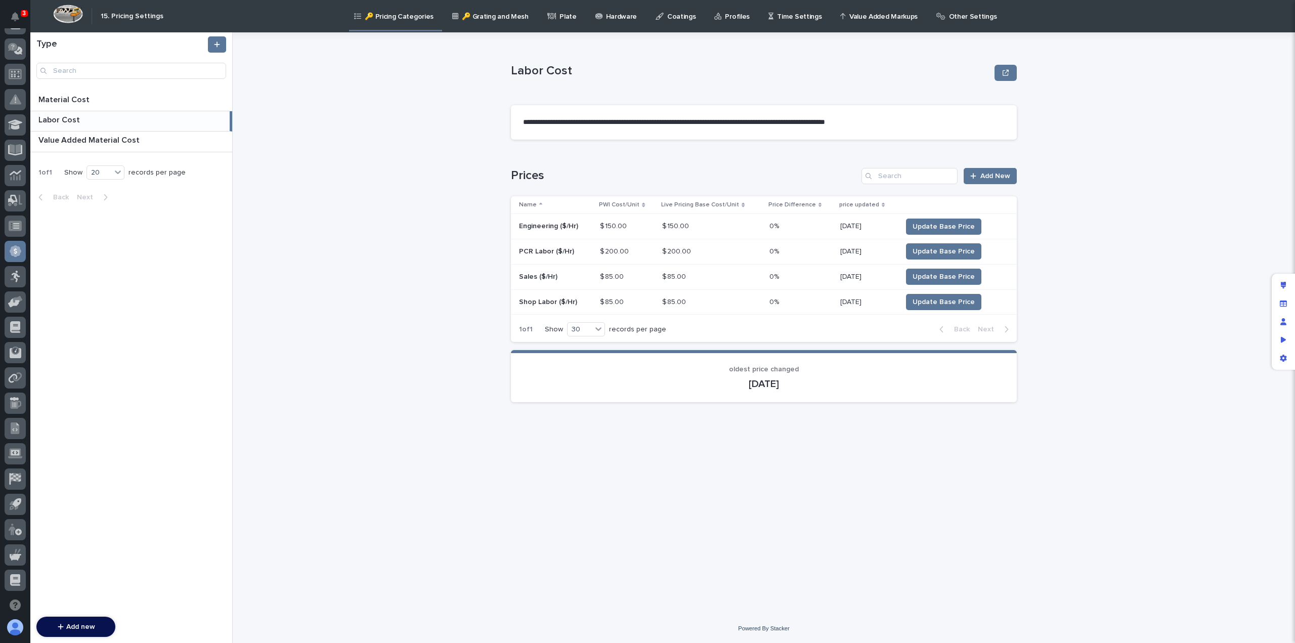
click at [780, 19] on p "Time Settings" at bounding box center [799, 10] width 45 height 21
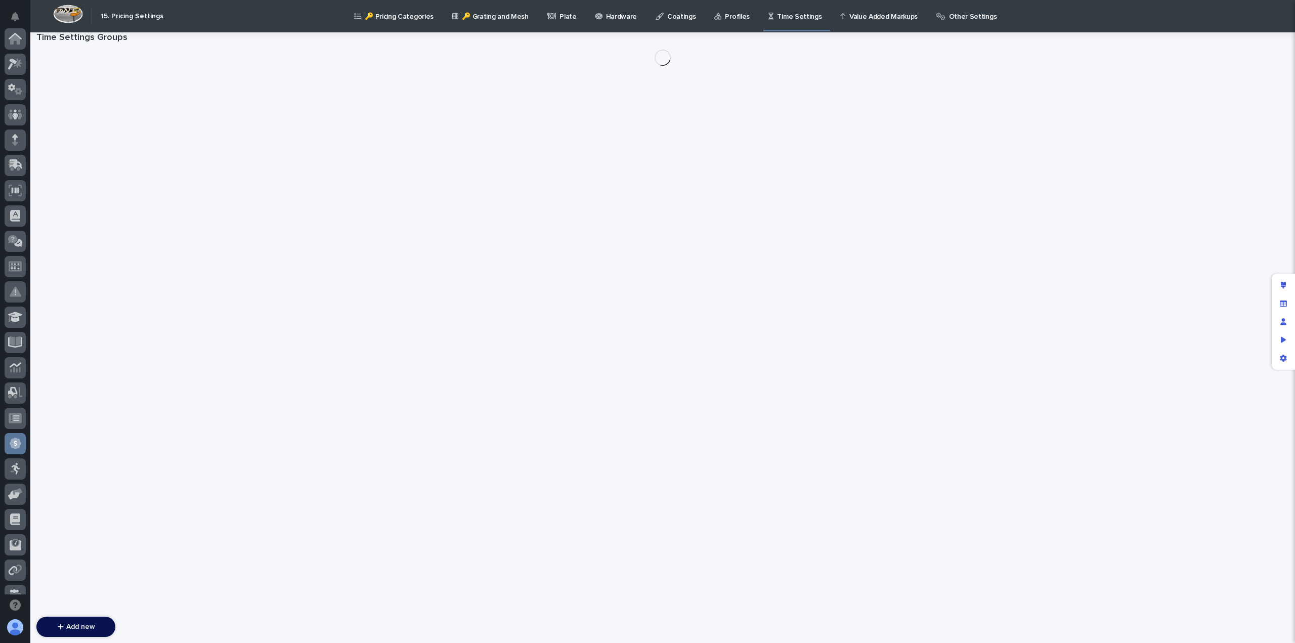
scroll to position [192, 0]
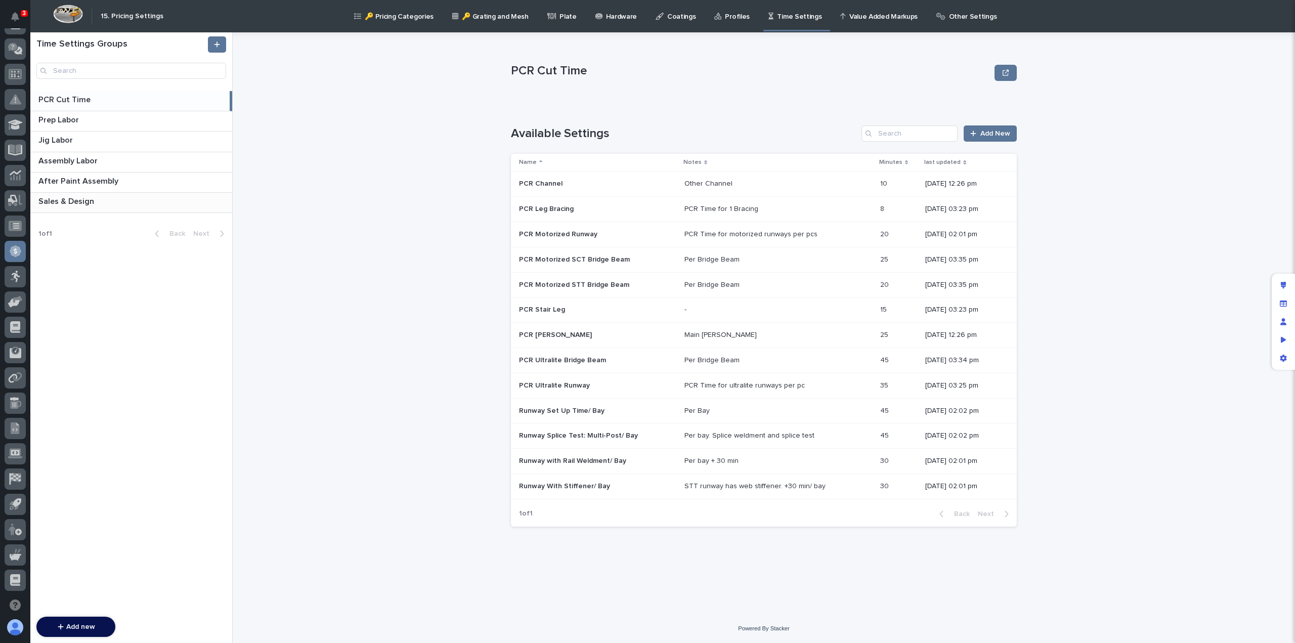
click at [89, 200] on p "Sales & Design" at bounding box center [67, 201] width 58 height 12
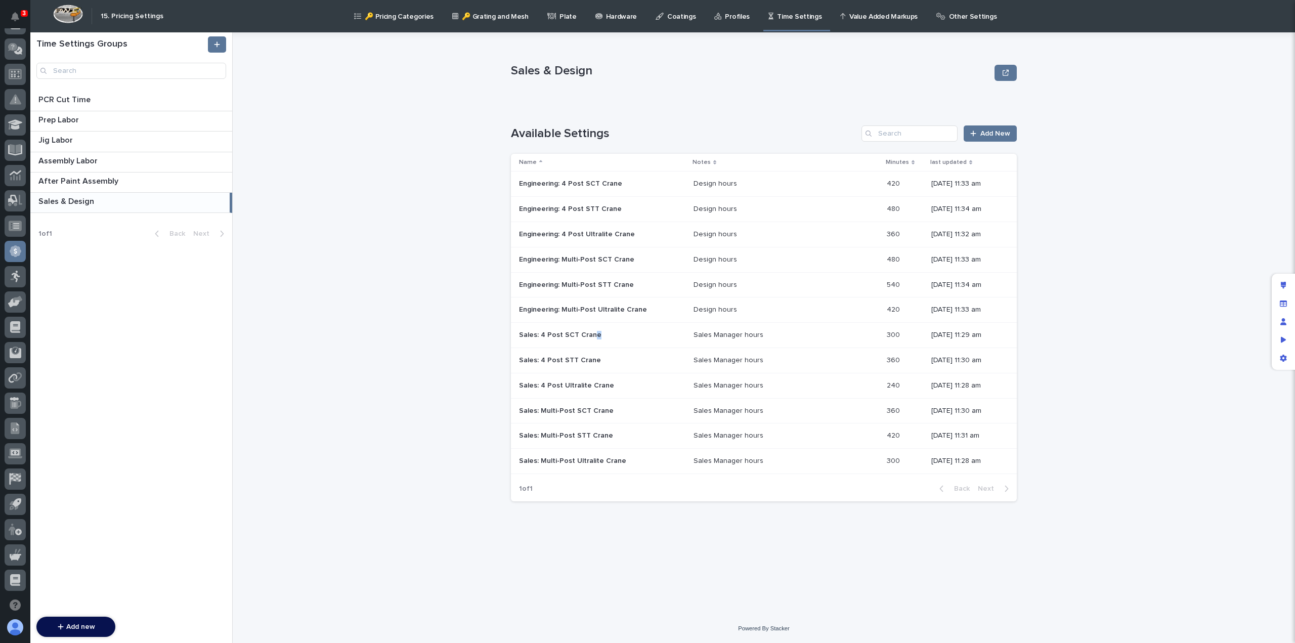
click at [593, 336] on p "Sales: 4 Post SCT Crane" at bounding box center [561, 334] width 84 height 11
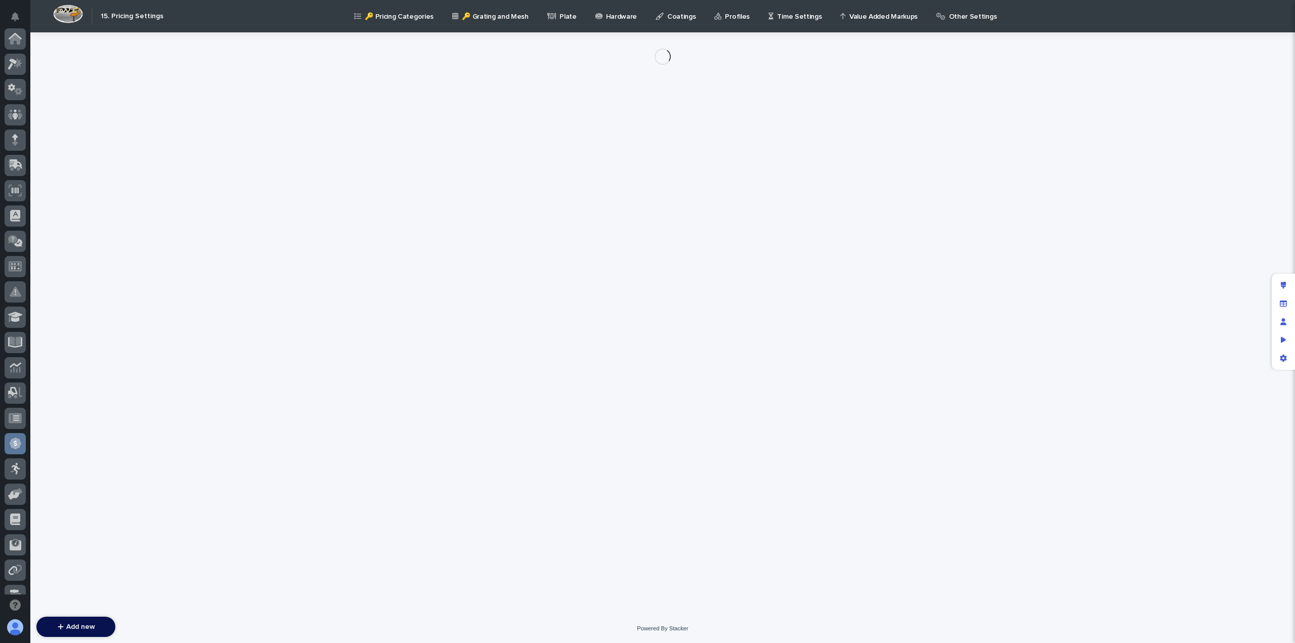
scroll to position [192, 0]
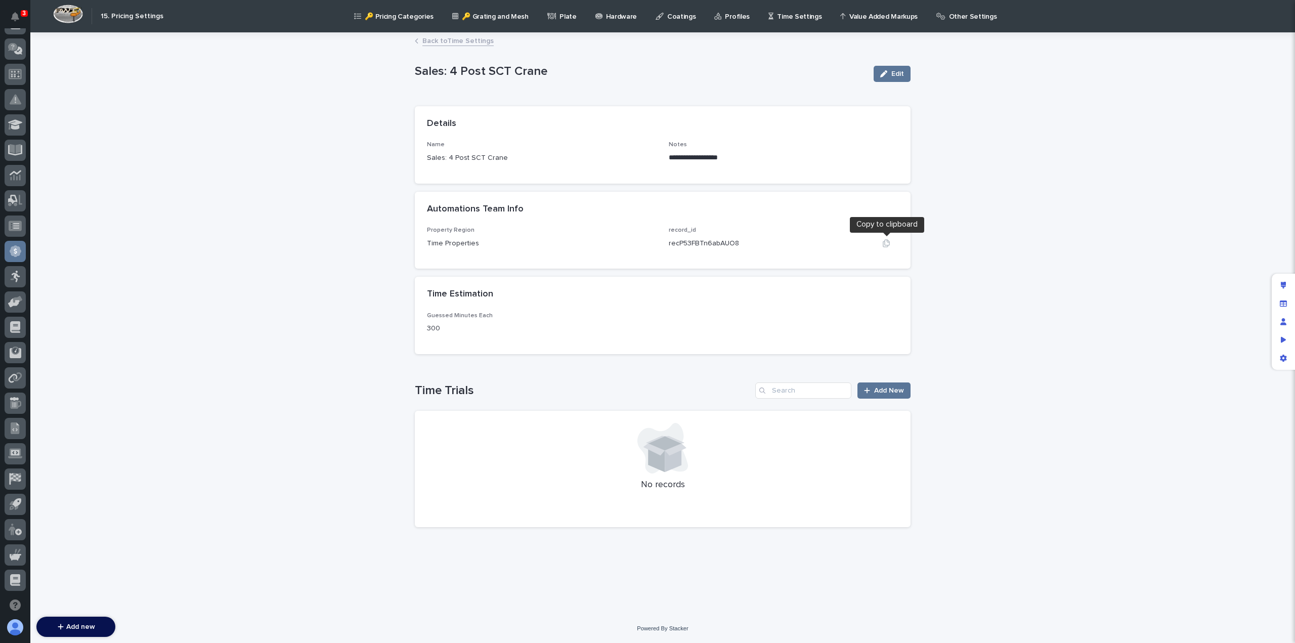
click at [886, 244] on icon "button" at bounding box center [886, 243] width 8 height 8
click at [451, 40] on link "Back to Time Settings" at bounding box center [457, 40] width 71 height 12
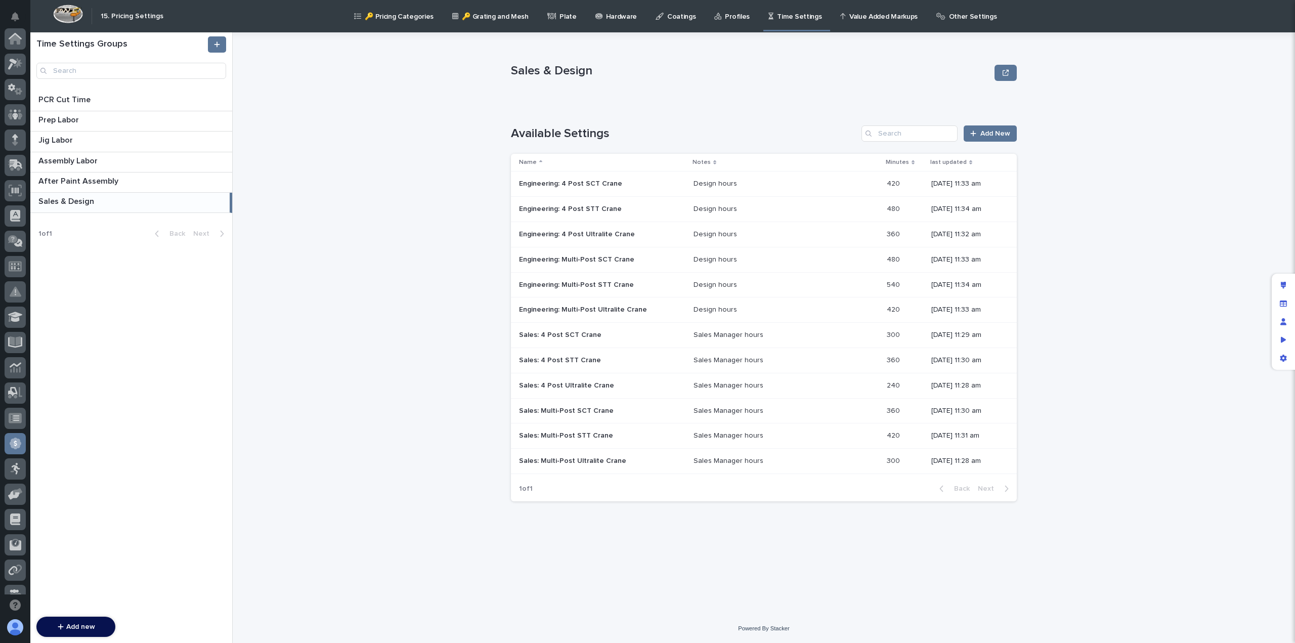
scroll to position [192, 0]
click at [603, 209] on p "Engineering: 4 Post STT Crane" at bounding box center [571, 208] width 105 height 11
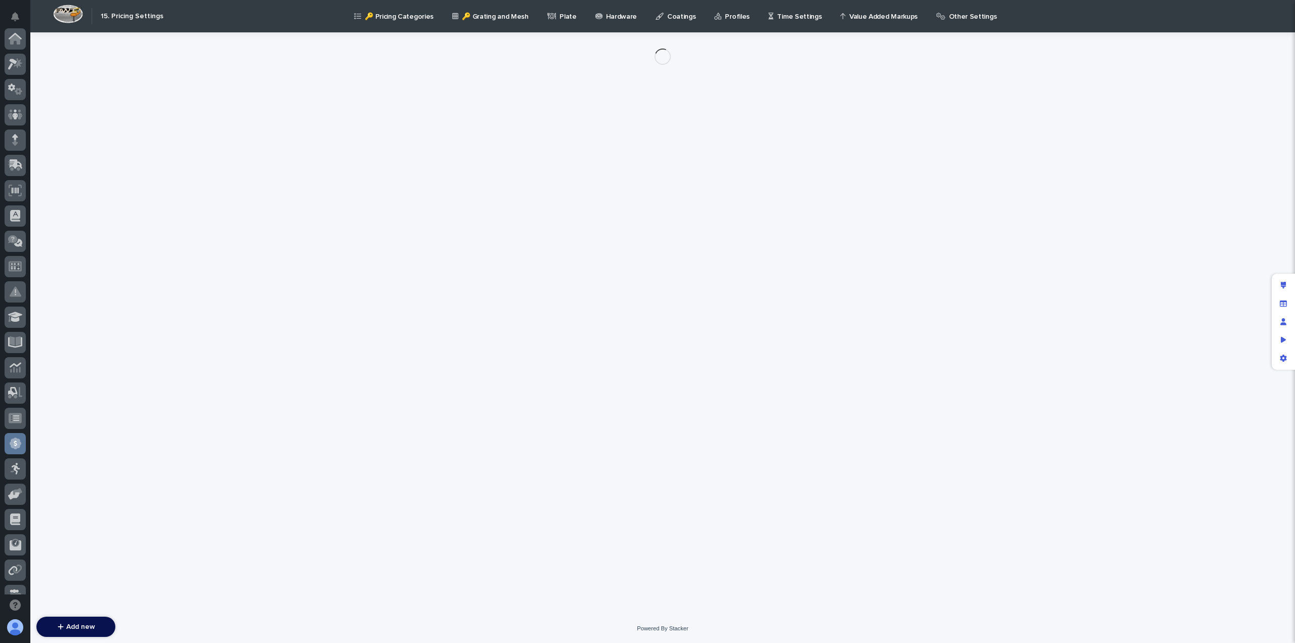
scroll to position [192, 0]
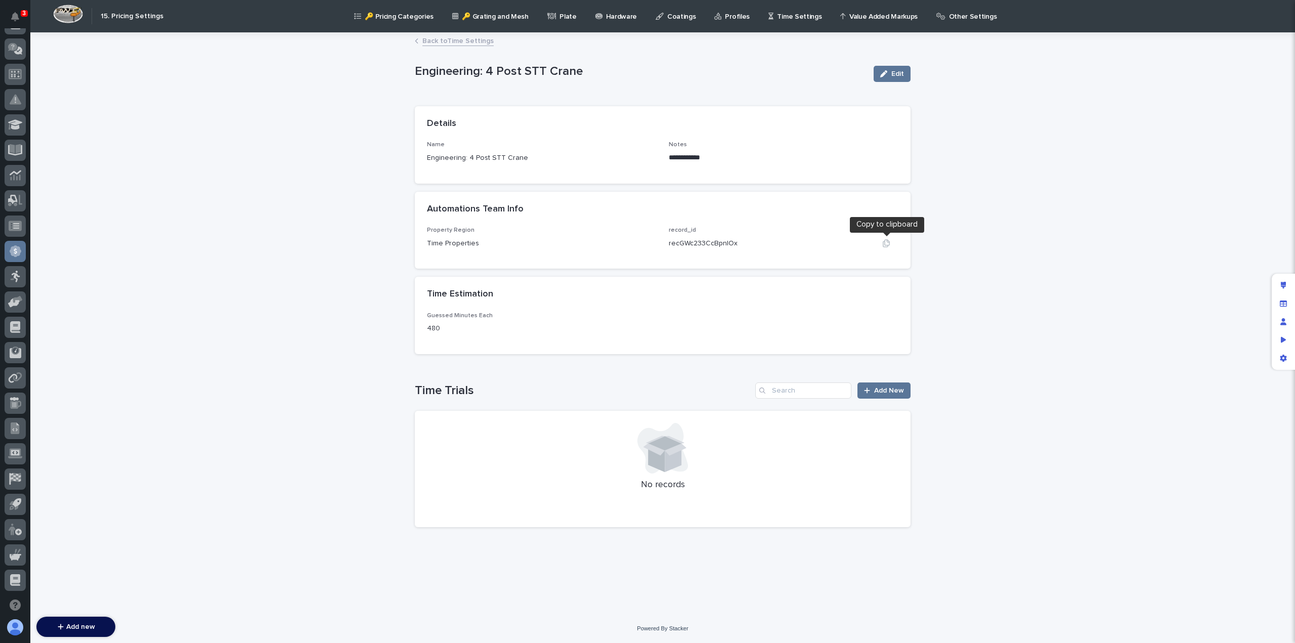
click at [888, 244] on icon "button" at bounding box center [886, 243] width 8 height 8
click at [452, 36] on link "Back to Time Settings" at bounding box center [457, 40] width 71 height 12
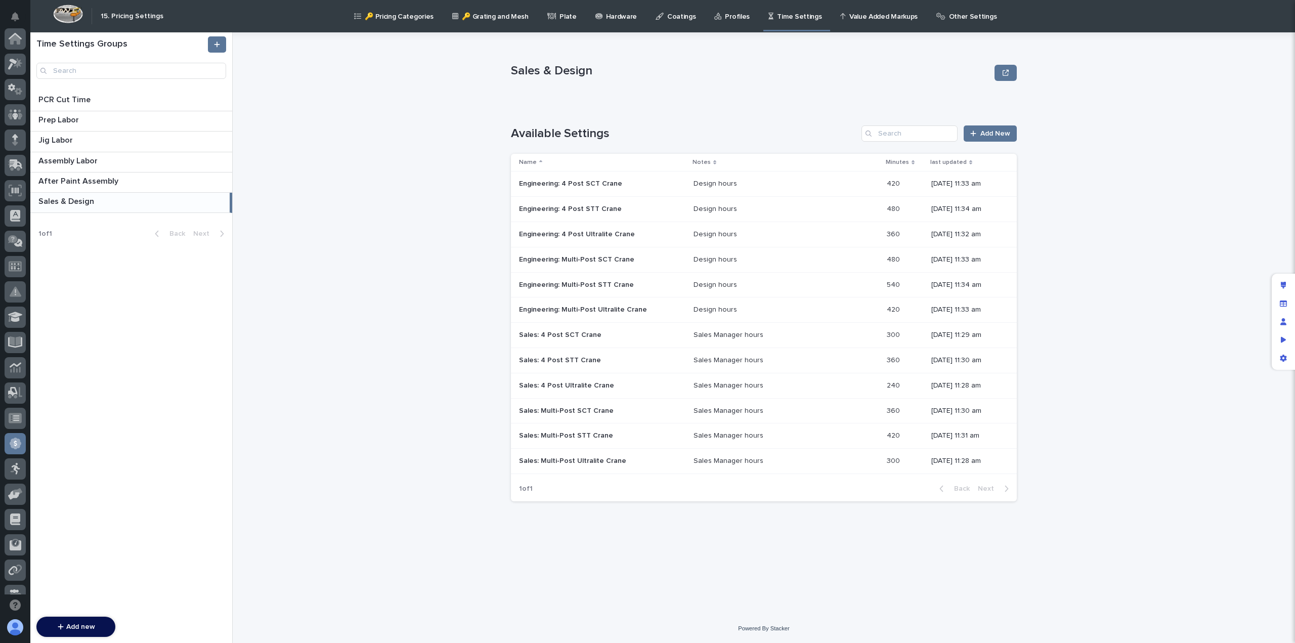
scroll to position [192, 0]
click at [785, 233] on p at bounding box center [782, 234] width 177 height 9
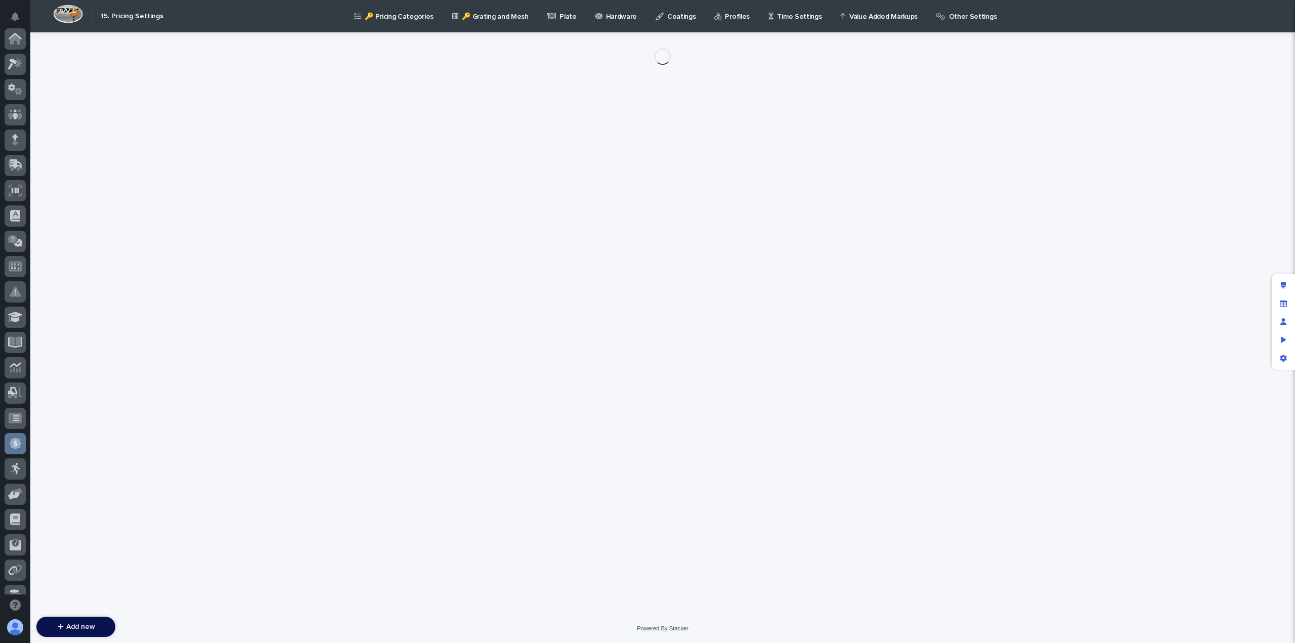
scroll to position [192, 0]
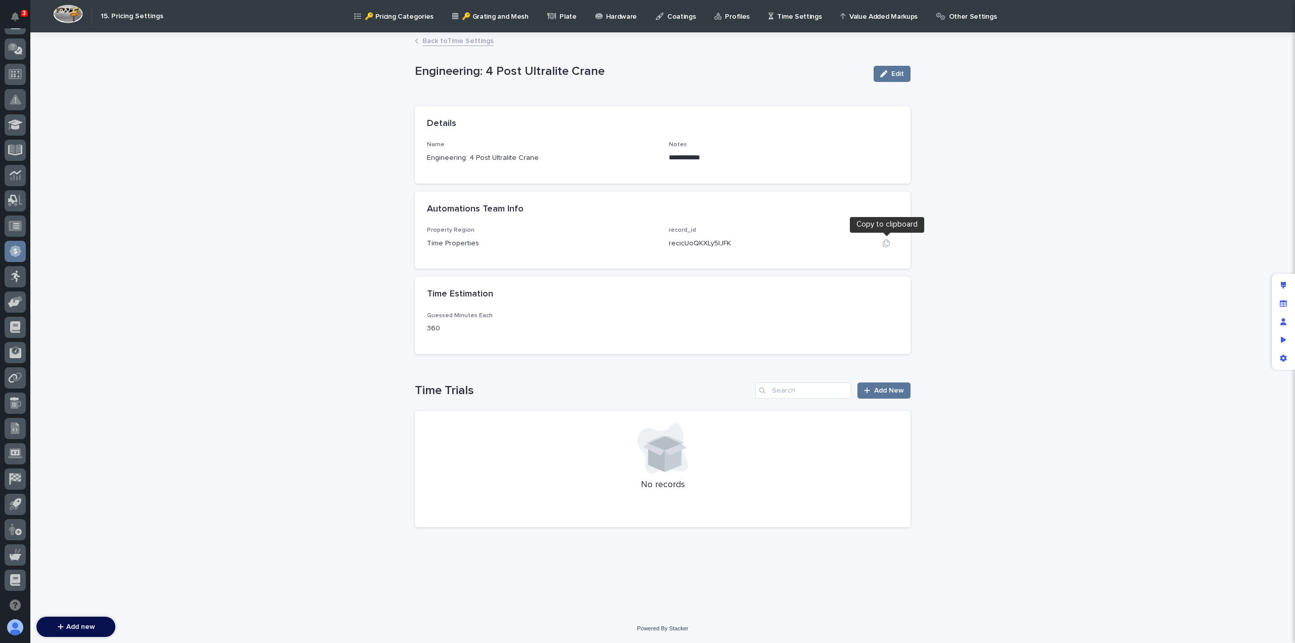
click at [888, 245] on icon "button" at bounding box center [886, 243] width 7 height 8
click at [443, 42] on link "Back to Time Settings" at bounding box center [457, 40] width 71 height 12
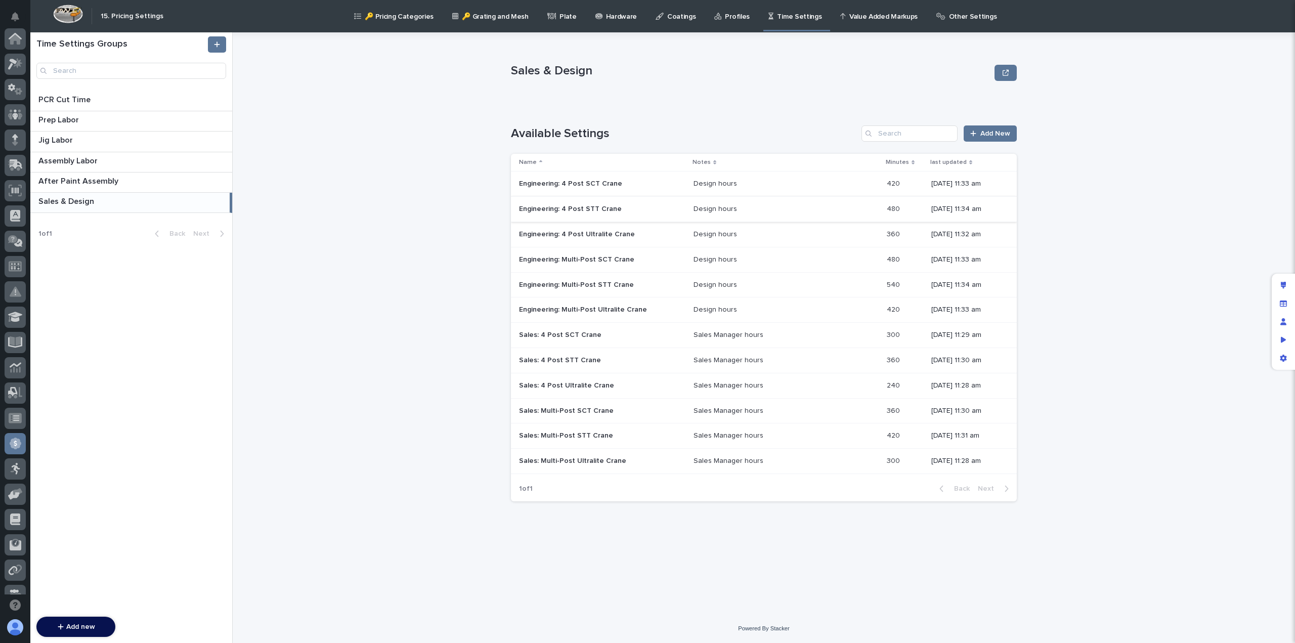
scroll to position [192, 0]
click at [569, 184] on p "Engineering: 4 Post SCT Crane" at bounding box center [571, 183] width 105 height 11
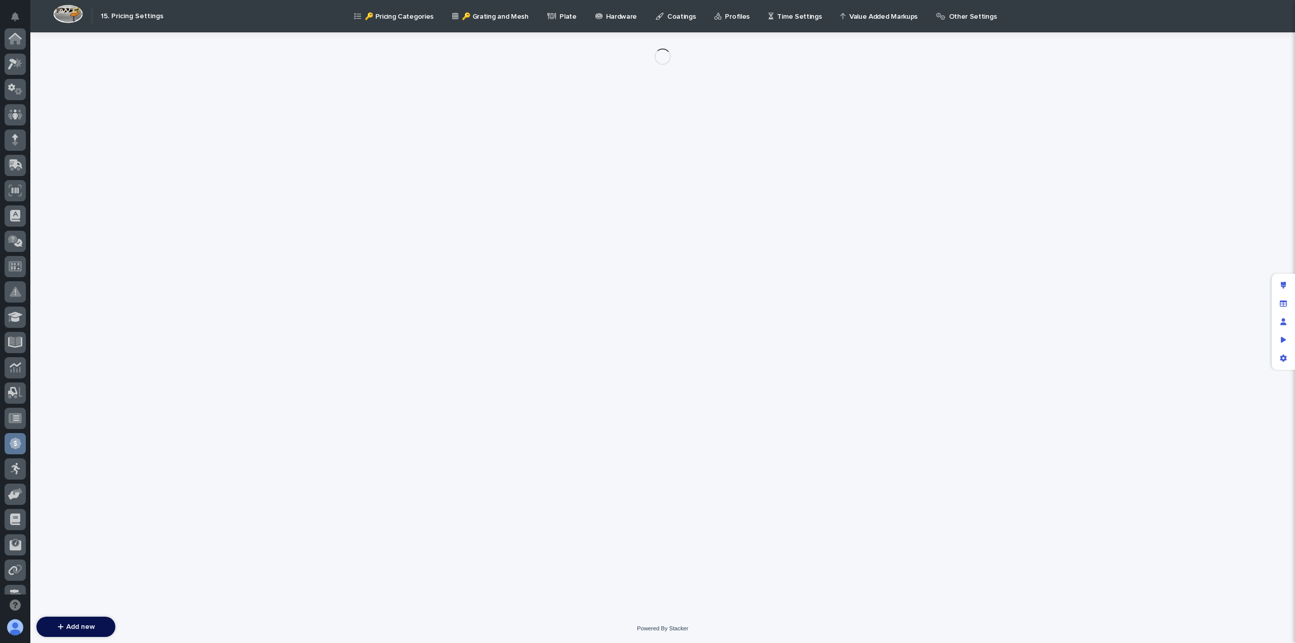
scroll to position [192, 0]
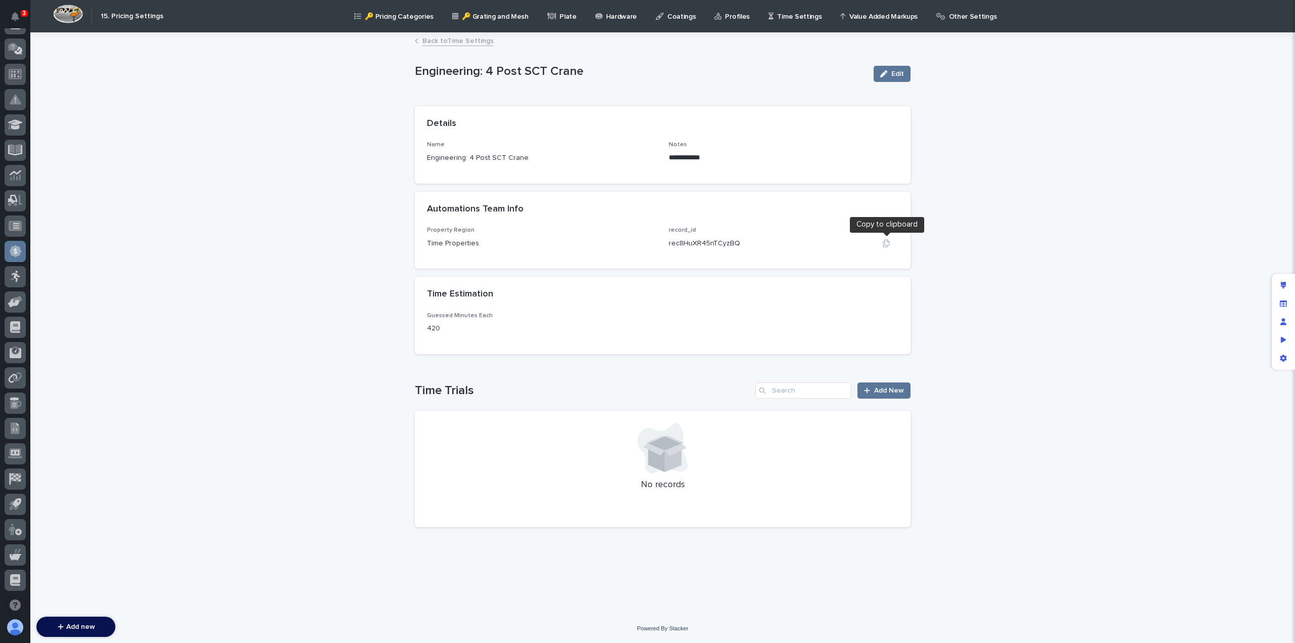
click at [888, 241] on icon "button" at bounding box center [886, 243] width 7 height 8
click at [451, 38] on link "Back to Time Settings" at bounding box center [457, 40] width 71 height 12
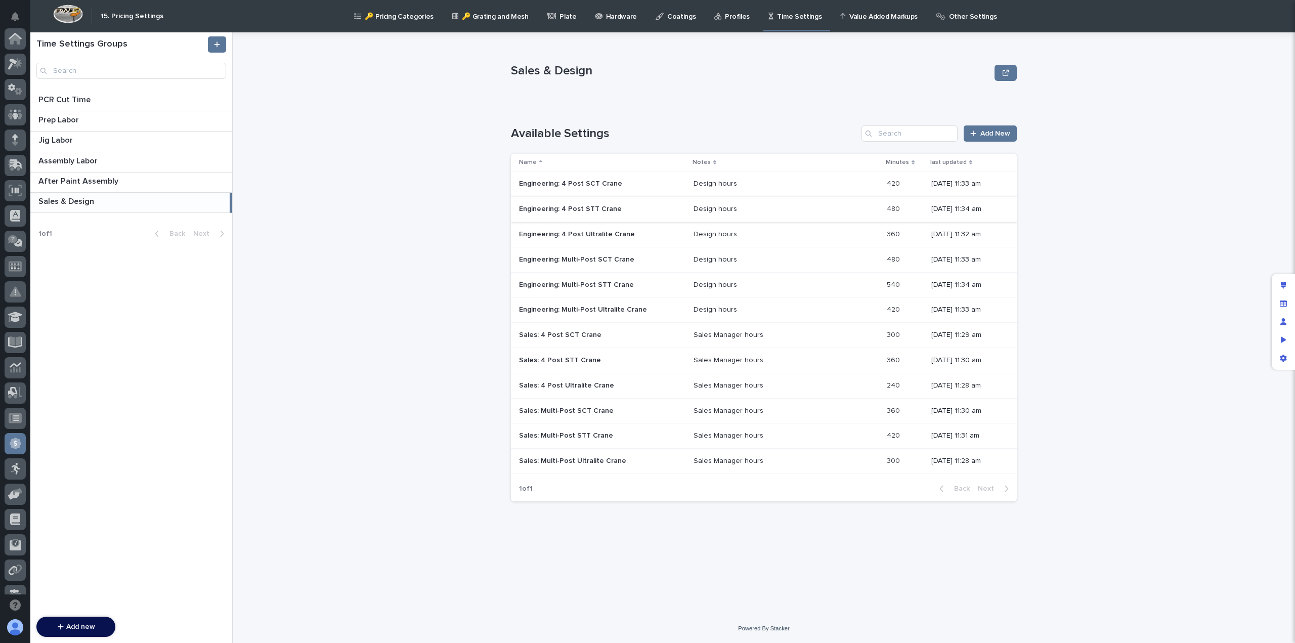
scroll to position [192, 0]
click at [580, 213] on div "Engineering: 4 Post STT Crane Engineering: 4 Post STT Crane" at bounding box center [602, 209] width 166 height 17
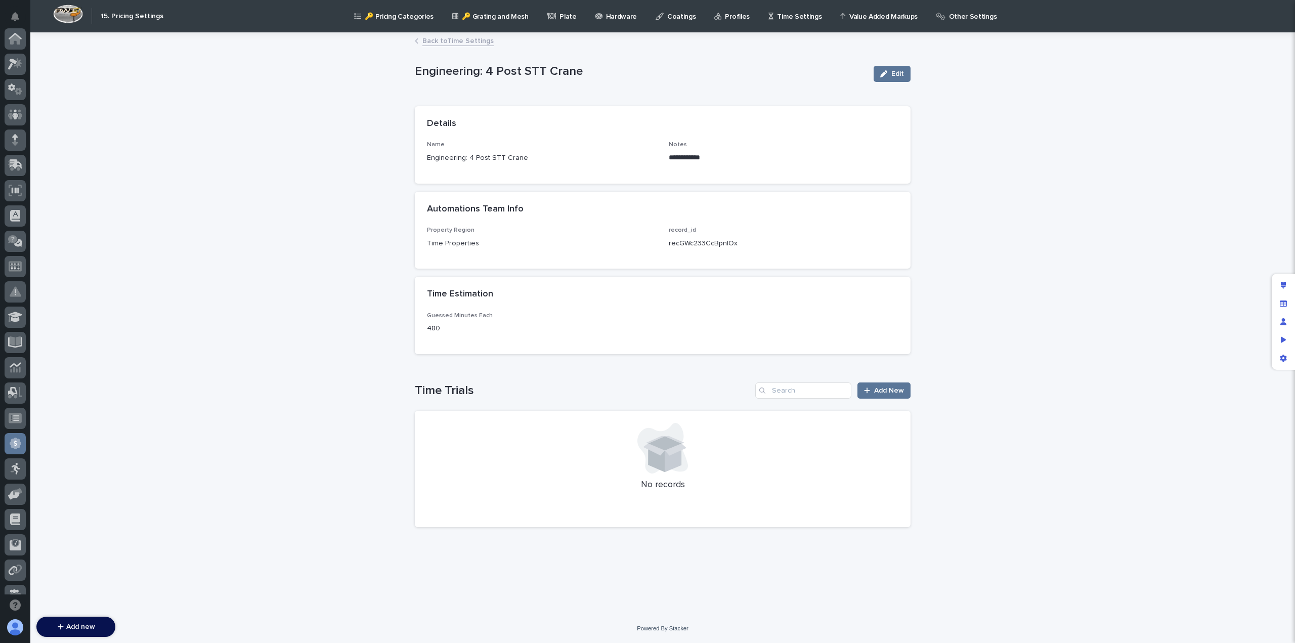
scroll to position [192, 0]
click at [451, 39] on link "Back to Time Settings" at bounding box center [457, 40] width 71 height 12
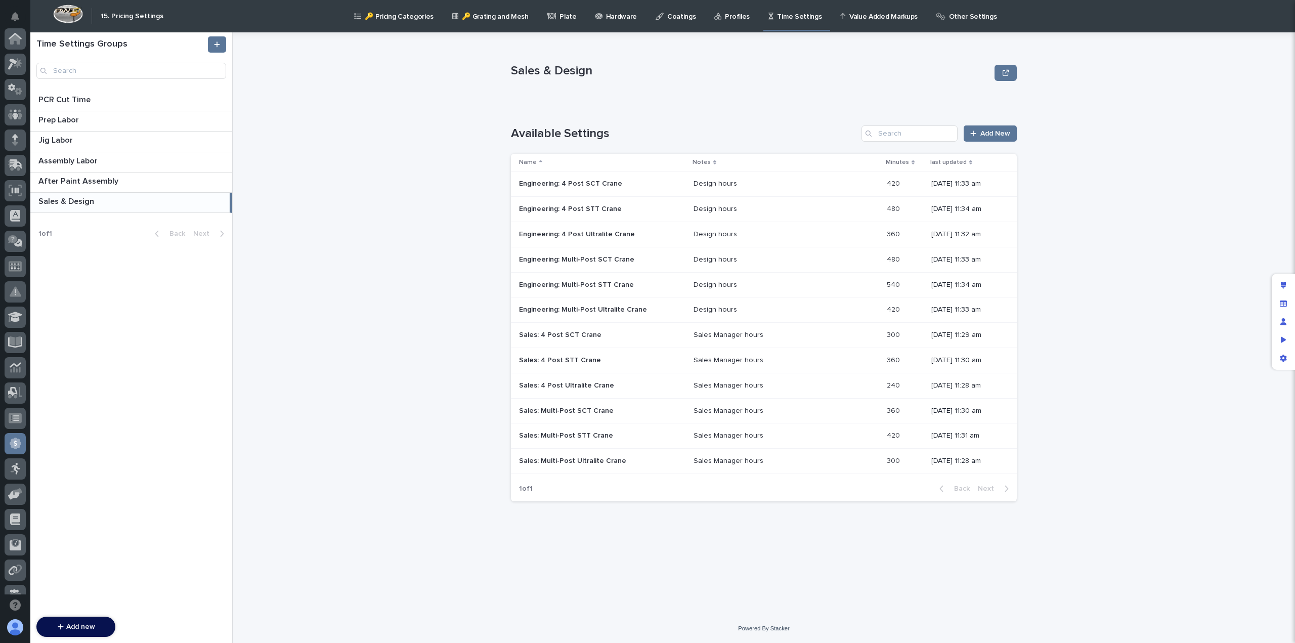
scroll to position [192, 0]
click at [603, 230] on p "Engineering: 4 Post Ultralite Crane" at bounding box center [578, 233] width 118 height 11
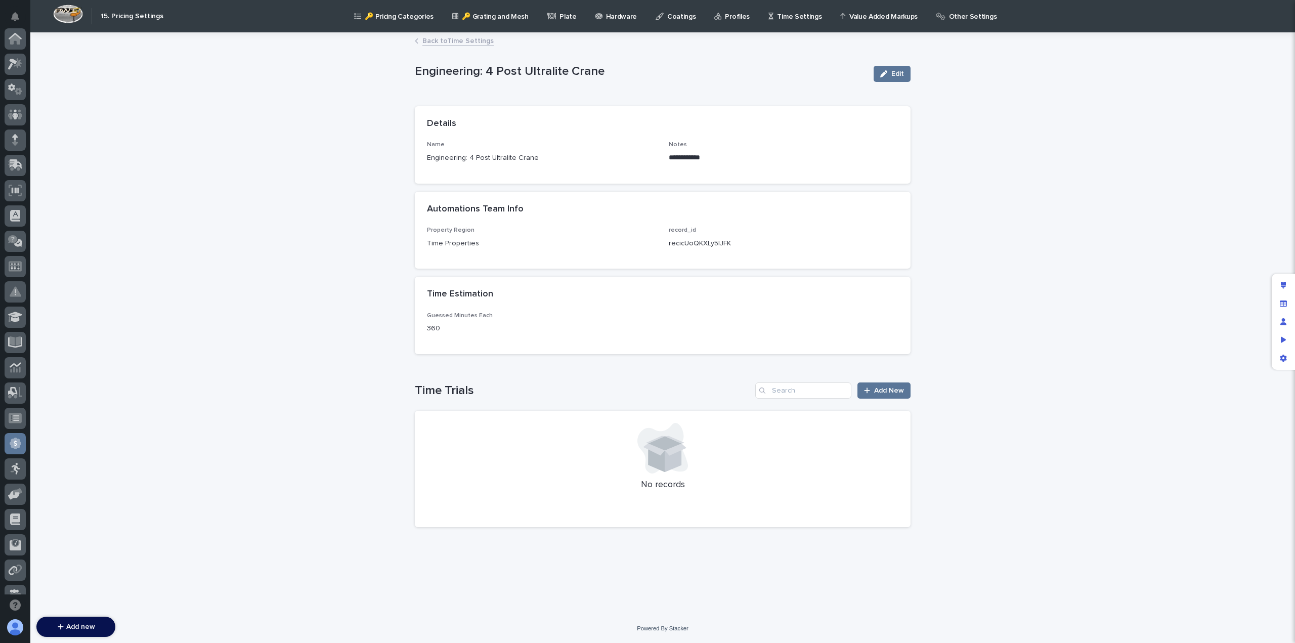
scroll to position [192, 0]
click at [446, 44] on link "Back to Time Settings" at bounding box center [457, 40] width 71 height 12
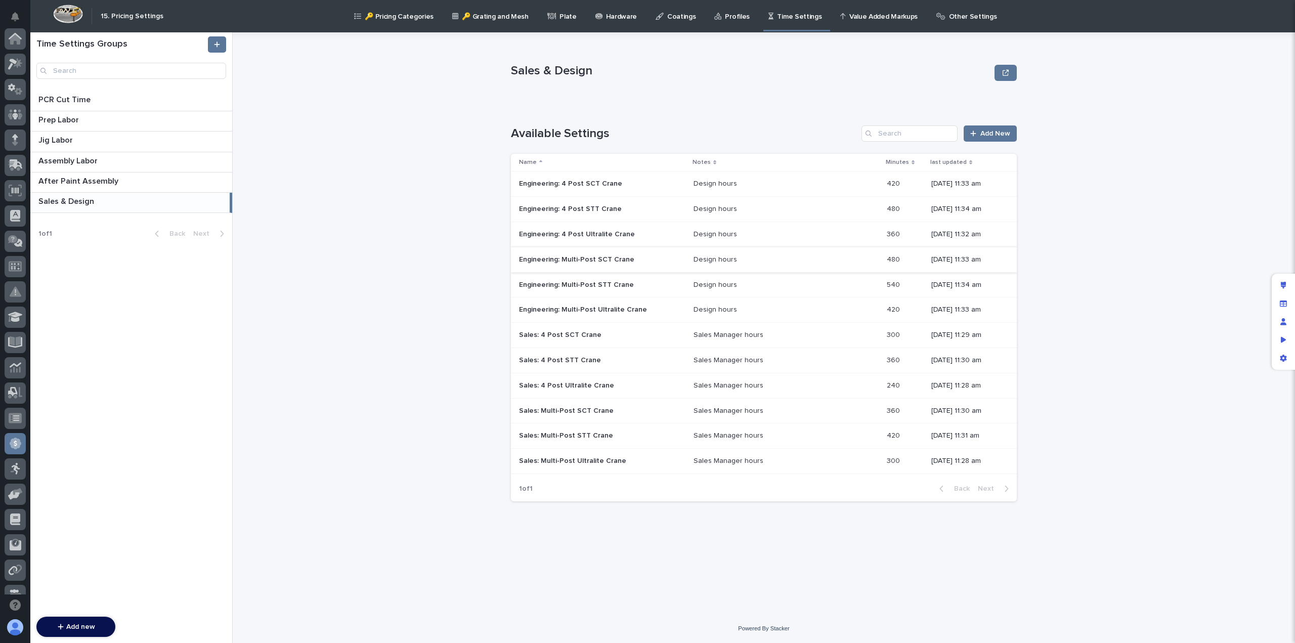
scroll to position [192, 0]
click at [611, 262] on p "Engineering: Multi-Post SCT Crane" at bounding box center [577, 258] width 117 height 11
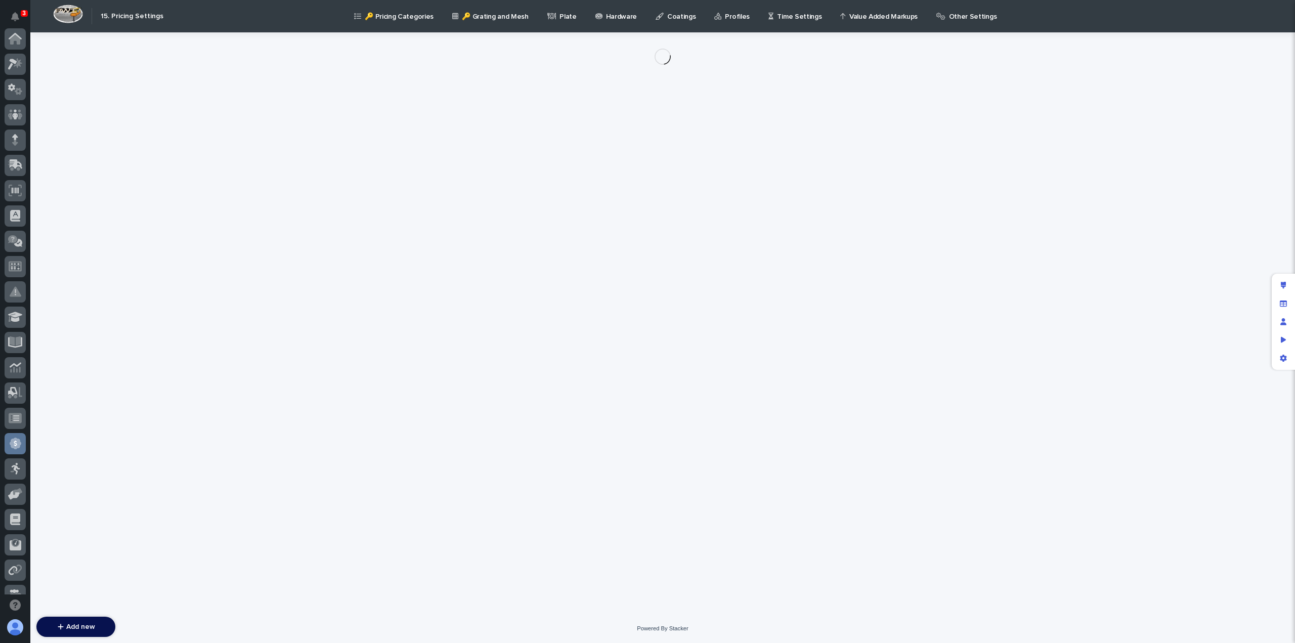
scroll to position [192, 0]
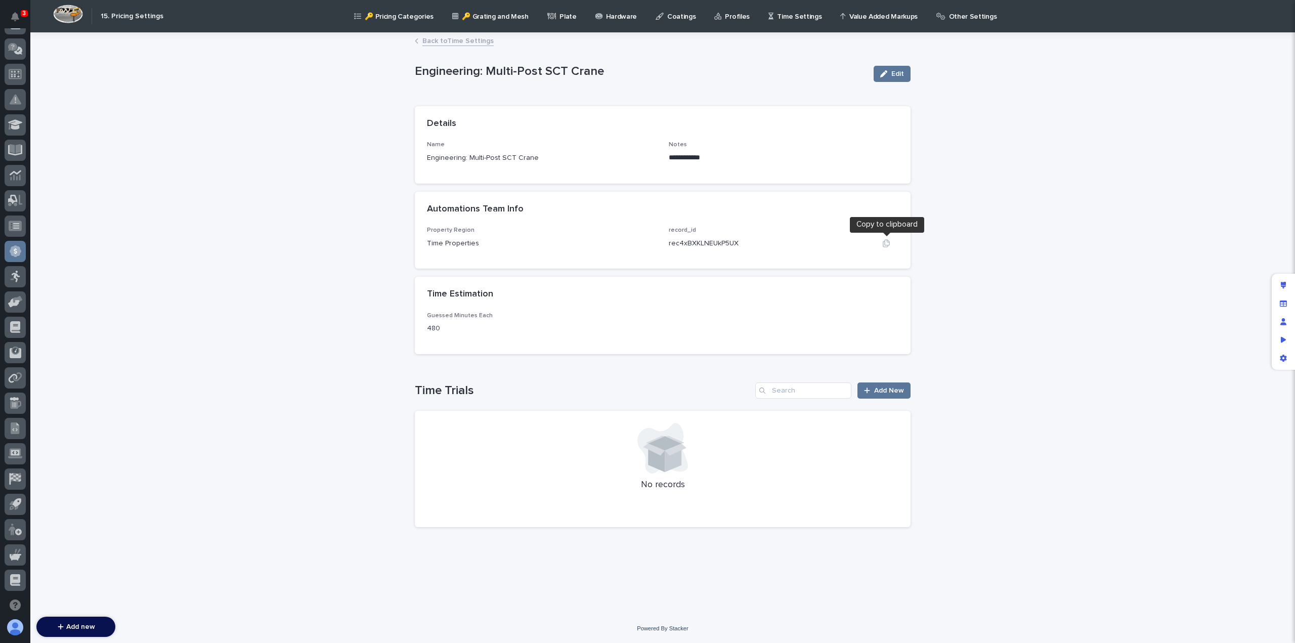
click at [883, 243] on icon "button" at bounding box center [886, 243] width 8 height 8
click at [459, 42] on link "Back to Time Settings" at bounding box center [457, 40] width 71 height 12
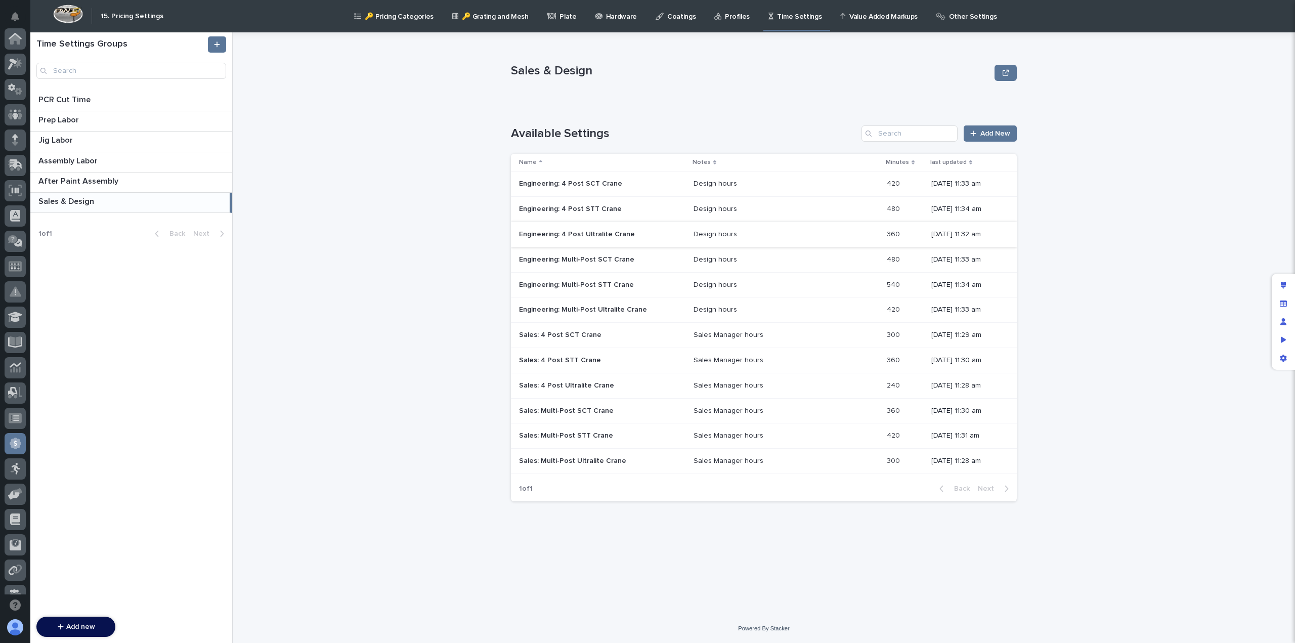
scroll to position [192, 0]
click at [586, 281] on p "Engineering: Multi-Post STT Crane" at bounding box center [577, 284] width 117 height 11
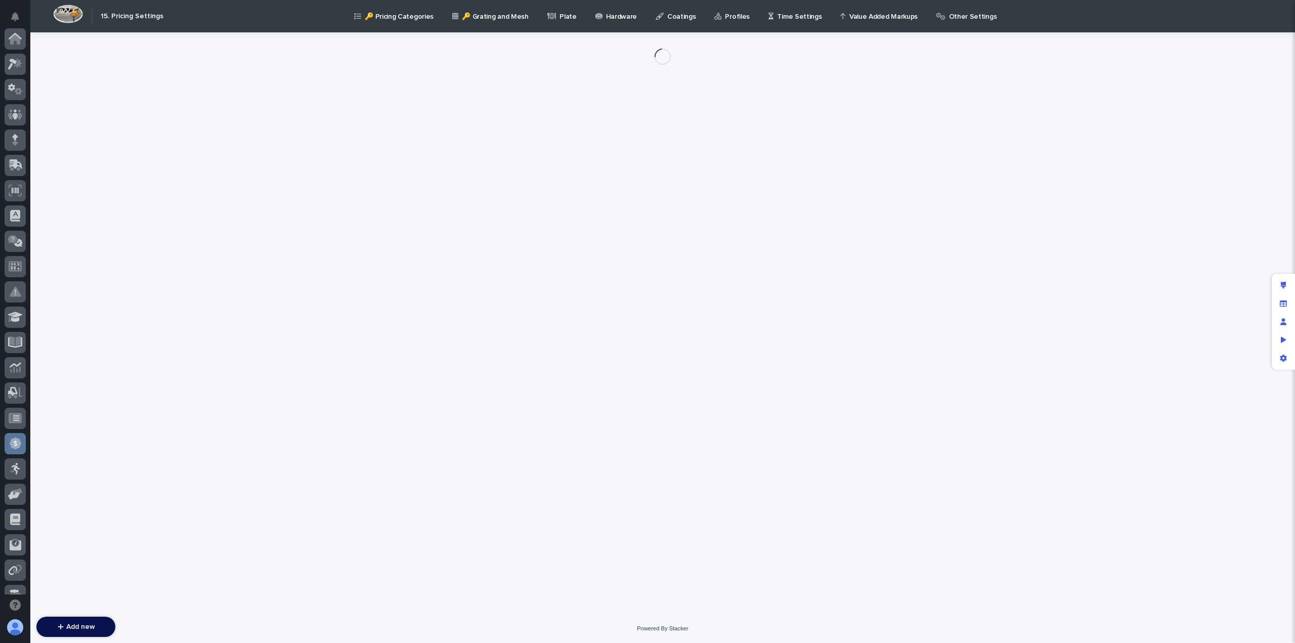
scroll to position [192, 0]
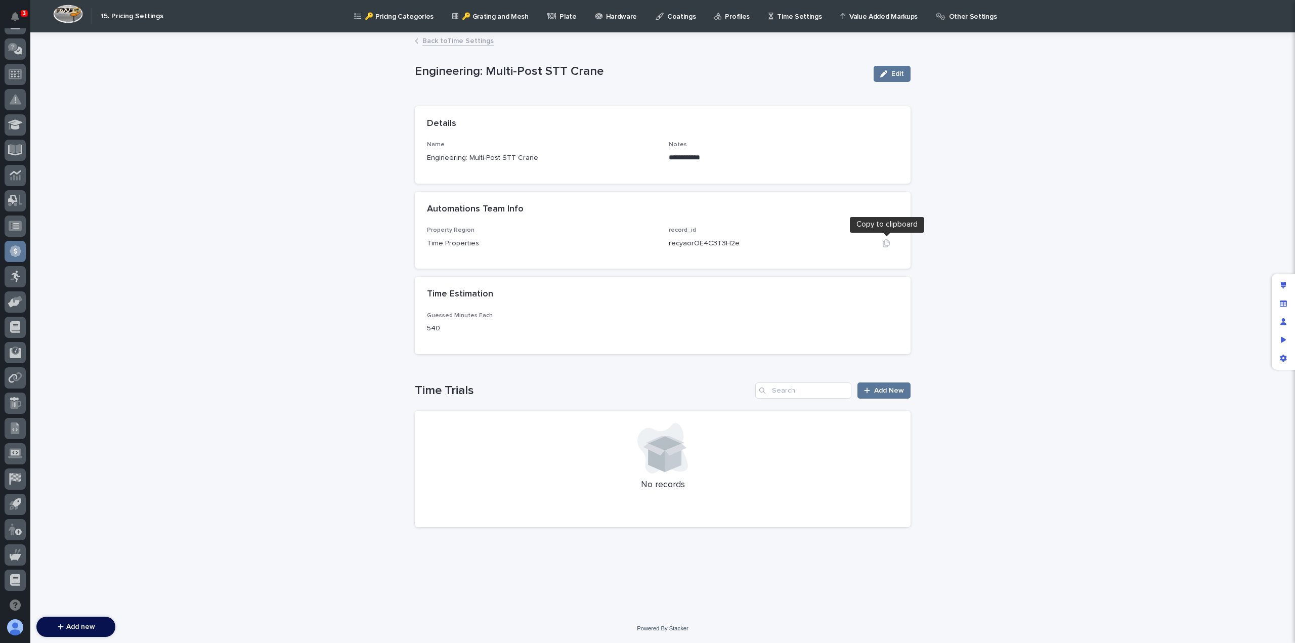
click at [881, 246] on button "button" at bounding box center [886, 243] width 24 height 8
click at [438, 42] on link "Back to Time Settings" at bounding box center [457, 40] width 71 height 12
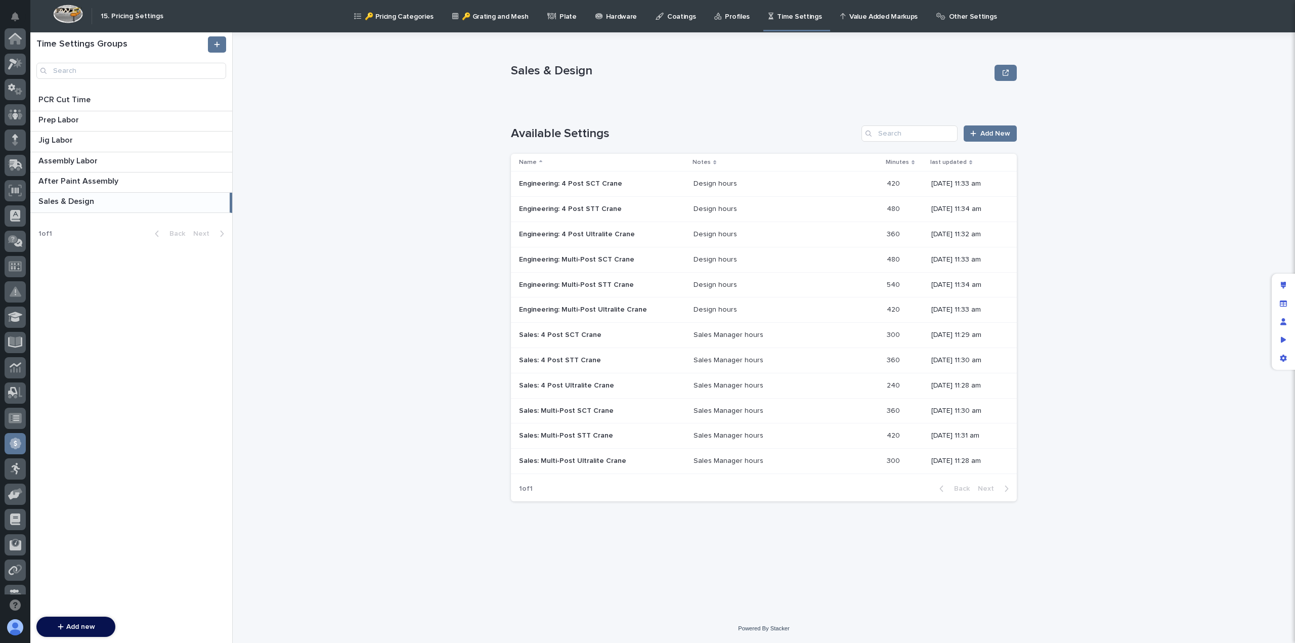
scroll to position [192, 0]
click at [614, 306] on p "Engineering: Multi-Post Ultralite Crane" at bounding box center [584, 309] width 130 height 11
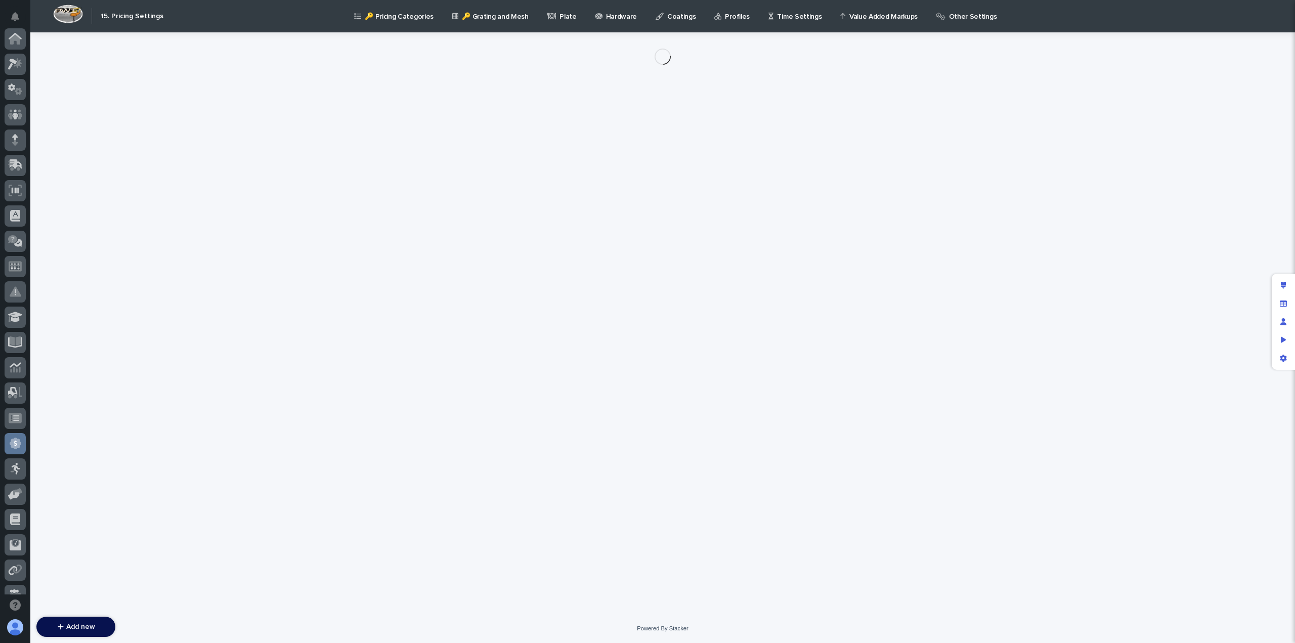
scroll to position [192, 0]
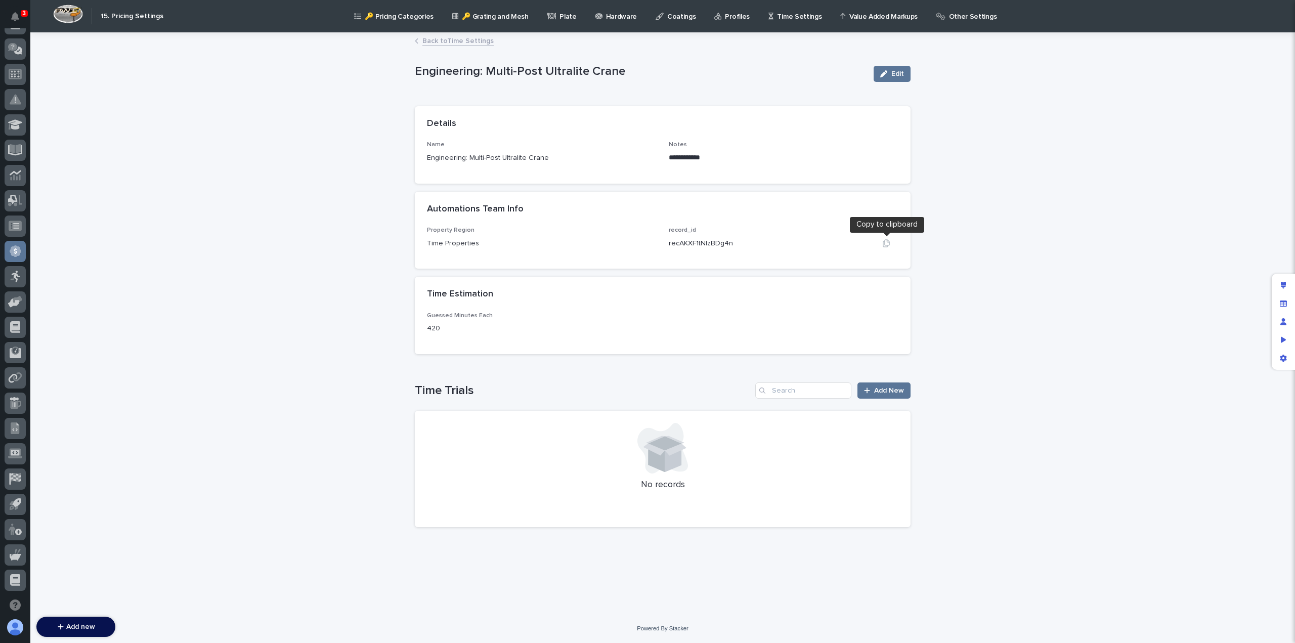
click at [889, 243] on icon "button" at bounding box center [886, 243] width 8 height 8
click at [435, 42] on link "Back to Time Settings" at bounding box center [457, 40] width 71 height 12
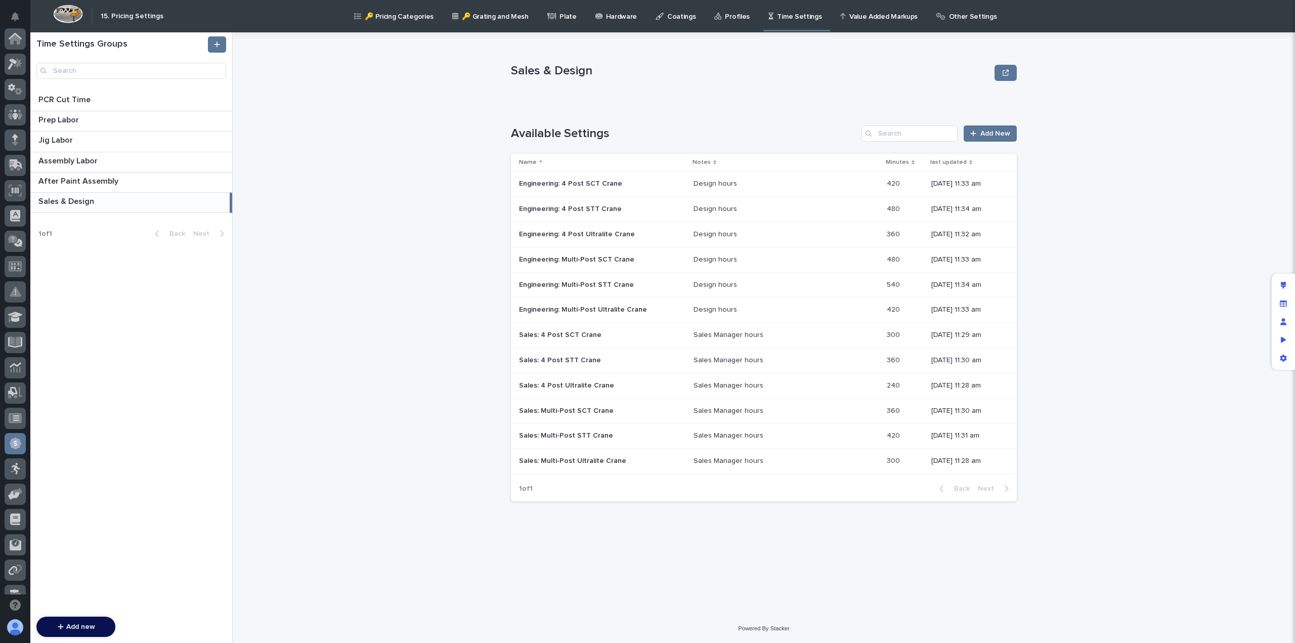
scroll to position [192, 0]
click at [595, 337] on p "Sales: 4 Post SCT Crane" at bounding box center [561, 334] width 84 height 11
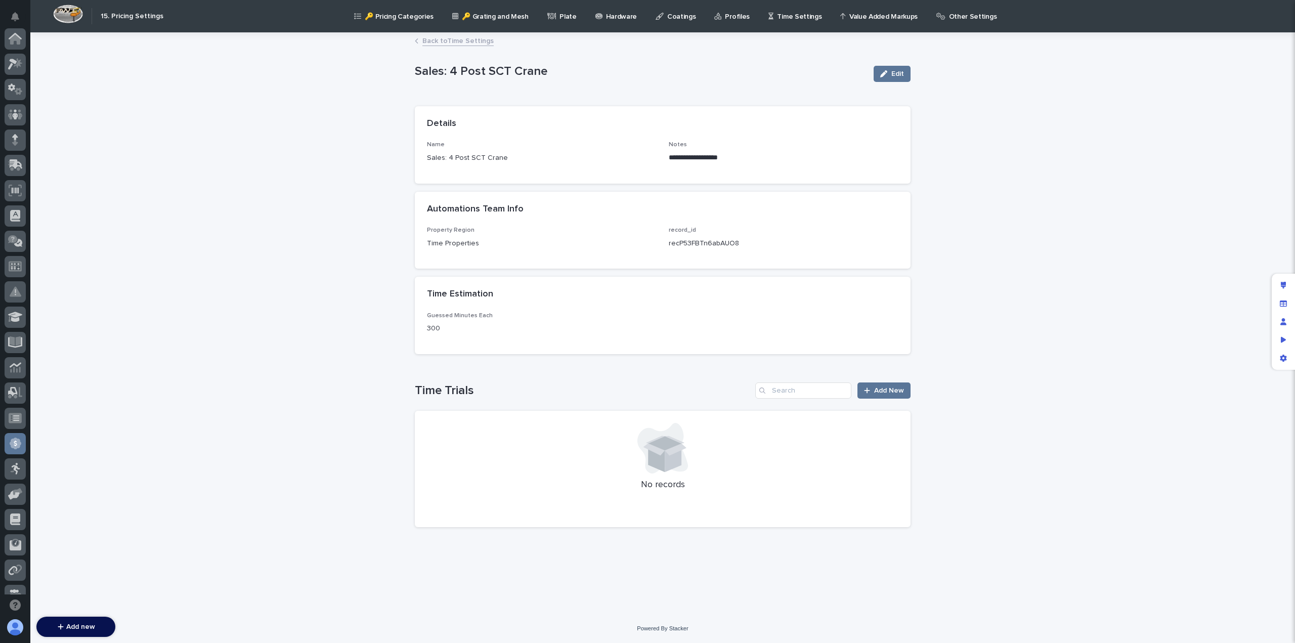
scroll to position [192, 0]
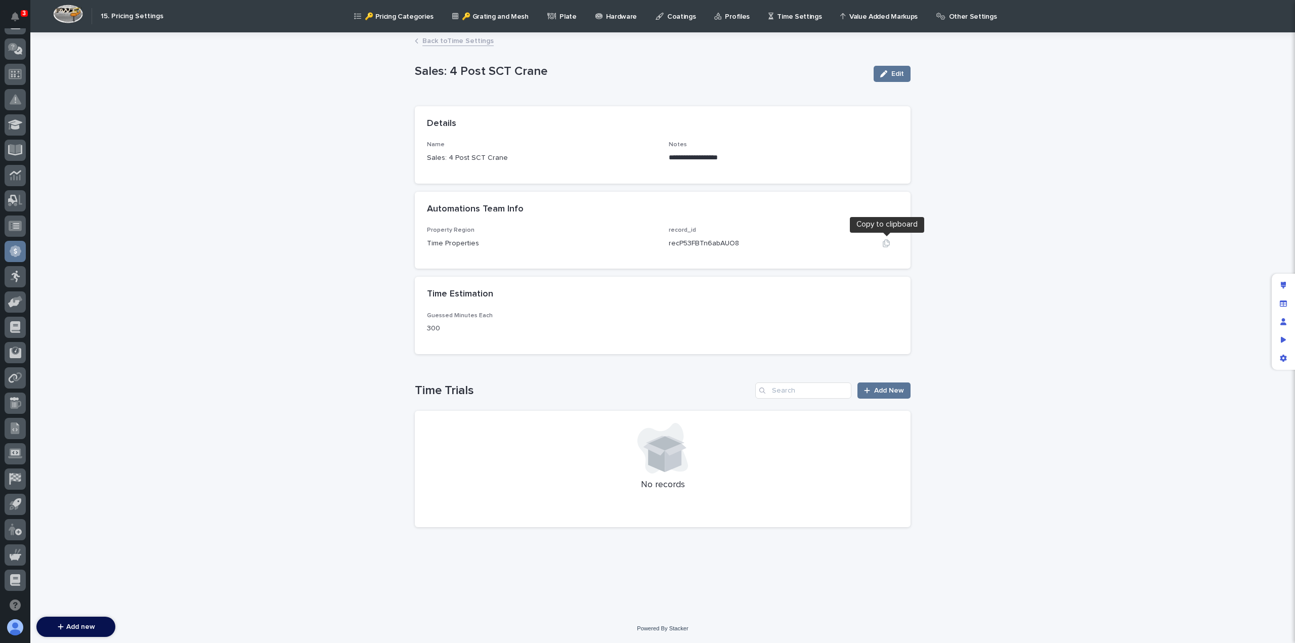
click at [889, 242] on icon "button" at bounding box center [886, 243] width 7 height 8
click at [437, 44] on link "Back to Time Settings" at bounding box center [457, 40] width 71 height 12
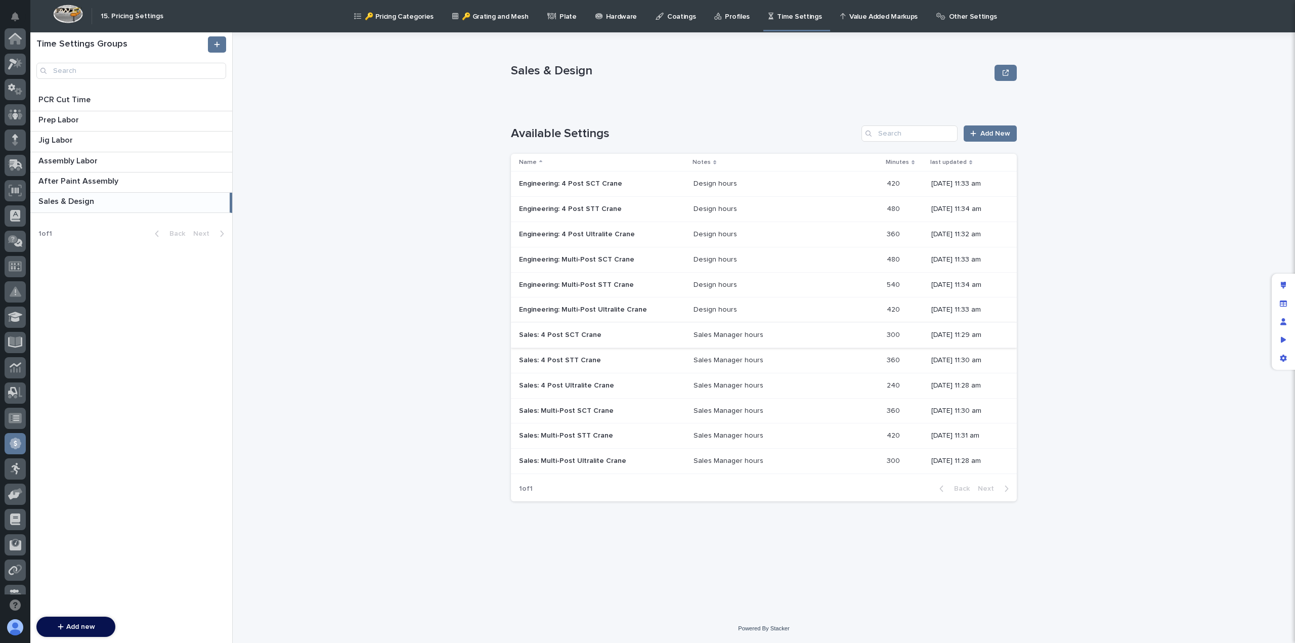
scroll to position [192, 0]
click at [559, 360] on p "Sales: 4 Post STT Crane" at bounding box center [561, 359] width 84 height 11
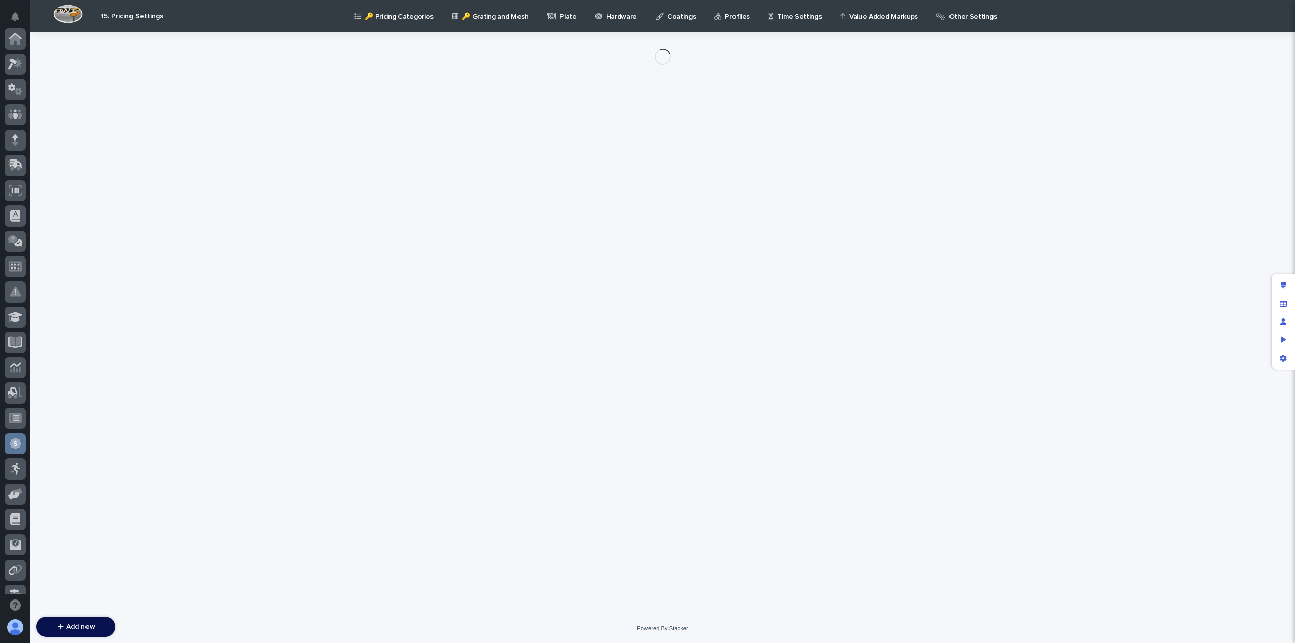
scroll to position [192, 0]
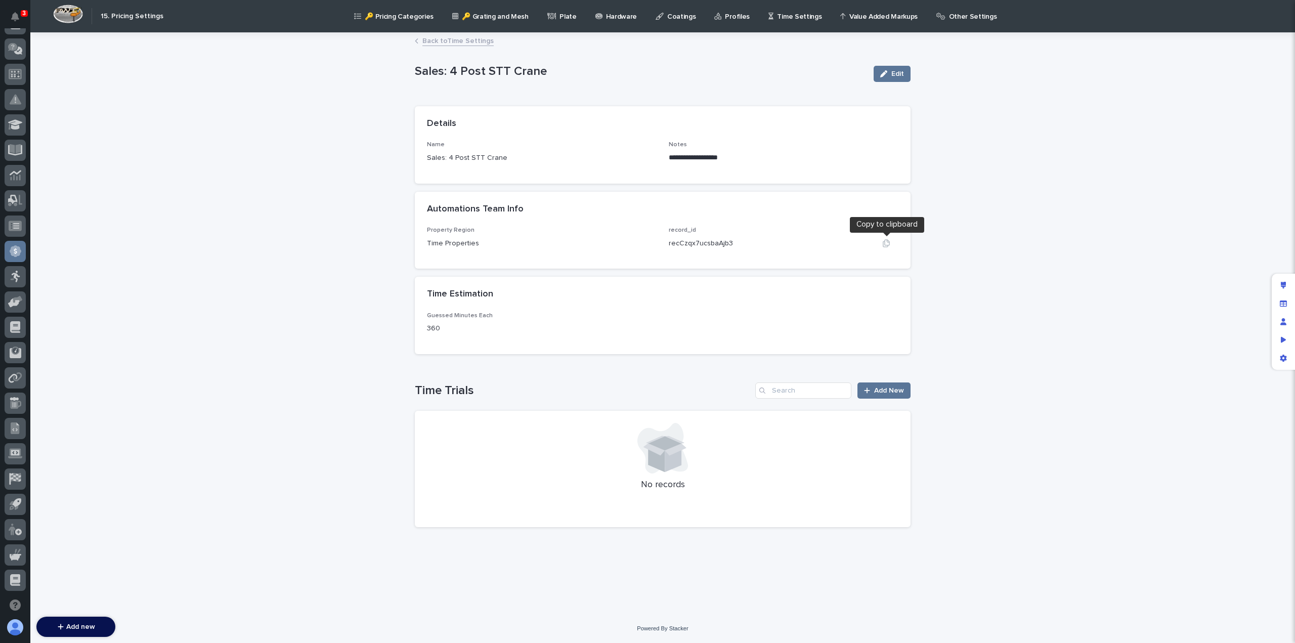
click at [885, 245] on icon "button" at bounding box center [886, 243] width 7 height 8
click at [469, 39] on link "Back to Time Settings" at bounding box center [457, 40] width 71 height 12
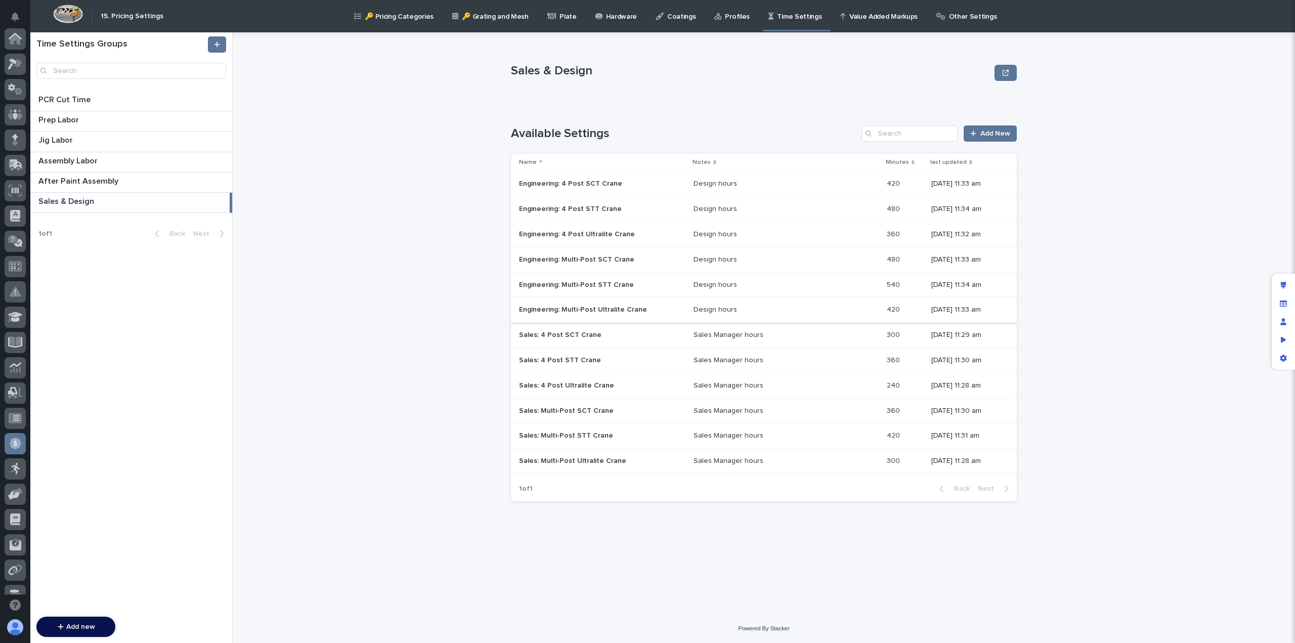
scroll to position [192, 0]
click at [560, 384] on p "Sales: 4 Post Ultralite Crane" at bounding box center [567, 384] width 97 height 11
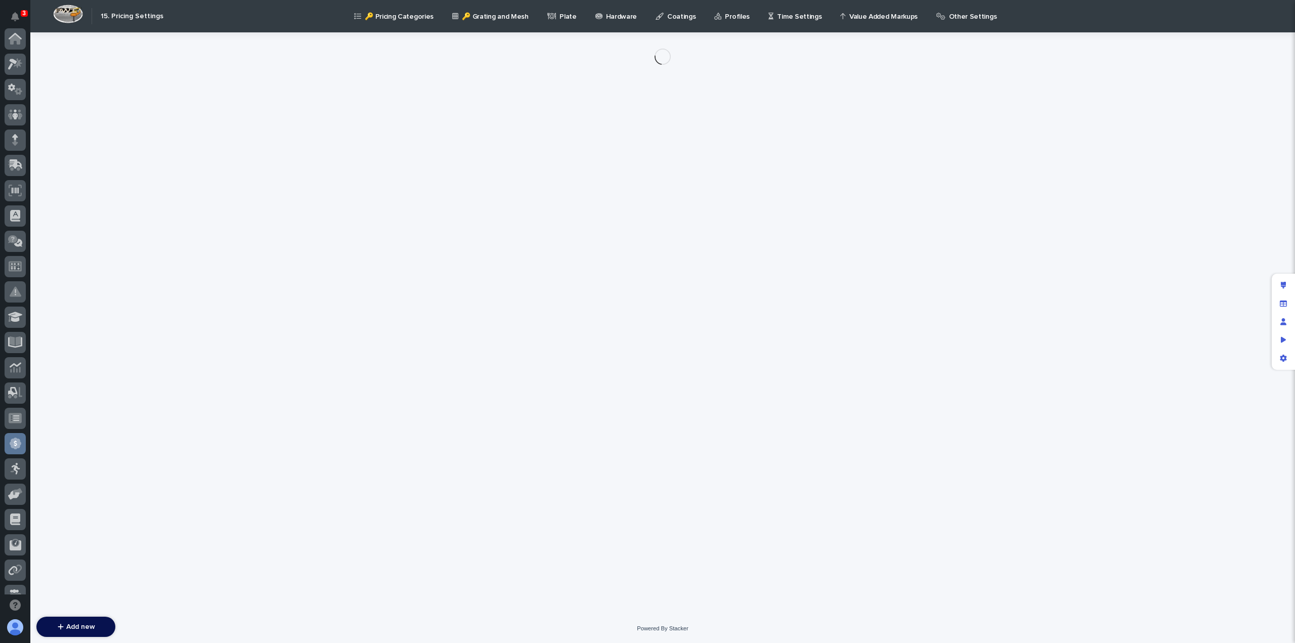
scroll to position [192, 0]
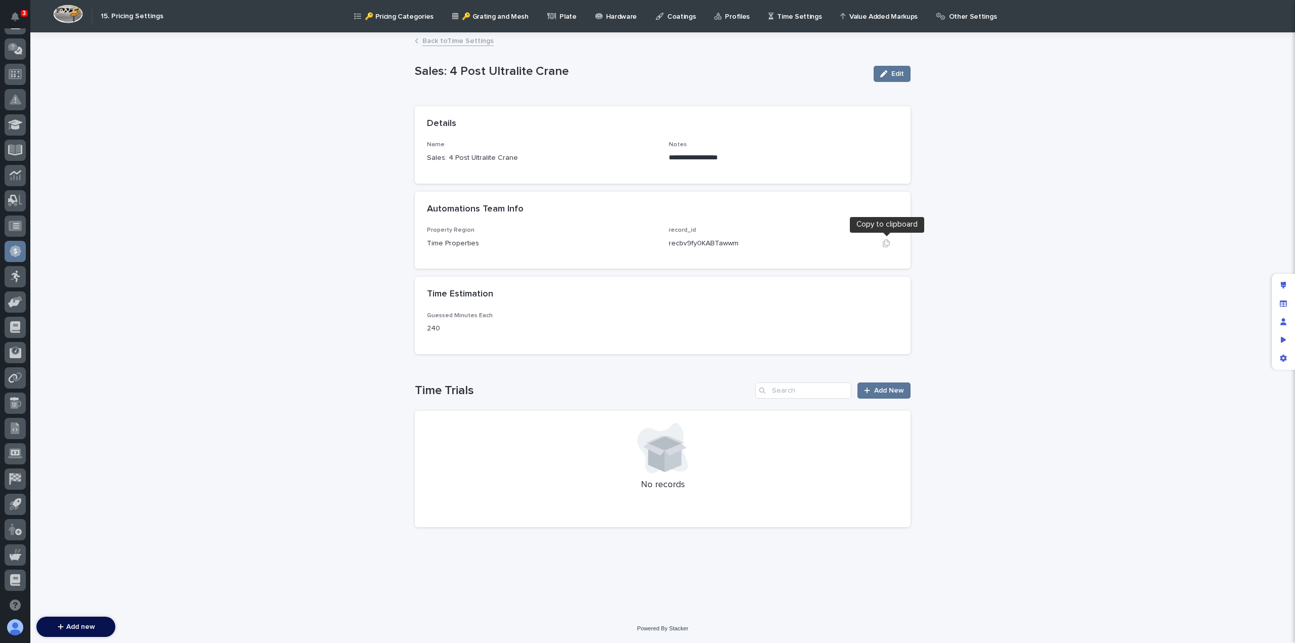
click at [888, 243] on icon "button" at bounding box center [886, 243] width 8 height 8
click at [459, 40] on link "Back to Time Settings" at bounding box center [457, 40] width 71 height 12
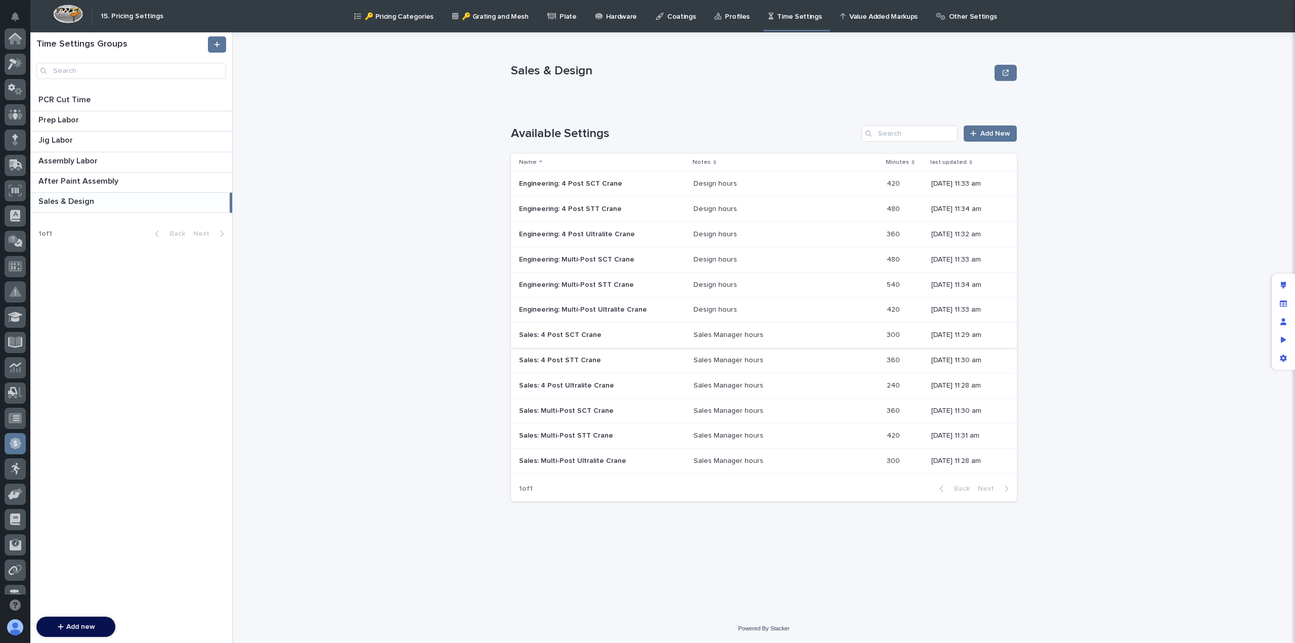
scroll to position [192, 0]
click at [571, 410] on p "Sales: Multi-Post SCT Crane" at bounding box center [567, 410] width 97 height 11
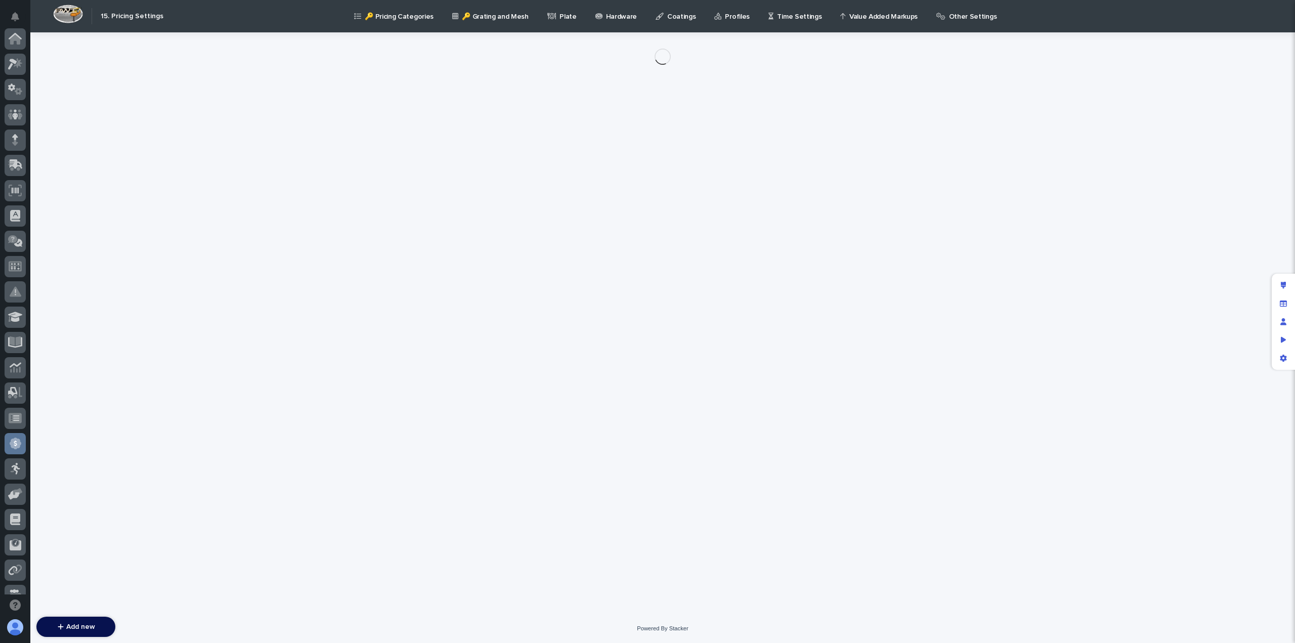
scroll to position [192, 0]
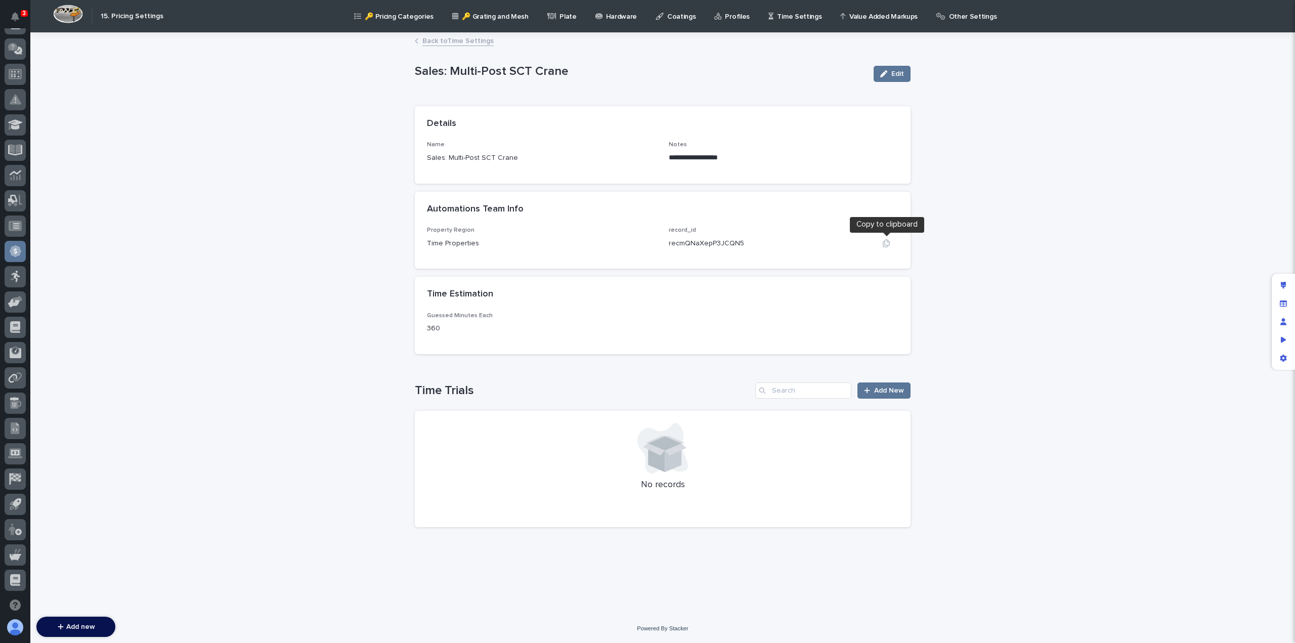
click at [885, 243] on icon "button" at bounding box center [886, 243] width 7 height 8
click at [447, 41] on link "Back to Time Settings" at bounding box center [457, 40] width 71 height 12
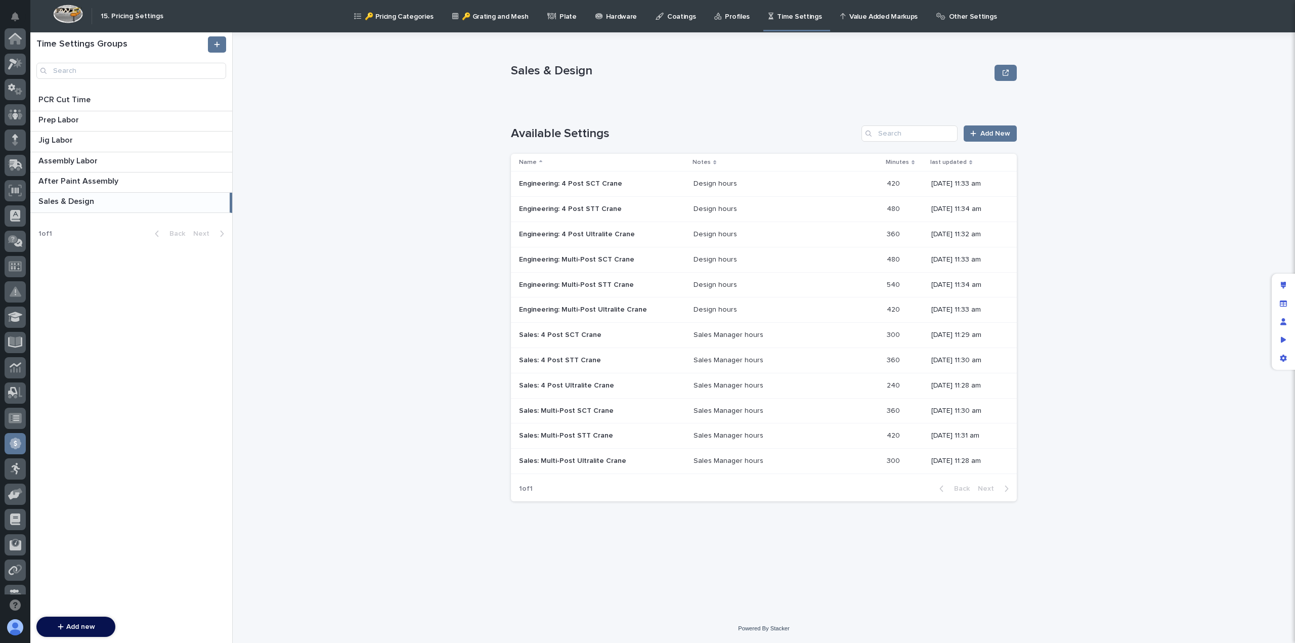
scroll to position [192, 0]
click at [578, 436] on p "Sales: Multi-Post STT Crane" at bounding box center [567, 434] width 96 height 11
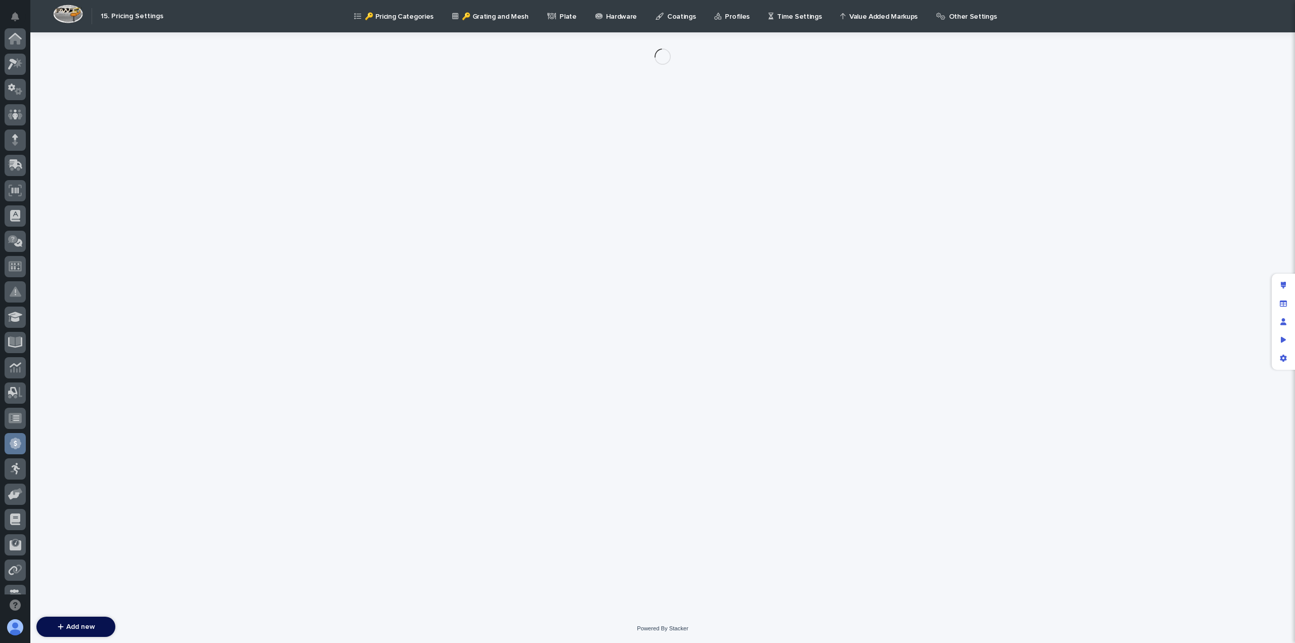
scroll to position [192, 0]
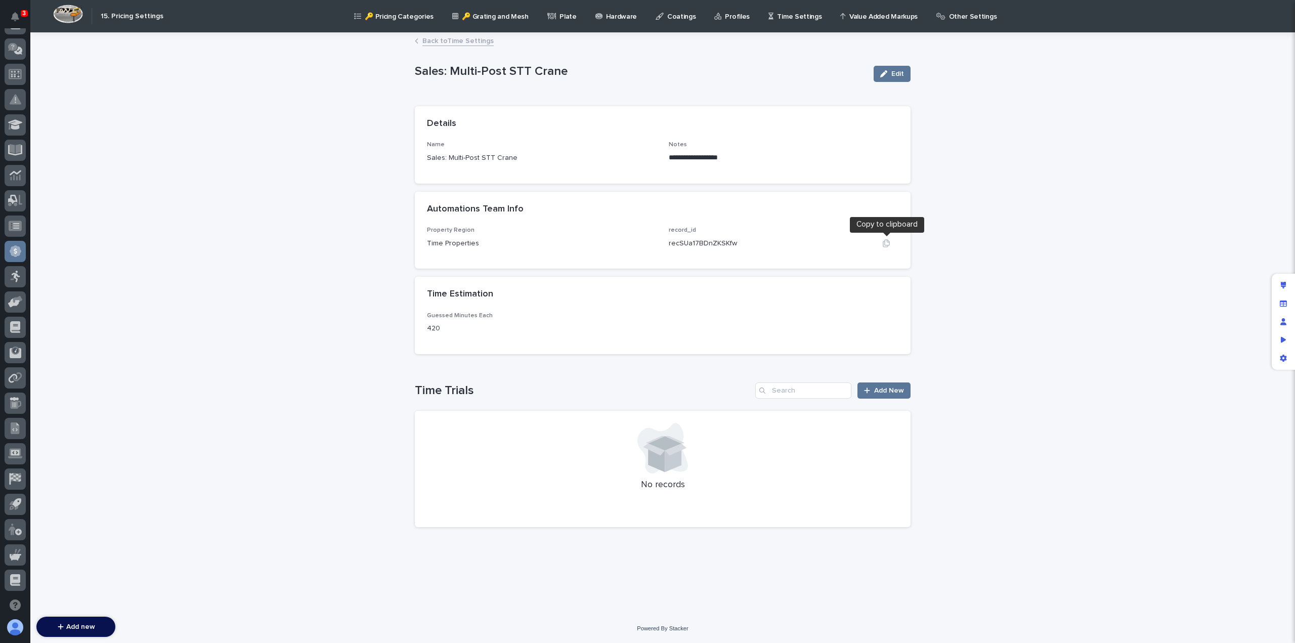
click at [883, 244] on icon "button" at bounding box center [886, 243] width 7 height 8
click at [455, 41] on link "Back to Time Settings" at bounding box center [457, 40] width 71 height 12
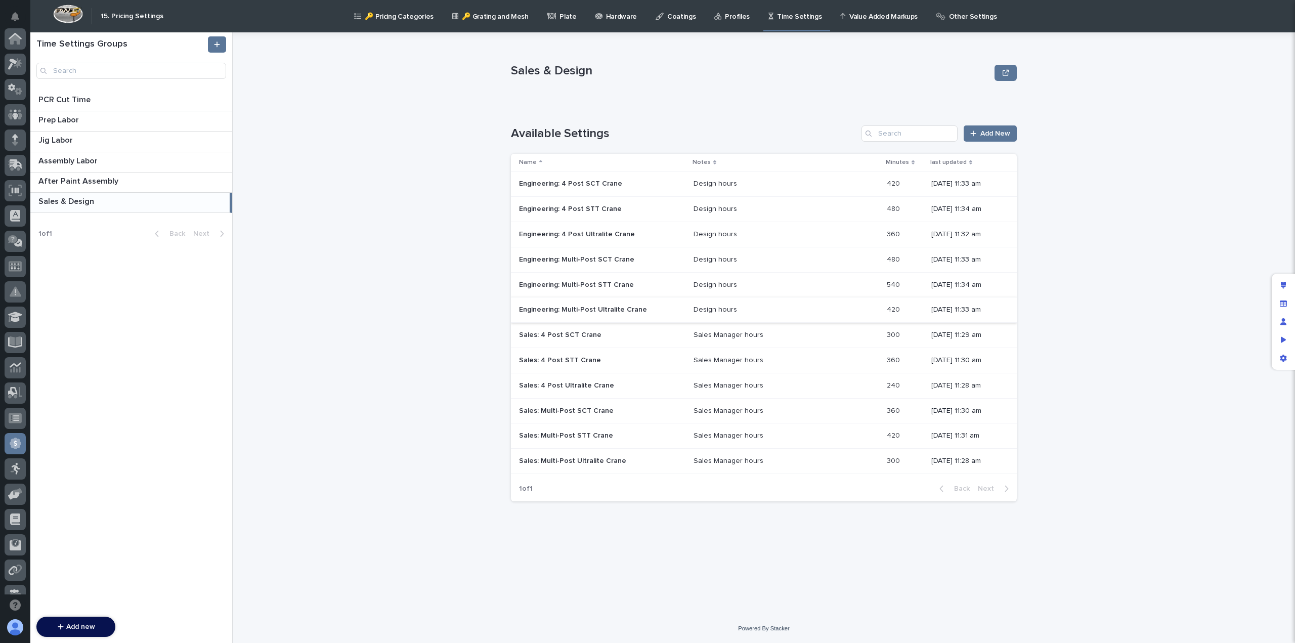
scroll to position [192, 0]
click at [583, 463] on p "Sales: Multi-Post Ultralite Crane" at bounding box center [573, 460] width 109 height 11
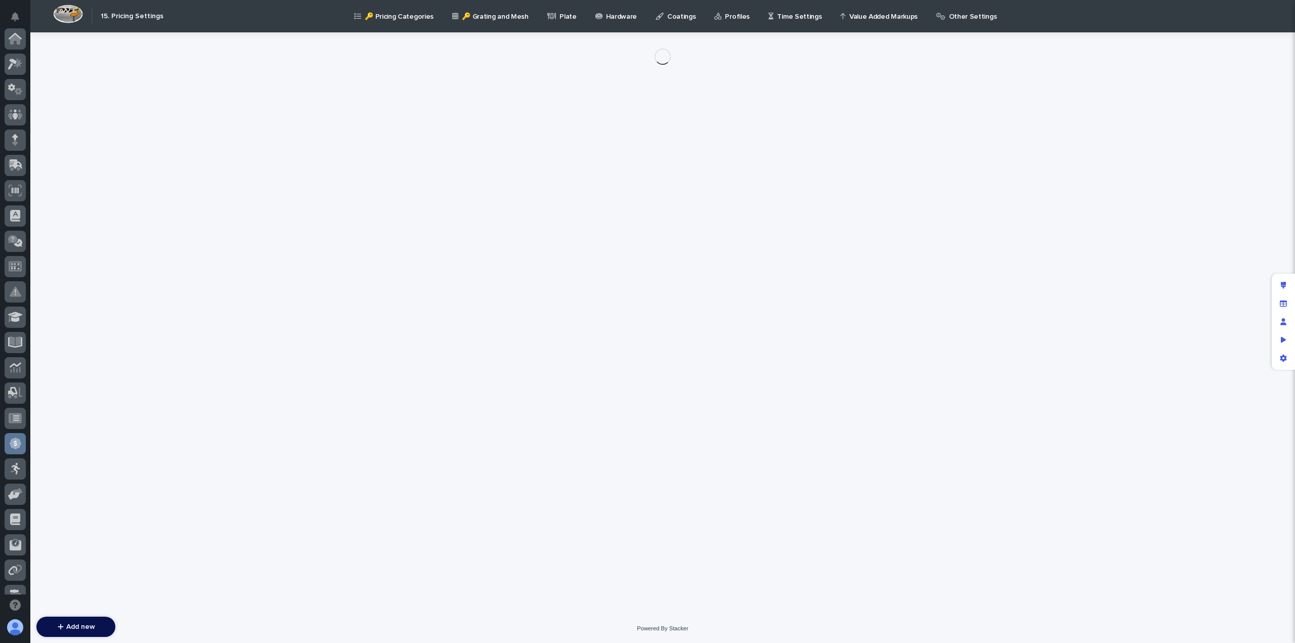
scroll to position [192, 0]
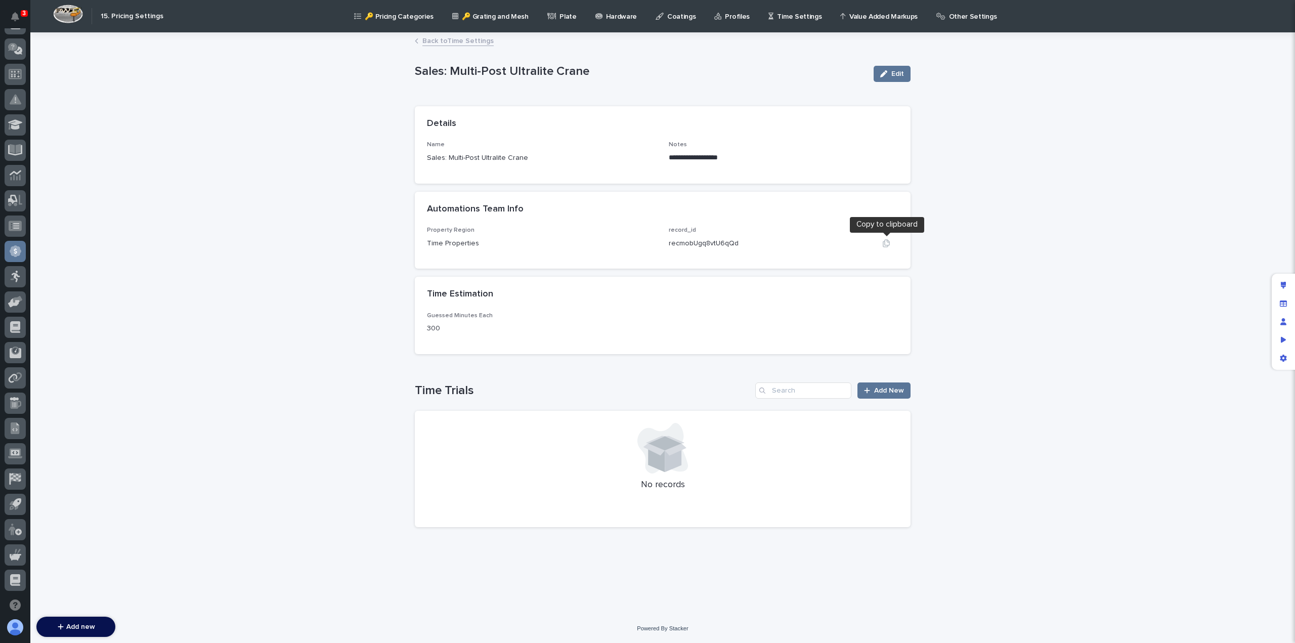
click at [883, 244] on icon "button" at bounding box center [886, 243] width 7 height 8
click at [428, 41] on link "Back to Time Settings" at bounding box center [457, 40] width 71 height 12
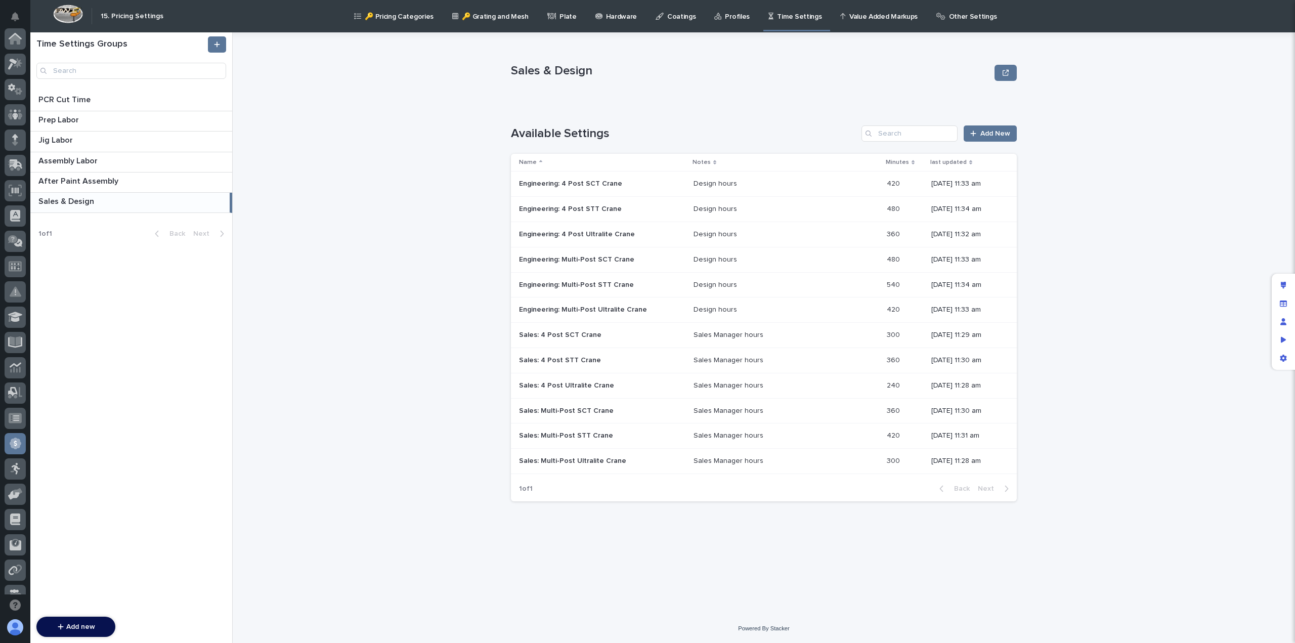
scroll to position [192, 0]
click at [595, 190] on div "Engineering: 4 Post SCT Crane Engineering: 4 Post SCT Crane" at bounding box center [602, 184] width 166 height 17
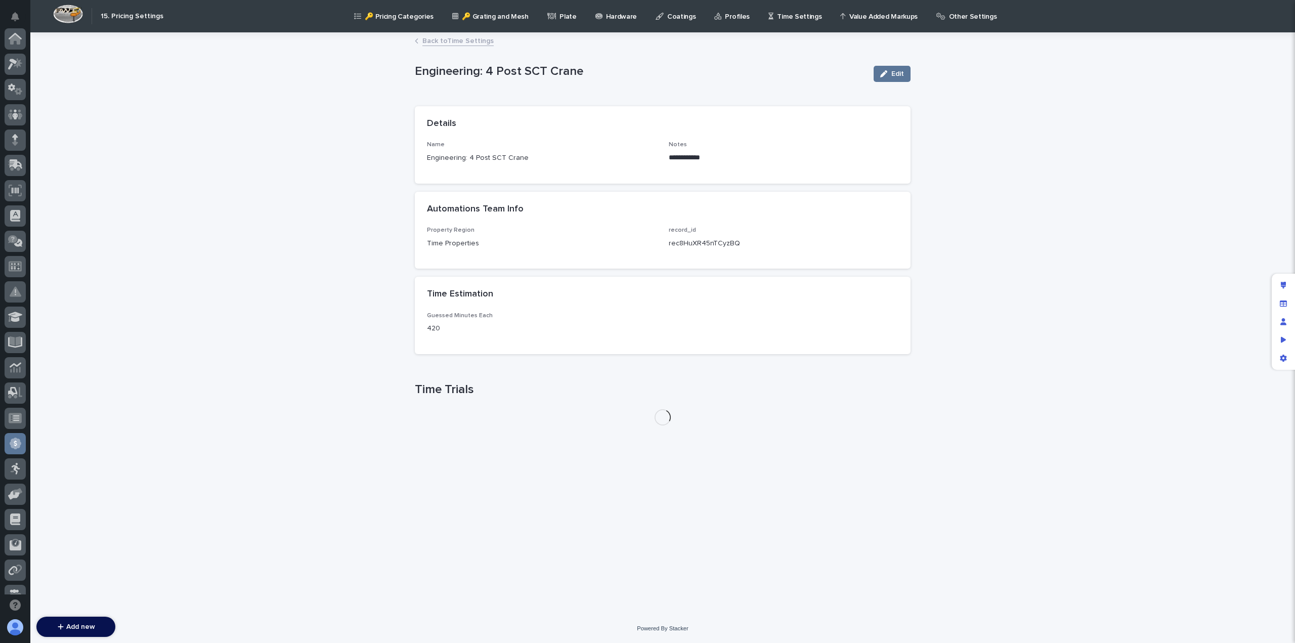
scroll to position [192, 0]
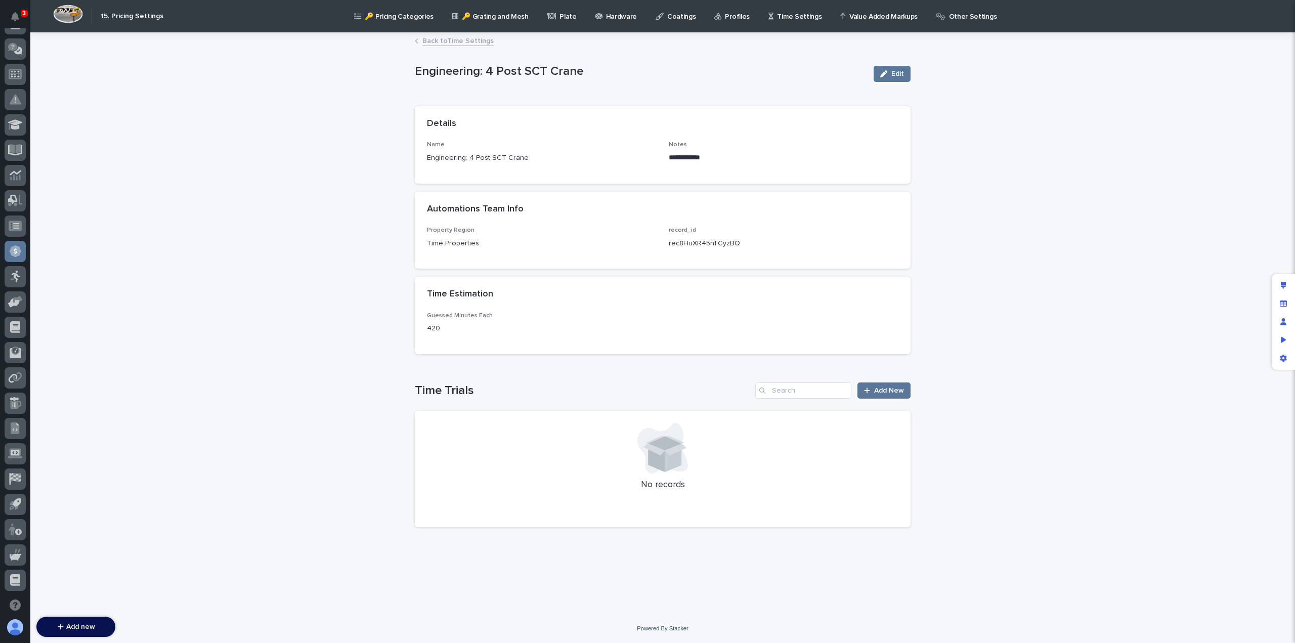
click at [444, 38] on link "Back to Time Settings" at bounding box center [457, 40] width 71 height 12
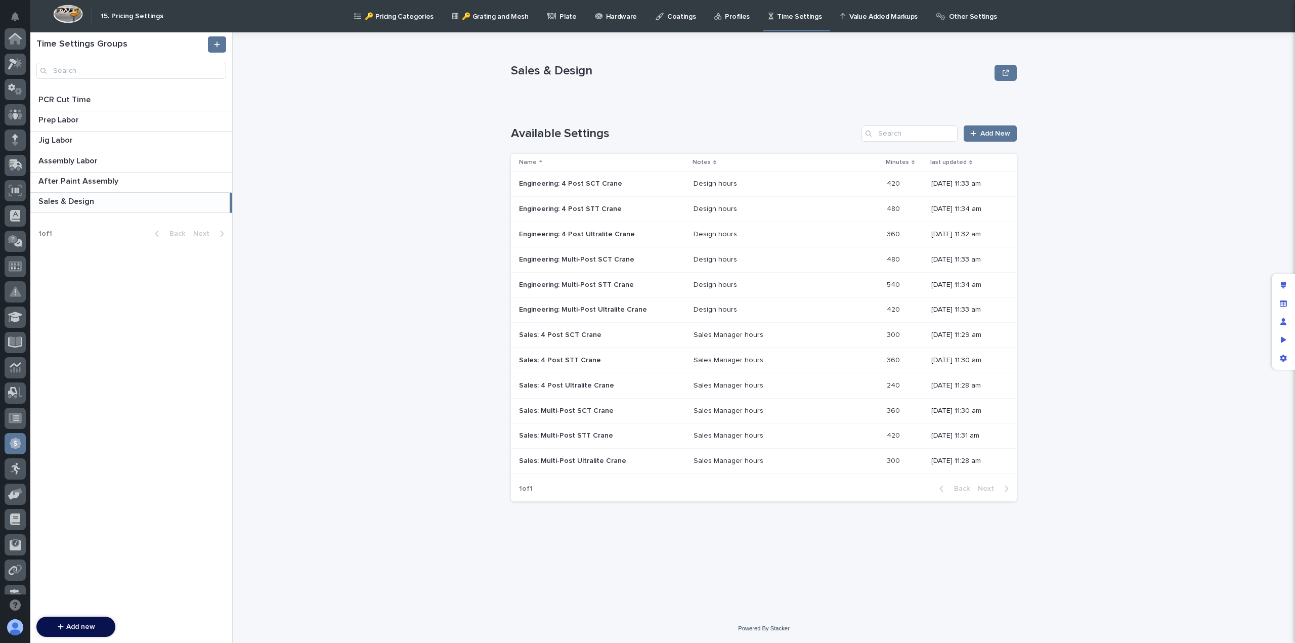
scroll to position [192, 0]
click at [580, 206] on p "Engineering: 4 Post STT Crane" at bounding box center [571, 208] width 105 height 11
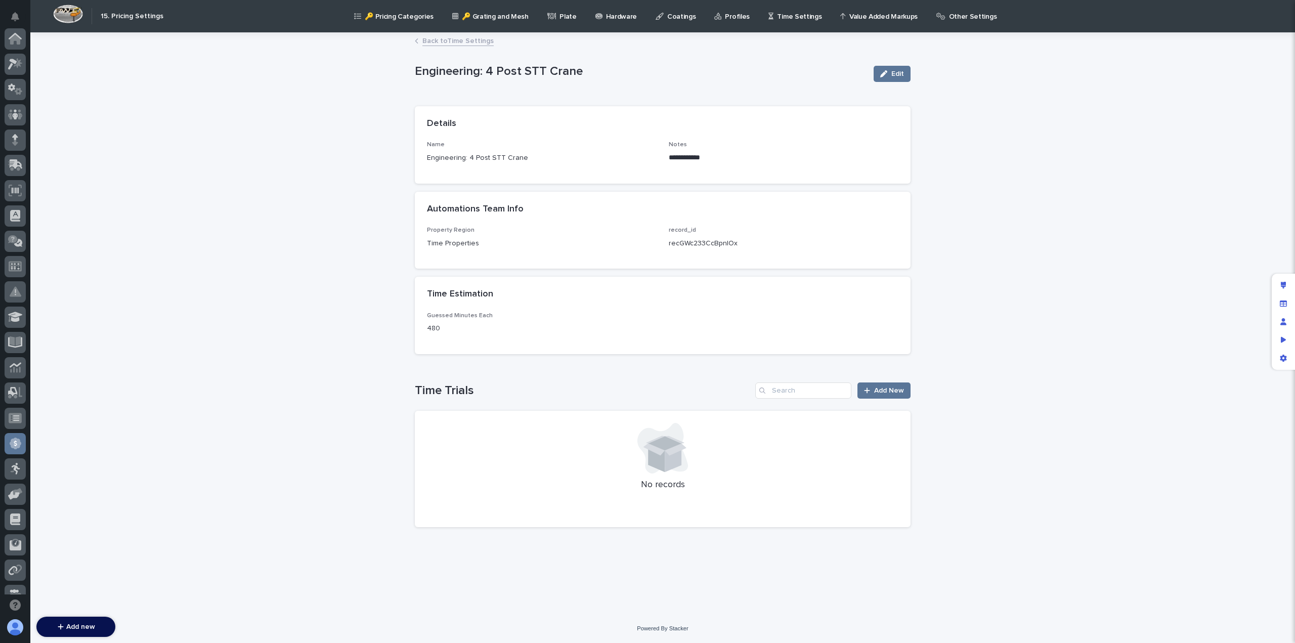
scroll to position [192, 0]
click at [454, 40] on link "Back to Time Settings" at bounding box center [457, 40] width 71 height 12
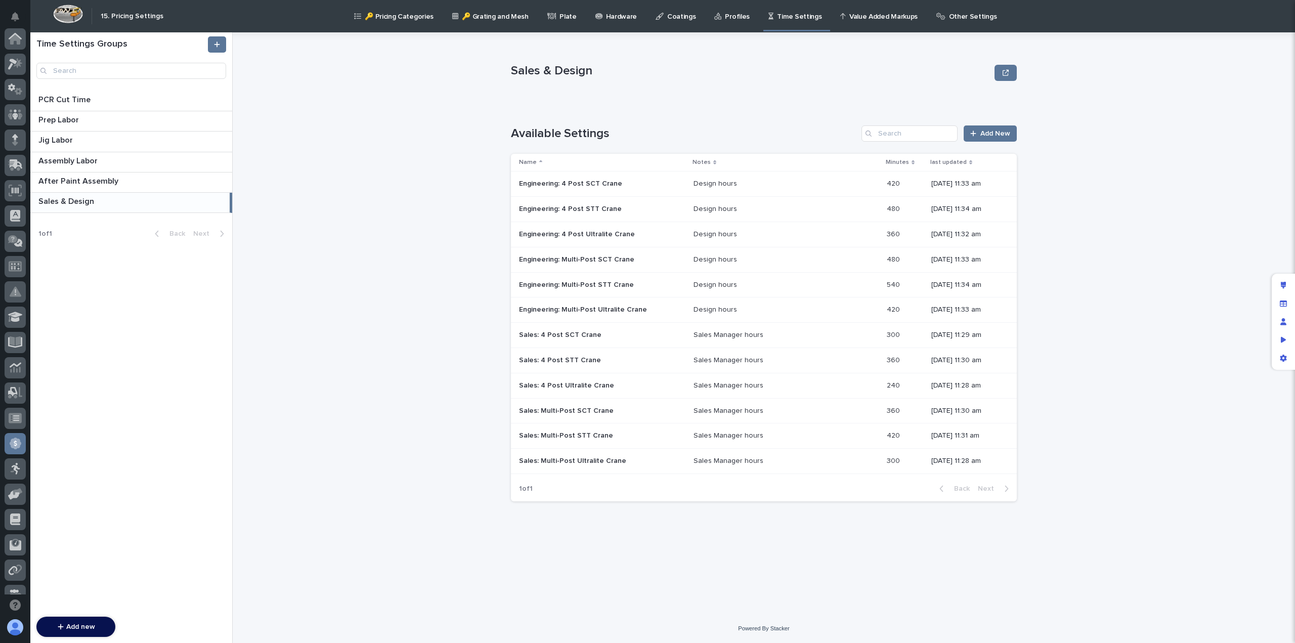
scroll to position [192, 0]
click at [601, 238] on div "Engineering: 4 Post Ultralite Crane Engineering: 4 Post Ultralite Crane" at bounding box center [602, 234] width 166 height 17
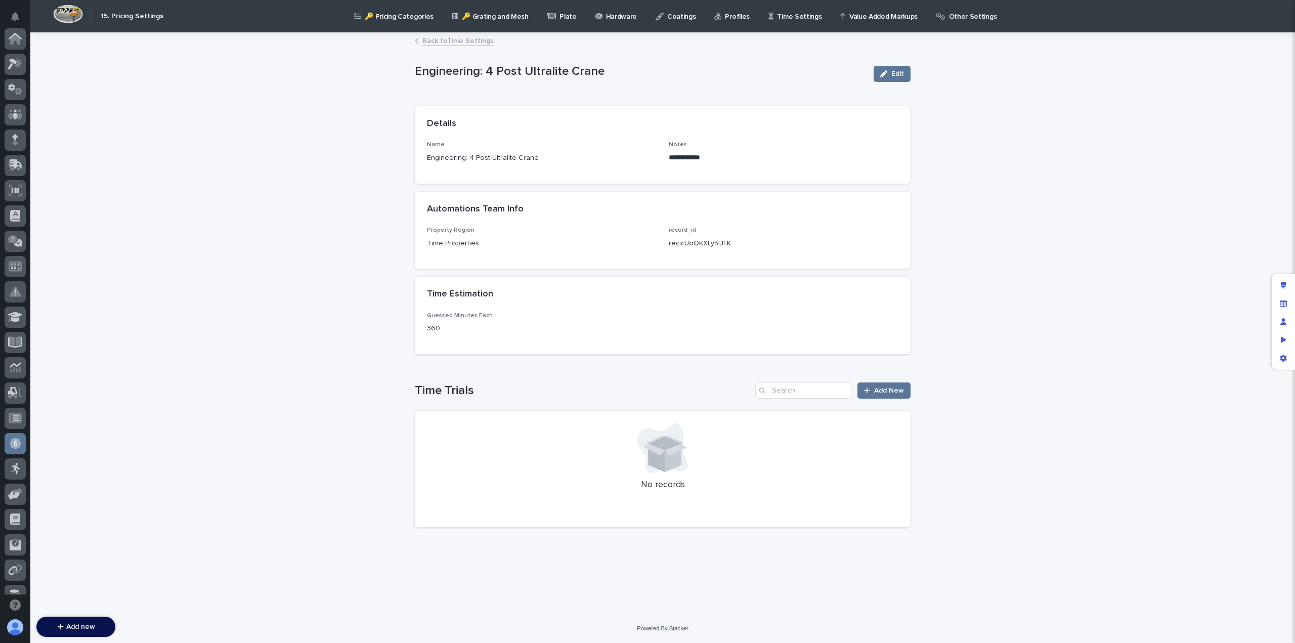
scroll to position [192, 0]
click at [456, 37] on link "Back to Time Settings" at bounding box center [457, 40] width 71 height 12
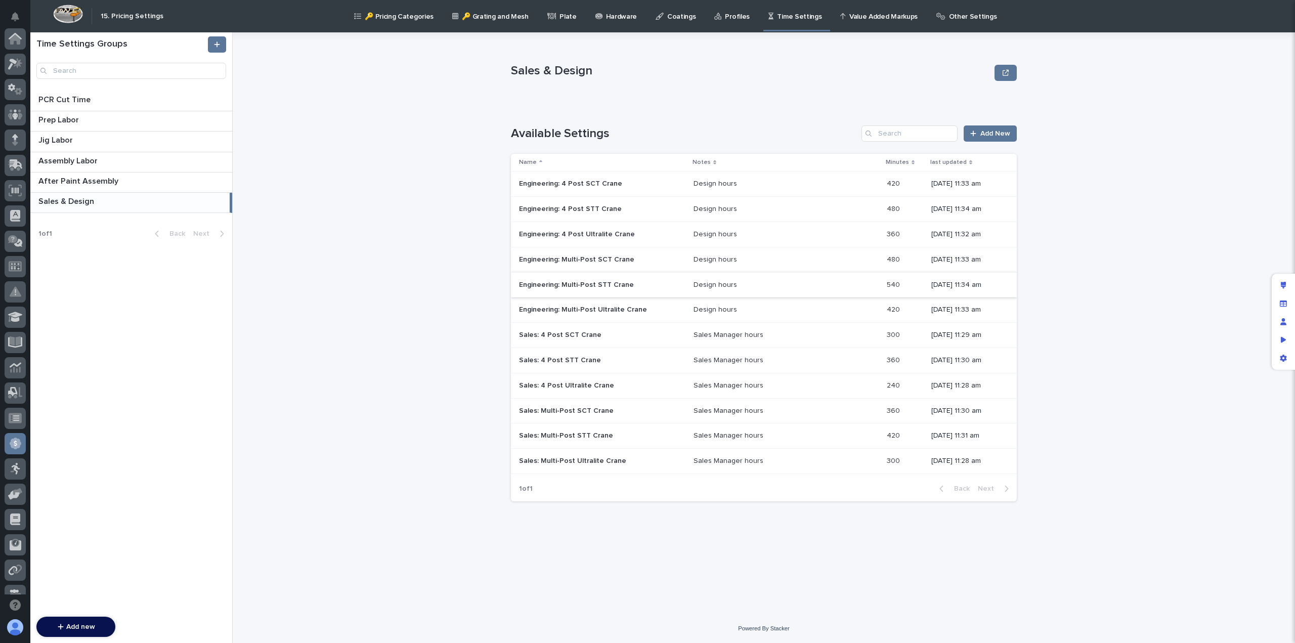
scroll to position [192, 0]
click at [589, 260] on p "Engineering: Multi-Post SCT Crane" at bounding box center [577, 258] width 117 height 11
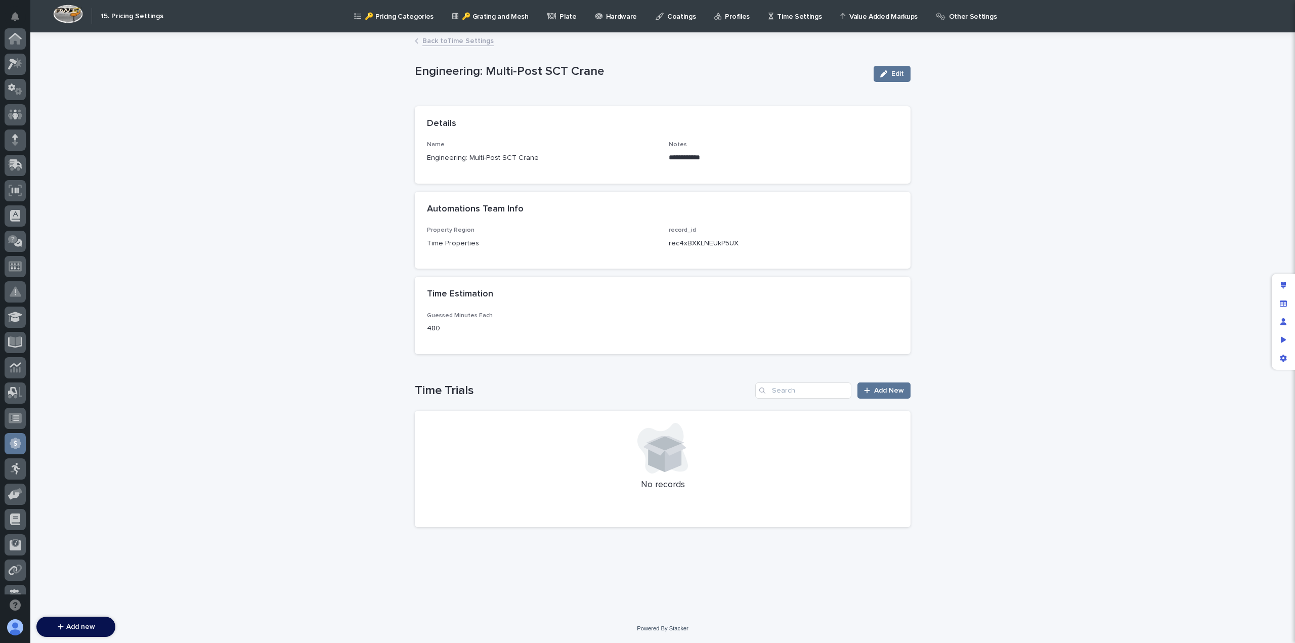
scroll to position [192, 0]
click at [451, 42] on link "Back to Time Settings" at bounding box center [457, 40] width 71 height 12
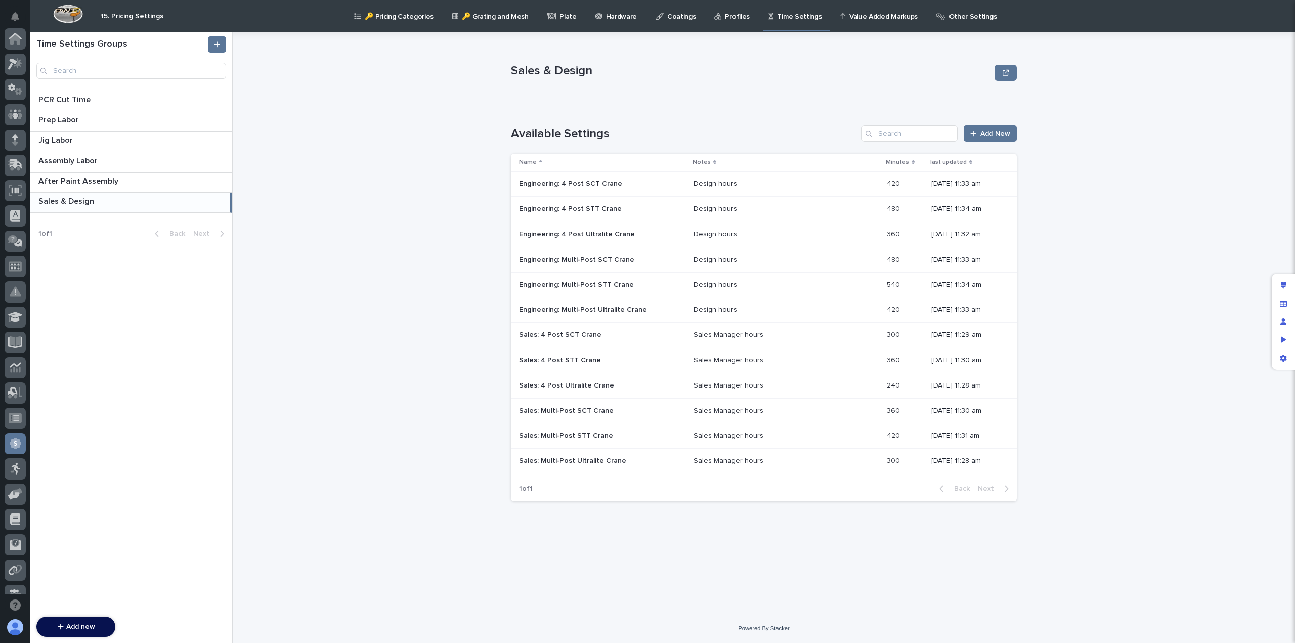
scroll to position [192, 0]
click at [606, 309] on p "Engineering: Multi-Post Ultralite Crane" at bounding box center [584, 309] width 130 height 11
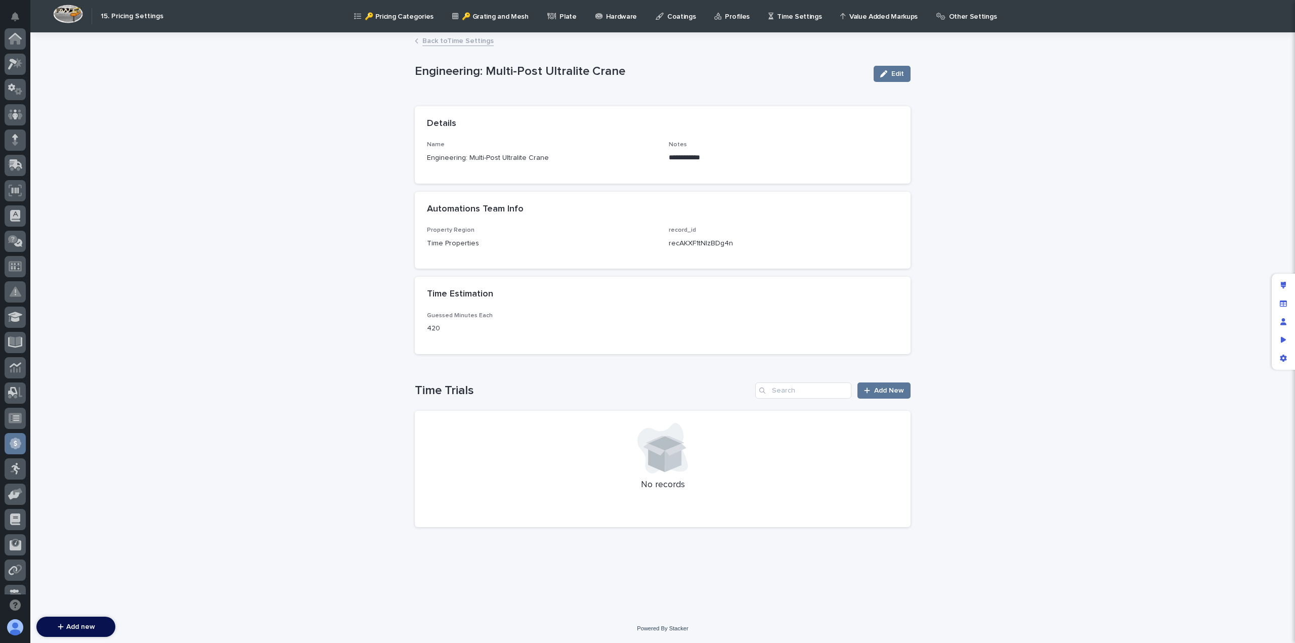
scroll to position [192, 0]
click at [472, 40] on link "Back to Time Settings" at bounding box center [457, 40] width 71 height 12
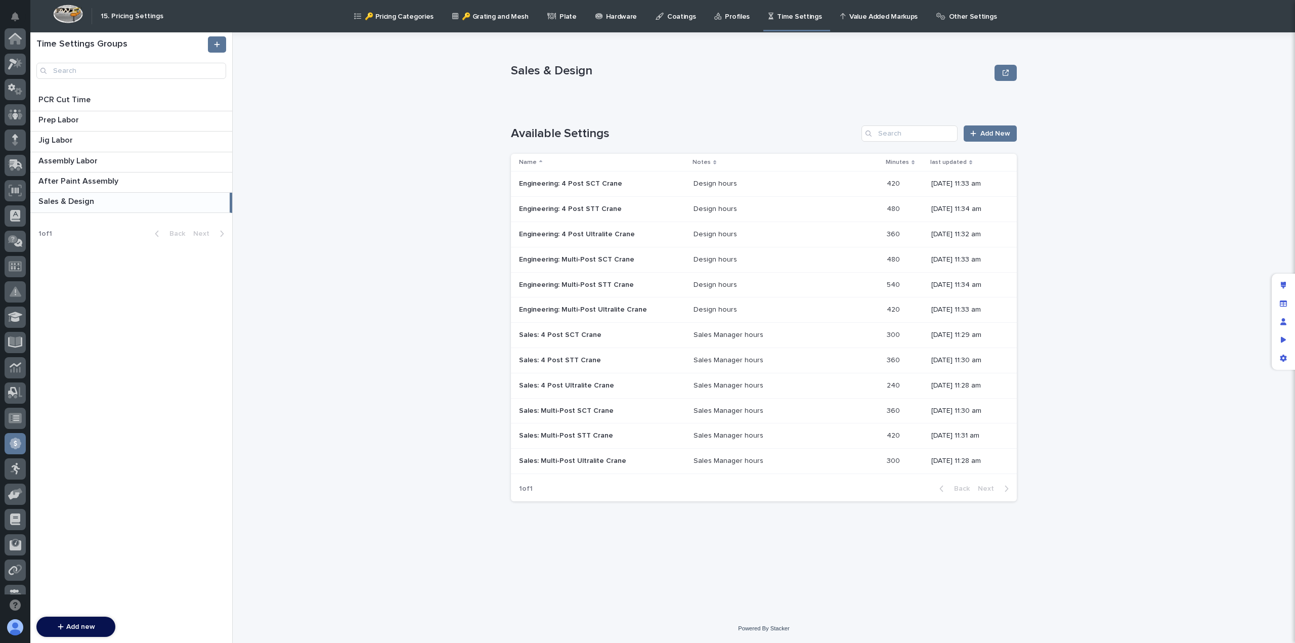
scroll to position [192, 0]
click at [593, 287] on p "Engineering: Multi-Post STT Crane" at bounding box center [577, 284] width 117 height 11
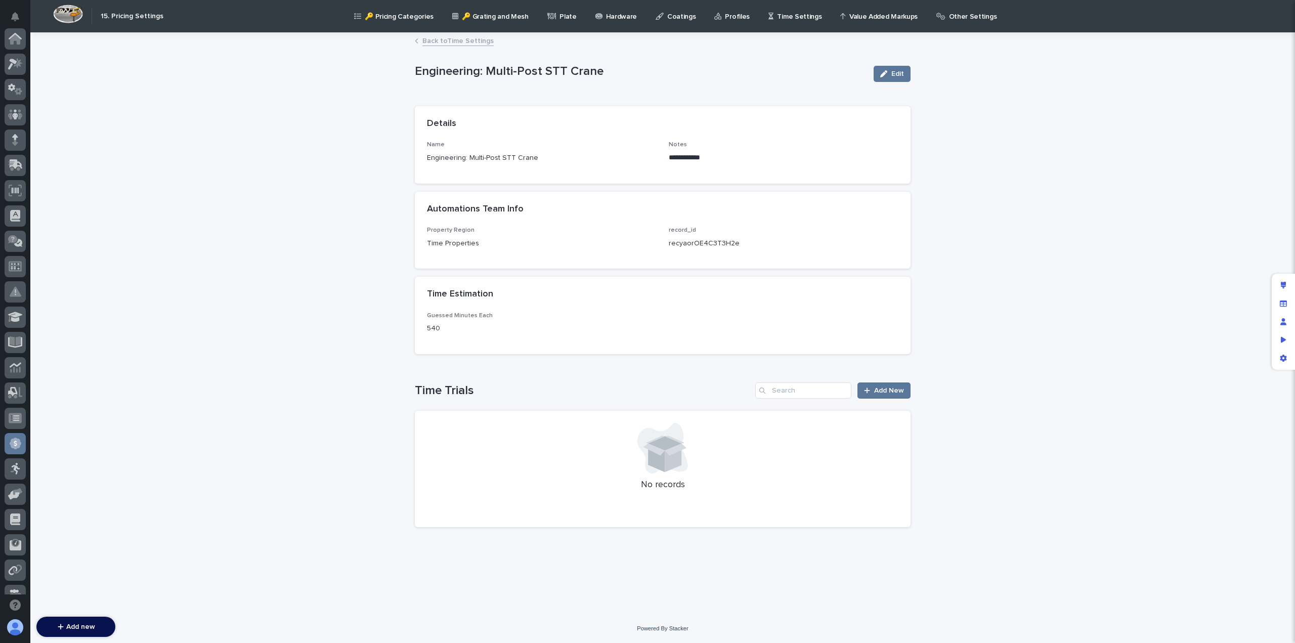
scroll to position [192, 0]
click at [431, 40] on link "Back to Time Settings" at bounding box center [457, 40] width 71 height 12
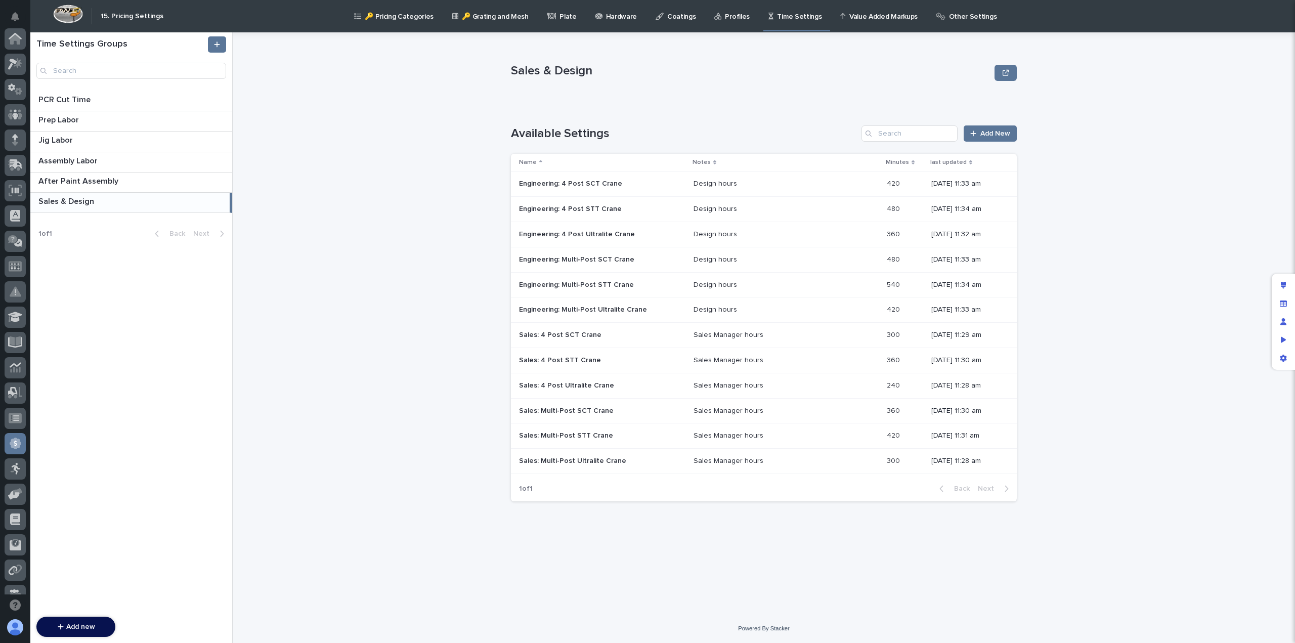
scroll to position [192, 0]
click at [566, 333] on p "Sales: 4 Post SCT Crane" at bounding box center [561, 334] width 84 height 11
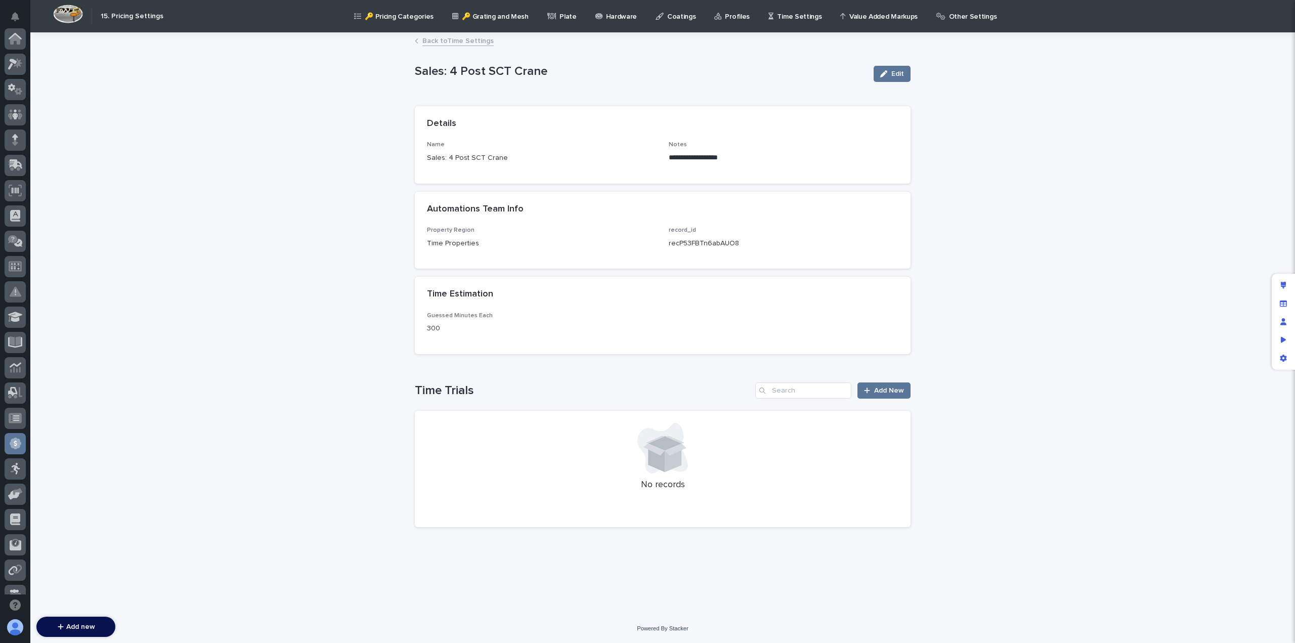
scroll to position [192, 0]
click at [427, 42] on link "Back to Time Settings" at bounding box center [457, 40] width 71 height 12
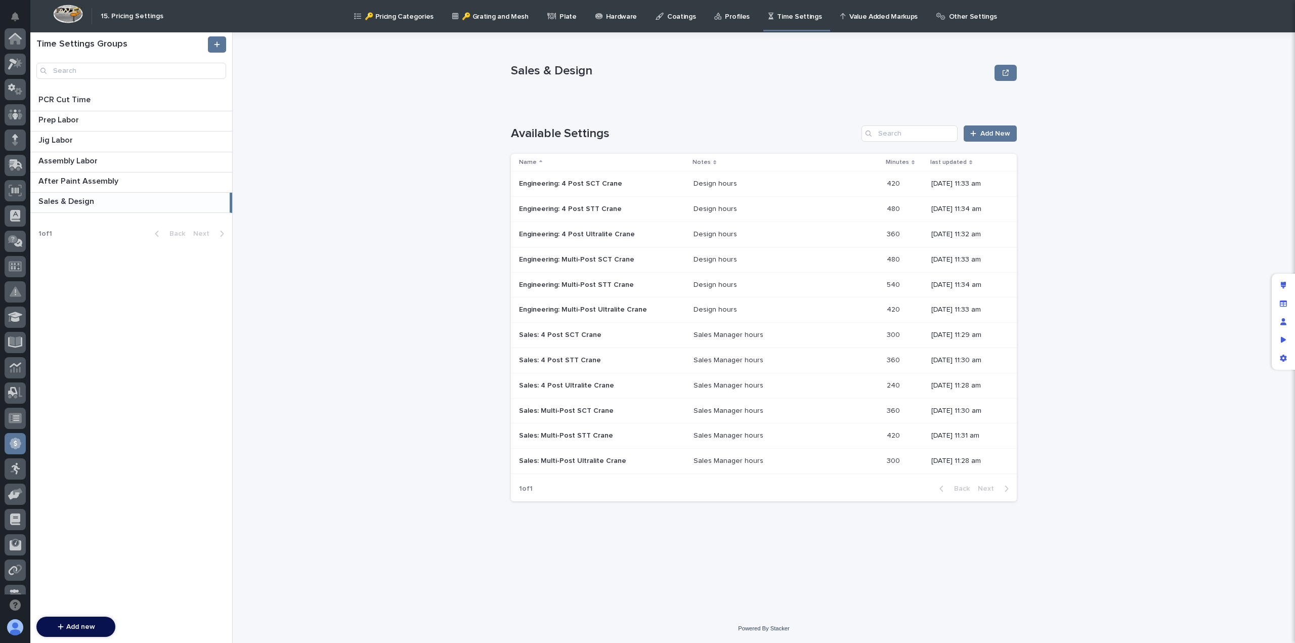
scroll to position [192, 0]
click at [565, 385] on p "Sales: 4 Post Ultralite Crane" at bounding box center [567, 384] width 97 height 11
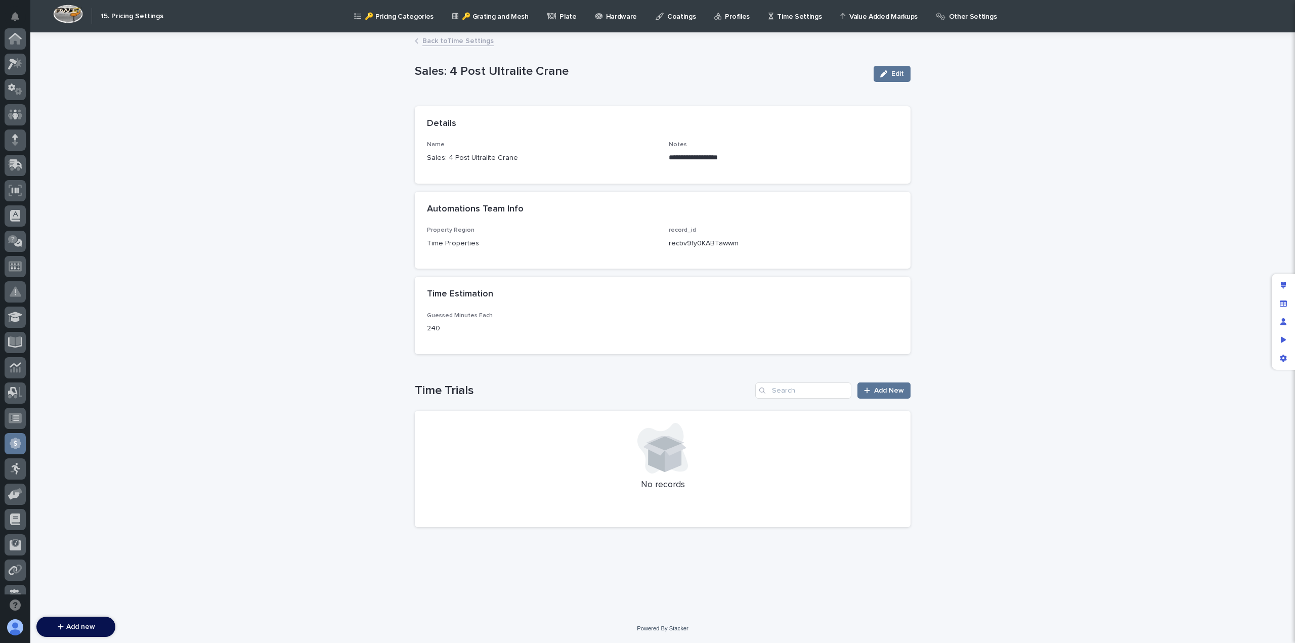
scroll to position [192, 0]
click at [442, 43] on link "Back to Time Settings" at bounding box center [457, 40] width 71 height 12
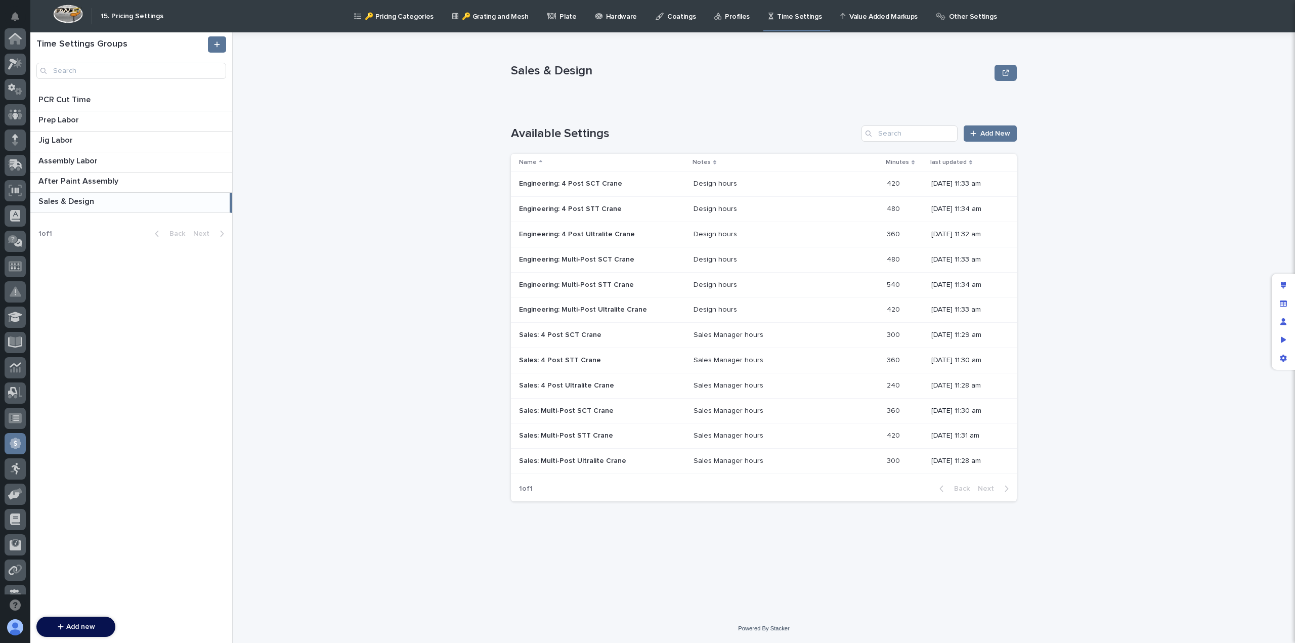
scroll to position [192, 0]
click at [560, 360] on p "Sales: 4 Post STT Crane" at bounding box center [561, 359] width 84 height 11
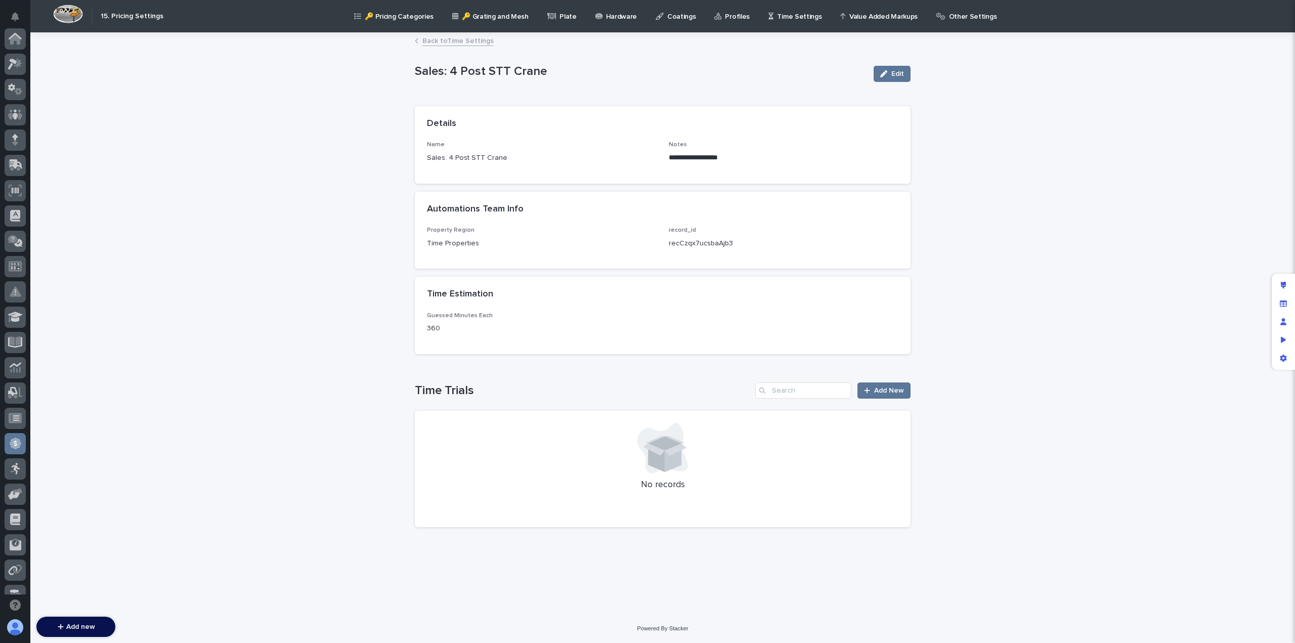
scroll to position [192, 0]
click at [447, 42] on link "Back to Time Settings" at bounding box center [457, 40] width 71 height 12
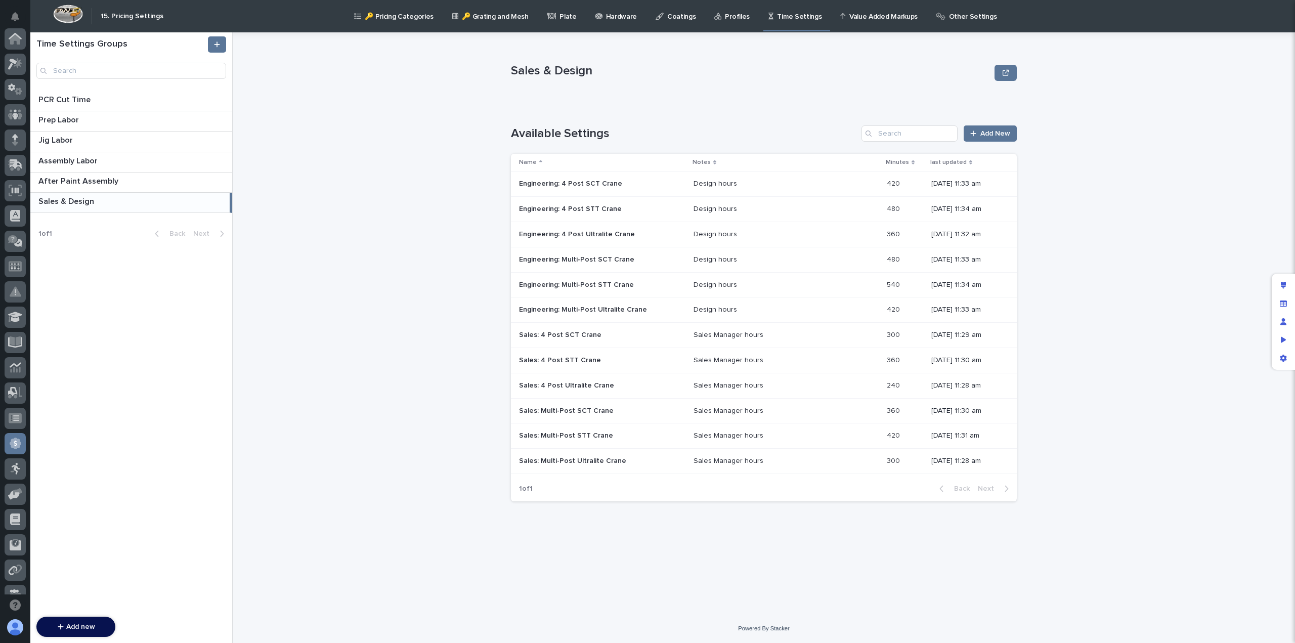
scroll to position [192, 0]
click at [582, 410] on p "Sales: Multi-Post SCT Crane" at bounding box center [567, 410] width 97 height 11
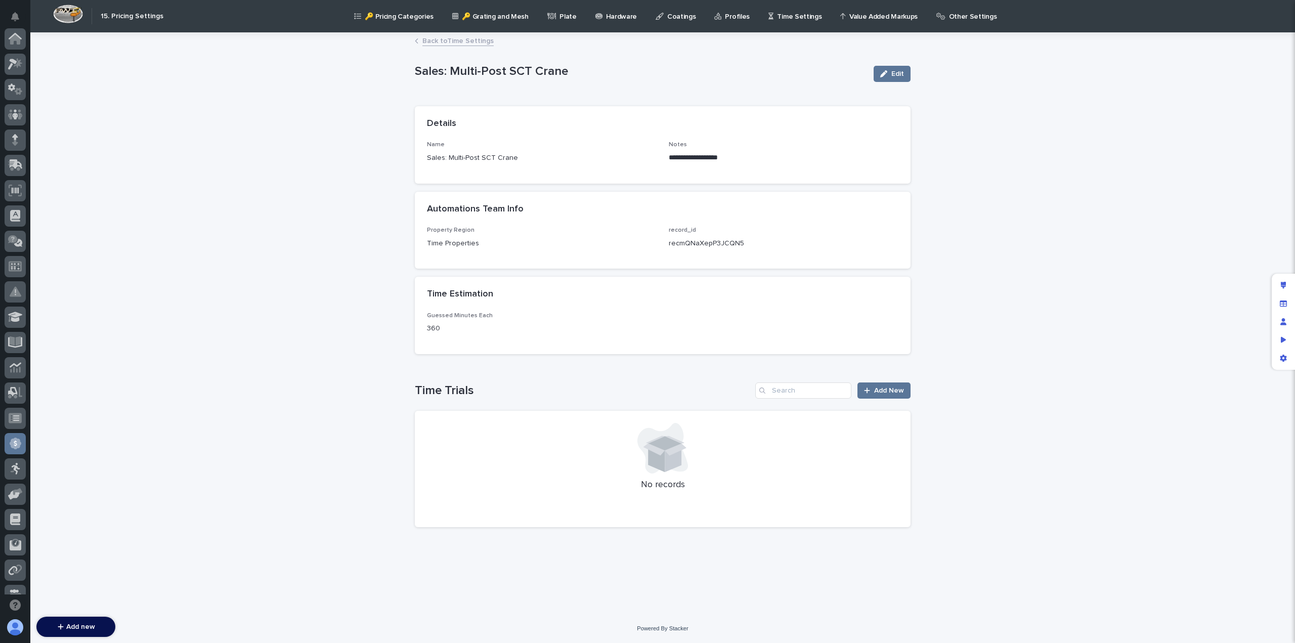
scroll to position [192, 0]
click at [438, 39] on link "Back to Time Settings" at bounding box center [457, 40] width 71 height 12
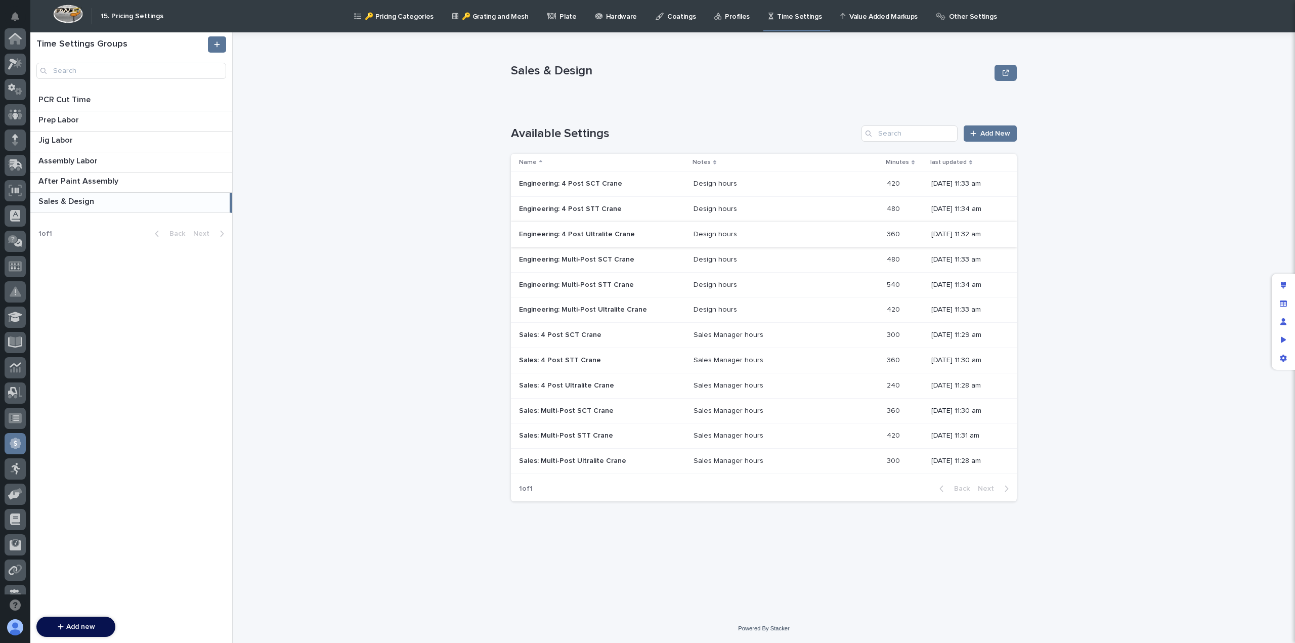
scroll to position [192, 0]
click at [593, 437] on p "Sales: Multi-Post STT Crane" at bounding box center [567, 434] width 96 height 11
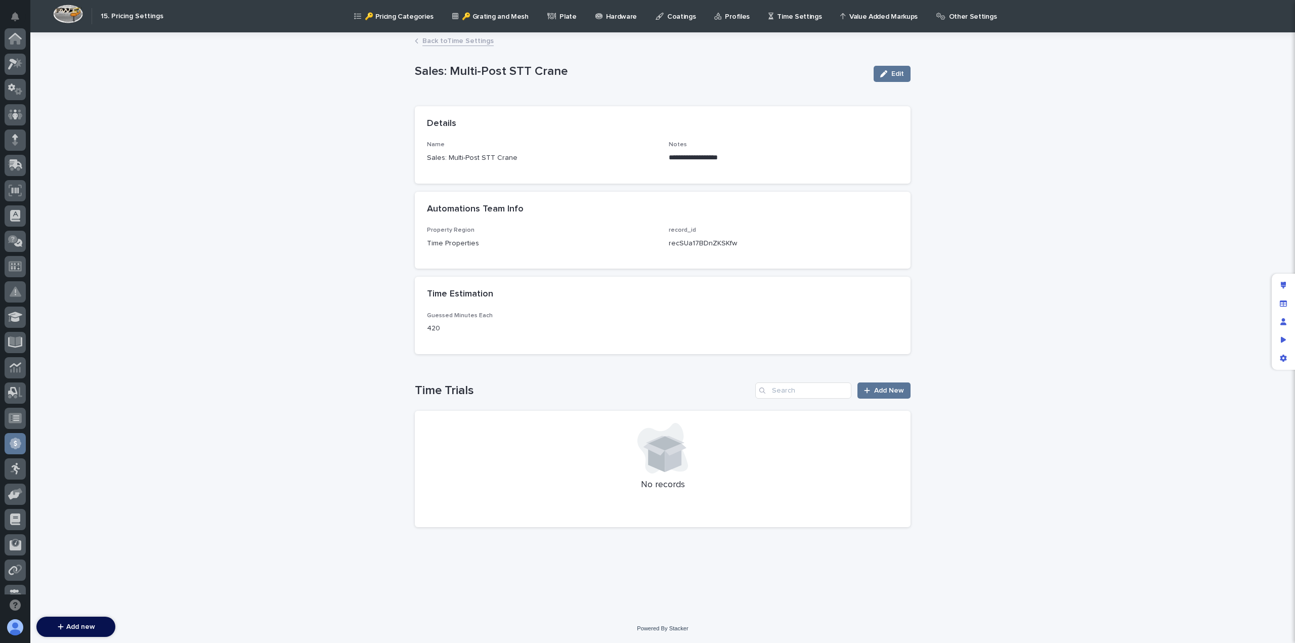
scroll to position [192, 0]
click at [448, 45] on link "Back to Time Settings" at bounding box center [457, 40] width 71 height 12
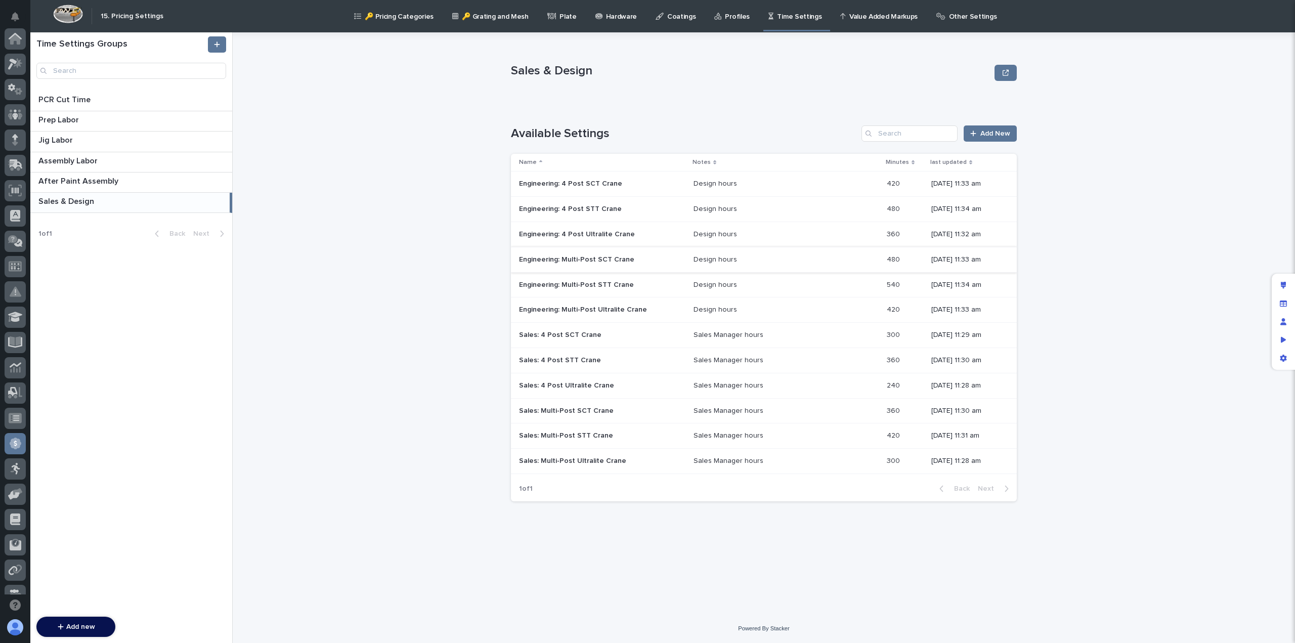
scroll to position [192, 0]
click at [635, 465] on div "Sales: Multi-Post Ultralite Crane Sales: Multi-Post Ultralite Crane" at bounding box center [602, 461] width 166 height 17
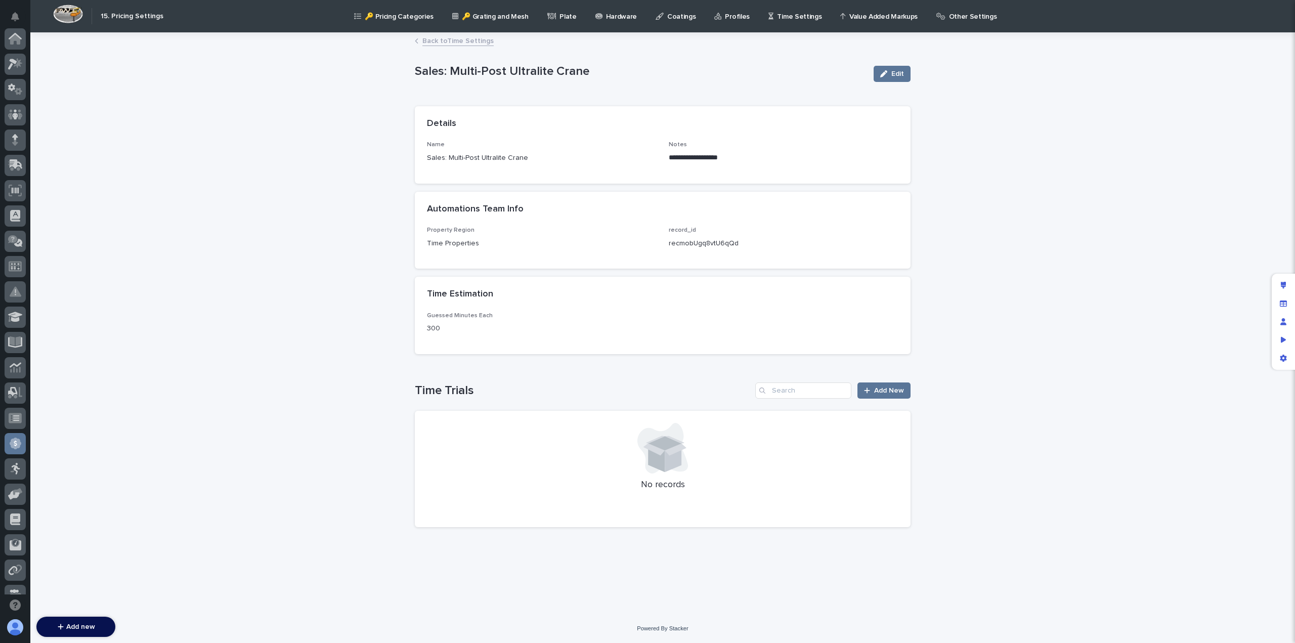
scroll to position [192, 0]
click at [450, 41] on link "Back to Time Settings" at bounding box center [457, 40] width 71 height 12
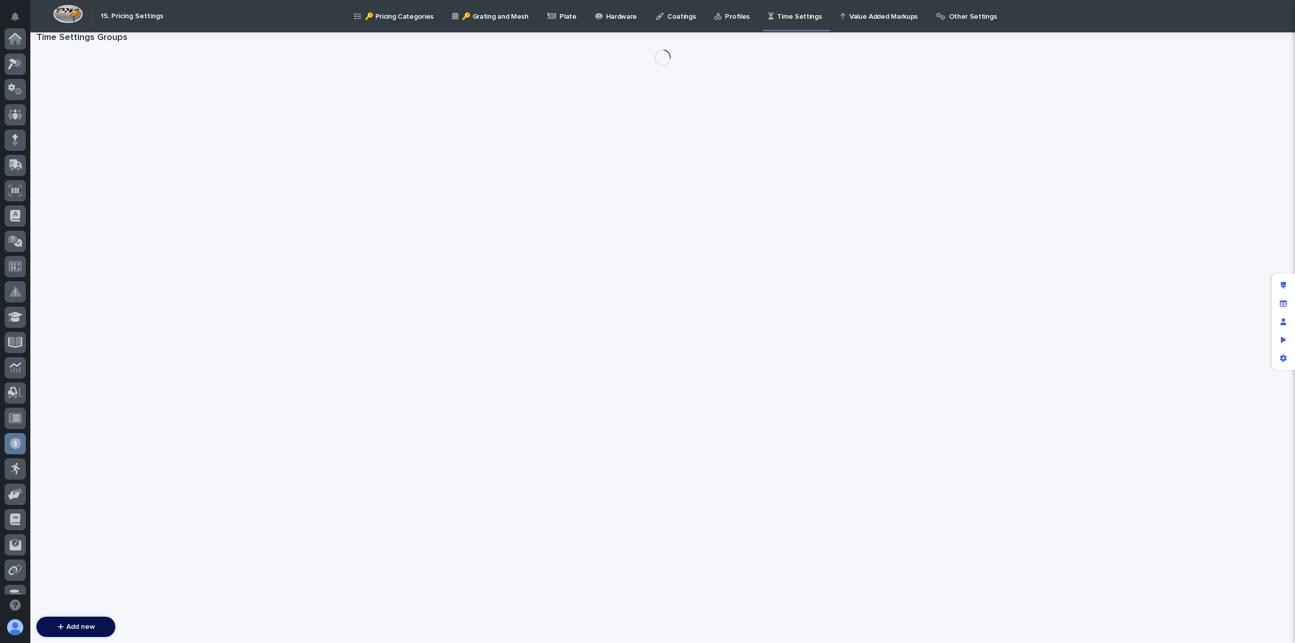
scroll to position [192, 0]
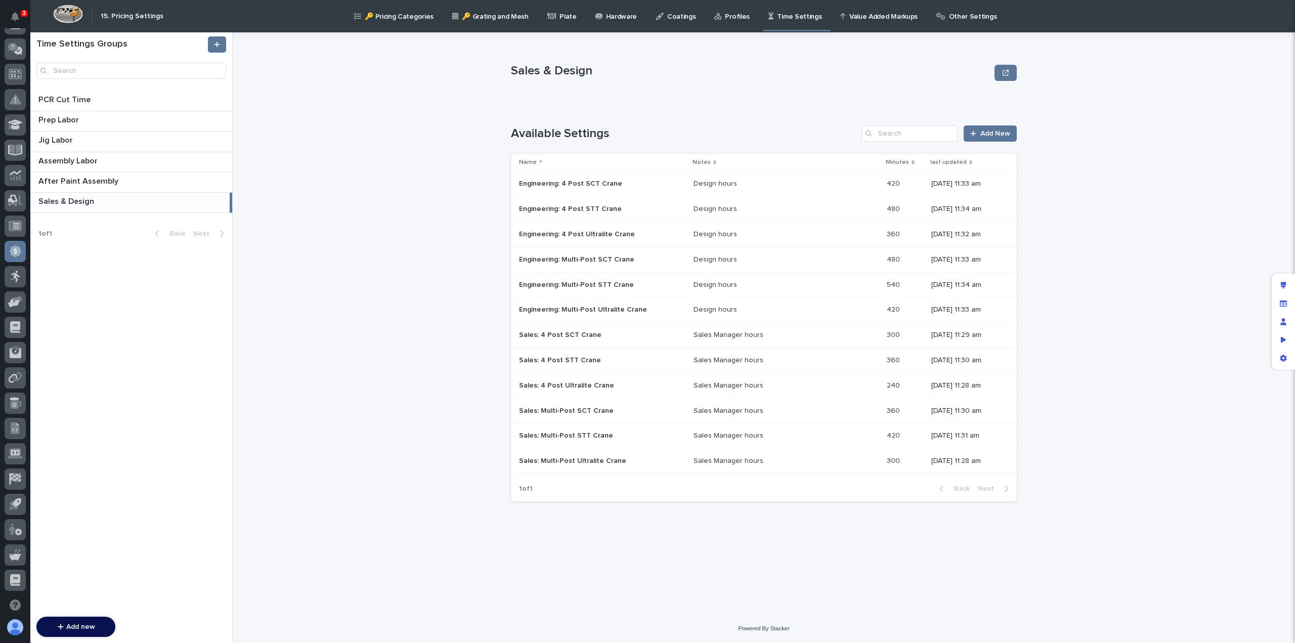
click at [400, 16] on p "🔑 Pricing Categories" at bounding box center [399, 10] width 69 height 21
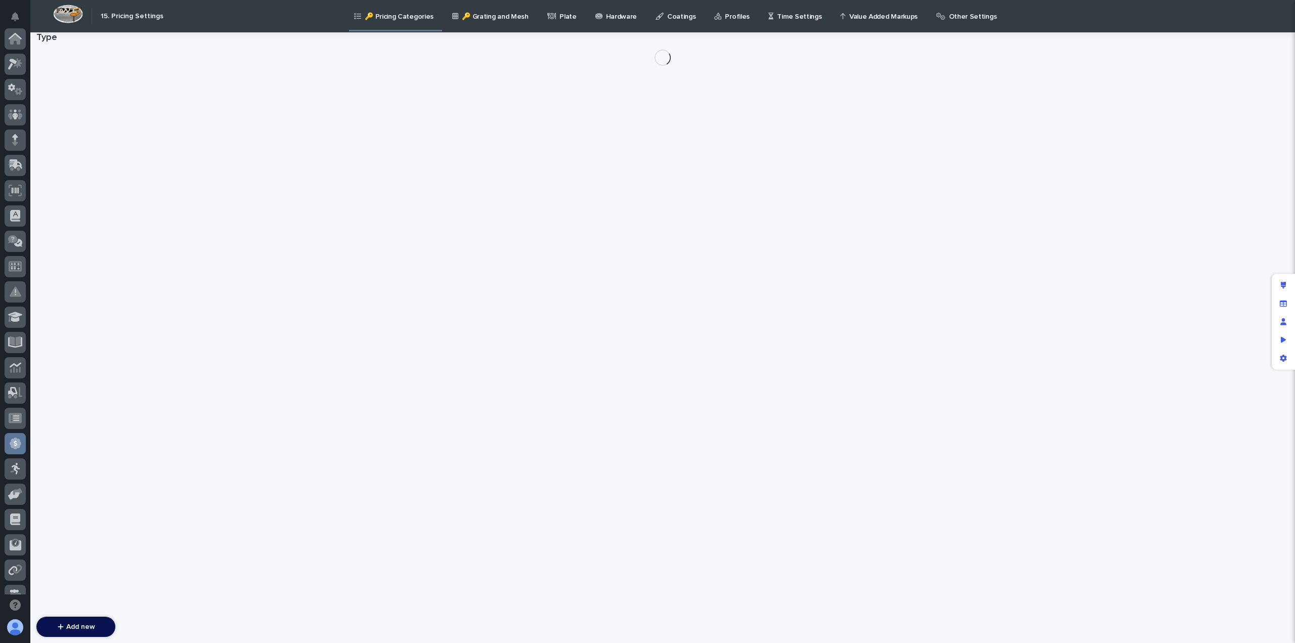
scroll to position [192, 0]
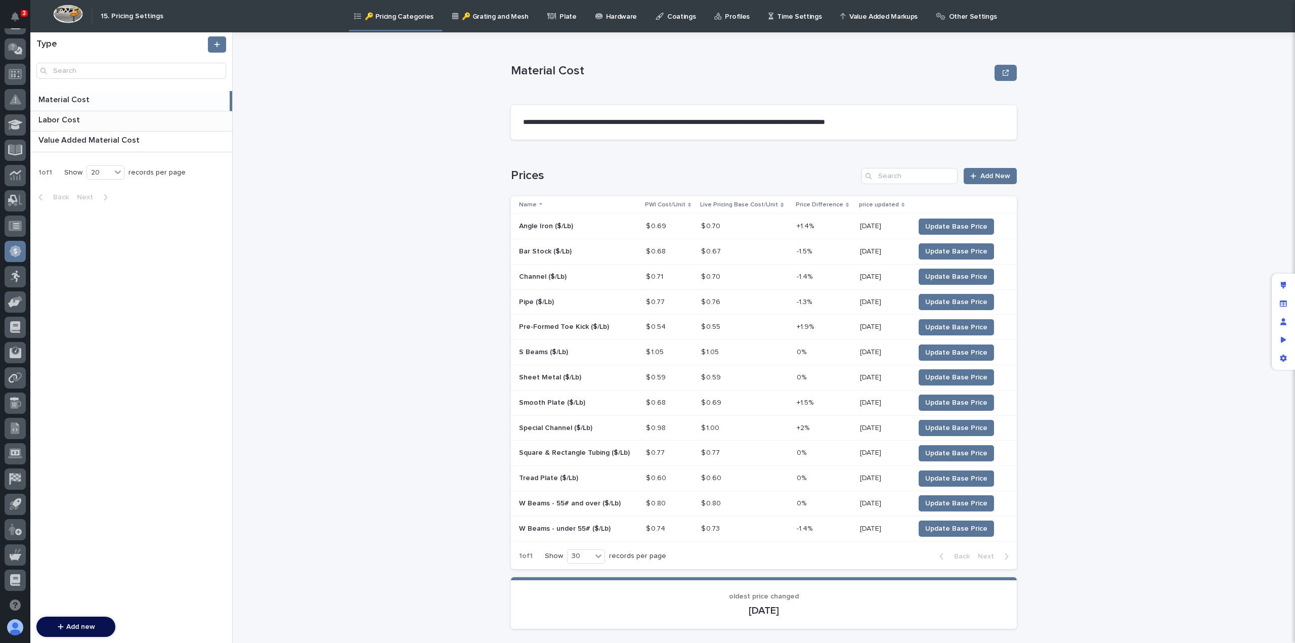
click at [62, 121] on p "Labor Cost" at bounding box center [60, 119] width 44 height 12
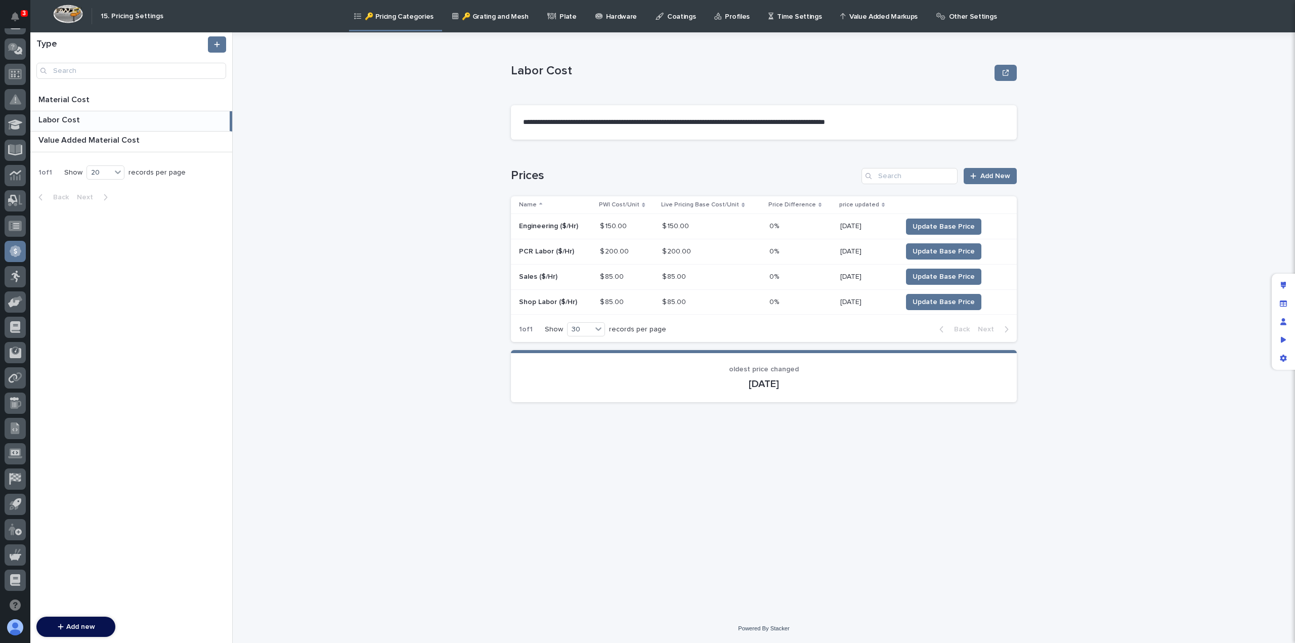
click at [545, 276] on p "Sales ($/Hr)" at bounding box center [539, 276] width 40 height 11
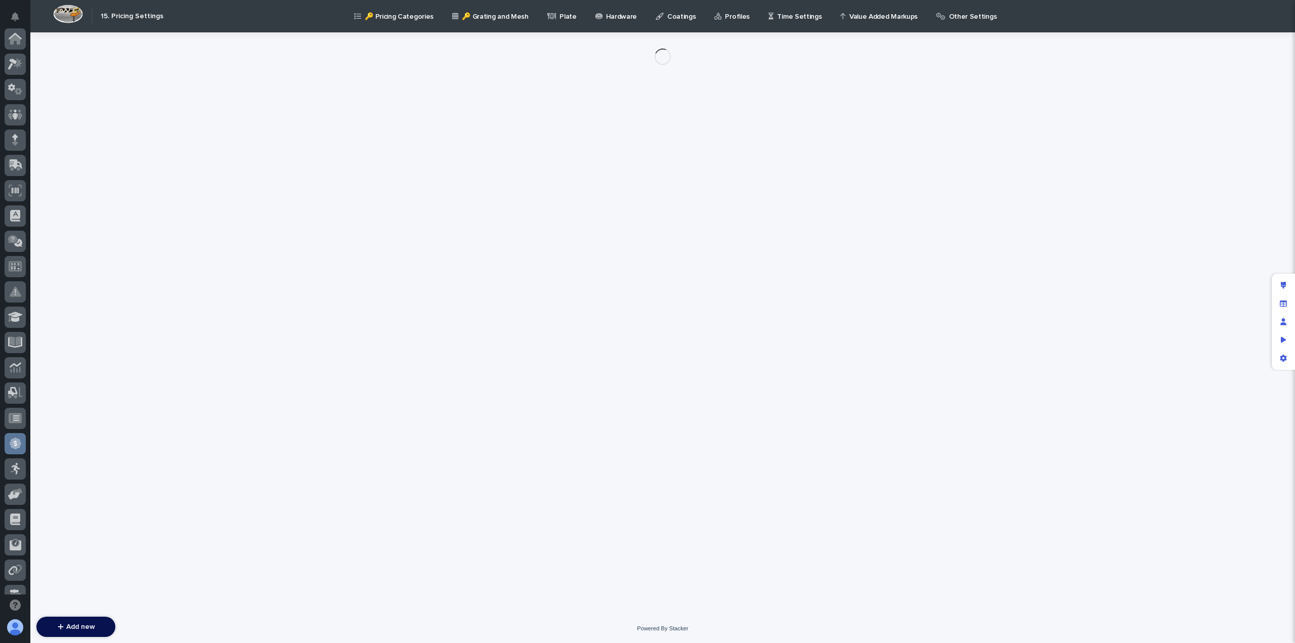
scroll to position [192, 0]
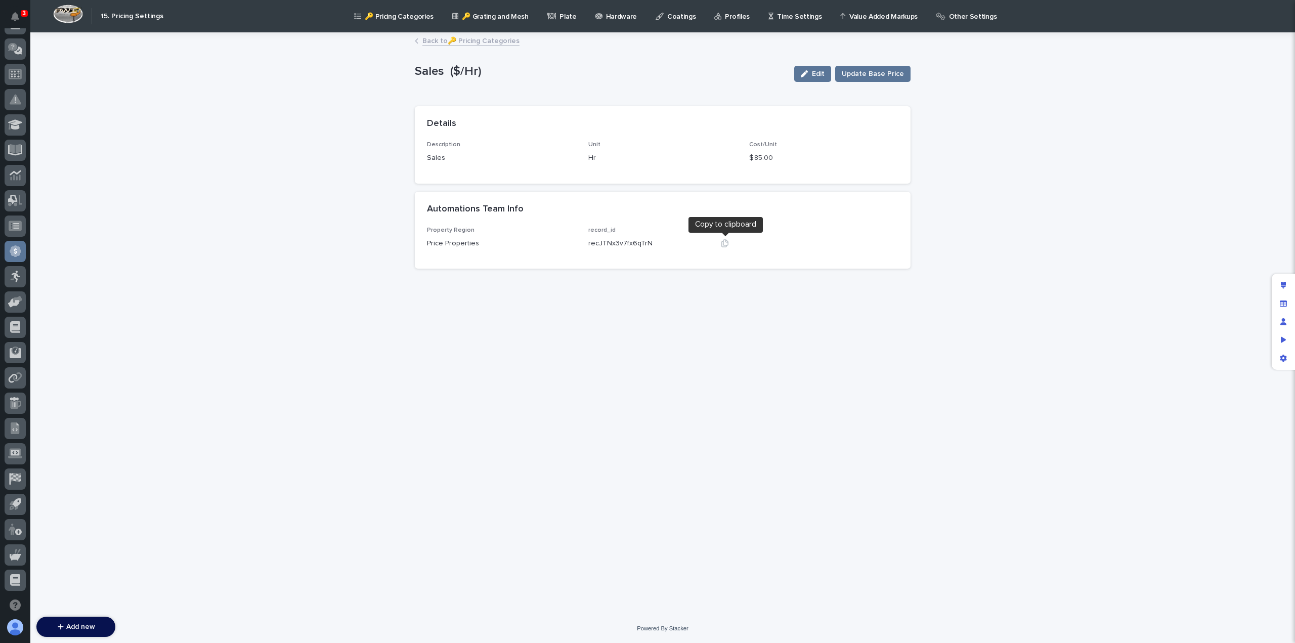
click at [724, 242] on icon "button" at bounding box center [725, 243] width 8 height 8
click at [426, 44] on link "Back to 🔑 Pricing Categories" at bounding box center [470, 40] width 97 height 12
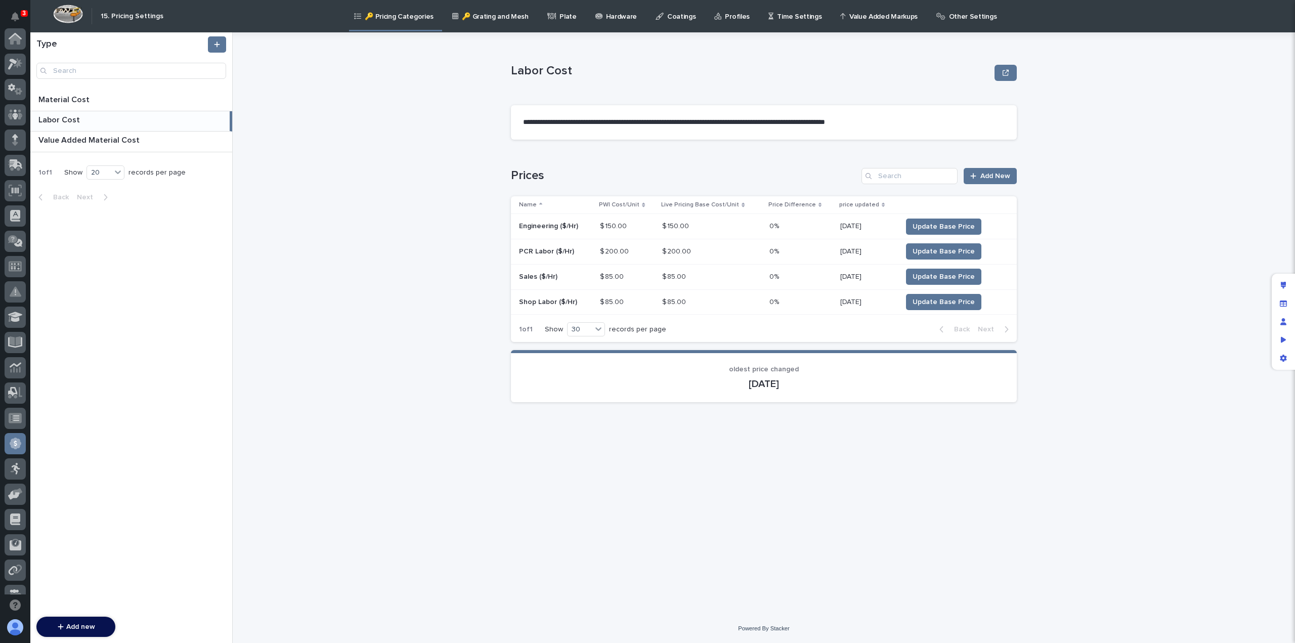
scroll to position [192, 0]
click at [549, 227] on p "Engineering ($/Hr)" at bounding box center [549, 225] width 61 height 11
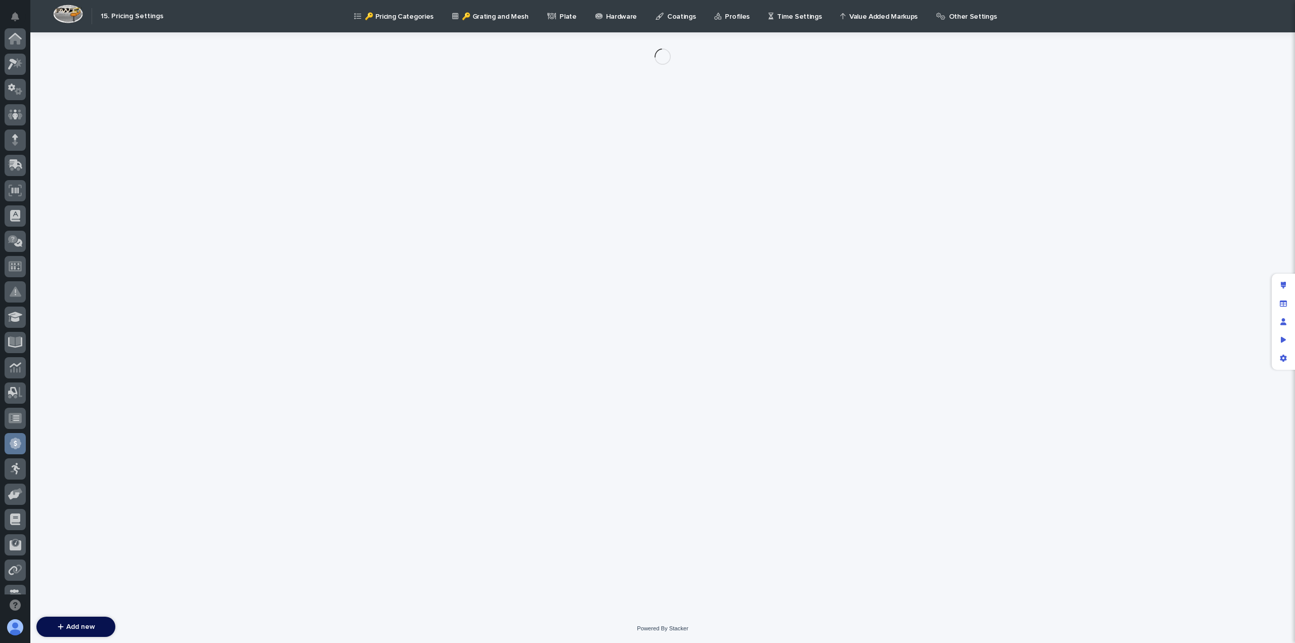
scroll to position [192, 0]
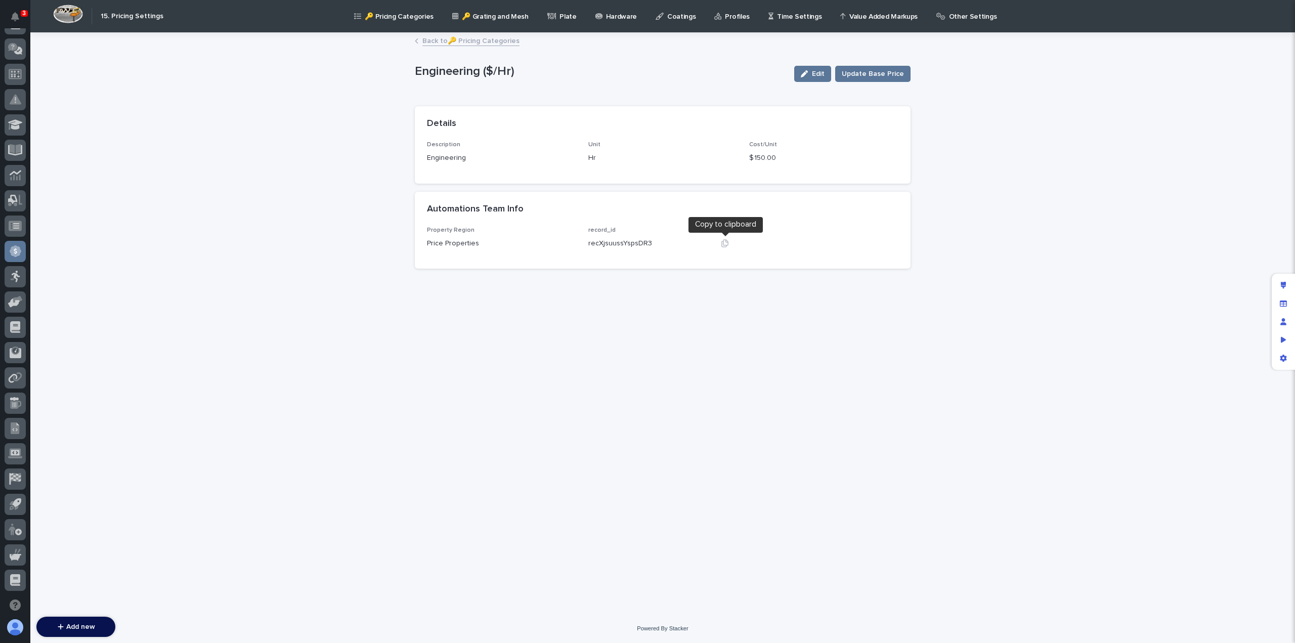
click at [726, 242] on icon "button" at bounding box center [724, 243] width 7 height 8
click at [443, 38] on link "Back to 🔑 Pricing Categories" at bounding box center [470, 40] width 97 height 12
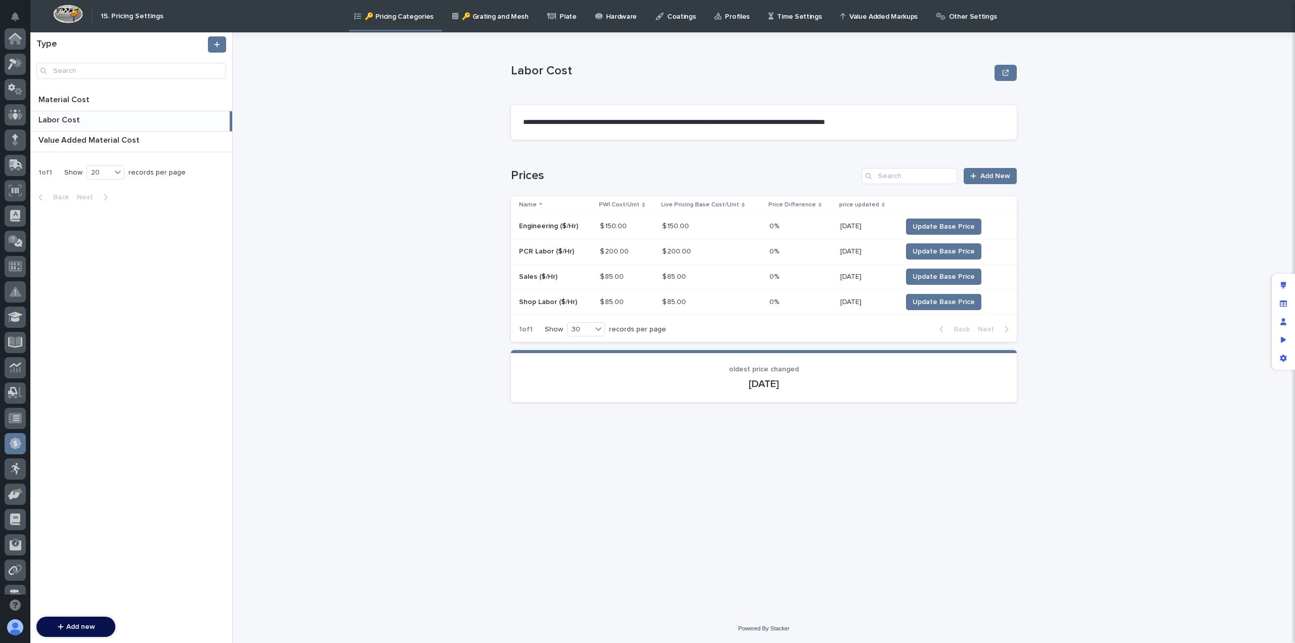
scroll to position [192, 0]
click at [559, 276] on p at bounding box center [555, 277] width 73 height 9
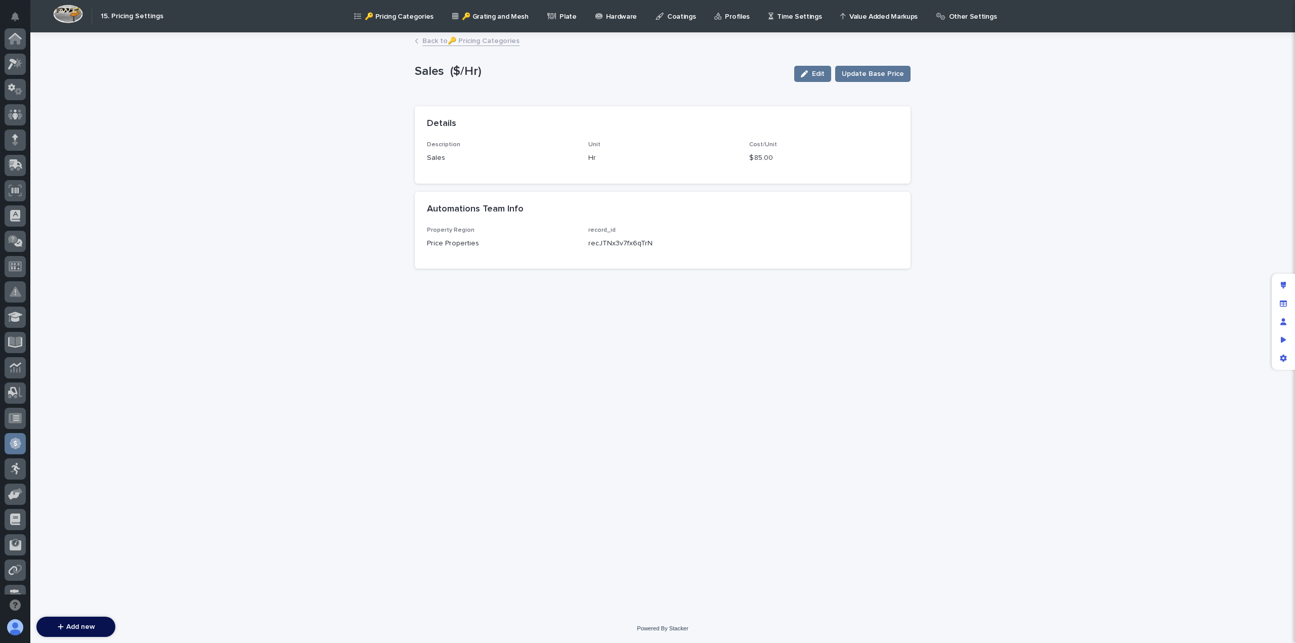
scroll to position [192, 0]
click at [428, 48] on div "Back to 🔑 Pricing Categories" at bounding box center [663, 41] width 506 height 14
click at [427, 43] on link "Back to 🔑 Pricing Categories" at bounding box center [470, 40] width 97 height 12
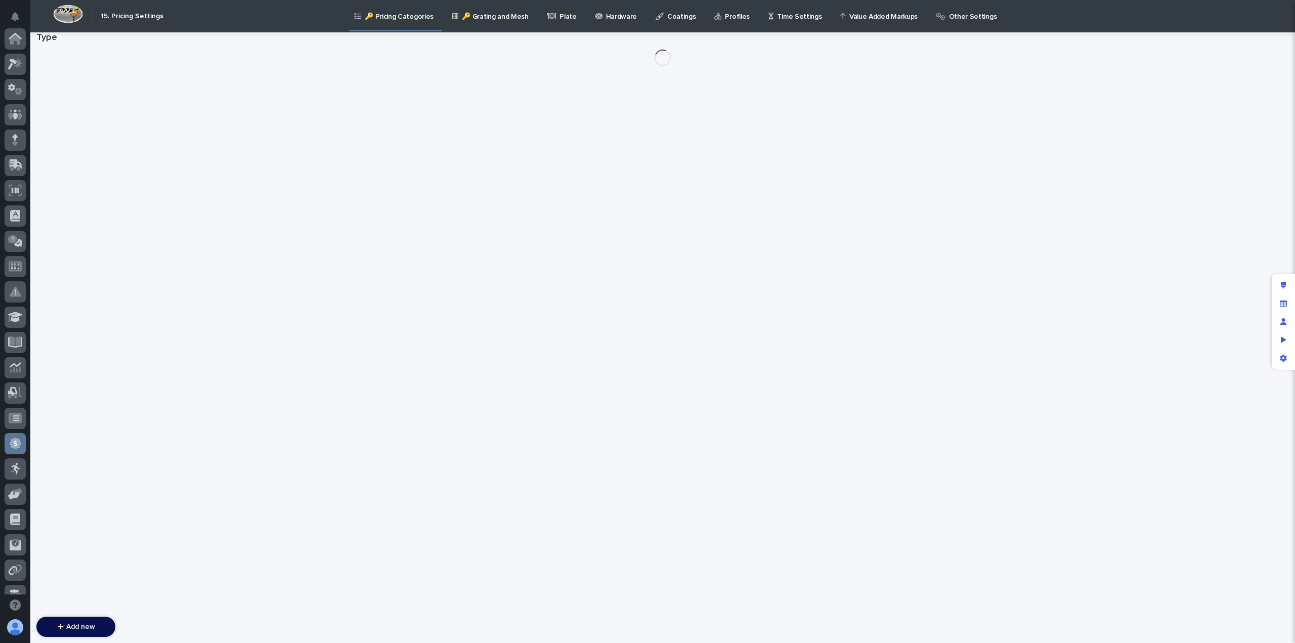
scroll to position [192, 0]
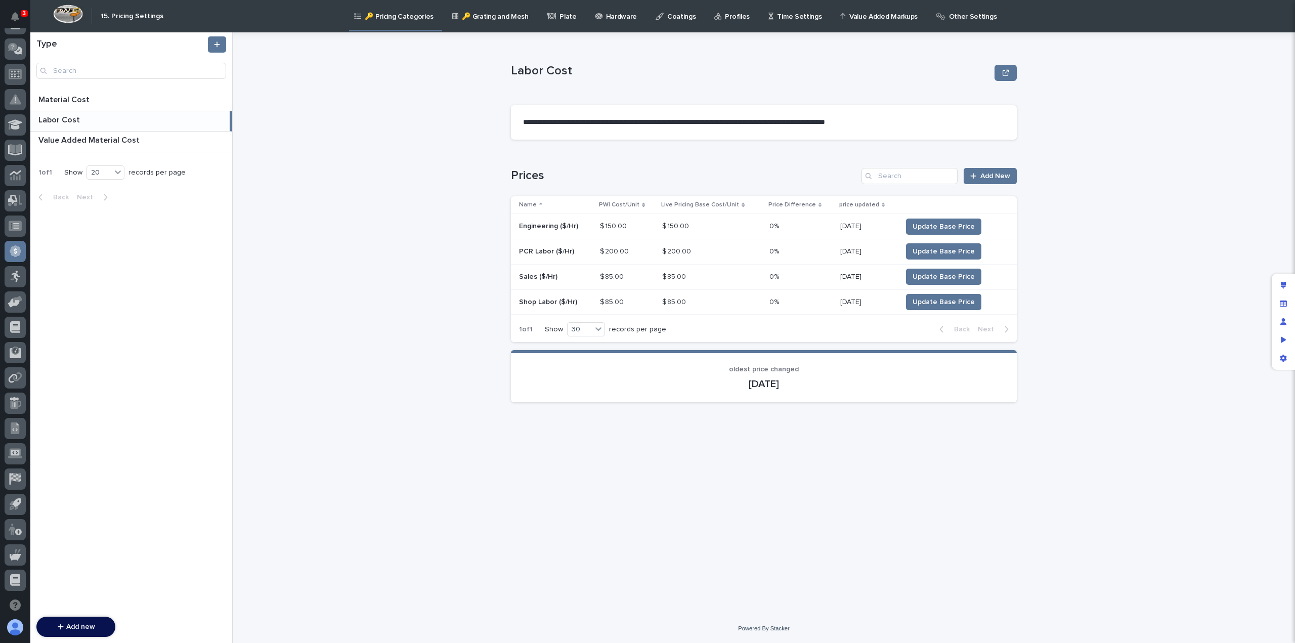
click at [491, 17] on p "🔑 Grating and Mesh" at bounding box center [495, 10] width 66 height 21
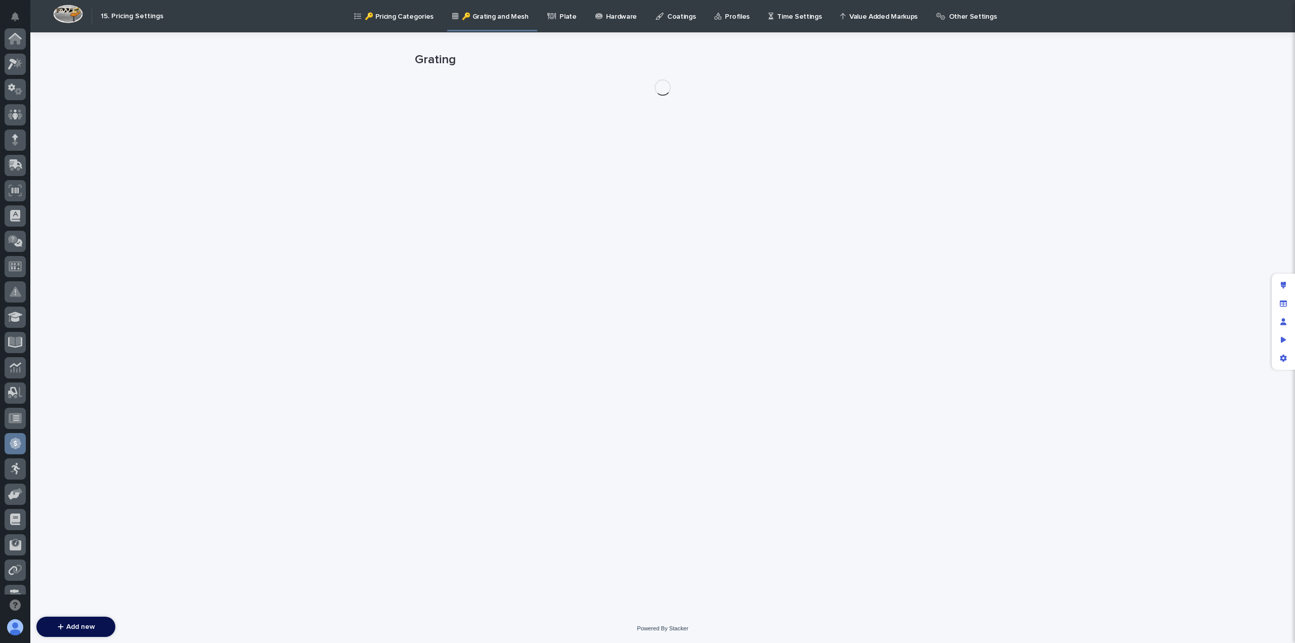
scroll to position [192, 0]
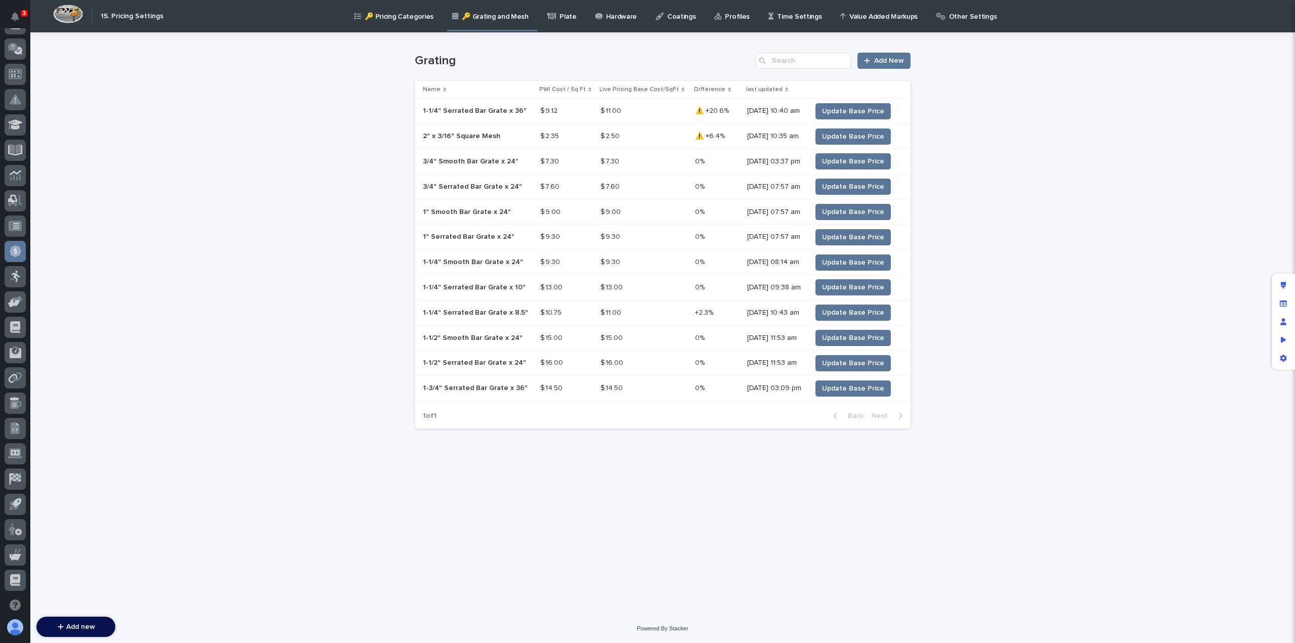
click at [725, 15] on p "Profiles" at bounding box center [737, 10] width 25 height 21
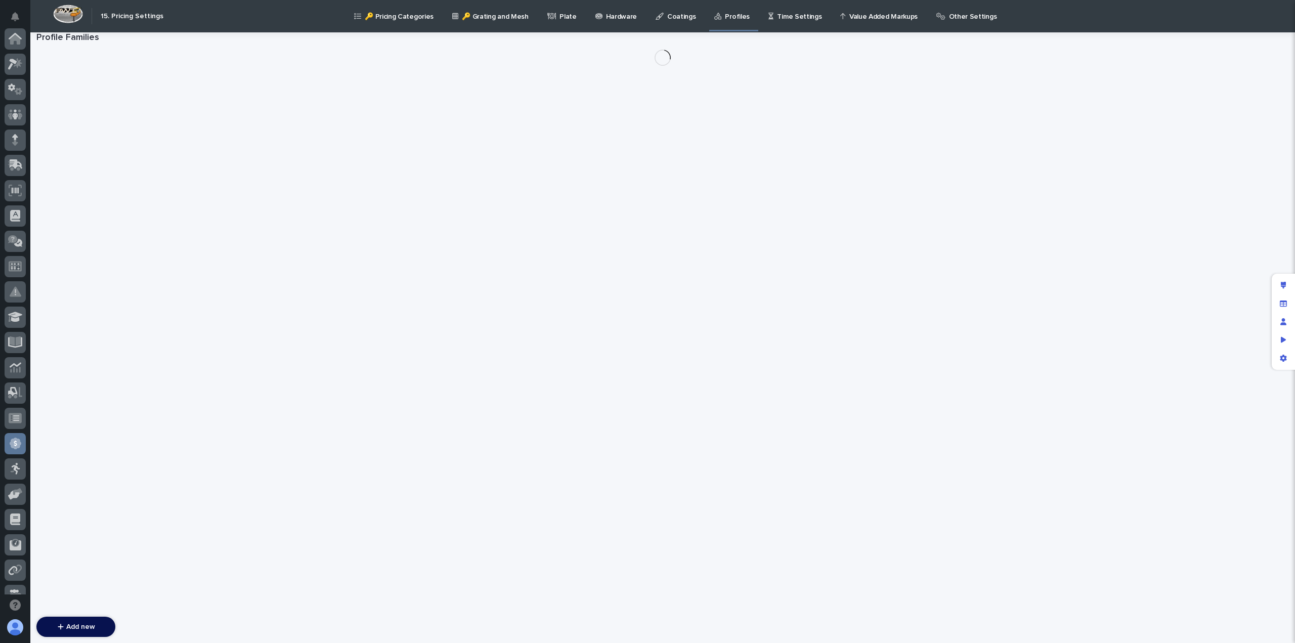
scroll to position [192, 0]
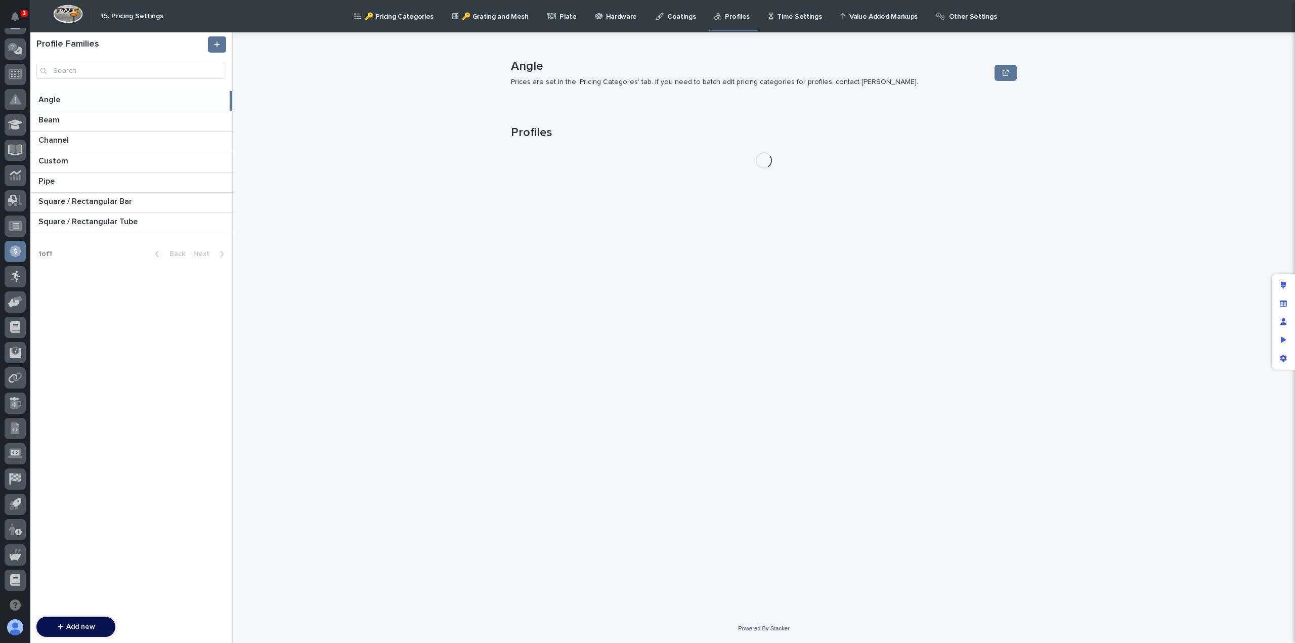
click at [778, 14] on p "Time Settings" at bounding box center [799, 10] width 45 height 21
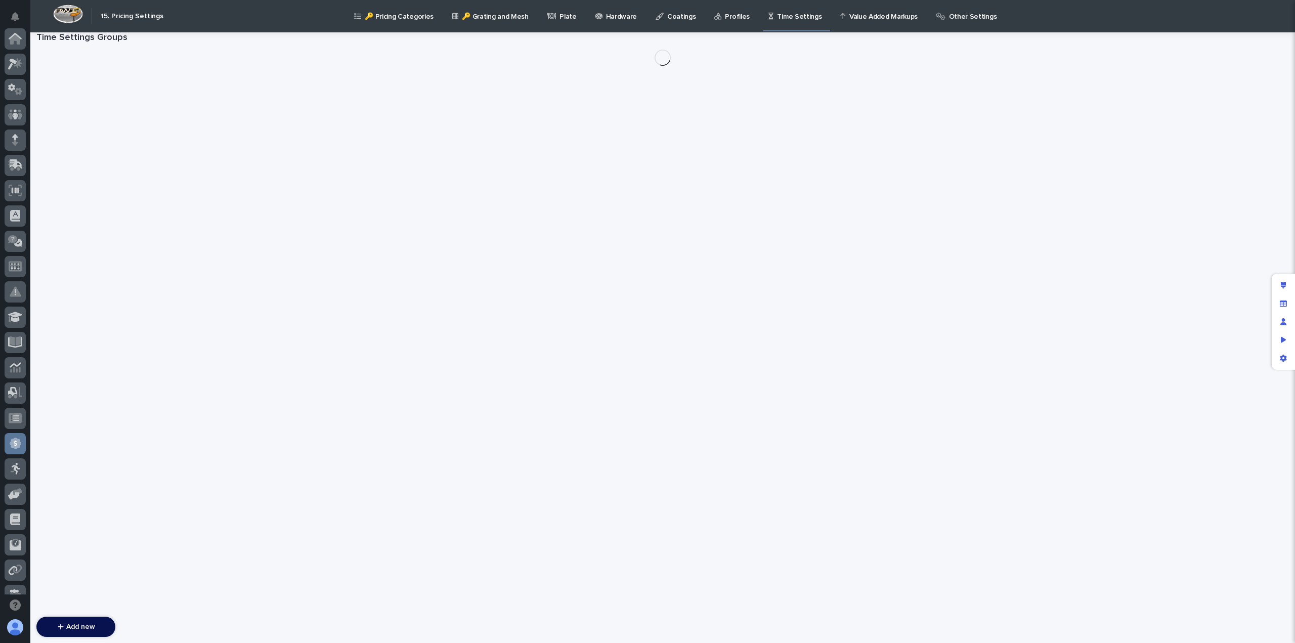
scroll to position [192, 0]
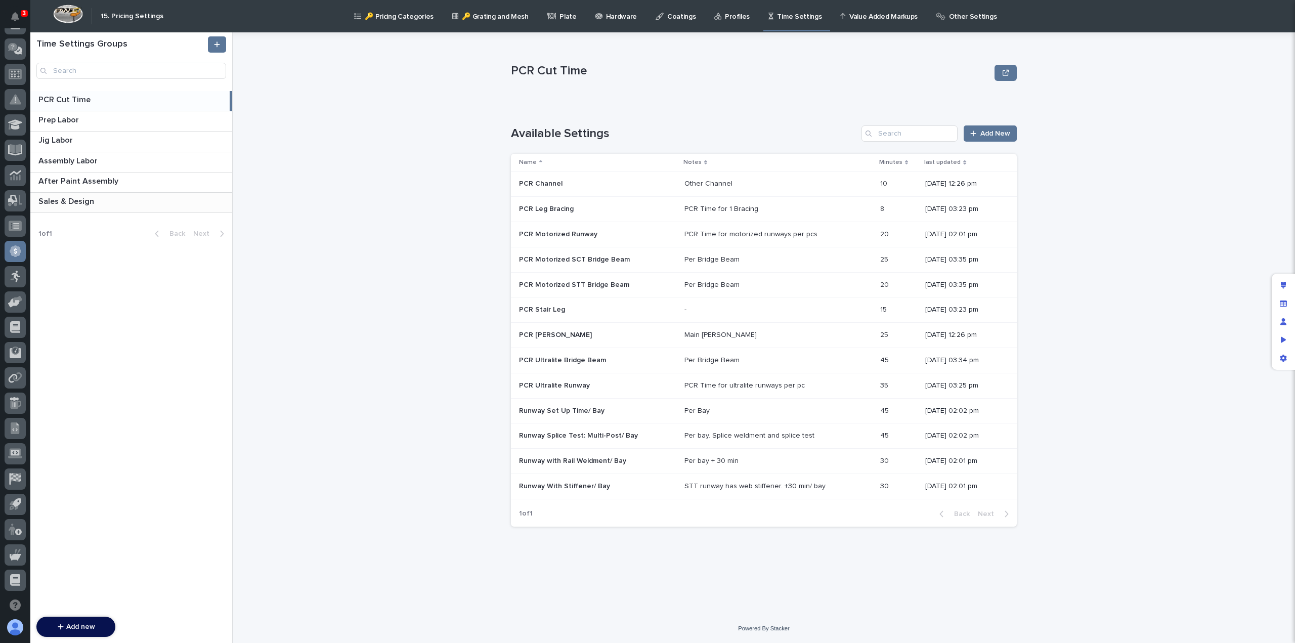
click at [63, 202] on p "Sales & Design" at bounding box center [67, 201] width 58 height 12
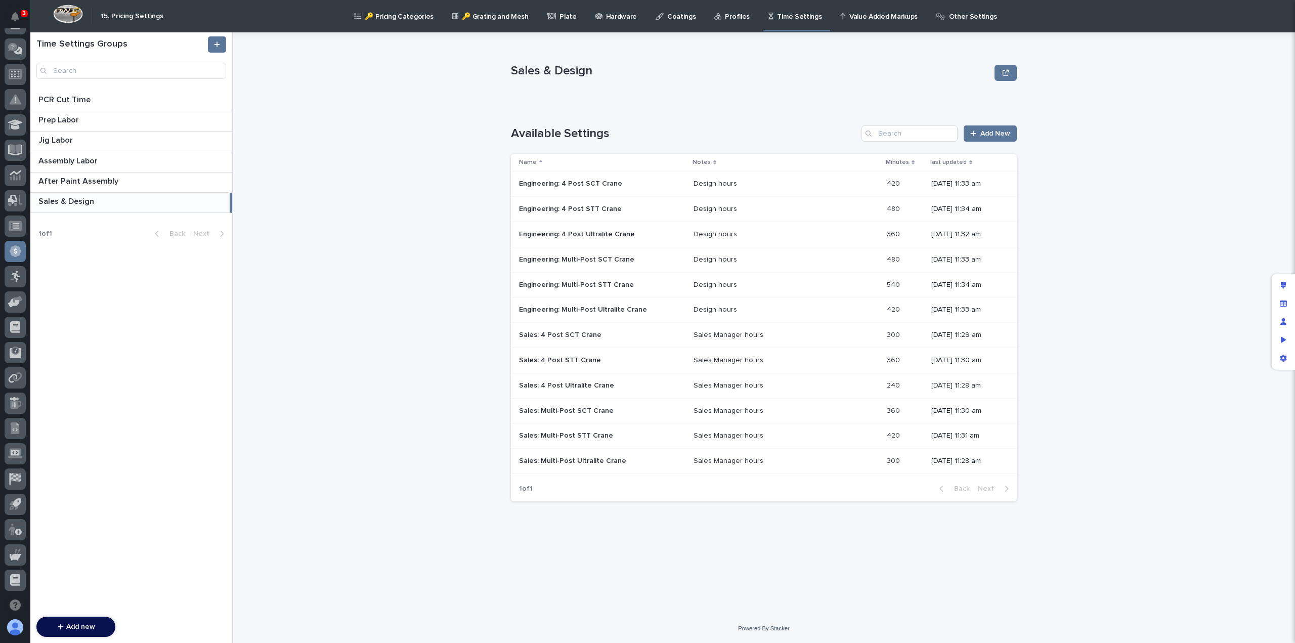
click at [744, 186] on p at bounding box center [782, 184] width 177 height 9
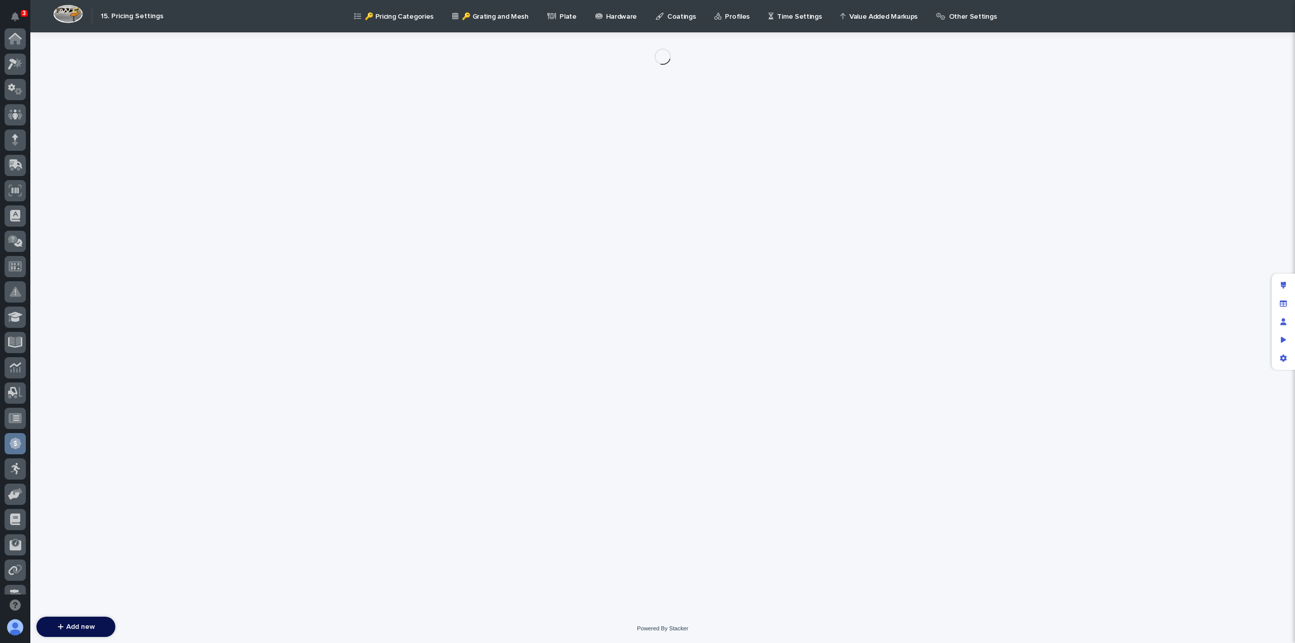
scroll to position [192, 0]
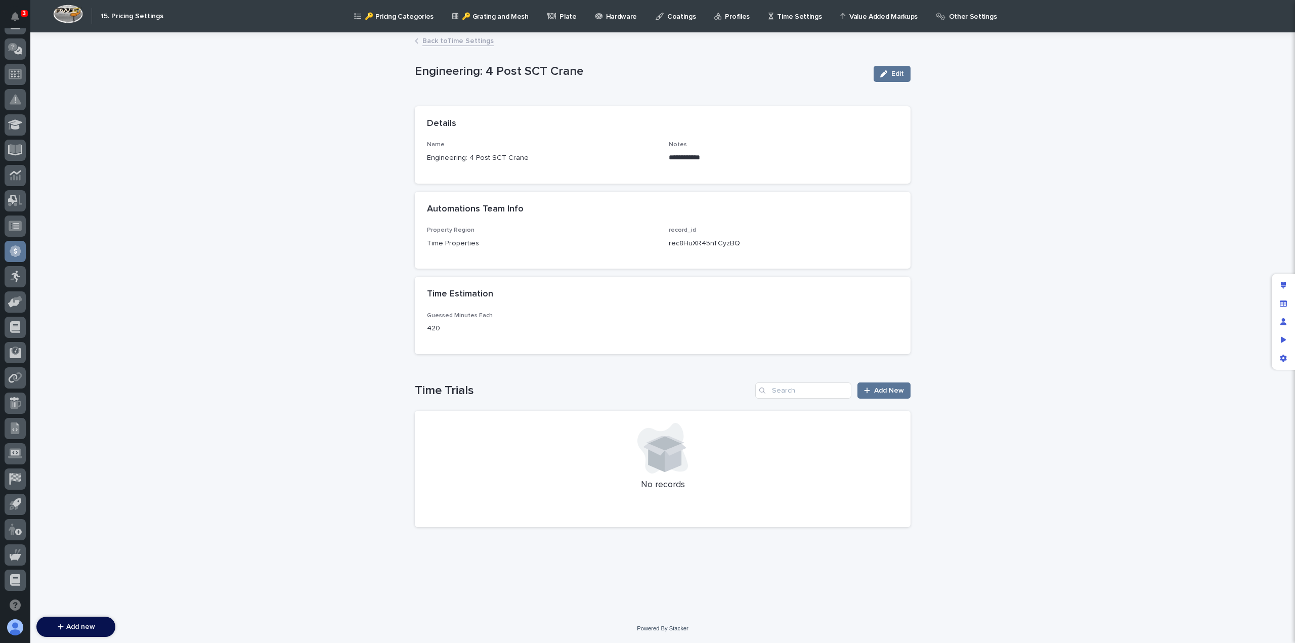
click at [438, 39] on link "Back to Time Settings" at bounding box center [457, 40] width 71 height 12
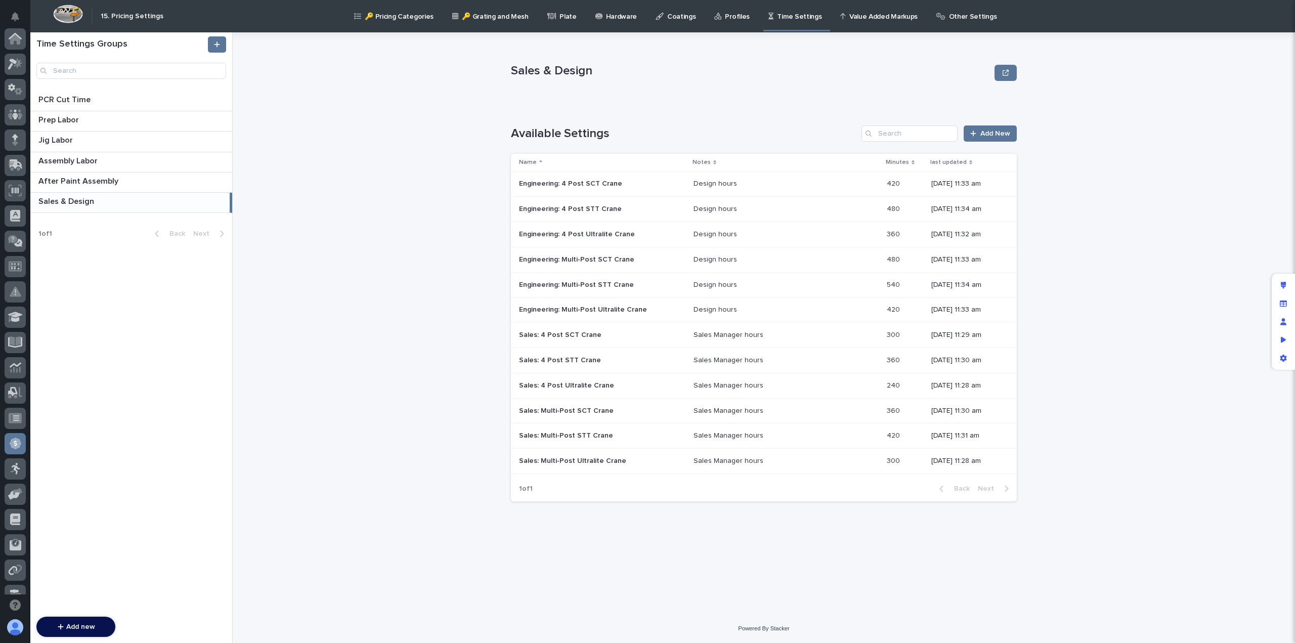
scroll to position [192, 0]
click at [554, 183] on p "Engineering: 4 Post SCT Crane" at bounding box center [571, 183] width 105 height 11
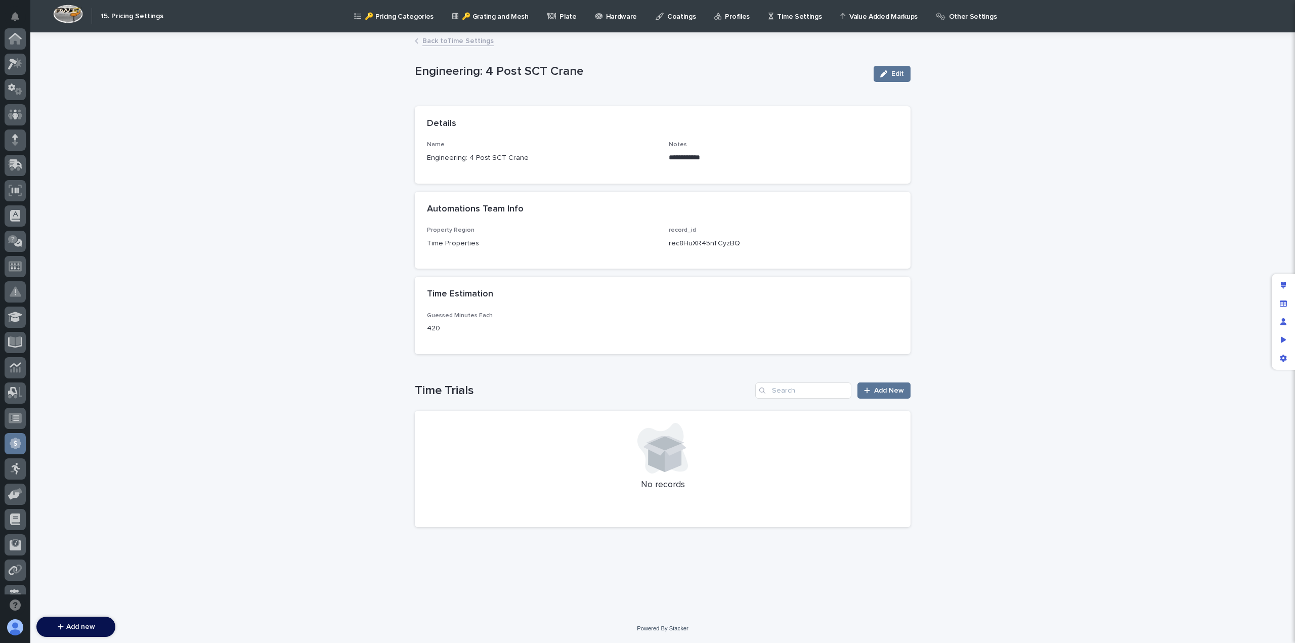
scroll to position [192, 0]
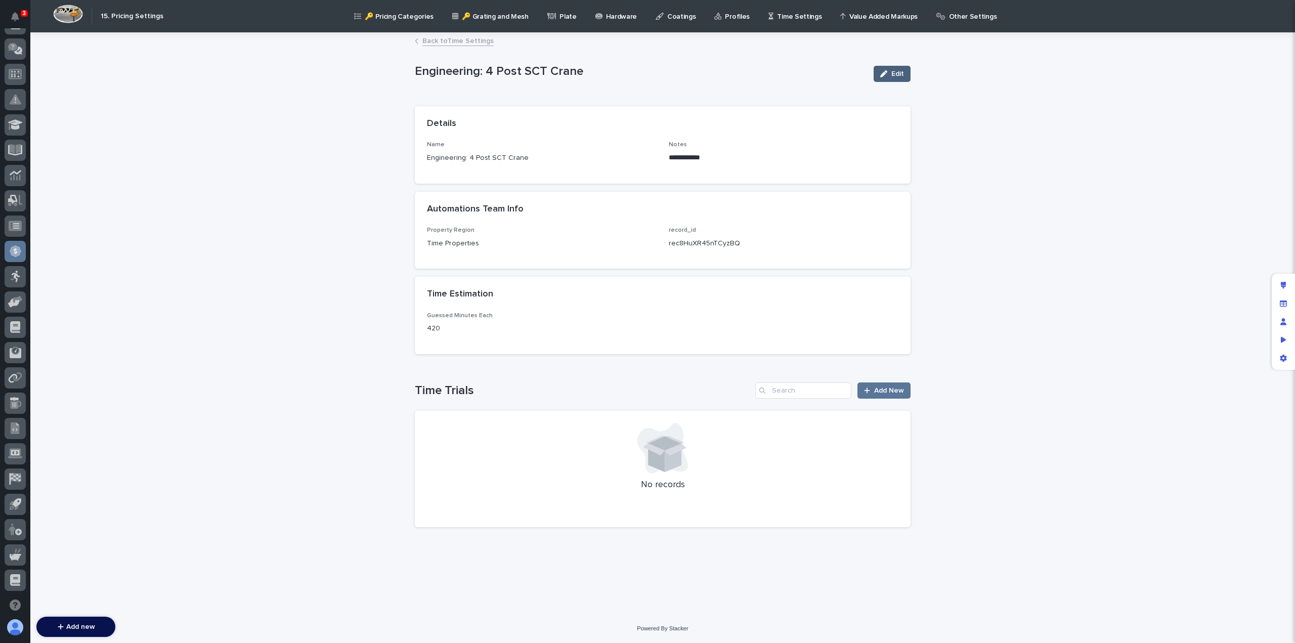
click at [887, 75] on icon "button" at bounding box center [883, 73] width 7 height 7
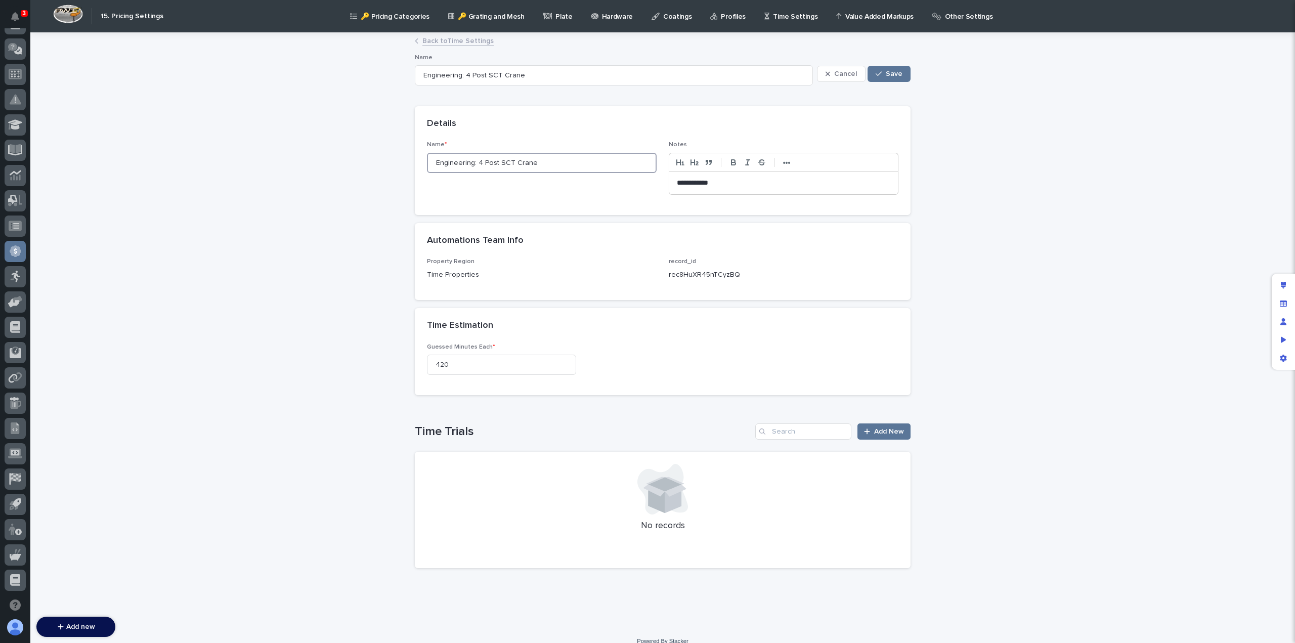
click at [468, 160] on input "Engineering: 4 Post SCT Crane" at bounding box center [542, 163] width 230 height 20
type input "Engineering : 4 Post SCT Crane"
type input "Engineering D: 4 Post SCT Crane"
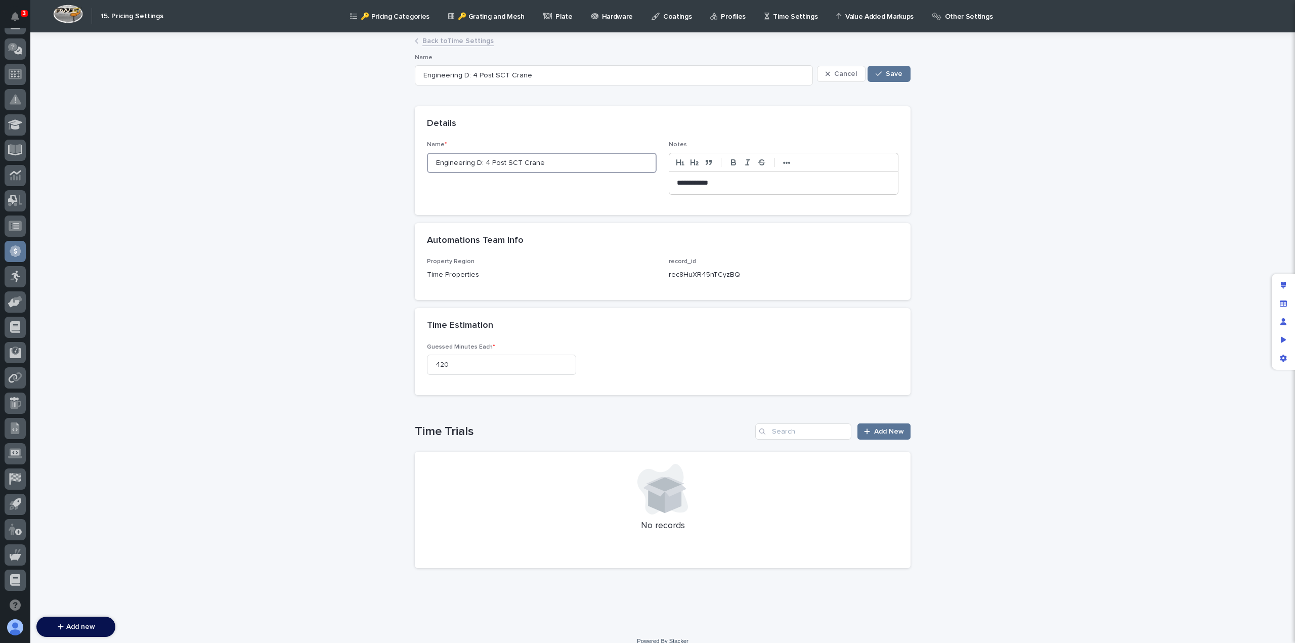
type input "Engineering De: 4 Post SCT Crane"
type input "Engineering Desi: 4 Post SCT Crane"
type input "Engineering Design: 4 Post SCT Crane"
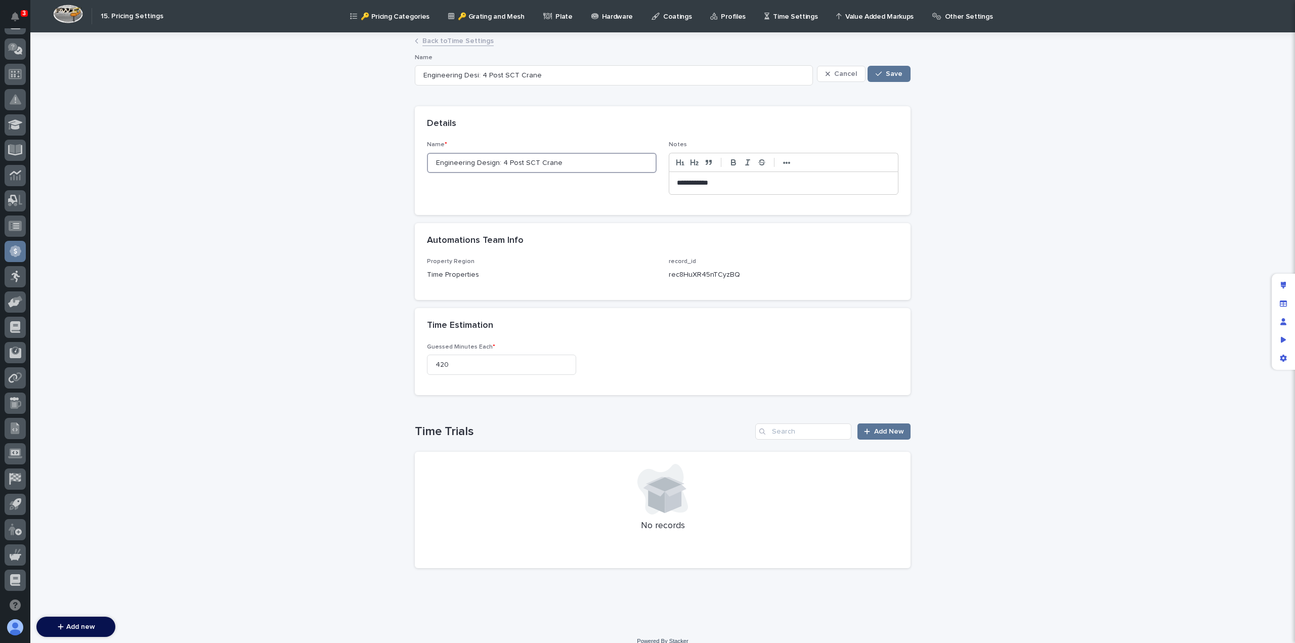
type input "Engineering Design: 4 Post SCT Crane"
type input "Engineering Design : 4 Post SCT Crane"
type input "Engineering Design F: 4 Post SCT Crane"
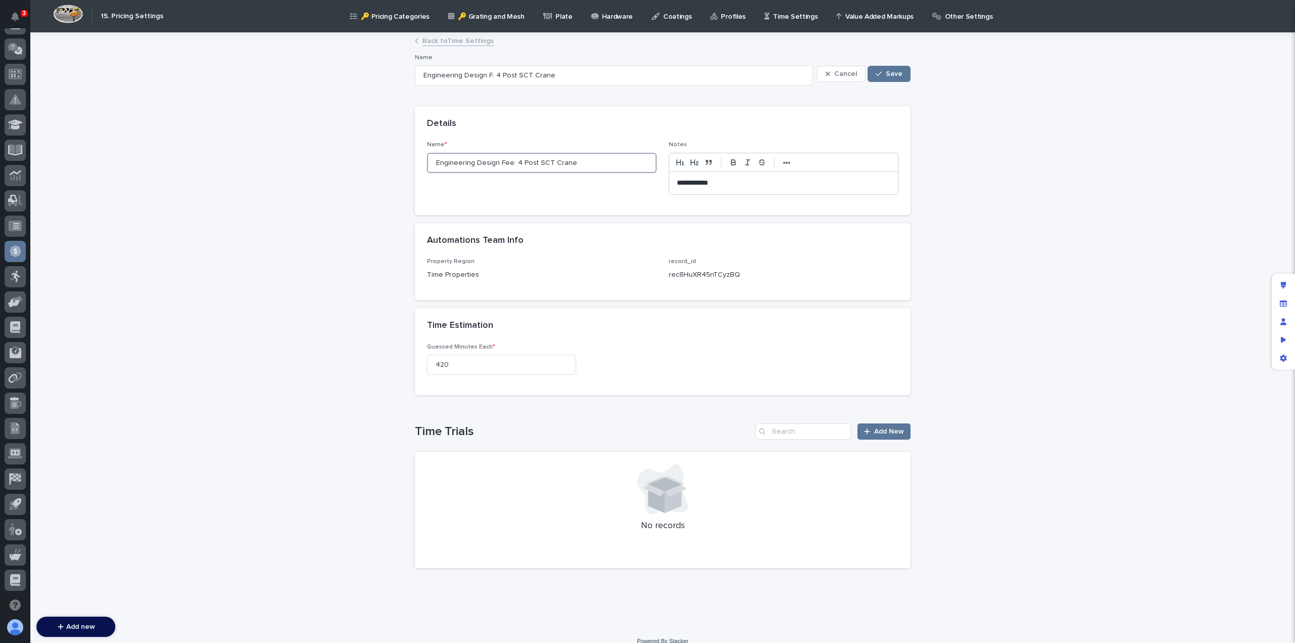
type input "Engineering Design Fee : 4 Post SCT Crane"
type input "Engineering Design Fee: 4 Post SCT Crane"
drag, startPoint x: 506, startPoint y: 161, endPoint x: 427, endPoint y: 165, distance: 79.0
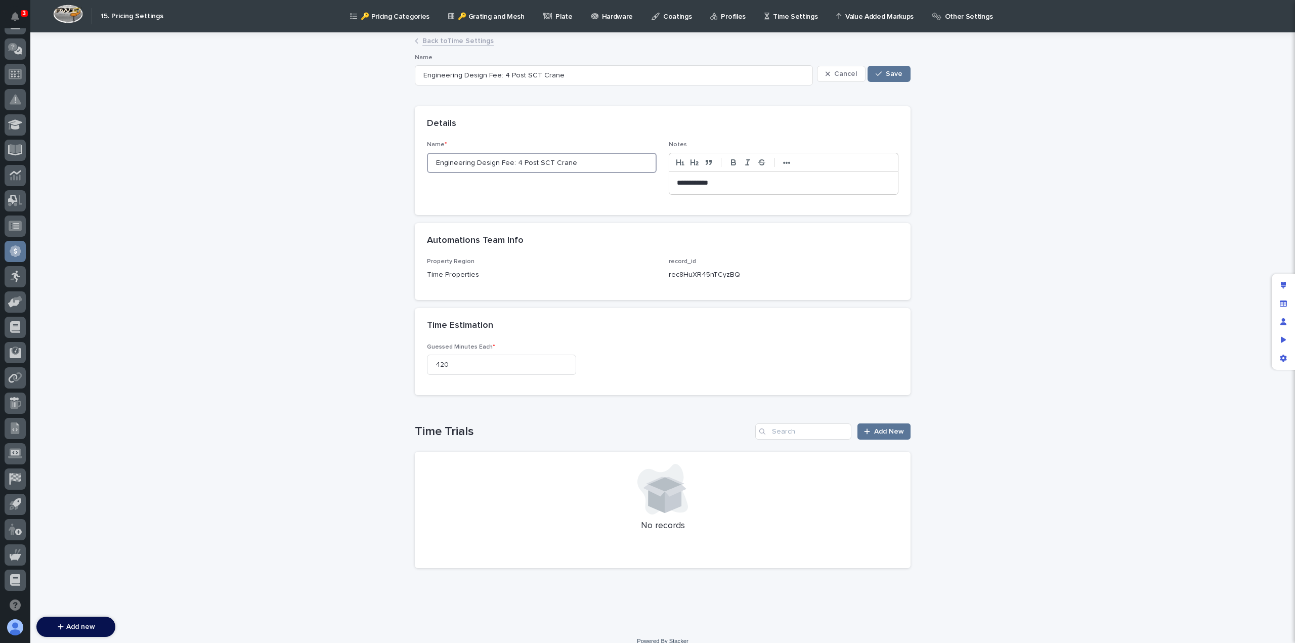
click at [427, 165] on input "Engineering Design Fee: 4 Post SCT Crane" at bounding box center [542, 163] width 230 height 20
type input "Engineering Design Fee: 4 Post SCT Crane"
click at [893, 72] on span "Save" at bounding box center [894, 73] width 17 height 7
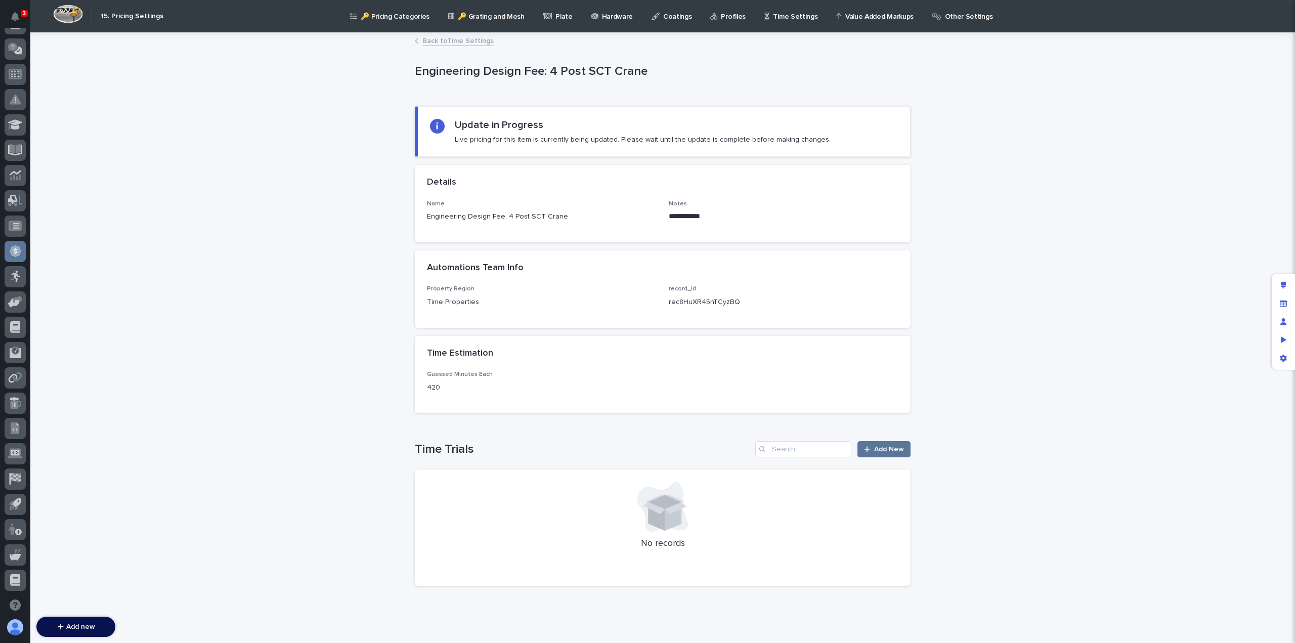
click at [462, 42] on link "Back to Time Settings" at bounding box center [457, 40] width 71 height 12
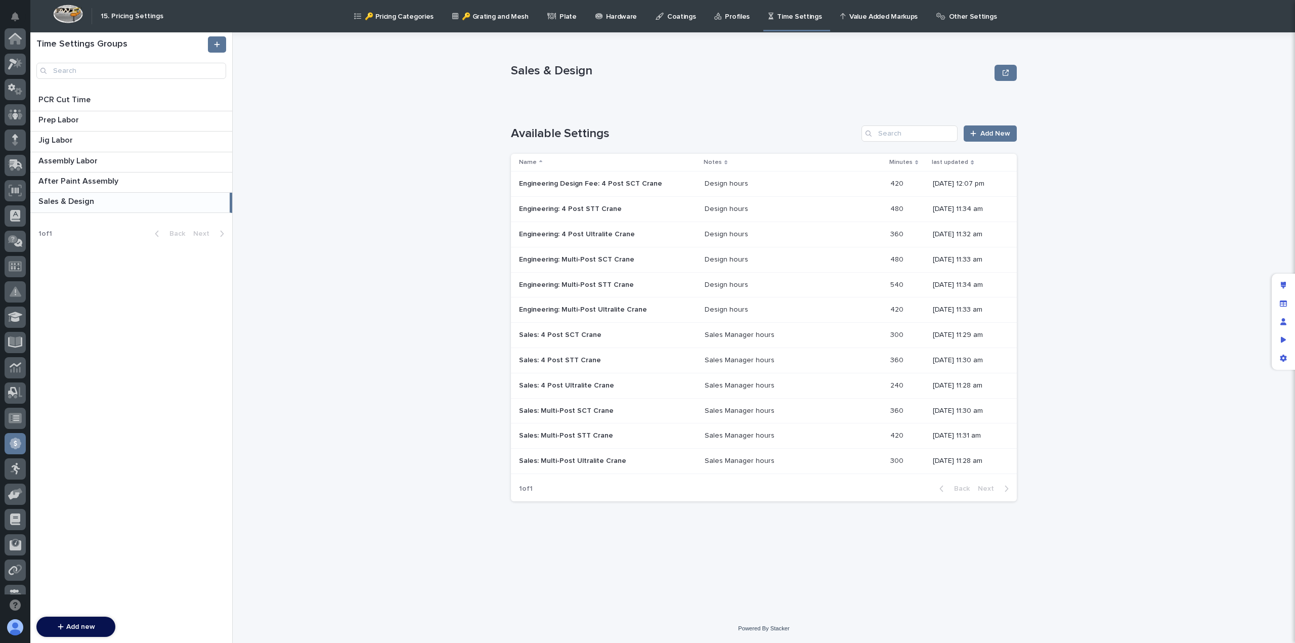
scroll to position [192, 0]
click at [594, 208] on p "Engineering: 4 Post STT Crane" at bounding box center [571, 208] width 105 height 11
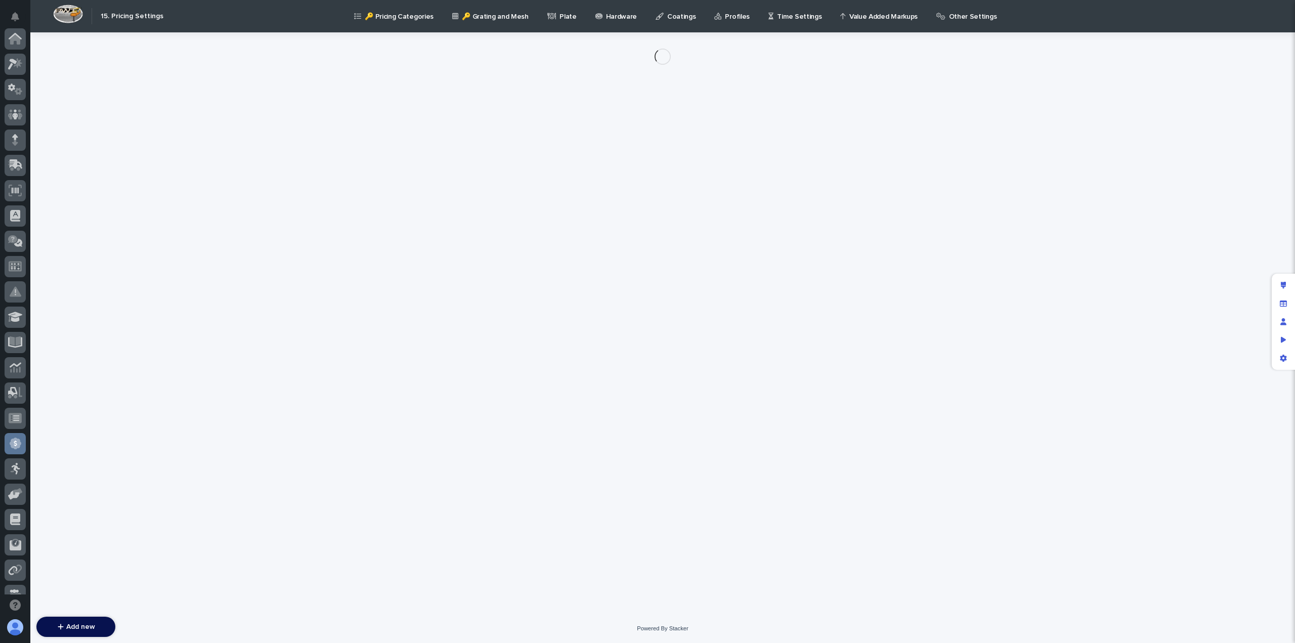
scroll to position [192, 0]
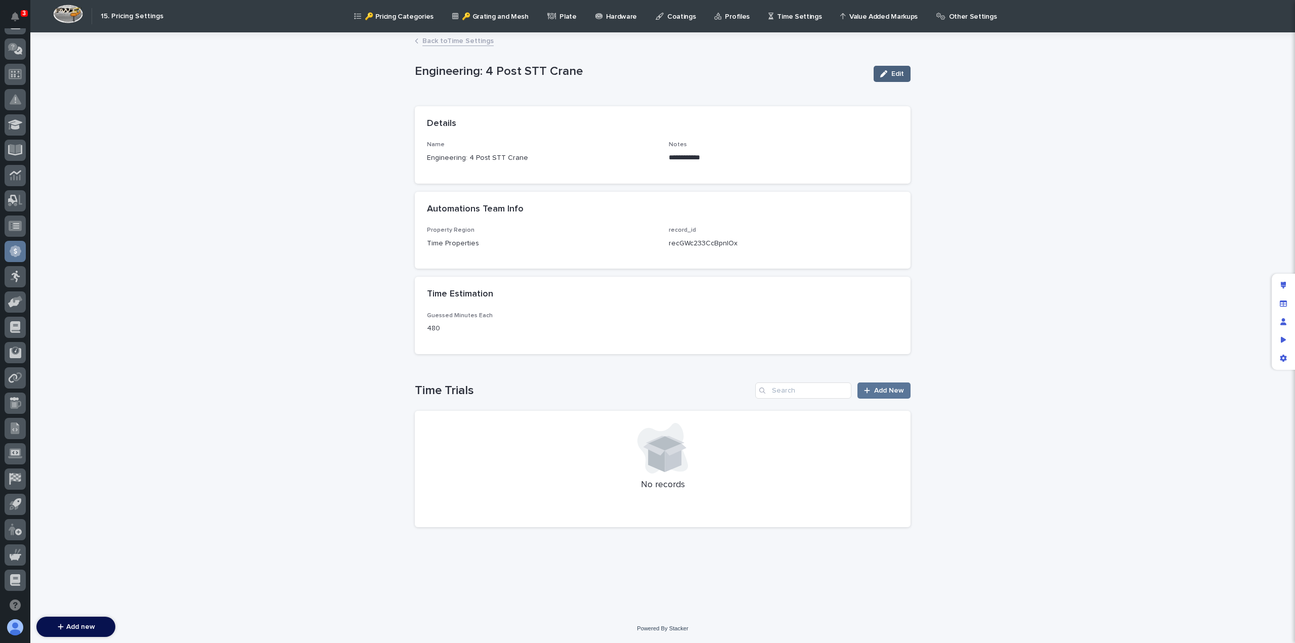
click at [891, 76] on button "Edit" at bounding box center [892, 74] width 37 height 16
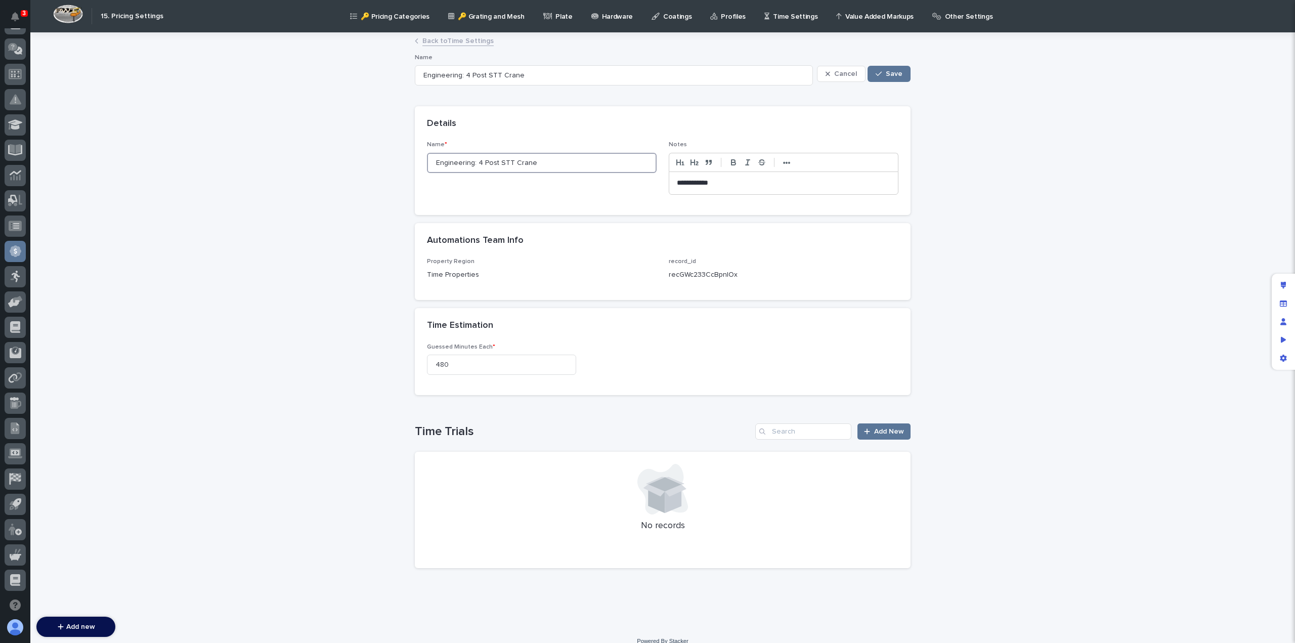
click at [442, 162] on input "Engineering: 4 Post STT Crane" at bounding box center [542, 163] width 230 height 20
paste input "Design Fee"
type input "Engineering Design Fee: 4 Post STT Crane"
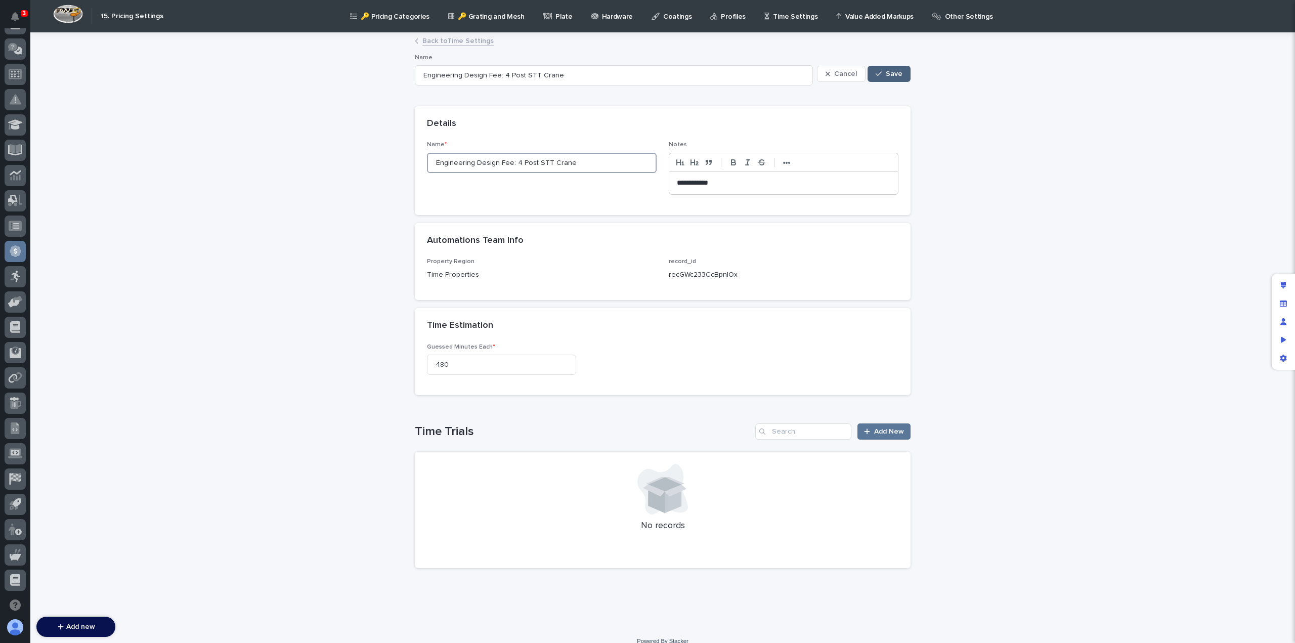
type input "Engineering Design Fee: 4 Post STT Crane"
click at [890, 76] on span "Save" at bounding box center [894, 73] width 17 height 7
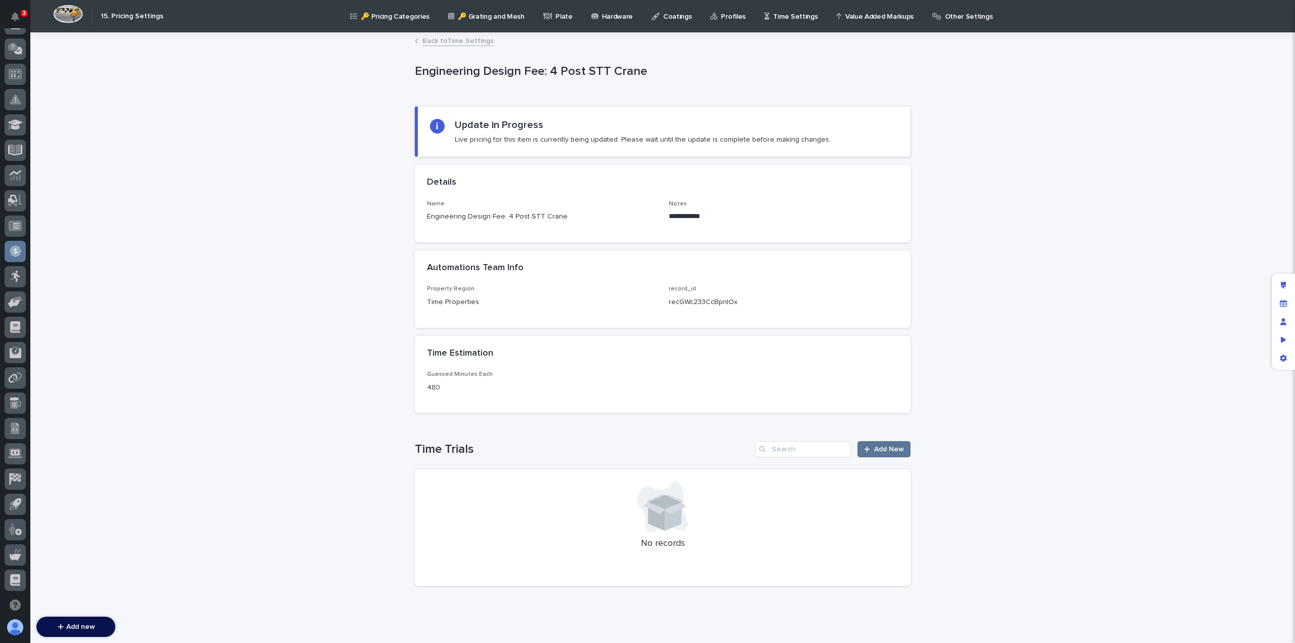
click at [442, 41] on link "Back to Time Settings" at bounding box center [457, 40] width 71 height 12
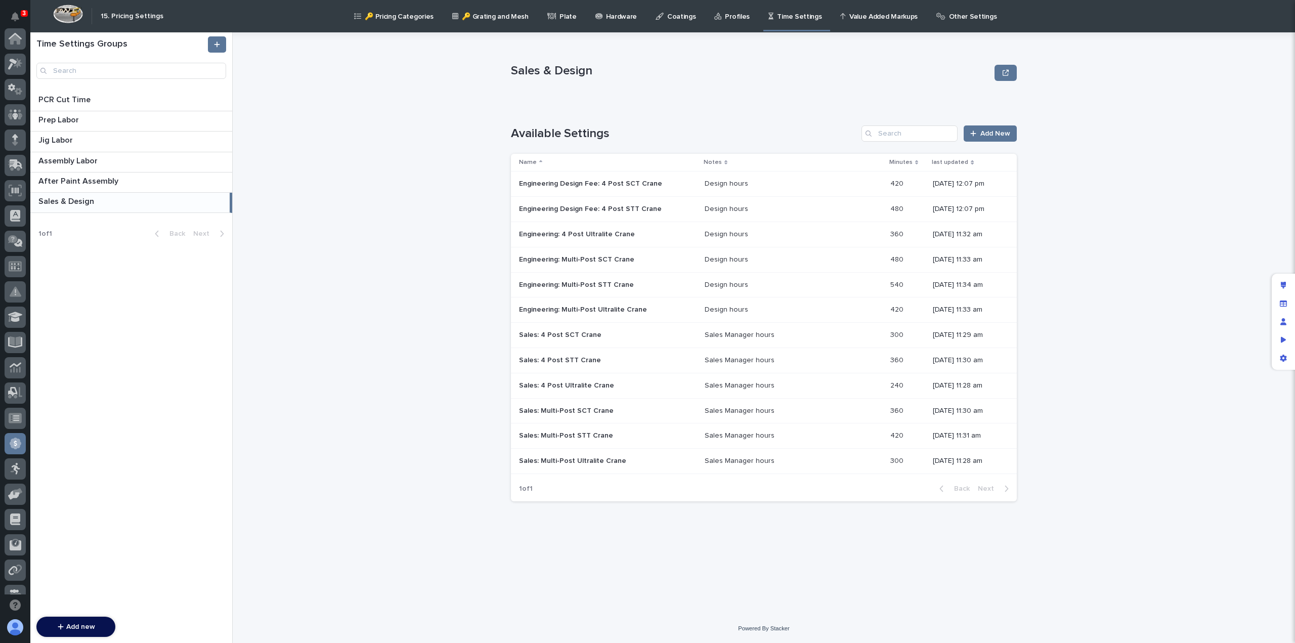
scroll to position [192, 0]
click at [566, 236] on p "Engineering: 4 Post Ultralite Crane" at bounding box center [578, 233] width 118 height 11
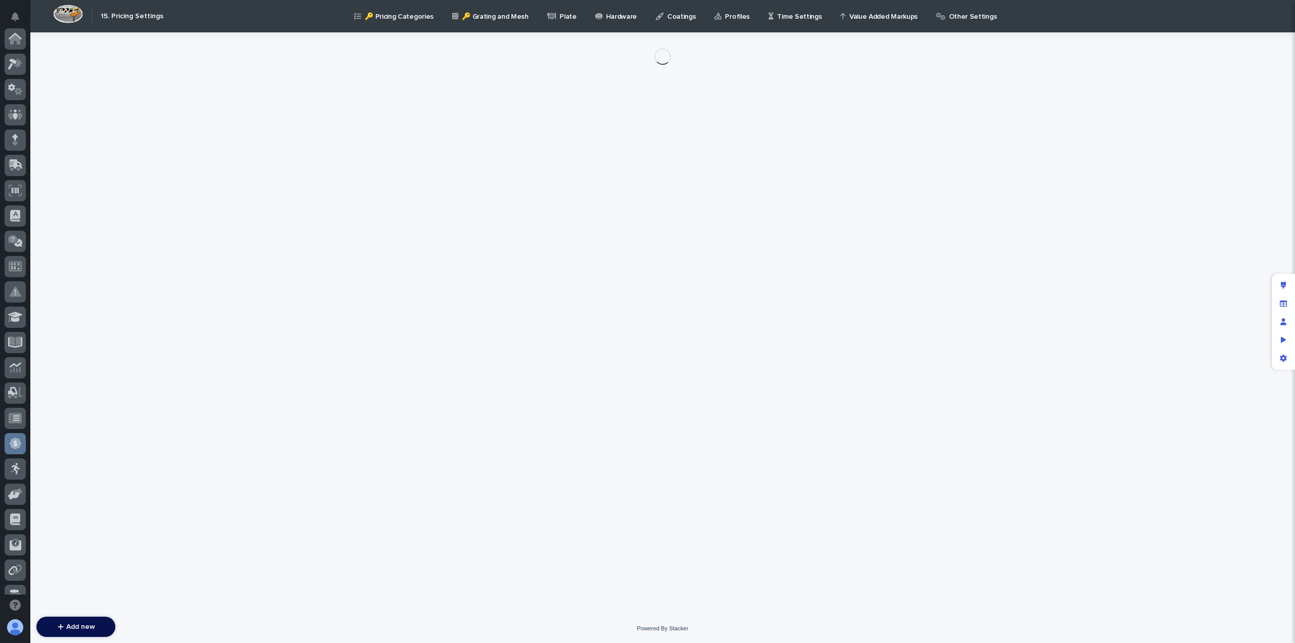
scroll to position [192, 0]
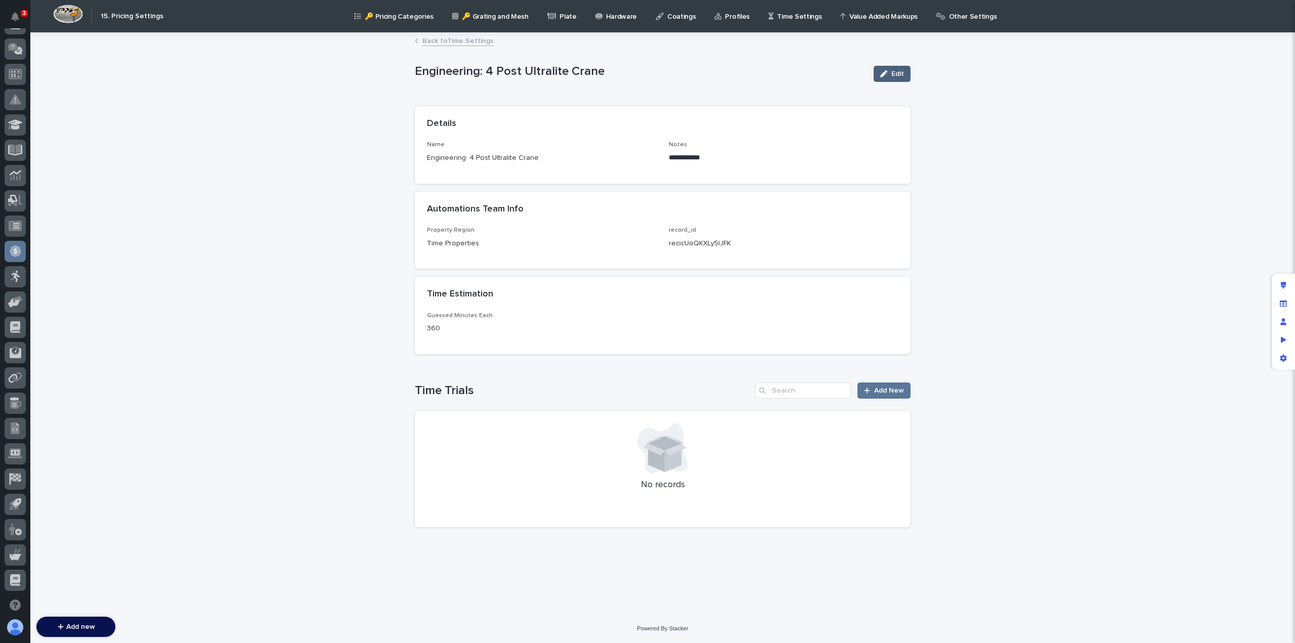
click at [890, 69] on button "Edit" at bounding box center [892, 74] width 37 height 16
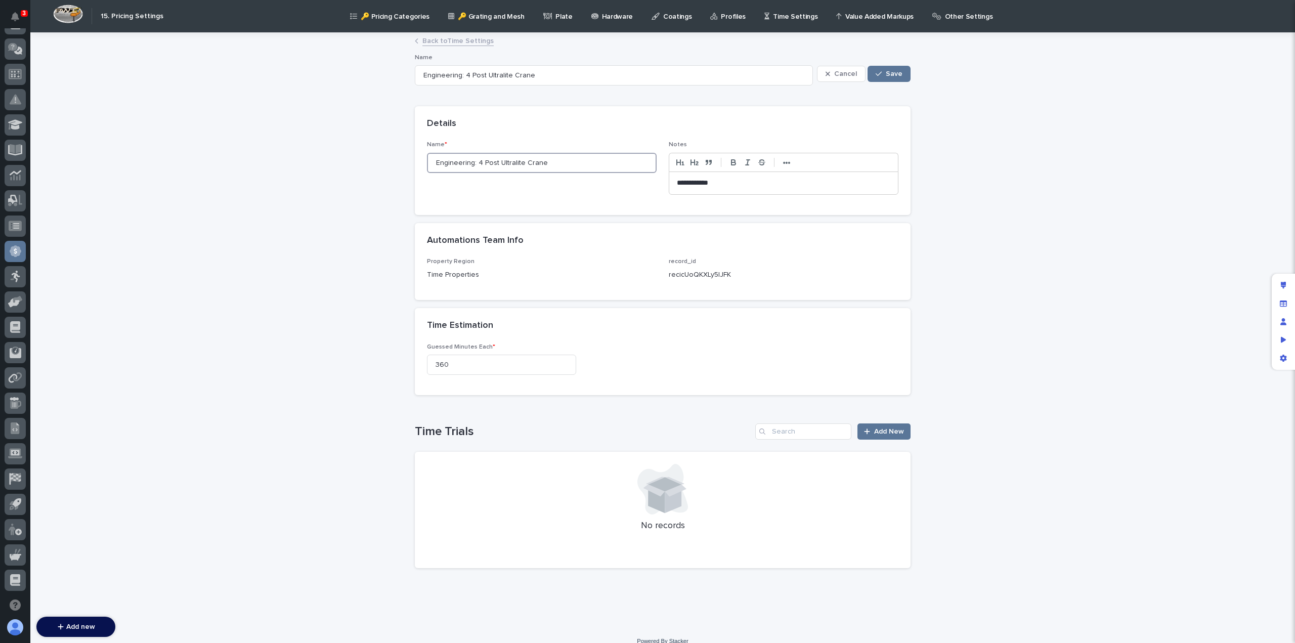
click at [447, 163] on input "Engineering: 4 Post Ultralite Crane" at bounding box center [542, 163] width 230 height 20
paste input "Design Fee"
type input "Engineering Design Fee: 4 Post Ultralite Crane"
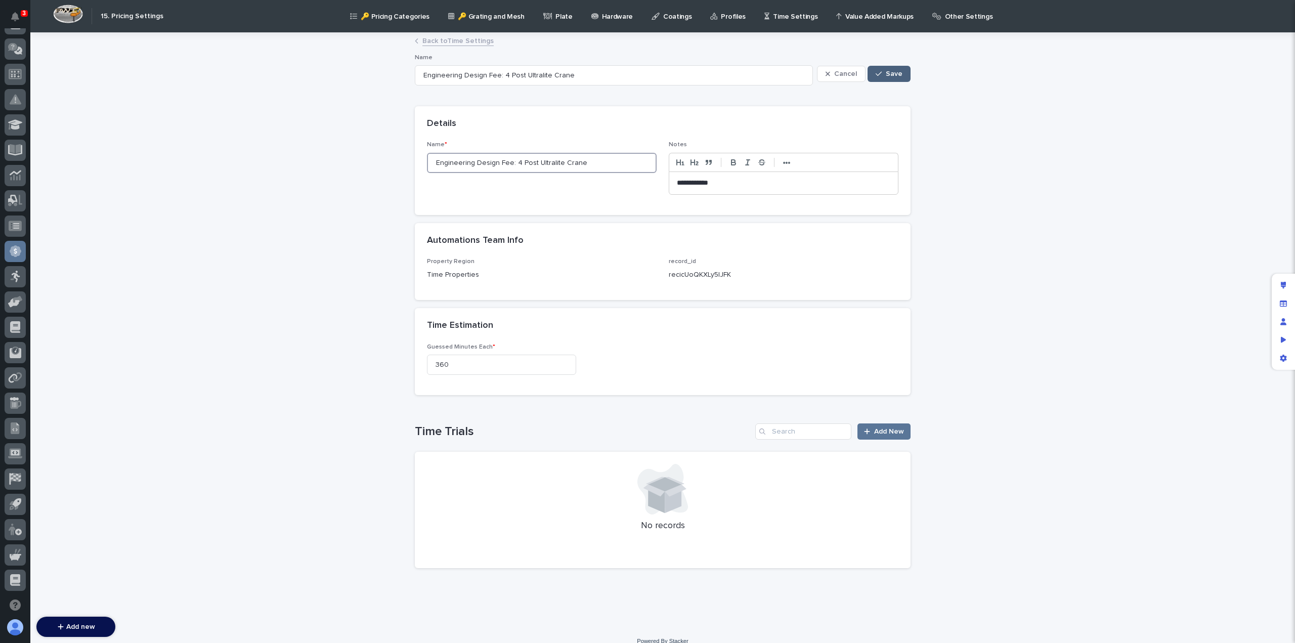
type input "Engineering Design Fee: 4 Post Ultralite Crane"
click at [888, 70] on span "Save" at bounding box center [894, 73] width 17 height 7
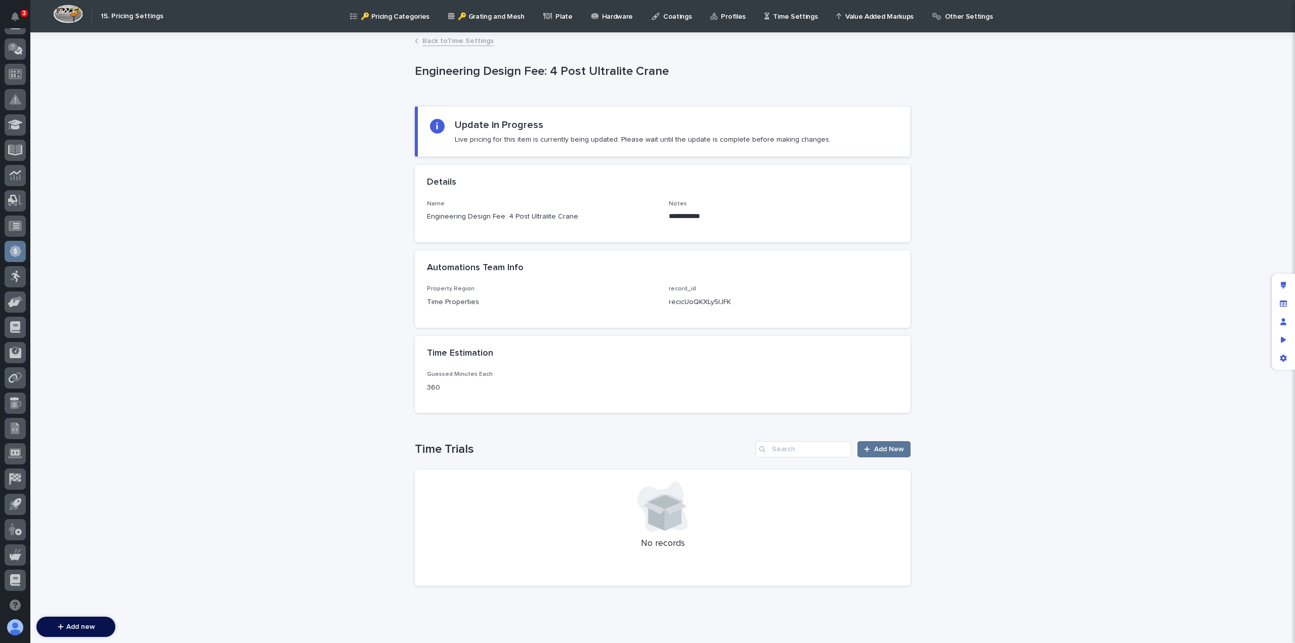
click at [435, 41] on link "Back to Time Settings" at bounding box center [457, 40] width 71 height 12
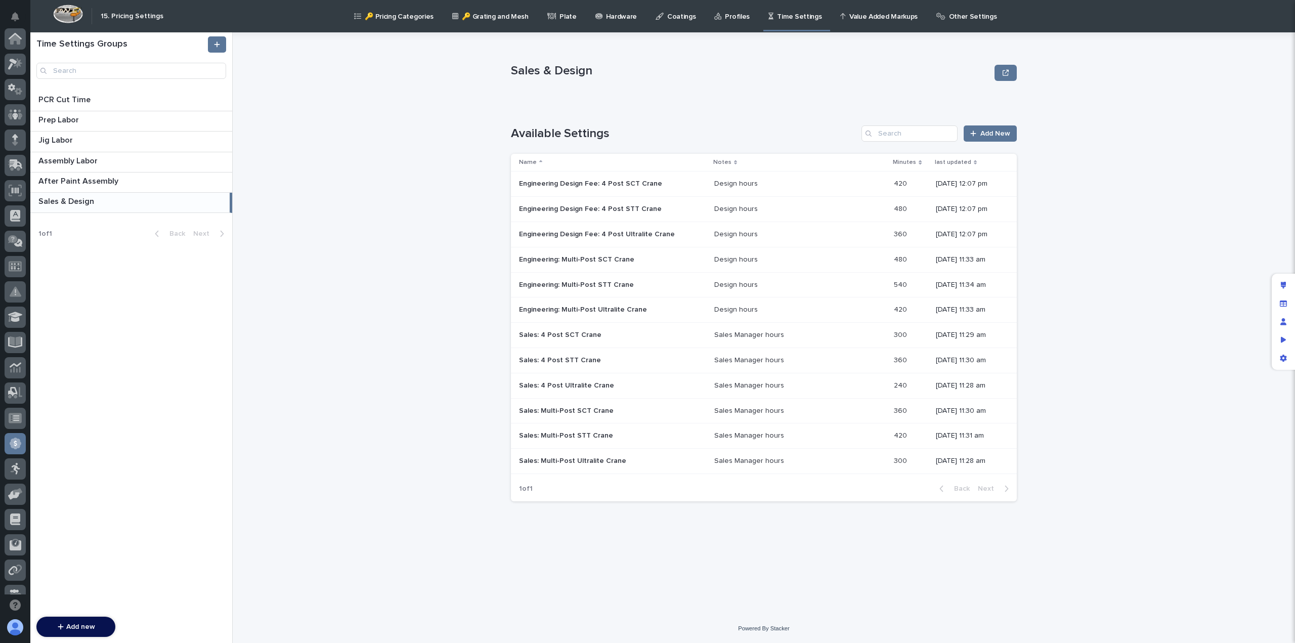
scroll to position [192, 0]
click at [596, 261] on p "Engineering: Multi-Post SCT Crane" at bounding box center [577, 258] width 117 height 11
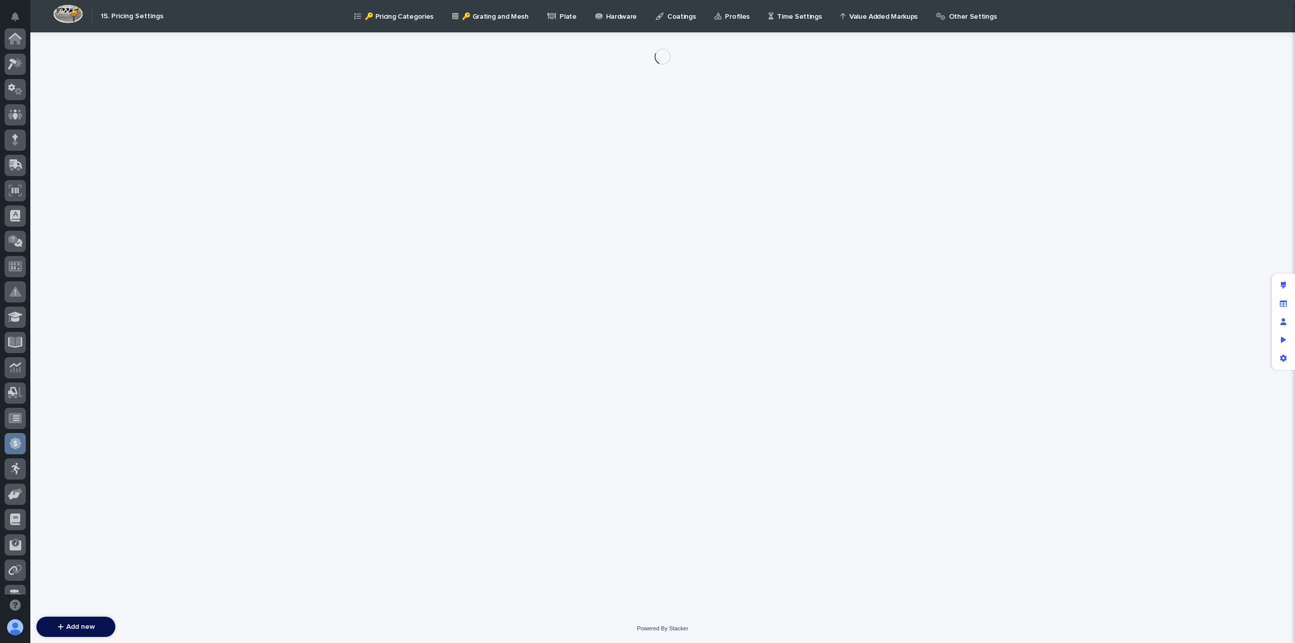
scroll to position [192, 0]
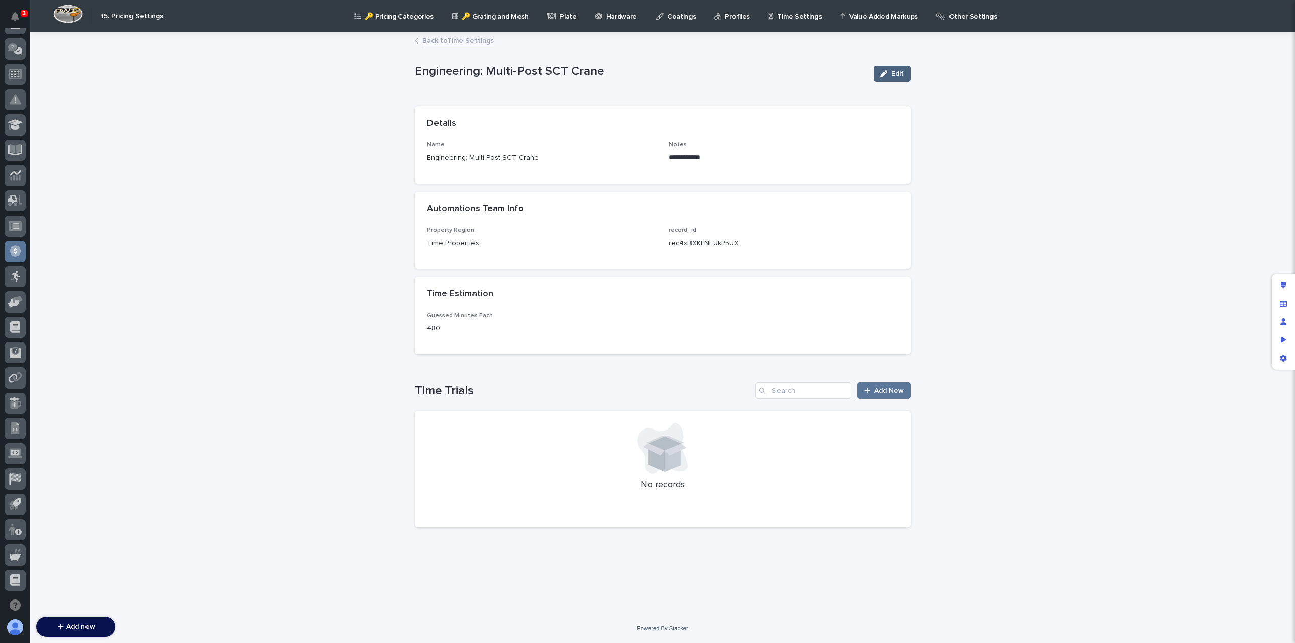
click at [895, 71] on span "Edit" at bounding box center [897, 73] width 13 height 7
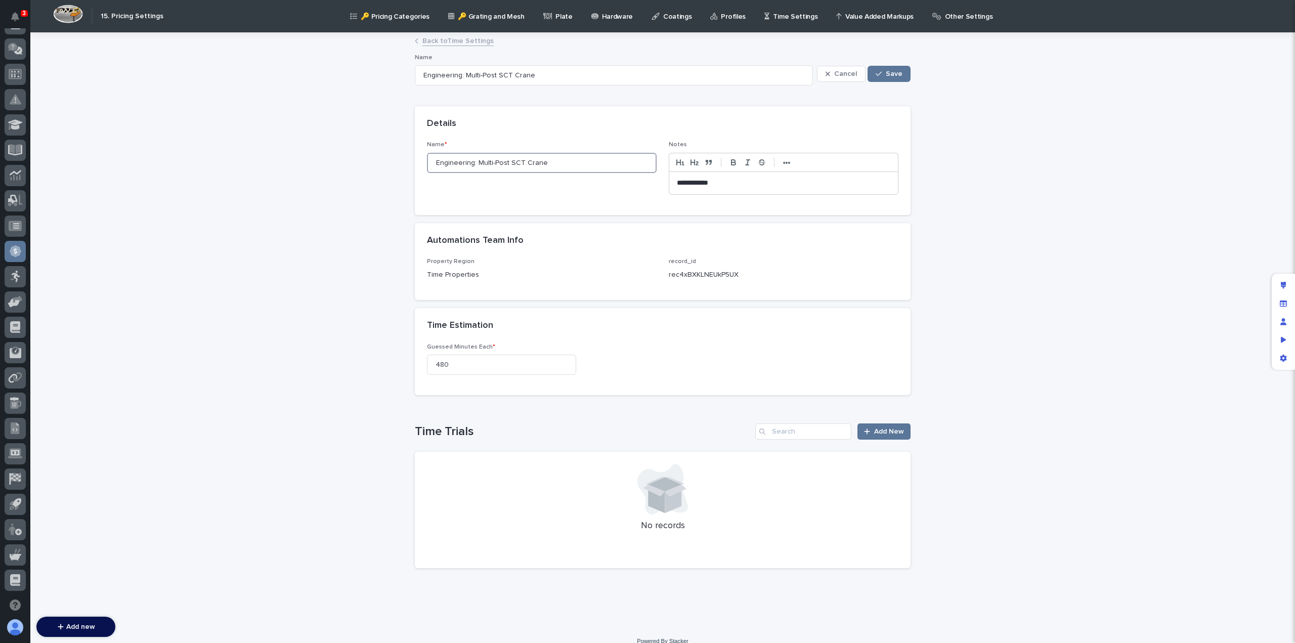
click at [445, 163] on input "Engineering: Multi-Post SCT Crane" at bounding box center [542, 163] width 230 height 20
paste input "Design Fee"
type input "Engineering Design Fee: Multi-Post SCT Crane"
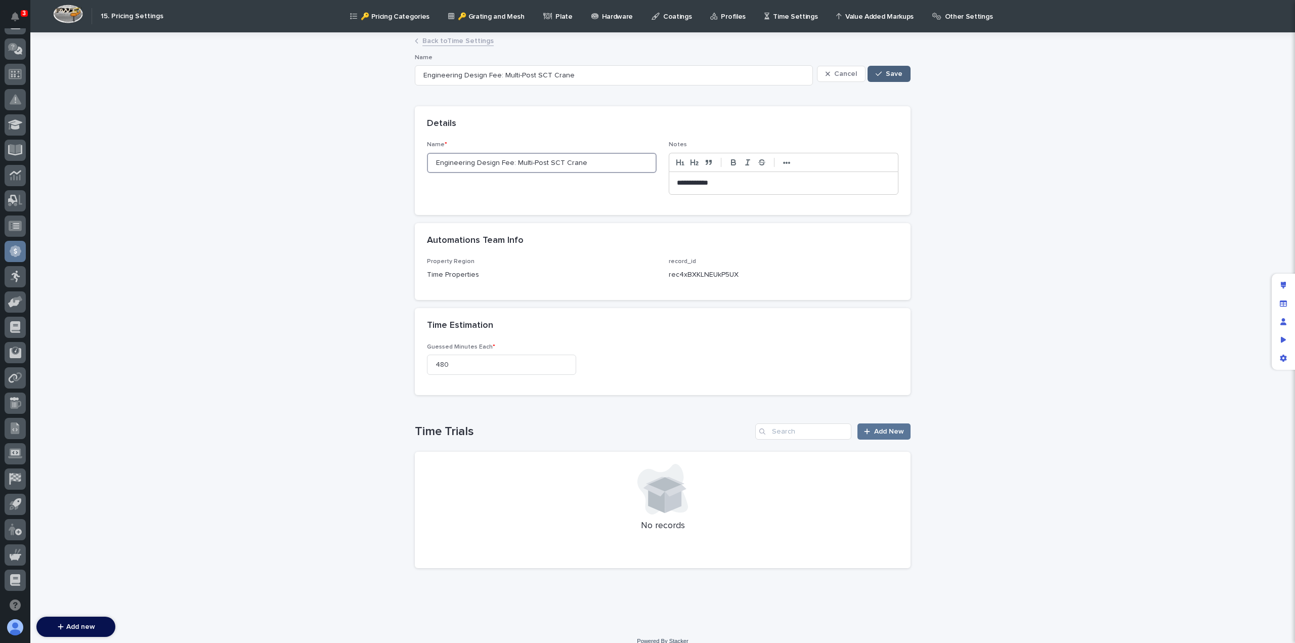
type input "Engineering Design Fee: Multi-Post SCT Crane"
click at [879, 77] on div "button" at bounding box center [881, 73] width 10 height 7
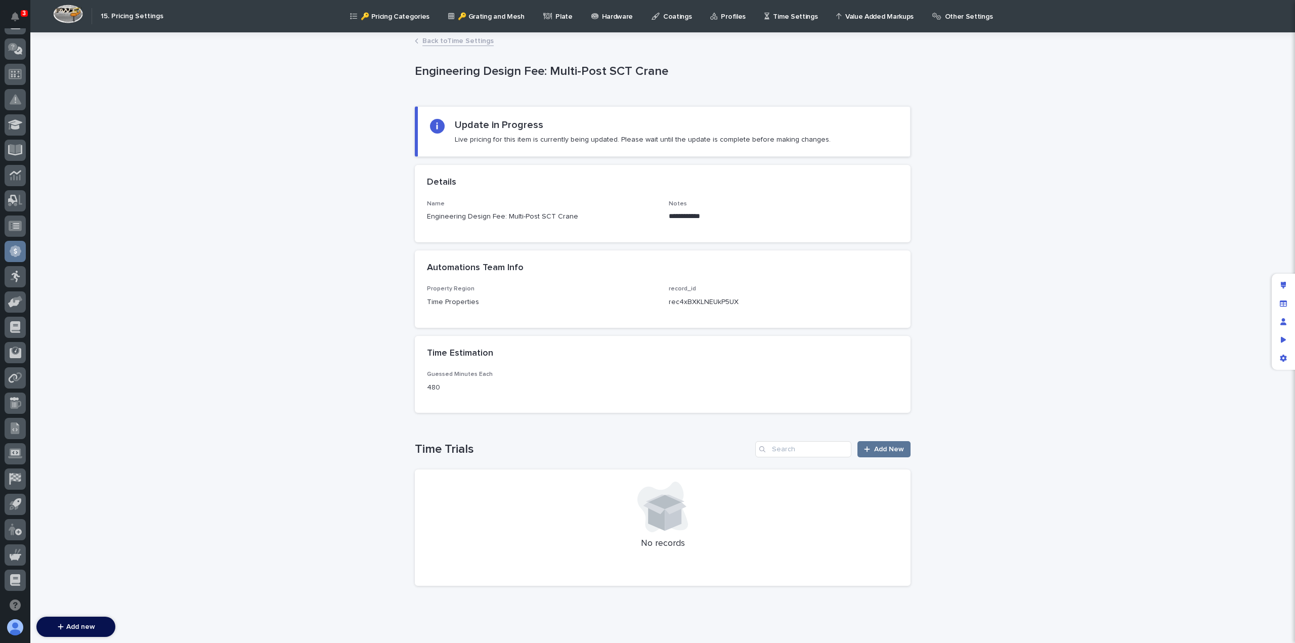
click at [442, 42] on link "Back to Time Settings" at bounding box center [457, 40] width 71 height 12
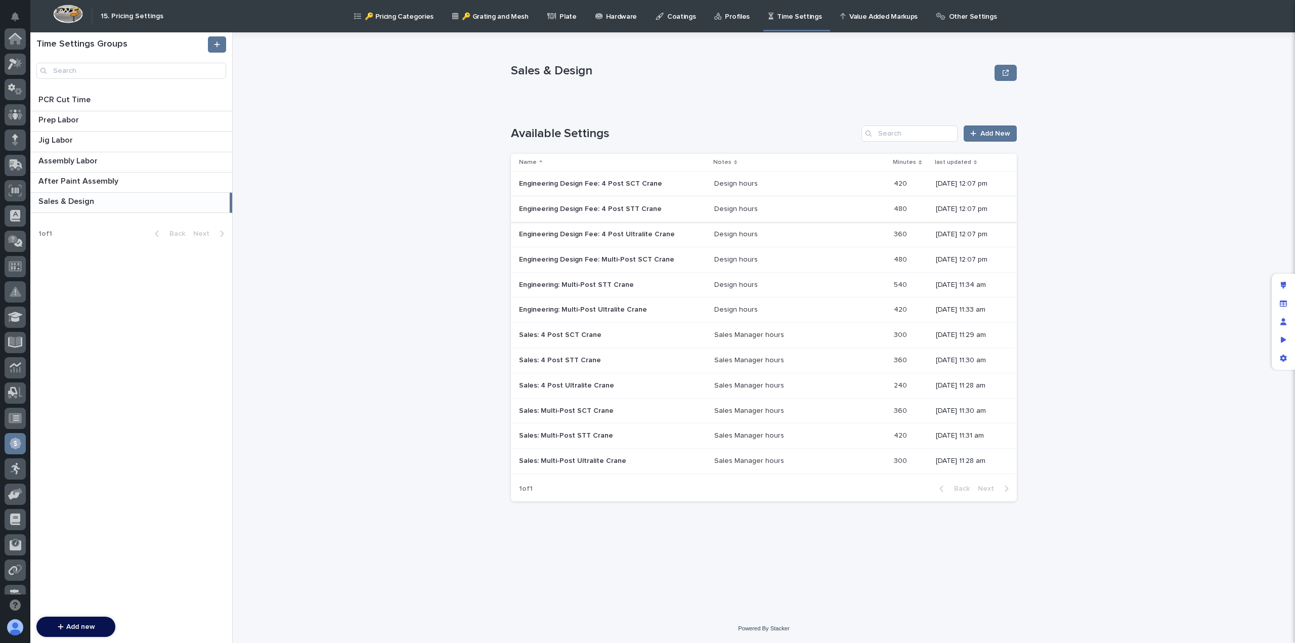
scroll to position [192, 0]
click at [568, 284] on p "Engineering: Multi-Post STT Crane" at bounding box center [577, 284] width 117 height 11
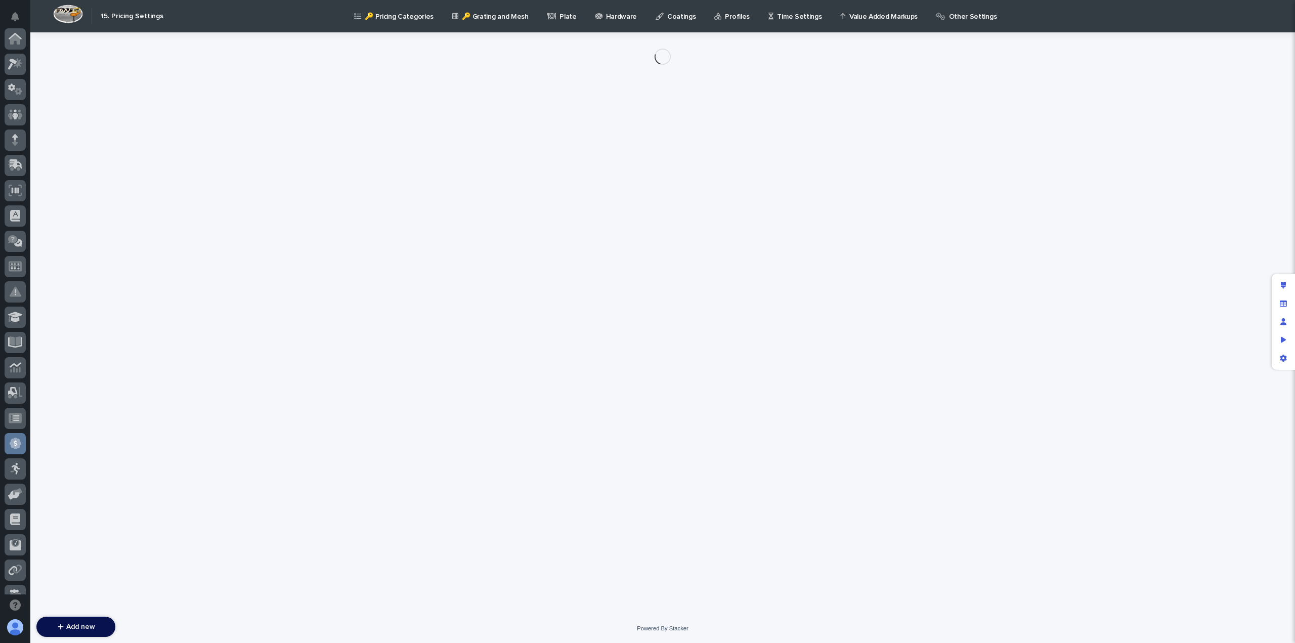
scroll to position [192, 0]
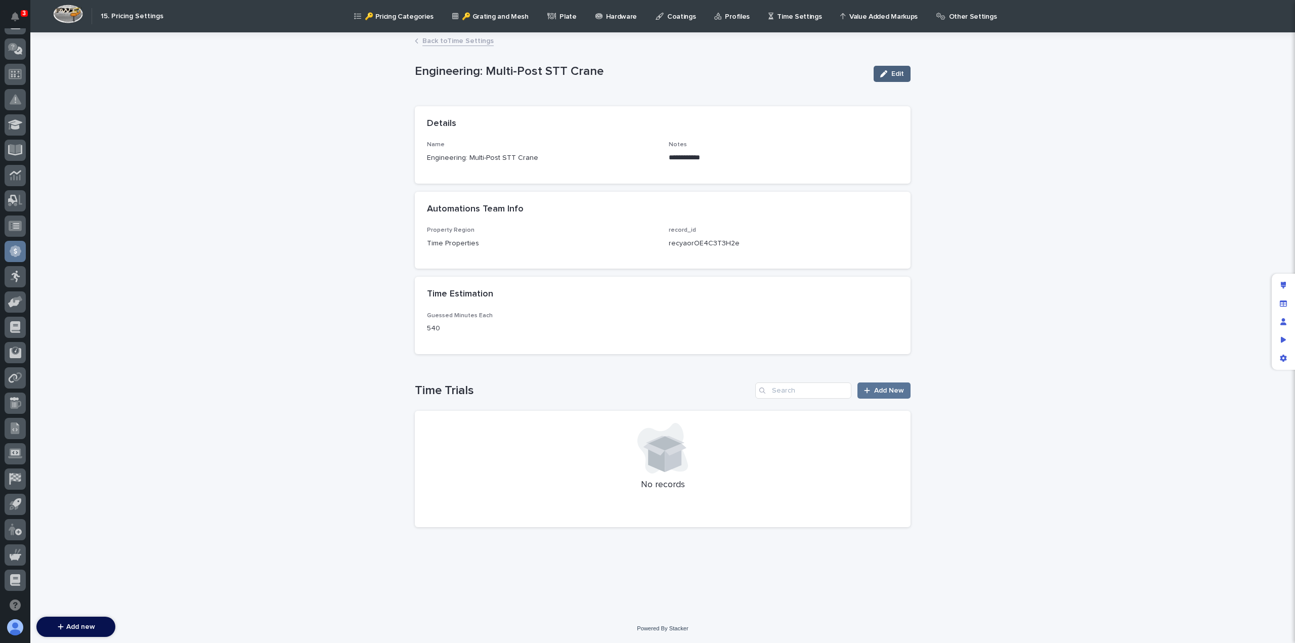
click at [889, 73] on div "button" at bounding box center [885, 73] width 11 height 7
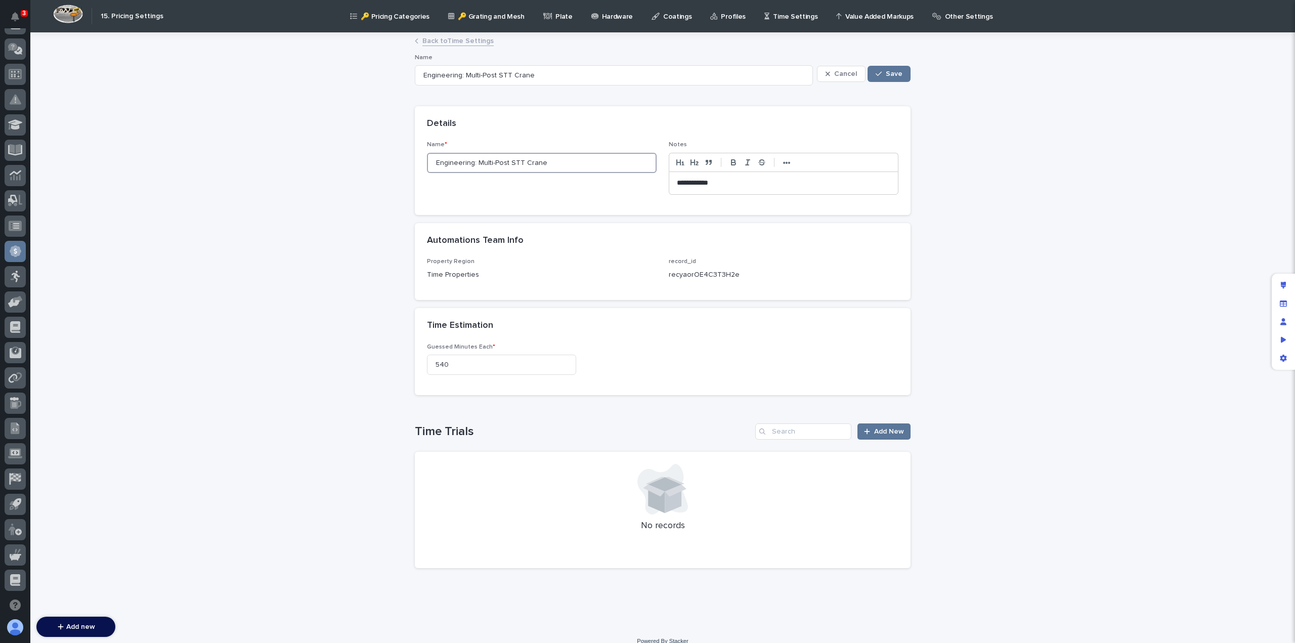
click at [450, 160] on input "Engineering: Multi-Post STT Crane" at bounding box center [542, 163] width 230 height 20
paste input "Design Fee"
type input "Engineering Design Fee: Multi-Post STT Crane"
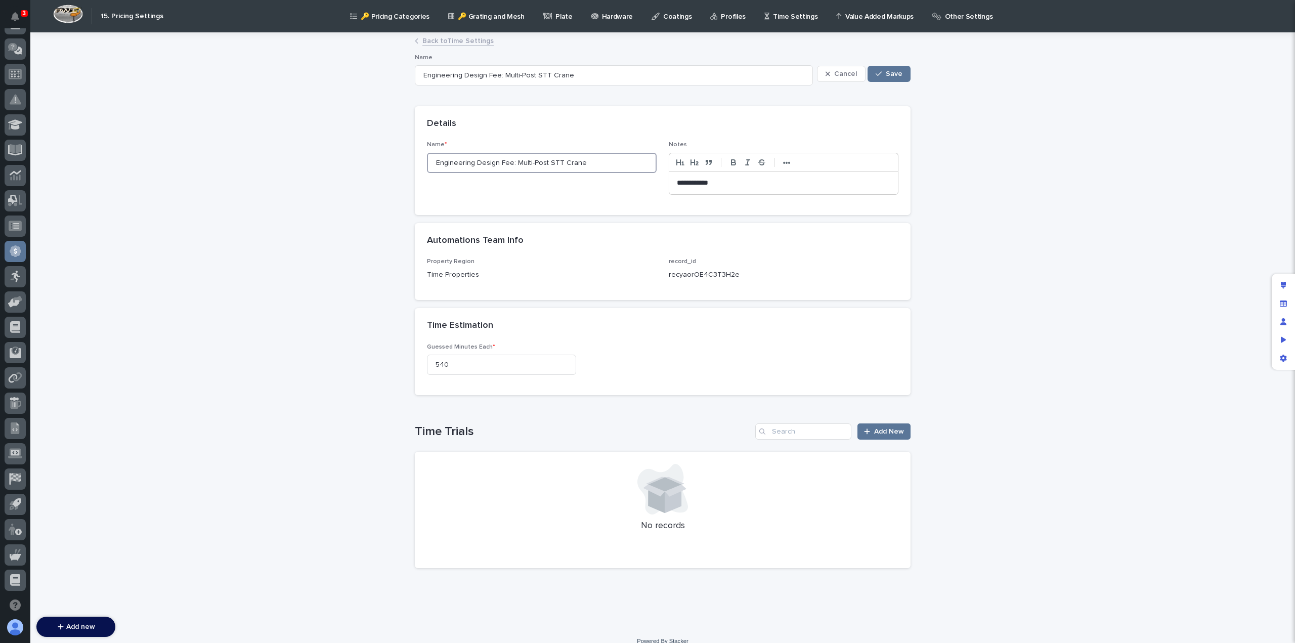
type input "Engineering Design Fee: Multi-Post STT Crane"
click at [440, 42] on link "Back to Time Settings" at bounding box center [457, 40] width 71 height 12
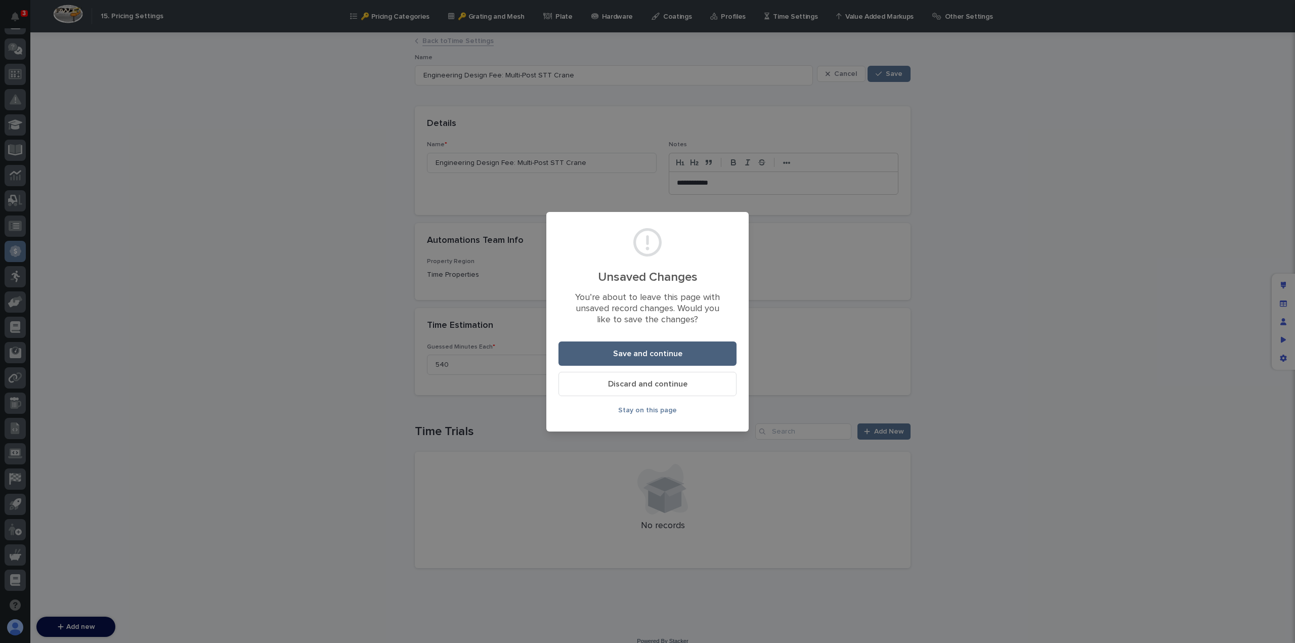
click at [655, 355] on span "Save and continue" at bounding box center [647, 354] width 69 height 8
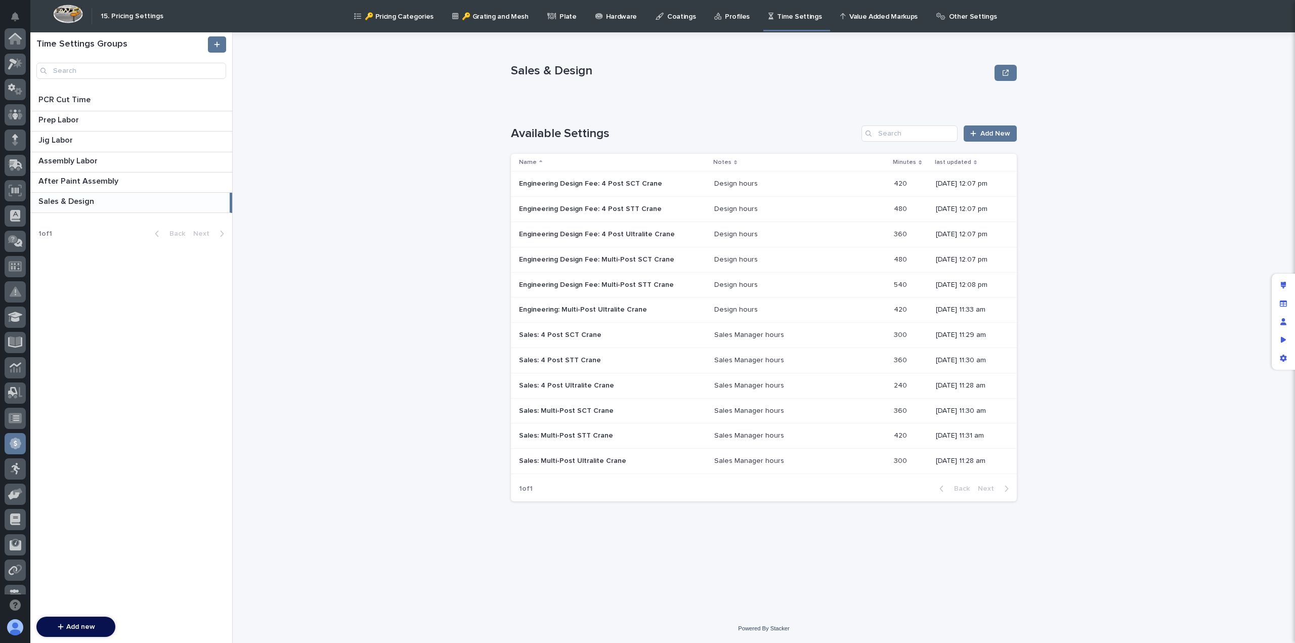
scroll to position [192, 0]
click at [575, 309] on p "Engineering: Multi-Post Ultralite Crane" at bounding box center [584, 309] width 130 height 11
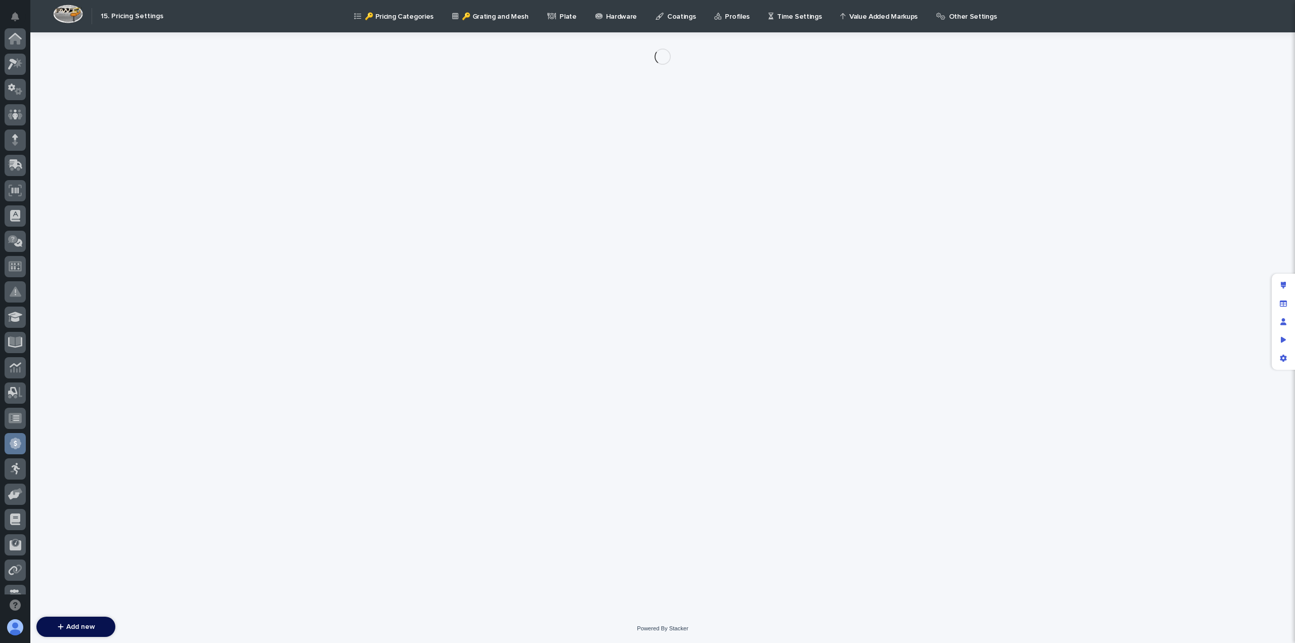
scroll to position [192, 0]
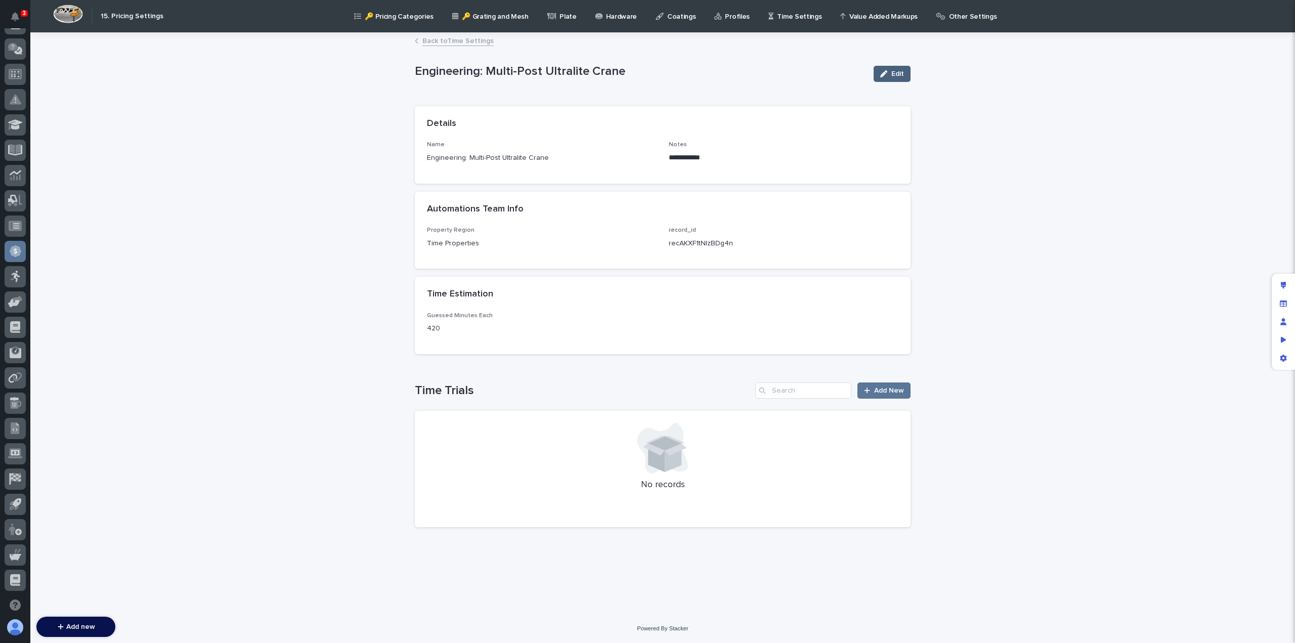
click at [898, 69] on button "Edit" at bounding box center [892, 74] width 37 height 16
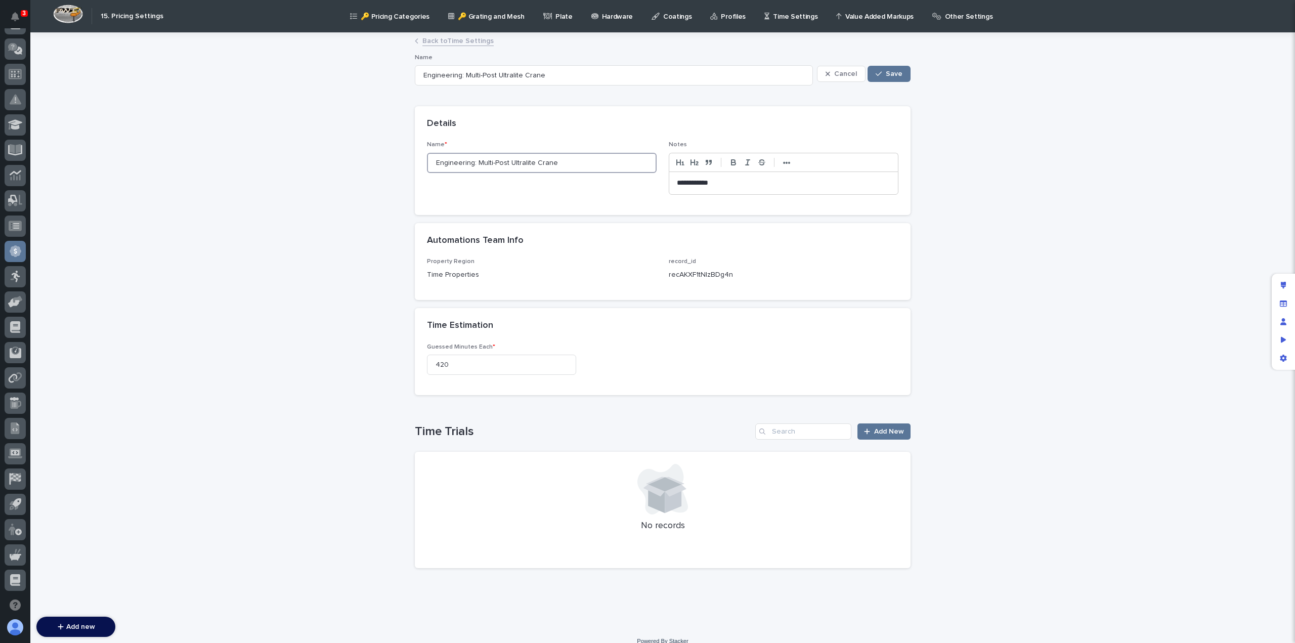
click at [452, 164] on input "Engineering: Multi-Post Ultralite Crane" at bounding box center [542, 163] width 230 height 20
paste input "Design Fee"
type input "Engineering Design Fee: Multi-Post Ultralite Crane"
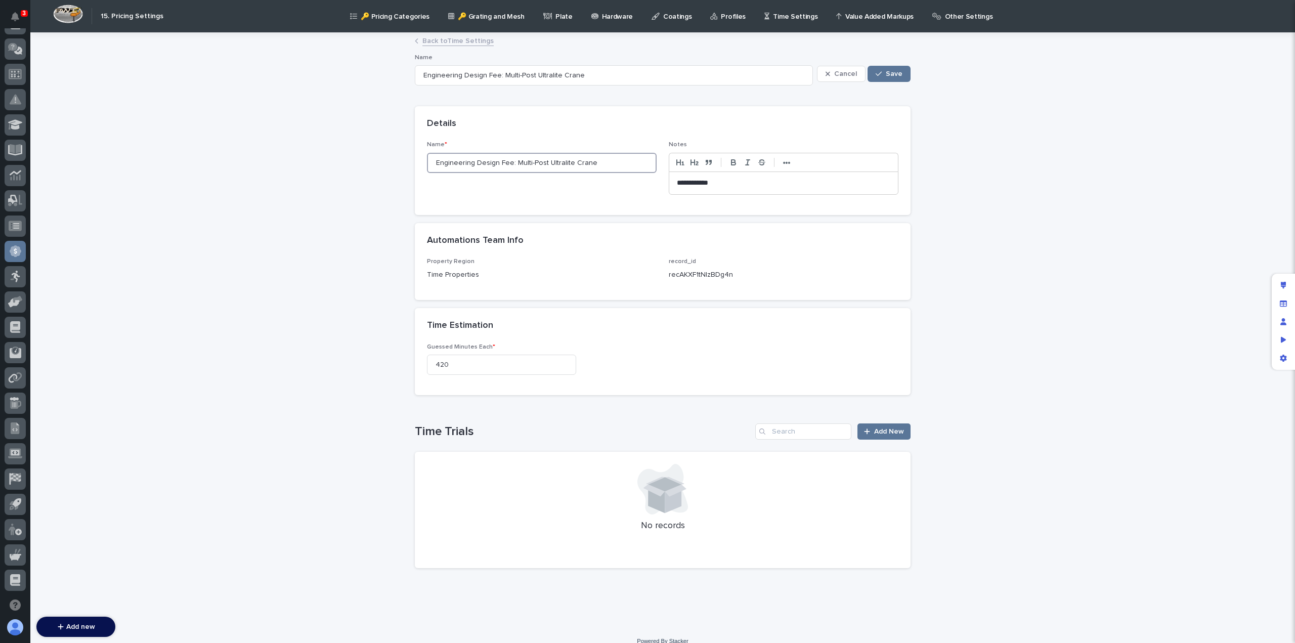
type input "Engineering Design Fee: Multi-Post Ultralite Crane"
click at [423, 39] on link "Back to Time Settings" at bounding box center [457, 40] width 71 height 12
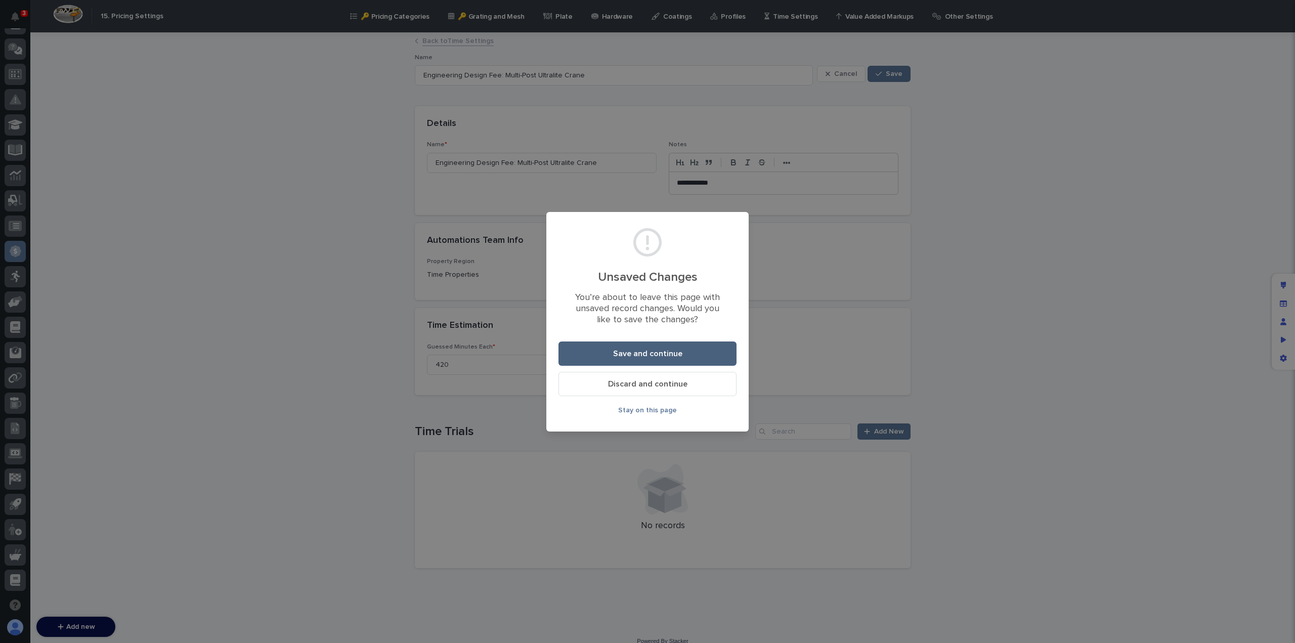
click at [636, 353] on span "Save and continue" at bounding box center [647, 354] width 69 height 8
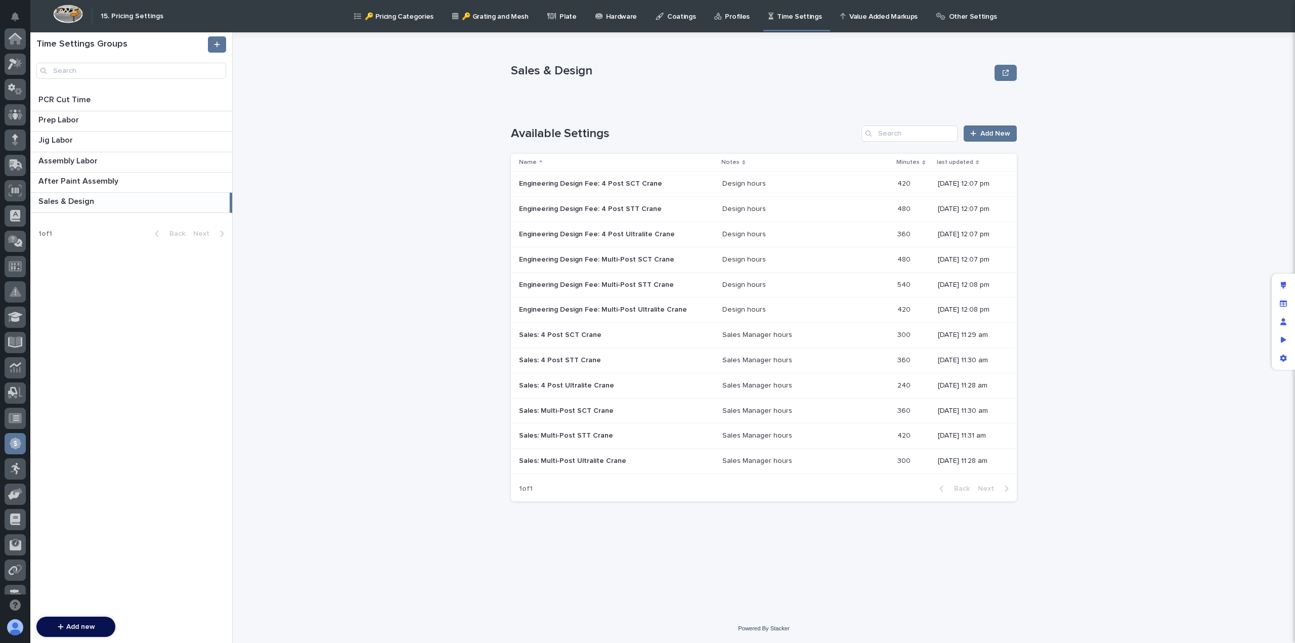
scroll to position [192, 0]
click at [549, 336] on p "Sales: 4 Post SCT Crane" at bounding box center [561, 334] width 84 height 11
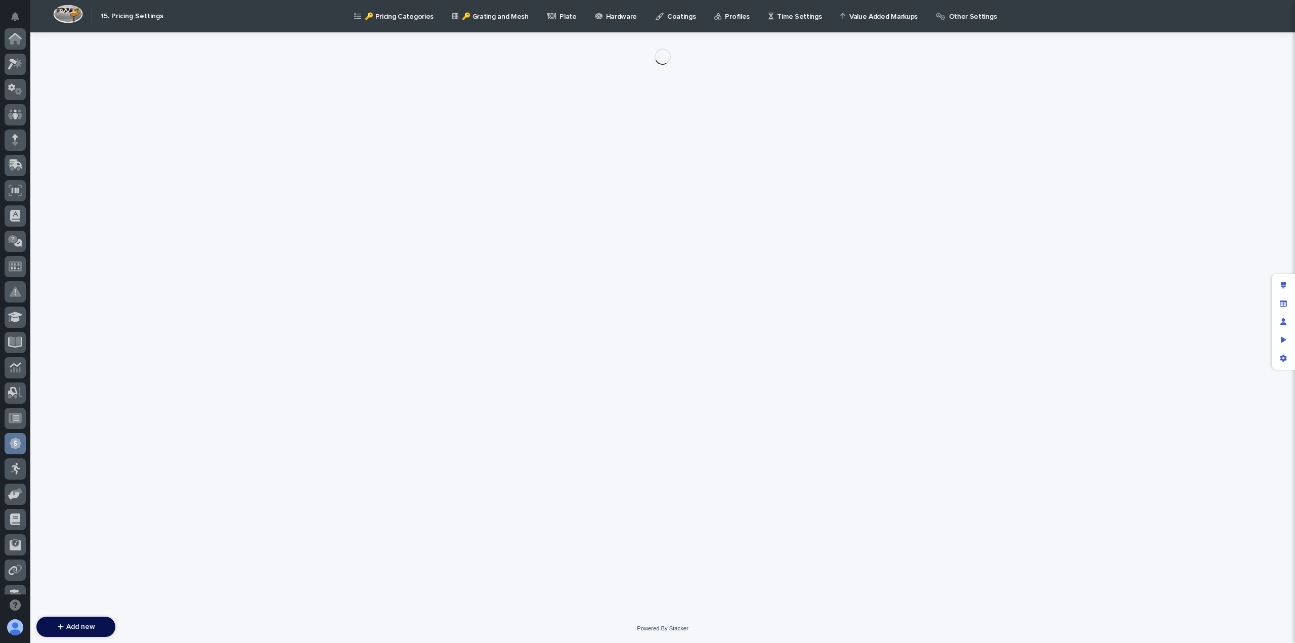
scroll to position [192, 0]
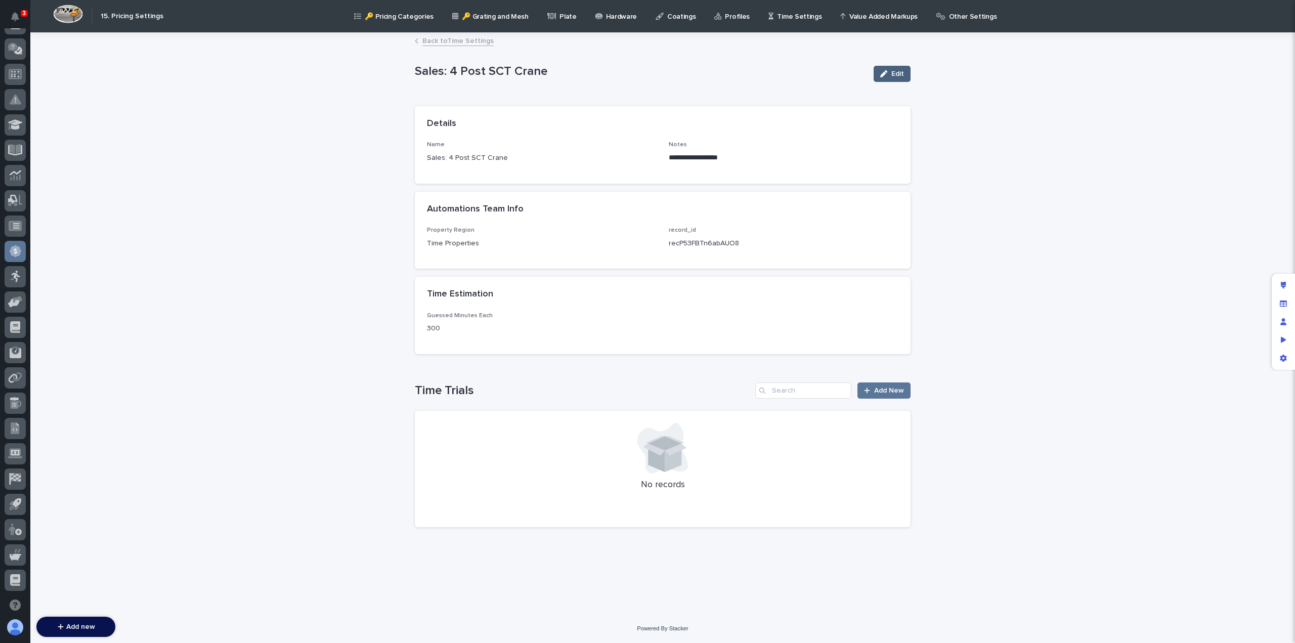
click at [891, 74] on div "button" at bounding box center [885, 73] width 11 height 7
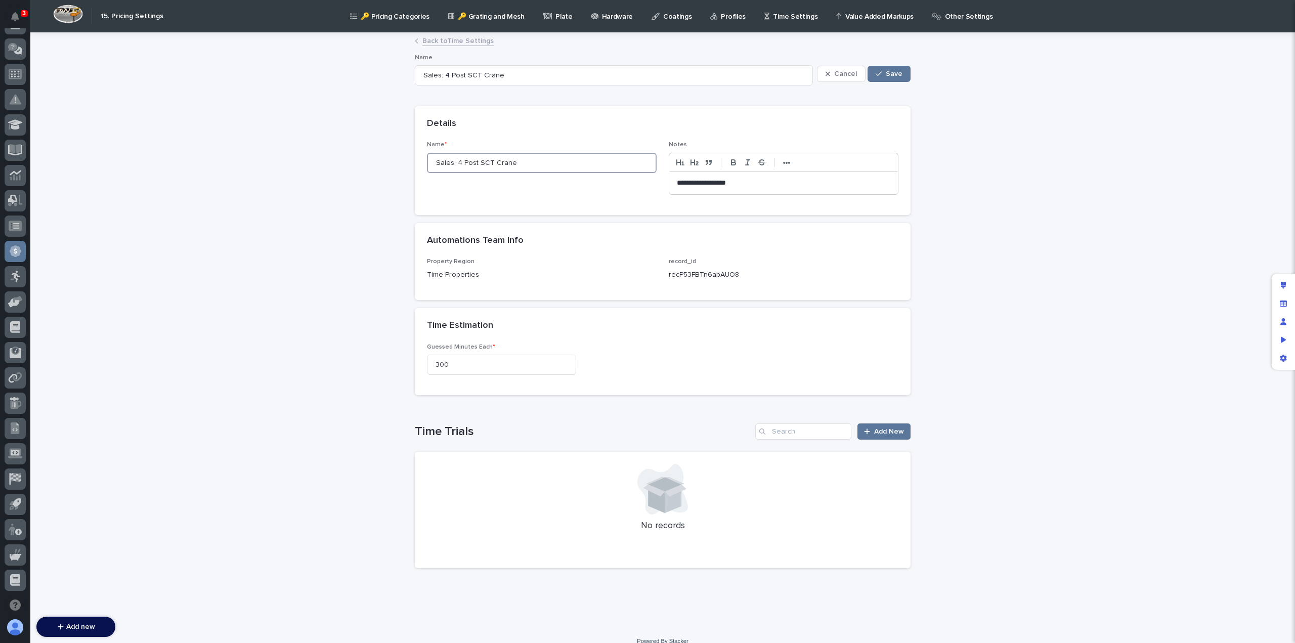
click at [445, 161] on input "Sales: 4 Post SCT Crane" at bounding box center [542, 163] width 230 height 20
click at [438, 162] on input "Sales: 4 Post SCT Crane" at bounding box center [542, 163] width 230 height 20
type input "Sales : 4 Post SCT Crane"
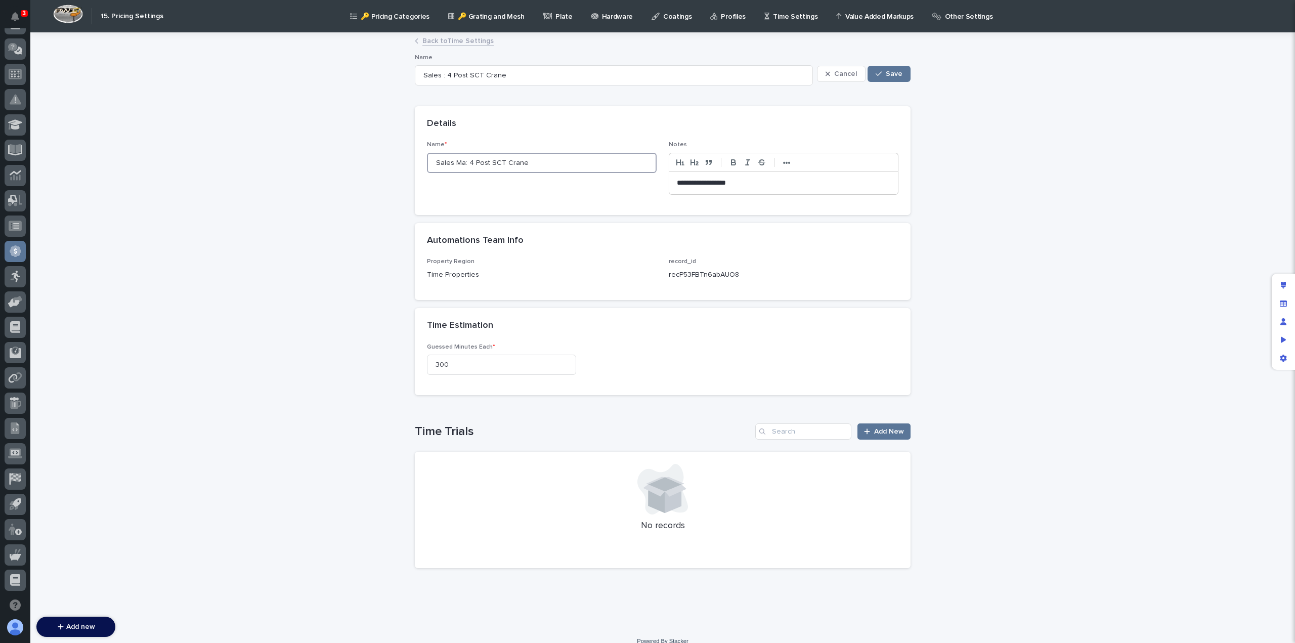
type input "Sales Man: 4 Post SCT Crane"
type input "Sales Manager: 4 Post SCT Crane"
type input "Sales Manager : 4 Post SCT Crane"
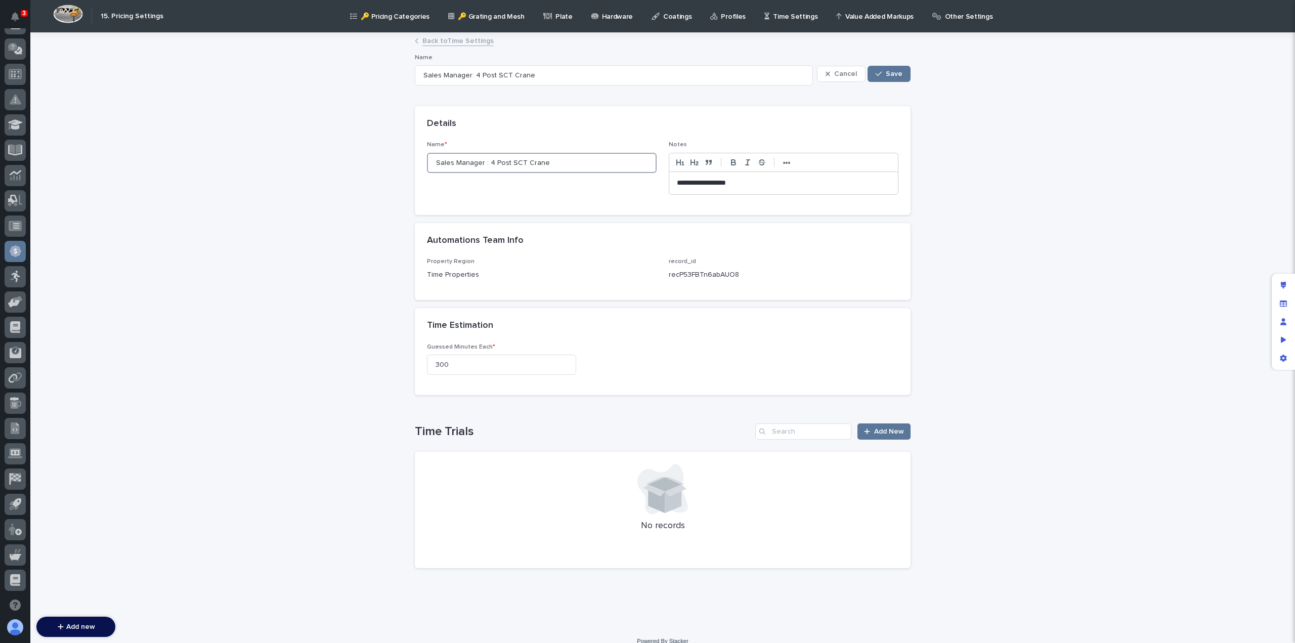
type input "Sales Manager : 4 Post SCT Crane"
type input "Sales Manager F: 4 Post SCT Crane"
type input "Sales Manager Fee: 4 Post SCT Crane"
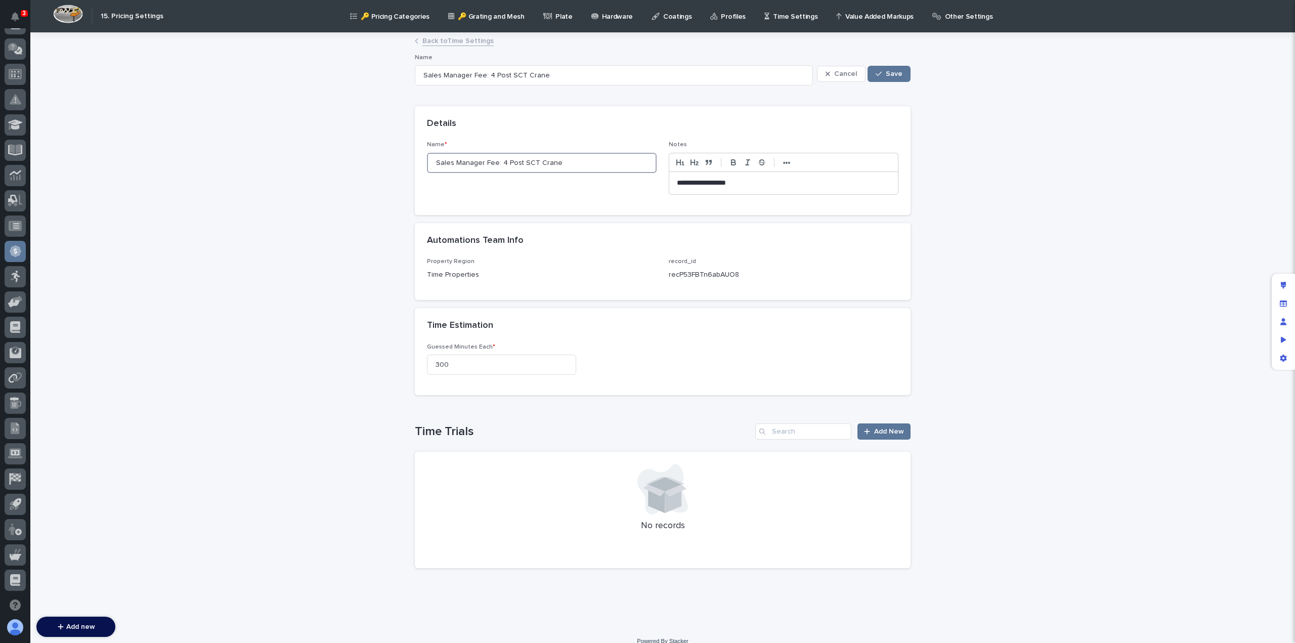
drag, startPoint x: 491, startPoint y: 162, endPoint x: 430, endPoint y: 164, distance: 60.2
click at [430, 164] on input "Sales Manager Fee: 4 Post SCT Crane" at bounding box center [542, 163] width 230 height 20
click at [442, 162] on input "Sales Manager Fee: 4 Post SCT Crane" at bounding box center [542, 163] width 230 height 20
drag, startPoint x: 490, startPoint y: 161, endPoint x: 420, endPoint y: 163, distance: 69.8
click at [420, 163] on div "**********" at bounding box center [663, 177] width 496 height 73
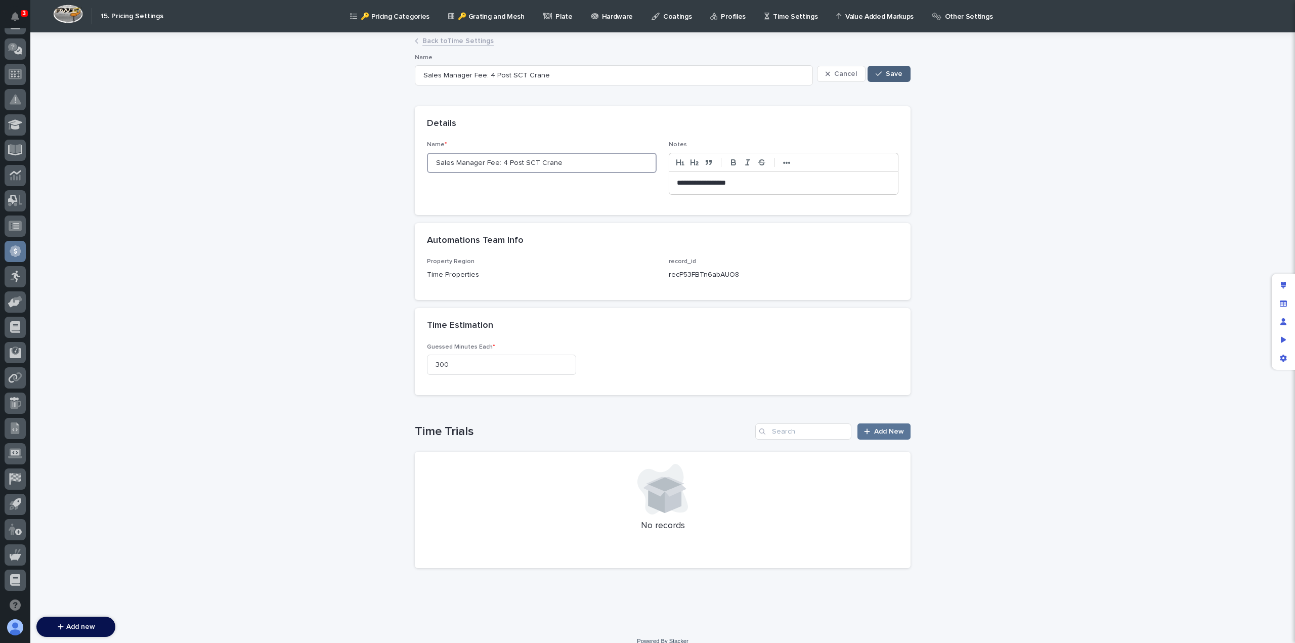
type input "Sales Manager Fee: 4 Post SCT Crane"
click at [882, 74] on div "button" at bounding box center [881, 73] width 10 height 7
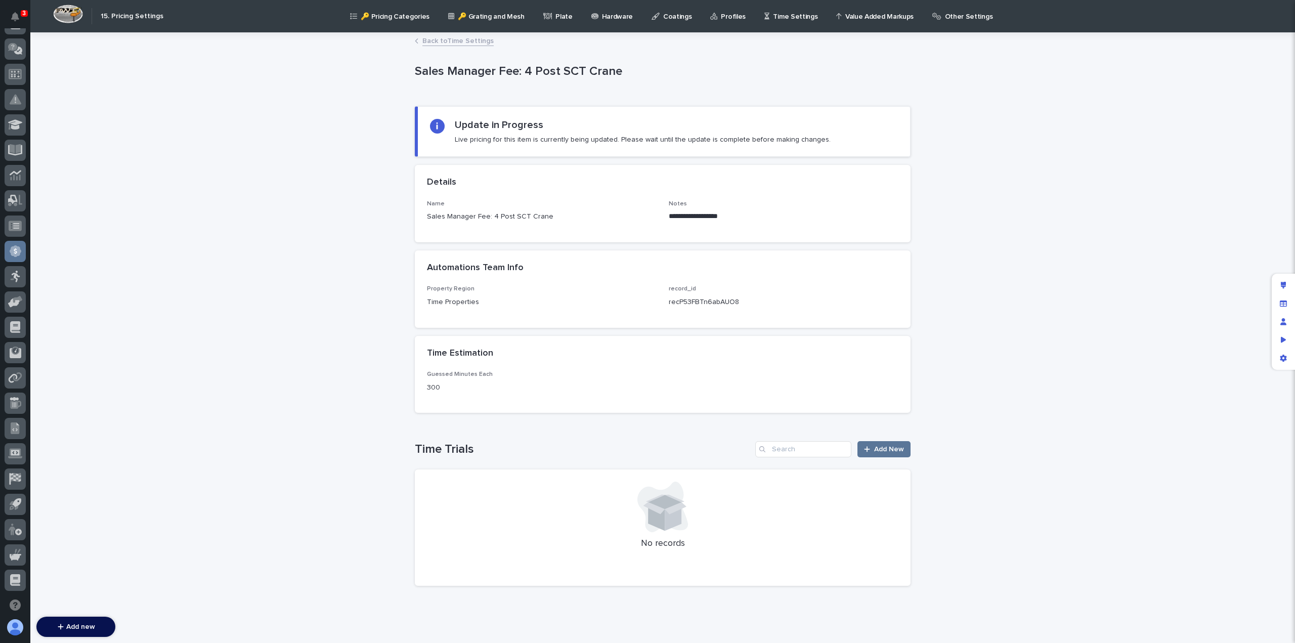
click at [440, 36] on link "Back to Time Settings" at bounding box center [457, 40] width 71 height 12
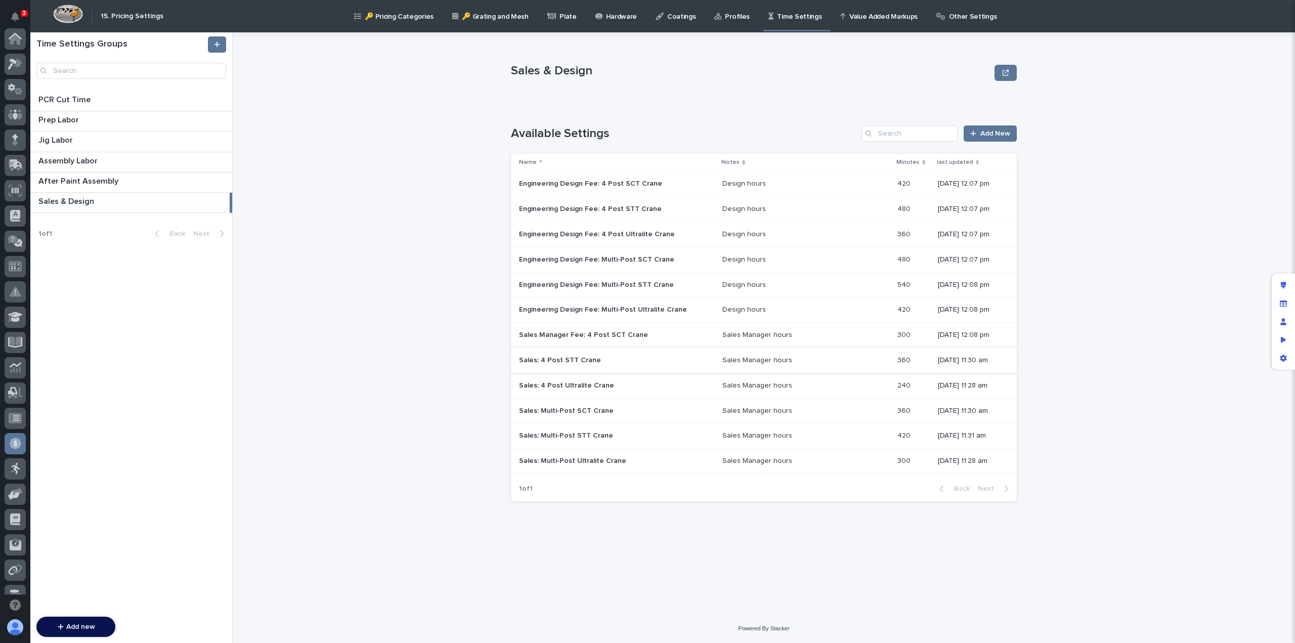
scroll to position [192, 0]
click at [573, 361] on p "Sales: 4 Post STT Crane" at bounding box center [561, 359] width 84 height 11
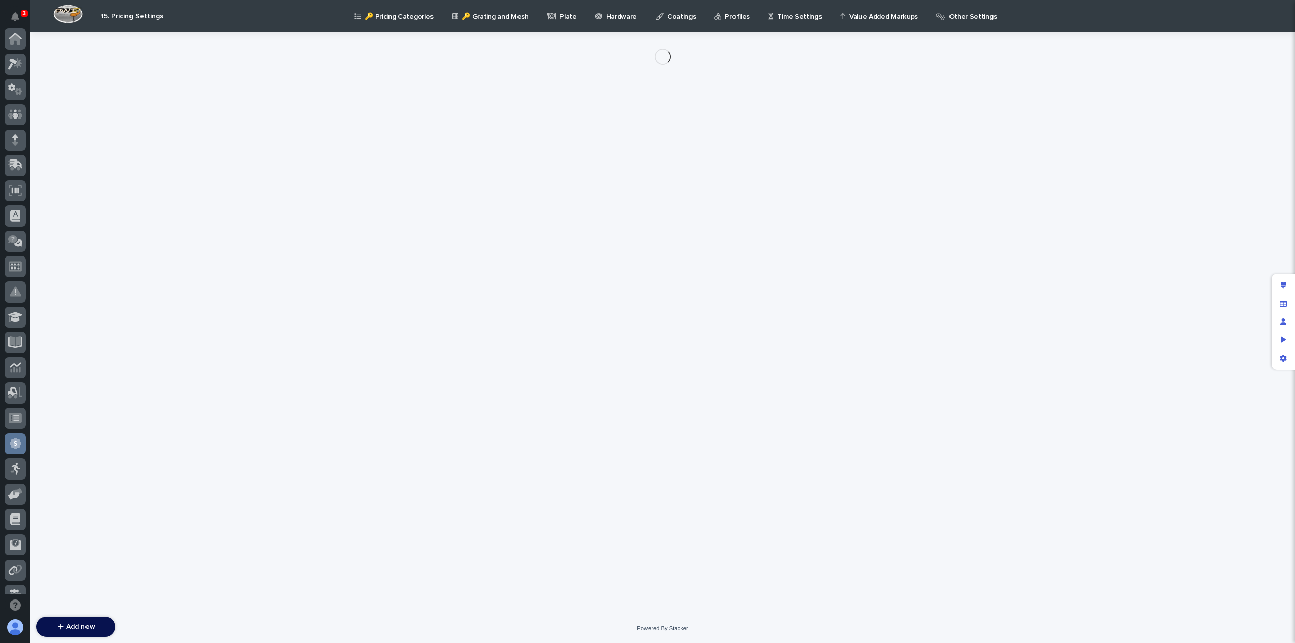
scroll to position [192, 0]
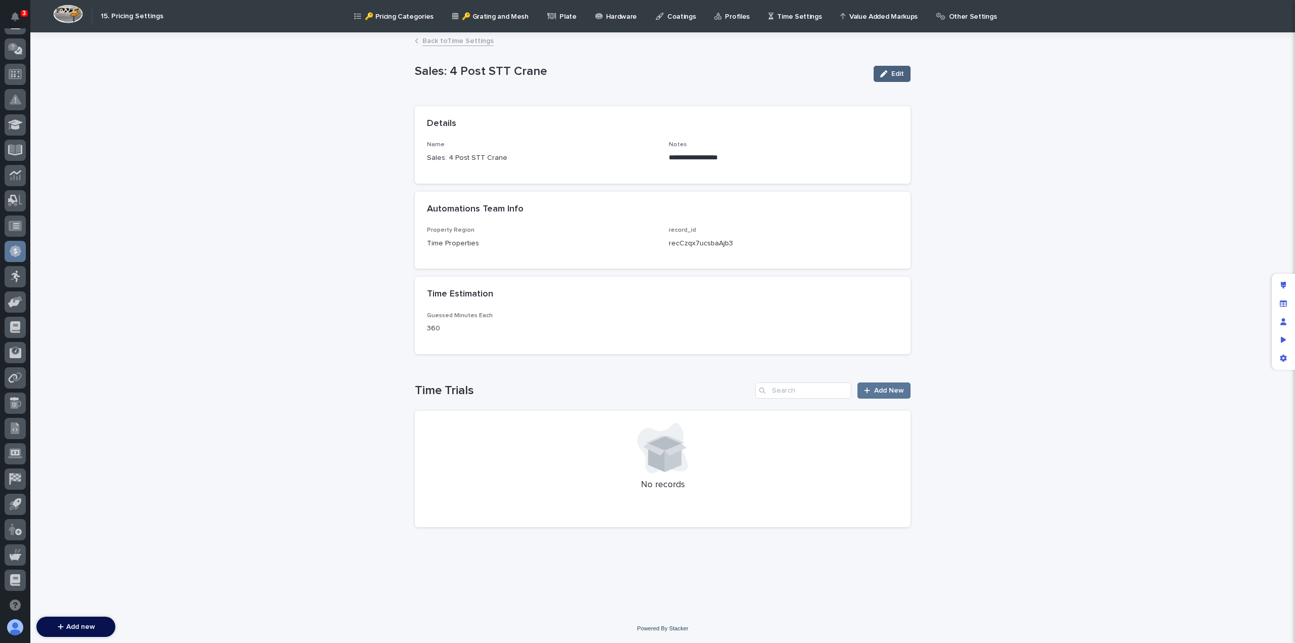
click at [890, 74] on div "button" at bounding box center [885, 73] width 11 height 7
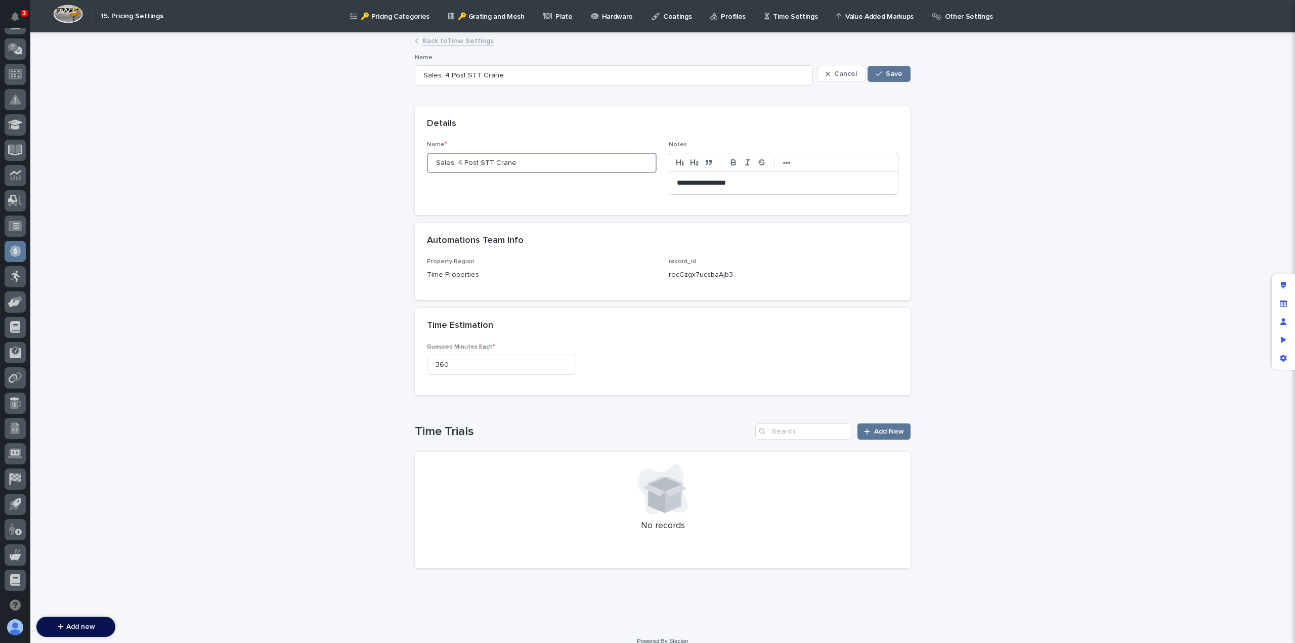
click at [439, 161] on input "Sales: 4 Post STT Crane" at bounding box center [542, 163] width 230 height 20
paste input "Manager Fee"
type input "Sales Manager Fee: 4 Post STT Crane"
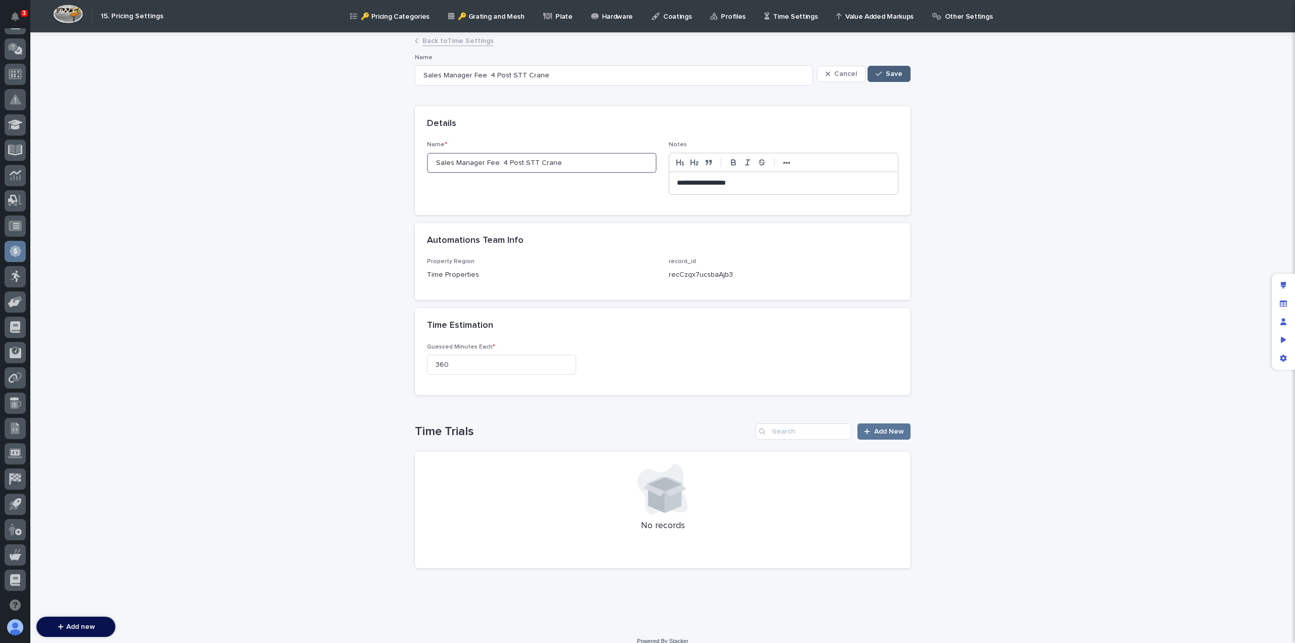
type input "Sales Manager Fee: 4 Post STT Crane"
click at [883, 68] on button "Save" at bounding box center [889, 74] width 43 height 16
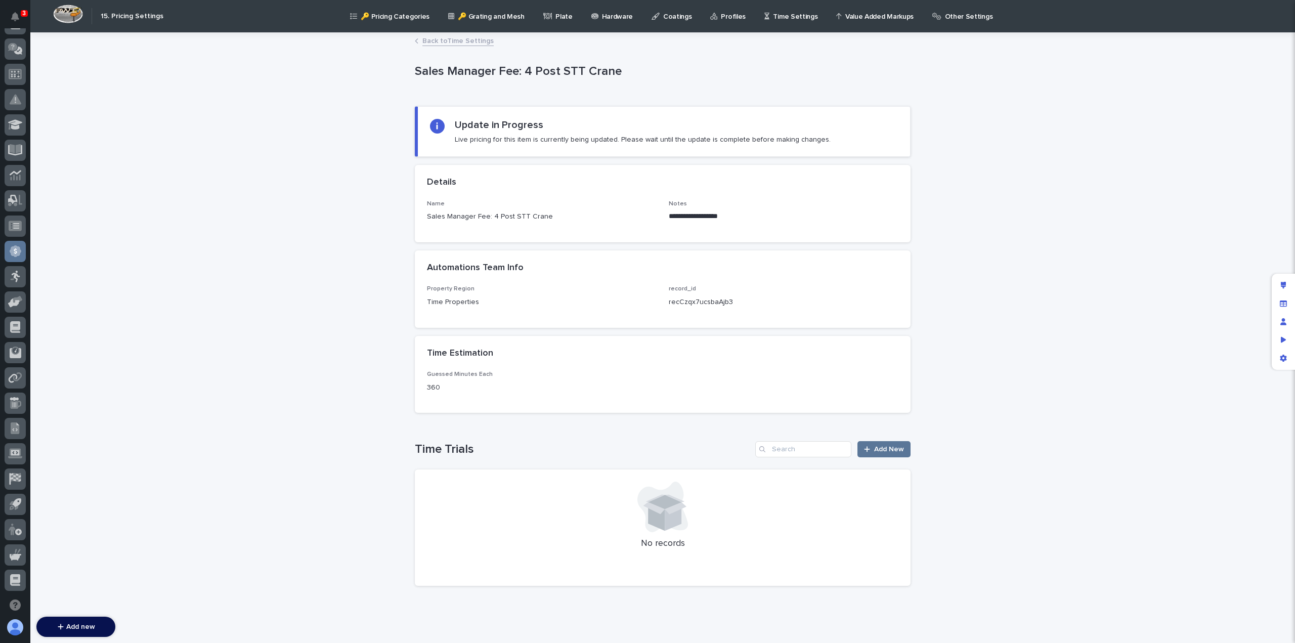
click at [457, 41] on link "Back to Time Settings" at bounding box center [457, 40] width 71 height 12
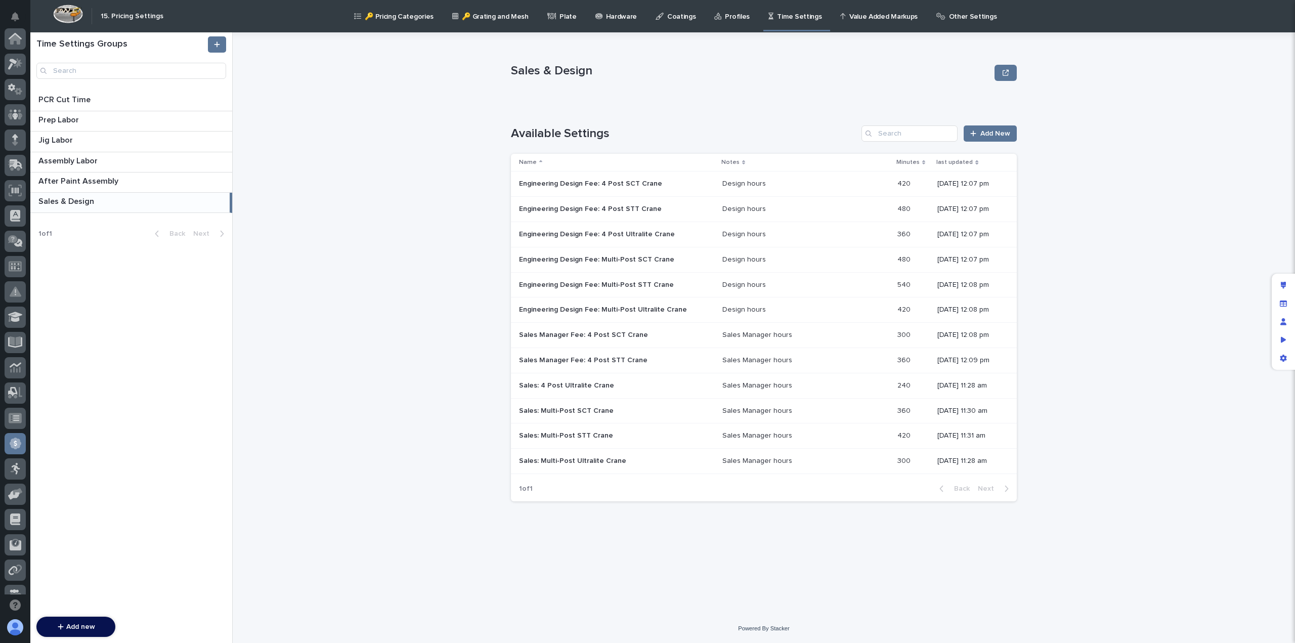
scroll to position [192, 0]
click at [544, 392] on td "Sales: 4 Post Ultralite Crane Sales: 4 Post Ultralite Crane" at bounding box center [614, 385] width 207 height 25
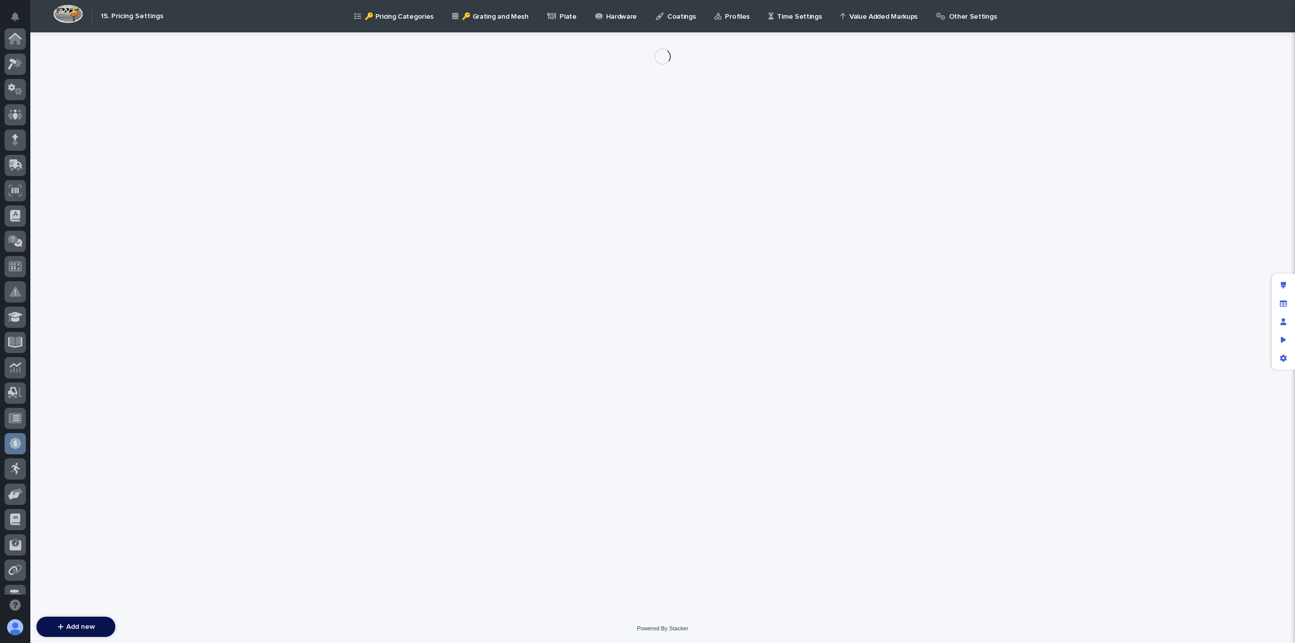
scroll to position [192, 0]
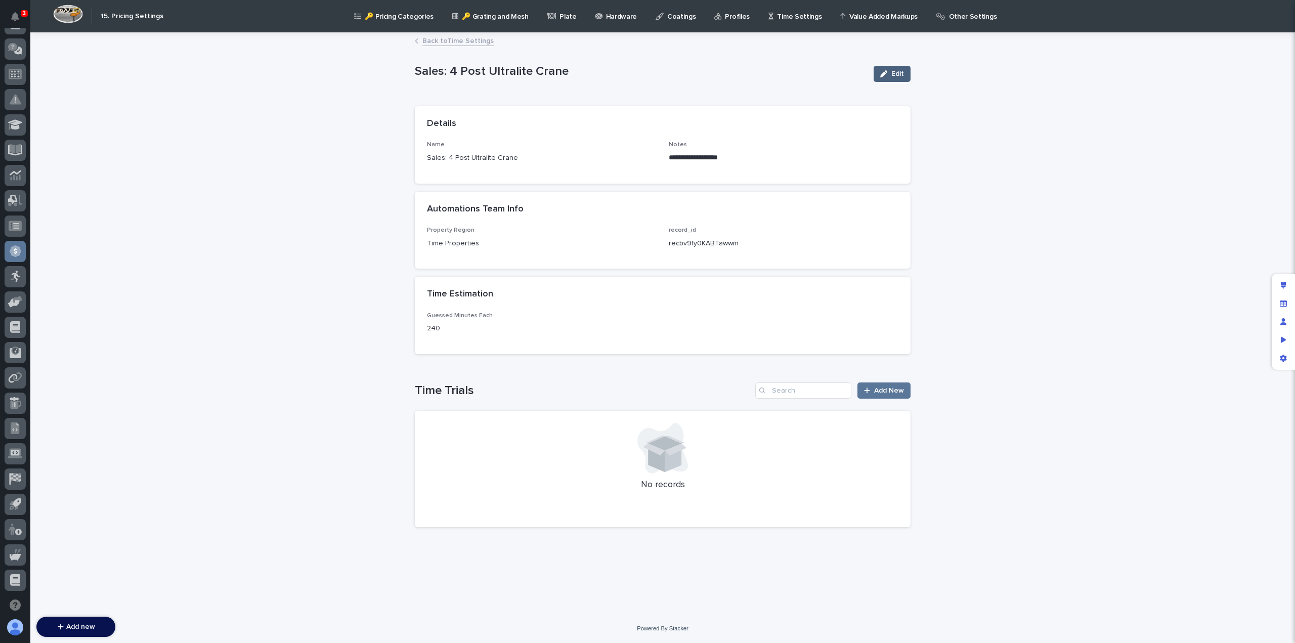
click at [885, 76] on icon "button" at bounding box center [883, 73] width 7 height 7
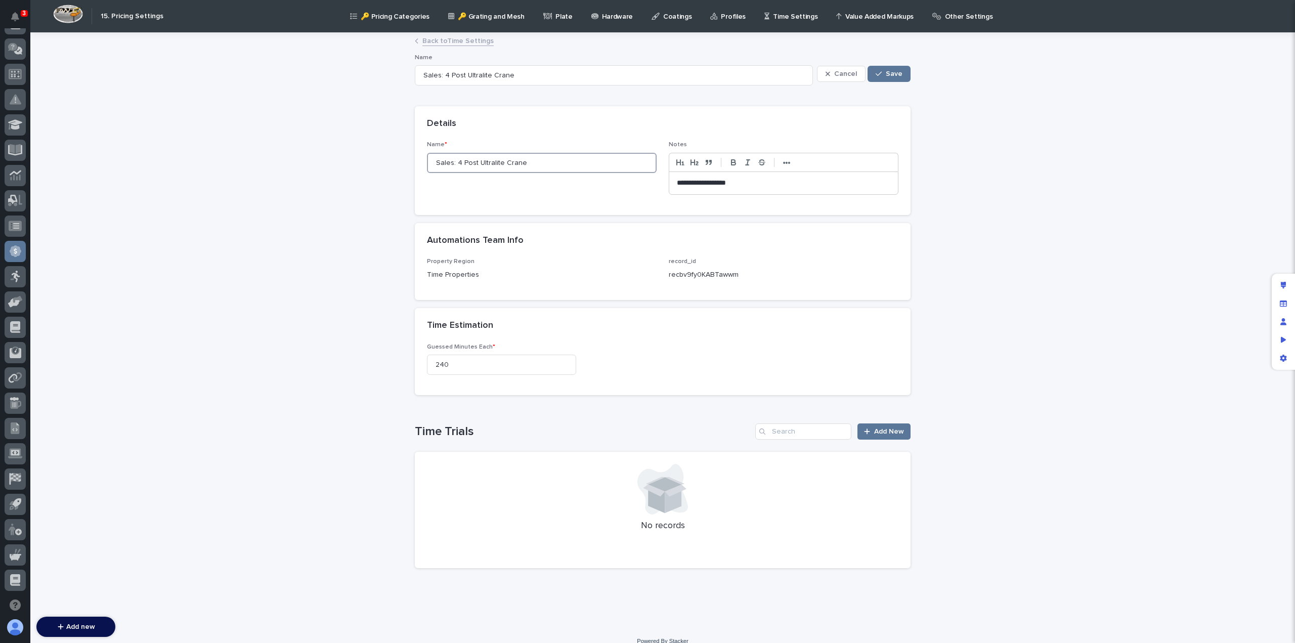
click at [440, 160] on input "Sales: 4 Post Ultralite Crane" at bounding box center [542, 163] width 230 height 20
paste input "Manager Fee"
type input "Sales Manager Fee: 4 Post Ultralite Crane"
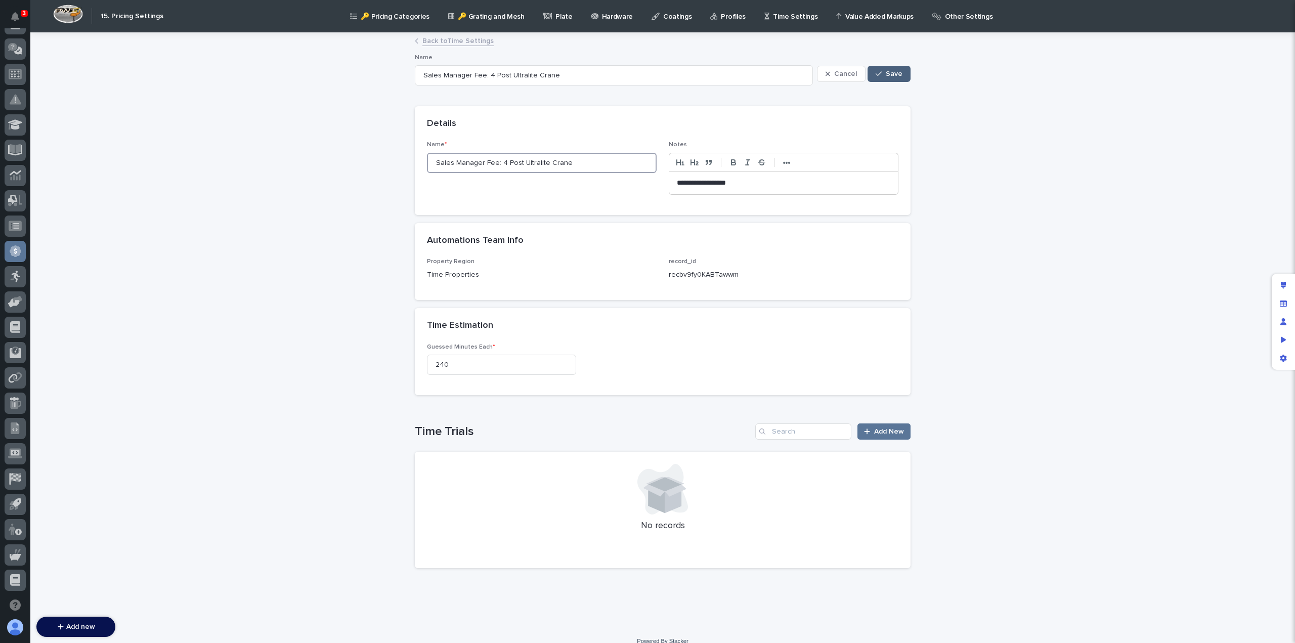
type input "Sales Manager Fee: 4 Post Ultralite Crane"
click at [891, 79] on button "Save" at bounding box center [889, 74] width 43 height 16
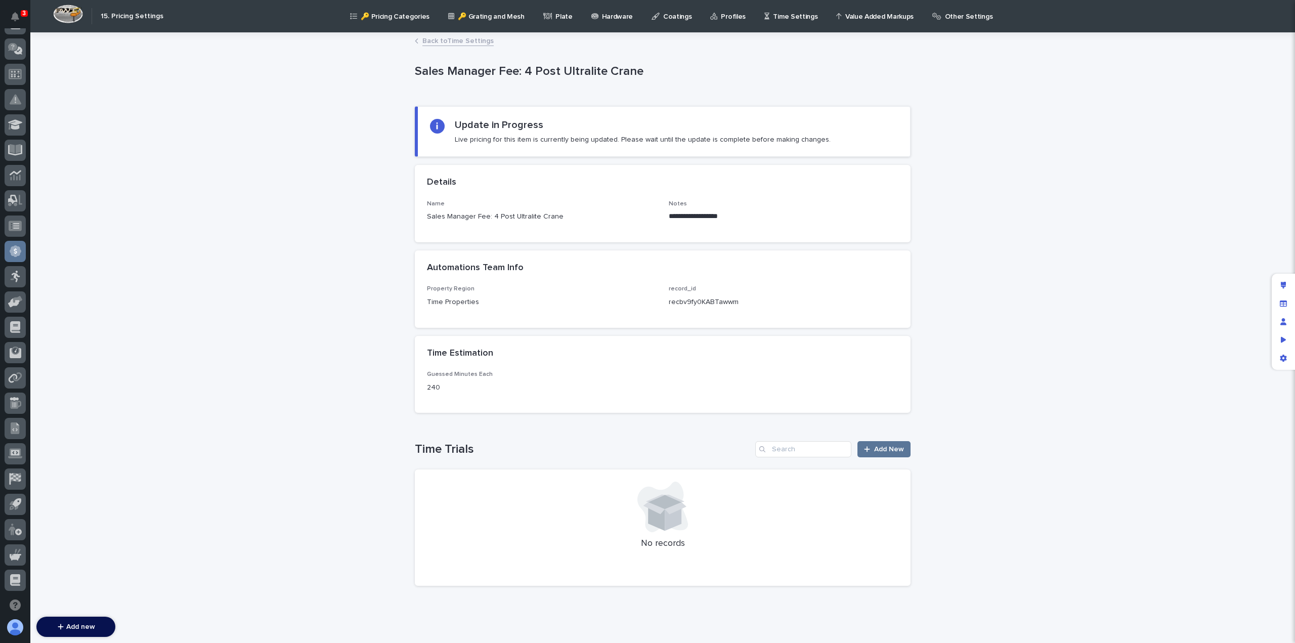
click at [441, 43] on link "Back to Time Settings" at bounding box center [457, 40] width 71 height 12
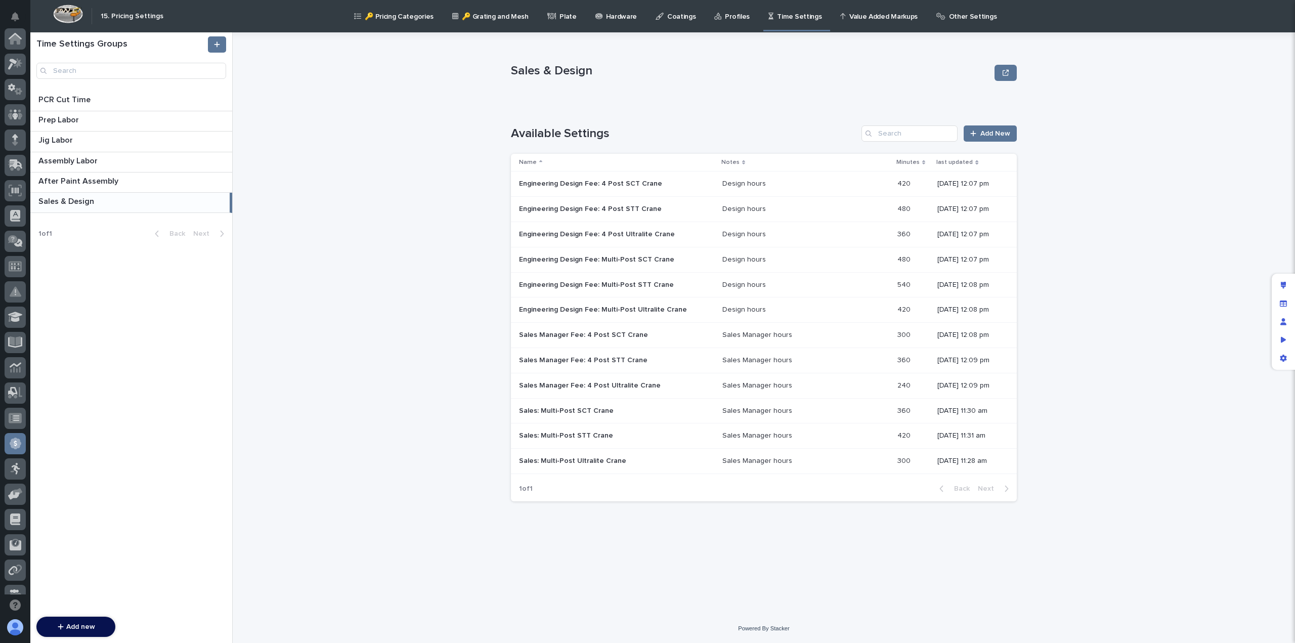
scroll to position [192, 0]
click at [551, 410] on p "Sales: Multi-Post SCT Crane" at bounding box center [567, 410] width 97 height 11
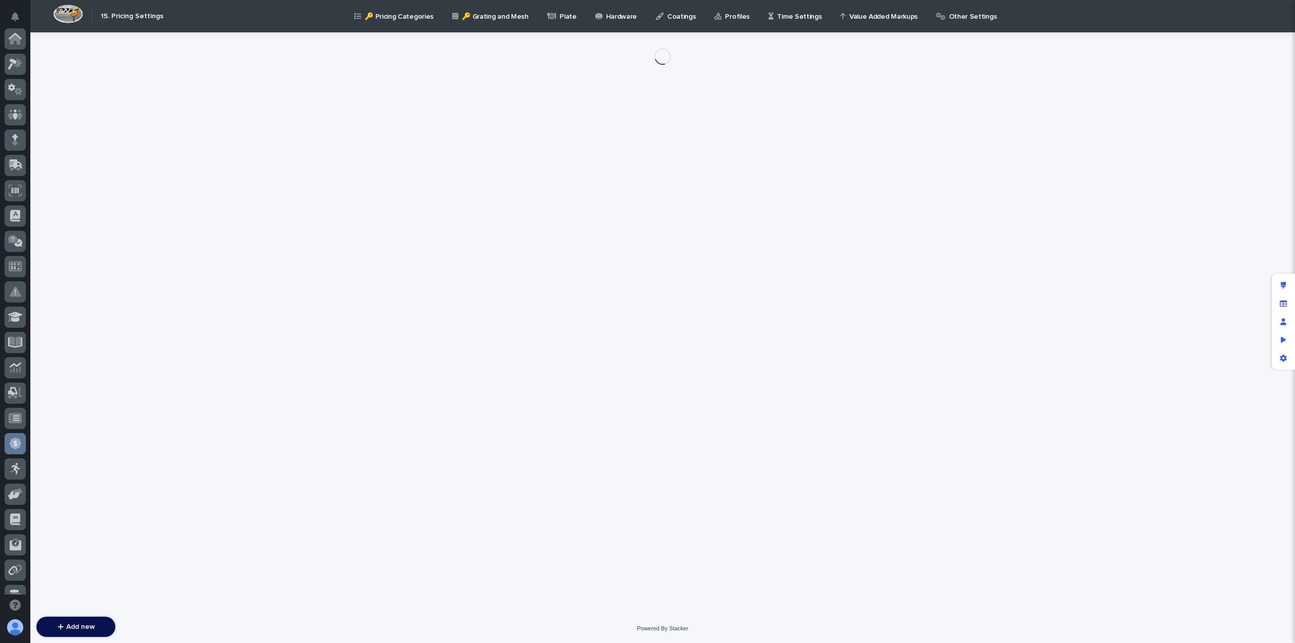
scroll to position [192, 0]
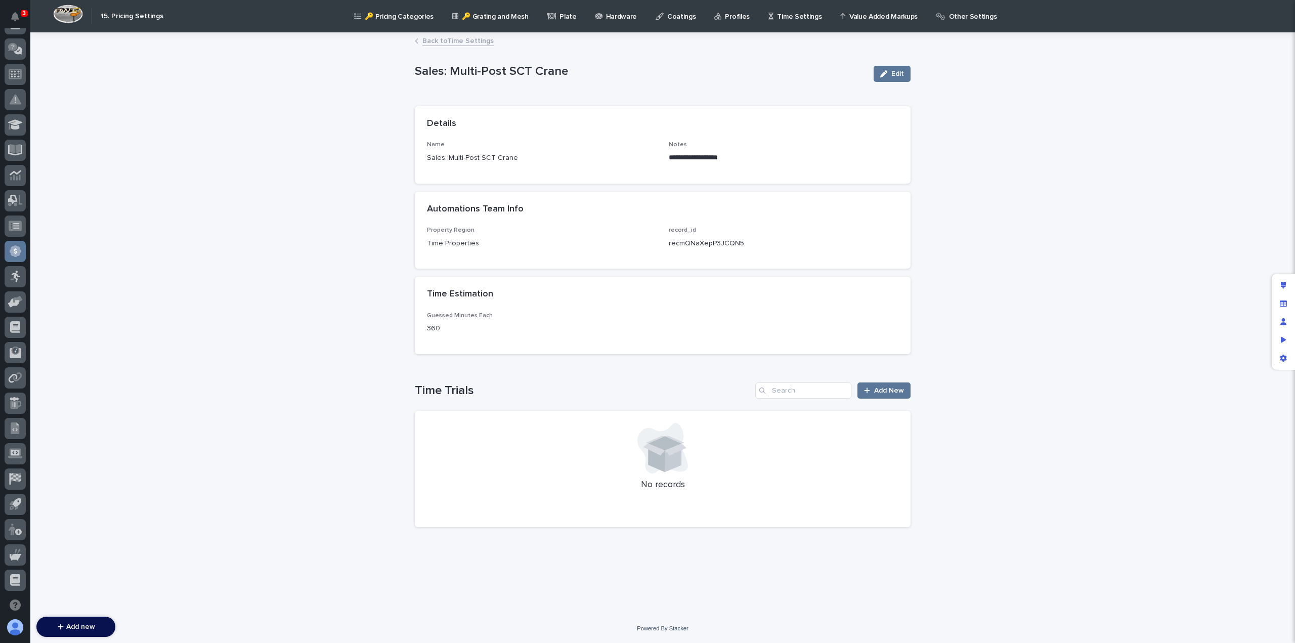
click at [435, 158] on p "Sales: Multi-Post SCT Crane" at bounding box center [542, 158] width 230 height 11
click at [897, 71] on span "Edit" at bounding box center [897, 73] width 13 height 7
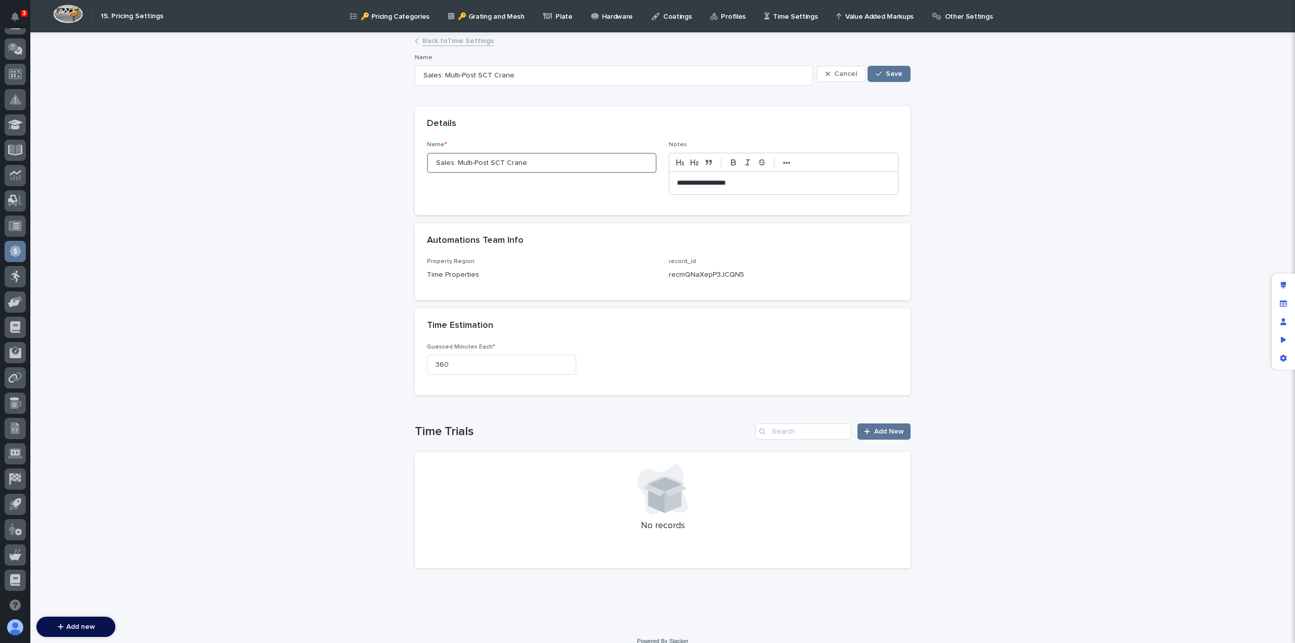
click at [441, 162] on input "Sales: Multi-Post SCT Crane" at bounding box center [542, 163] width 230 height 20
paste input "Manager Fee"
type input "Sales Manager Fee: Multi-Post SCT Crane"
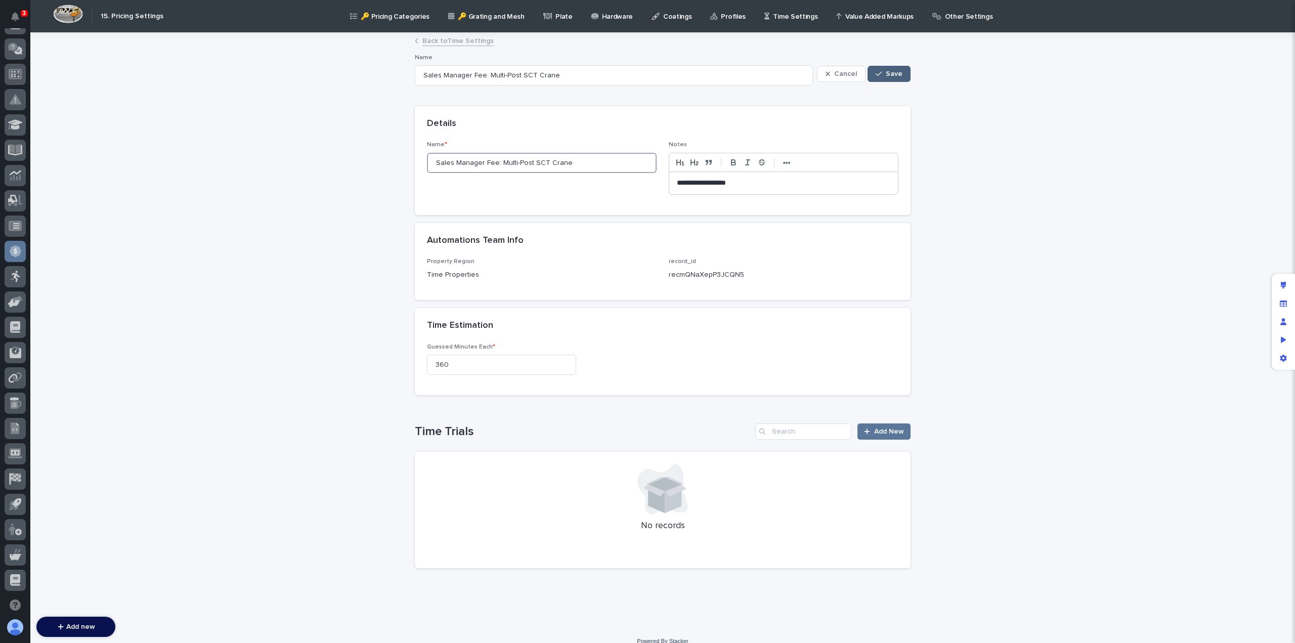
type input "Sales Manager Fee: Multi-Post SCT Crane"
click at [878, 71] on icon "button" at bounding box center [879, 73] width 6 height 7
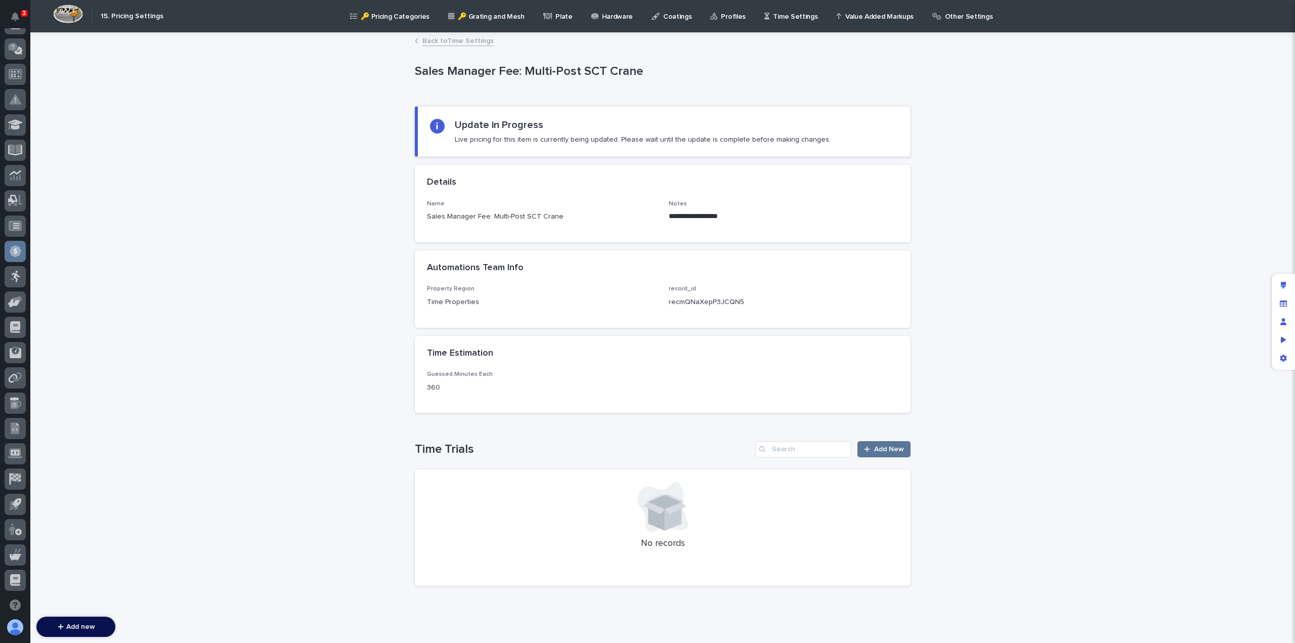
click at [463, 39] on link "Back to Time Settings" at bounding box center [457, 40] width 71 height 12
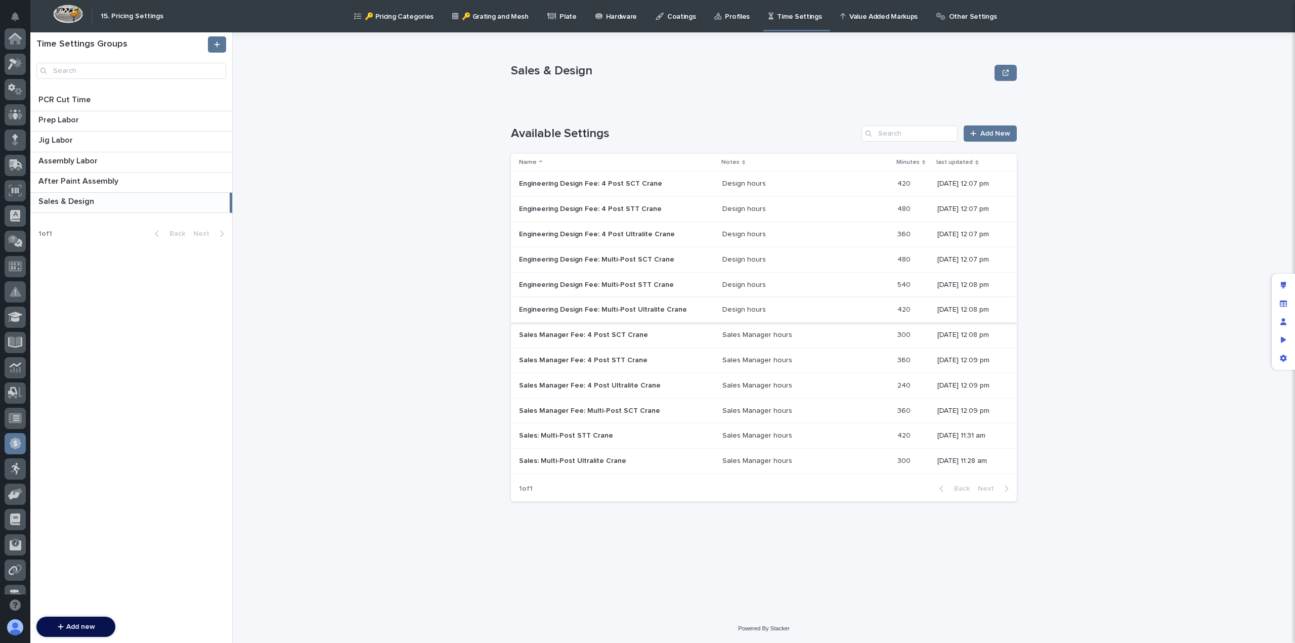
scroll to position [192, 0]
click at [585, 430] on p "Sales: Multi-Post STT Crane" at bounding box center [567, 434] width 96 height 11
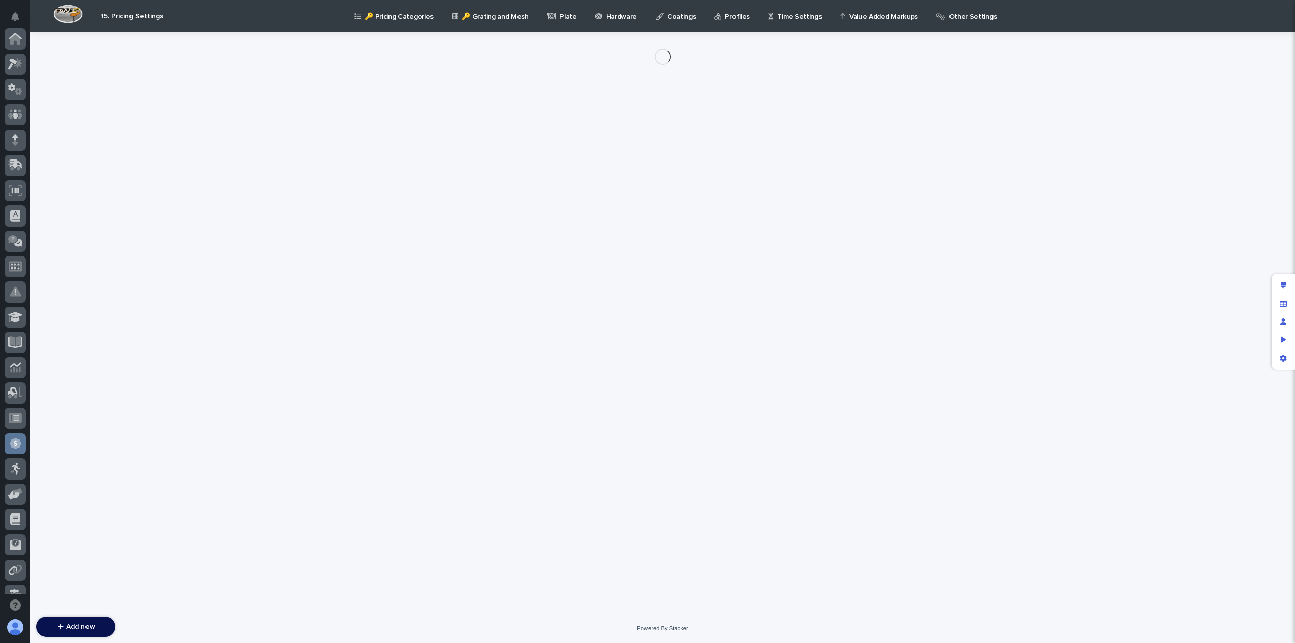
scroll to position [192, 0]
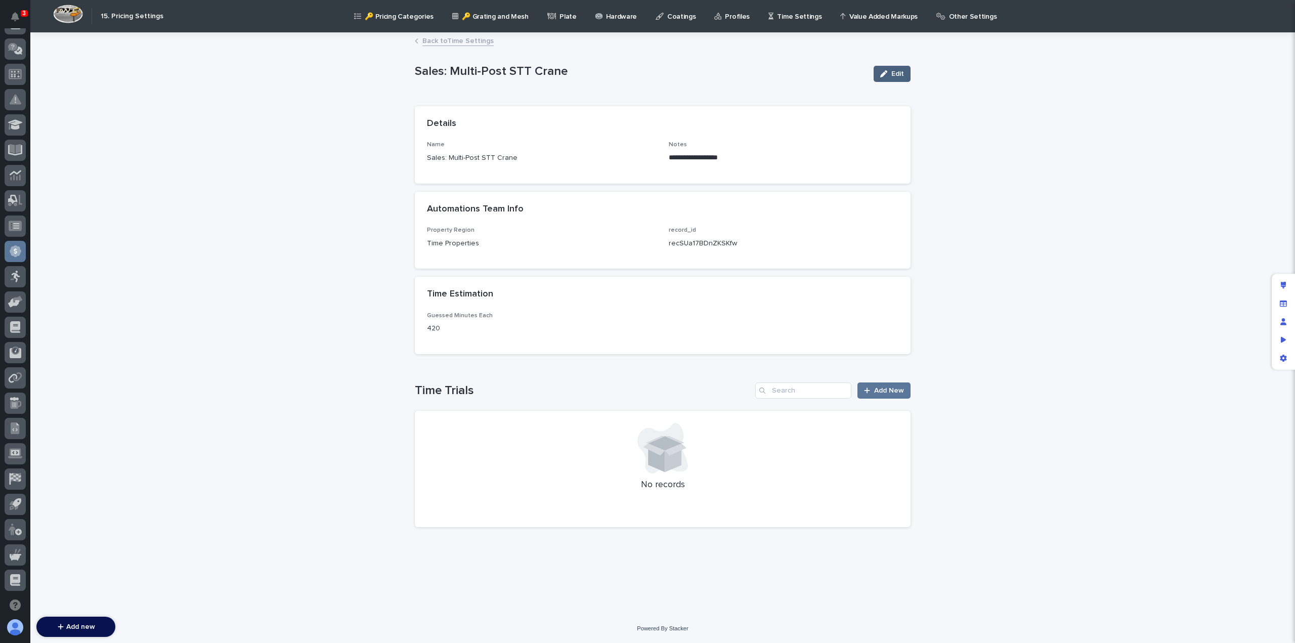
click at [883, 73] on icon "button" at bounding box center [883, 73] width 7 height 7
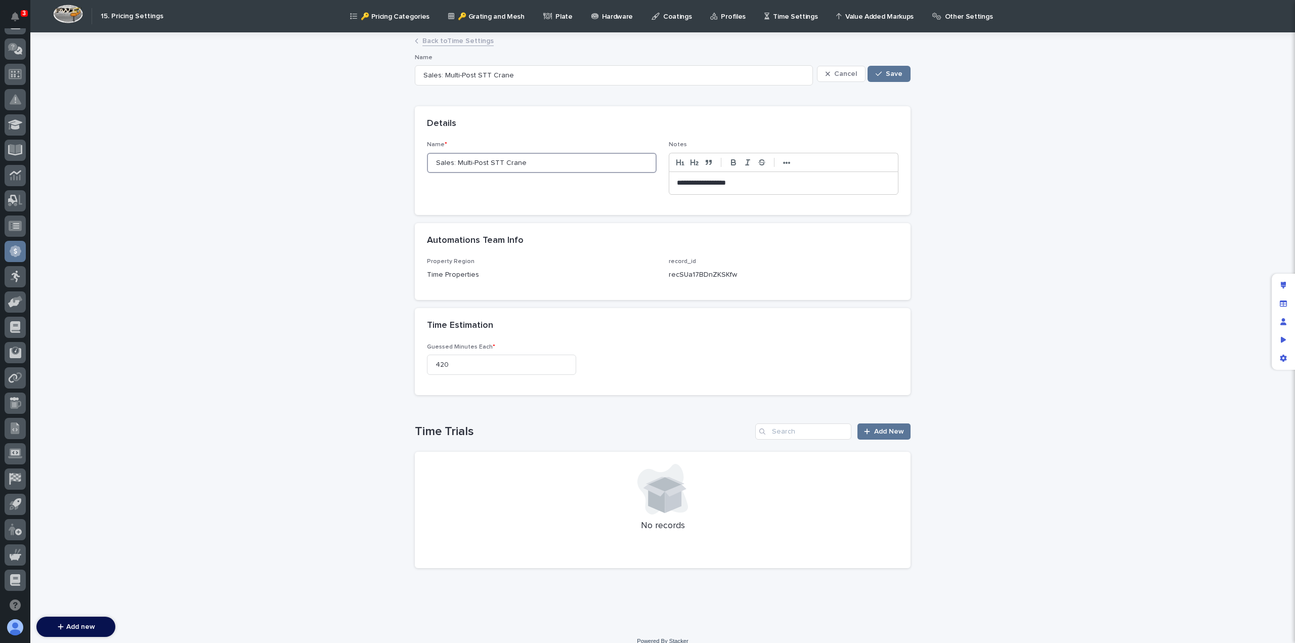
click at [439, 164] on input "Sales: Multi-Post STT Crane" at bounding box center [542, 163] width 230 height 20
paste input "Manager Fee"
type input "Sales Manager Fee: Multi-Post STT Crane"
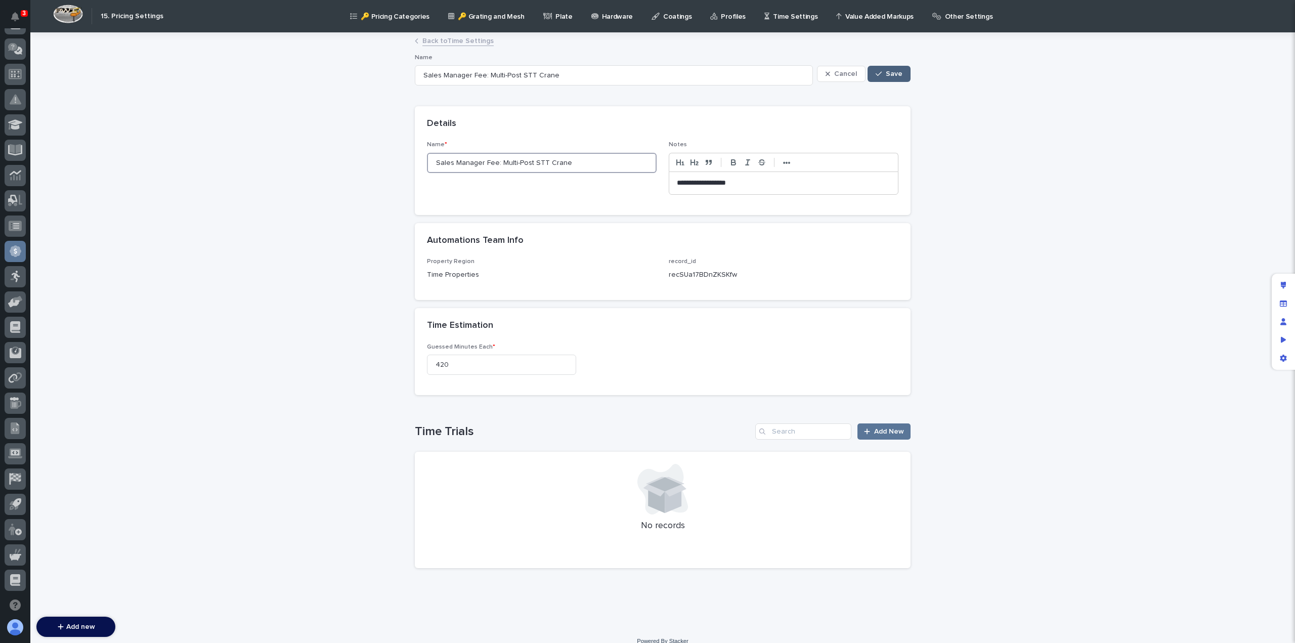
type input "Sales Manager Fee: Multi-Post STT Crane"
click at [892, 67] on button "Save" at bounding box center [889, 74] width 43 height 16
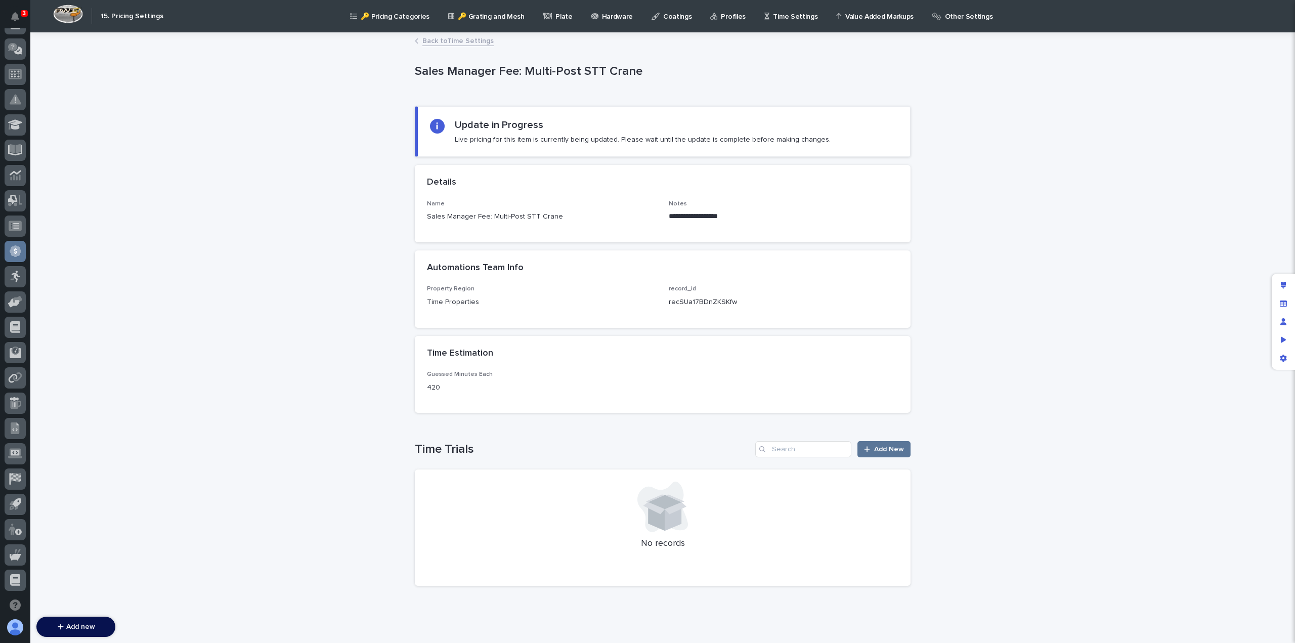
click at [427, 42] on link "Back to Time Settings" at bounding box center [457, 40] width 71 height 12
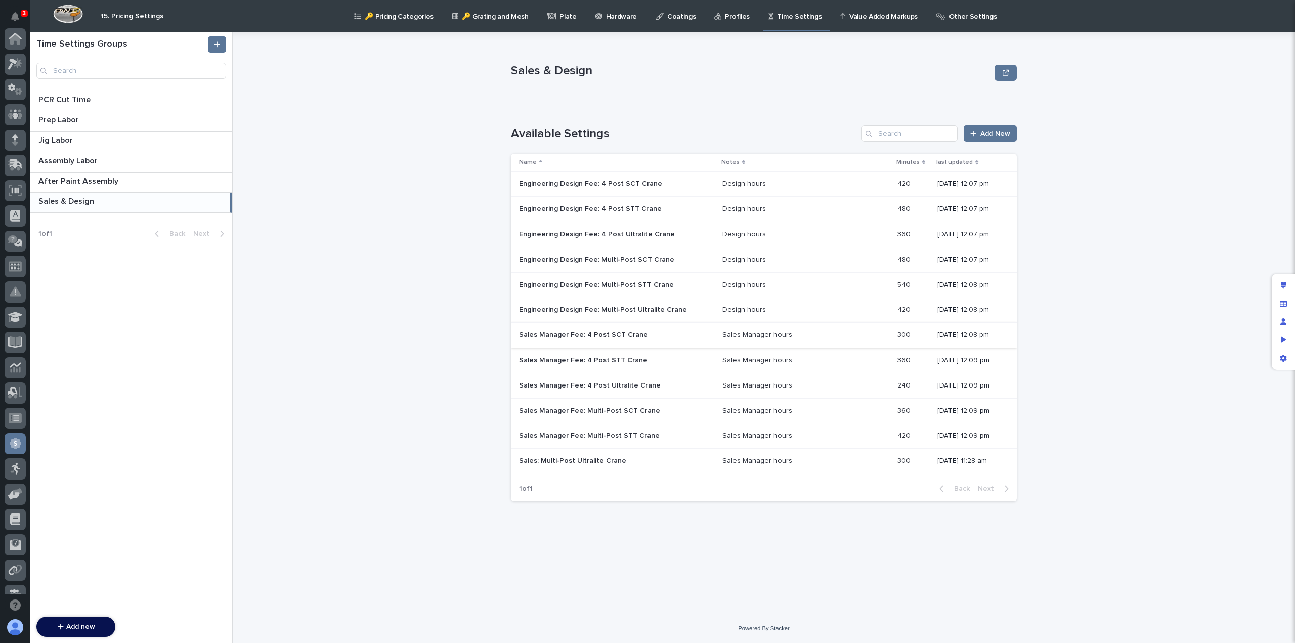
scroll to position [192, 0]
click at [550, 459] on p "Sales: Multi-Post Ultralite Crane" at bounding box center [573, 460] width 109 height 11
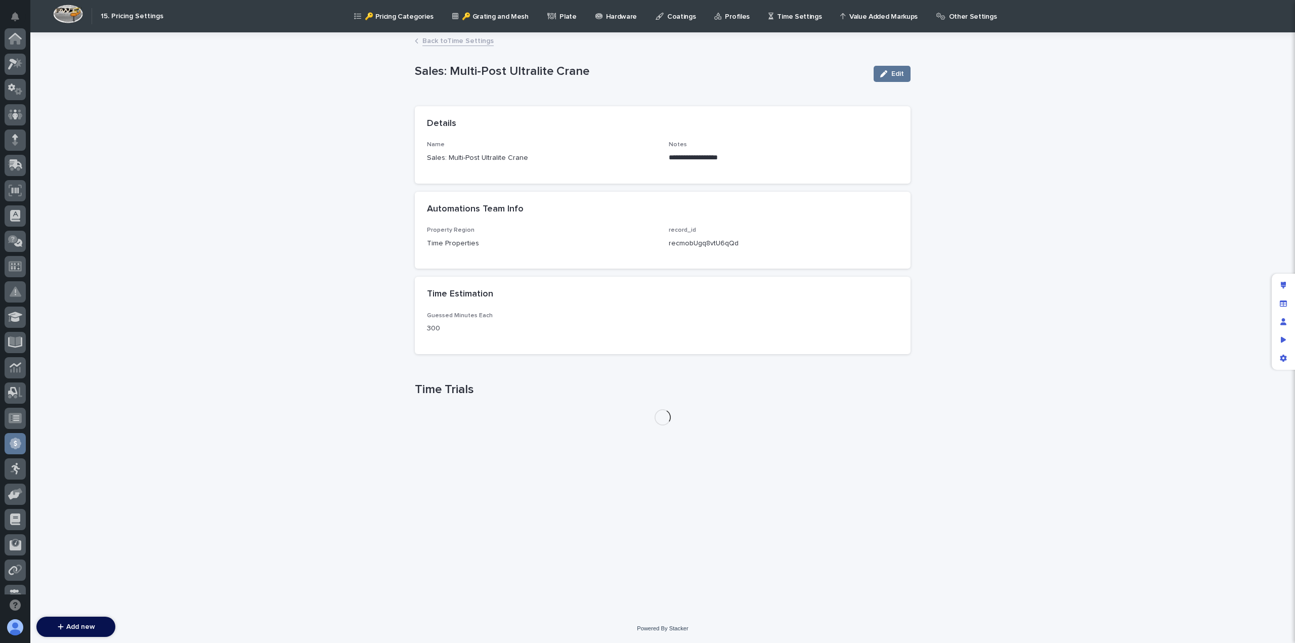
scroll to position [192, 0]
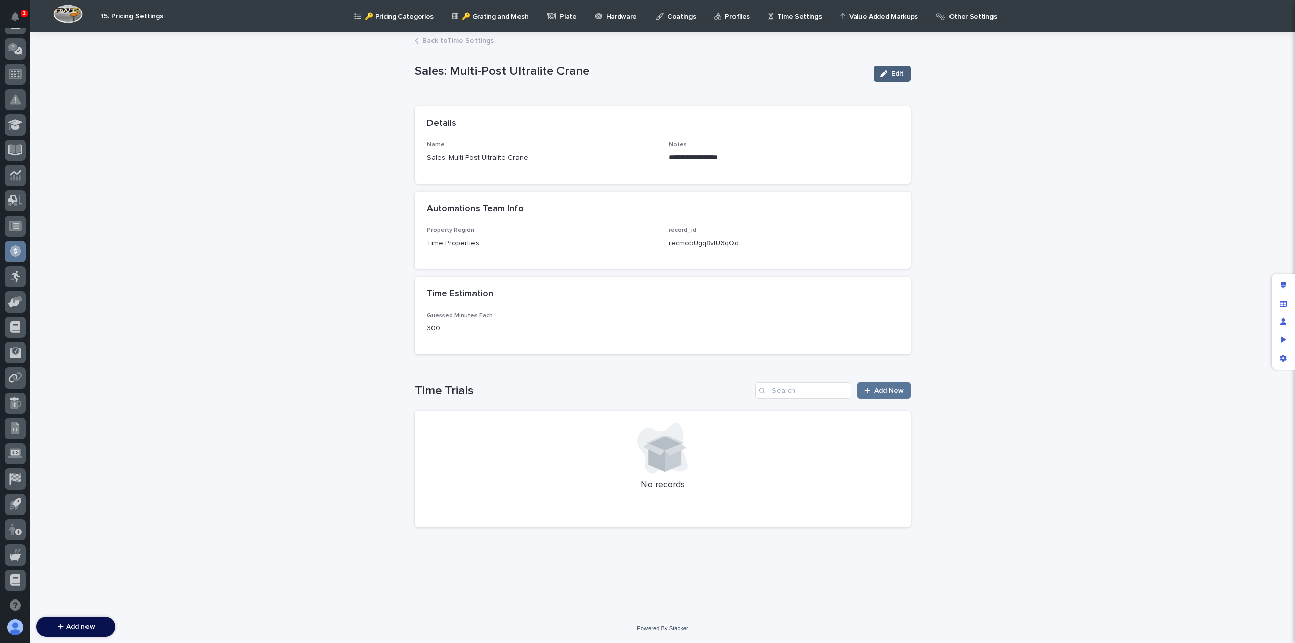
click at [894, 76] on span "Edit" at bounding box center [897, 73] width 13 height 7
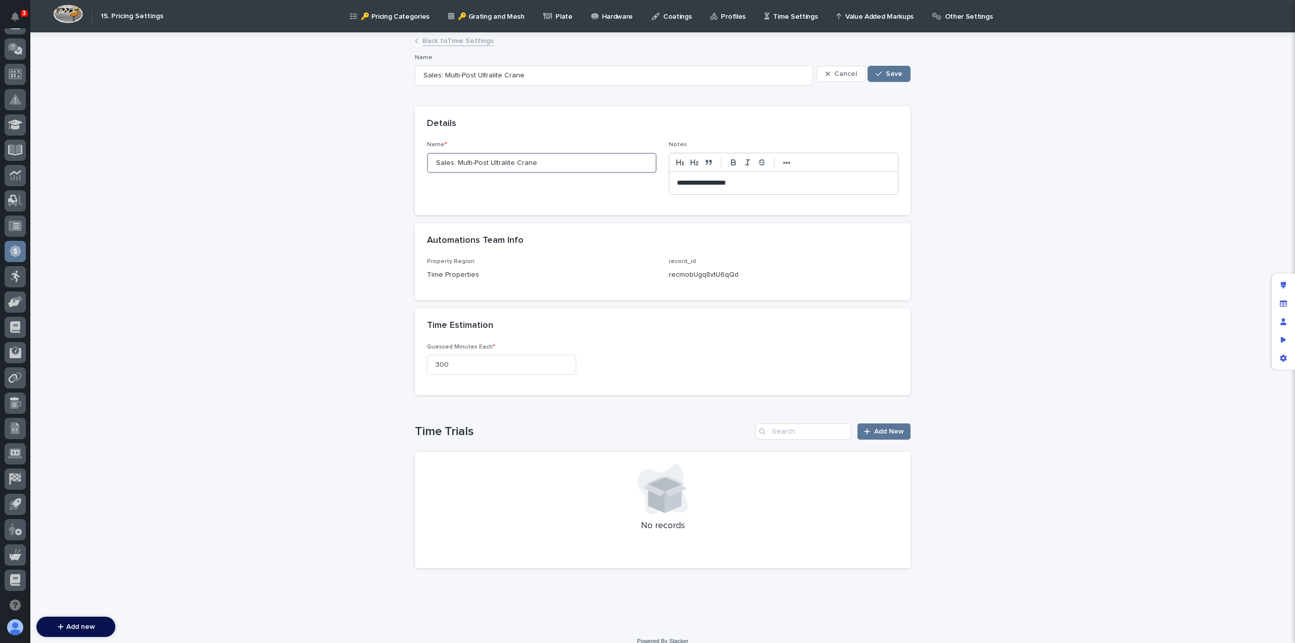
click at [439, 162] on input "Sales: Multi-Post Ultralite Crane" at bounding box center [542, 163] width 230 height 20
paste input "Manager Fee"
type input "Sales Manager Fee: Multi-Post Ultralite Crane"
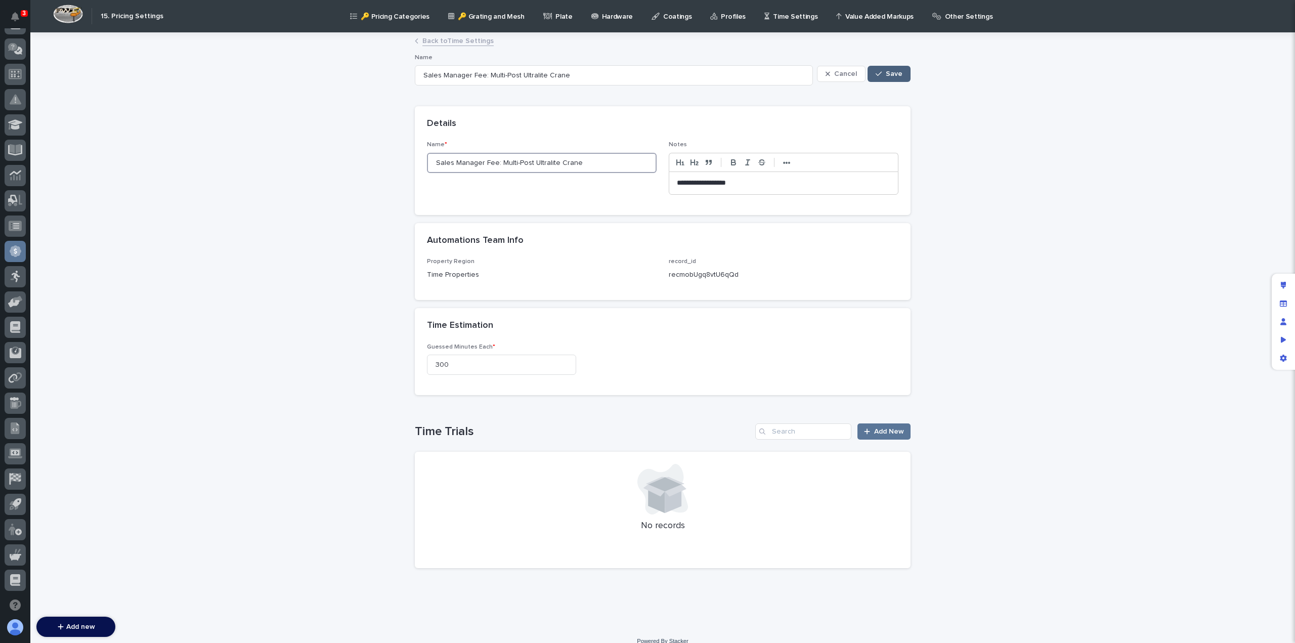
type input "Sales Manager Fee: Multi-Post Ultralite Crane"
click at [872, 71] on button "Save" at bounding box center [889, 74] width 43 height 16
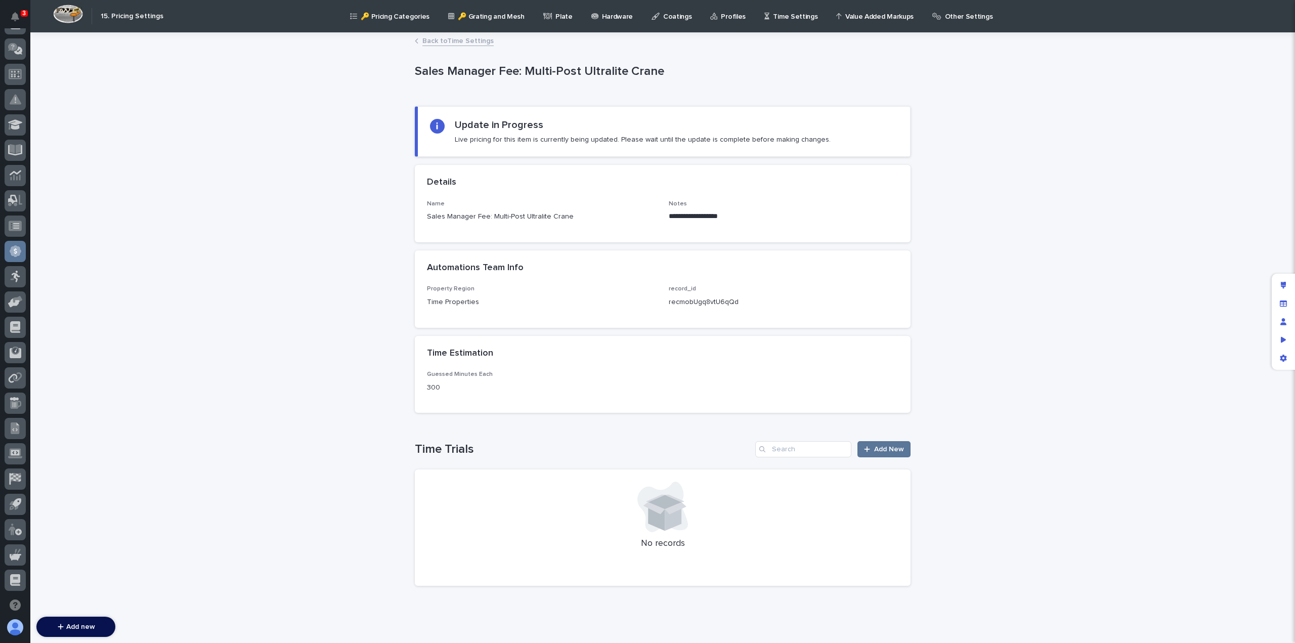
click at [458, 41] on link "Back to Time Settings" at bounding box center [457, 40] width 71 height 12
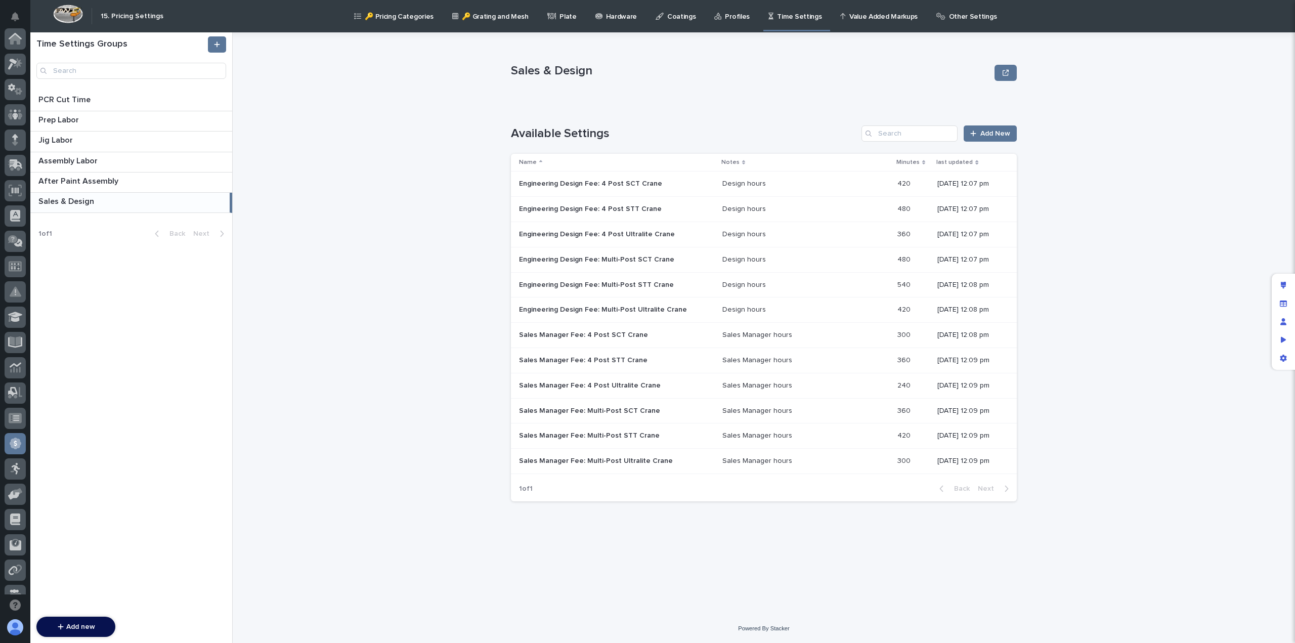
scroll to position [192, 0]
